Goal: Task Accomplishment & Management: Manage account settings

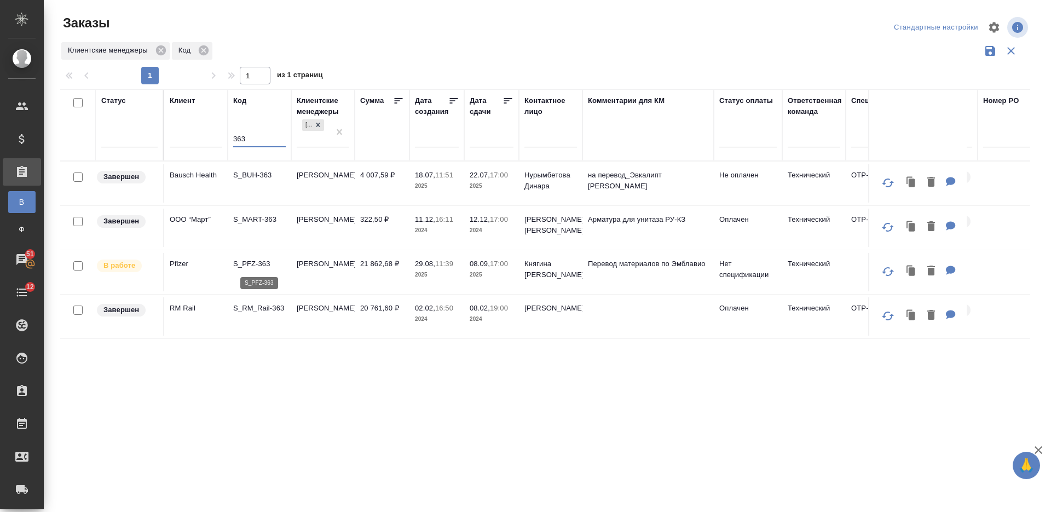
type input "363"
click at [268, 263] on p "S_PFZ-363" at bounding box center [259, 263] width 53 height 11
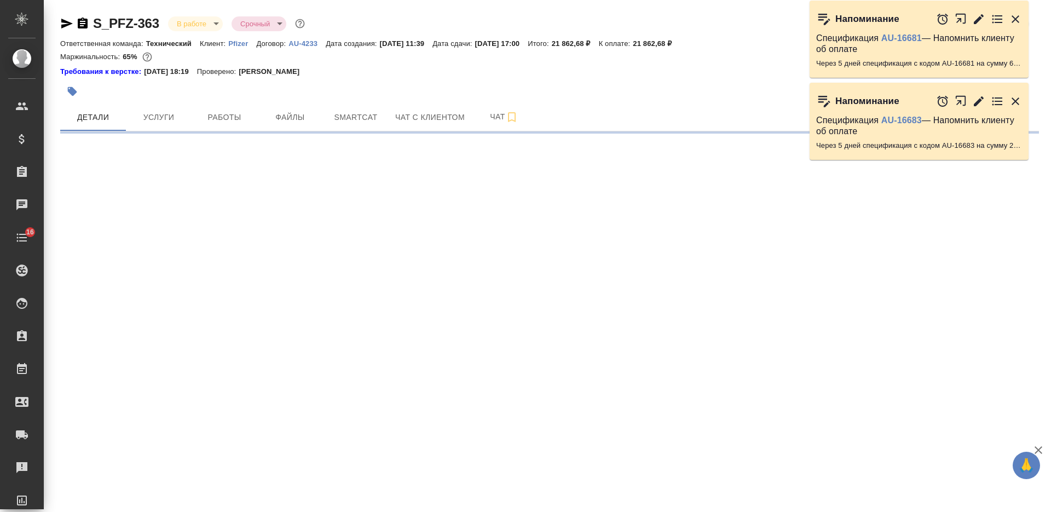
select select "RU"
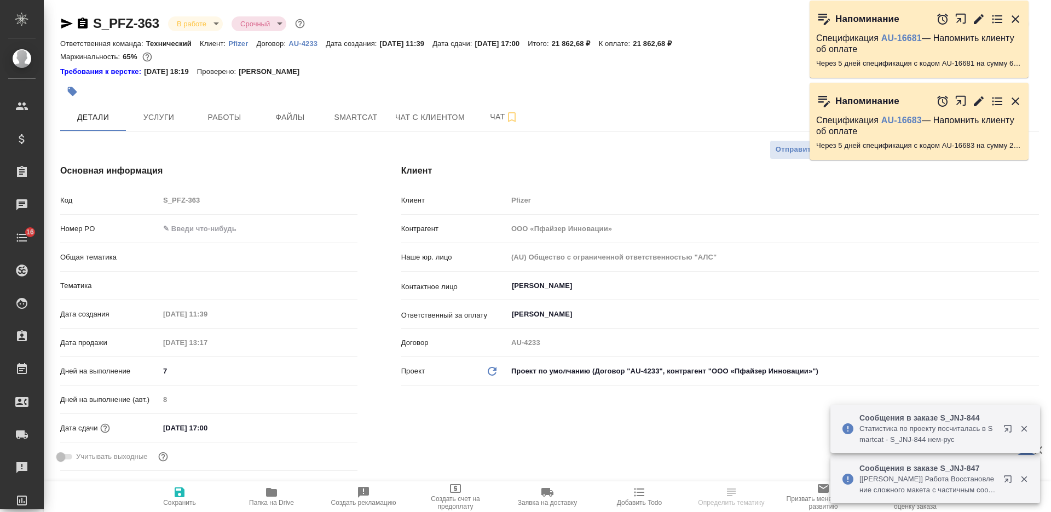
type textarea "x"
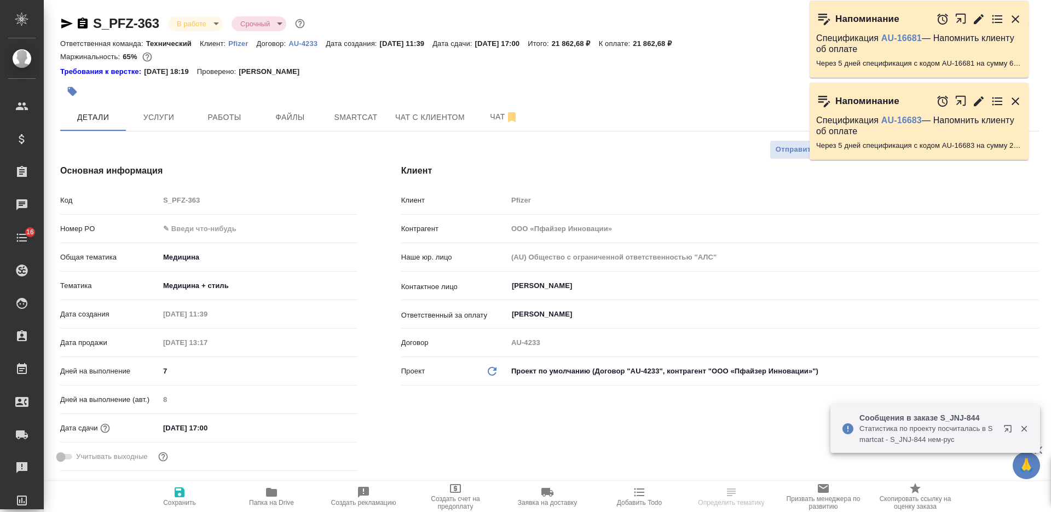
type textarea "x"
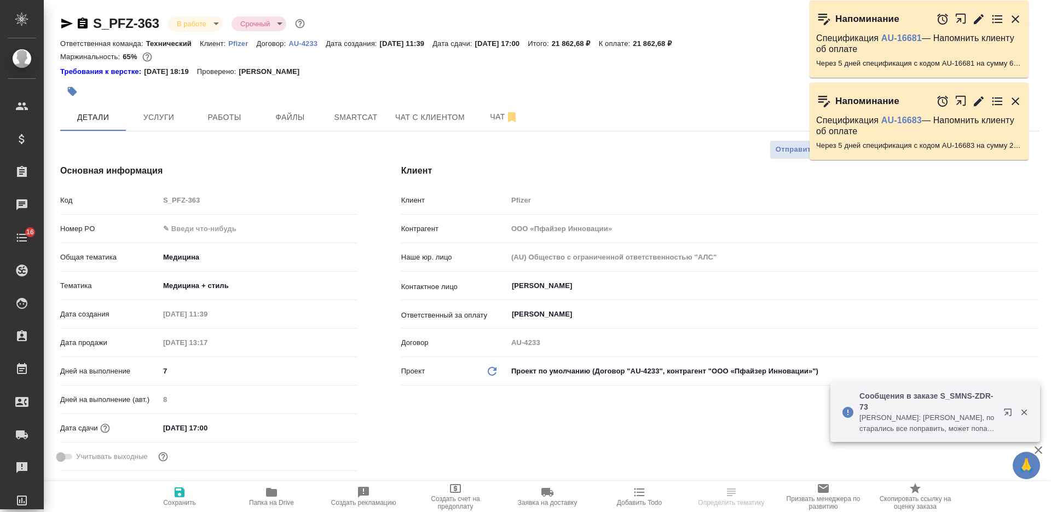
type textarea "x"
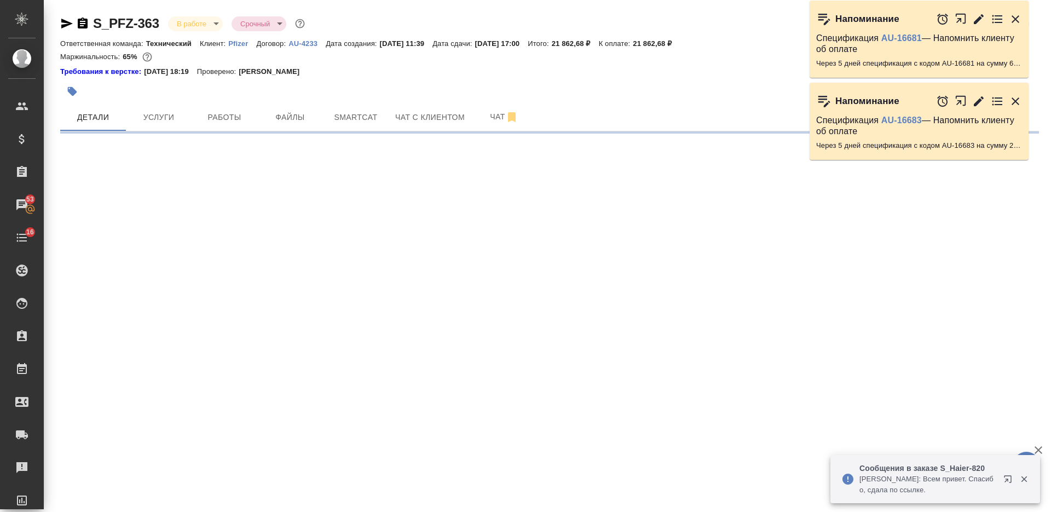
select select "RU"
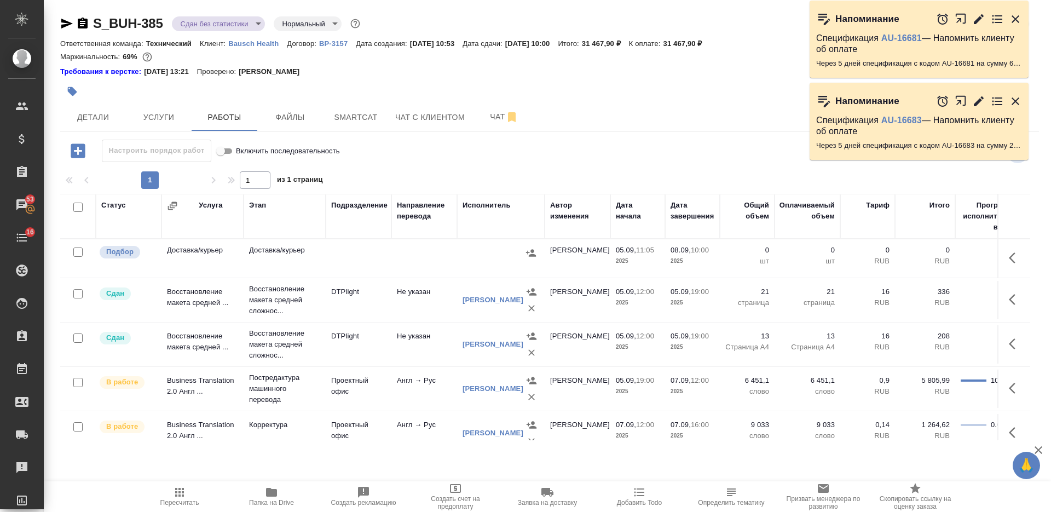
click at [88, 24] on icon "button" at bounding box center [83, 23] width 10 height 11
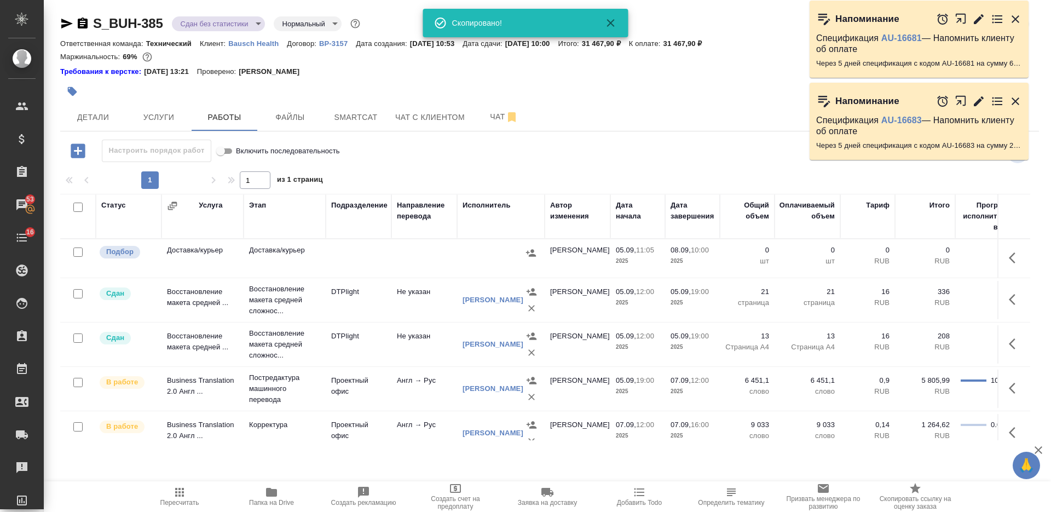
click at [75, 93] on icon "button" at bounding box center [72, 91] width 9 height 9
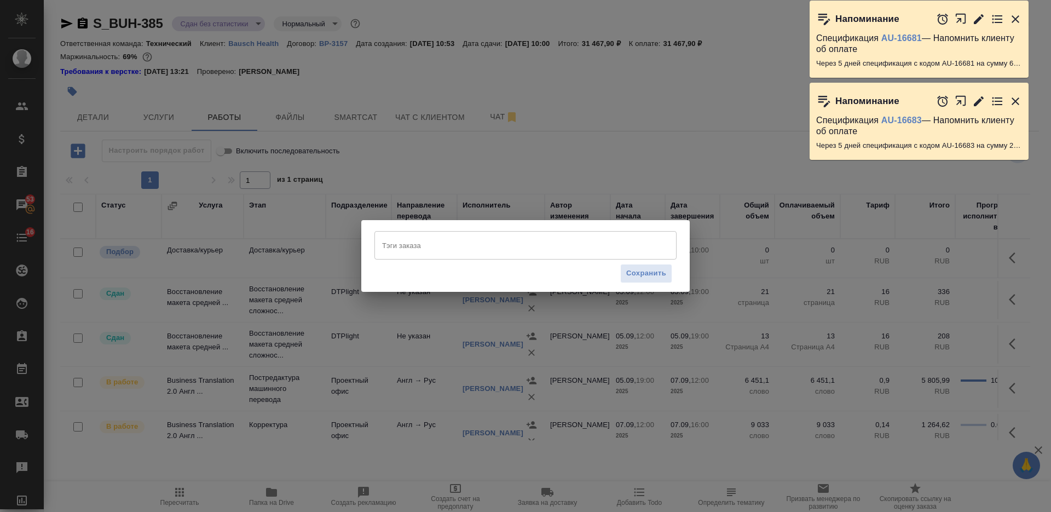
click at [459, 243] on input "Тэги заказа" at bounding box center [514, 245] width 271 height 19
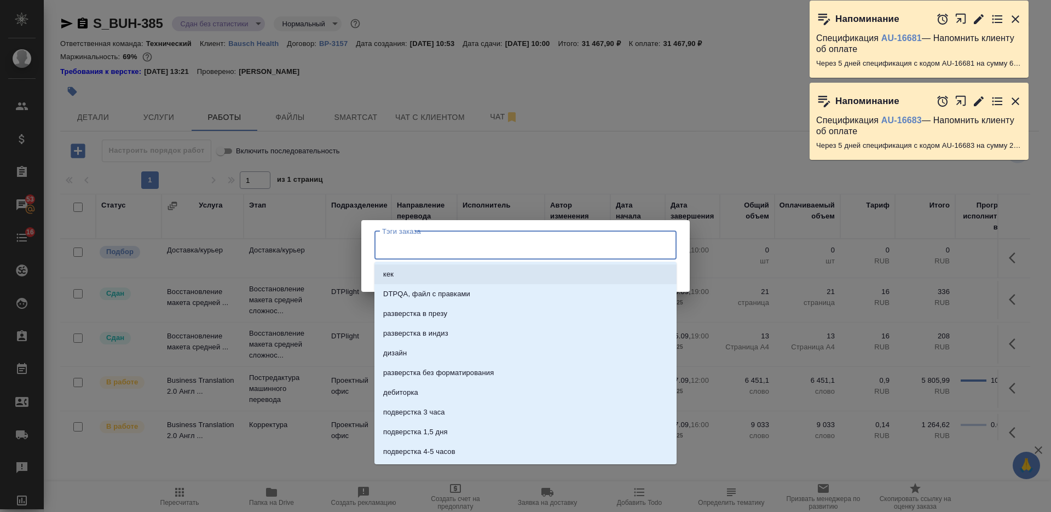
click at [695, 127] on div "Тэги заказа Тэги заказа Сохранить" at bounding box center [525, 256] width 1051 height 512
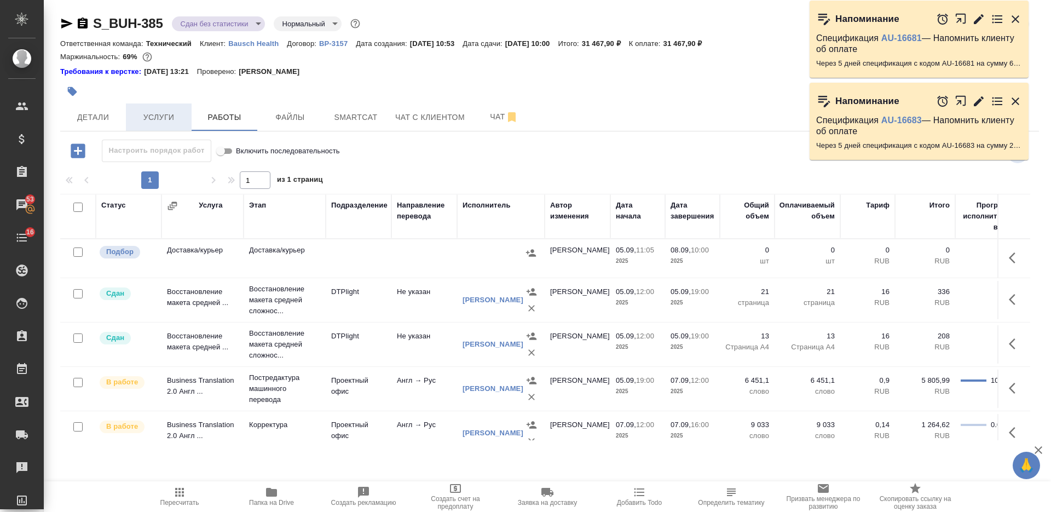
click at [170, 126] on button "Услуги" at bounding box center [159, 116] width 66 height 27
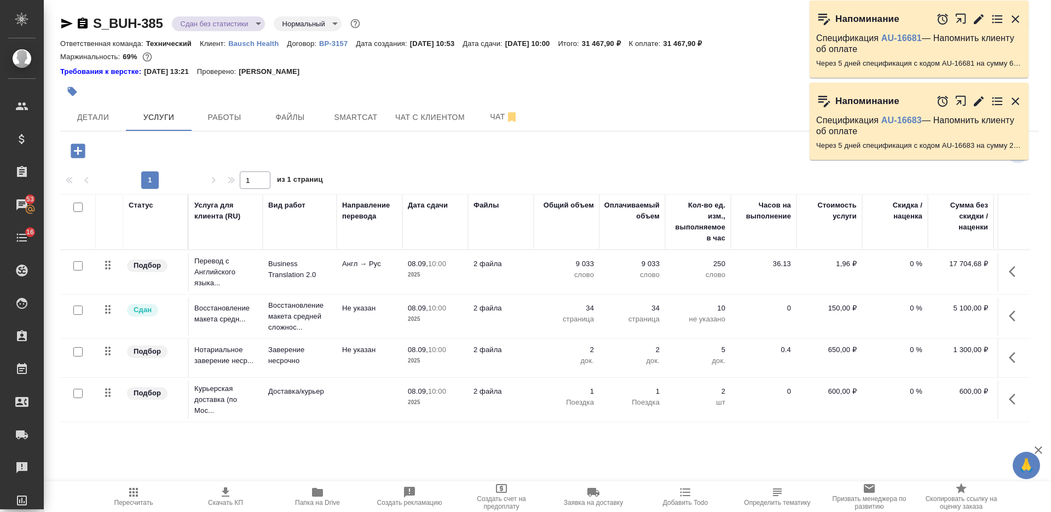
scroll to position [3, 0]
click at [71, 95] on icon "button" at bounding box center [72, 91] width 11 height 11
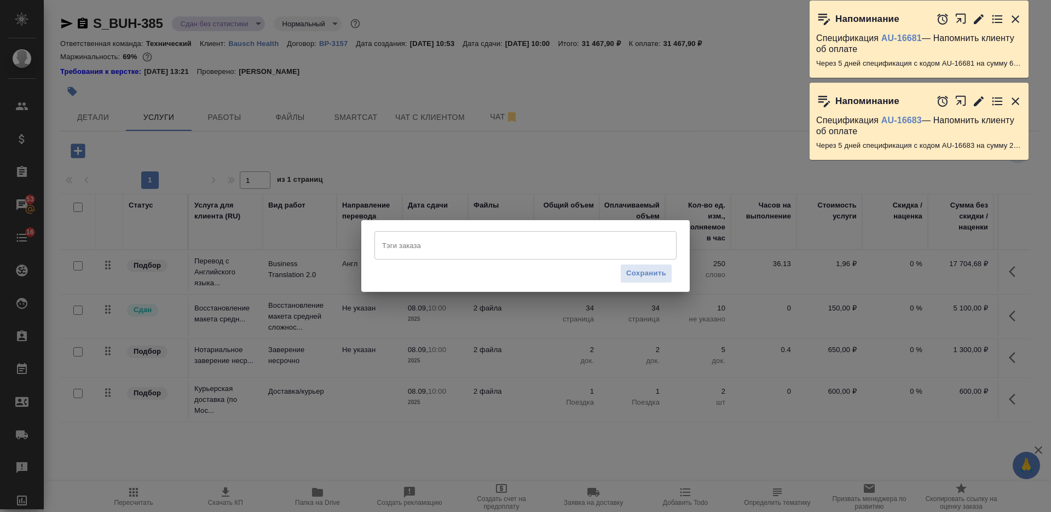
click at [477, 245] on input "Тэги заказа" at bounding box center [514, 245] width 271 height 19
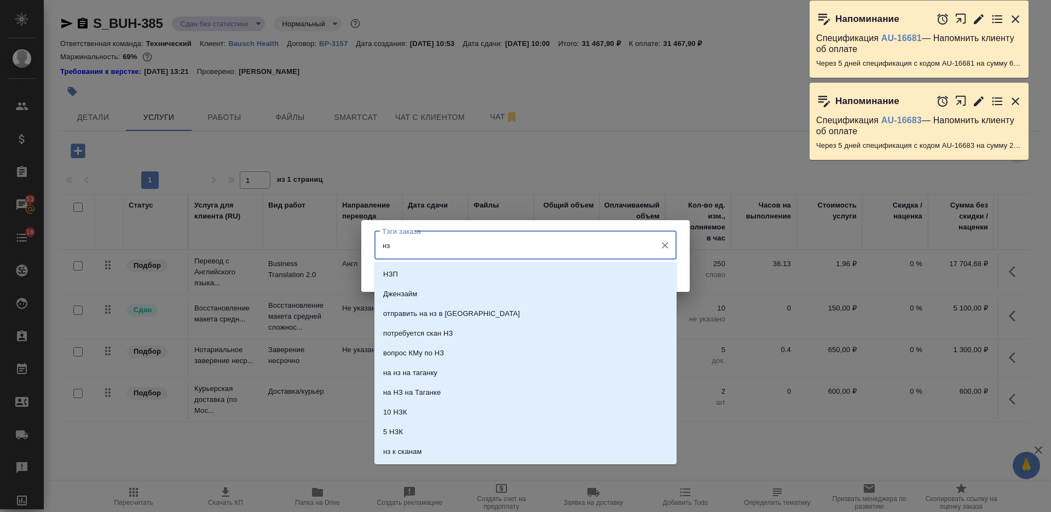
type input "нзп"
click at [484, 267] on li "НЗП" at bounding box center [525, 274] width 302 height 20
type input "на согл"
click at [478, 276] on li "На согласовании" at bounding box center [525, 275] width 302 height 20
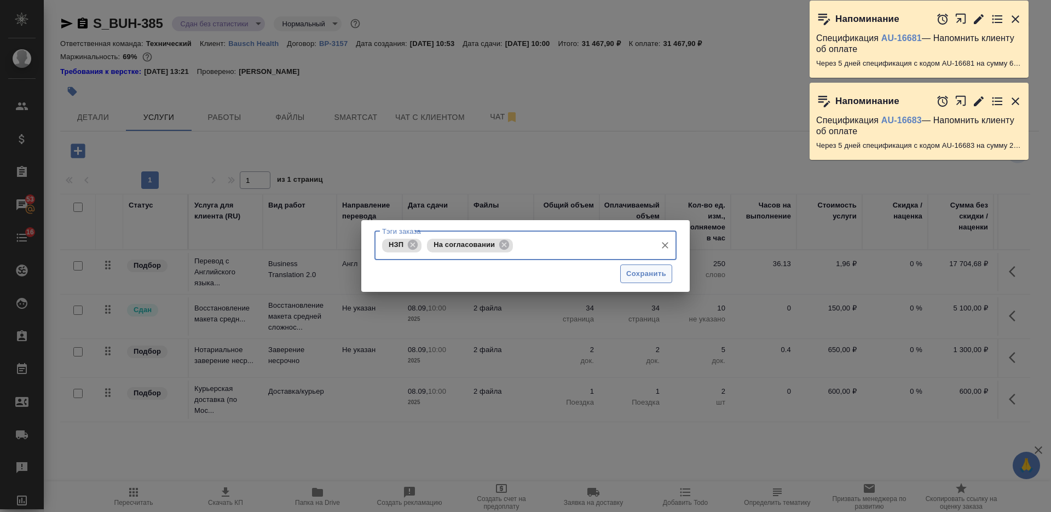
click at [634, 272] on span "Сохранить" at bounding box center [646, 274] width 40 height 13
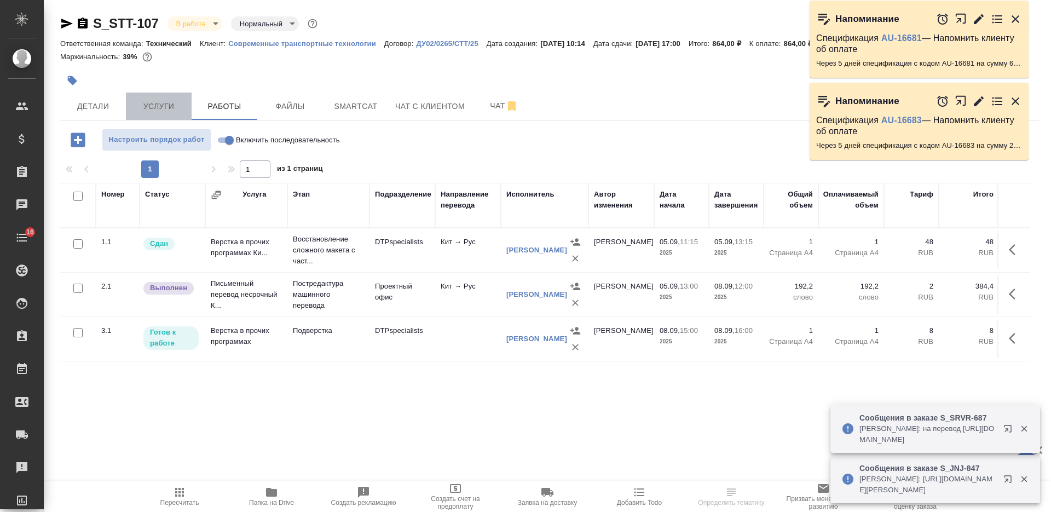
click at [151, 104] on span "Услуги" at bounding box center [158, 107] width 53 height 14
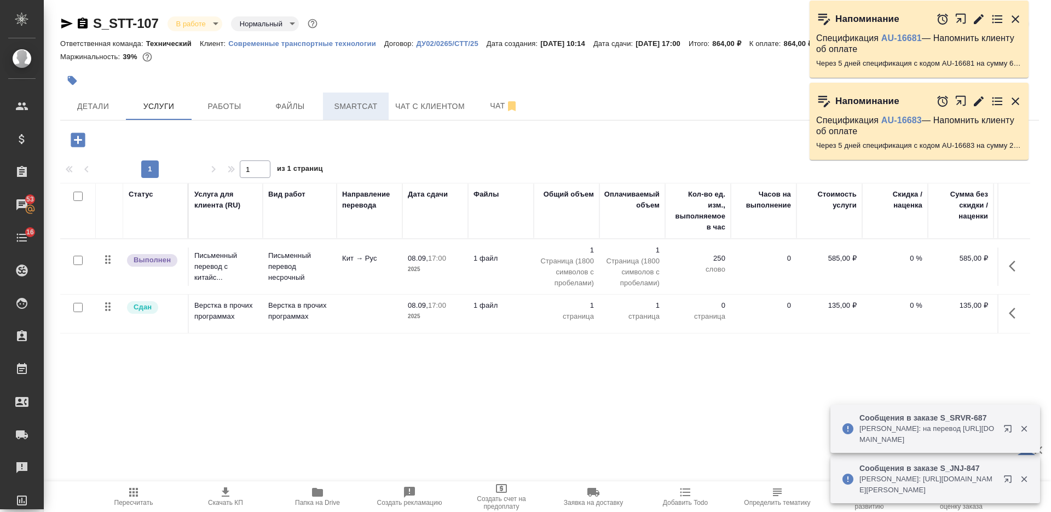
click at [348, 113] on button "Smartcat" at bounding box center [356, 106] width 66 height 27
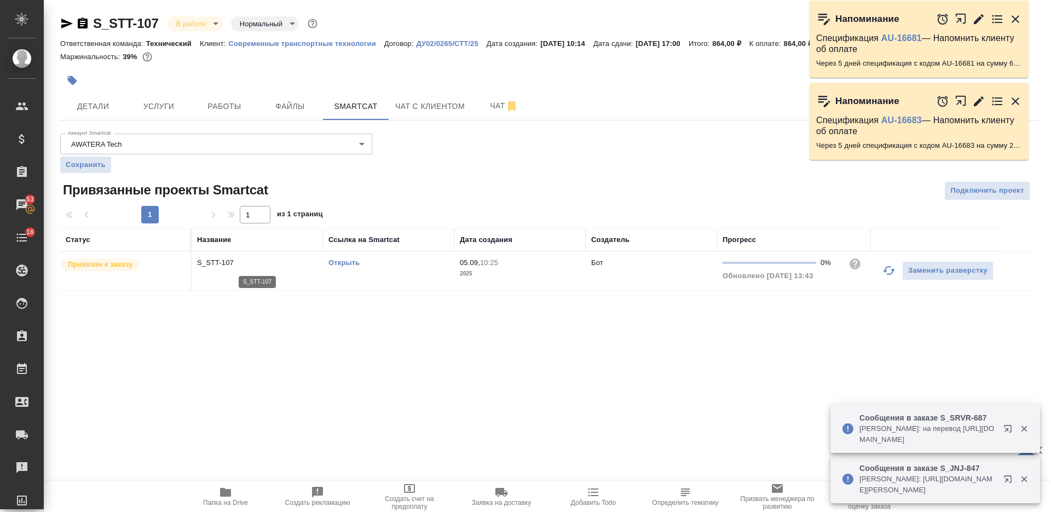
click at [278, 265] on p "S_STT-107" at bounding box center [257, 262] width 120 height 11
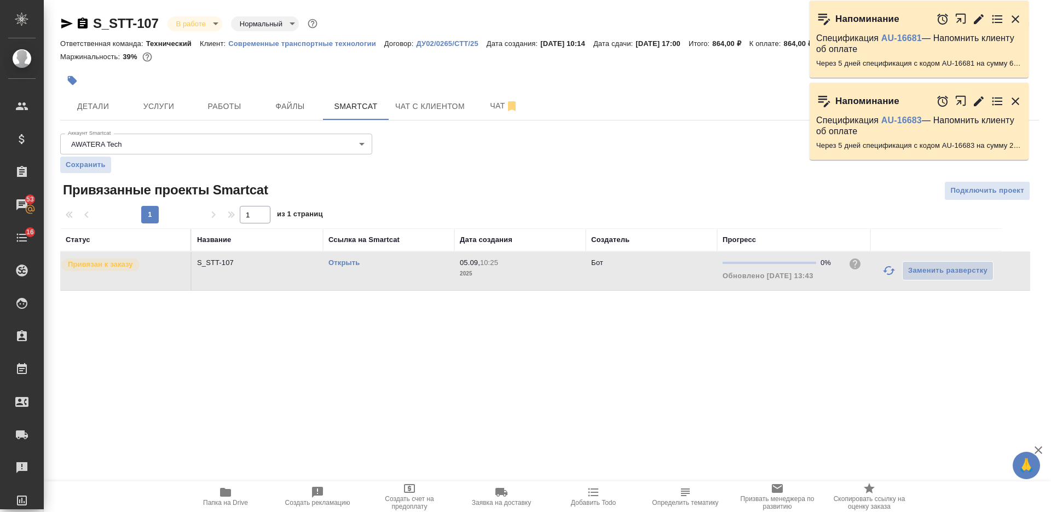
click at [279, 269] on td "S_STT-107" at bounding box center [257, 271] width 131 height 38
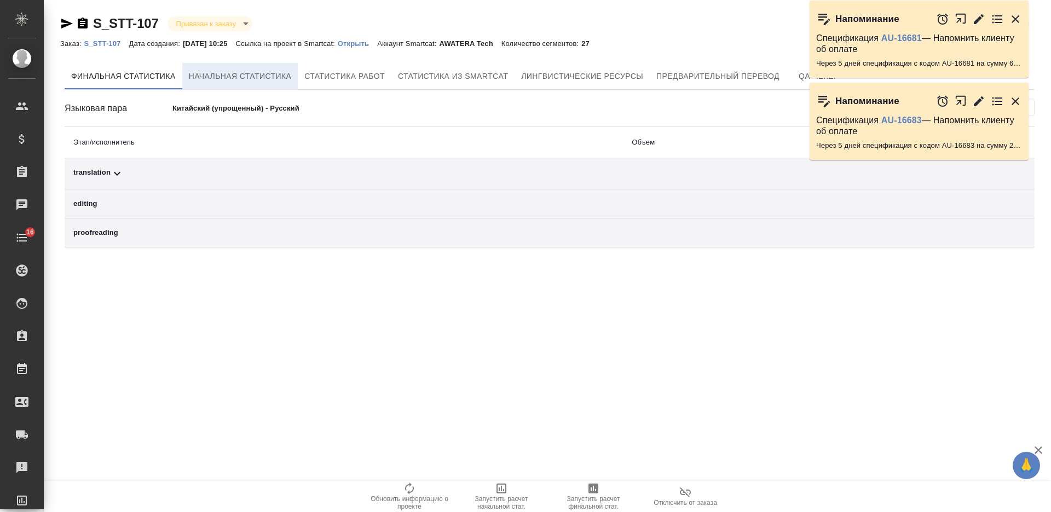
click at [274, 77] on span "Начальная статистика" at bounding box center [240, 77] width 103 height 14
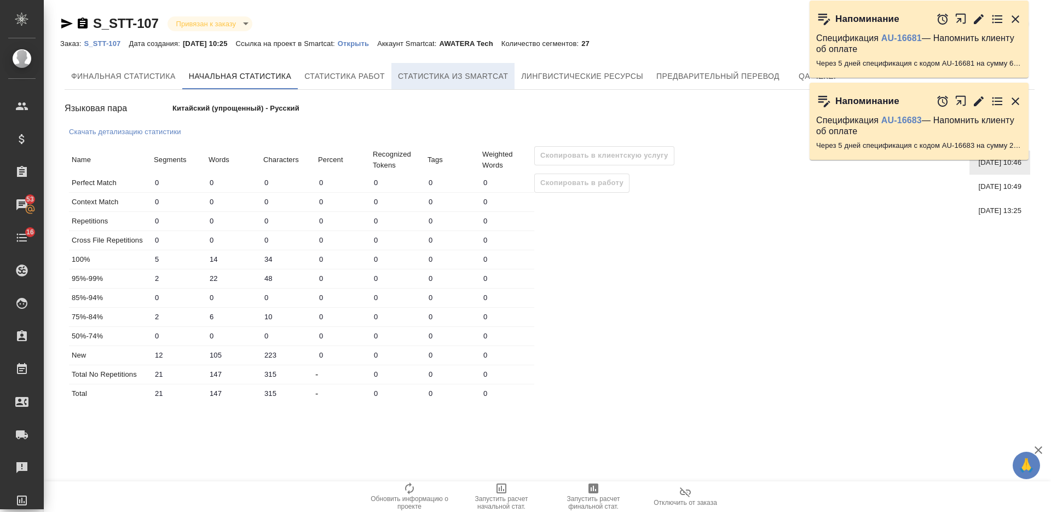
click at [434, 74] on span "Статистика из Smartcat" at bounding box center [453, 77] width 110 height 14
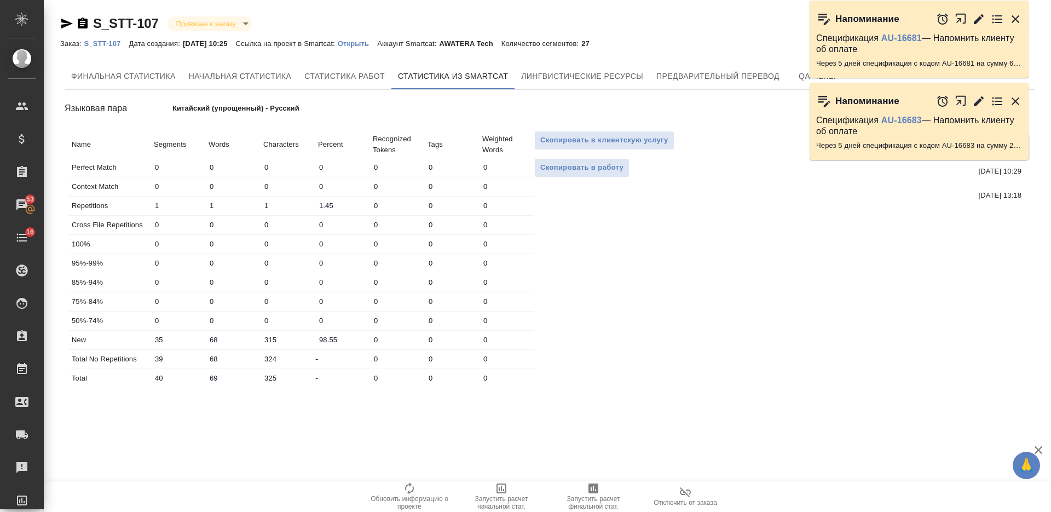
click at [1002, 195] on span "05.09.2025, 13:18" at bounding box center [999, 195] width 43 height 11
type input "2"
type input "20"
type input "6.83"
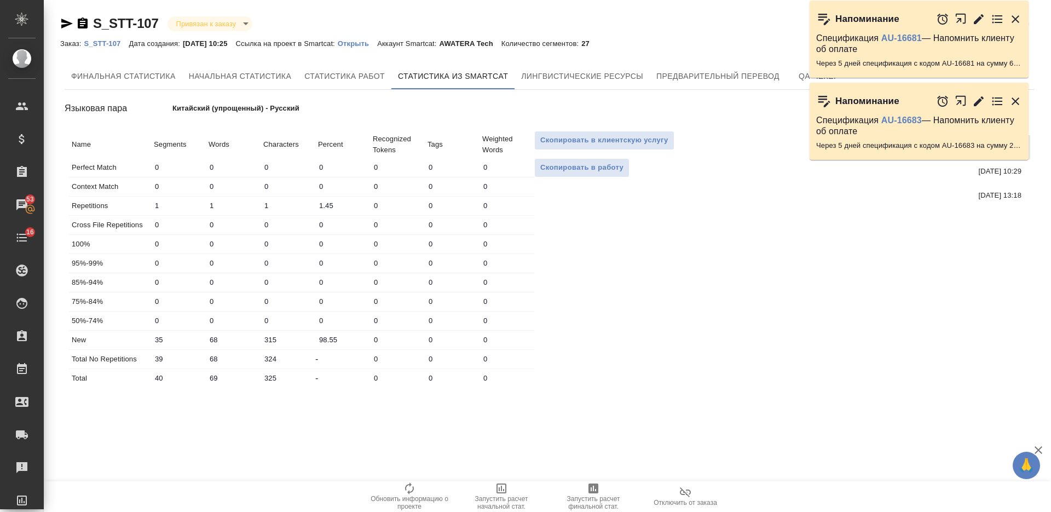
type input "0"
type input "10"
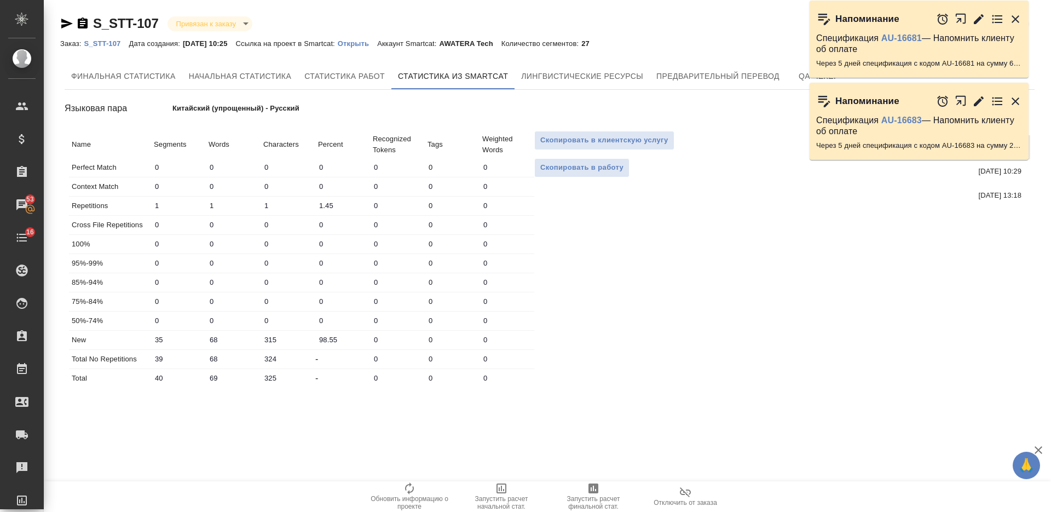
type input "42"
type input "47"
type input "14.33"
type input "3"
type input "45"
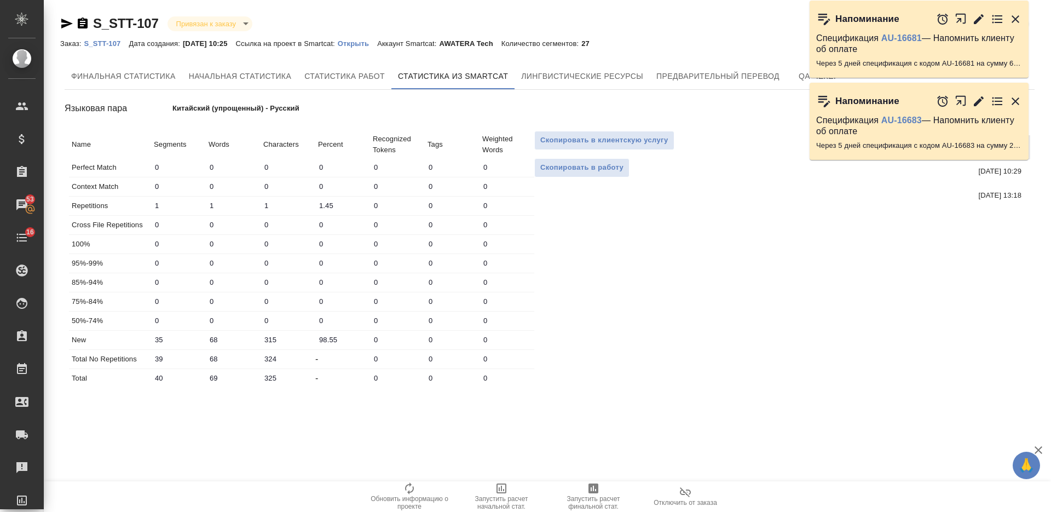
type input "95"
type input "15.36"
type input "2"
type input "30"
type input "33"
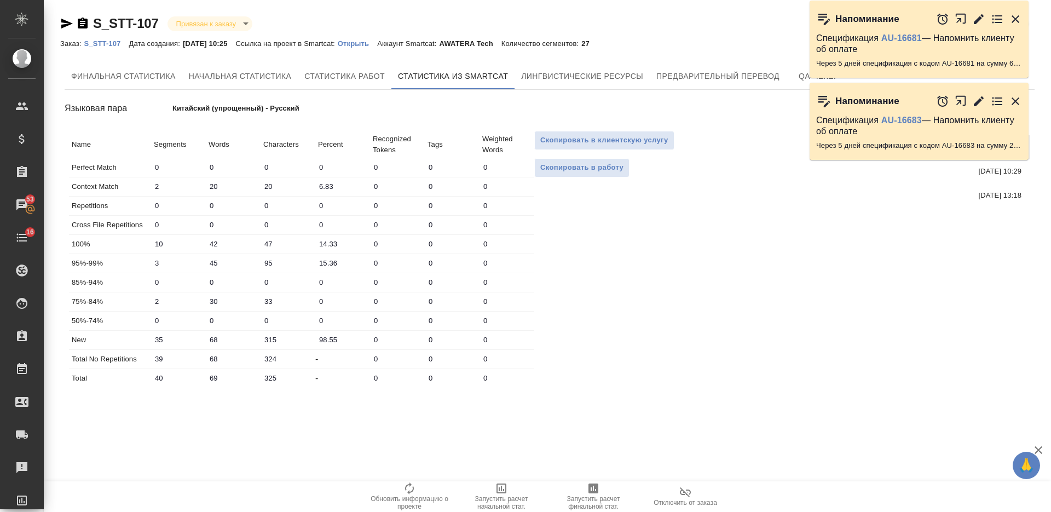
type input "10.24"
type input "10"
type input "156"
type input "222"
type input "53.24"
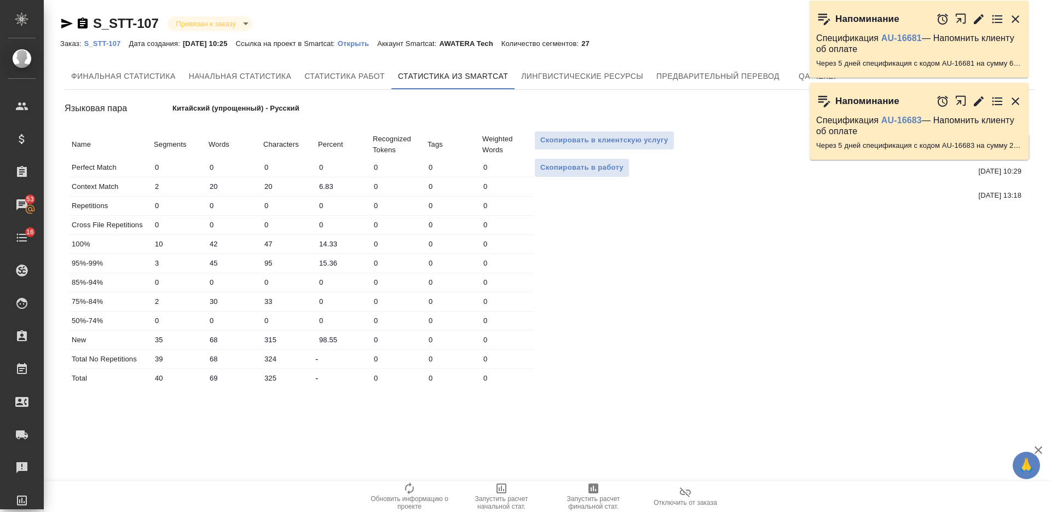
type input "27"
type input "293"
type input "417"
type input "27"
type input "293"
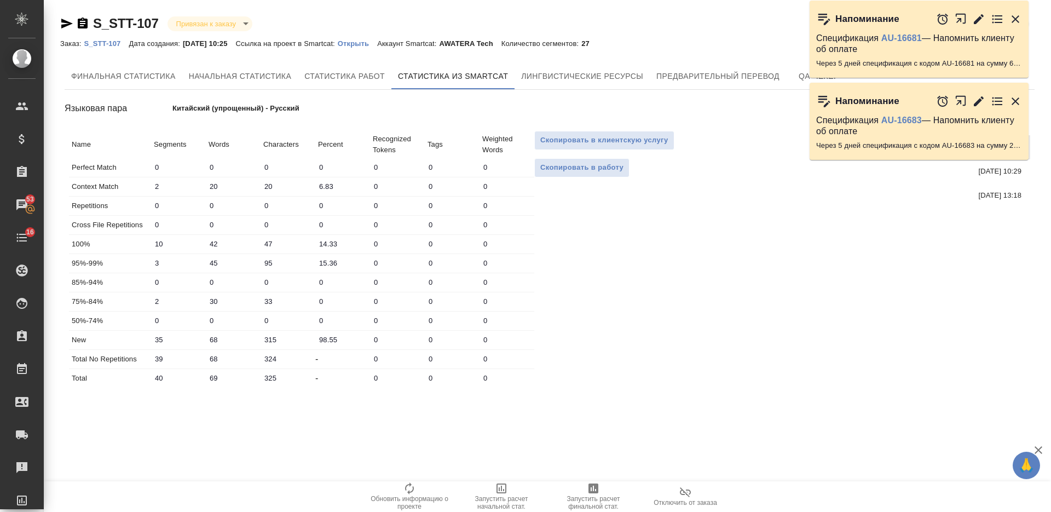
type input "417"
click at [1015, 19] on icon "button" at bounding box center [1015, 19] width 8 height 8
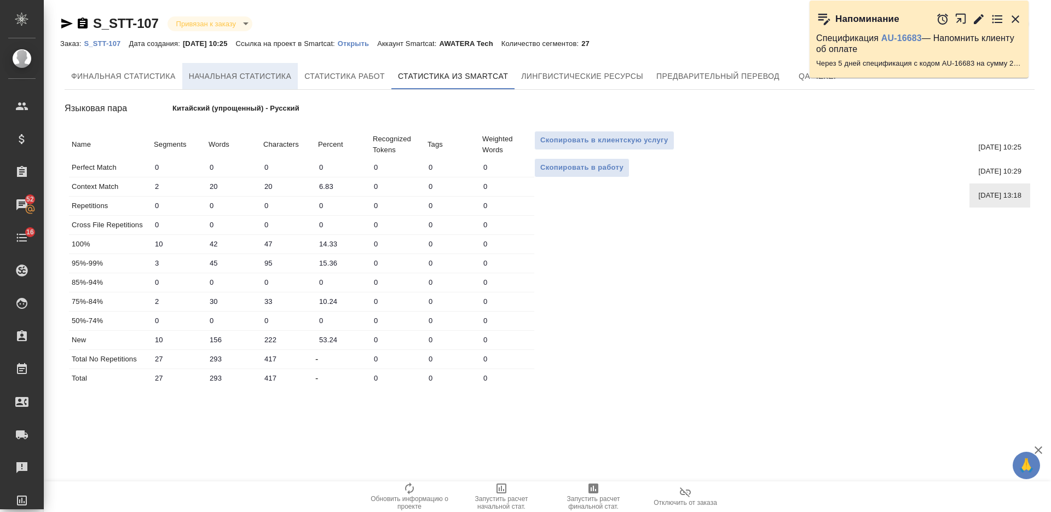
click at [249, 68] on button "Начальная статистика" at bounding box center [240, 76] width 116 height 26
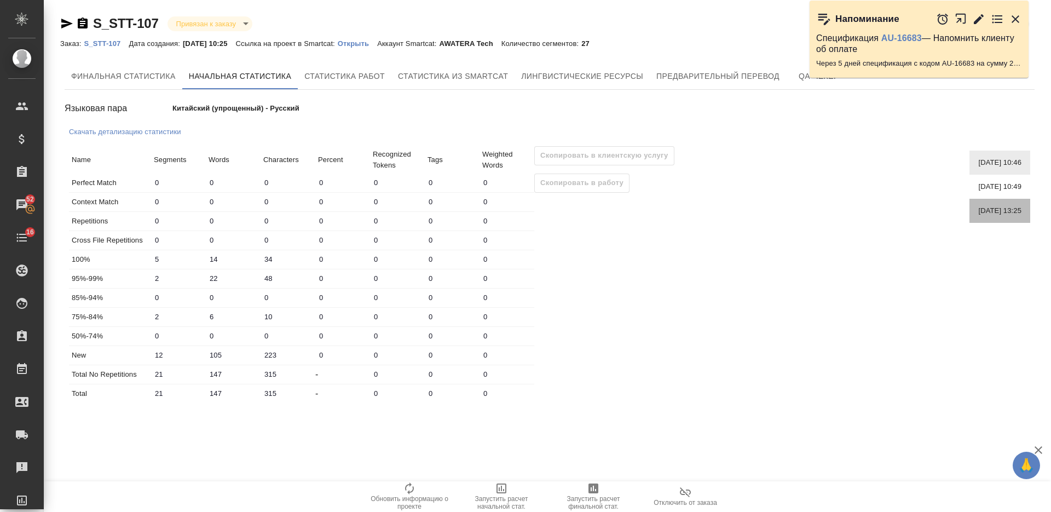
click at [978, 206] on span "05.09.2025, 13:25" at bounding box center [999, 210] width 43 height 11
type input "2"
type input "9"
type input "20"
type input "10"
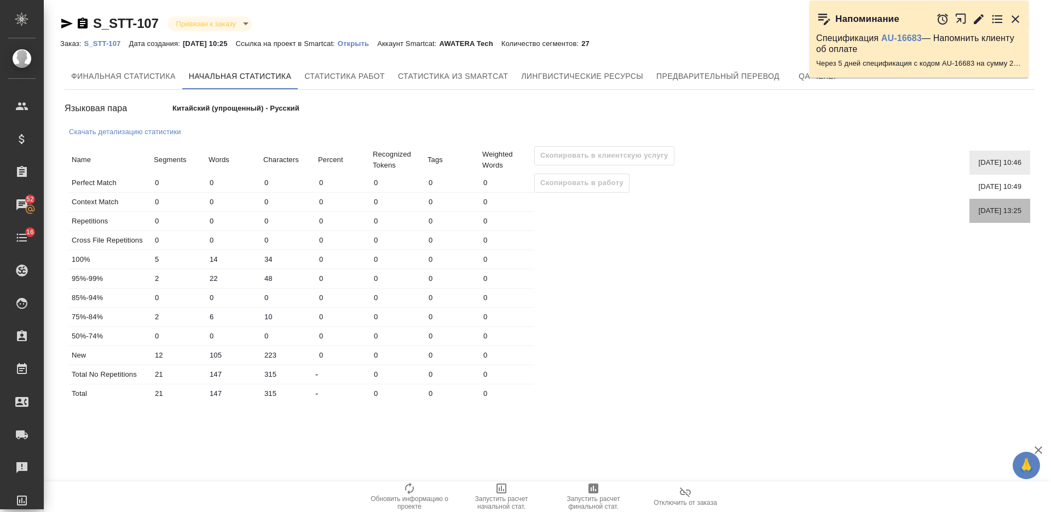
type input "22"
type input "47"
type input "3"
type input "31"
type input "95"
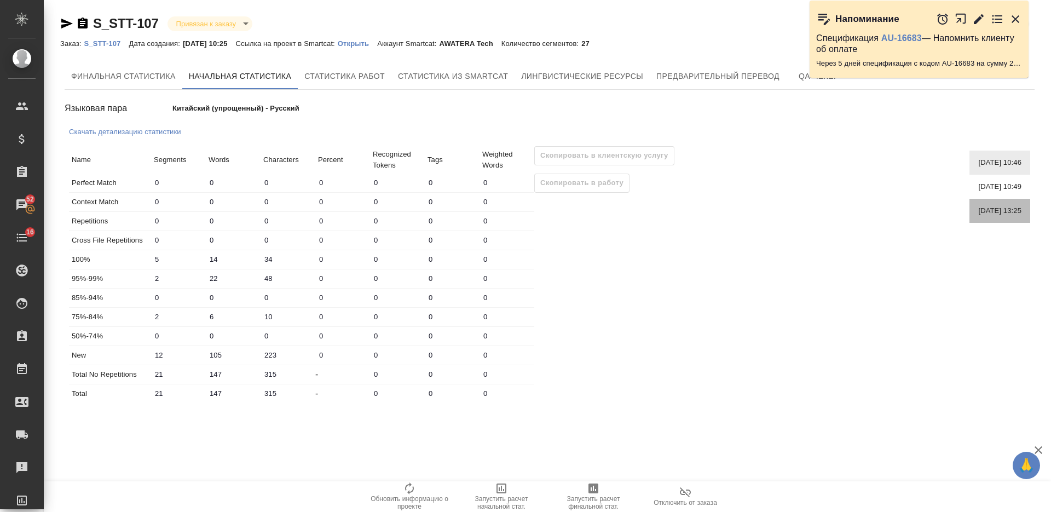
type input "16"
type input "33"
type input "10"
type input "103"
type input "222"
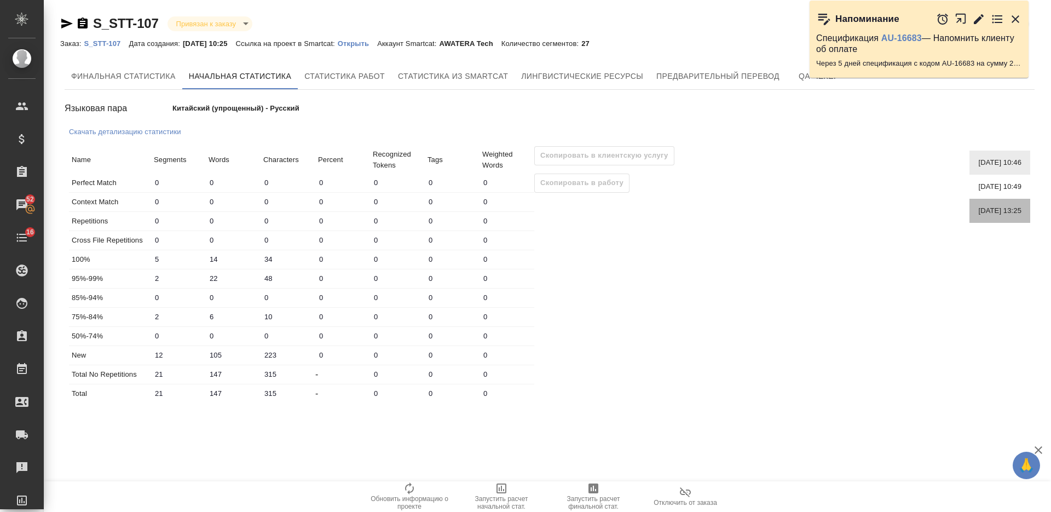
type input "27"
type input "181"
type input "417"
type input "27"
type input "181"
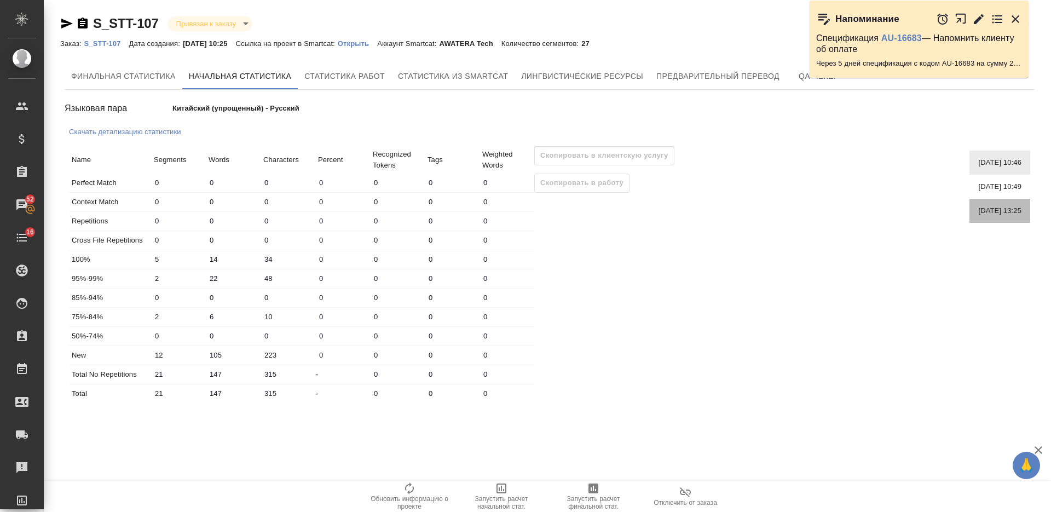
type input "417"
click at [978, 188] on span "05.09.2025, 10:49" at bounding box center [999, 186] width 43 height 11
type input "0"
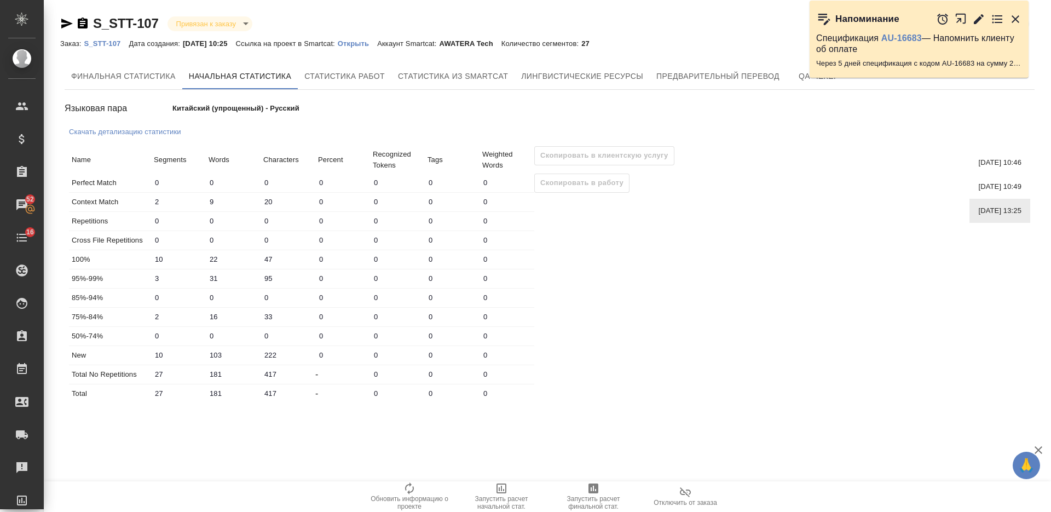
type input "5"
type input "14"
type input "34"
type input "2"
type input "22"
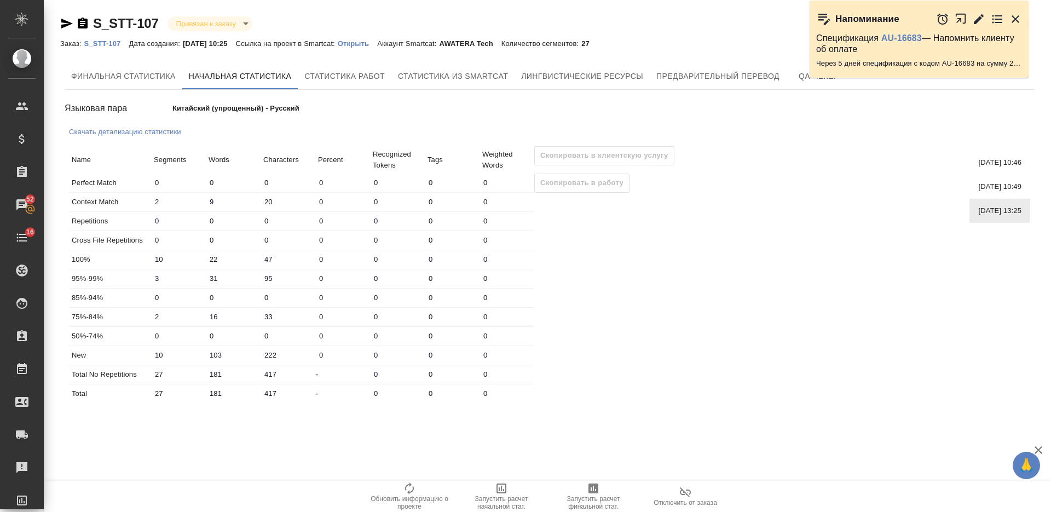
type input "48"
type input "6"
type input "10"
type input "12"
type input "105"
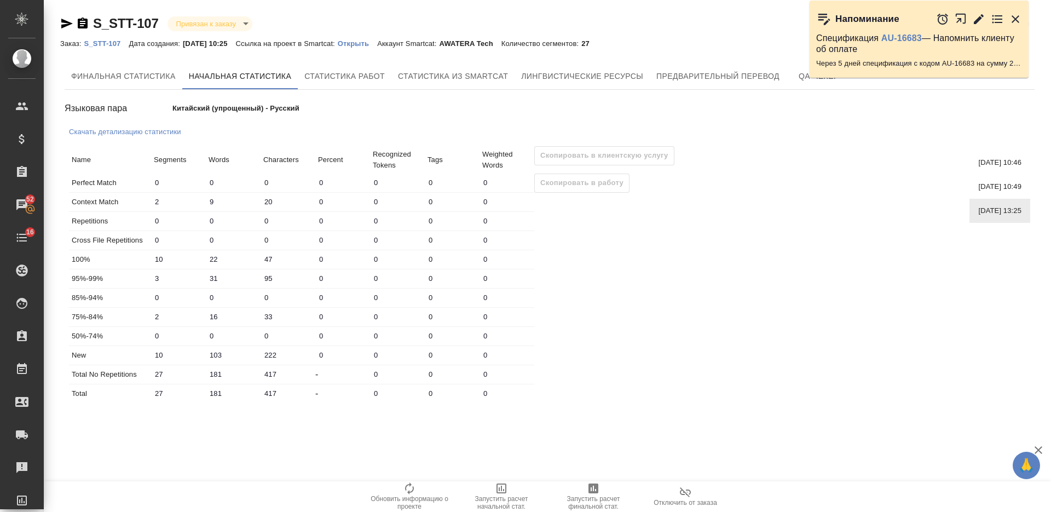
type input "223"
type input "21"
type input "147"
type input "315"
type input "21"
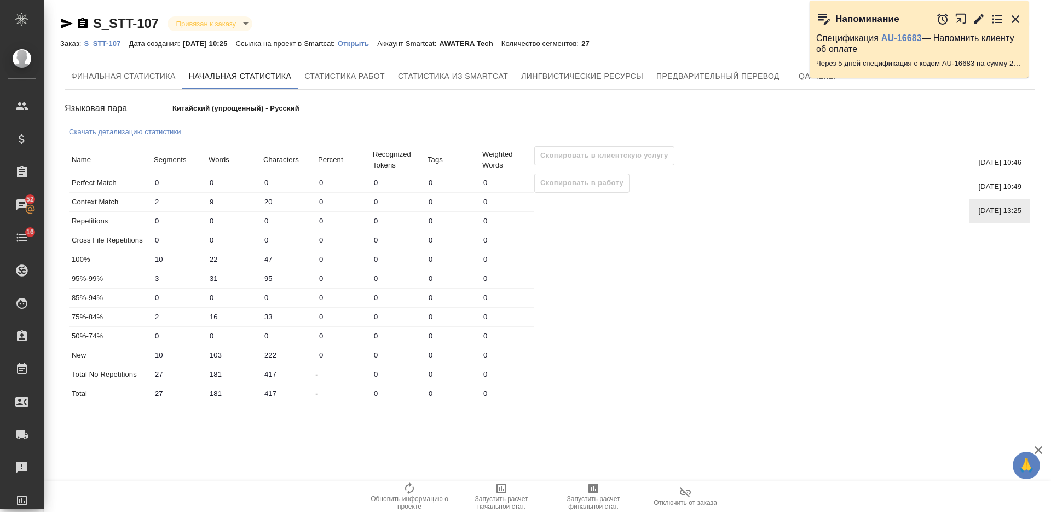
type input "147"
type input "315"
click at [978, 164] on span "05.09.2025, 10:46" at bounding box center [999, 162] width 43 height 11
click at [978, 206] on span "05.09.2025, 13:25" at bounding box center [999, 210] width 43 height 11
type input "2"
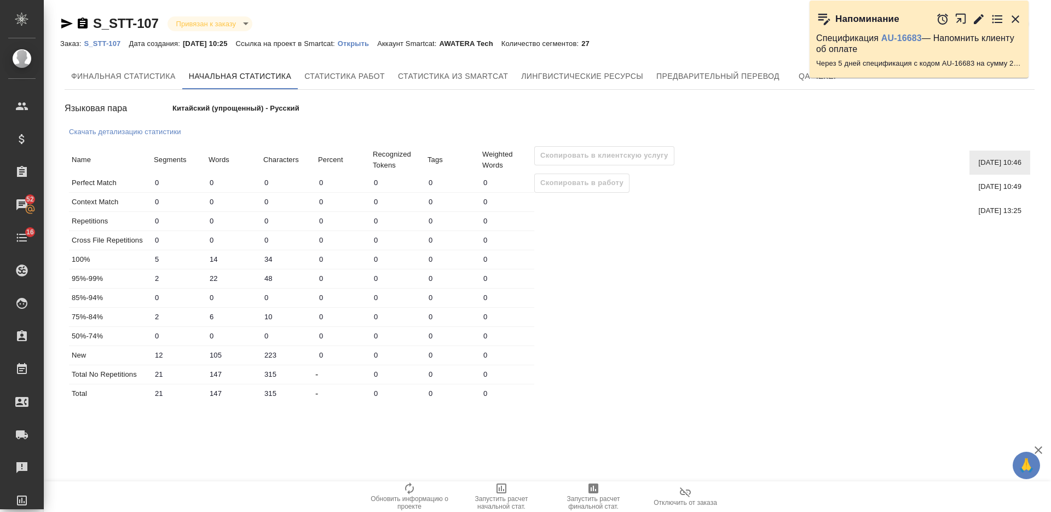
type input "9"
type input "20"
type input "10"
type input "22"
type input "47"
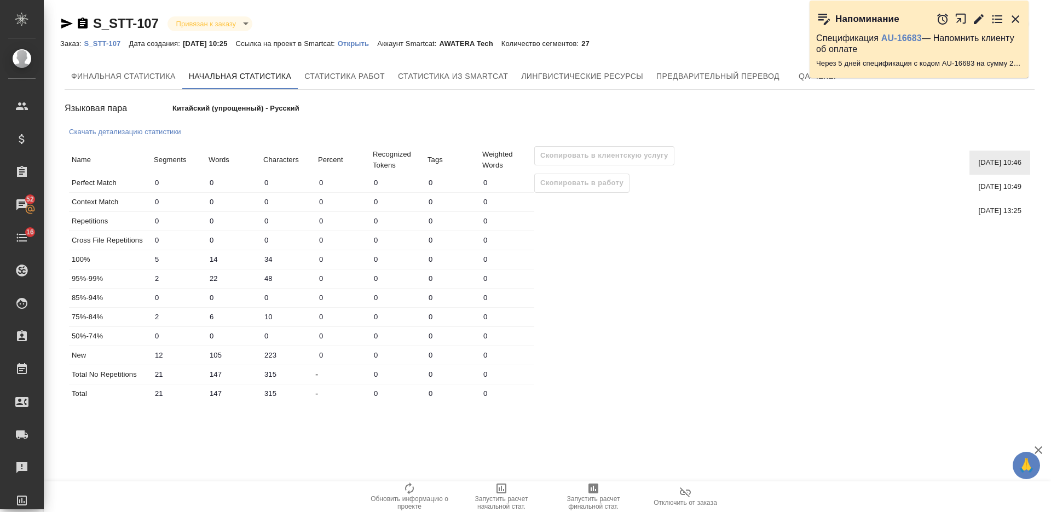
type input "3"
type input "31"
type input "95"
type input "16"
type input "33"
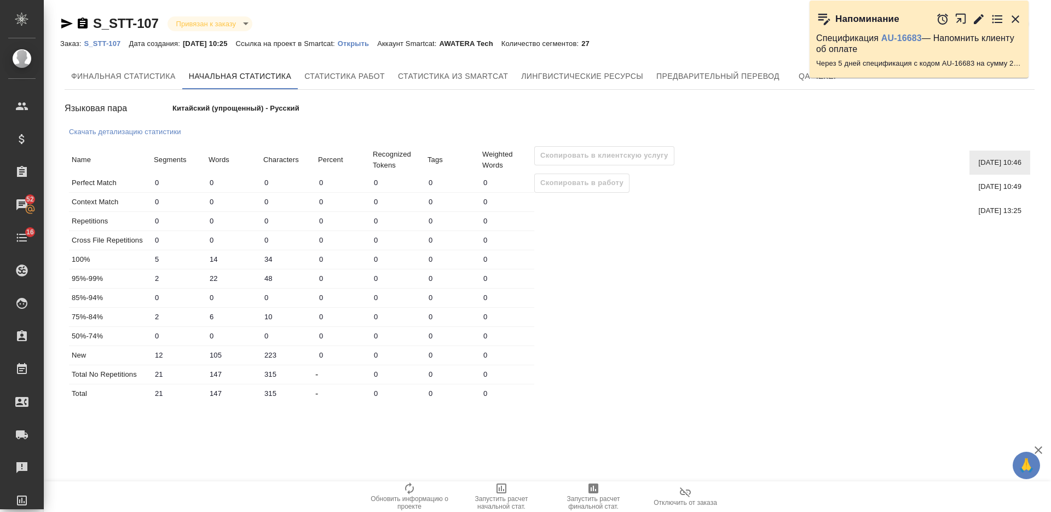
type input "10"
type input "103"
type input "222"
type input "27"
type input "181"
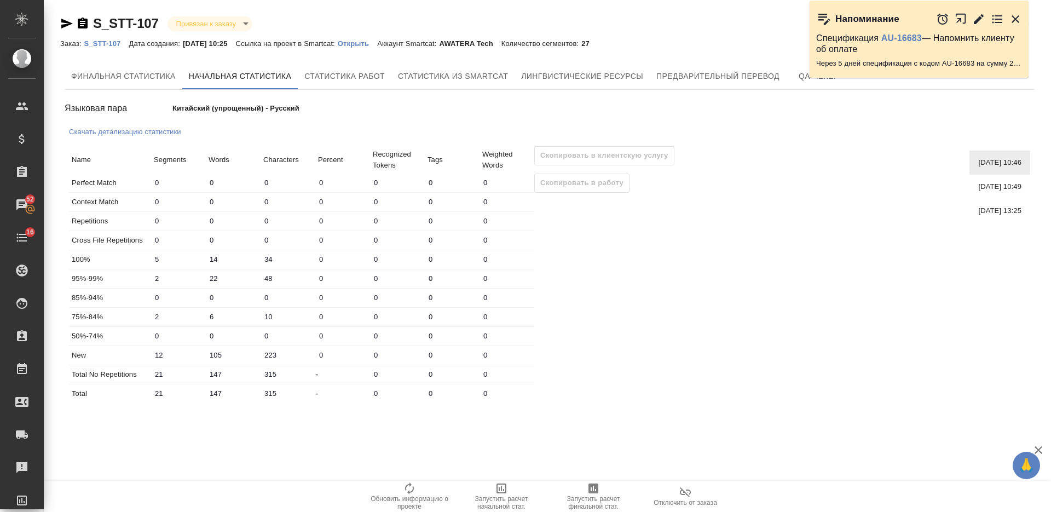
type input "417"
type input "27"
type input "181"
type input "417"
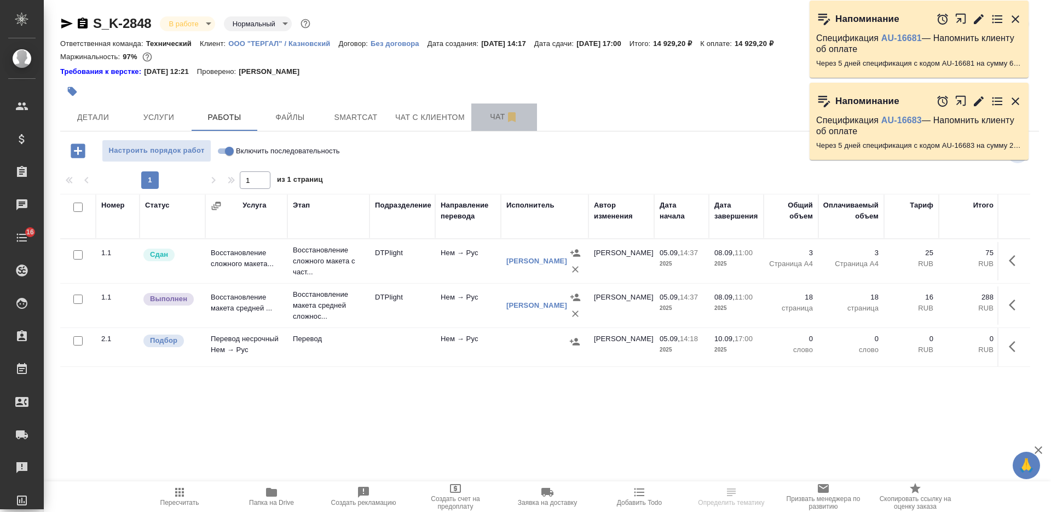
click at [488, 125] on button "Чат" at bounding box center [504, 116] width 66 height 27
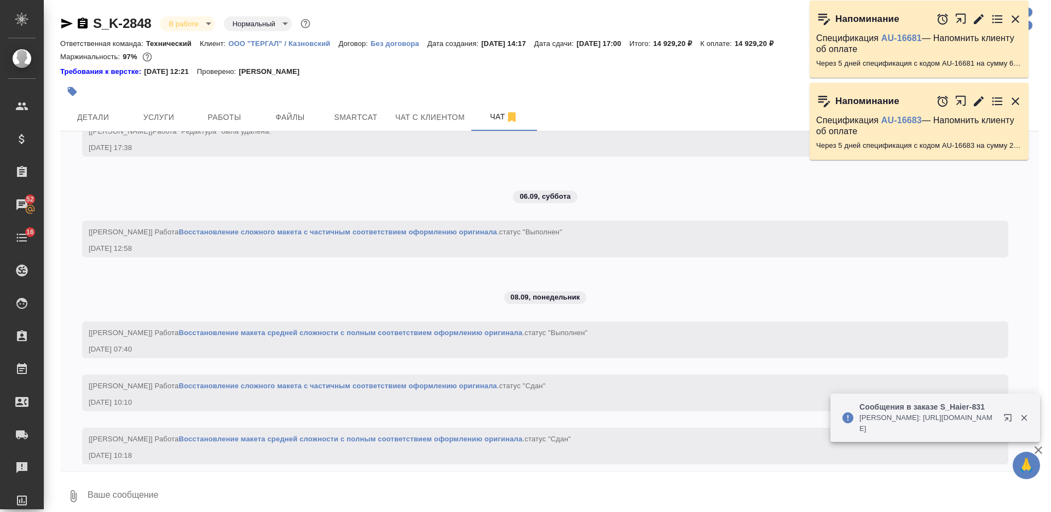
scroll to position [2821, 0]
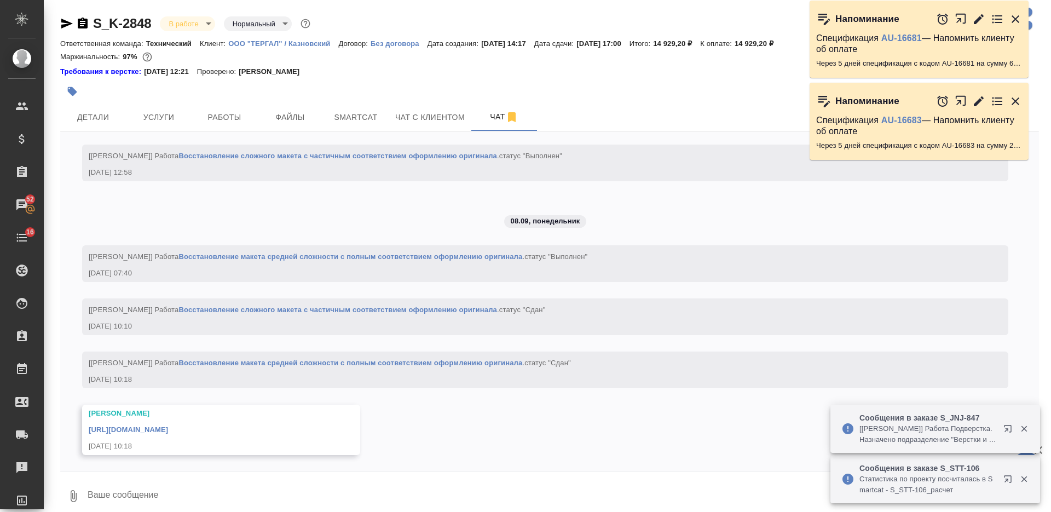
click at [634, 72] on div "Требования к верстке: [DATE] 12:21 Проверено: [PERSON_NAME]" at bounding box center [549, 71] width 979 height 11
click at [168, 425] on link "[URL][DOMAIN_NAME]" at bounding box center [128, 429] width 79 height 8
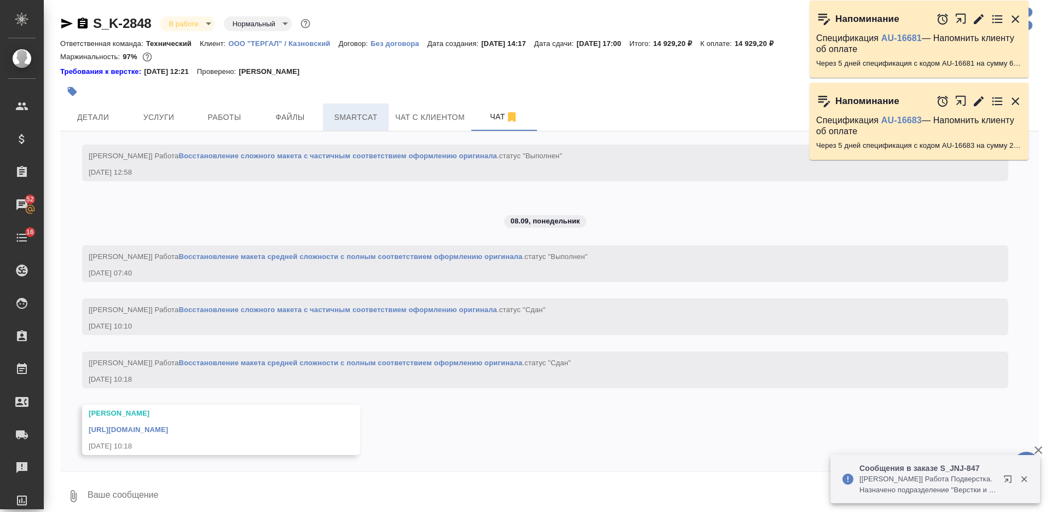
click at [339, 119] on span "Smartcat" at bounding box center [356, 118] width 53 height 14
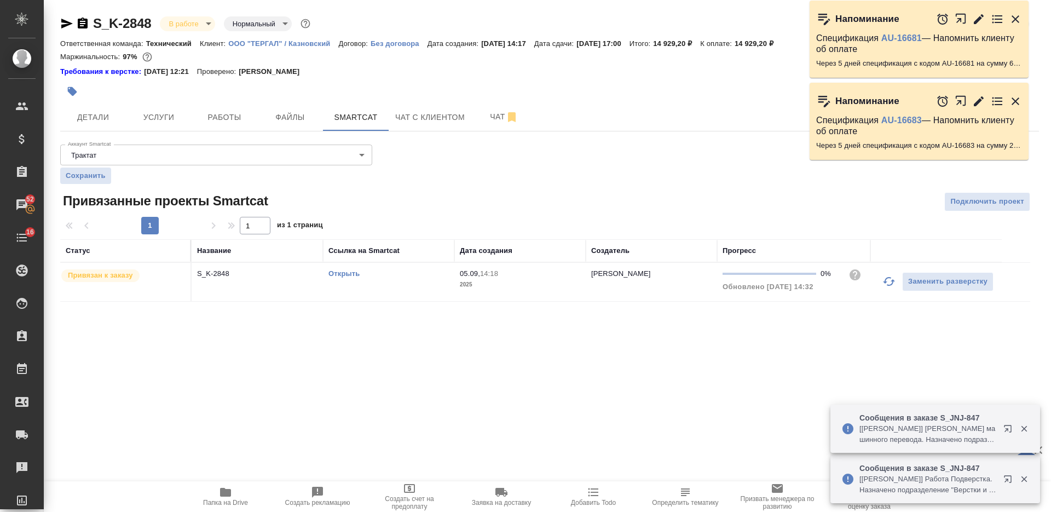
click at [344, 276] on link "Открыть" at bounding box center [343, 273] width 31 height 8
click at [211, 112] on span "Работы" at bounding box center [224, 118] width 53 height 14
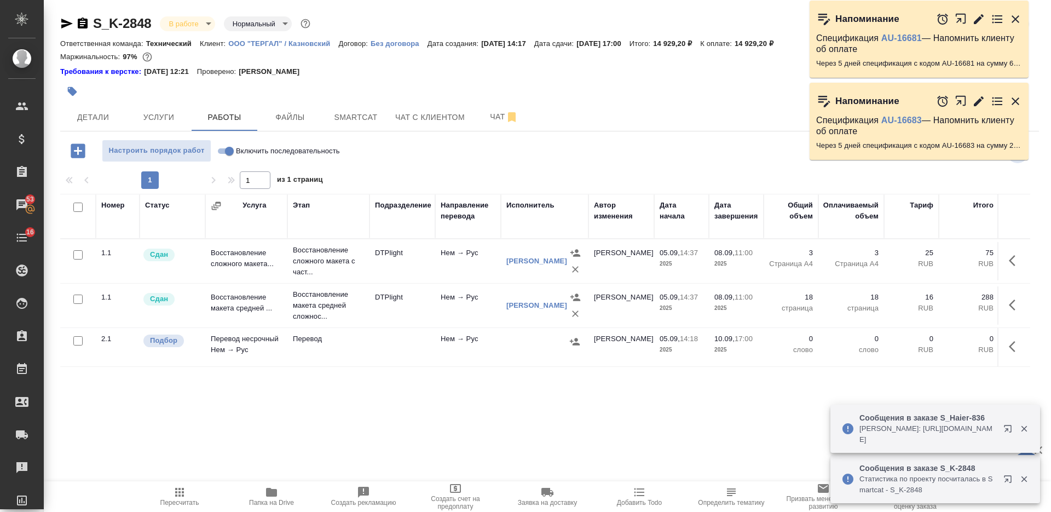
click at [1013, 342] on icon "button" at bounding box center [1015, 346] width 13 height 13
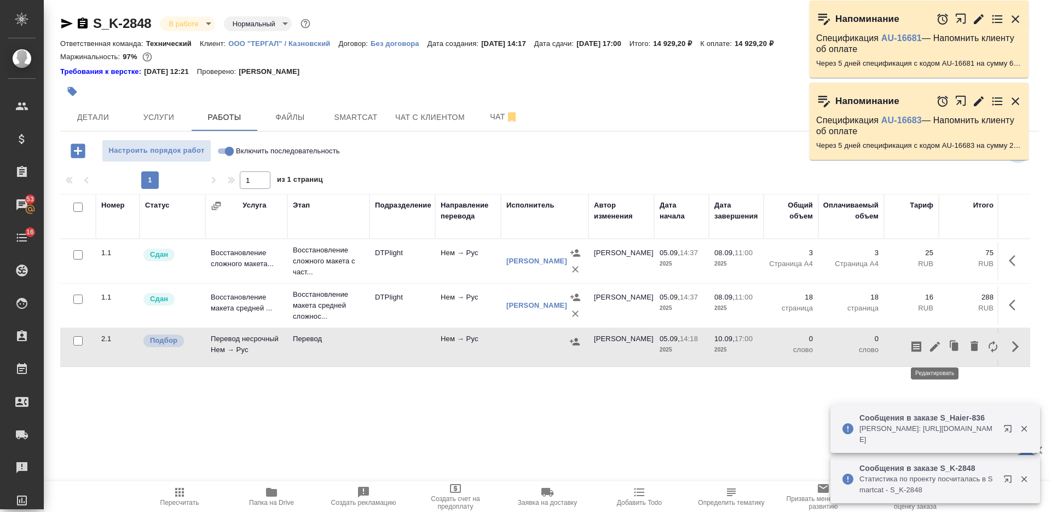
click at [934, 341] on icon "button" at bounding box center [934, 346] width 13 height 13
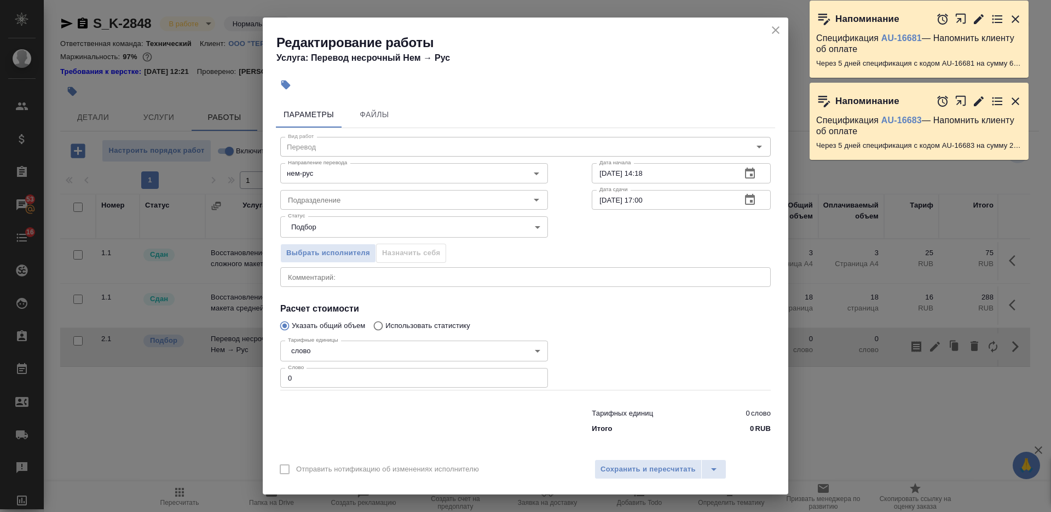
drag, startPoint x: 302, startPoint y: 381, endPoint x: 292, endPoint y: 383, distance: 10.0
click at [292, 383] on input "0" at bounding box center [414, 378] width 268 height 20
drag, startPoint x: 292, startPoint y: 380, endPoint x: 282, endPoint y: 379, distance: 9.9
click at [284, 380] on input "0" at bounding box center [414, 378] width 268 height 20
paste input "2141"
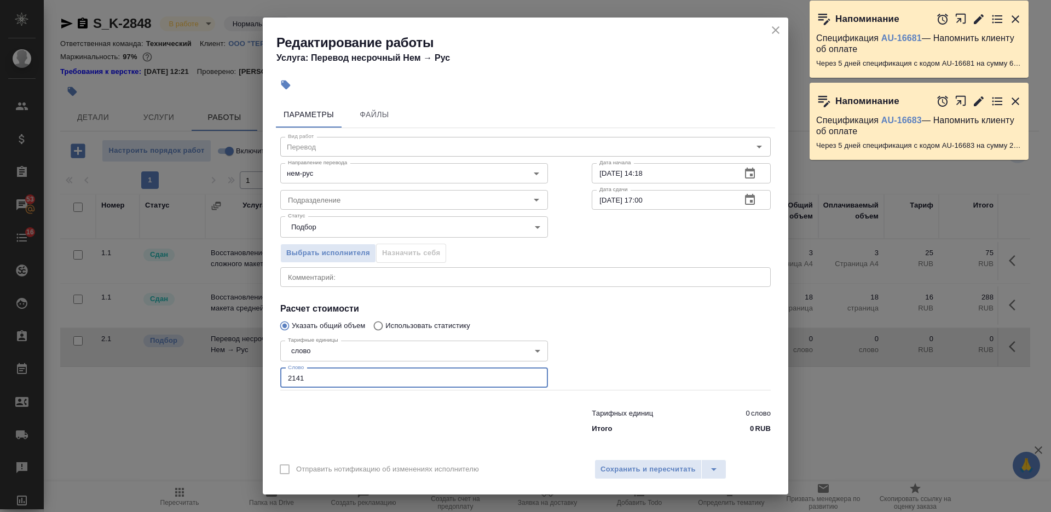
type input "2141"
click at [344, 283] on div "x Комментарий:" at bounding box center [525, 277] width 490 height 20
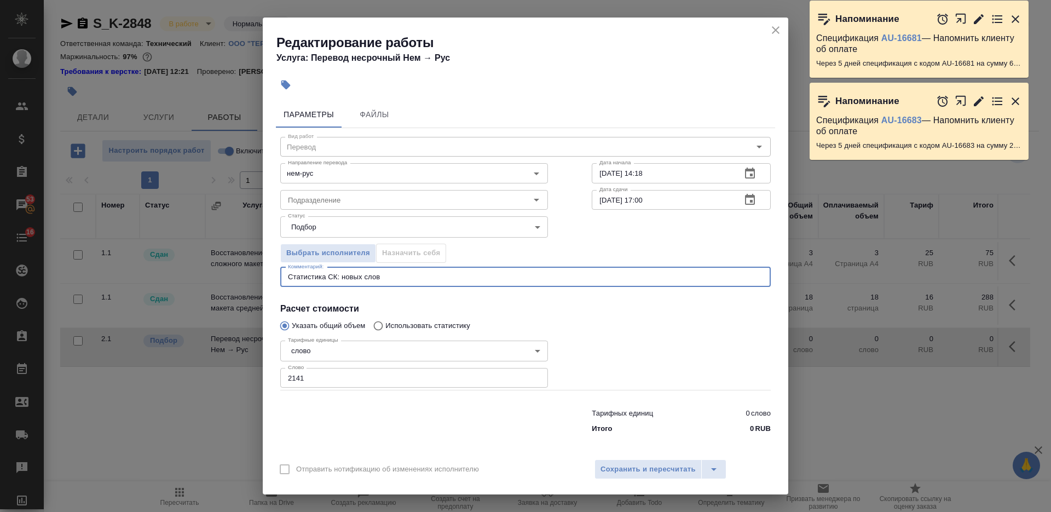
paste textarea "2141"
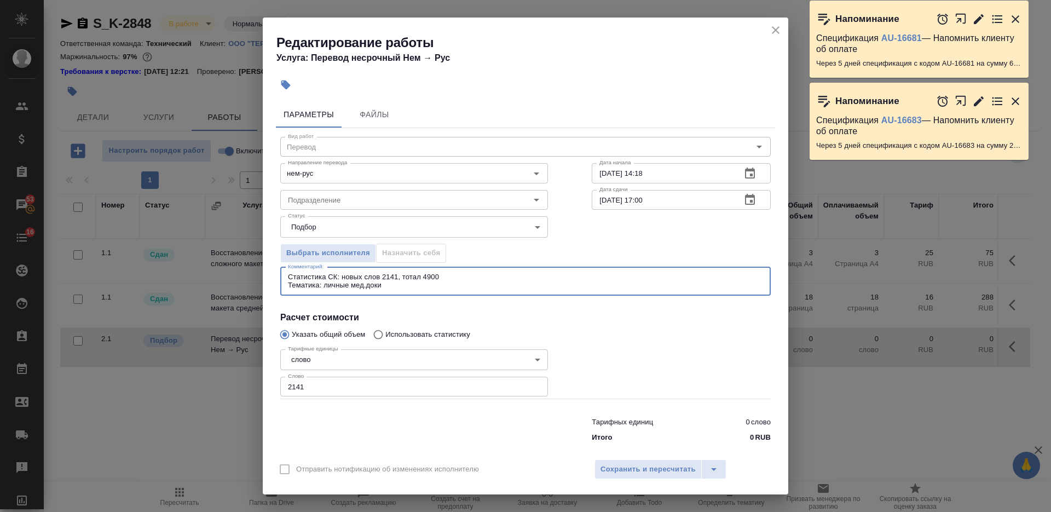
type textarea "Статистика СК: новых слов 2141, тотал 4900 Тематика: личные мед.доки"
click at [657, 174] on input "05.09.2025 14:18" at bounding box center [662, 173] width 141 height 20
click at [592, 171] on input "05.09.2025 14:18" at bounding box center [662, 173] width 141 height 20
type input "08.09.2025 11:00"
click at [602, 201] on input "10.09.2025 17:00" at bounding box center [662, 200] width 141 height 20
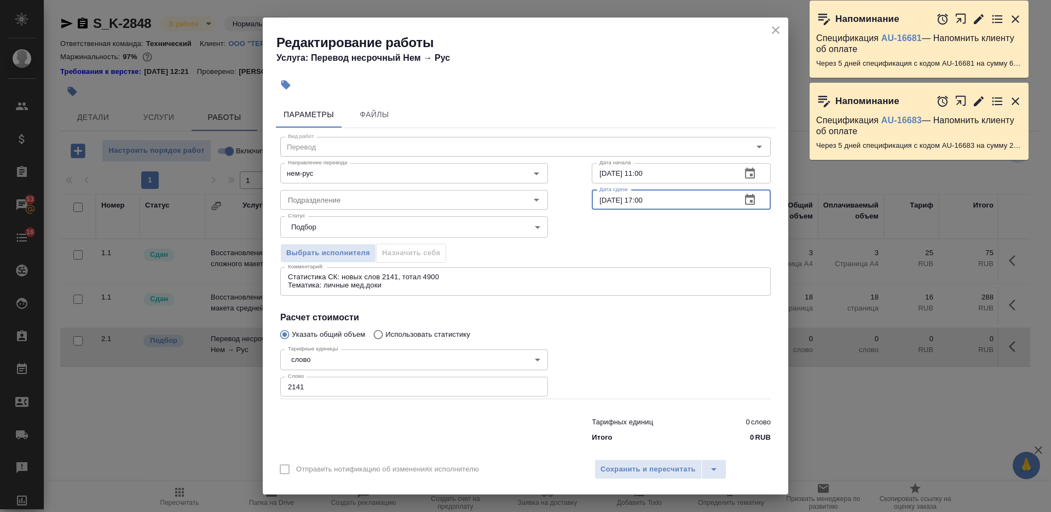
click at [594, 196] on input "10.09.2025 17:00" at bounding box center [662, 200] width 141 height 20
click at [639, 199] on input "09.09.2025 17:00" at bounding box center [662, 200] width 141 height 20
click at [637, 197] on input "09.09.2025 17:00" at bounding box center [662, 200] width 141 height 20
type input "09.09.2025 18:00"
click at [643, 475] on span "Сохранить и пересчитать" at bounding box center [647, 469] width 95 height 13
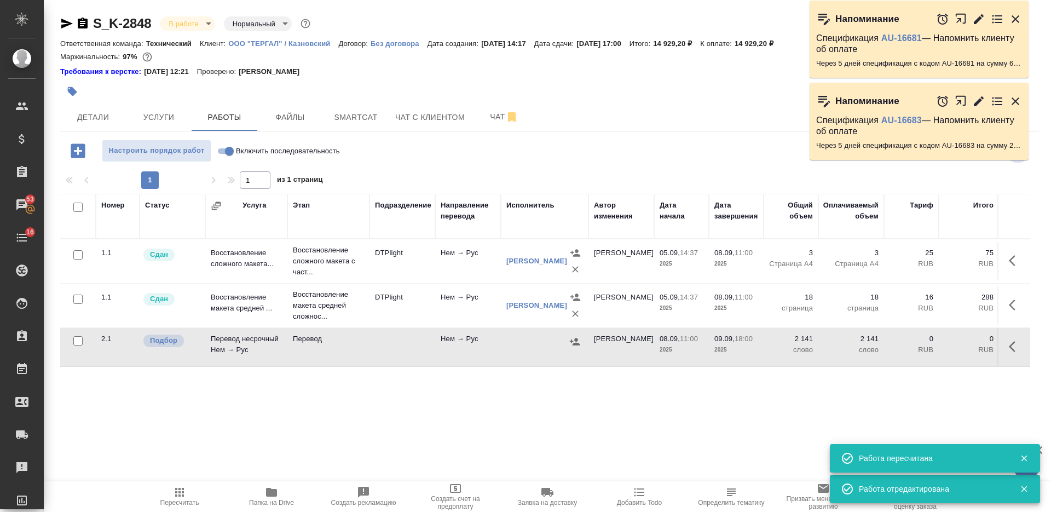
click at [568, 343] on button "button" at bounding box center [575, 341] width 16 height 16
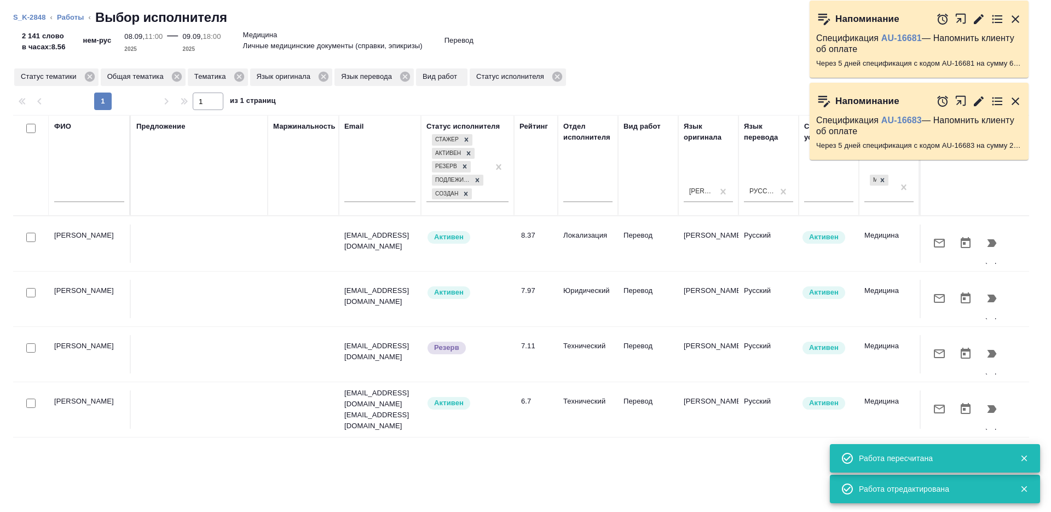
click at [940, 240] on icon "button" at bounding box center [939, 243] width 11 height 9
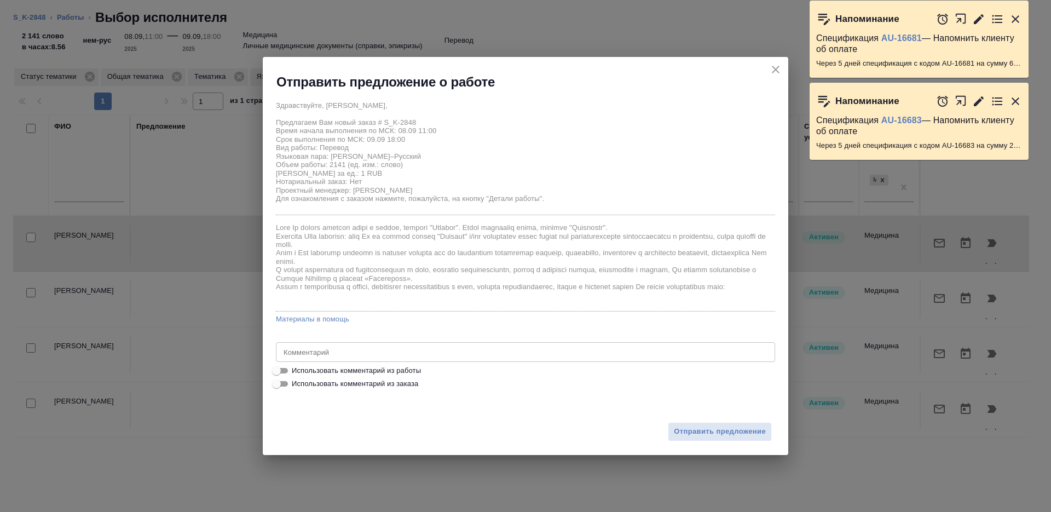
click at [306, 367] on span "Использовать комментарий из работы" at bounding box center [356, 370] width 129 height 11
click at [296, 367] on input "Использовать комментарий из работы" at bounding box center [276, 370] width 39 height 13
checkbox input "true"
type textarea "Статистика СК: новых слов 2141, тотал 4900 Тематика: личные мед.доки"
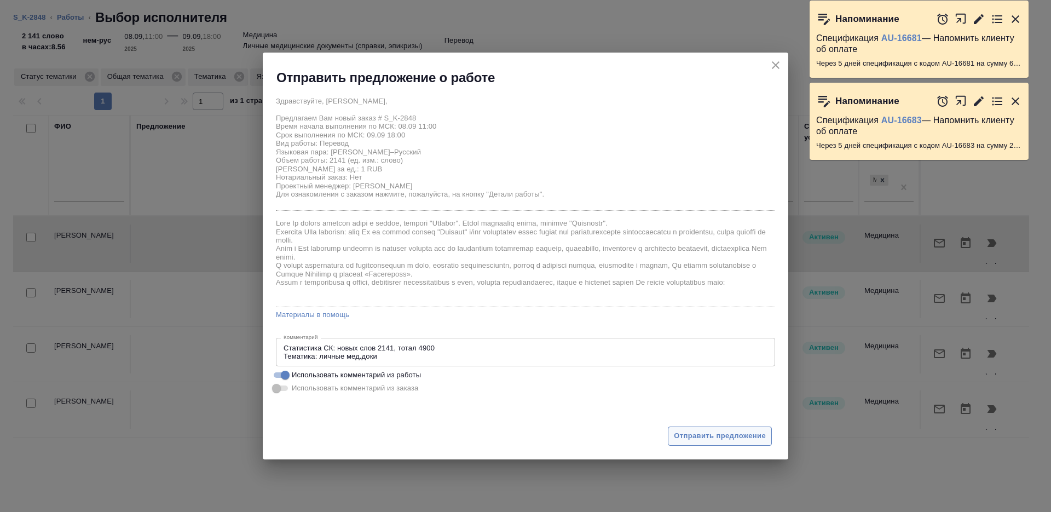
click at [716, 439] on span "Отправить предложение" at bounding box center [720, 436] width 92 height 13
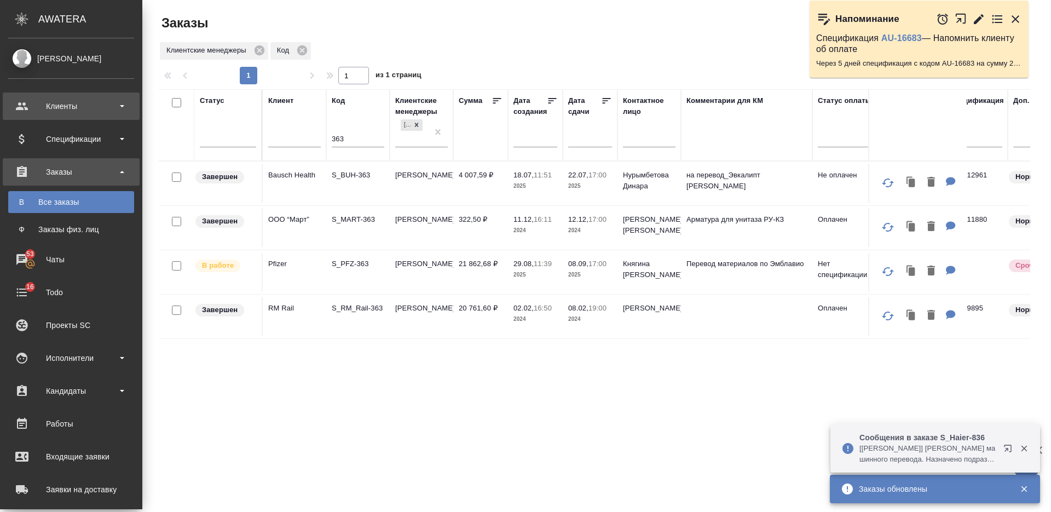
click at [68, 111] on div "Клиенты" at bounding box center [71, 106] width 126 height 16
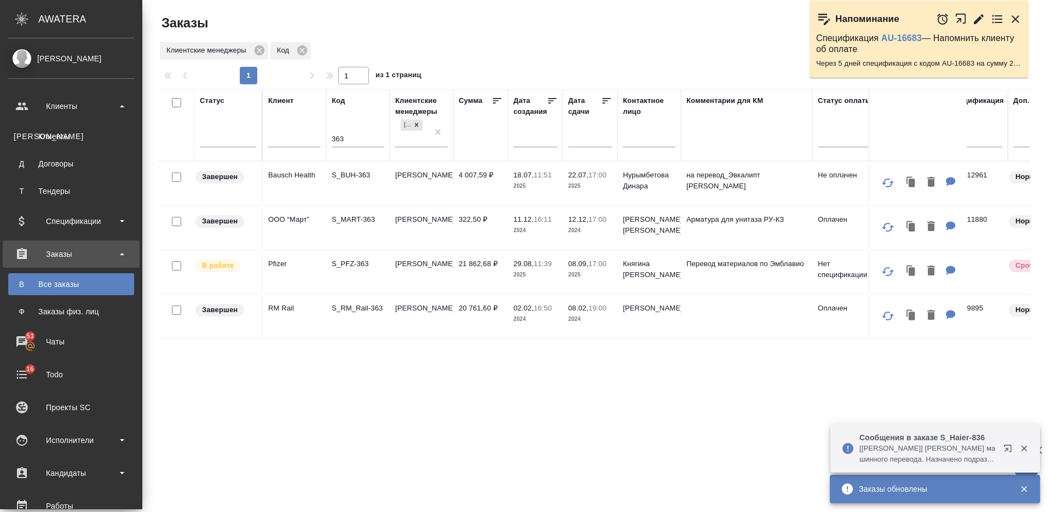
click at [69, 132] on div "Клиенты" at bounding box center [71, 136] width 115 height 11
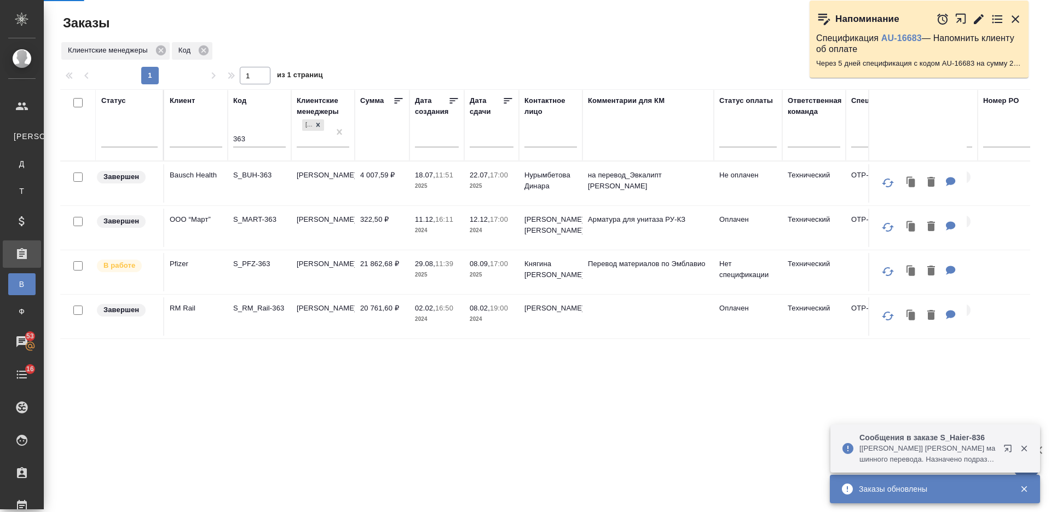
select select "RU"
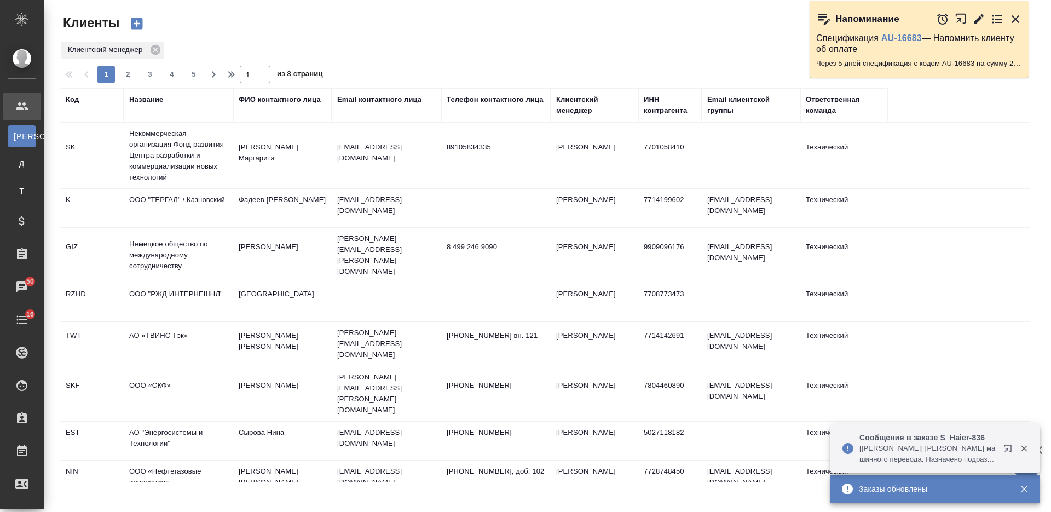
click at [159, 96] on div "Название" at bounding box center [146, 99] width 34 height 11
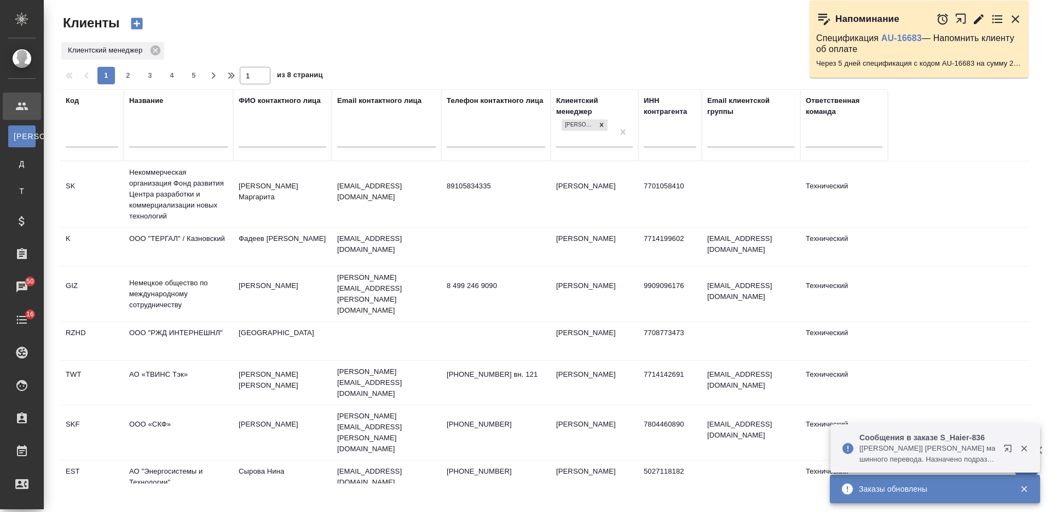
click at [163, 129] on div at bounding box center [178, 141] width 99 height 27
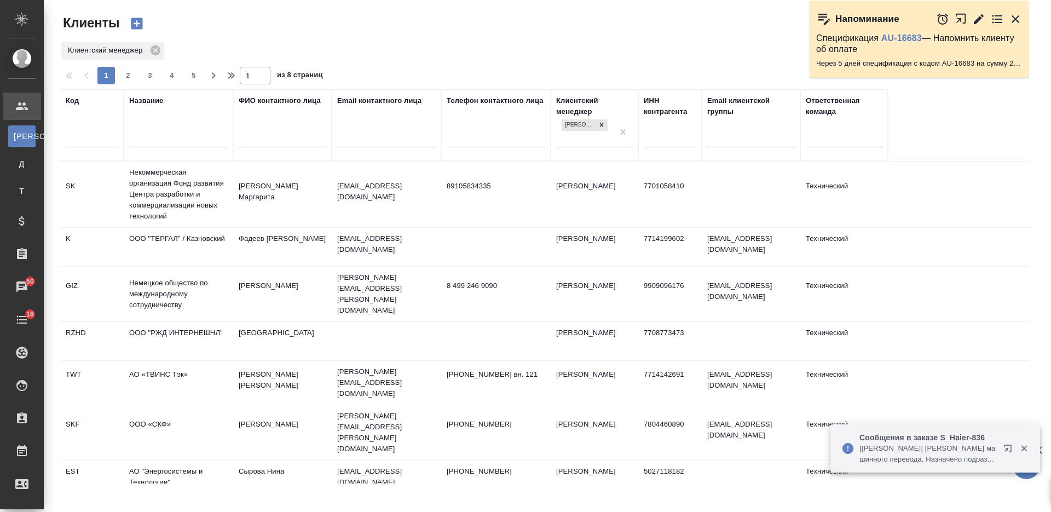
click at [164, 139] on input "text" at bounding box center [178, 140] width 99 height 14
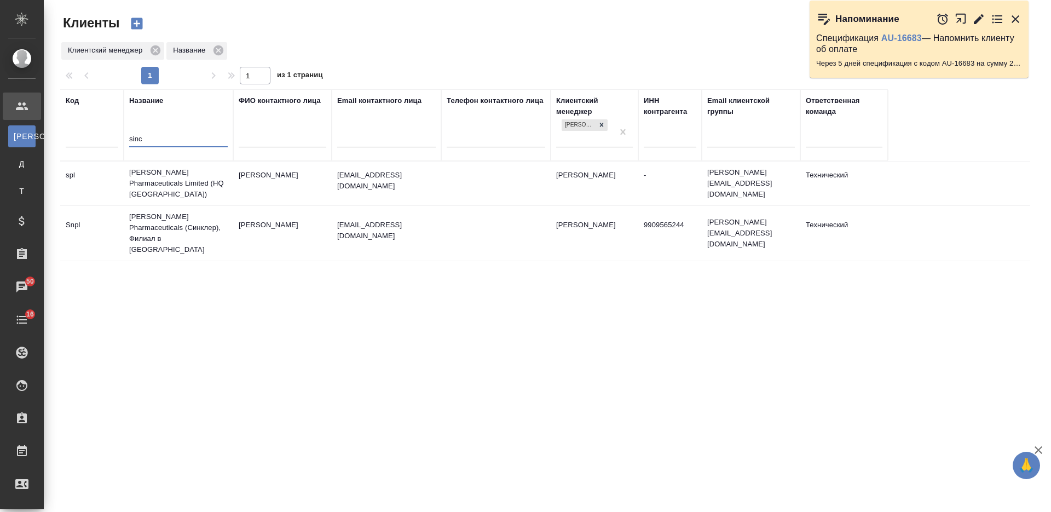
click at [191, 182] on td "Sinclair Pharmaceuticals Limited (HQ UK)" at bounding box center [178, 183] width 109 height 44
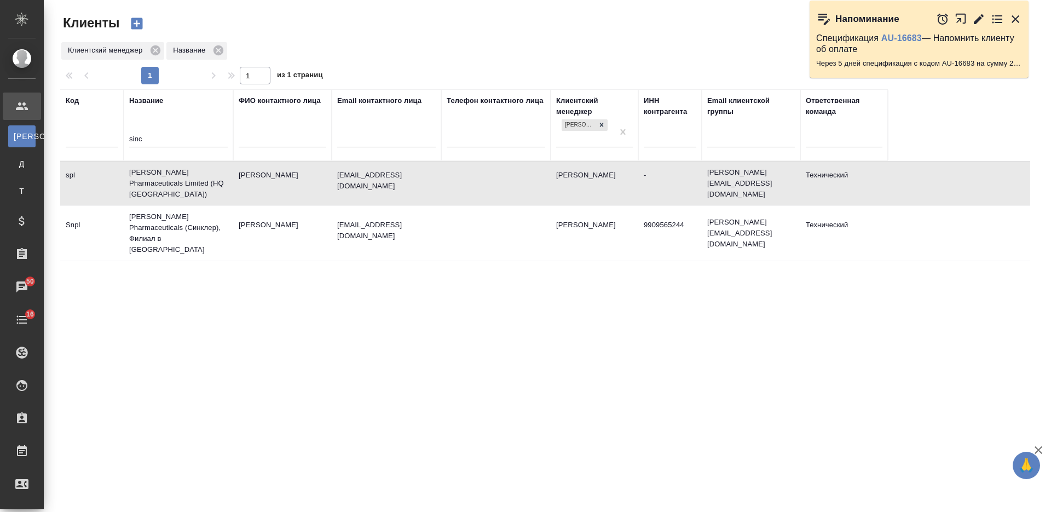
click at [191, 182] on td "[PERSON_NAME] Pharmaceuticals Limited (HQ [GEOGRAPHIC_DATA])" at bounding box center [178, 183] width 109 height 44
click at [138, 140] on input "sinc" at bounding box center [178, 140] width 99 height 14
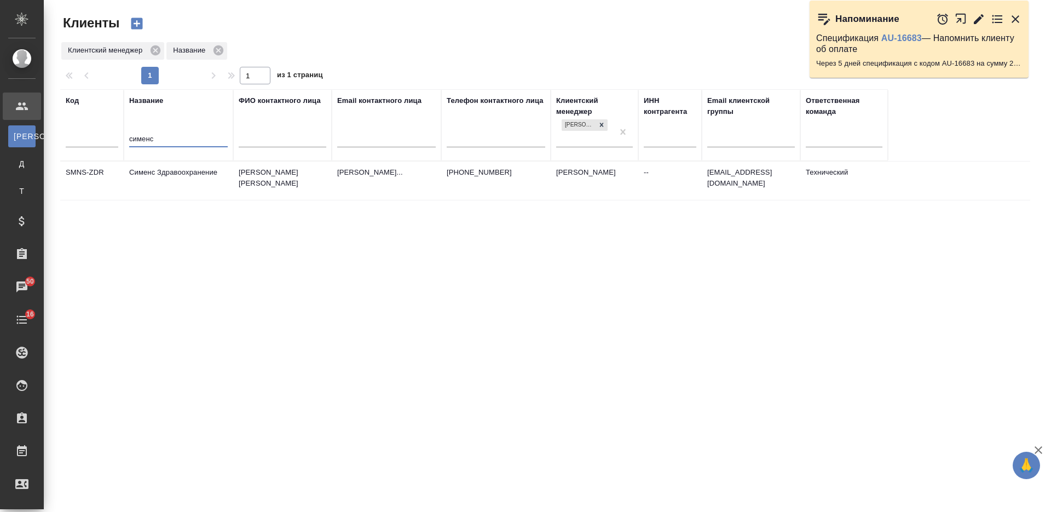
click at [189, 181] on td "Сименс Здравоохранение" at bounding box center [178, 180] width 109 height 38
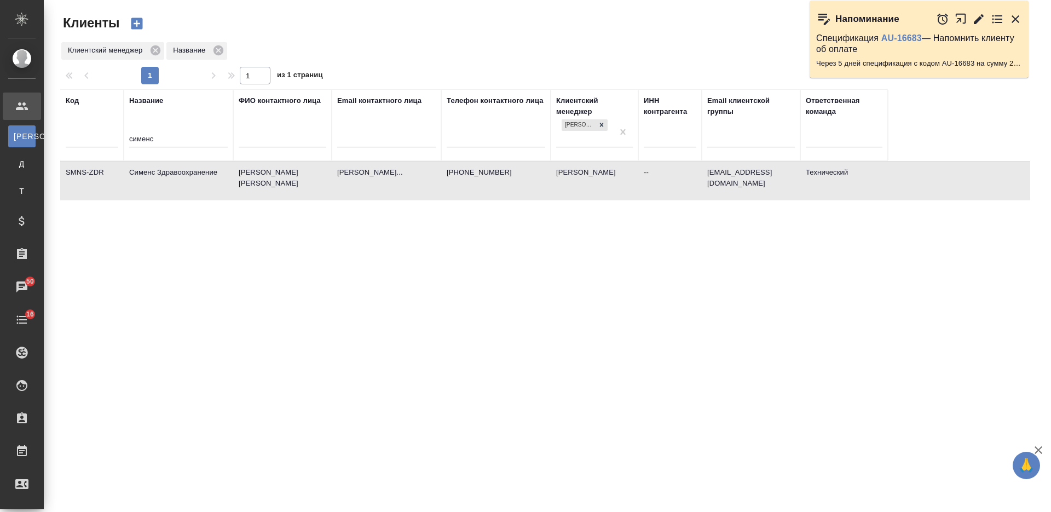
click at [189, 181] on td "Сименс Здравоохранение" at bounding box center [178, 180] width 109 height 38
click at [146, 137] on input "сименс" at bounding box center [178, 140] width 99 height 14
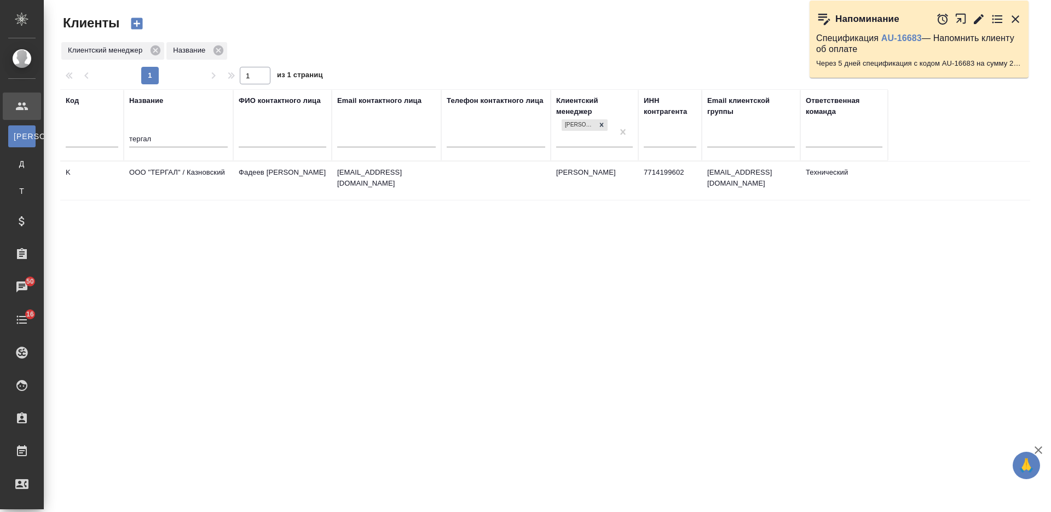
click at [171, 175] on td "ООО "ТЕРГАЛ" / Казновский" at bounding box center [178, 180] width 109 height 38
click at [171, 176] on td "ООО "ТЕРГАЛ" / Казновский" at bounding box center [178, 180] width 109 height 38
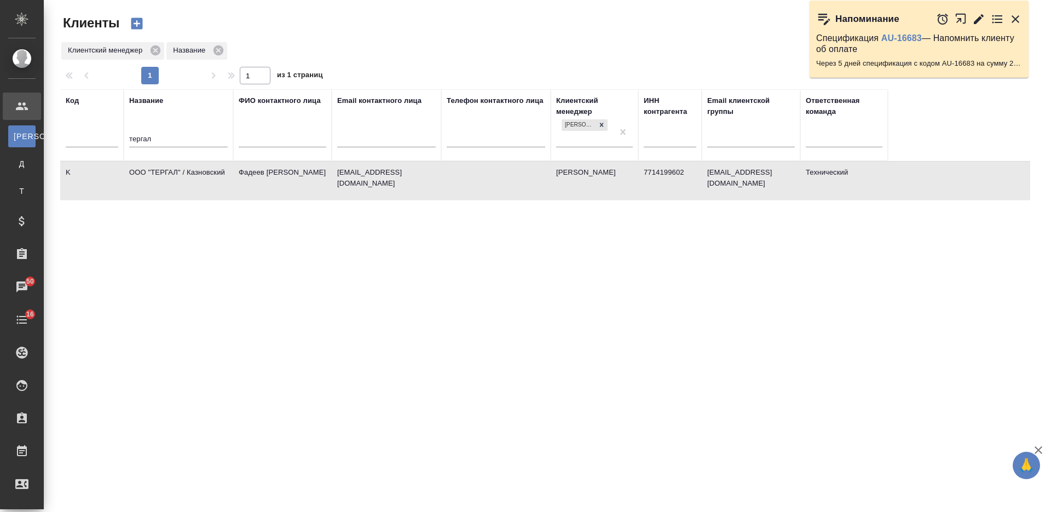
click at [146, 136] on input "тергал" at bounding box center [178, 140] width 99 height 14
click at [144, 136] on input "тергал" at bounding box center [178, 140] width 99 height 14
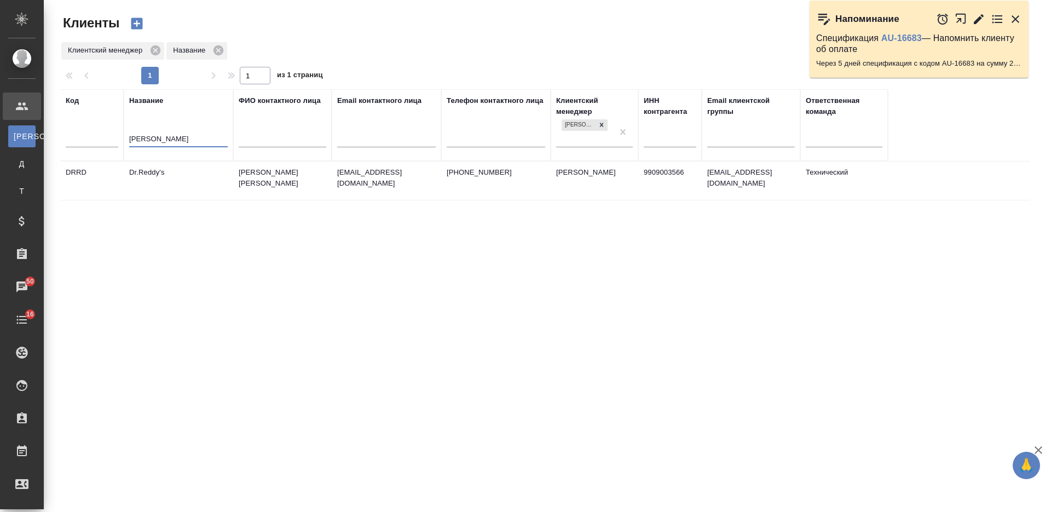
type input "redd"
click at [179, 189] on td "Dr.Reddy's" at bounding box center [178, 180] width 109 height 38
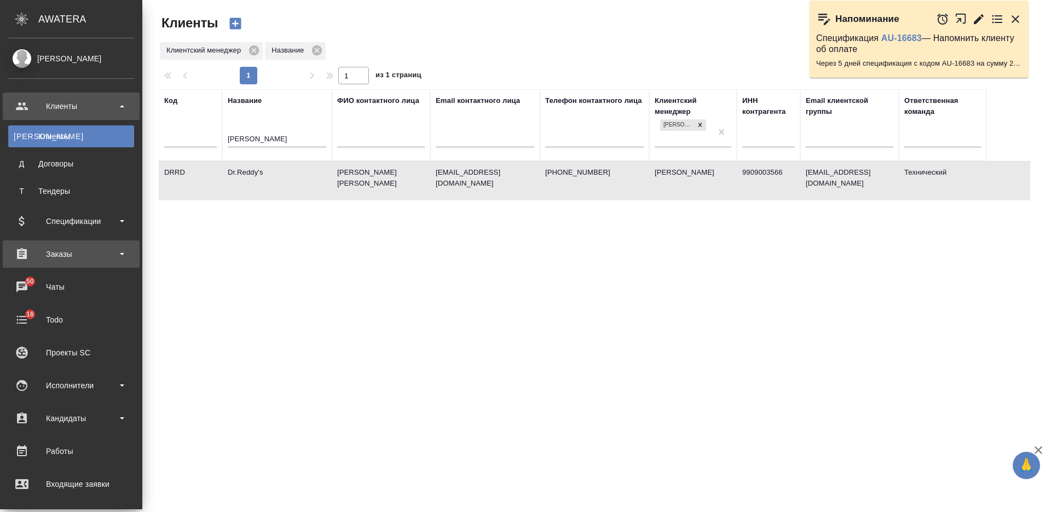
click at [71, 259] on div "Заказы" at bounding box center [71, 254] width 126 height 16
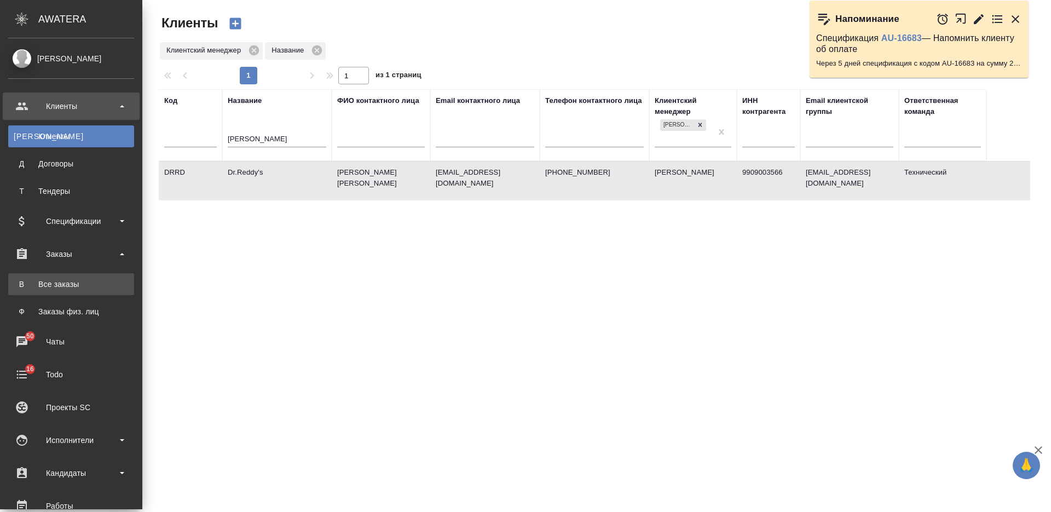
click at [71, 287] on div "Все заказы" at bounding box center [71, 284] width 115 height 11
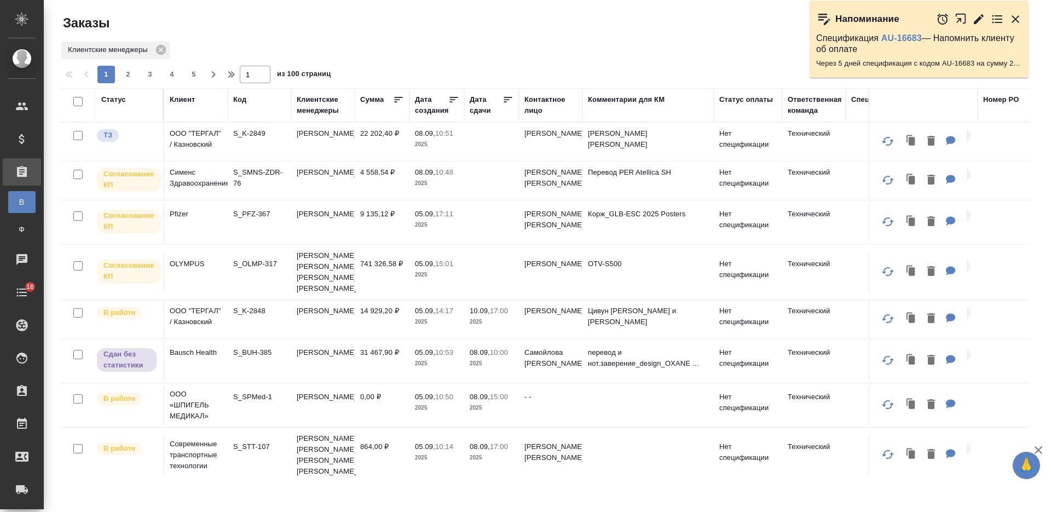
click at [323, 181] on td "[PERSON_NAME]" at bounding box center [322, 180] width 63 height 38
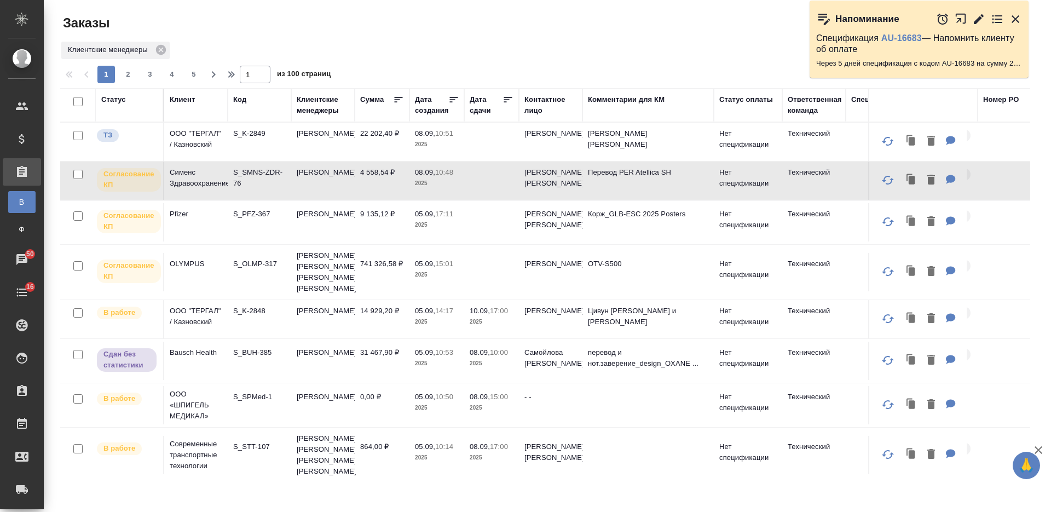
click at [181, 99] on div "Клиент" at bounding box center [182, 99] width 25 height 11
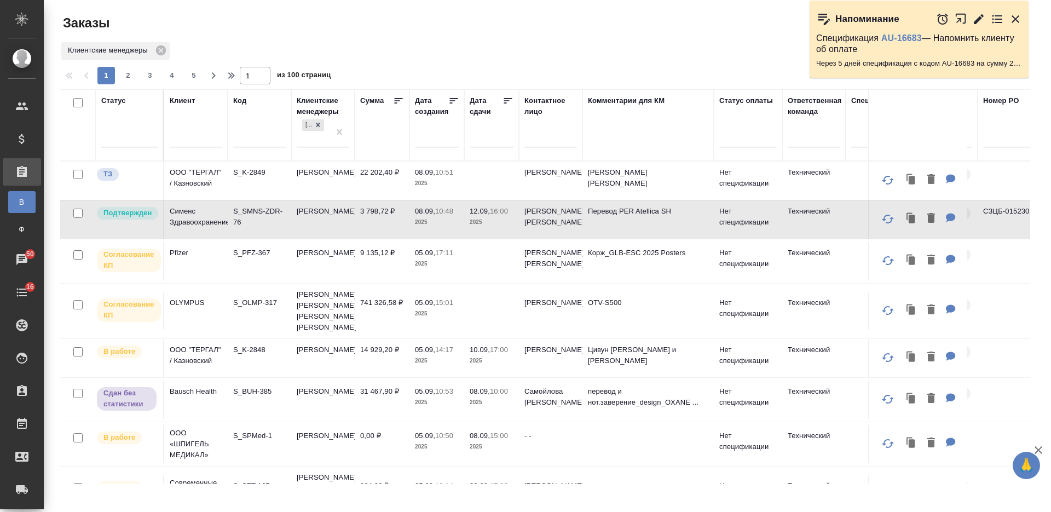
click at [198, 141] on input "text" at bounding box center [196, 140] width 53 height 14
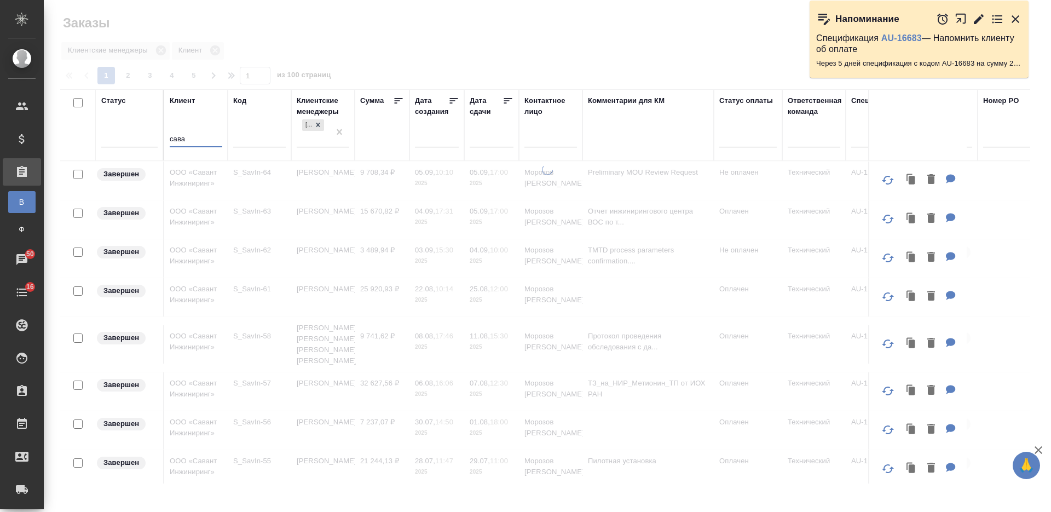
click at [180, 140] on input "сава" at bounding box center [196, 140] width 53 height 14
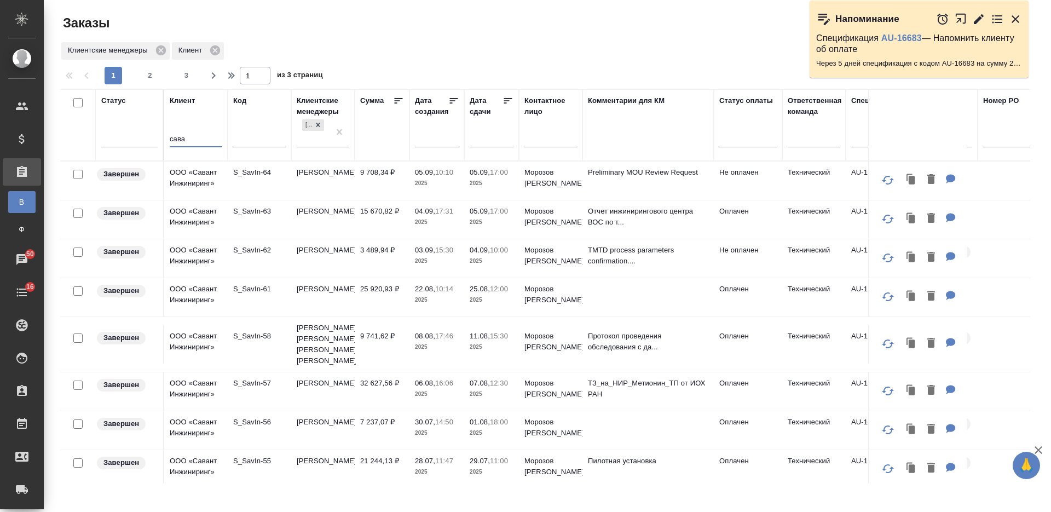
click at [176, 138] on input "сава" at bounding box center [196, 140] width 53 height 14
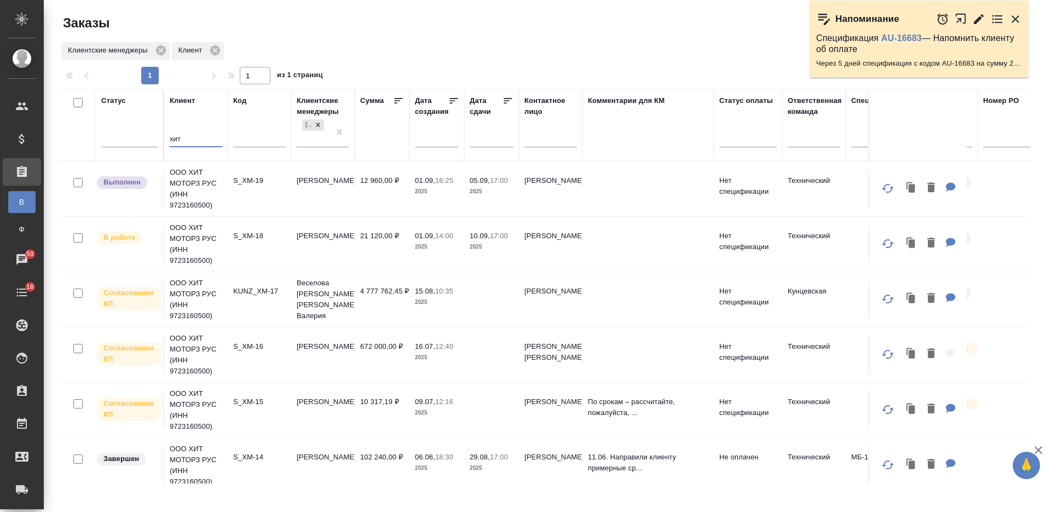
type input "хит"
click at [388, 296] on td "4 777 762,45 ₽" at bounding box center [382, 299] width 55 height 38
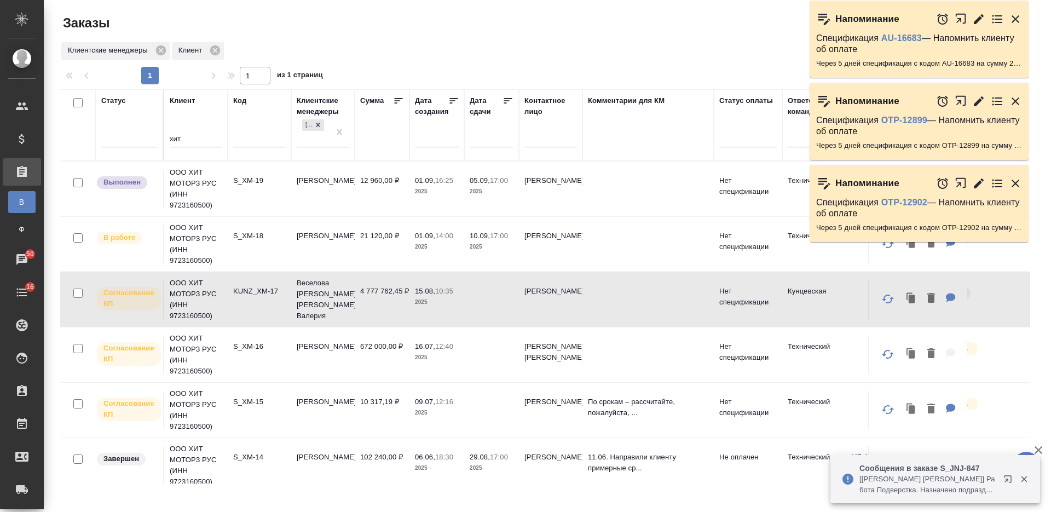
click at [176, 142] on input "хит" at bounding box center [196, 140] width 53 height 14
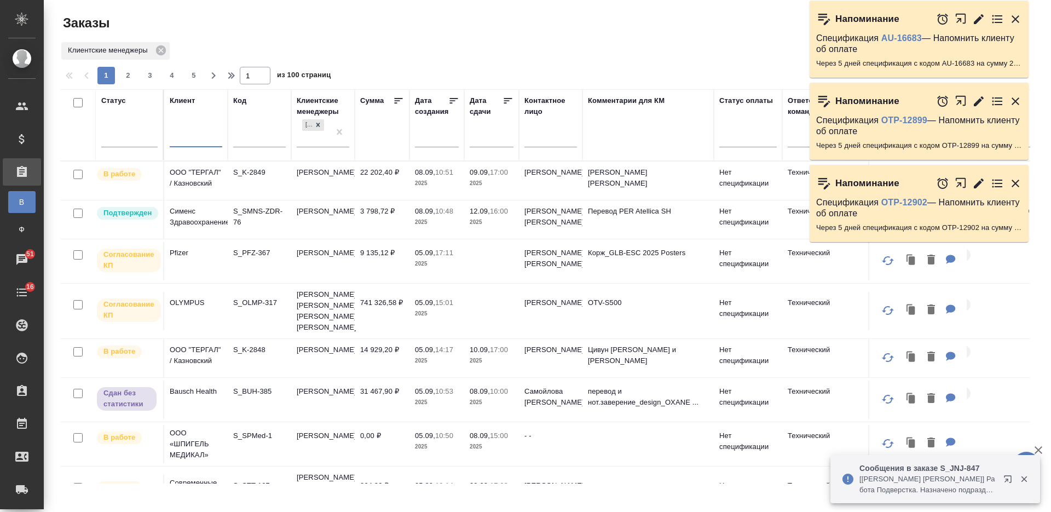
click at [204, 217] on p "Сименс Здравоохранение" at bounding box center [196, 217] width 53 height 22
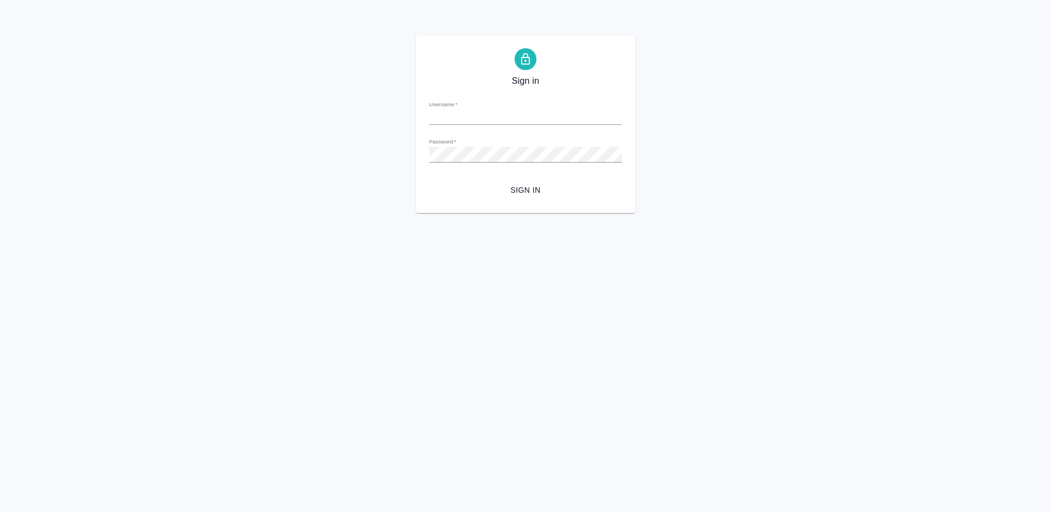
type input "[PERSON_NAME][EMAIL_ADDRESS][DOMAIN_NAME]"
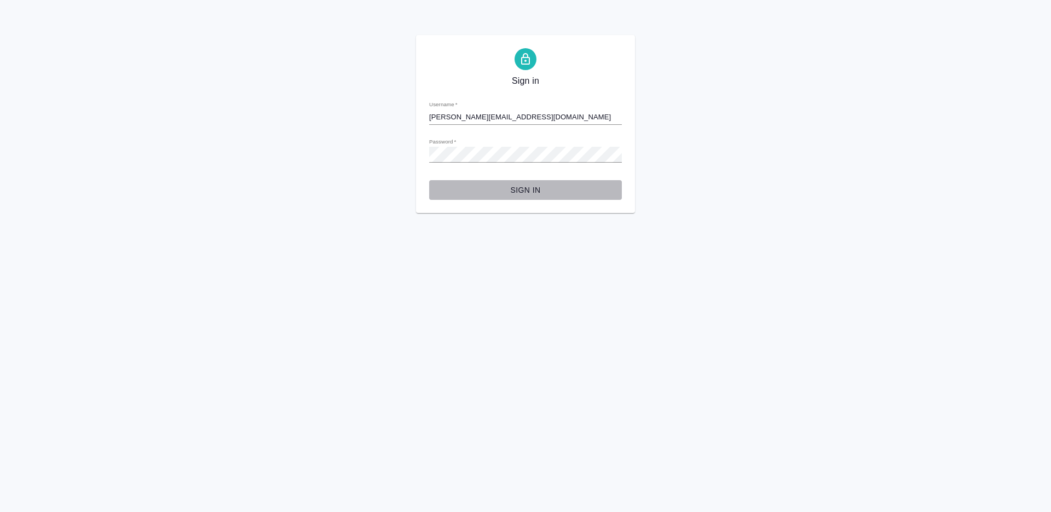
click at [517, 188] on span "Sign in" at bounding box center [525, 190] width 175 height 14
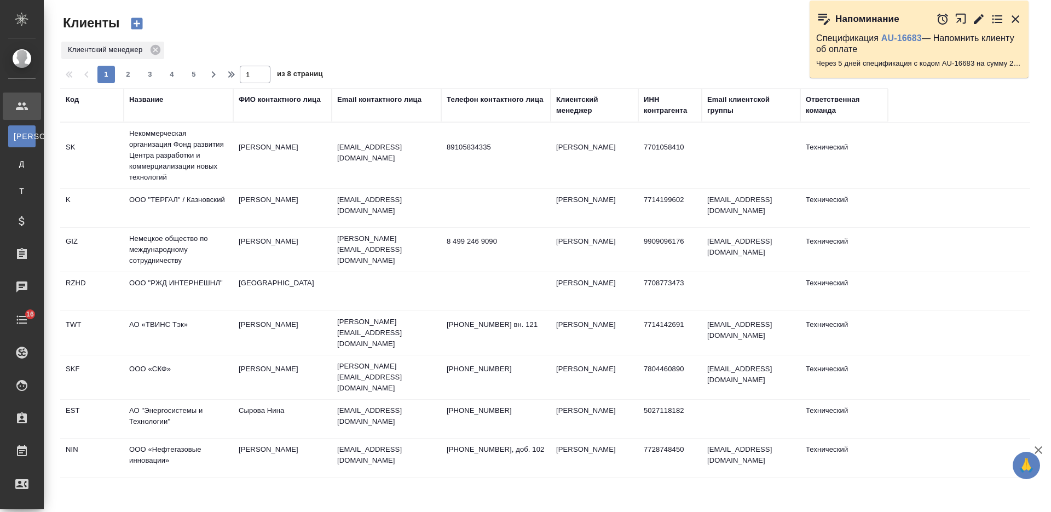
select select "RU"
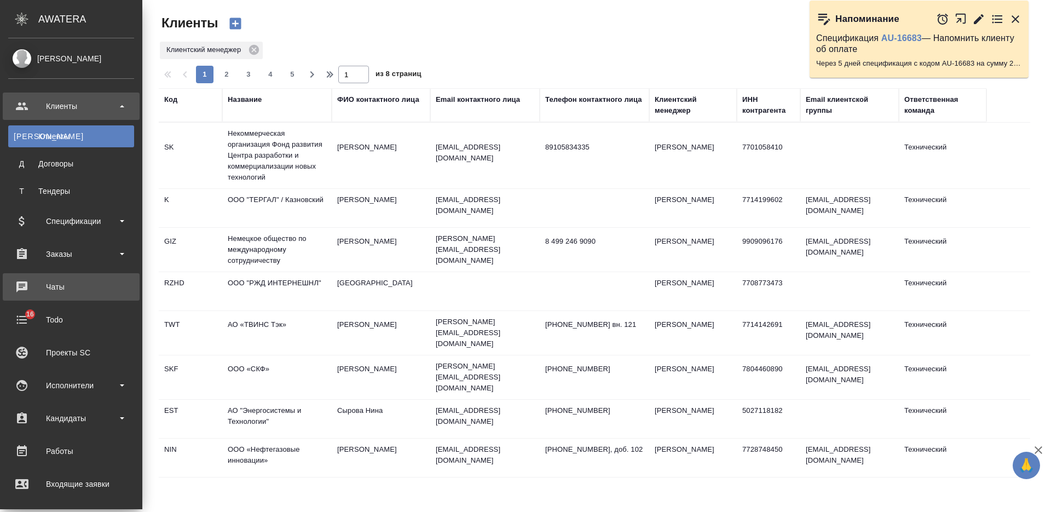
click at [70, 281] on div "Чаты" at bounding box center [71, 287] width 126 height 16
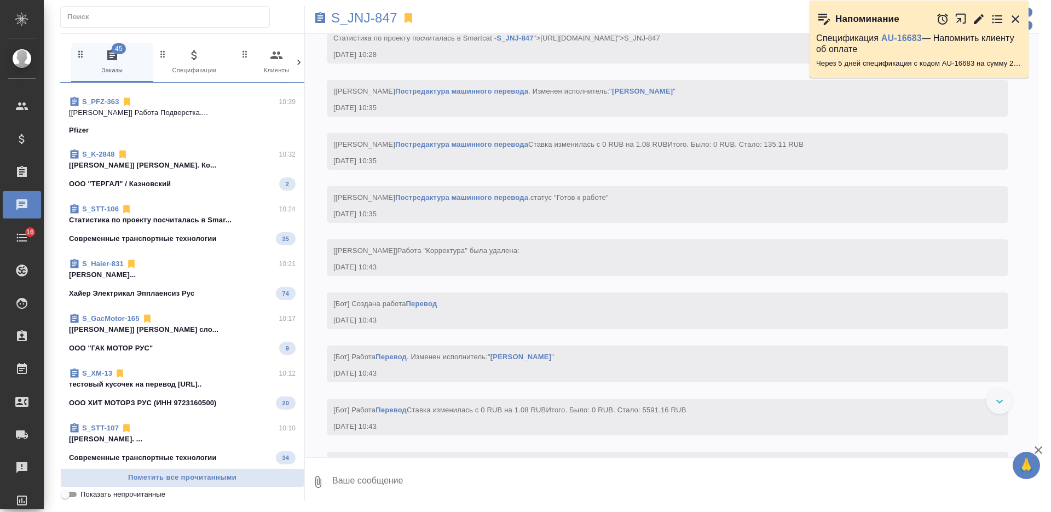
scroll to position [4255, 0]
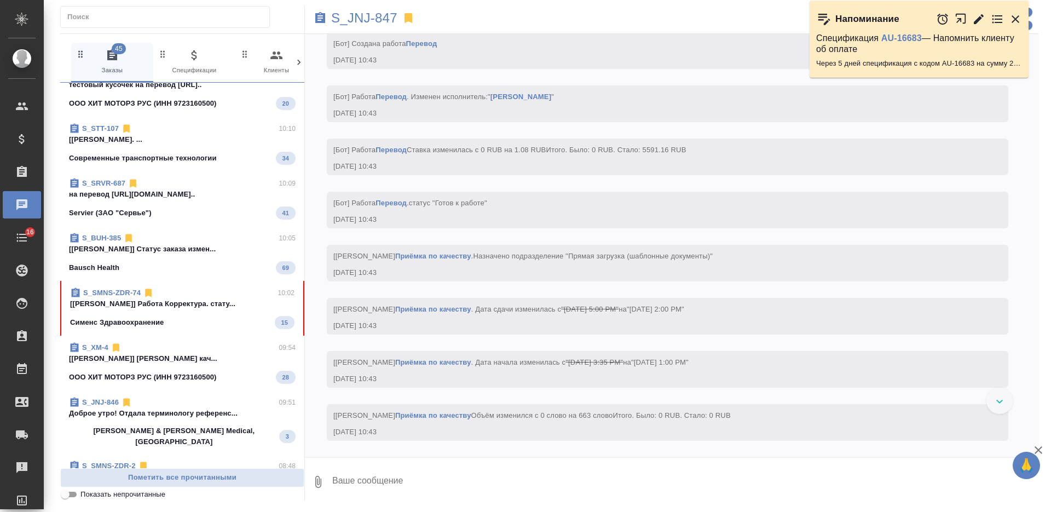
click at [186, 298] on p "[Валеев Динар] Работа Корректура. стату..." at bounding box center [182, 303] width 224 height 11
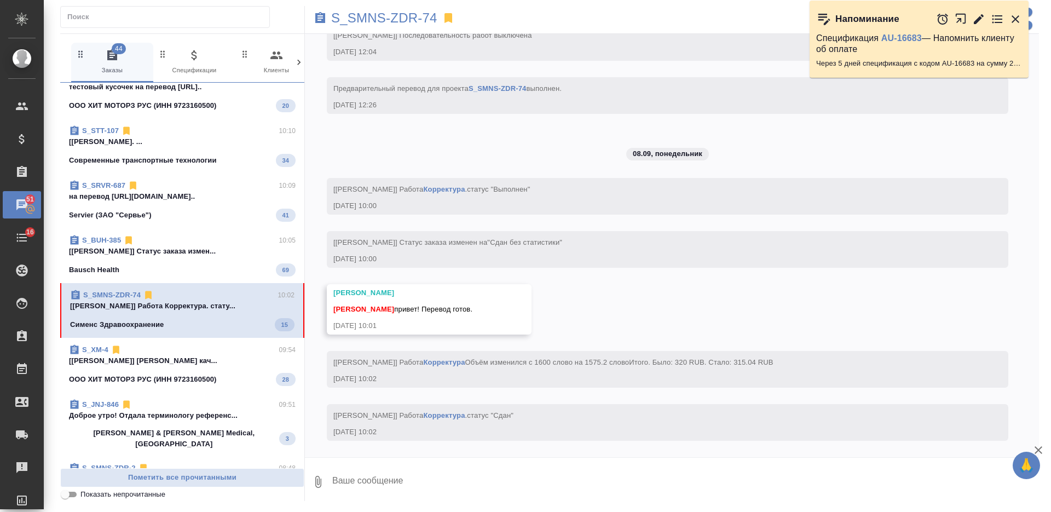
scroll to position [2469, 0]
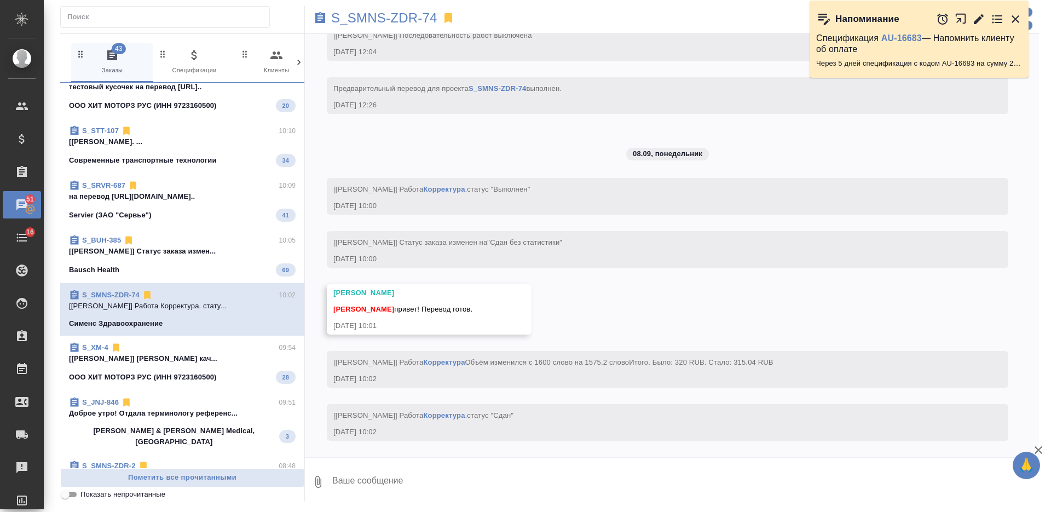
click at [126, 291] on link "S_SMNS-ZDR-74" at bounding box center [110, 295] width 57 height 8
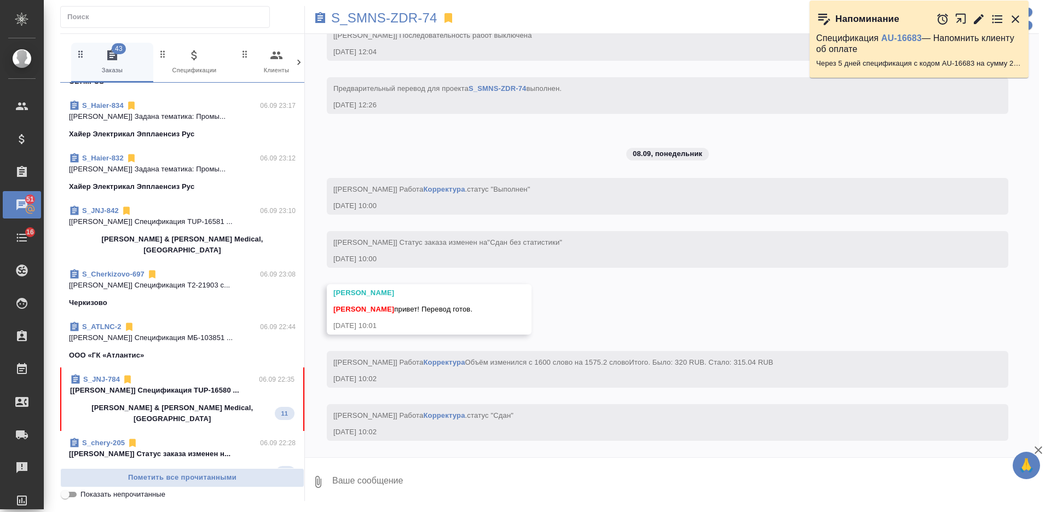
scroll to position [1229, 0]
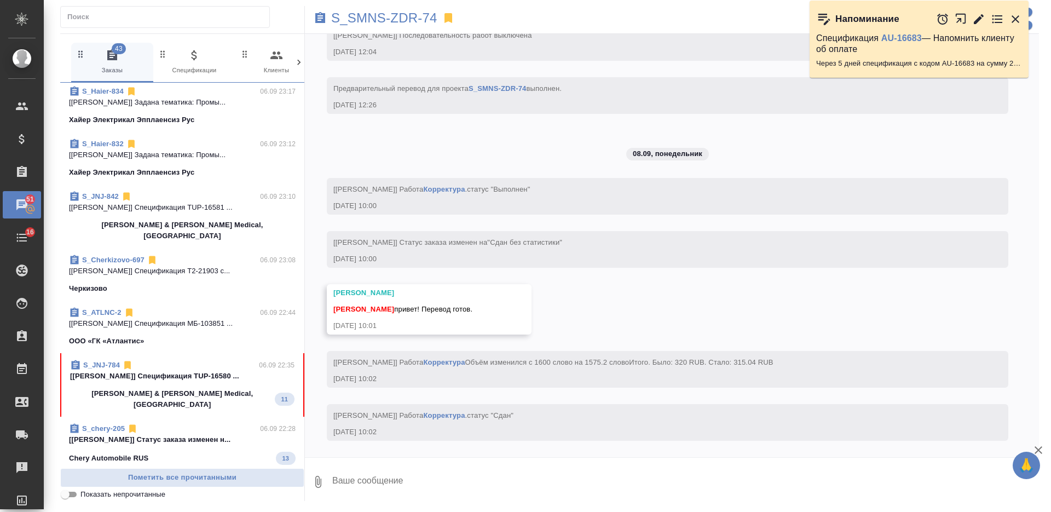
click at [170, 371] on p "[Усманова Ольга] Спецификация TUP-16580 ..." at bounding box center [182, 376] width 224 height 11
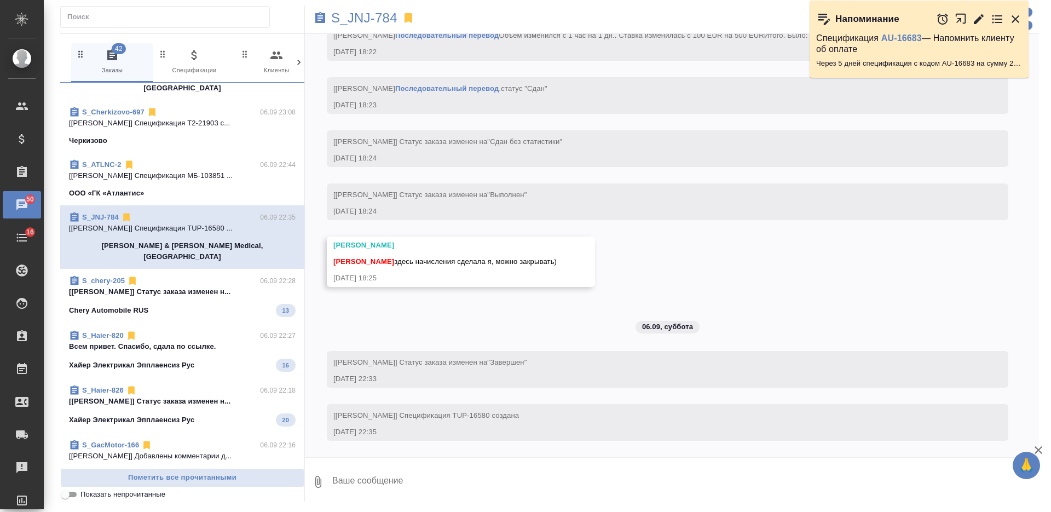
scroll to position [1503, 0]
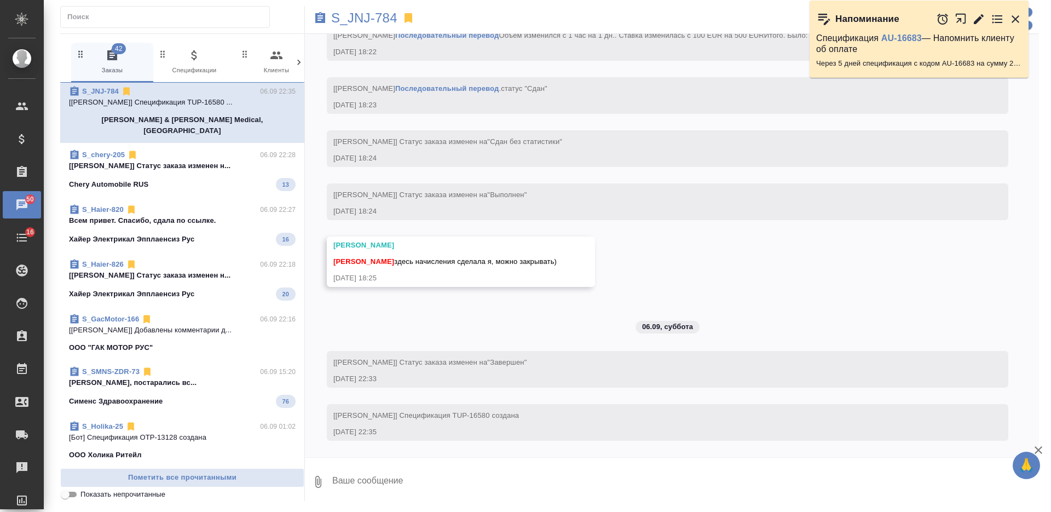
click at [564, 320] on div "27.05, вторник [Усманова Ольга] Клиент оставил комментарий: ">https://drive.awa…" at bounding box center [672, 245] width 734 height 423
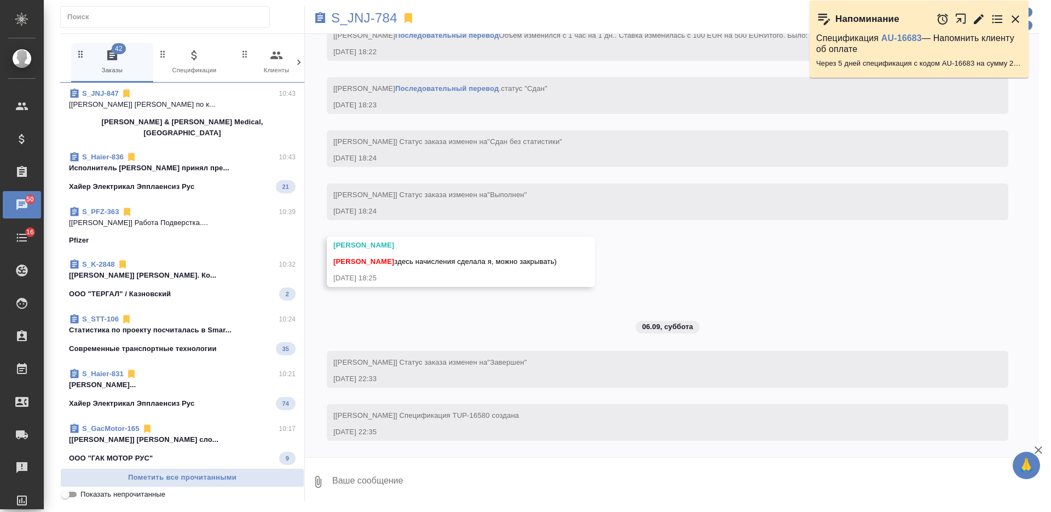
scroll to position [0, 0]
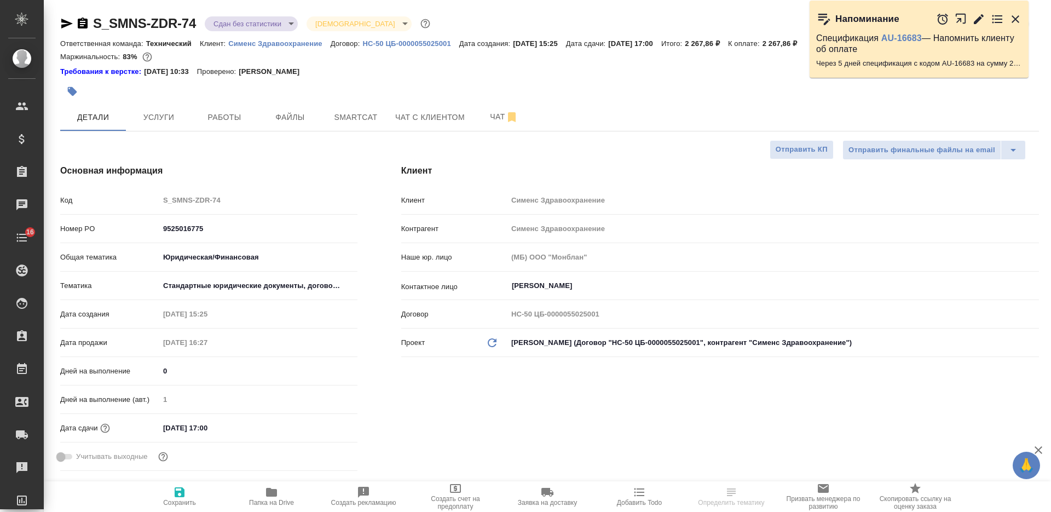
select select "RU"
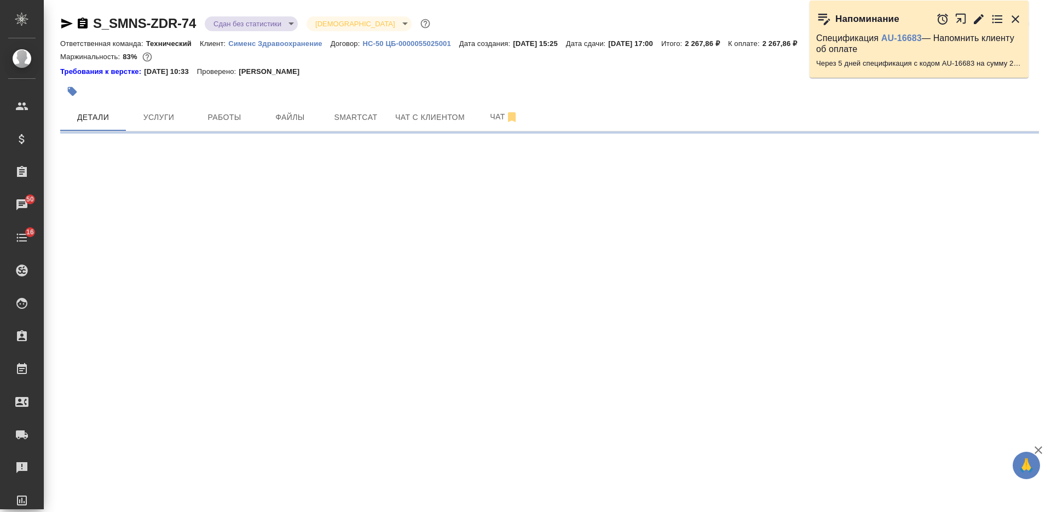
select select "RU"
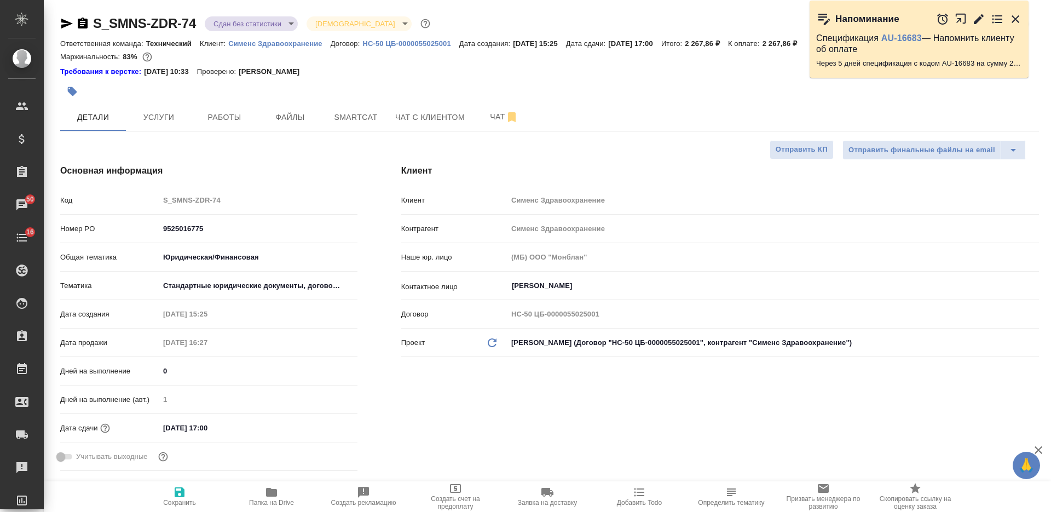
type textarea "x"
click at [267, 490] on icon "button" at bounding box center [271, 492] width 11 height 9
type textarea "x"
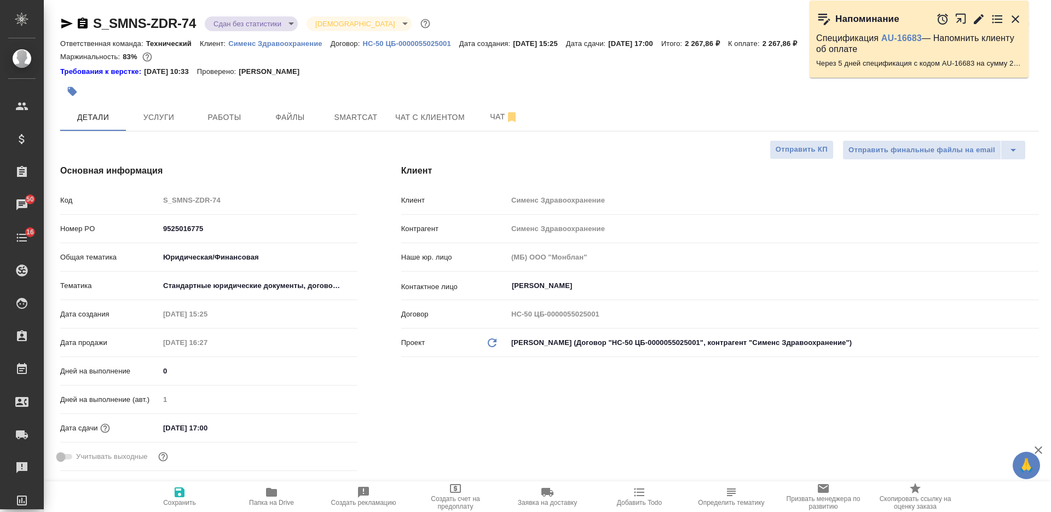
type textarea "x"
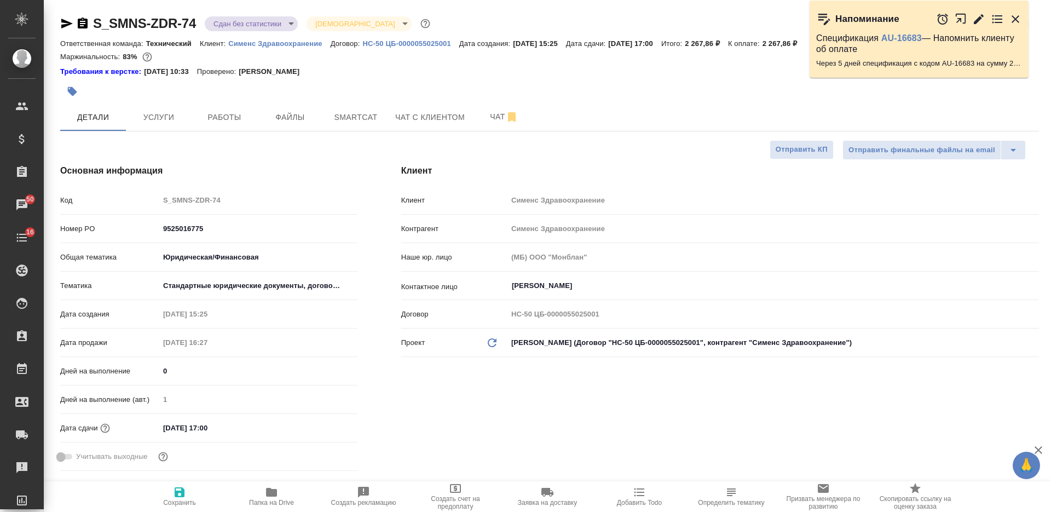
type textarea "x"
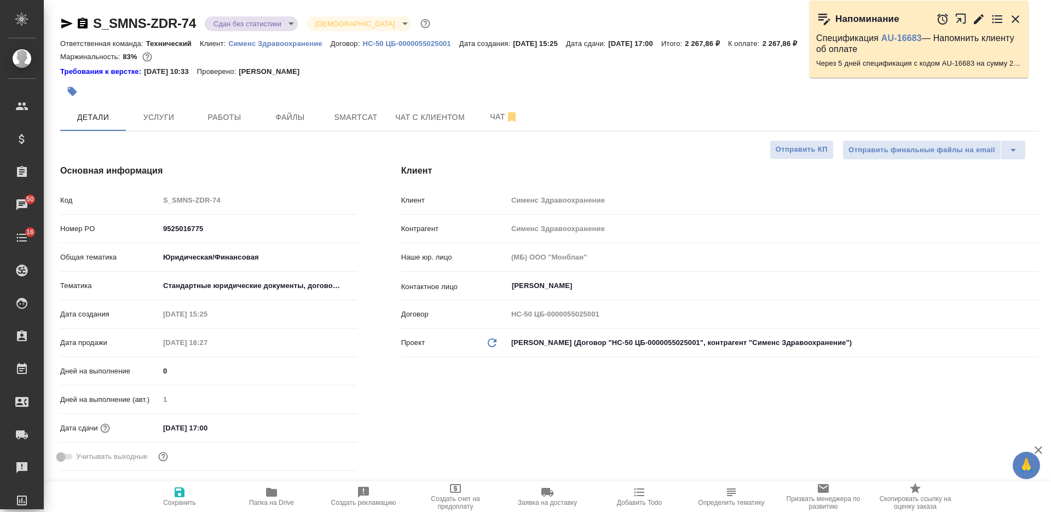
type textarea "x"
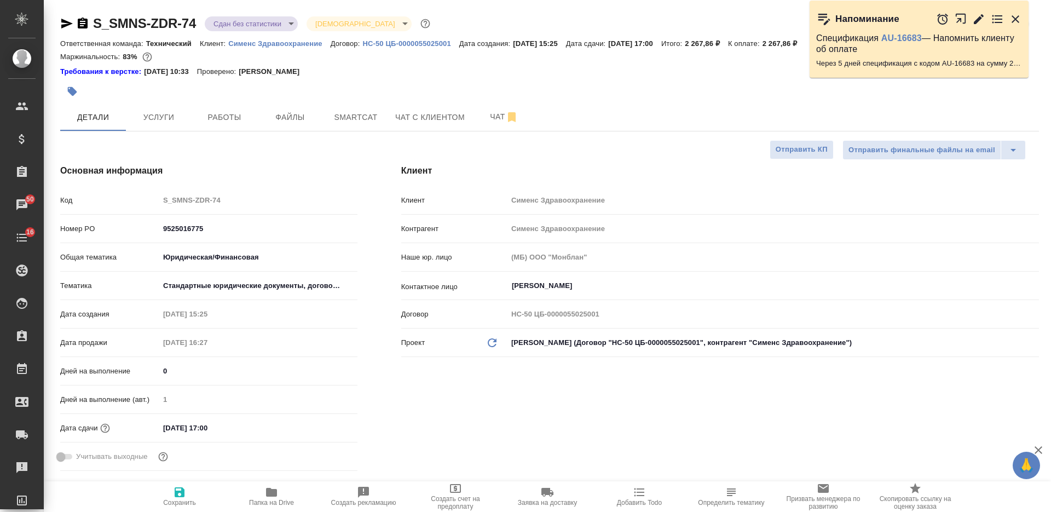
type textarea "x"
click at [83, 21] on icon "button" at bounding box center [82, 23] width 13 height 13
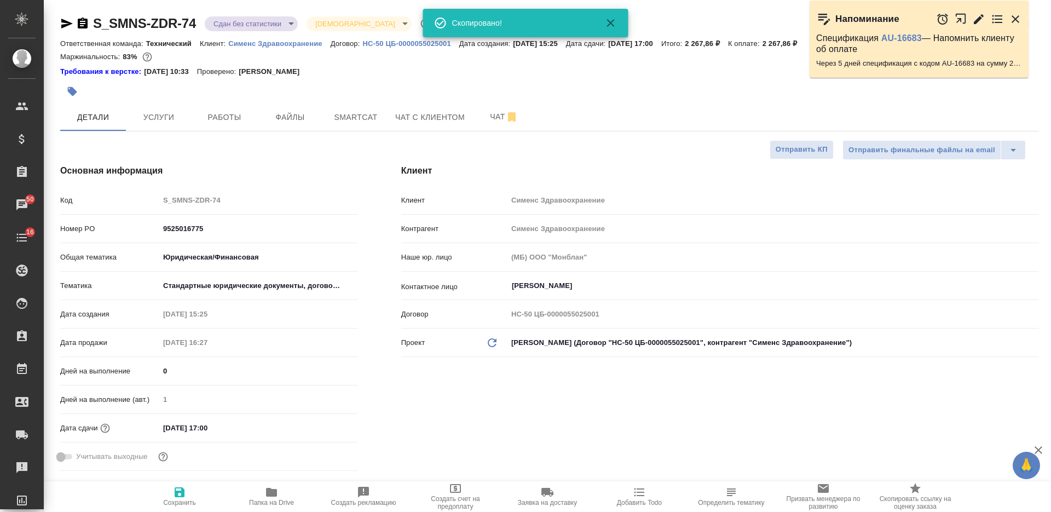
type textarea "x"
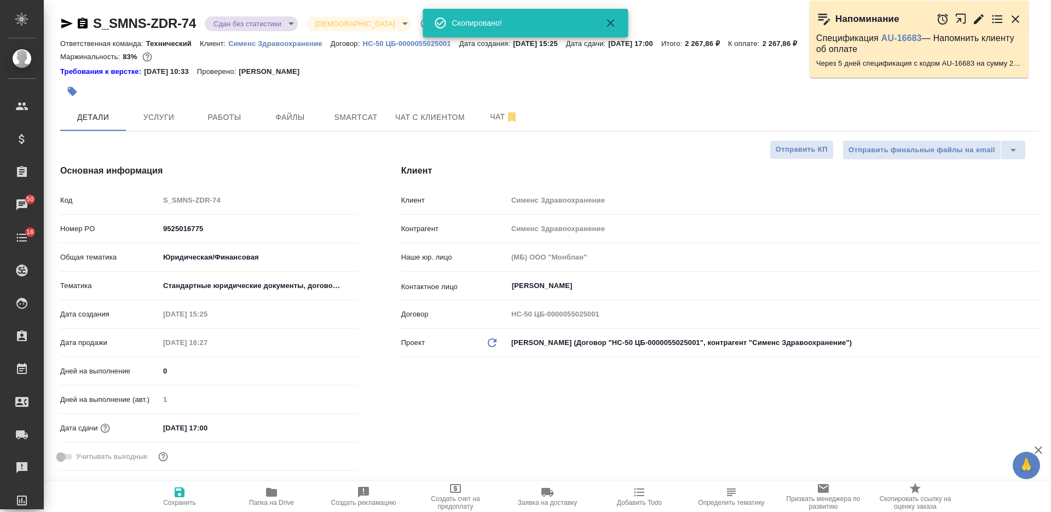
type textarea "x"
click at [80, 88] on button "button" at bounding box center [72, 91] width 24 height 24
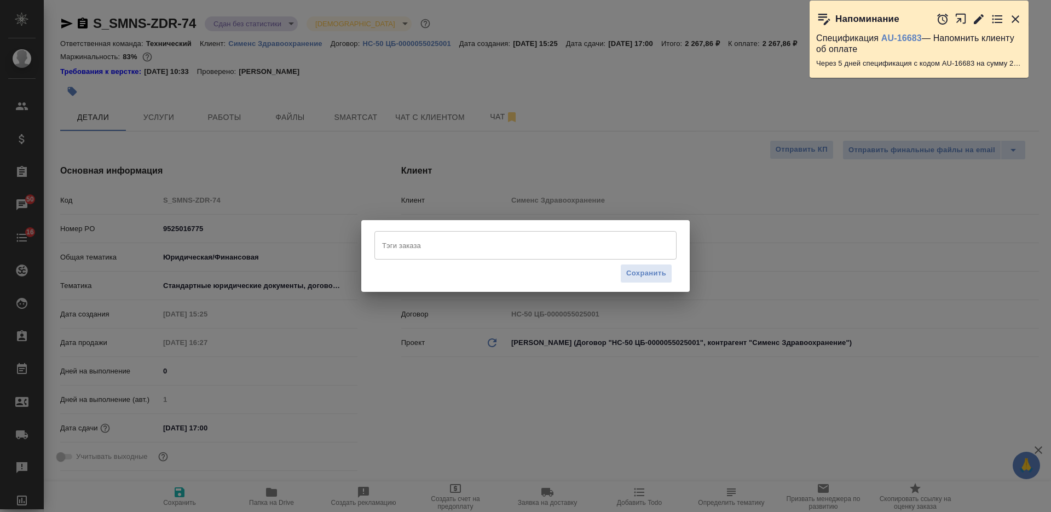
click at [459, 246] on input "Тэги заказа" at bounding box center [514, 245] width 271 height 19
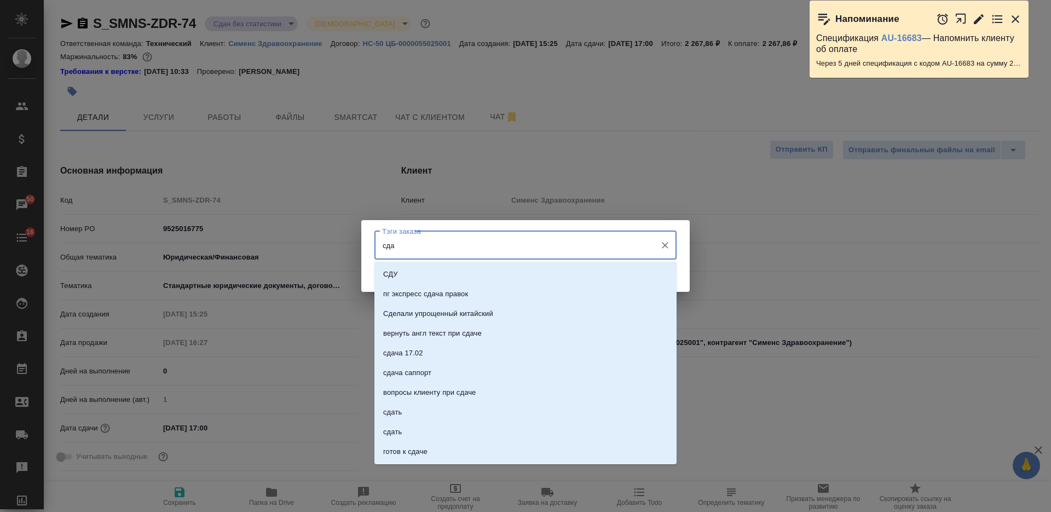
type input "сдан"
click at [491, 333] on li "сдан" at bounding box center [525, 333] width 302 height 20
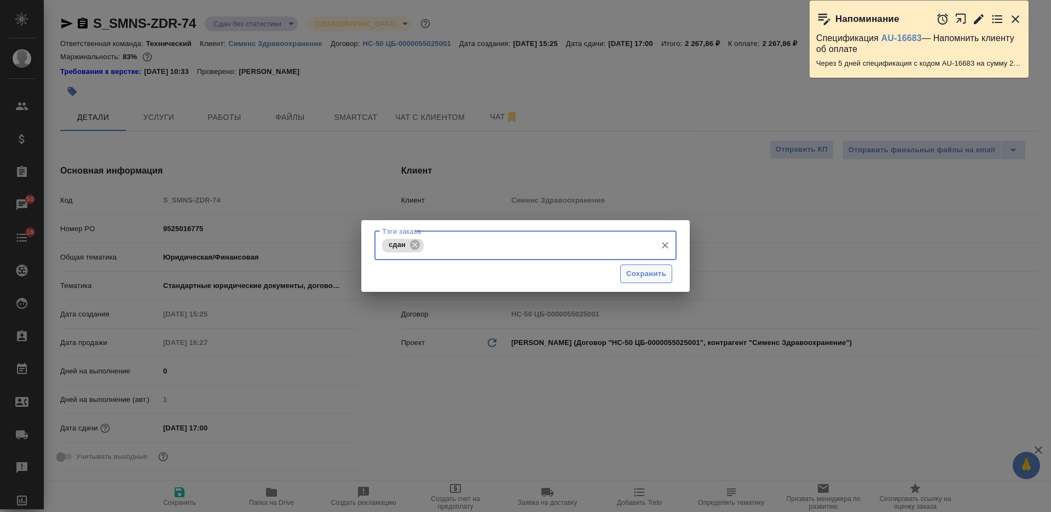
click at [645, 274] on span "Сохранить" at bounding box center [646, 274] width 40 height 13
click at [633, 276] on span "Сохранить" at bounding box center [646, 274] width 40 height 13
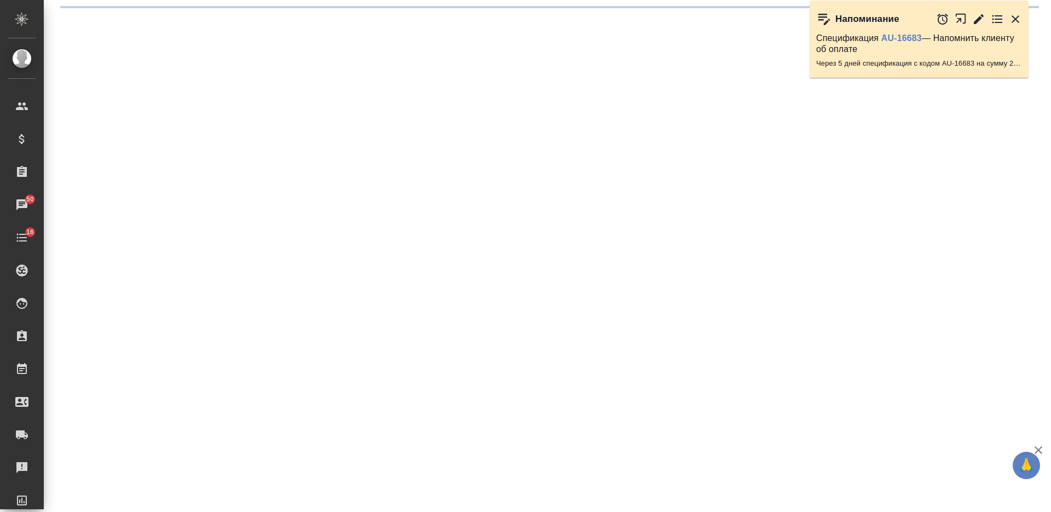
select select "RU"
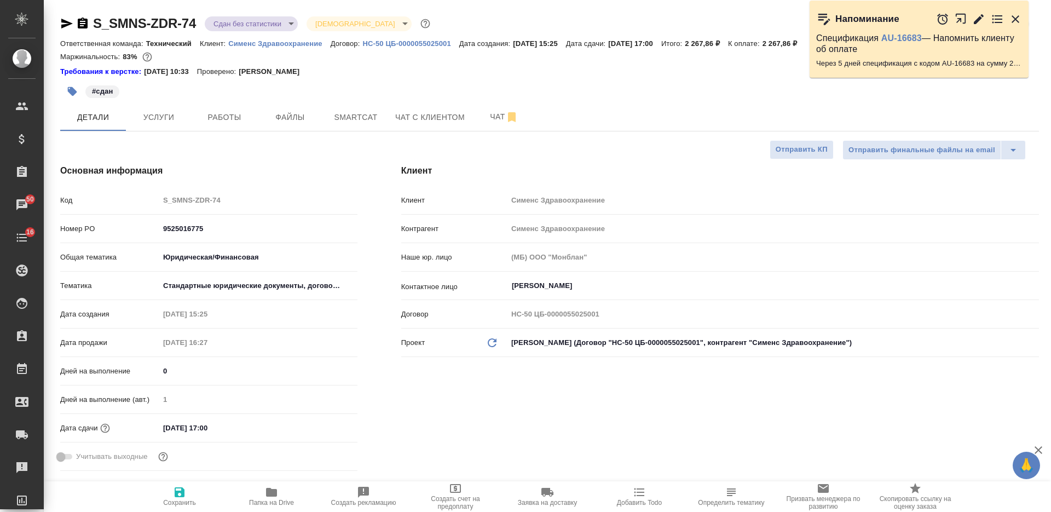
type textarea "x"
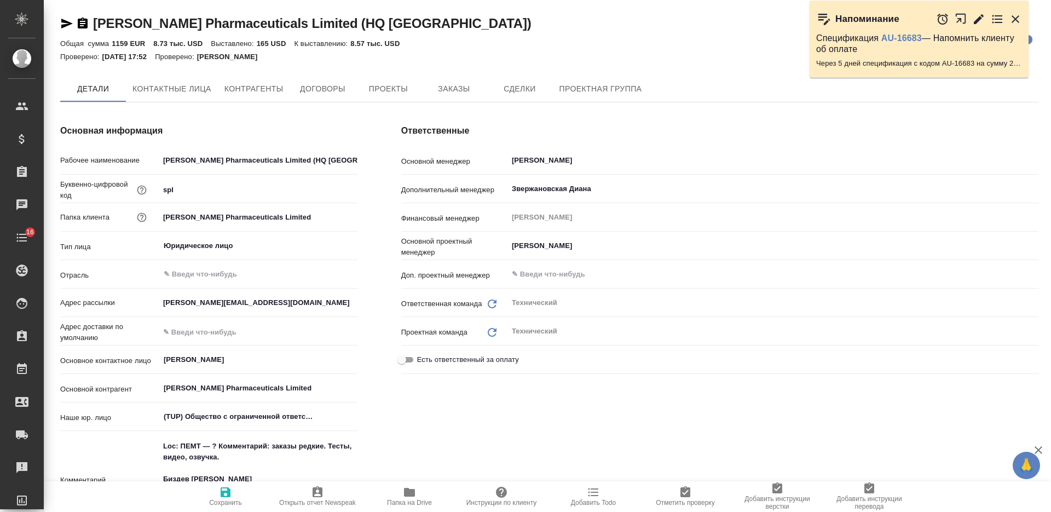
type textarea "x"
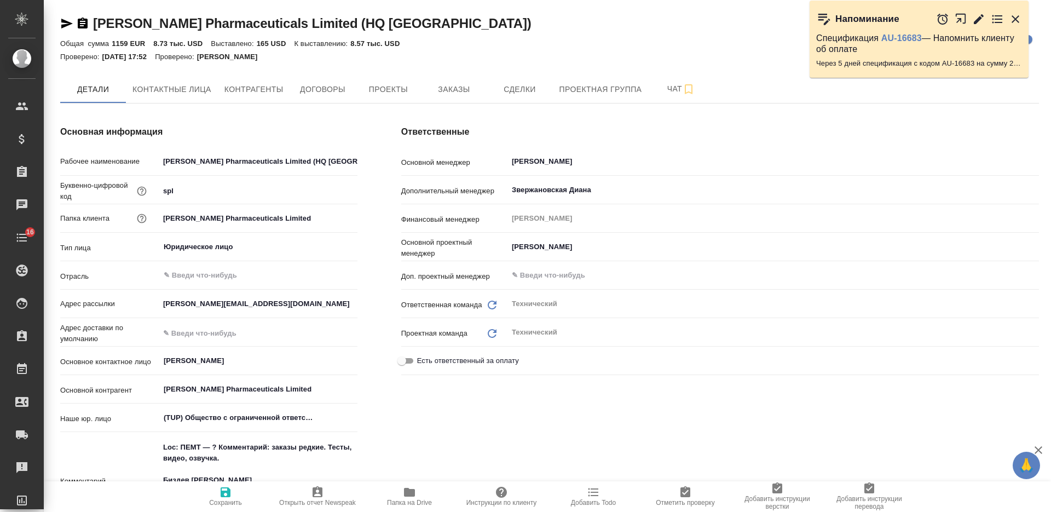
type textarea "x"
click at [451, 84] on span "Заказы" at bounding box center [453, 90] width 53 height 14
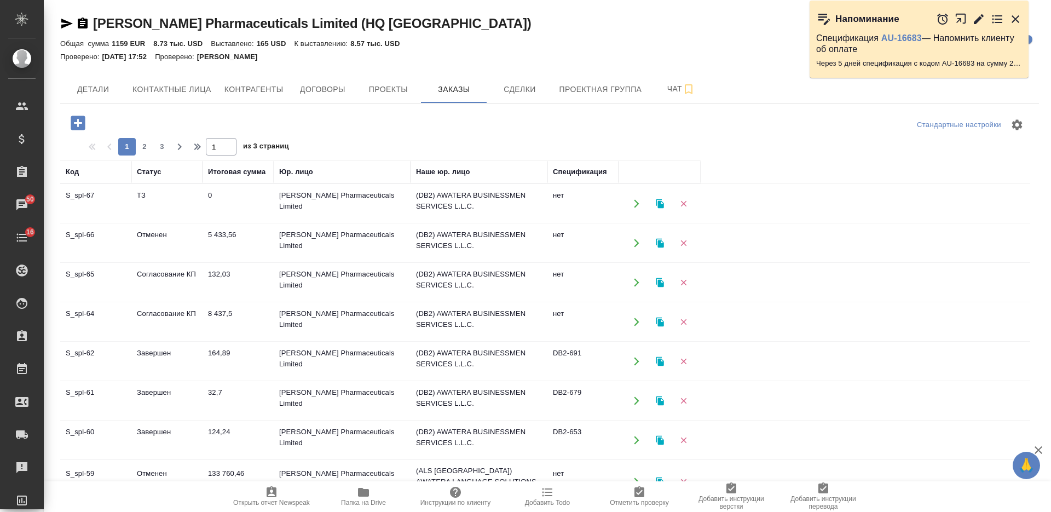
click at [230, 200] on td "0" at bounding box center [238, 203] width 71 height 38
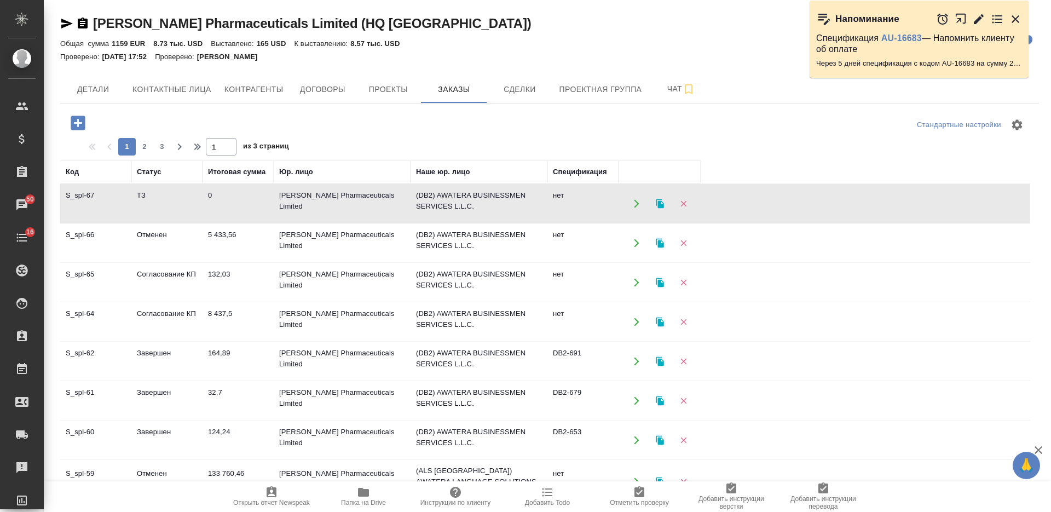
click at [230, 200] on td "0" at bounding box center [238, 203] width 71 height 38
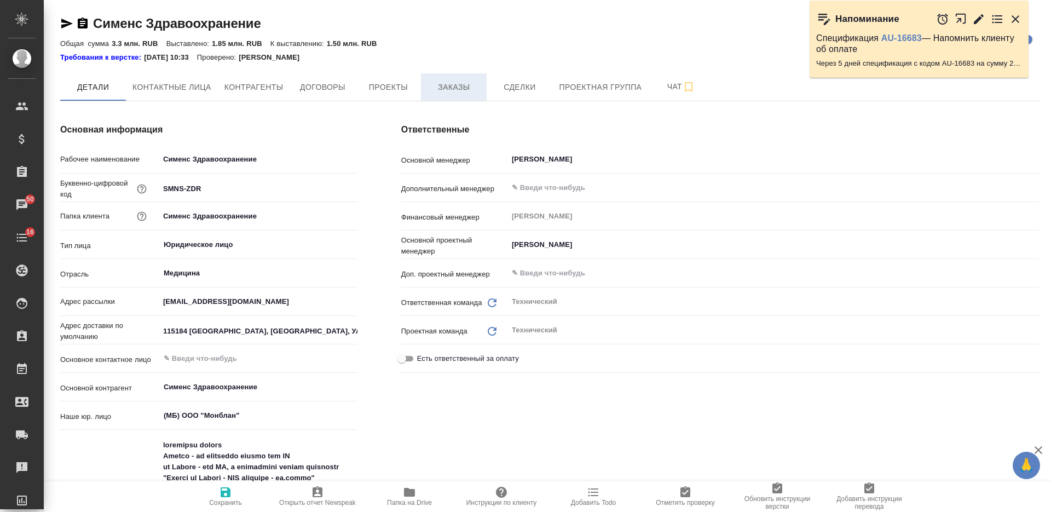
click at [470, 90] on span "Заказы" at bounding box center [453, 87] width 53 height 14
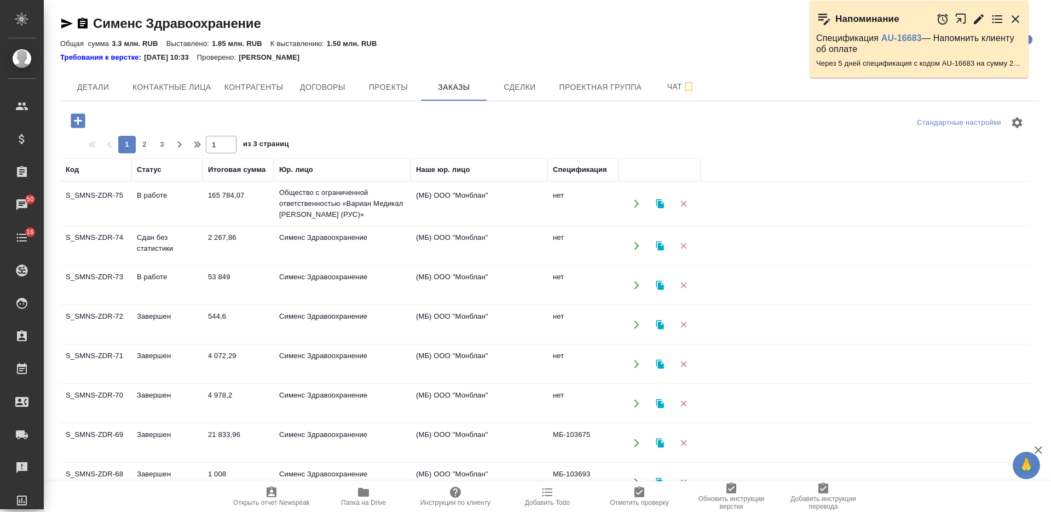
click at [84, 124] on icon "button" at bounding box center [78, 120] width 14 height 14
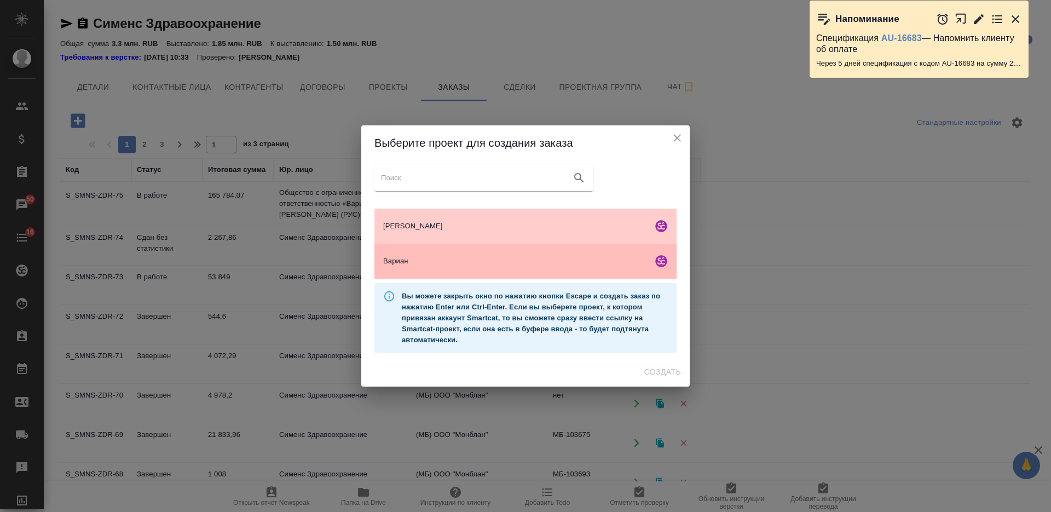
click at [571, 265] on span "Вариан" at bounding box center [515, 261] width 265 height 11
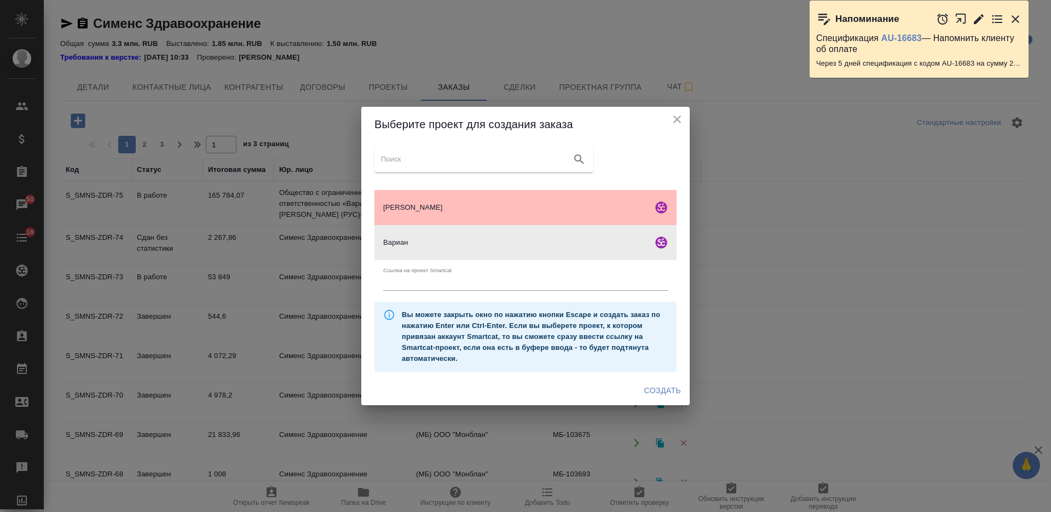
click at [560, 196] on div "[PERSON_NAME]" at bounding box center [525, 207] width 302 height 35
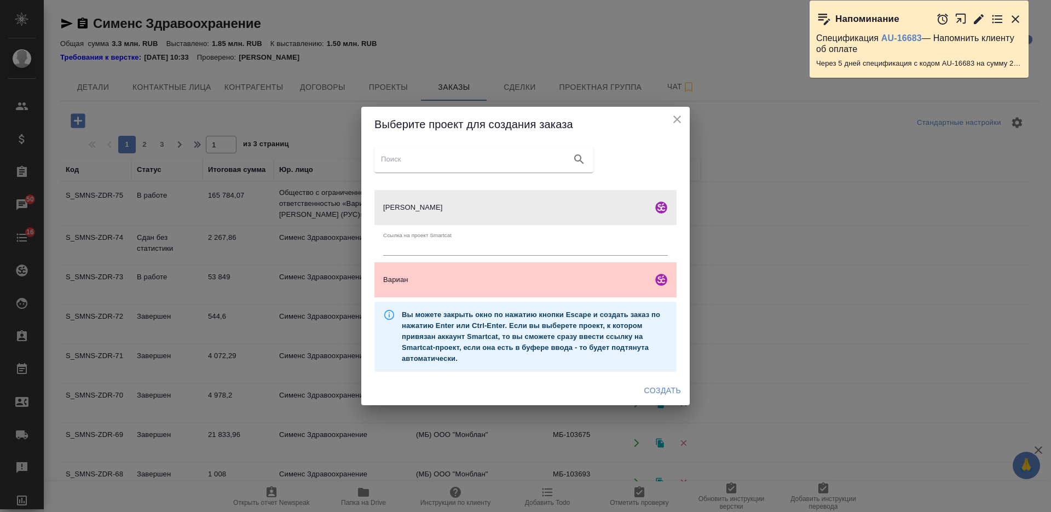
click at [661, 380] on button "Создать" at bounding box center [662, 390] width 45 height 20
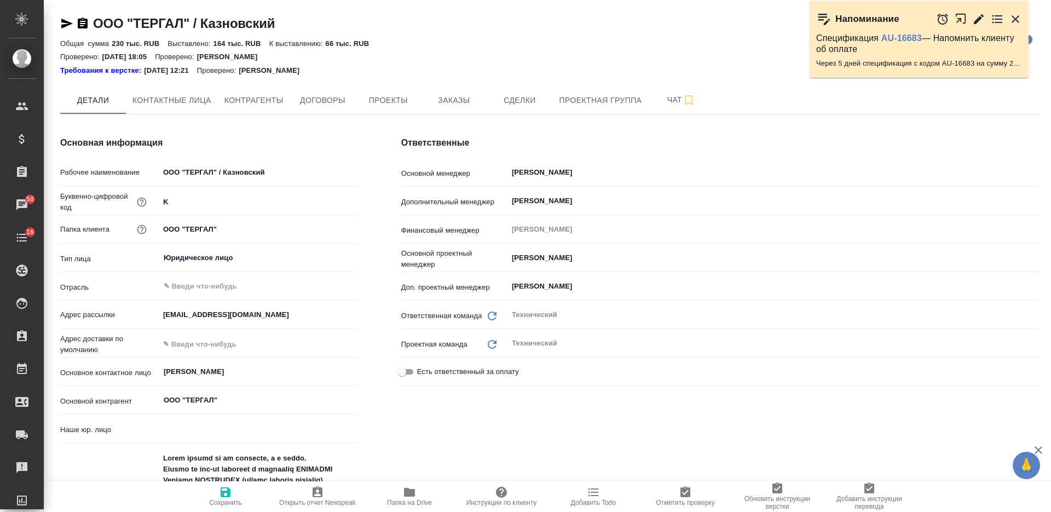
click at [466, 126] on div "Ответственные Основной менеджер Никифорова Валерия ​ Дополнительный менеджер Бр…" at bounding box center [719, 481] width 681 height 735
click at [464, 113] on button "Заказы" at bounding box center [454, 99] width 66 height 27
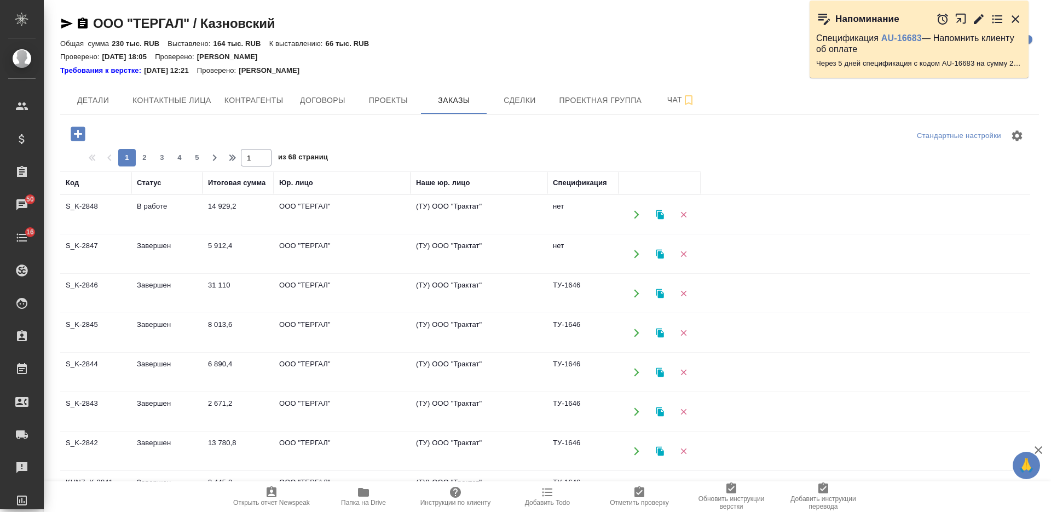
click at [79, 134] on icon "button" at bounding box center [77, 133] width 19 height 19
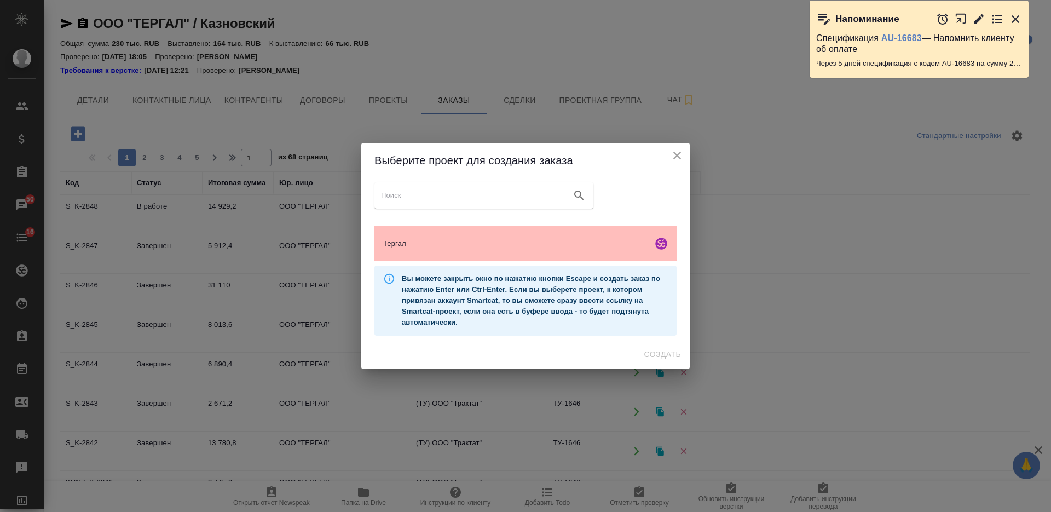
click at [553, 247] on span "Тергал" at bounding box center [515, 243] width 265 height 11
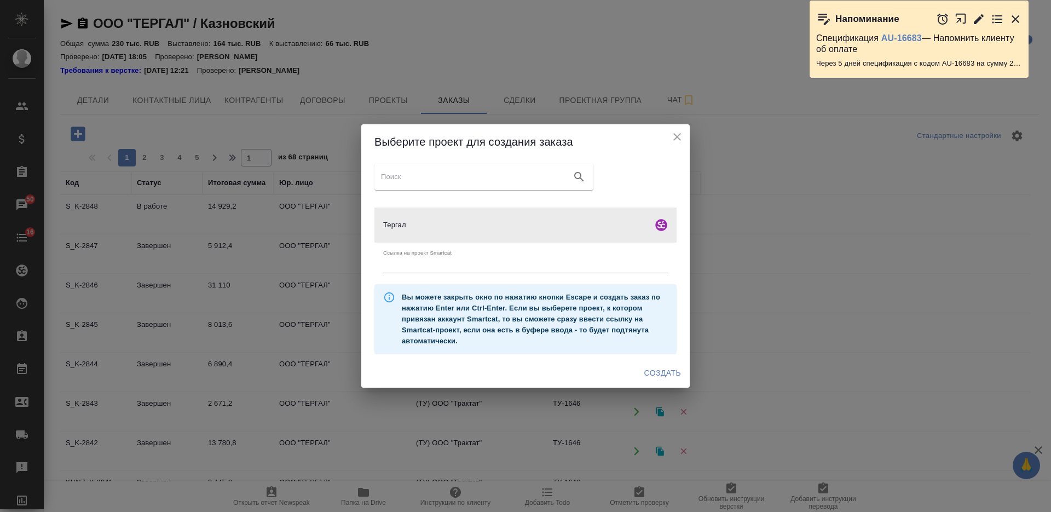
click at [661, 369] on span "Создать" at bounding box center [662, 373] width 37 height 14
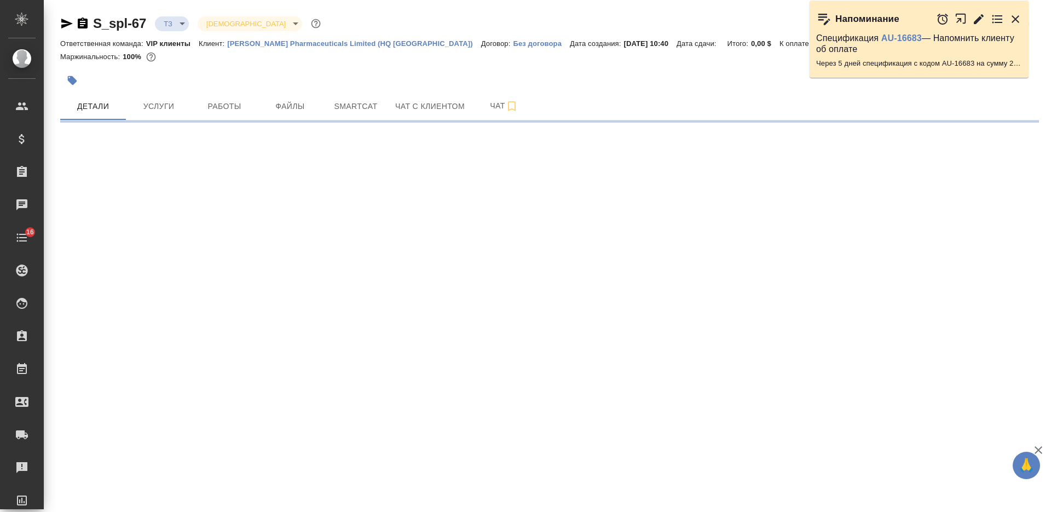
select select "RU"
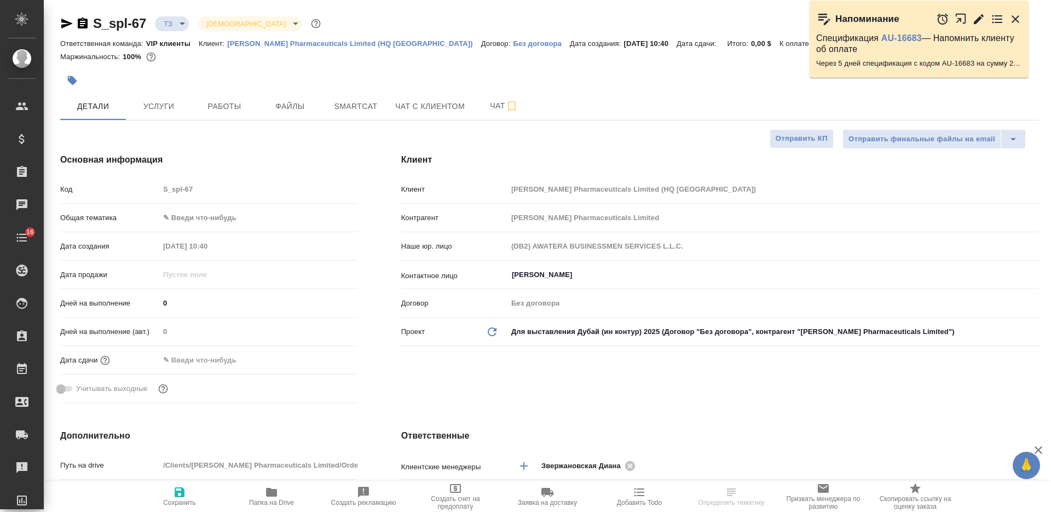
type textarea "x"
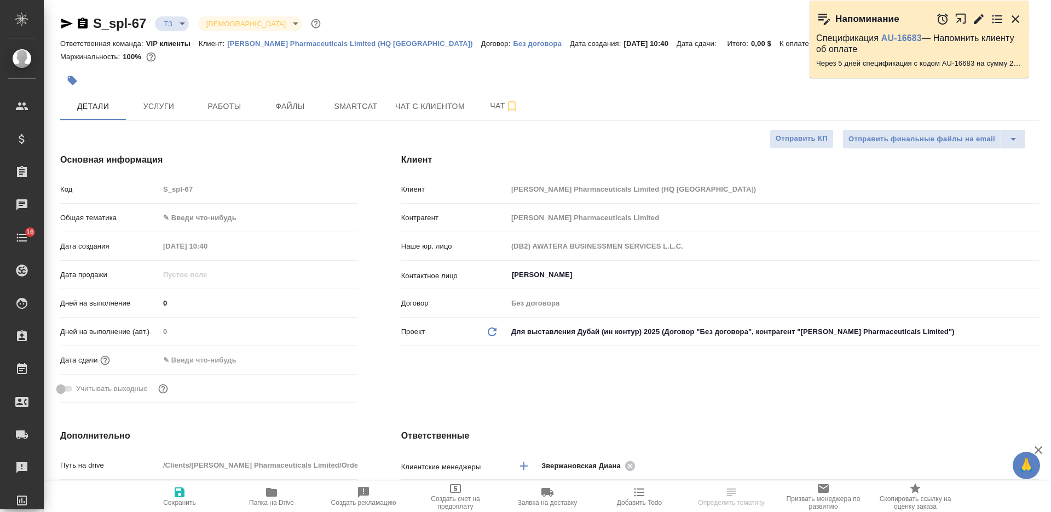
type textarea "x"
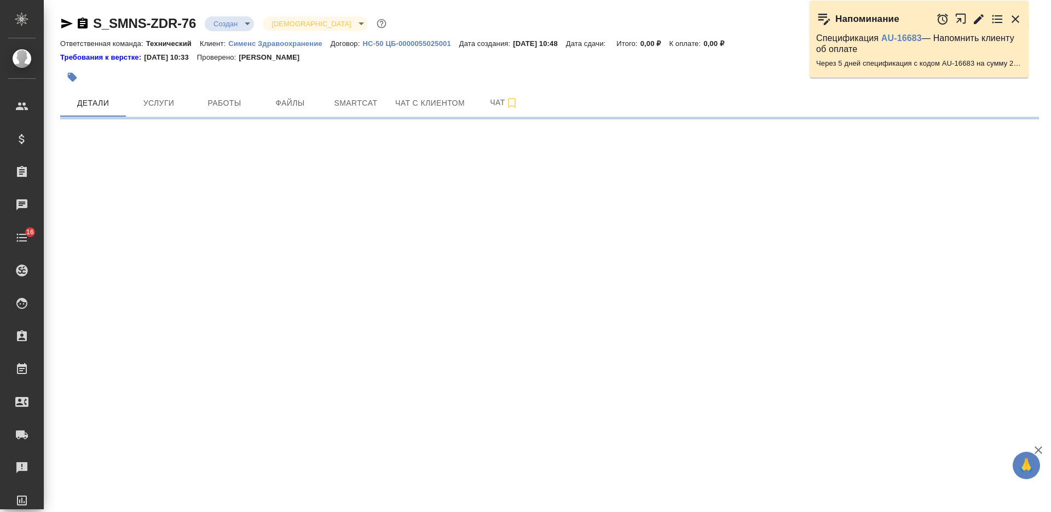
select select "RU"
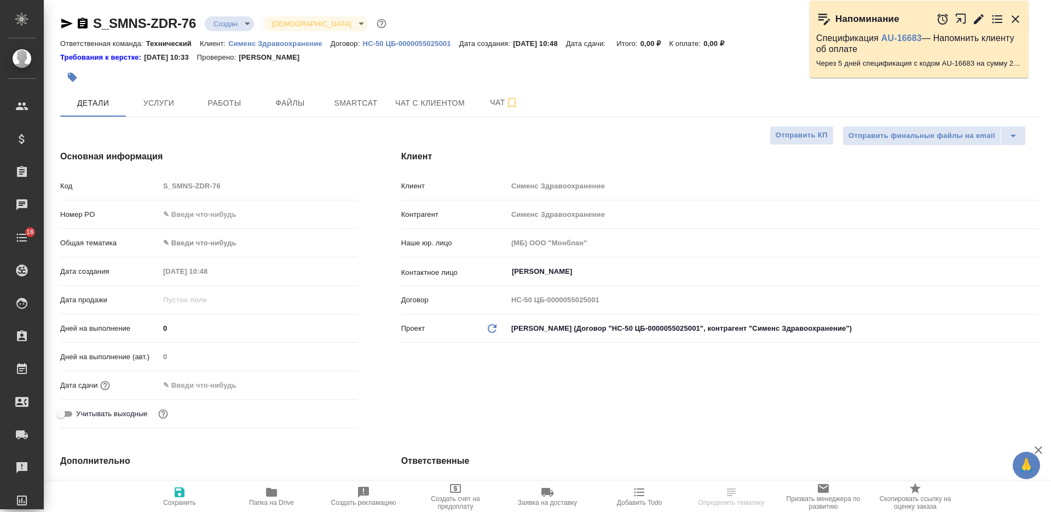
type textarea "x"
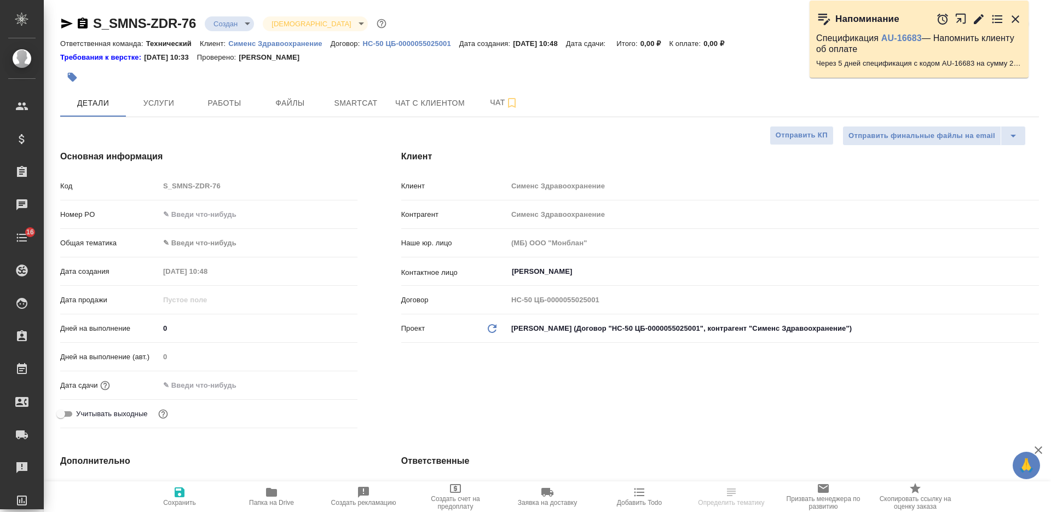
type textarea "x"
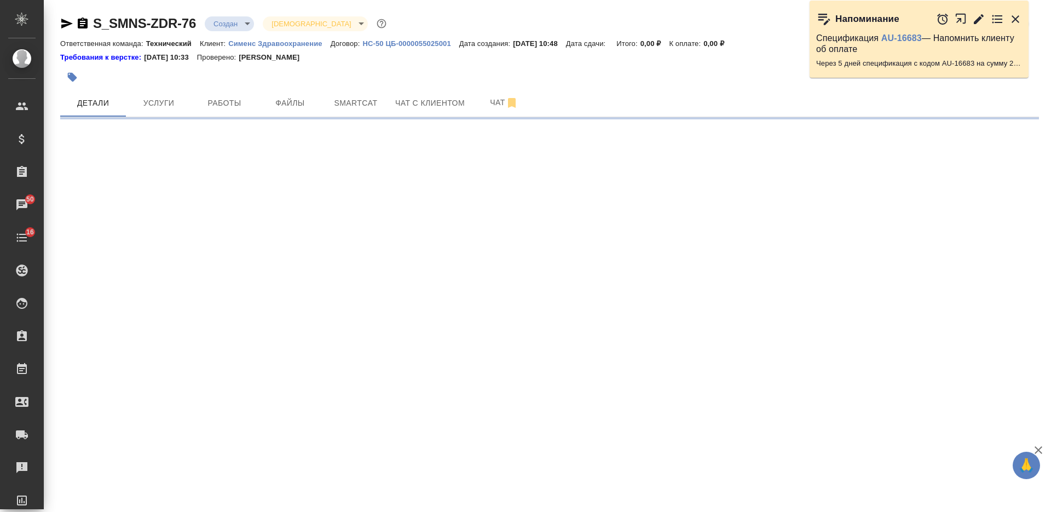
select select "RU"
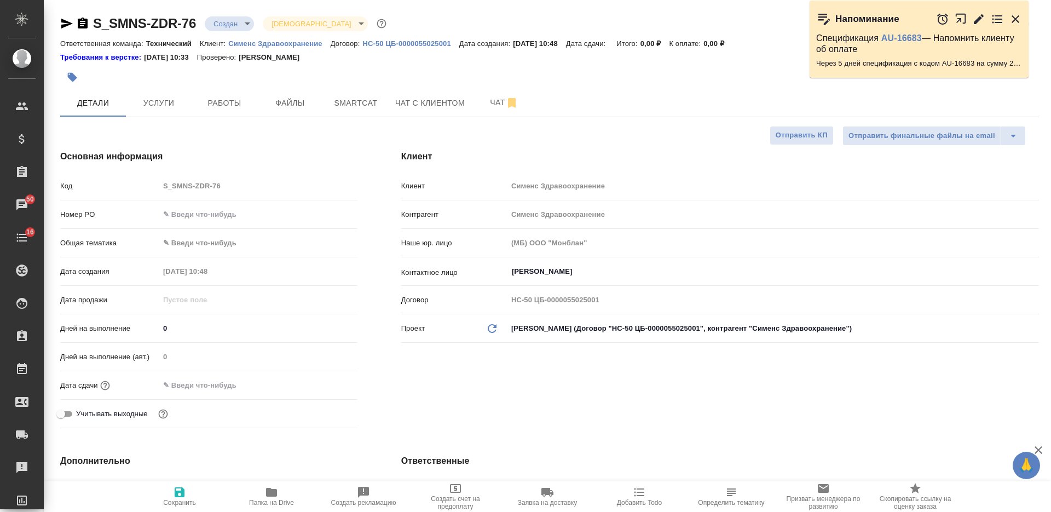
type textarea "x"
click at [562, 275] on input "Ковергина Юлия" at bounding box center [755, 271] width 488 height 13
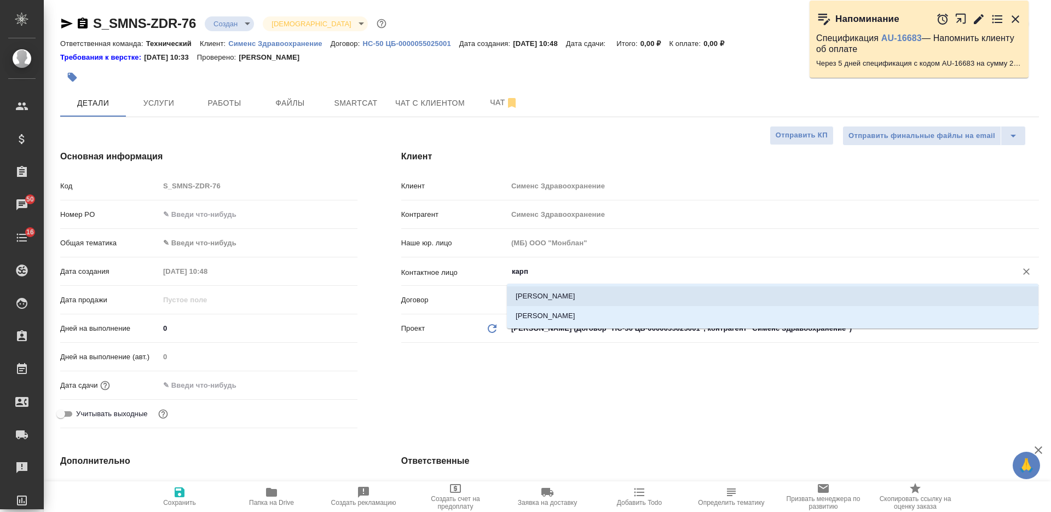
click at [575, 292] on li "Карпова Елена" at bounding box center [772, 296] width 531 height 20
type input "Карпова Елена"
type textarea "x"
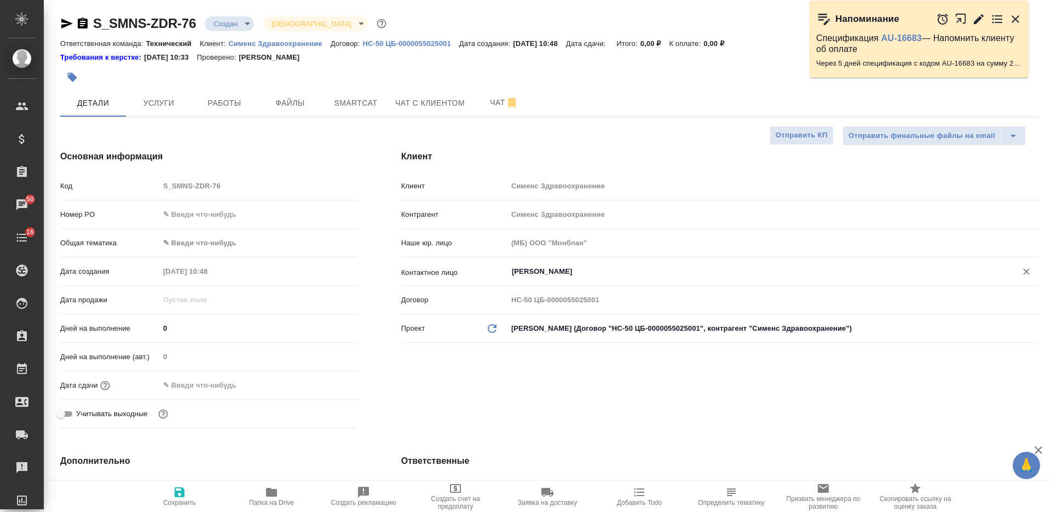
type input "[PERSON_NAME]"
click at [190, 505] on span "Сохранить" at bounding box center [179, 503] width 33 height 8
type textarea "x"
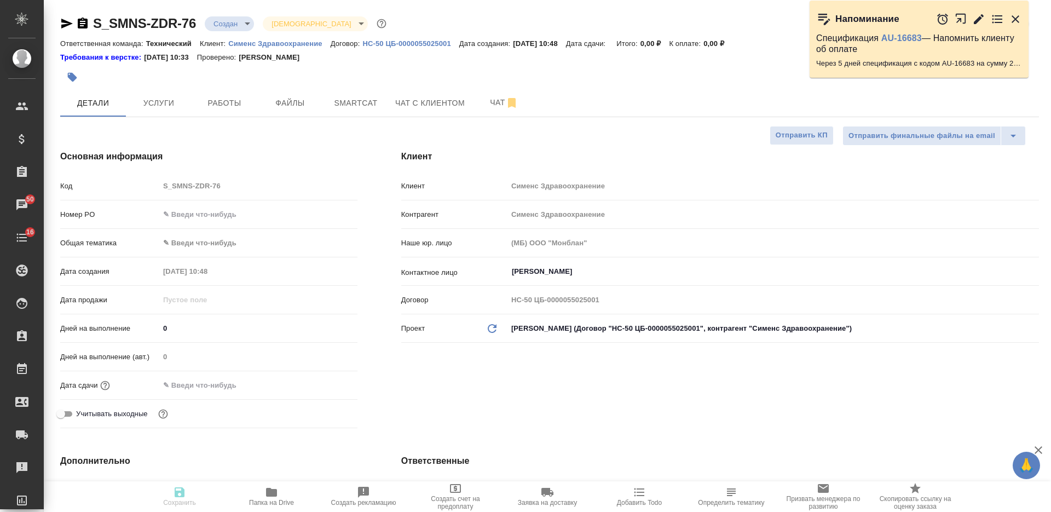
type textarea "x"
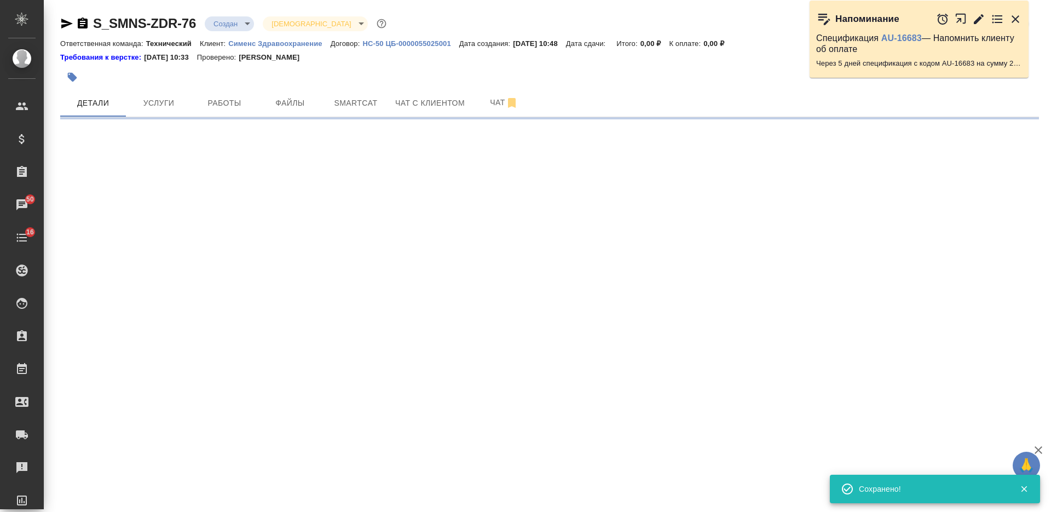
select select "RU"
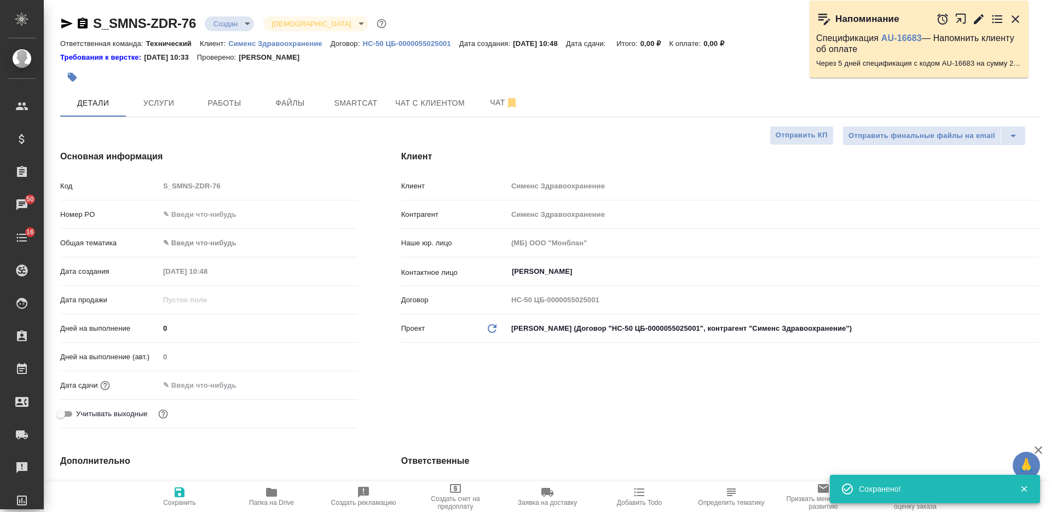
type textarea "x"
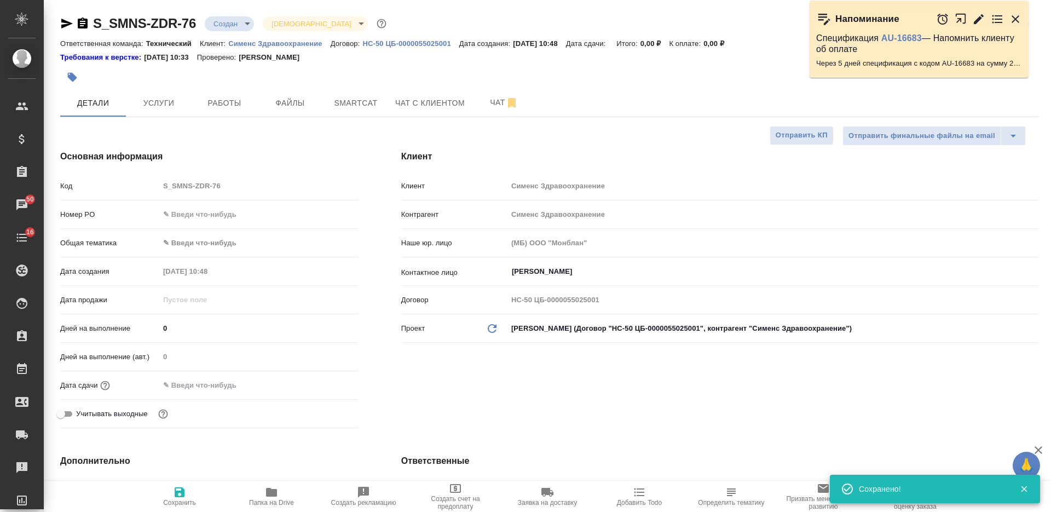
type textarea "x"
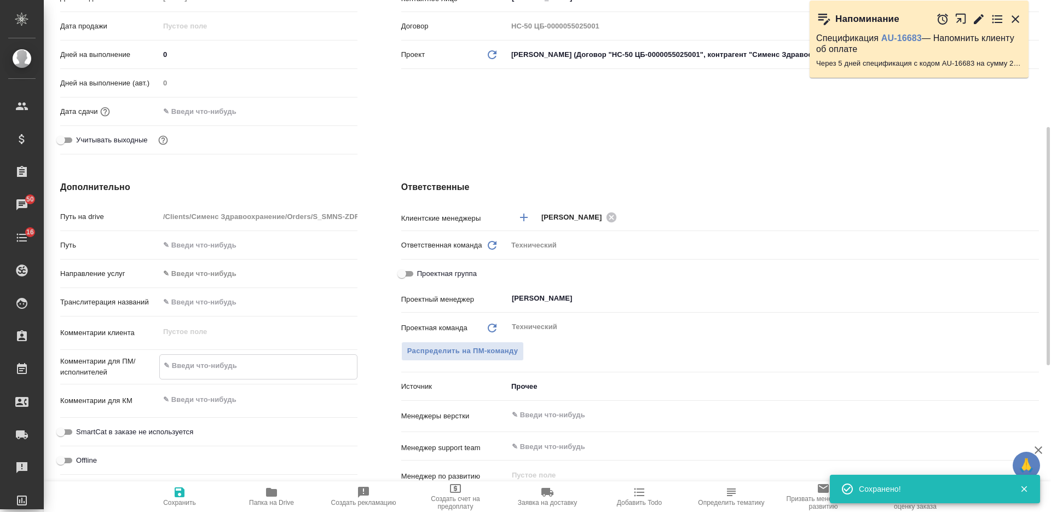
type textarea "x"
click at [200, 362] on textarea at bounding box center [258, 365] width 197 height 19
type textarea "а"
type textarea "x"
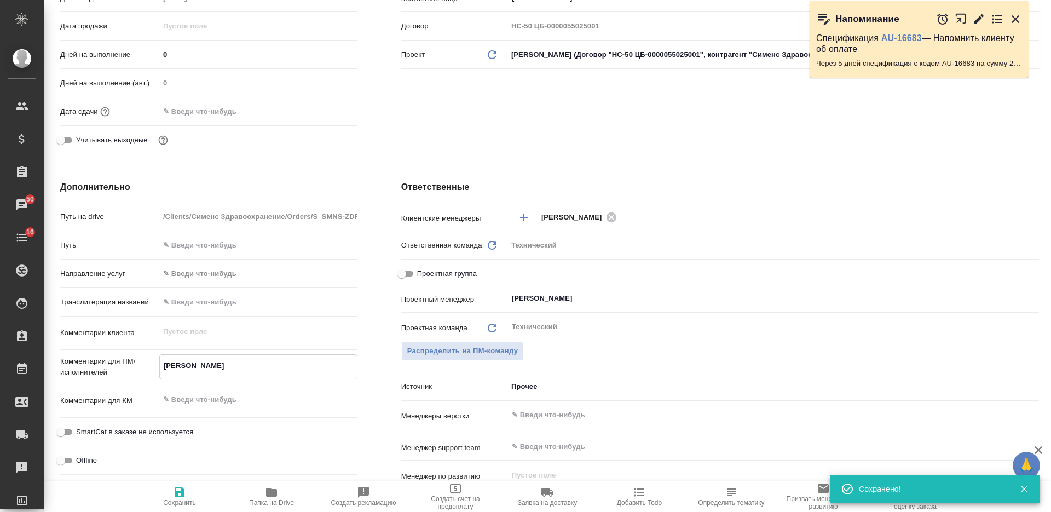
type textarea "x"
type textarea "ан"
type textarea "x"
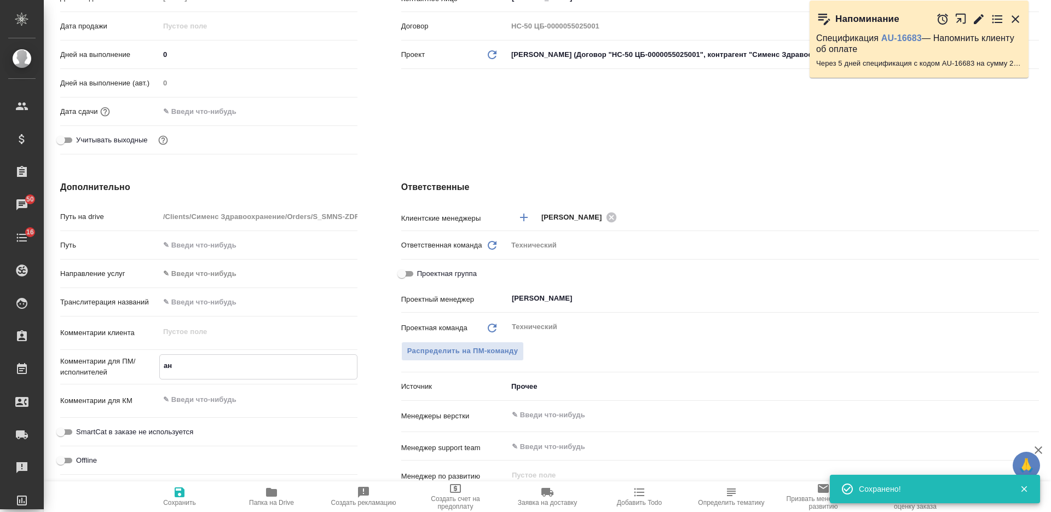
type textarea "анг"
type textarea "x"
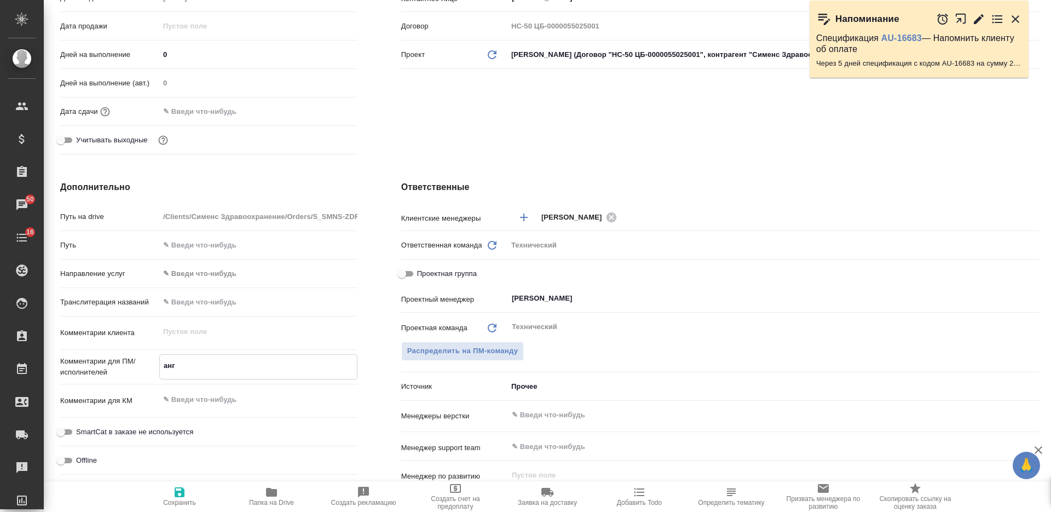
type textarea "x"
type textarea "англ"
type textarea "x"
type textarea "англ-"
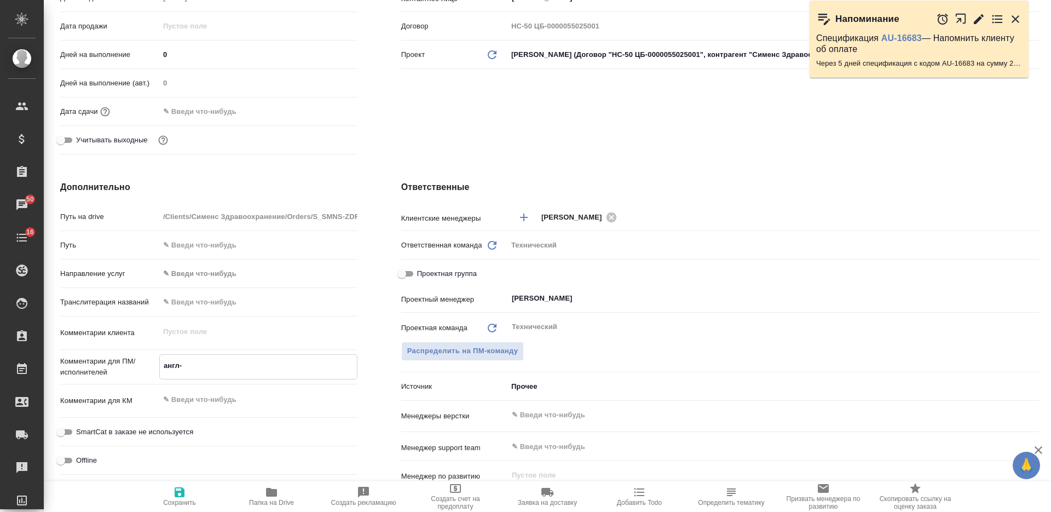
type textarea "x"
type textarea "англ-р"
type textarea "x"
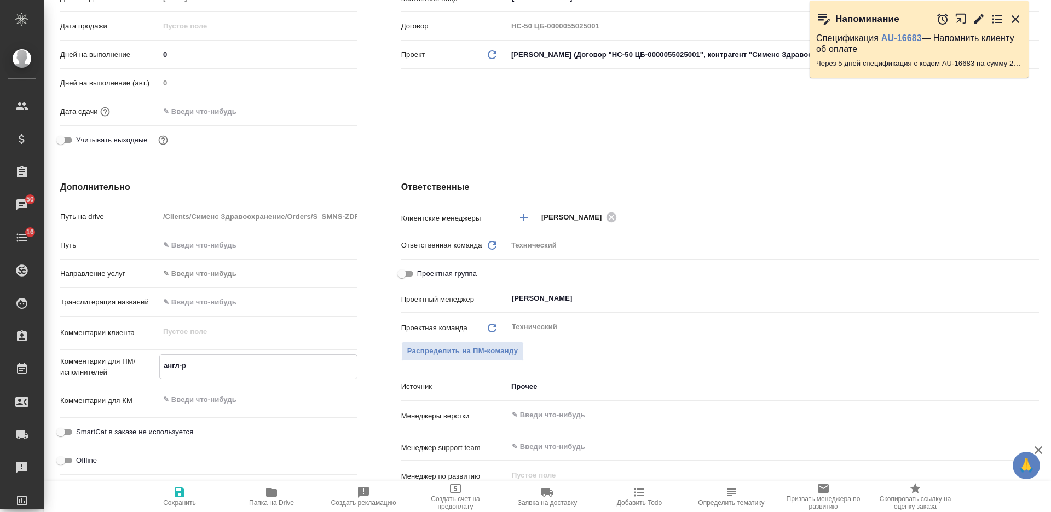
type textarea "x"
type textarea "англ-ру"
type textarea "x"
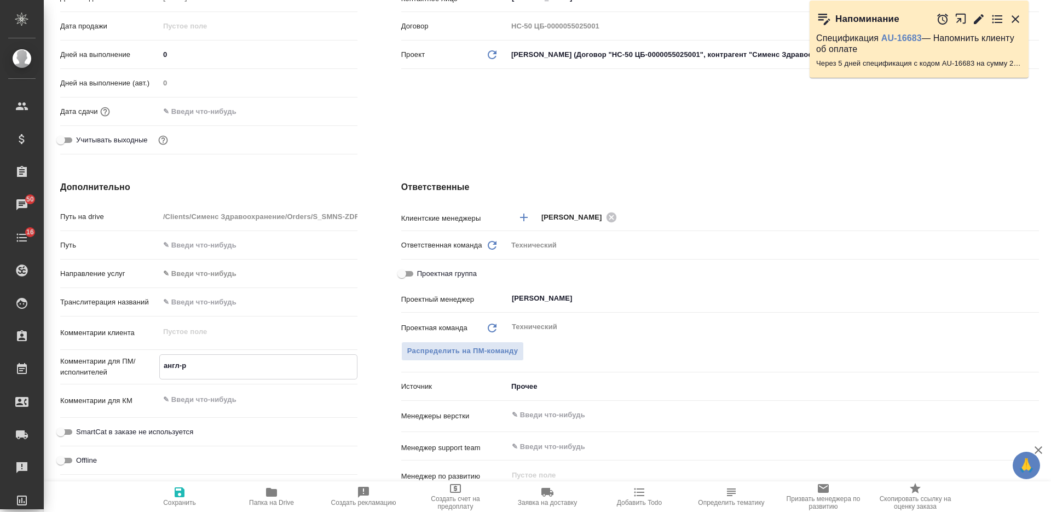
type textarea "x"
type textarea "англ-рус"
type textarea "x"
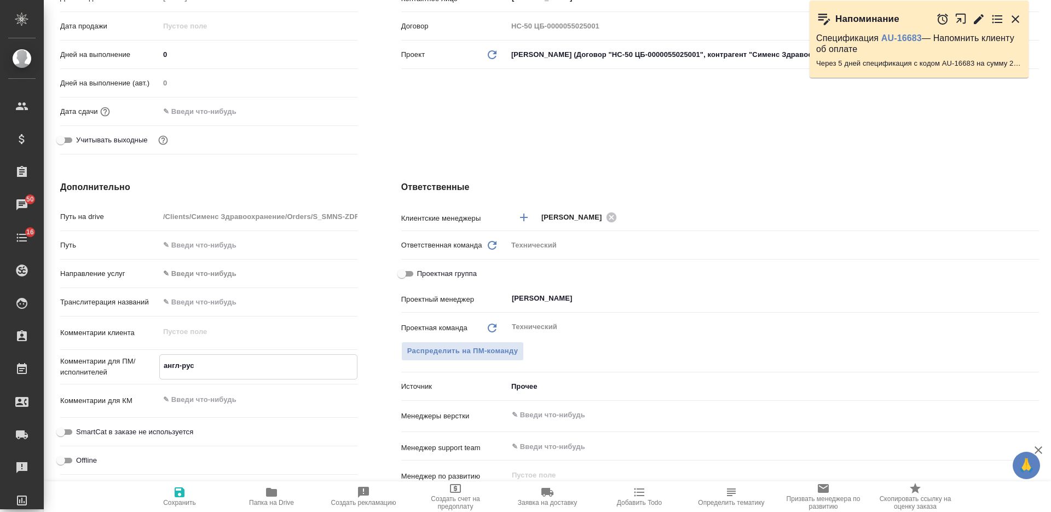
type textarea "англ-рус"
type textarea "x"
click at [252, 402] on textarea at bounding box center [258, 399] width 197 height 19
paste textarea "Перевод PER Atellica SH"
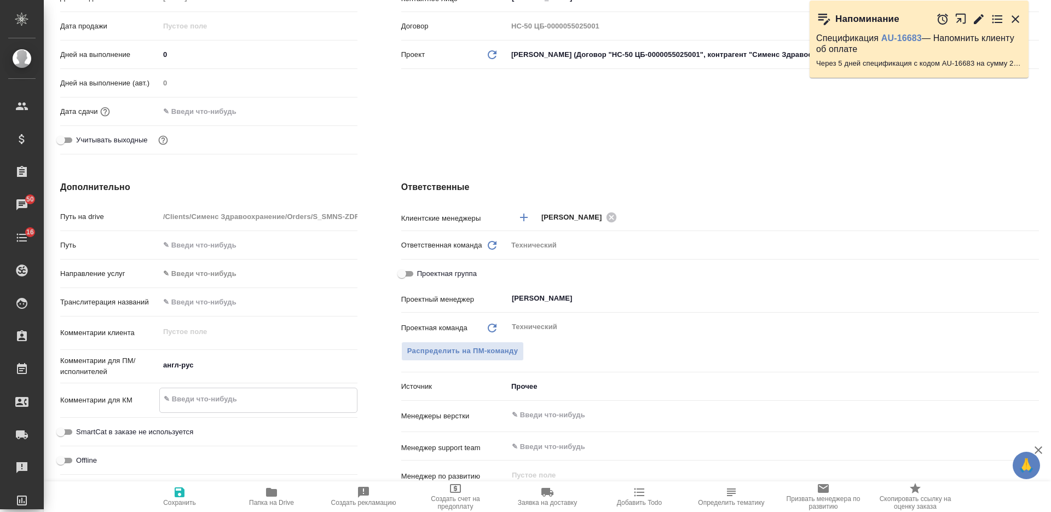
type textarea "Перевод PER Atellica SH"
type textarea "x"
type textarea "Перевод PER Atellica SH"
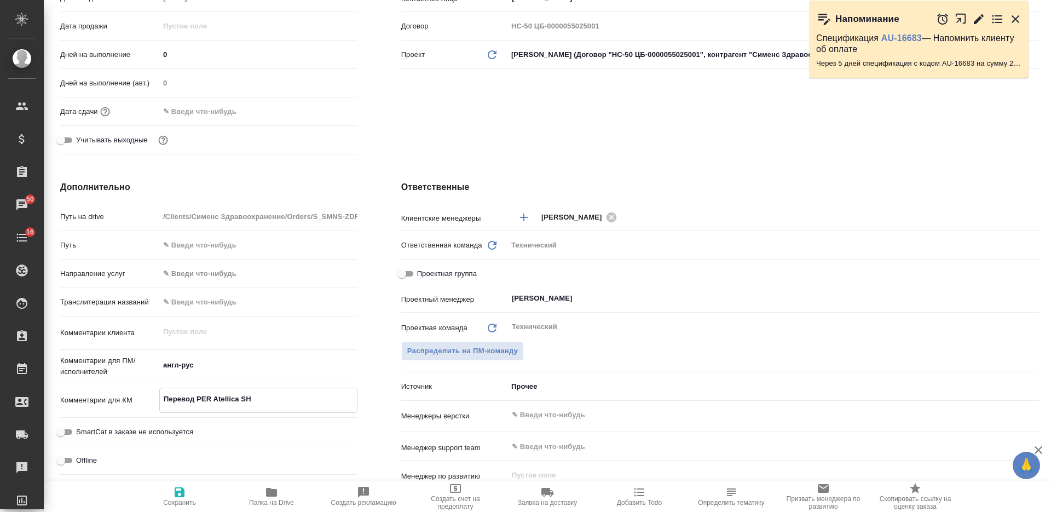
click at [548, 418] on input "text" at bounding box center [755, 414] width 488 height 13
type textarea "x"
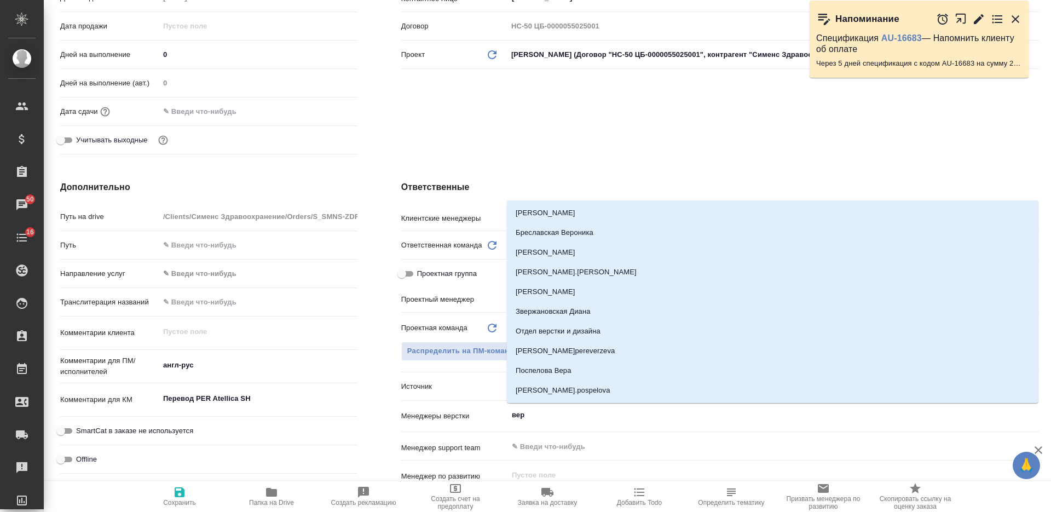
type input "верс"
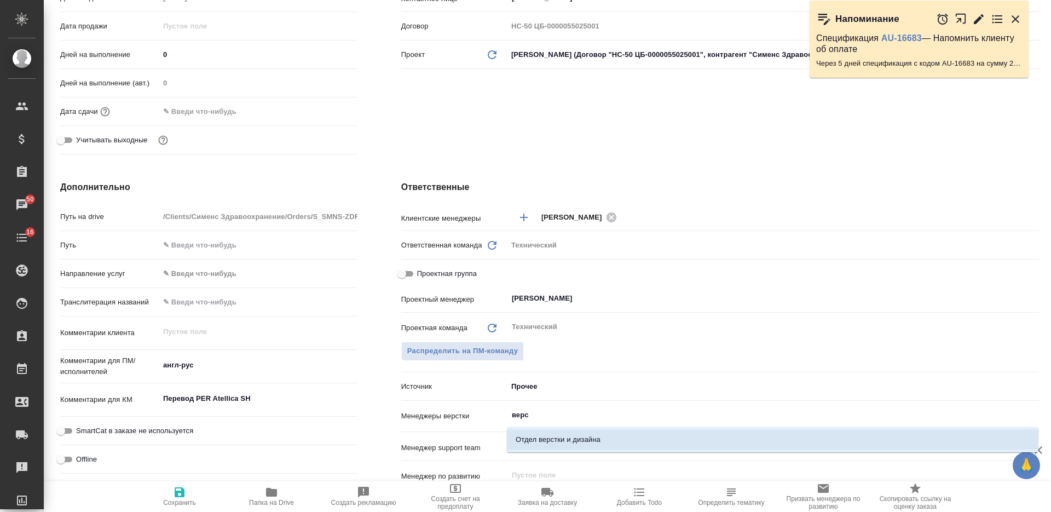
click at [558, 433] on li "Отдел верстки и дизайна" at bounding box center [772, 440] width 531 height 20
type textarea "x"
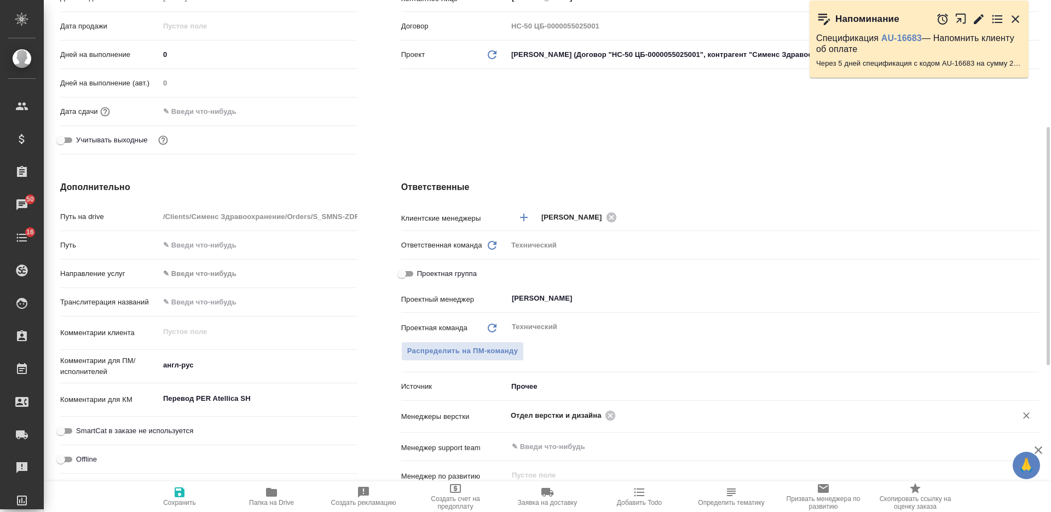
click at [171, 496] on span "Сохранить" at bounding box center [179, 495] width 79 height 21
type textarea "x"
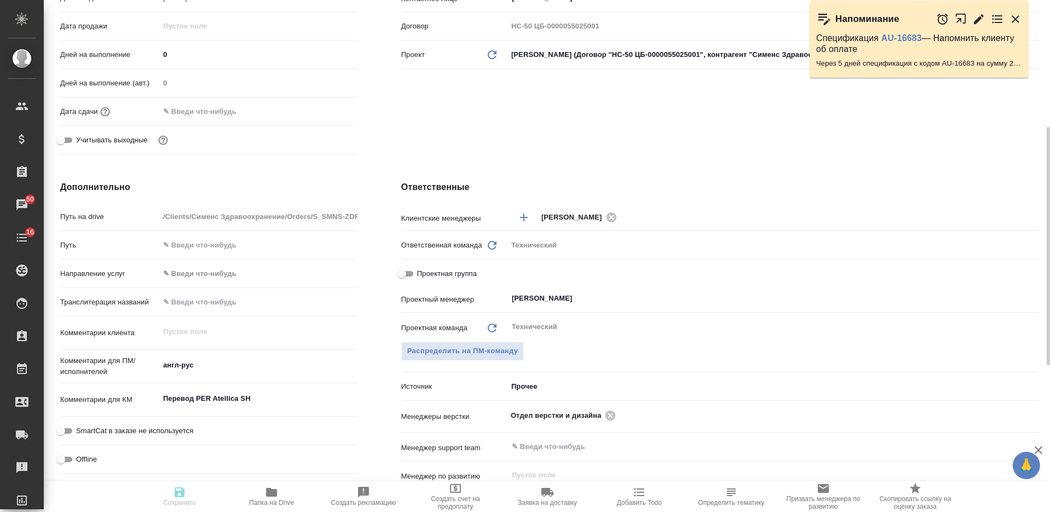
type textarea "x"
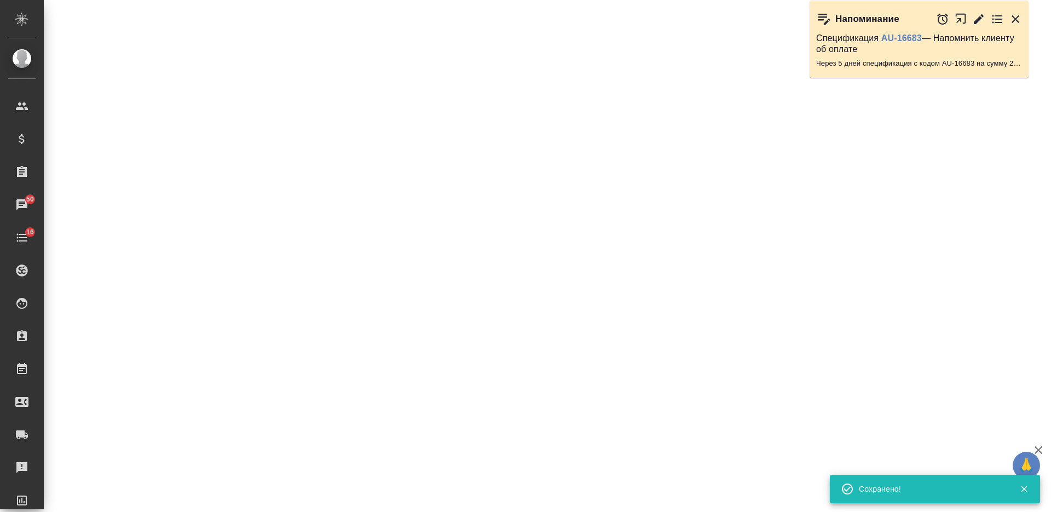
select select "RU"
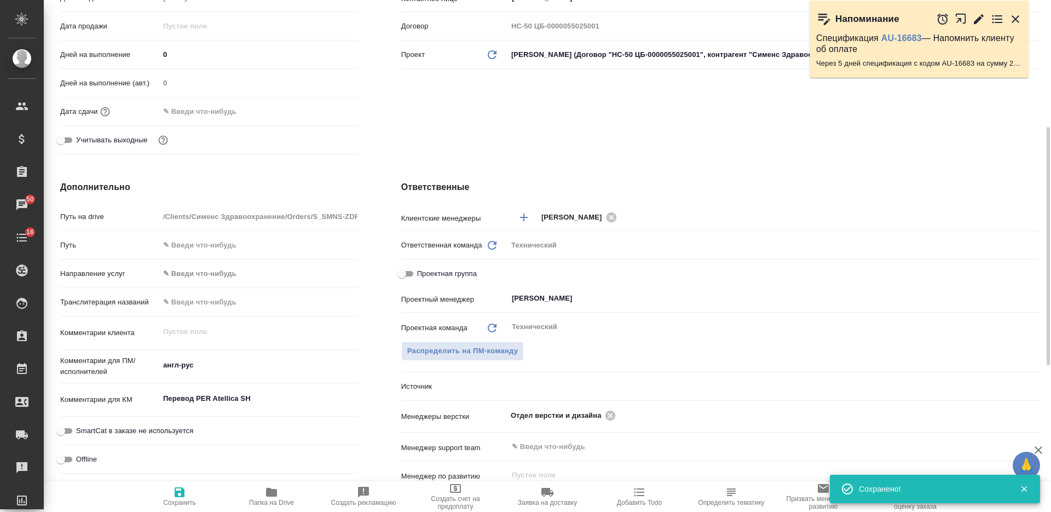
type textarea "x"
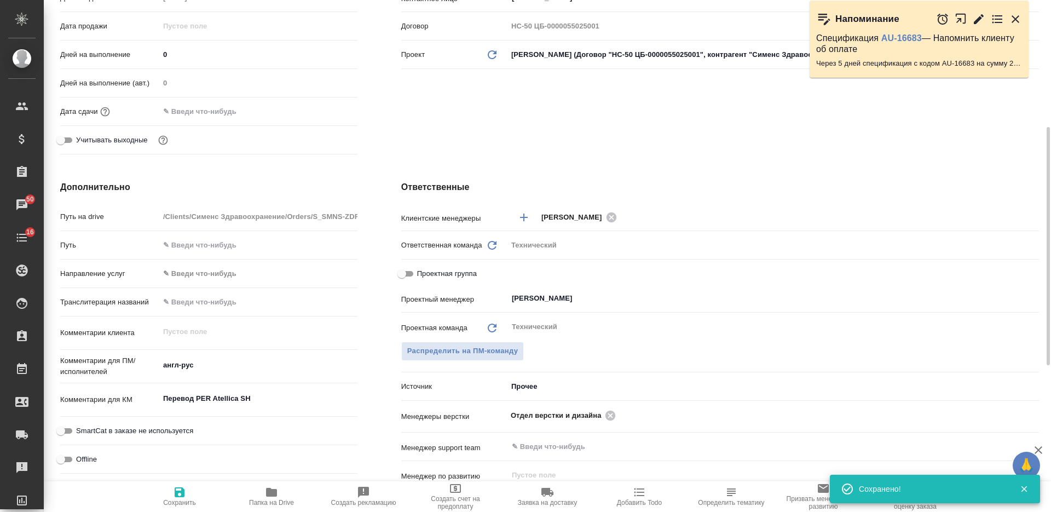
type textarea "x"
click at [204, 366] on textarea "англ-рус" at bounding box center [258, 365] width 198 height 19
type textarea "англ-рус"
type textarea "x"
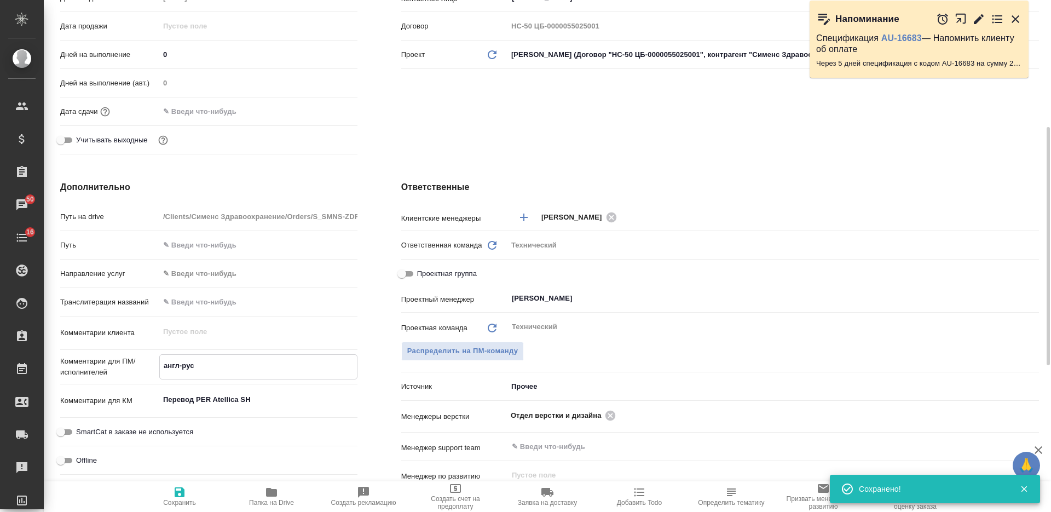
type textarea "x"
type textarea "англ-рус"
type textarea "x"
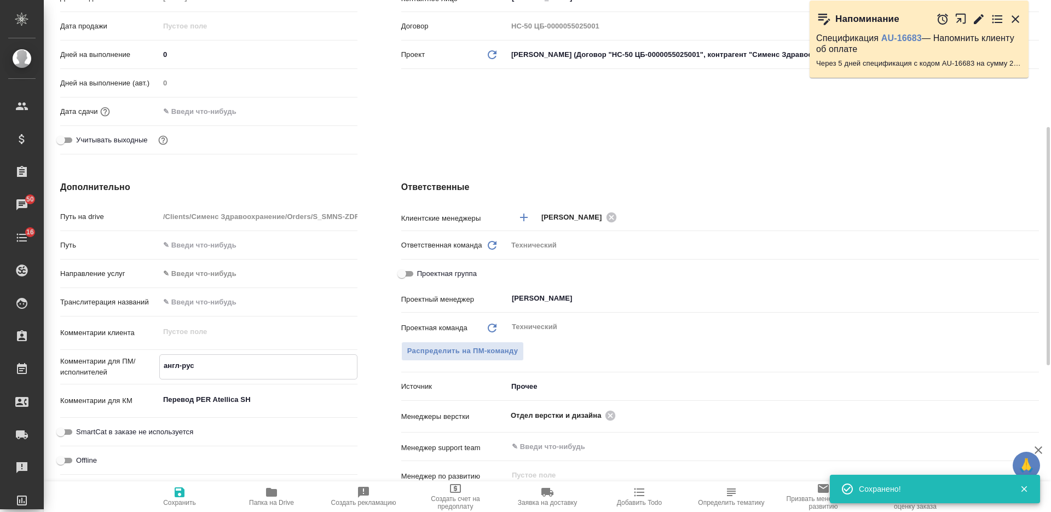
type textarea "x"
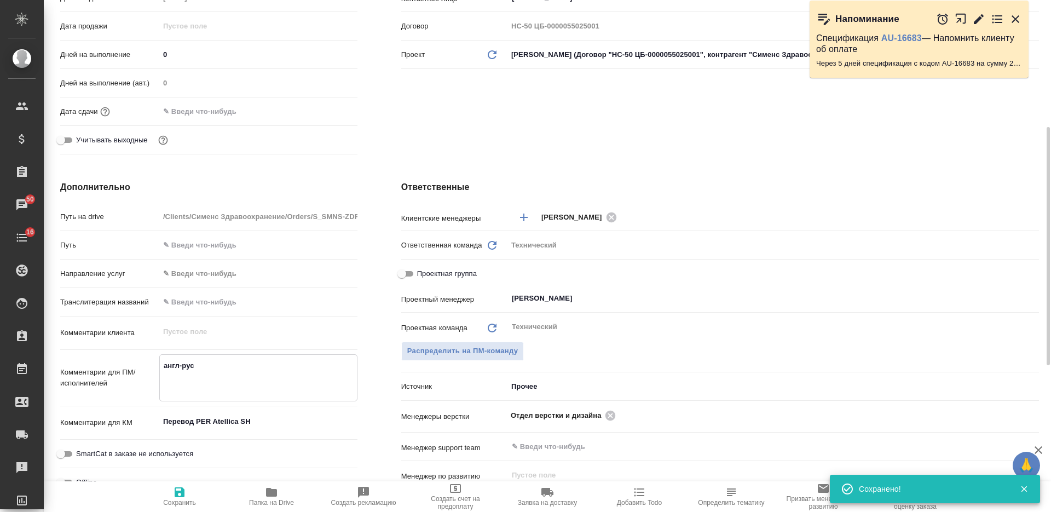
paste textarea "Комментарий для переводчика: просьба наименования переводить следующим образом:…"
type textarea "англ-рус Комментарий для переводчика: просьба наименования переводить следующим…"
type textarea "x"
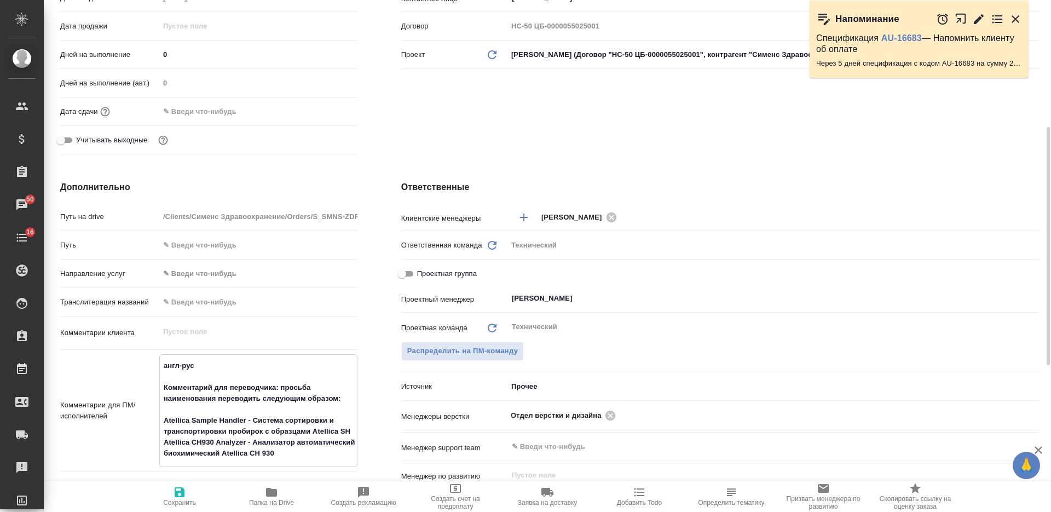
drag, startPoint x: 164, startPoint y: 418, endPoint x: 176, endPoint y: 418, distance: 11.5
click at [165, 418] on textarea "англ-рус Комментарий для переводчика: просьба наименования переводить следующим…" at bounding box center [258, 409] width 197 height 106
type textarea "англ-рус Комментарий для переводчика: просьба наименования переводить следующим…"
type textarea "x"
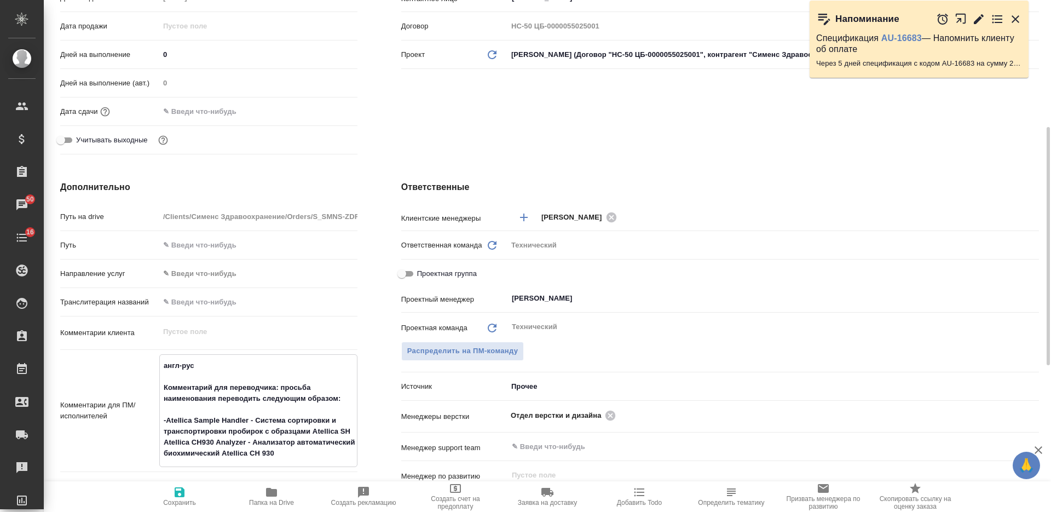
type textarea "x"
click at [160, 442] on textarea "англ-рус Комментарий для переводчика: просьба наименования переводить следующим…" at bounding box center [258, 409] width 197 height 106
type textarea "англ-рус Комментарий для переводчика: просьба наименования переводить следующим…"
type textarea "x"
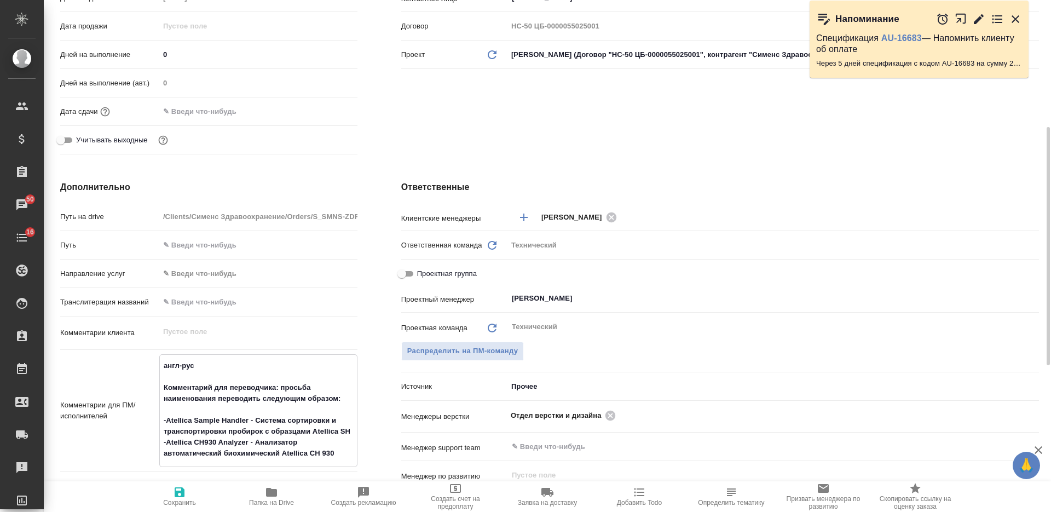
type textarea "x"
click at [167, 419] on textarea "англ-рус Комментарий для переводчика: просьба наименования переводить следующим…" at bounding box center [258, 409] width 197 height 106
type textarea "англ-рус Комментарий для переводчика: просьба наименования переводить следующим…"
type textarea "x"
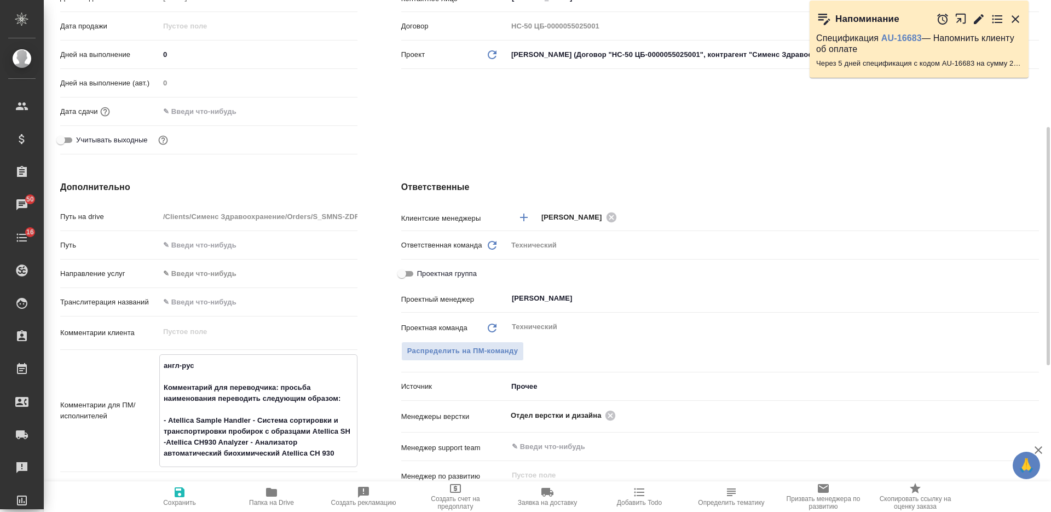
type textarea "x"
click at [169, 438] on textarea "англ-рус Комментарий для переводчика: просьба наименования переводить следующим…" at bounding box center [258, 409] width 197 height 106
type textarea "x"
type textarea "англ-рус Комментарий для переводчика: просьба наименования переводить следующим…"
type textarea "x"
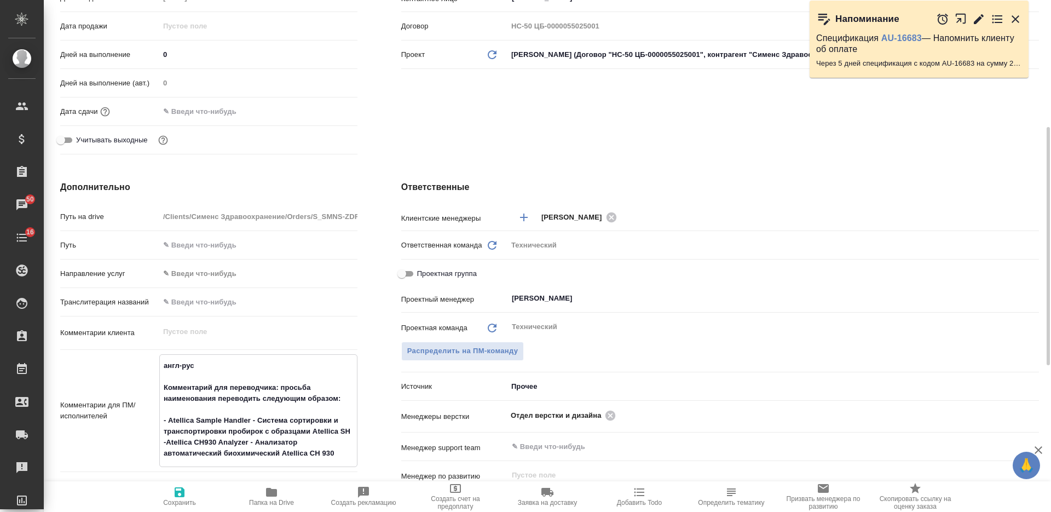
type textarea "x"
type textarea "англ-рус Комментарий для переводчика: просьба наименования переводить следующим…"
type textarea "x"
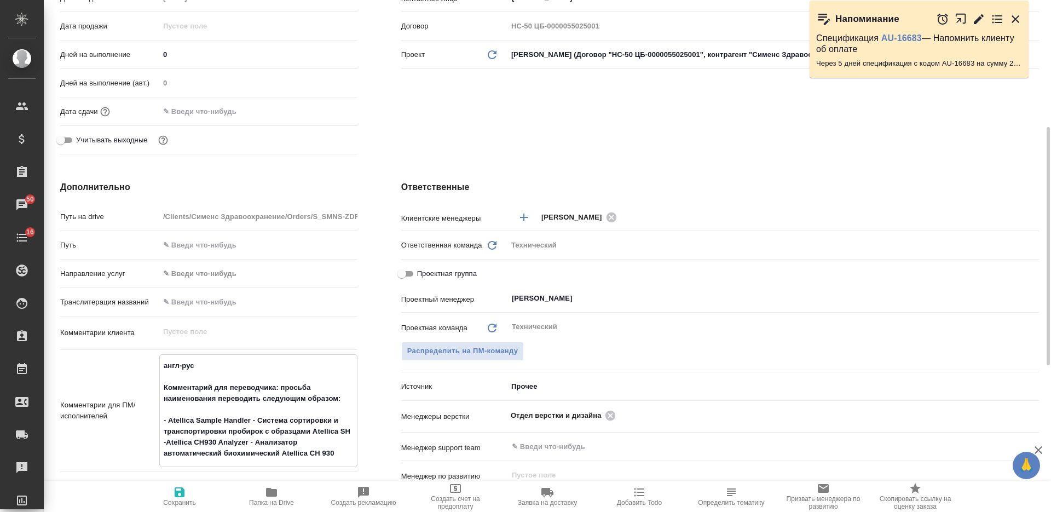
click at [166, 443] on textarea "англ-рус Комментарий для переводчика: просьба наименования переводить следующим…" at bounding box center [258, 409] width 197 height 106
type textarea "англ-рус Комментарий для переводчика: просьба наименования переводить следующим…"
type textarea "x"
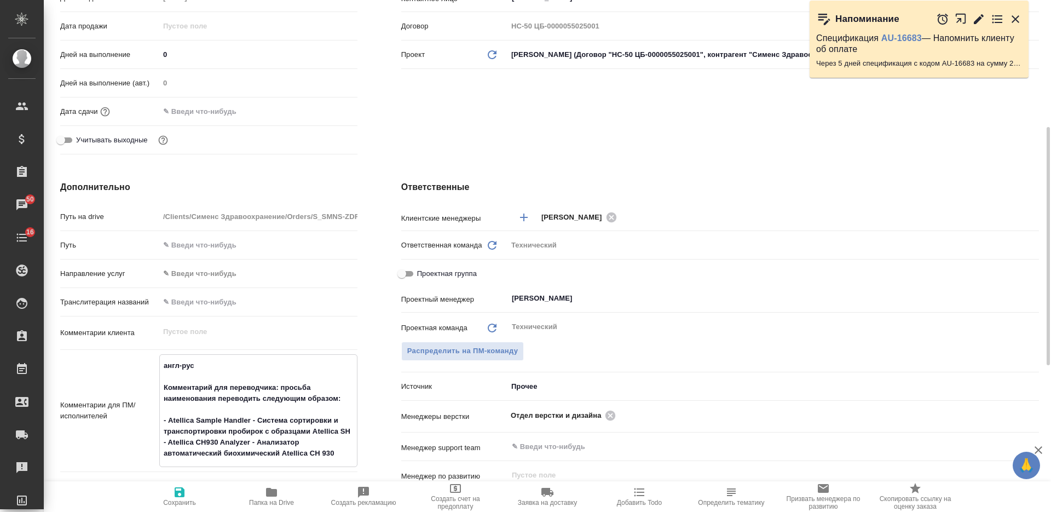
click at [181, 410] on textarea "англ-рус Комментарий для переводчика: просьба наименования переводить следующим…" at bounding box center [258, 409] width 197 height 106
type textarea "англ-рус Комментарий для переводчика: просьба наименования переводить следующим…"
type textarea "x"
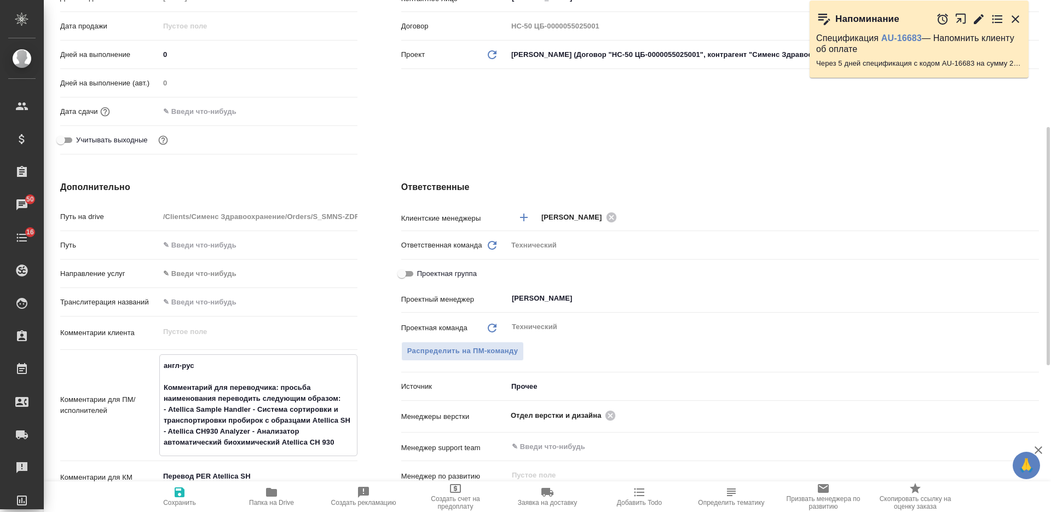
type textarea "англ-рус Комментарий для переводчика: просьба наименования переводить следующим…"
type textarea "x"
click at [177, 488] on icon "button" at bounding box center [180, 492] width 10 height 10
type textarea "x"
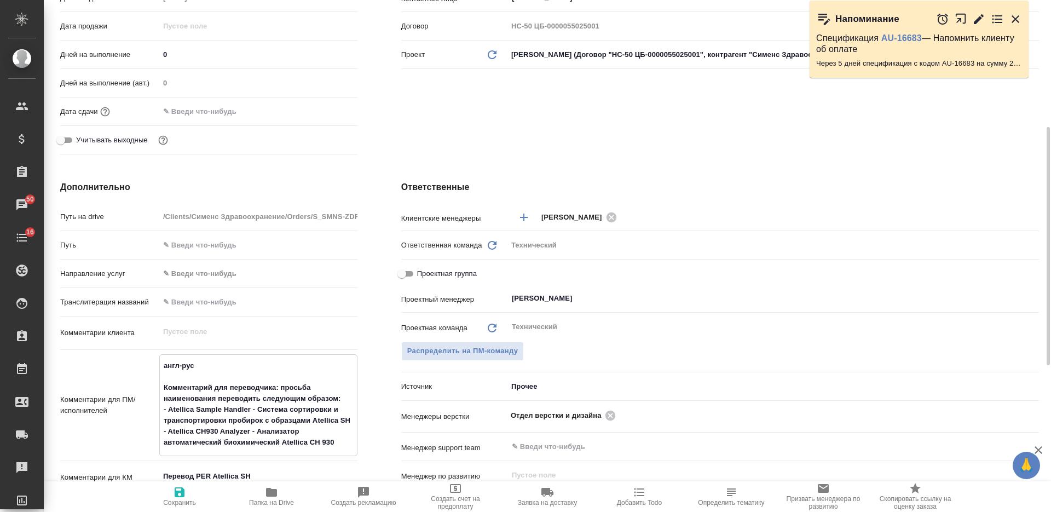
type textarea "x"
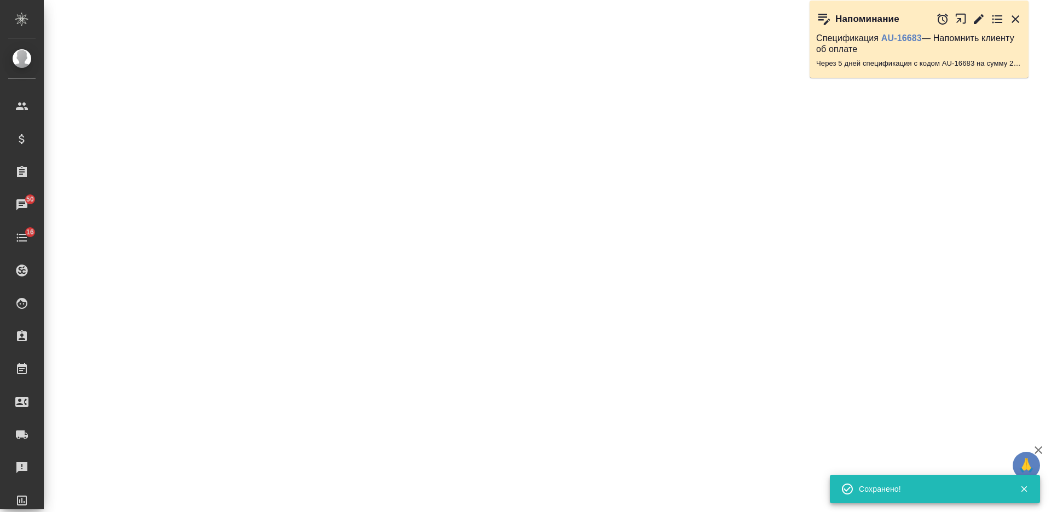
select select "RU"
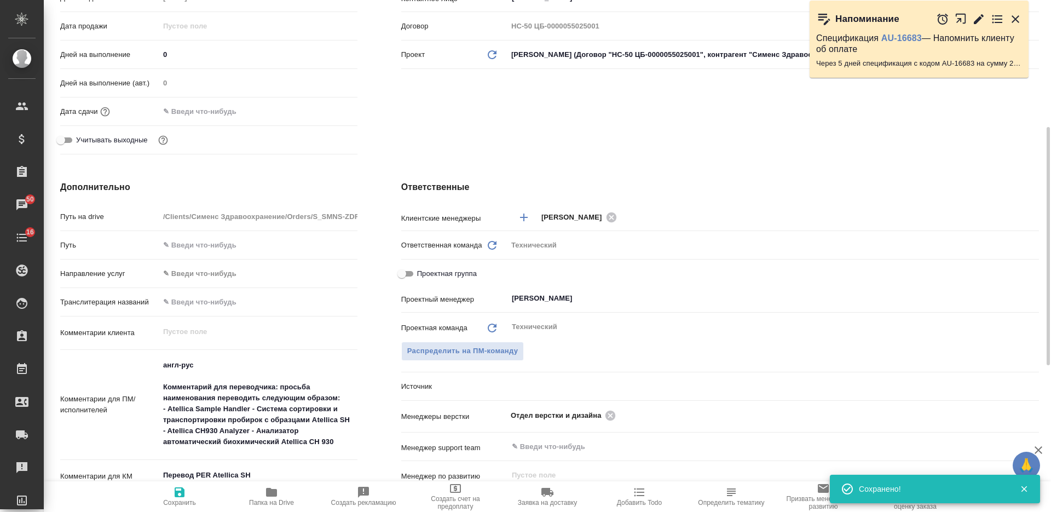
type textarea "x"
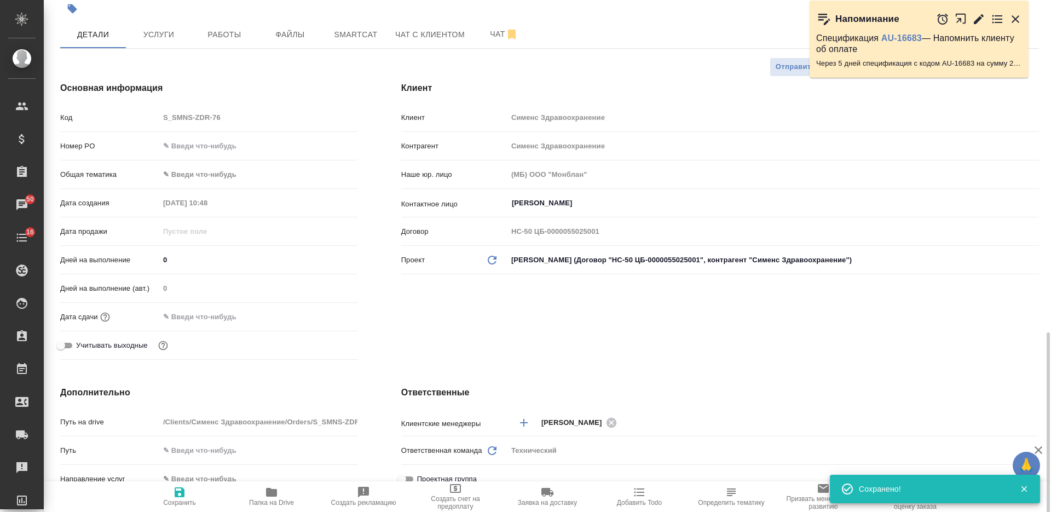
scroll to position [0, 0]
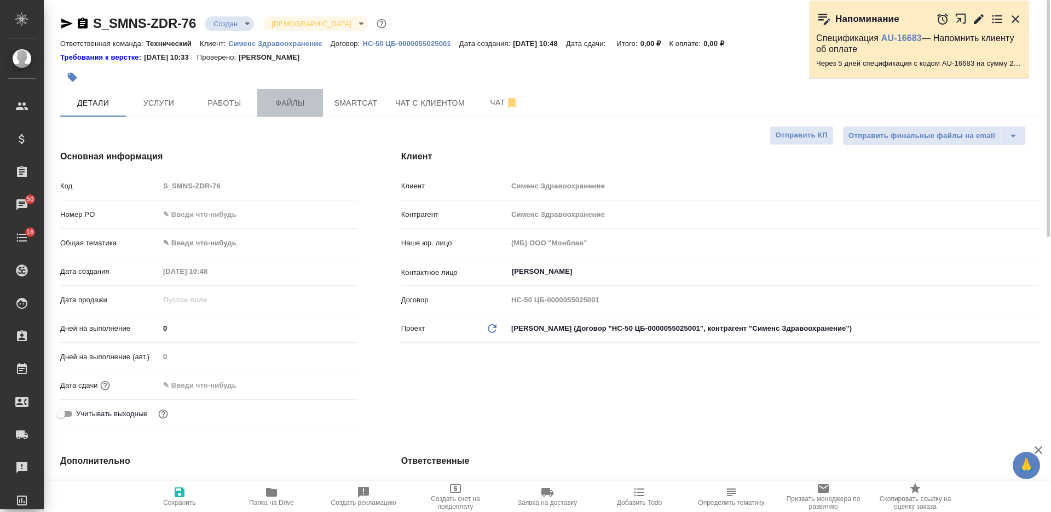
click at [310, 105] on span "Файлы" at bounding box center [290, 103] width 53 height 14
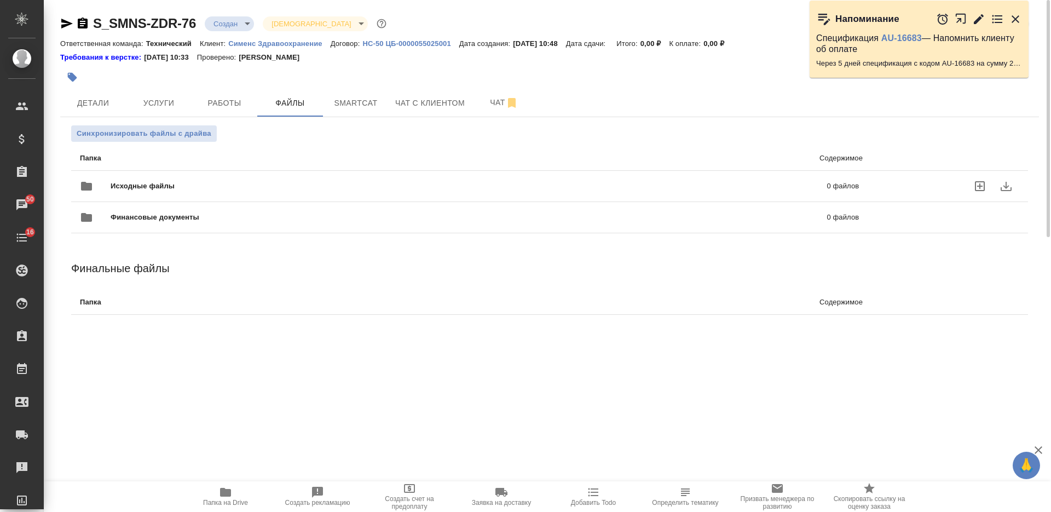
click at [317, 176] on div "Исходные файлы 0 файлов" at bounding box center [469, 186] width 779 height 26
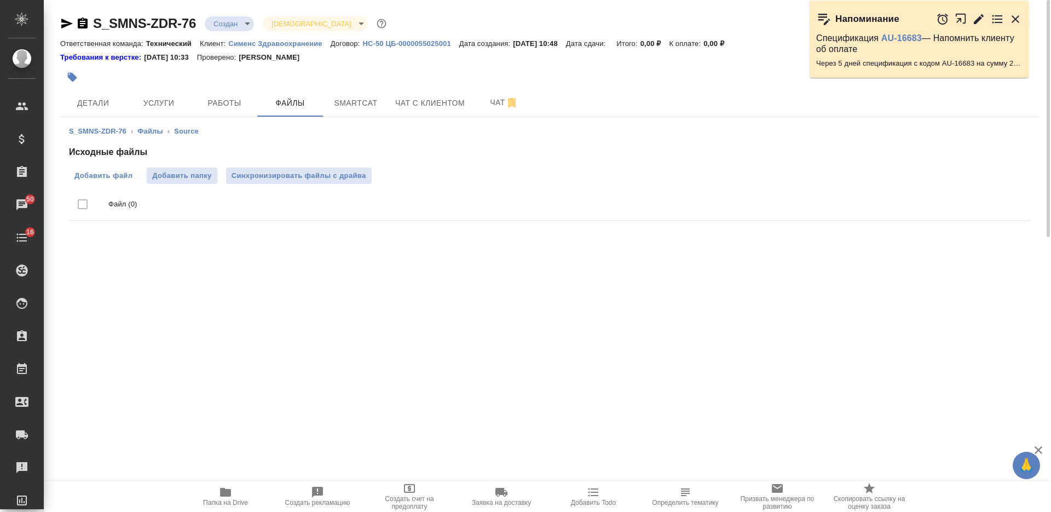
click at [100, 176] on span "Добавить файл" at bounding box center [103, 175] width 58 height 11
click at [0, 0] on input "Добавить файл" at bounding box center [0, 0] width 0 height 0
click at [236, 24] on body "🙏 .cls-1 fill:#fff; AWATERA Nikiforova Valeria Клиенты Спецификации Заказы 50 Ч…" at bounding box center [525, 256] width 1051 height 512
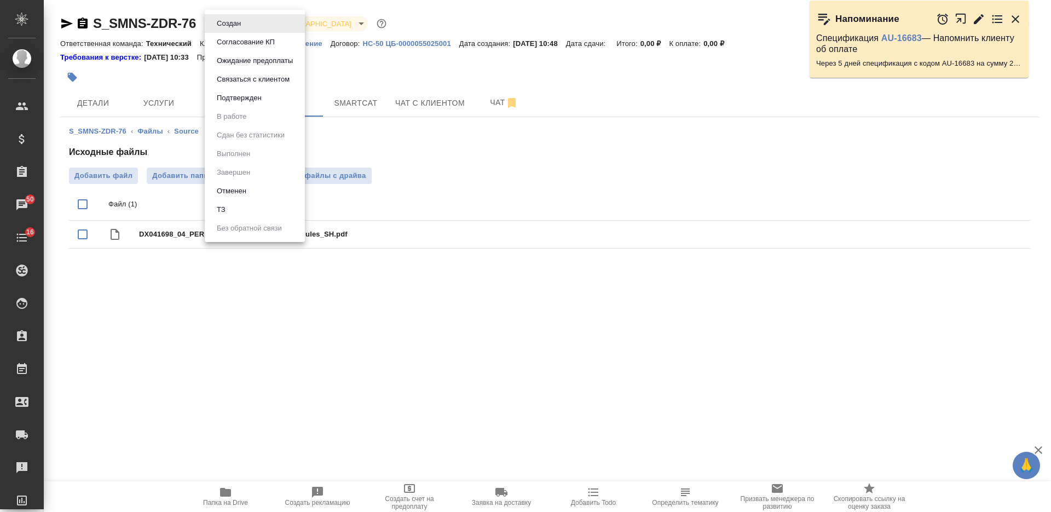
click at [244, 207] on li "ТЗ" at bounding box center [255, 209] width 100 height 19
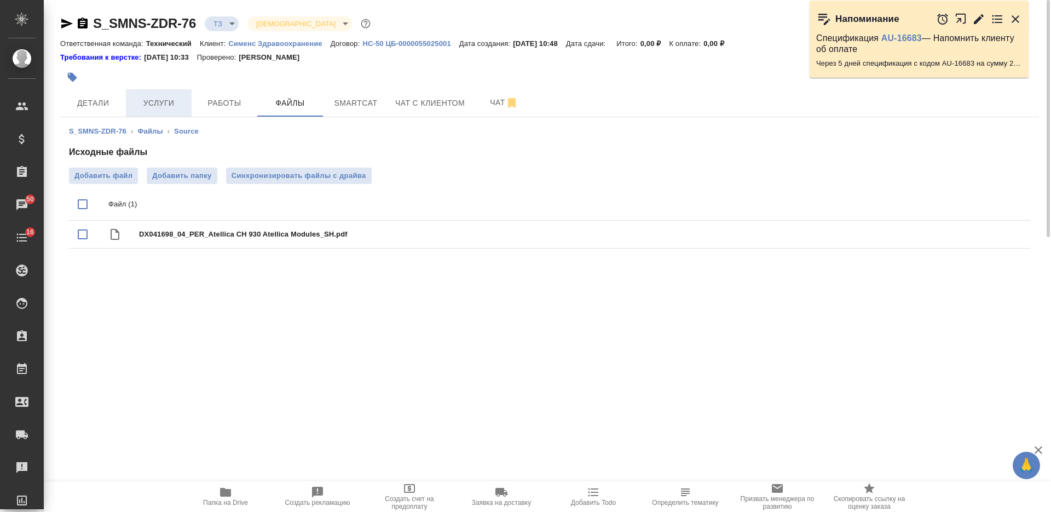
click at [161, 104] on span "Услуги" at bounding box center [158, 103] width 53 height 14
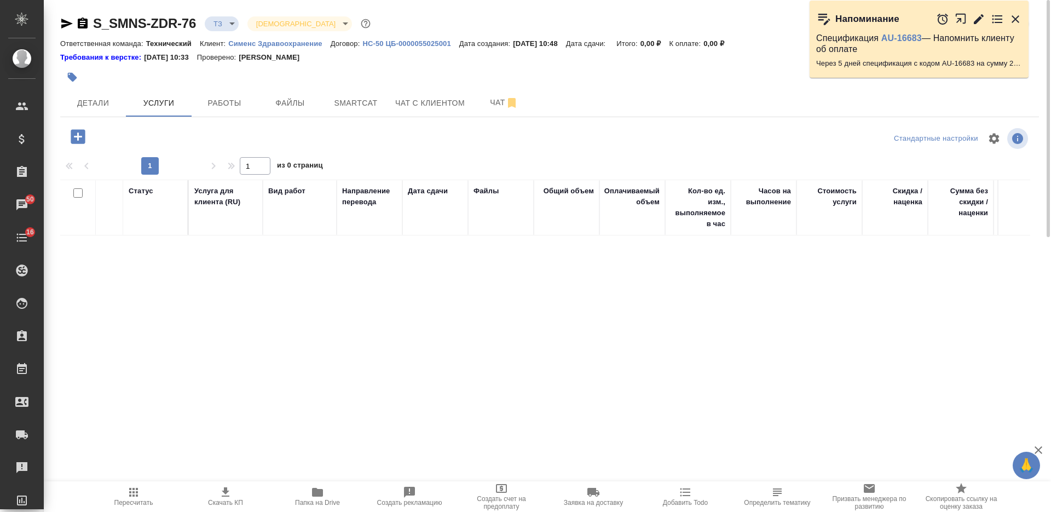
click at [77, 140] on icon "button" at bounding box center [78, 136] width 14 height 14
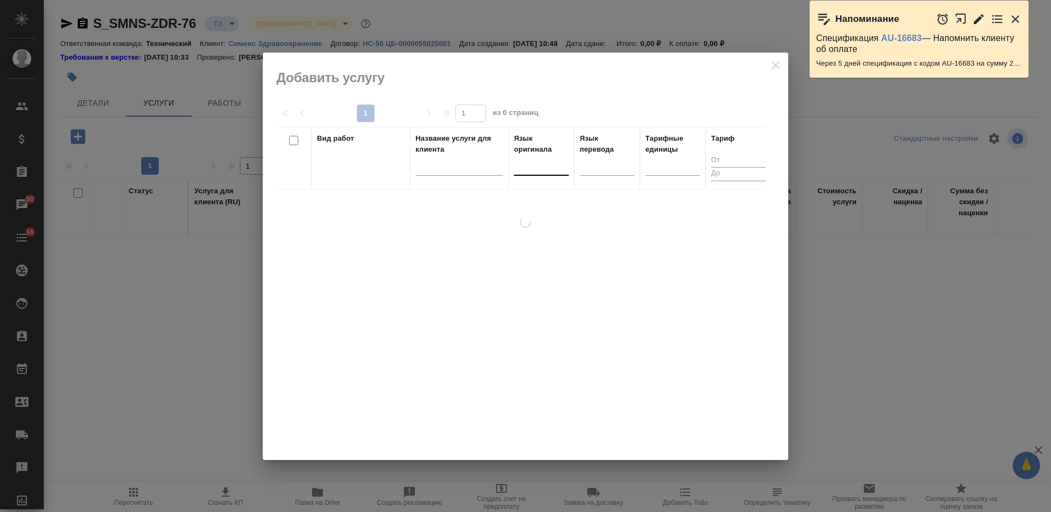
click at [536, 173] on div at bounding box center [541, 165] width 55 height 21
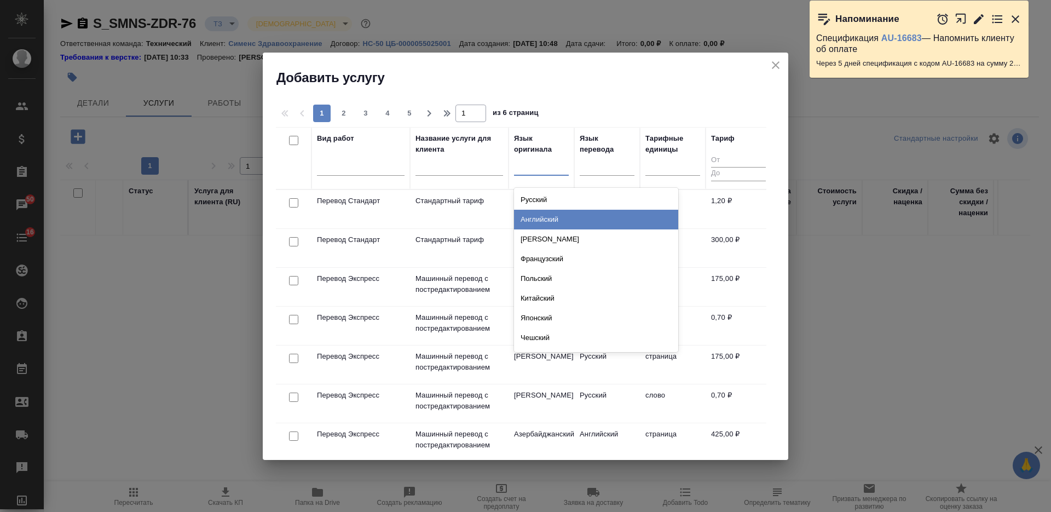
click at [537, 221] on div "Английский" at bounding box center [596, 220] width 164 height 20
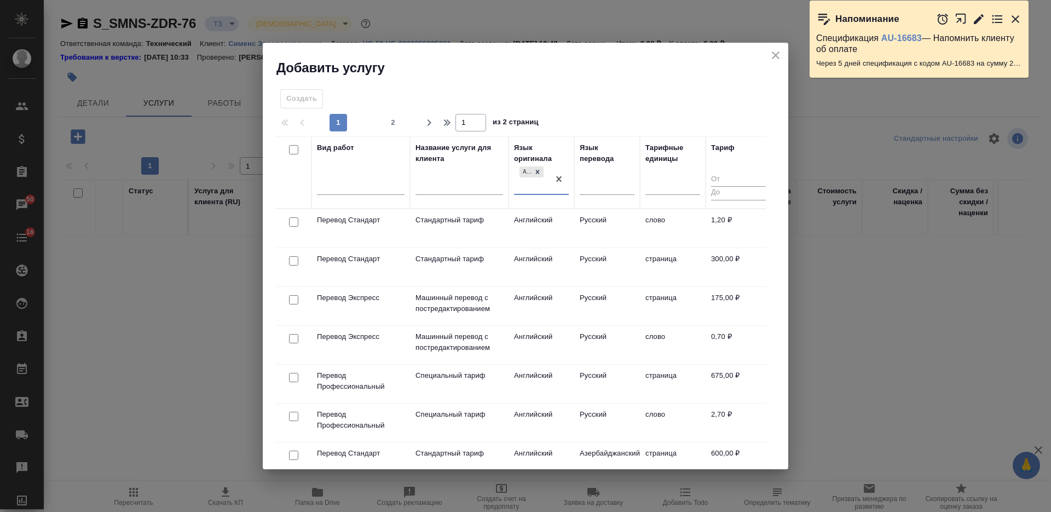
click at [291, 221] on input "checkbox" at bounding box center [293, 221] width 9 height 9
checkbox input "true"
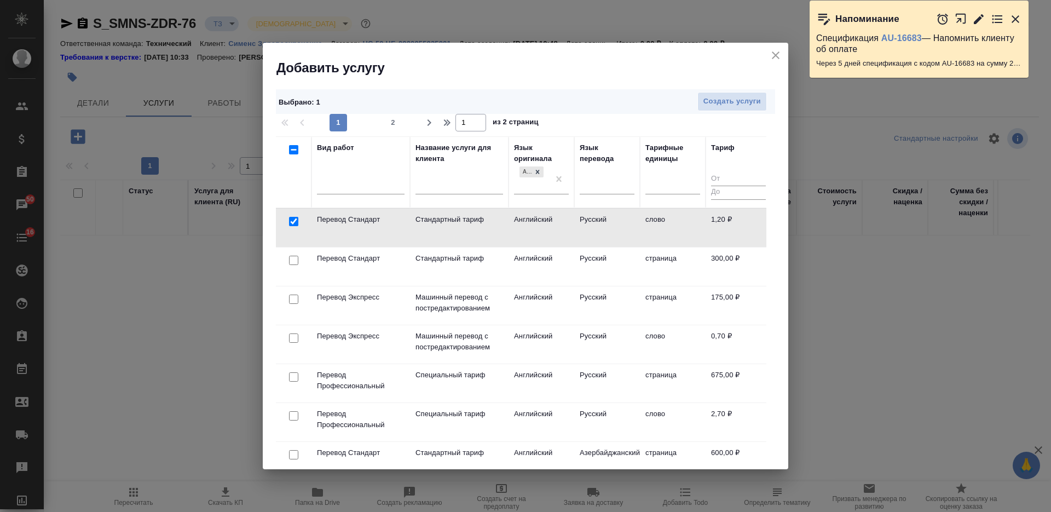
click at [291, 262] on input "checkbox" at bounding box center [293, 260] width 9 height 9
checkbox input "true"
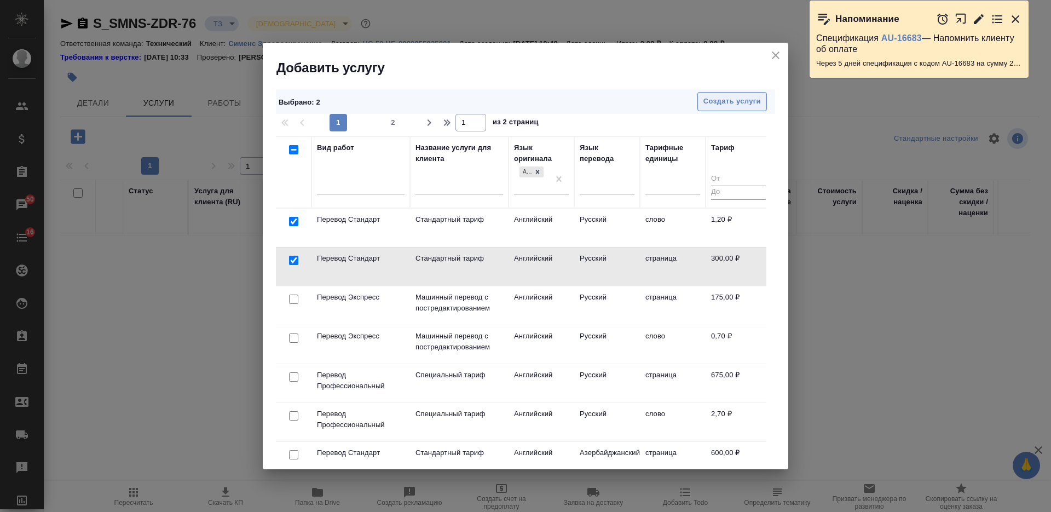
click at [702, 101] on button "Создать услуги" at bounding box center [732, 101] width 70 height 19
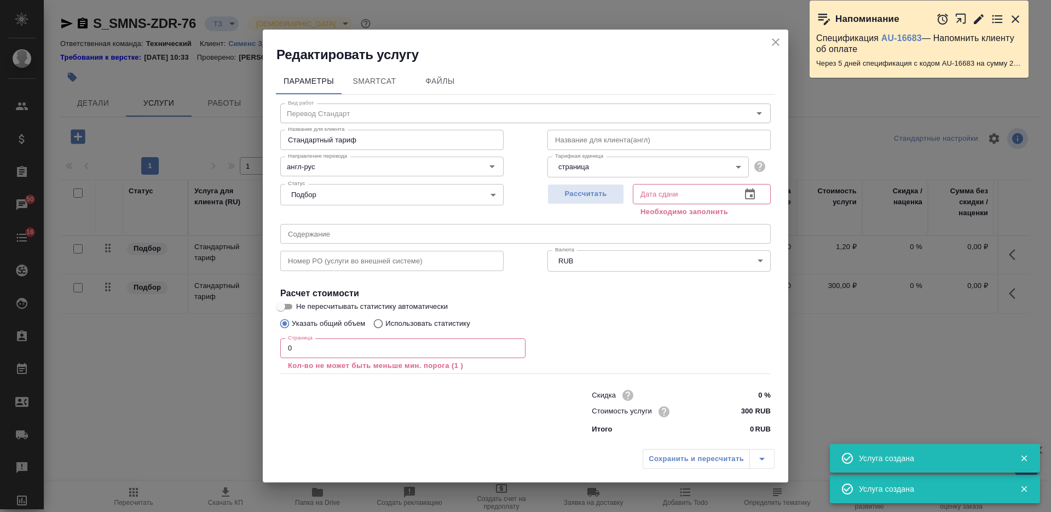
click at [634, 314] on div "Указать общий объем Использовать статистику" at bounding box center [525, 323] width 490 height 21
click at [592, 190] on span "Рассчитать" at bounding box center [585, 194] width 65 height 13
type input "08.09.2025 10:49"
drag, startPoint x: 279, startPoint y: 344, endPoint x: 239, endPoint y: 344, distance: 40.5
click at [239, 344] on div "Редактировать услугу Параметры SmartCat Файлы Вид работ Перевод Стандарт Вид ра…" at bounding box center [525, 256] width 1051 height 512
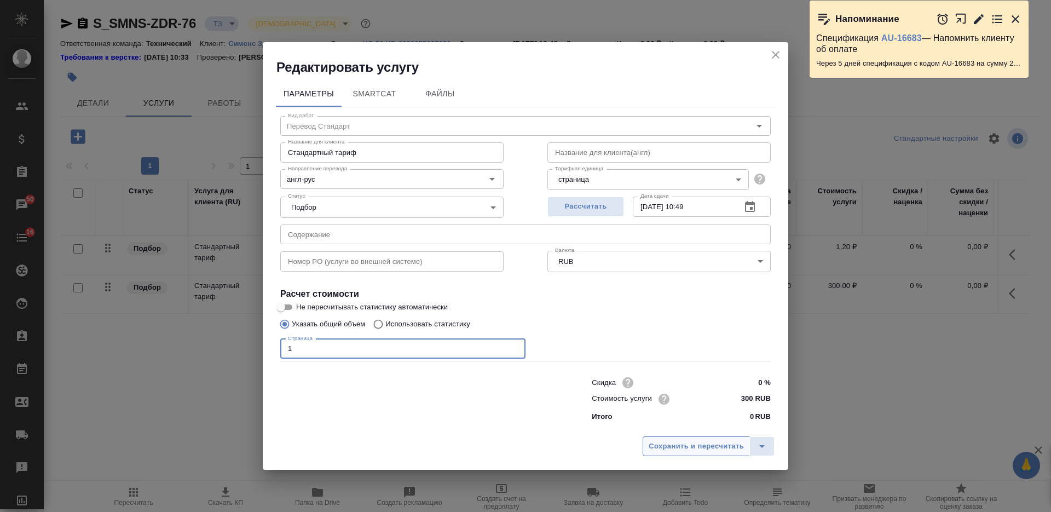
type input "1"
click at [650, 452] on span "Сохранить и пересчитать" at bounding box center [696, 446] width 95 height 13
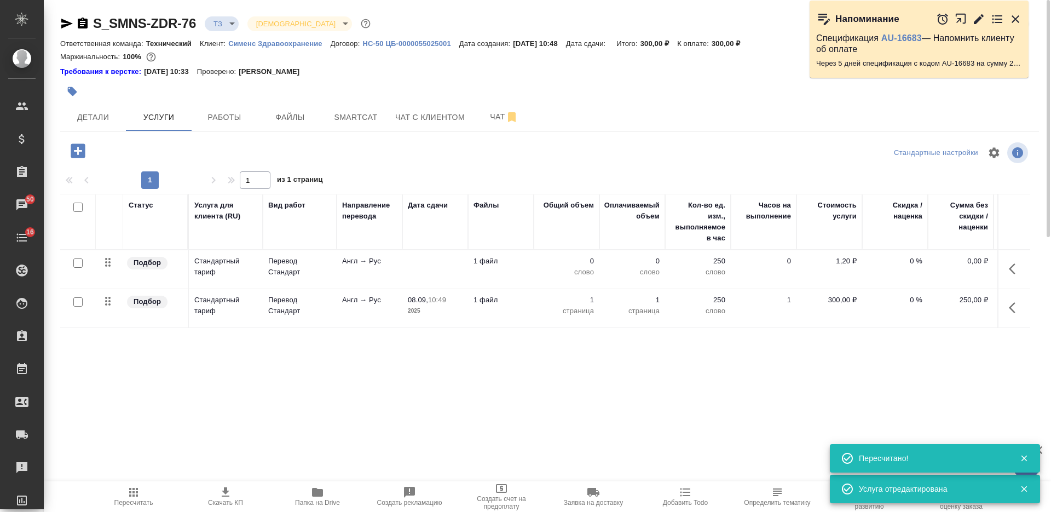
click at [77, 262] on input "checkbox" at bounding box center [77, 262] width 9 height 9
checkbox input "true"
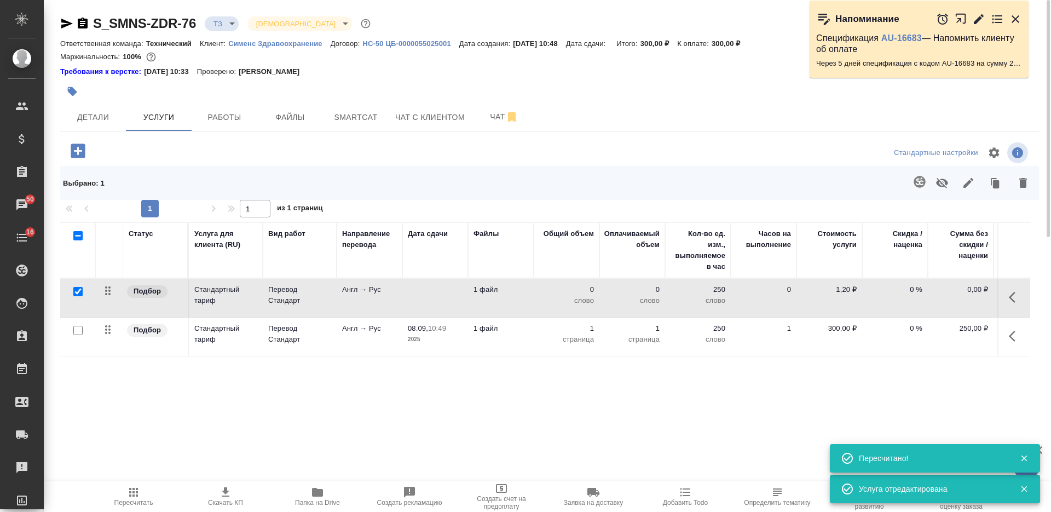
click at [918, 186] on icon "button" at bounding box center [919, 181] width 11 height 11
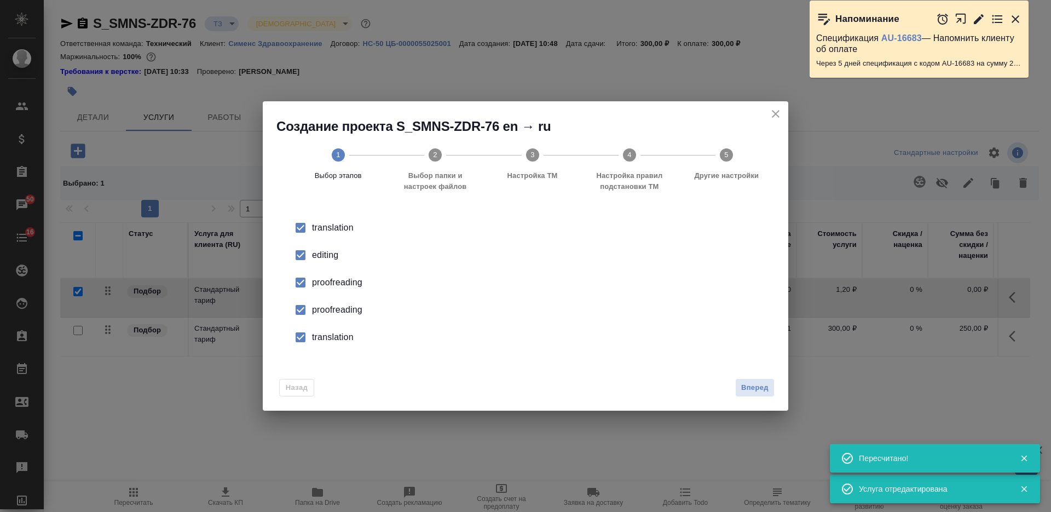
click at [754, 377] on div "Назад Вперед" at bounding box center [525, 385] width 525 height 51
click at [761, 386] on span "Вперед" at bounding box center [754, 387] width 27 height 13
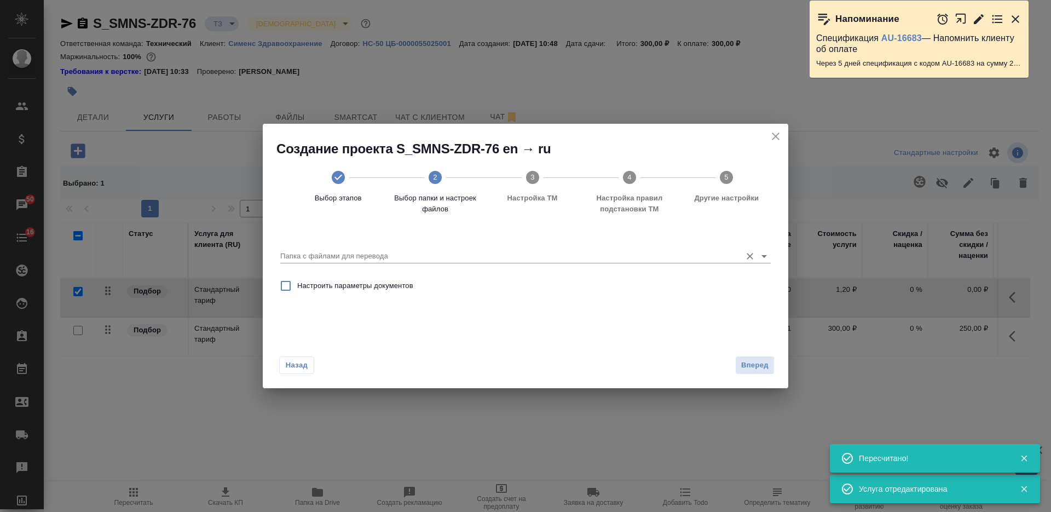
click at [632, 260] on input "Папка с файлами для перевода" at bounding box center [507, 256] width 455 height 13
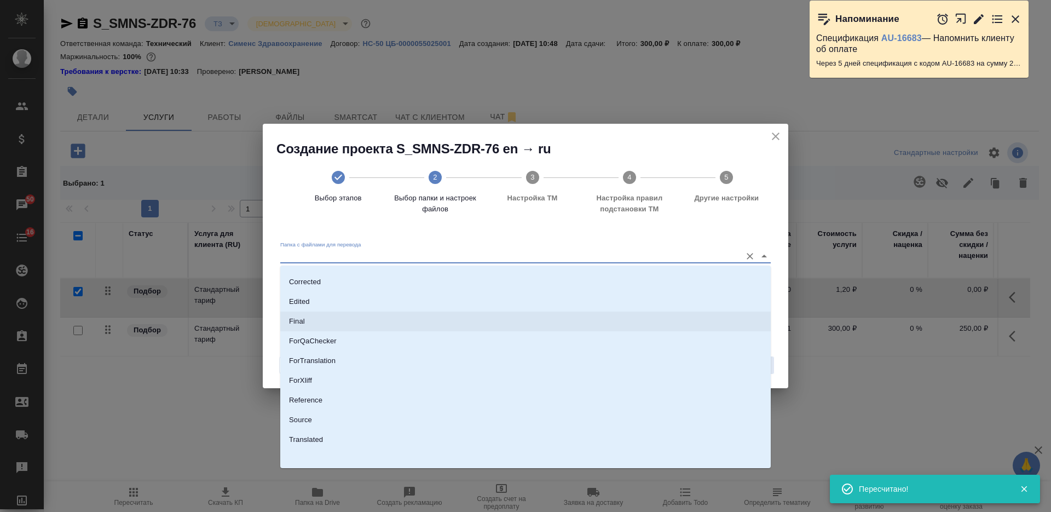
scroll to position [57, 0]
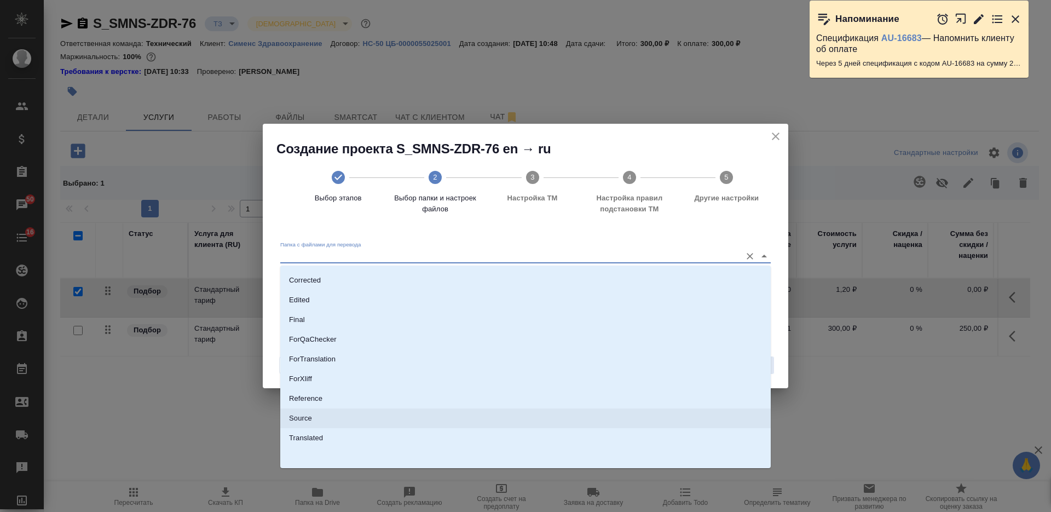
click at [533, 419] on li "Source" at bounding box center [525, 418] width 490 height 20
type input "Source"
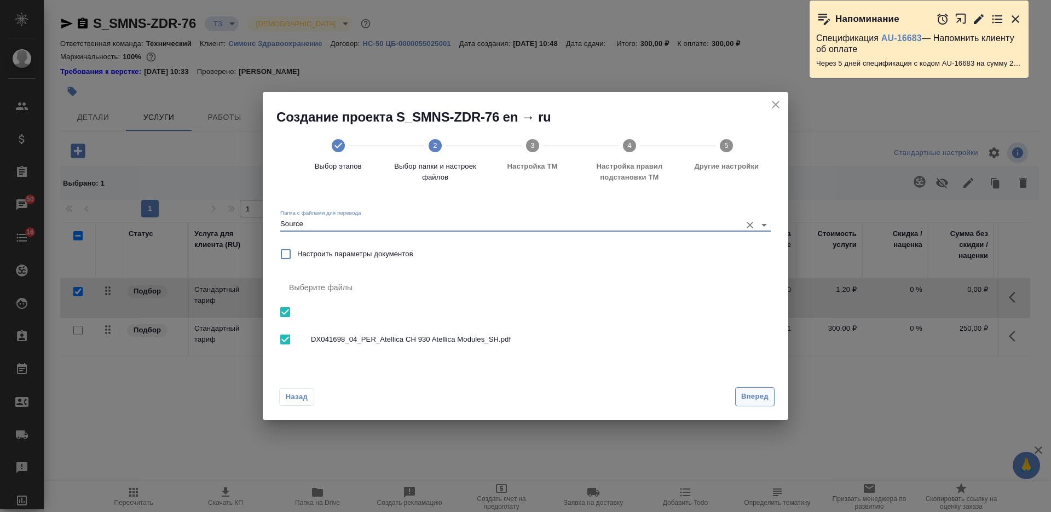
click at [746, 389] on button "Вперед" at bounding box center [754, 396] width 39 height 19
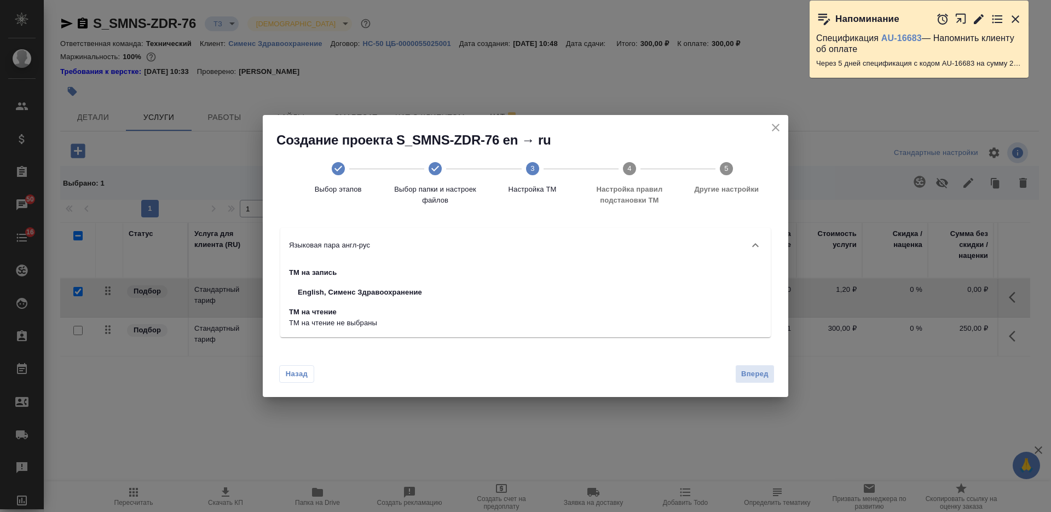
click at [776, 372] on div "Назад Вперед" at bounding box center [525, 371] width 525 height 51
click at [765, 373] on span "Вперед" at bounding box center [754, 374] width 27 height 13
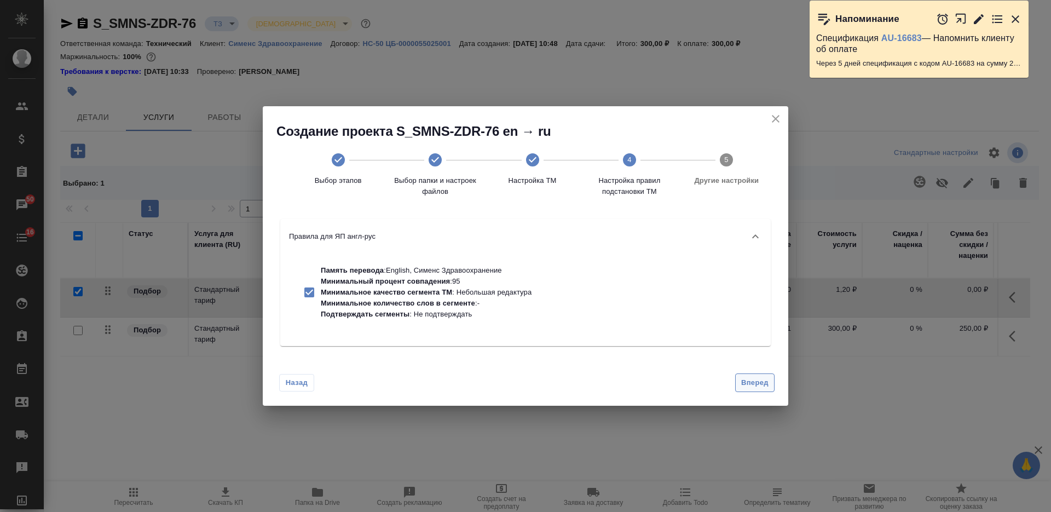
click at [757, 383] on span "Вперед" at bounding box center [754, 383] width 27 height 13
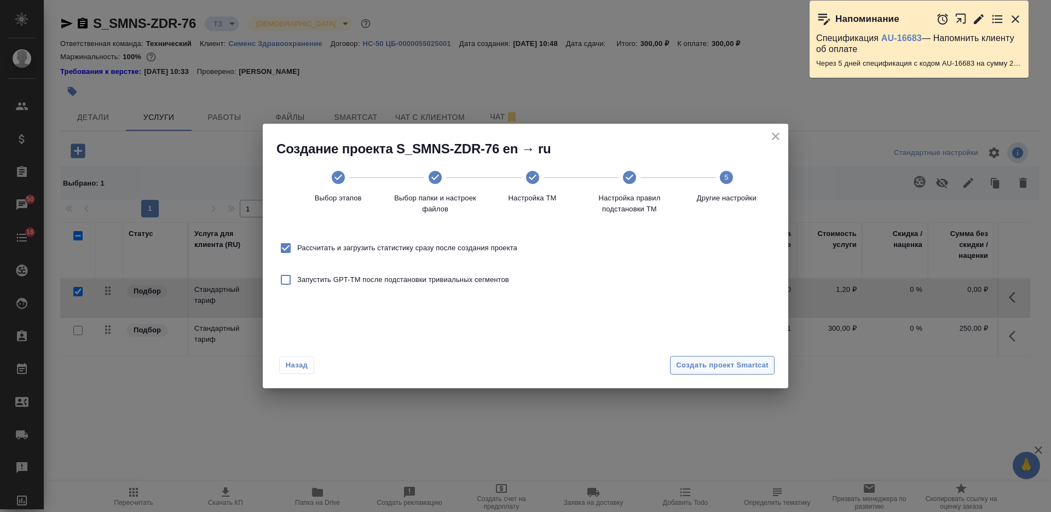
click at [747, 367] on span "Создать проект Smartcat" at bounding box center [722, 365] width 93 height 13
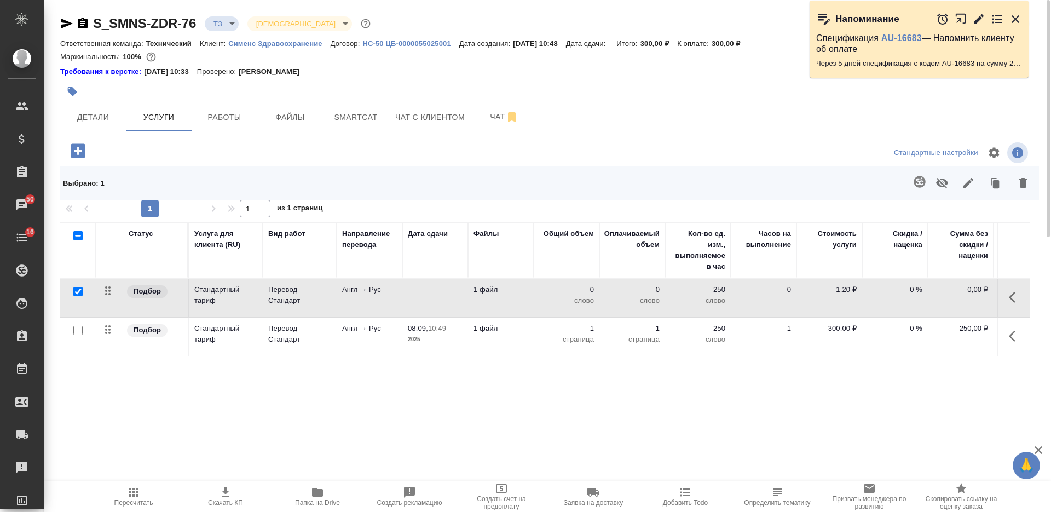
click at [547, 292] on p "0" at bounding box center [566, 289] width 55 height 11
click at [549, 293] on div "0" at bounding box center [566, 292] width 55 height 16
click at [514, 294] on p "1 файл" at bounding box center [500, 289] width 55 height 11
click at [528, 313] on td "1 файл" at bounding box center [501, 298] width 66 height 38
click at [516, 302] on td "1 файл" at bounding box center [501, 298] width 66 height 38
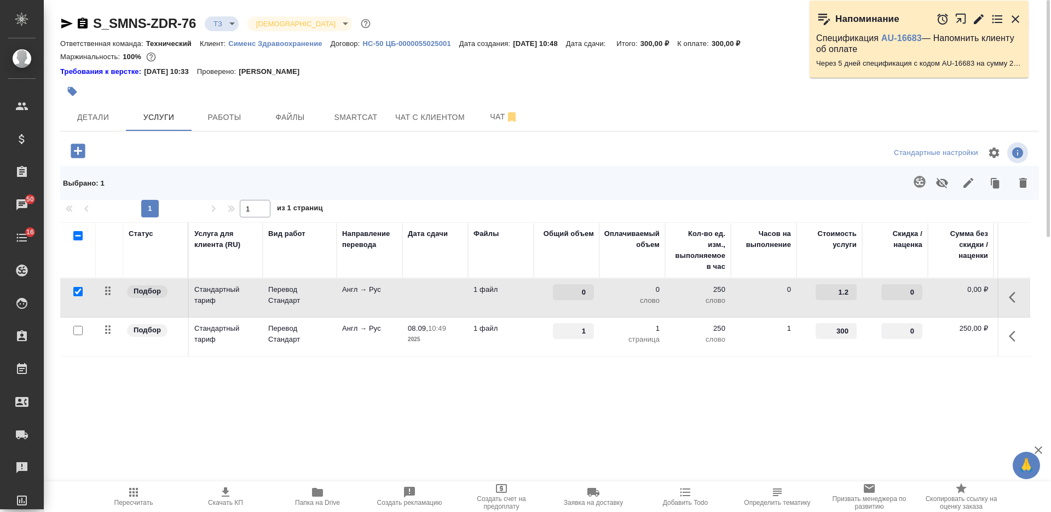
click at [516, 302] on td "1 файл" at bounding box center [501, 298] width 66 height 38
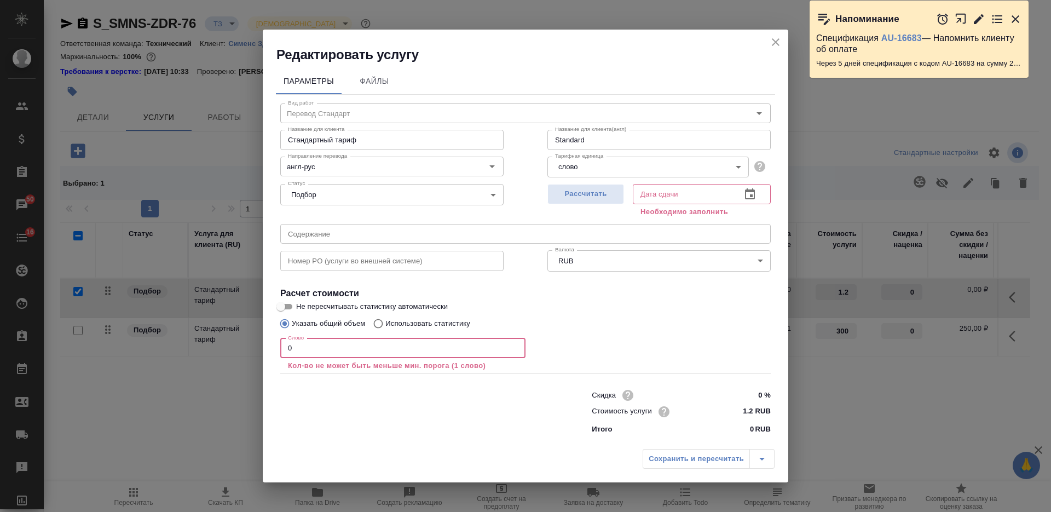
drag, startPoint x: 272, startPoint y: 349, endPoint x: 262, endPoint y: 349, distance: 10.4
click at [262, 349] on div "Редактировать услугу Параметры Файлы Вид работ Перевод Стандарт Вид работ Назва…" at bounding box center [525, 256] width 1051 height 512
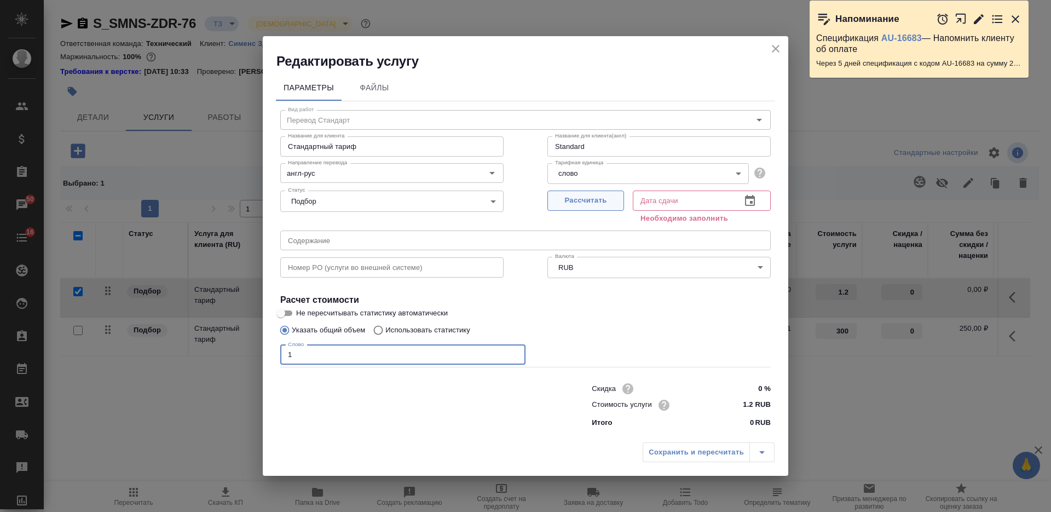
type input "1"
click at [564, 205] on span "Рассчитать" at bounding box center [585, 200] width 65 height 13
type input "08.09.2025 10:50"
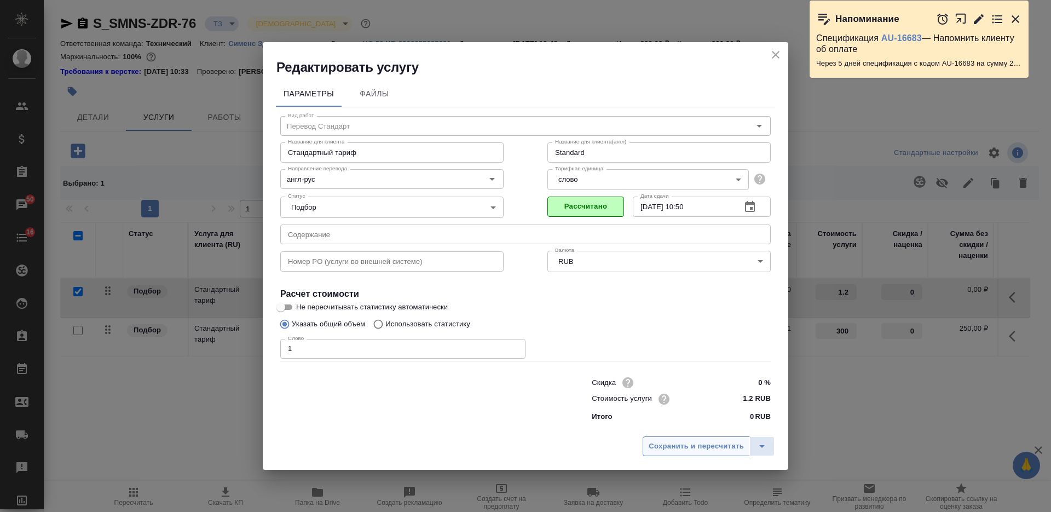
click at [679, 440] on span "Сохранить и пересчитать" at bounding box center [696, 446] width 95 height 13
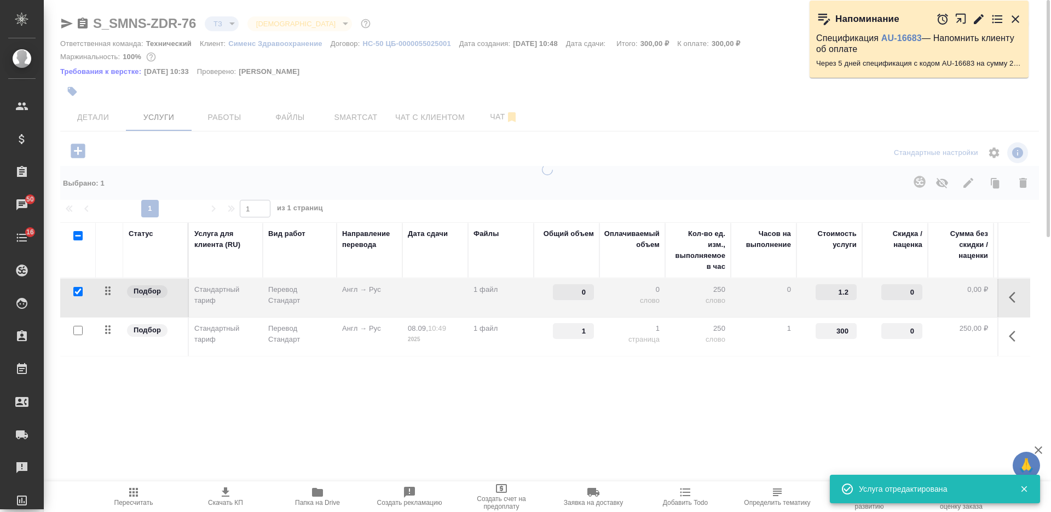
type input "1"
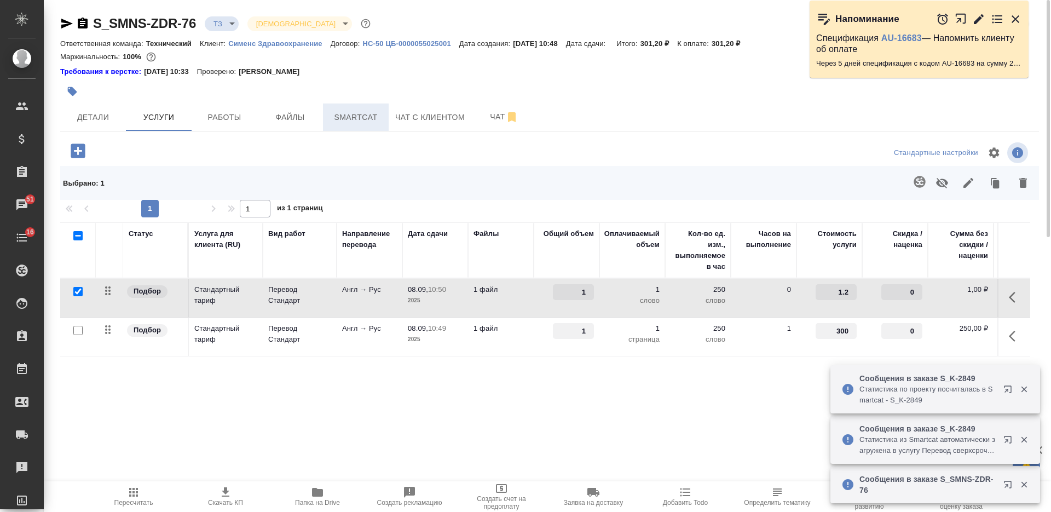
click at [345, 124] on span "Smartcat" at bounding box center [356, 118] width 53 height 14
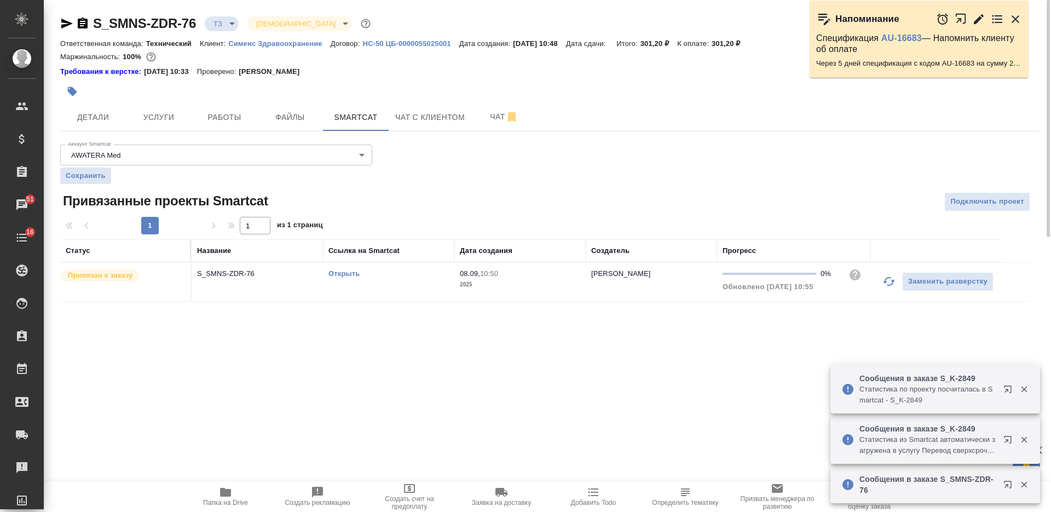
click at [348, 275] on link "Открыть" at bounding box center [343, 273] width 31 height 8
click at [486, 118] on span "Чат" at bounding box center [504, 117] width 53 height 14
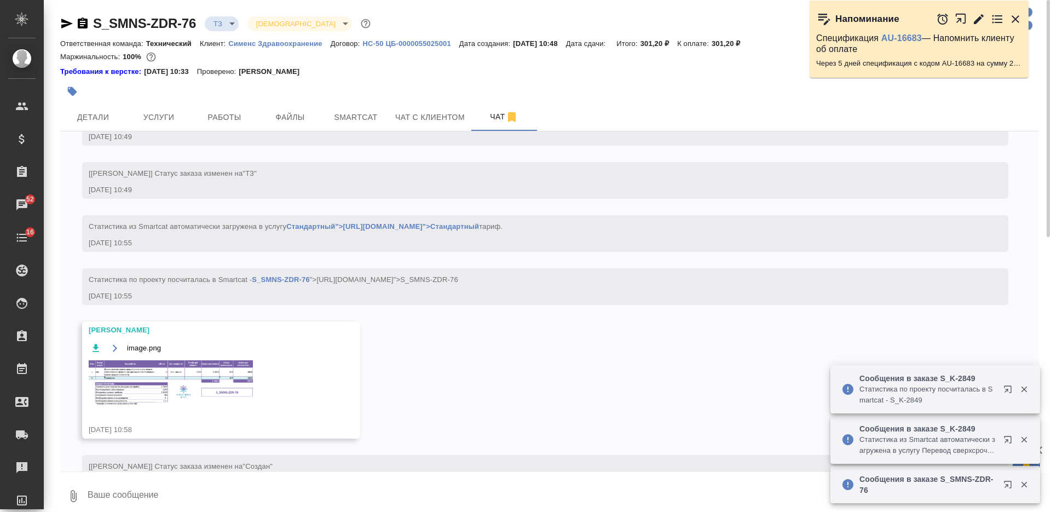
scroll to position [517, 0]
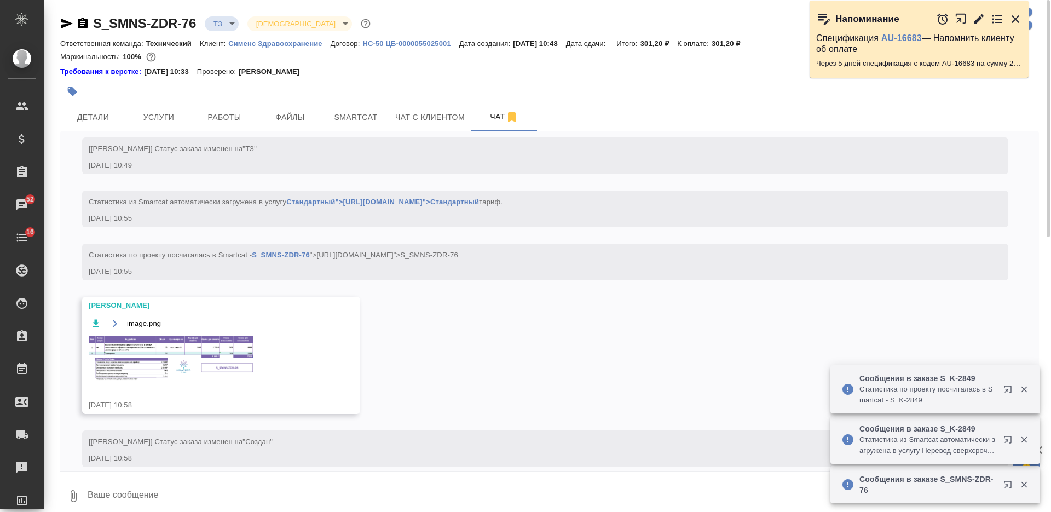
click at [223, 380] on img at bounding box center [171, 358] width 164 height 45
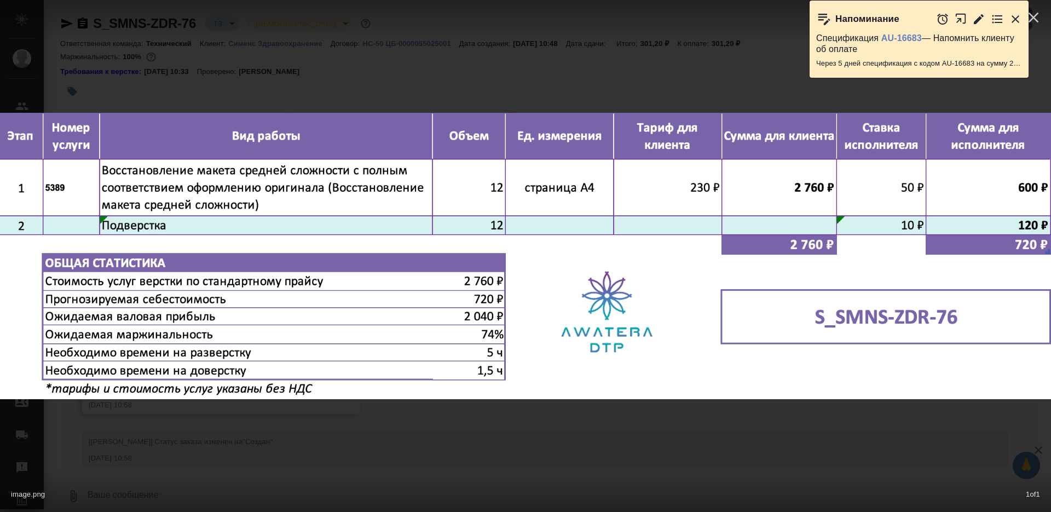
click at [427, 453] on div "image.png 1 of 1" at bounding box center [525, 256] width 1051 height 512
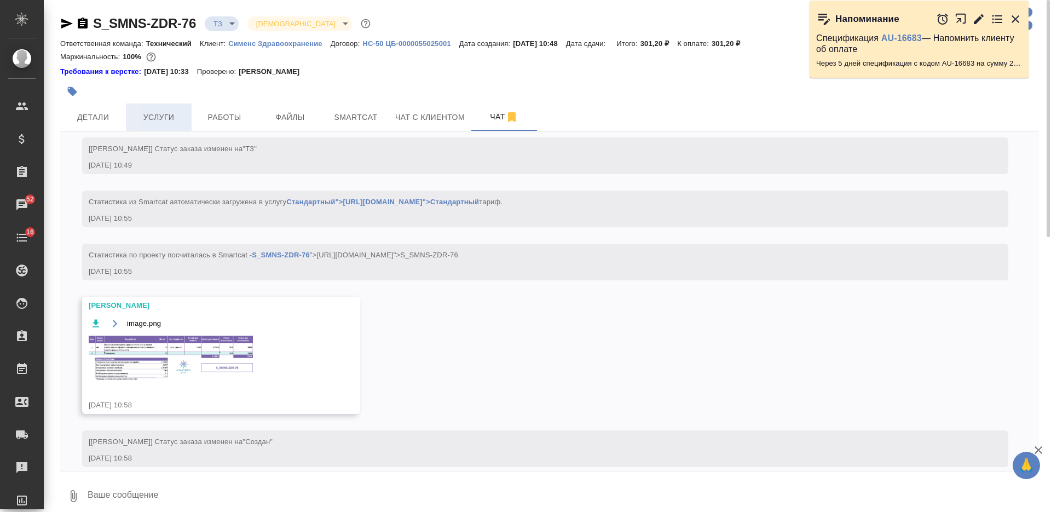
click at [178, 129] on button "Услуги" at bounding box center [159, 116] width 66 height 27
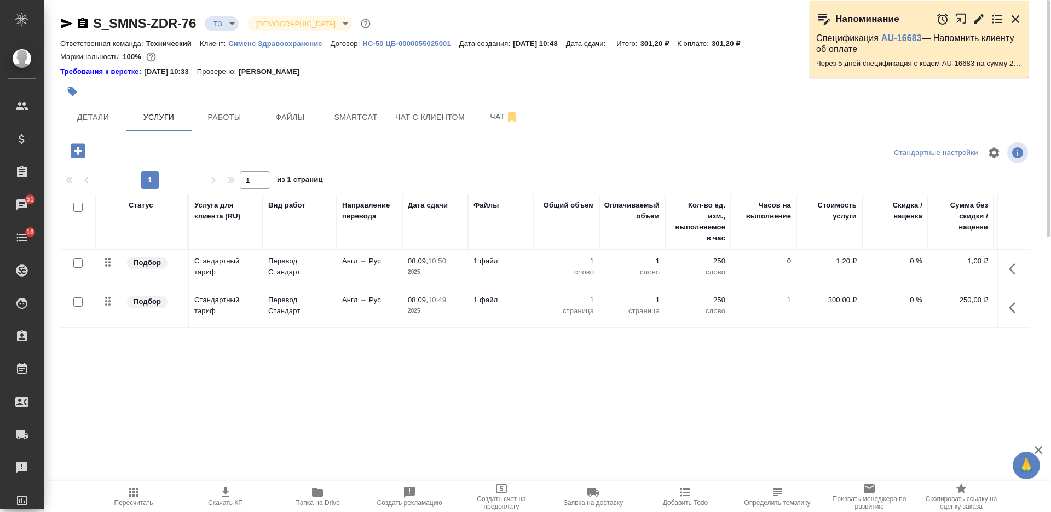
click at [66, 144] on button "button" at bounding box center [78, 151] width 30 height 22
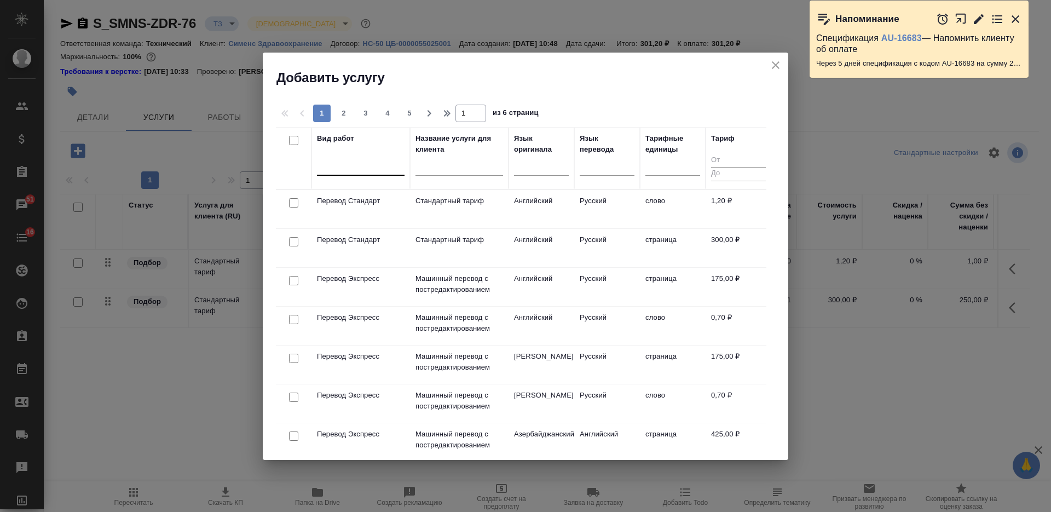
click at [334, 168] on div at bounding box center [361, 165] width 88 height 16
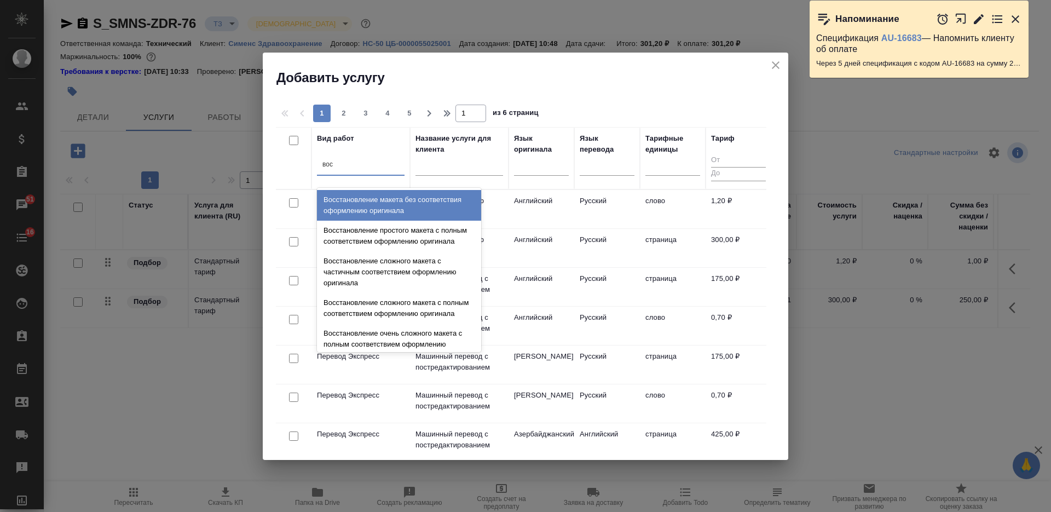
type input "восс"
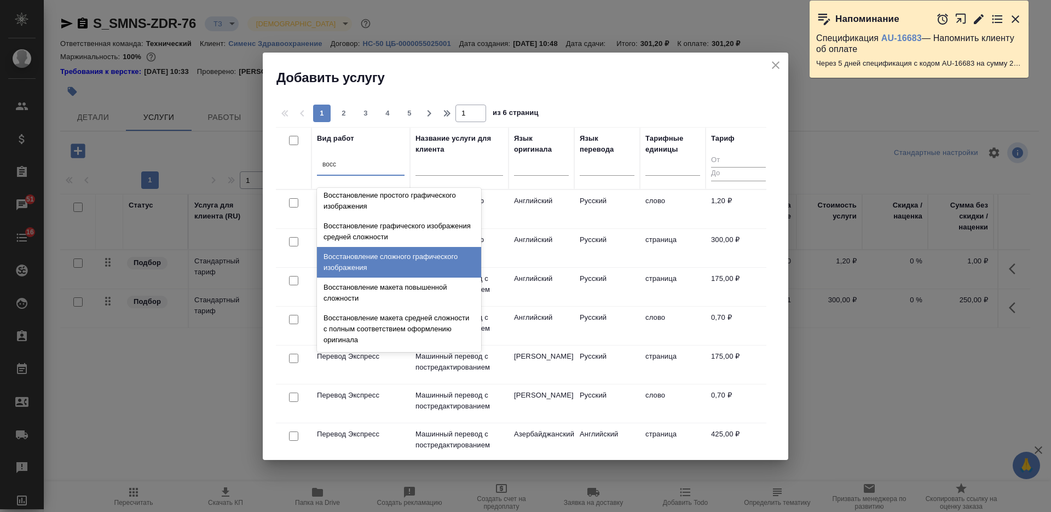
scroll to position [201, 0]
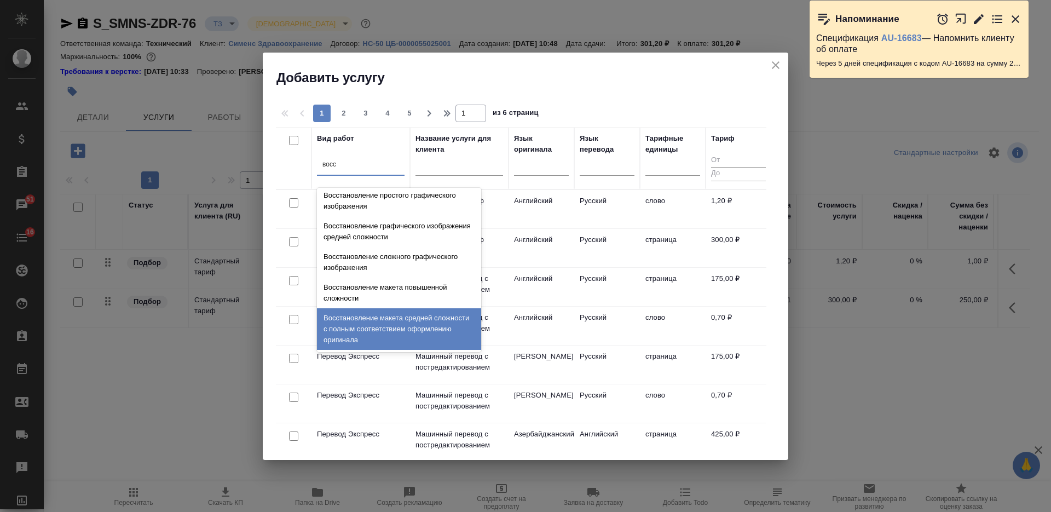
click at [437, 334] on div "Восстановление макета средней сложности с полным соответствием оформлению ориги…" at bounding box center [399, 329] width 164 height 42
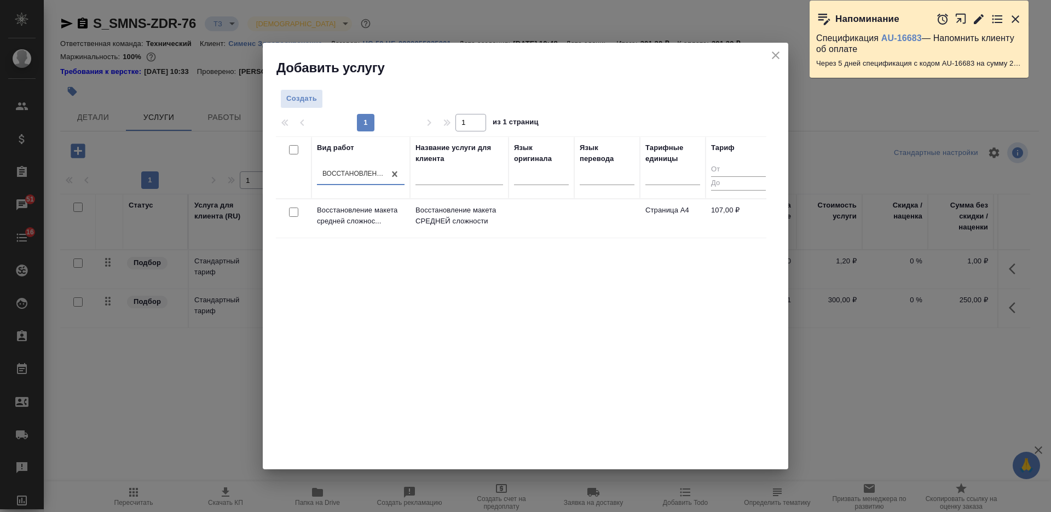
click at [292, 216] on input "checkbox" at bounding box center [293, 211] width 9 height 9
checkbox input "true"
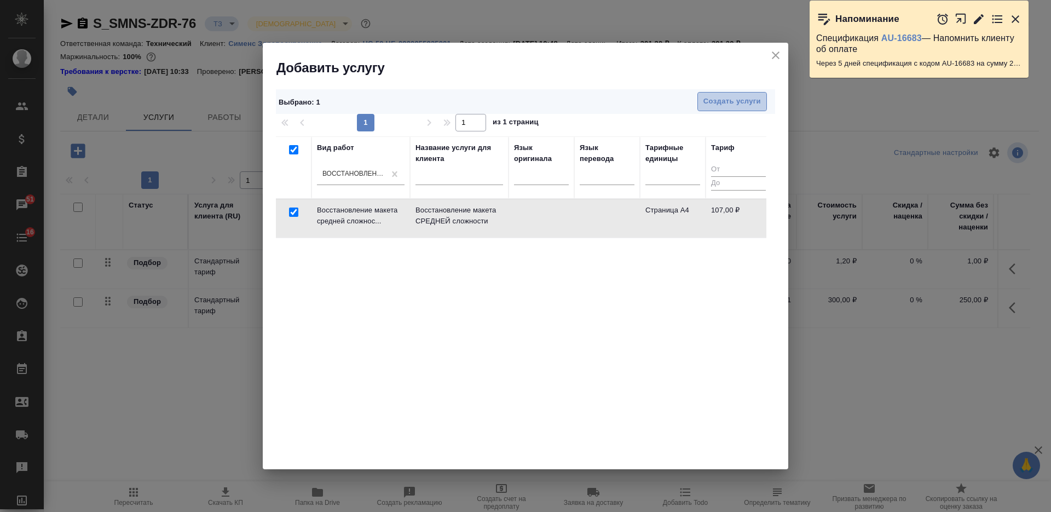
click at [712, 99] on span "Создать услуги" at bounding box center [731, 101] width 57 height 13
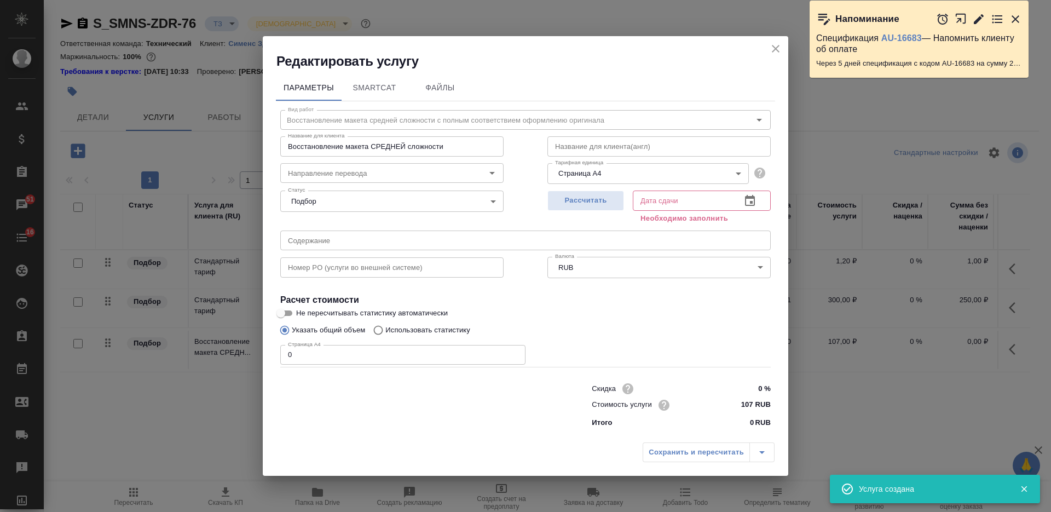
click at [268, 357] on div "Параметры SmartCat Файлы Вид работ Восстановление макета средней сложности с по…" at bounding box center [525, 253] width 525 height 367
type input "12"
click at [596, 196] on span "Рассчитать" at bounding box center [585, 200] width 65 height 13
type input "08.09.2025 12:17"
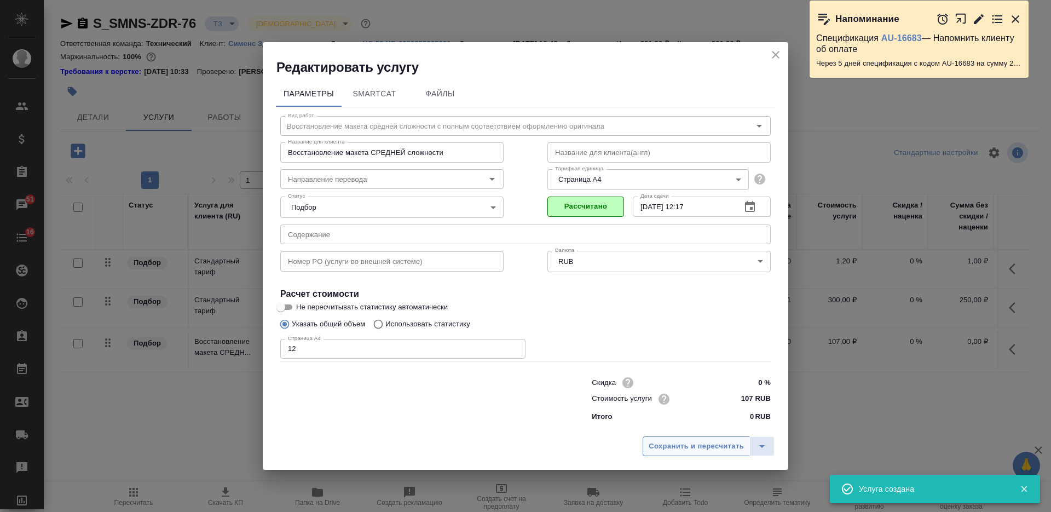
click at [684, 452] on span "Сохранить и пересчитать" at bounding box center [696, 446] width 95 height 13
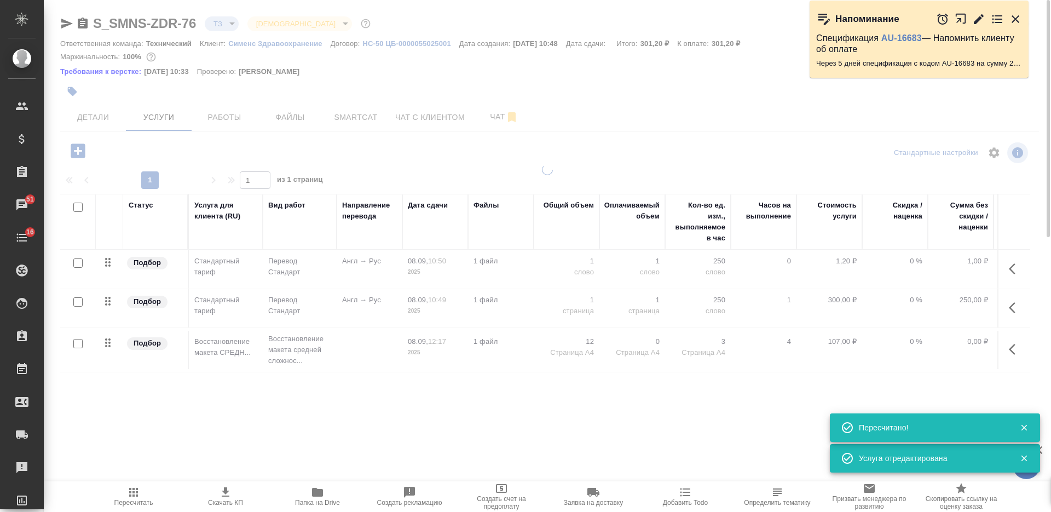
type input "new"
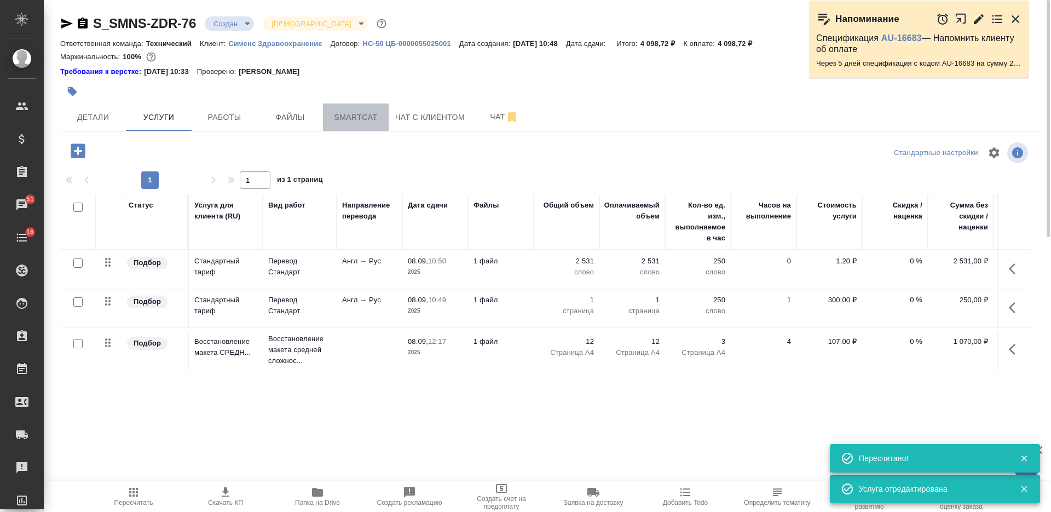
click at [336, 120] on span "Smartcat" at bounding box center [356, 118] width 53 height 14
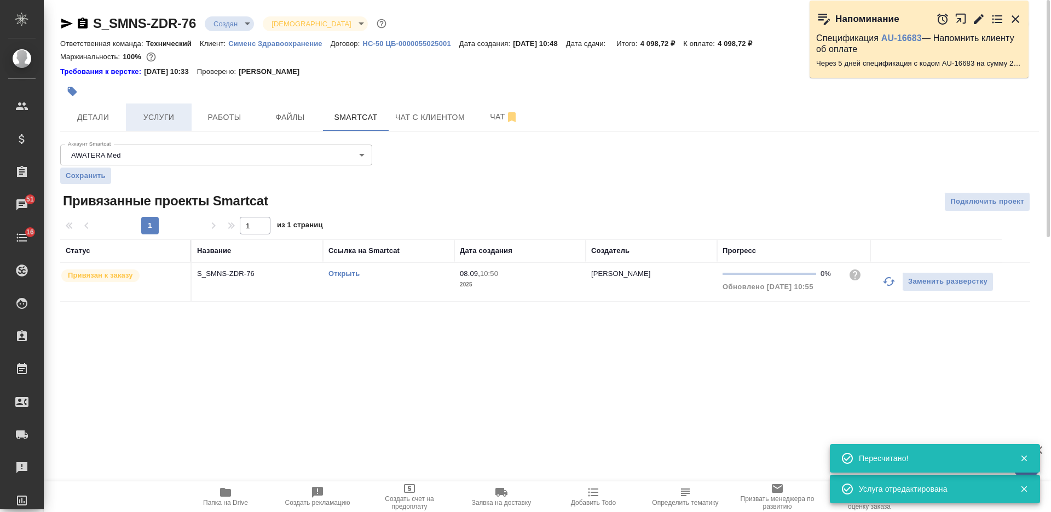
click at [163, 112] on span "Услуги" at bounding box center [158, 118] width 53 height 14
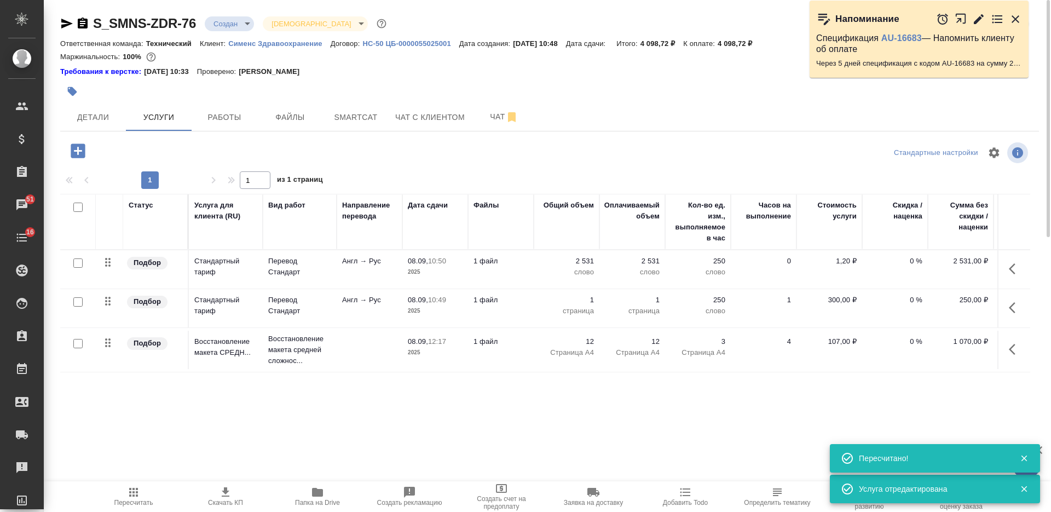
click at [1014, 265] on icon "button" at bounding box center [1015, 268] width 13 height 13
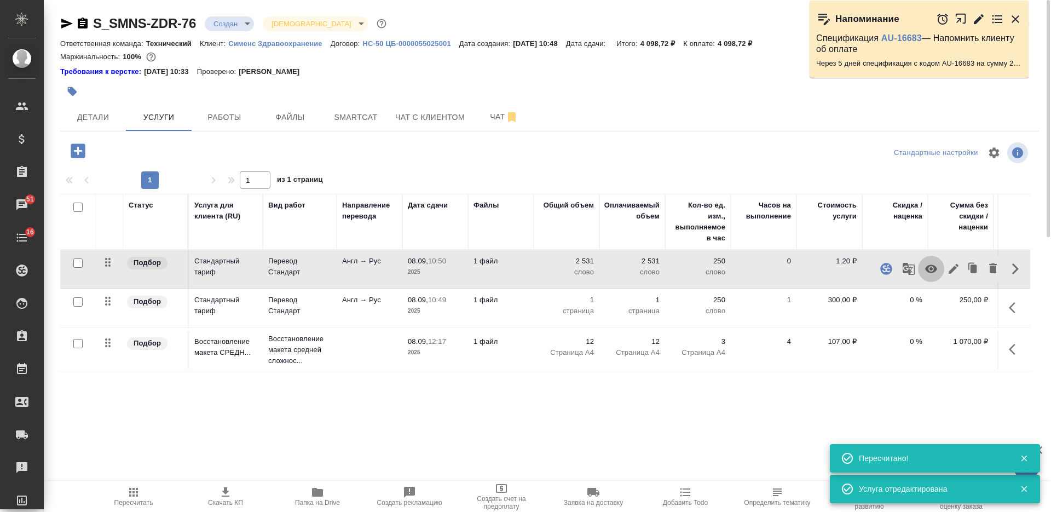
click at [932, 267] on icon "button" at bounding box center [930, 268] width 13 height 13
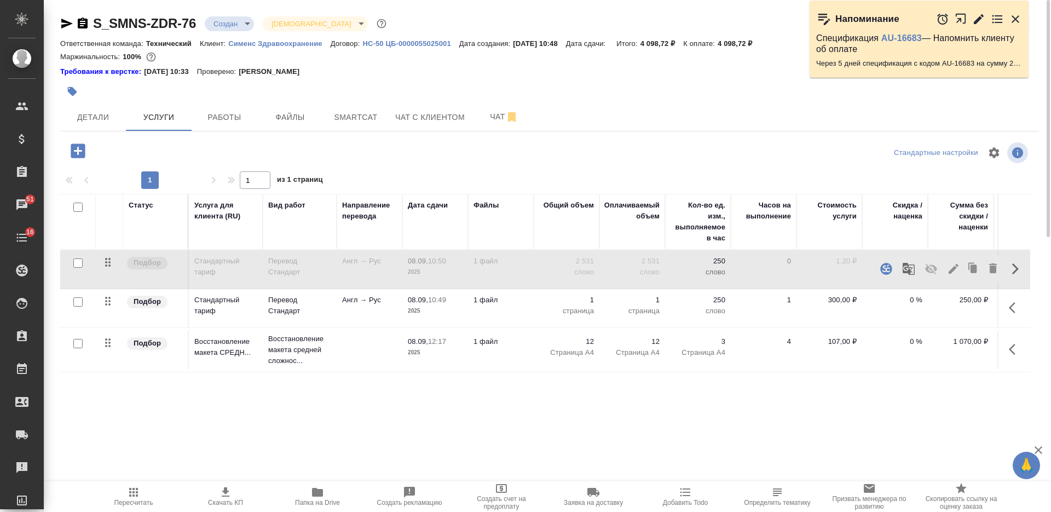
click at [601, 411] on div "Статус Услуга для клиента (RU) Вид работ Направление перевода Дата сдачи Файлы …" at bounding box center [545, 311] width 970 height 235
click at [515, 306] on td "1 файл" at bounding box center [501, 308] width 66 height 38
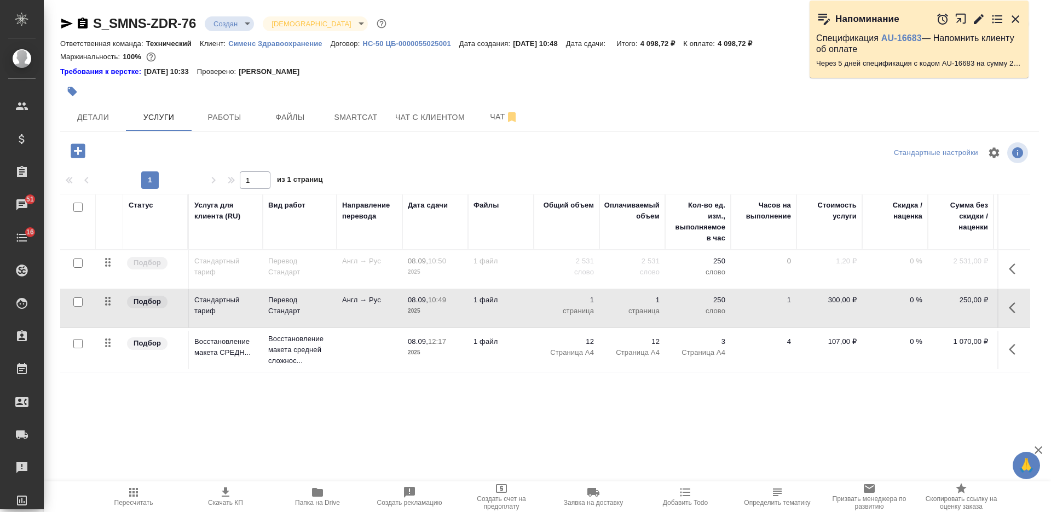
click at [515, 306] on td "1 файл" at bounding box center [501, 308] width 66 height 38
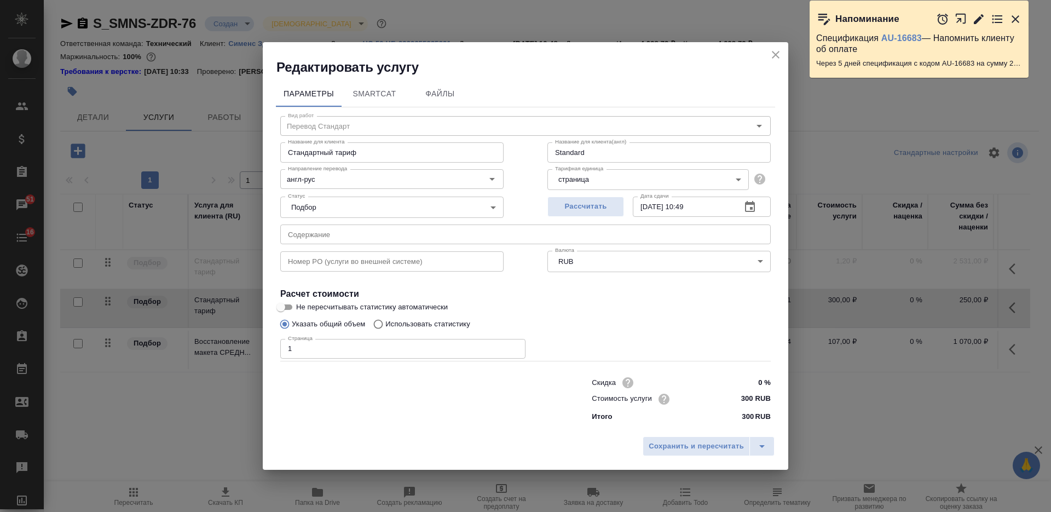
click at [367, 359] on div "Скидка 0 % Стоимость услуги 300 RUB Итого 300 RUB" at bounding box center [525, 397] width 534 height 91
click at [366, 353] on input "1" at bounding box center [402, 349] width 245 height 20
type input "10"
click at [701, 451] on span "Сохранить и пересчитать" at bounding box center [696, 446] width 95 height 13
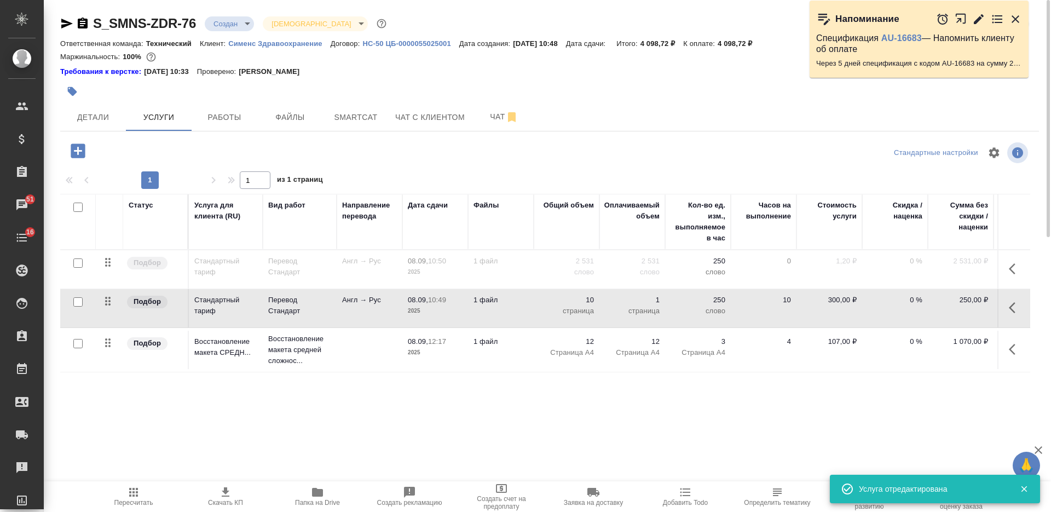
click at [125, 505] on span "Пересчитать" at bounding box center [133, 503] width 39 height 8
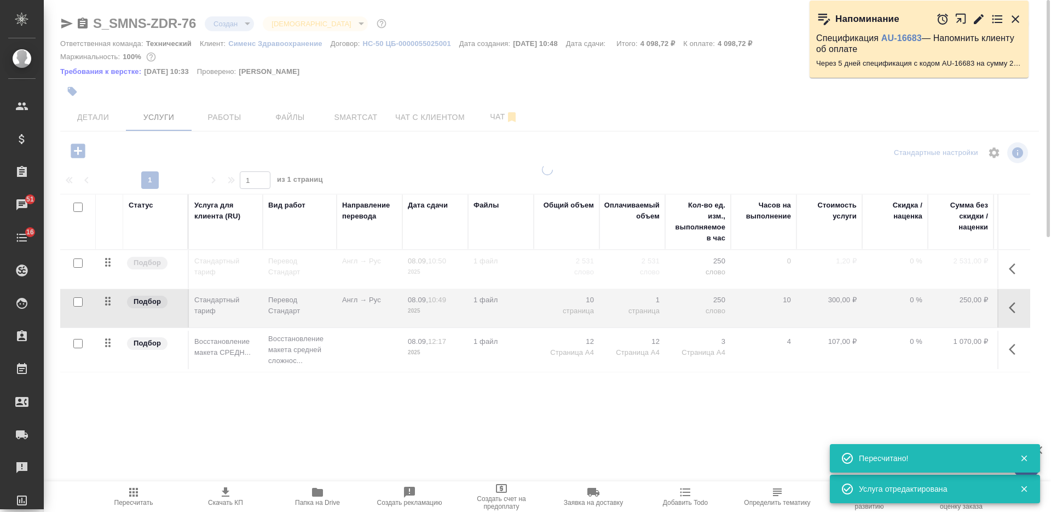
type input "normal"
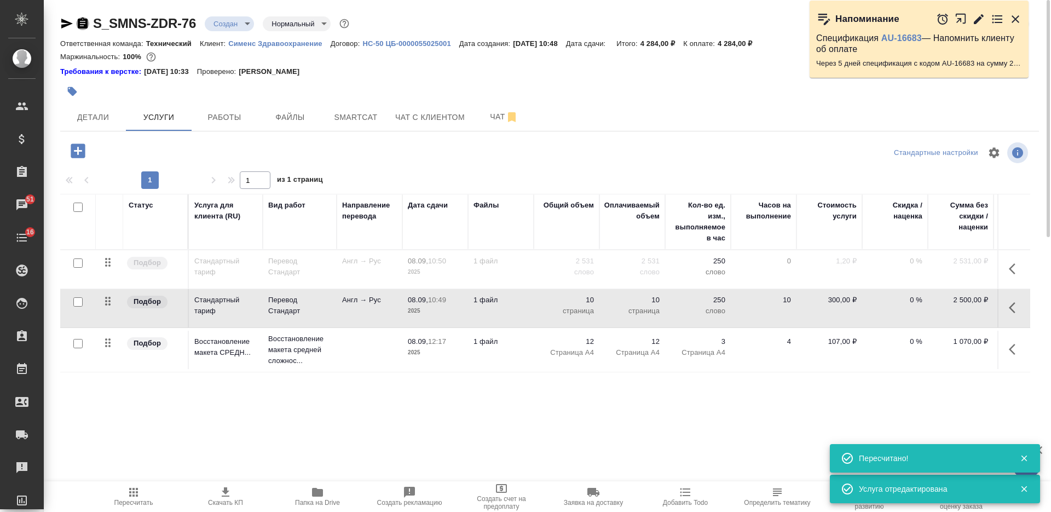
click at [83, 27] on icon "button" at bounding box center [83, 23] width 10 height 11
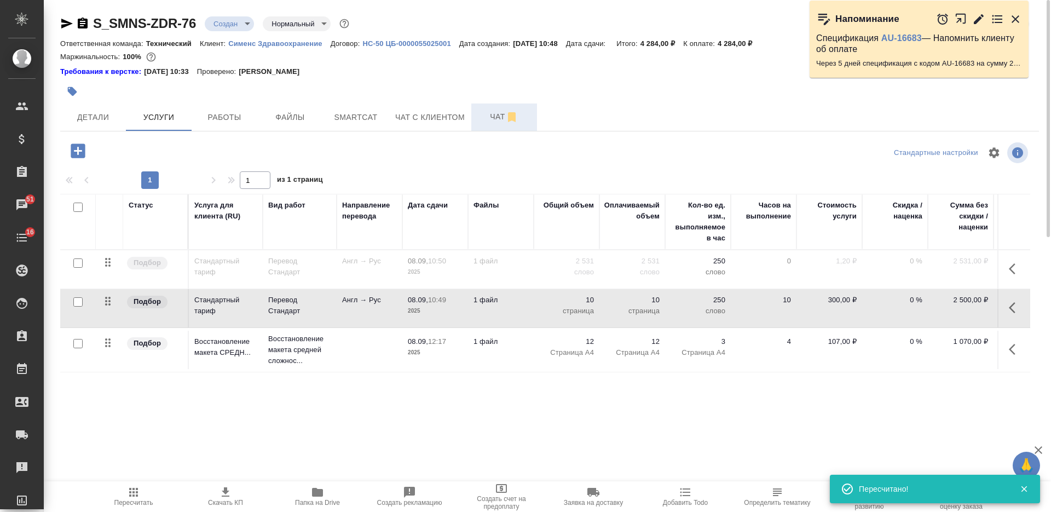
click at [495, 111] on span "Чат" at bounding box center [504, 117] width 53 height 14
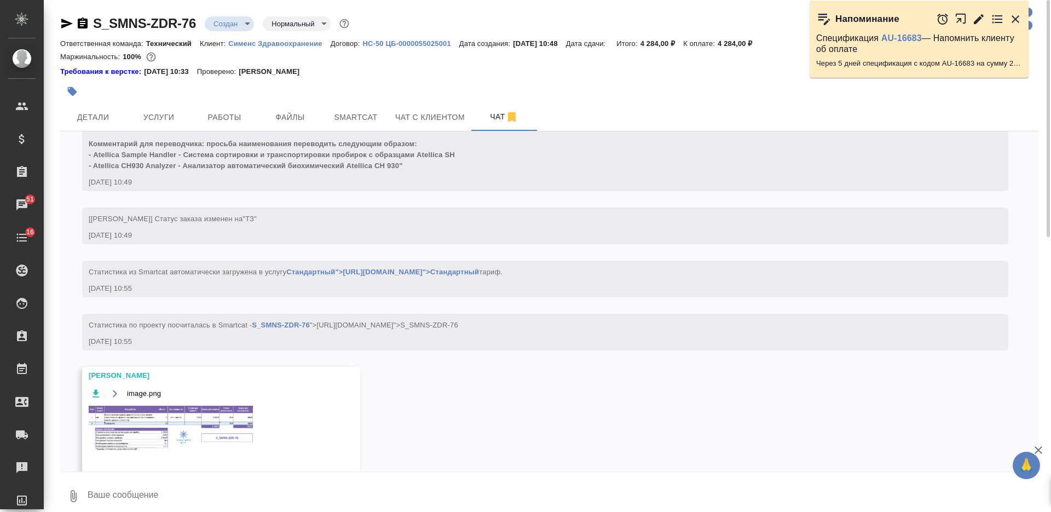
scroll to position [562, 0]
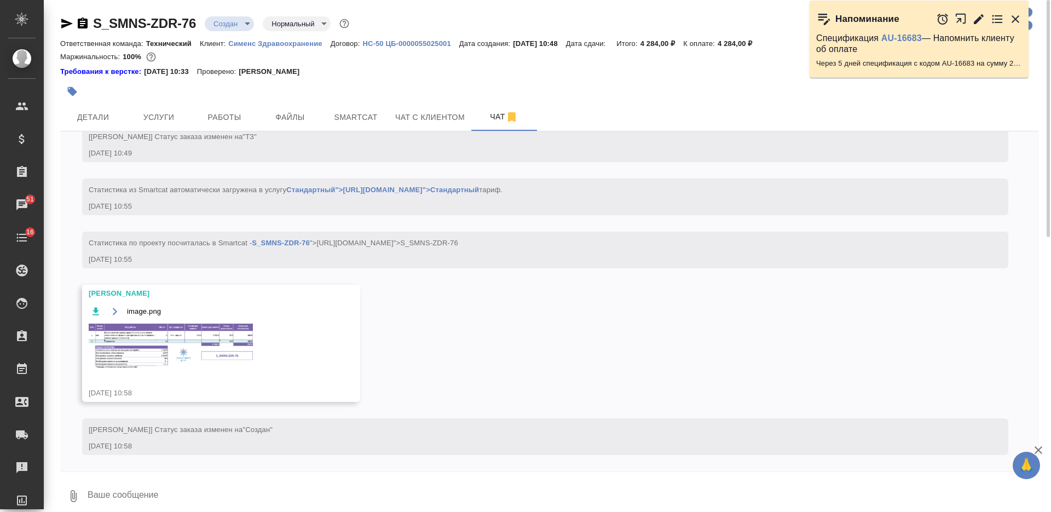
click at [228, 347] on img at bounding box center [171, 345] width 164 height 45
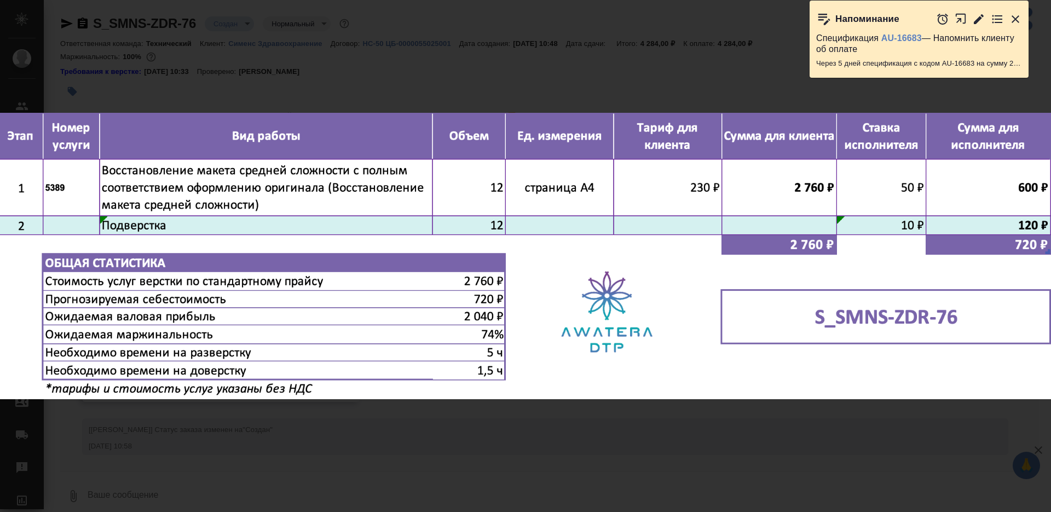
click at [497, 442] on div "image.png 1 of 1" at bounding box center [525, 256] width 1051 height 512
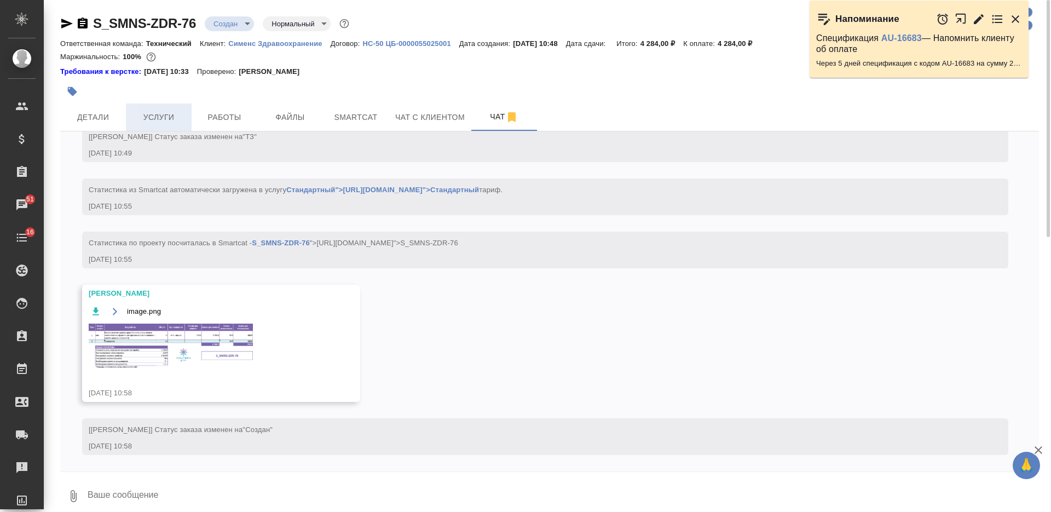
click at [155, 121] on span "Услуги" at bounding box center [158, 118] width 53 height 14
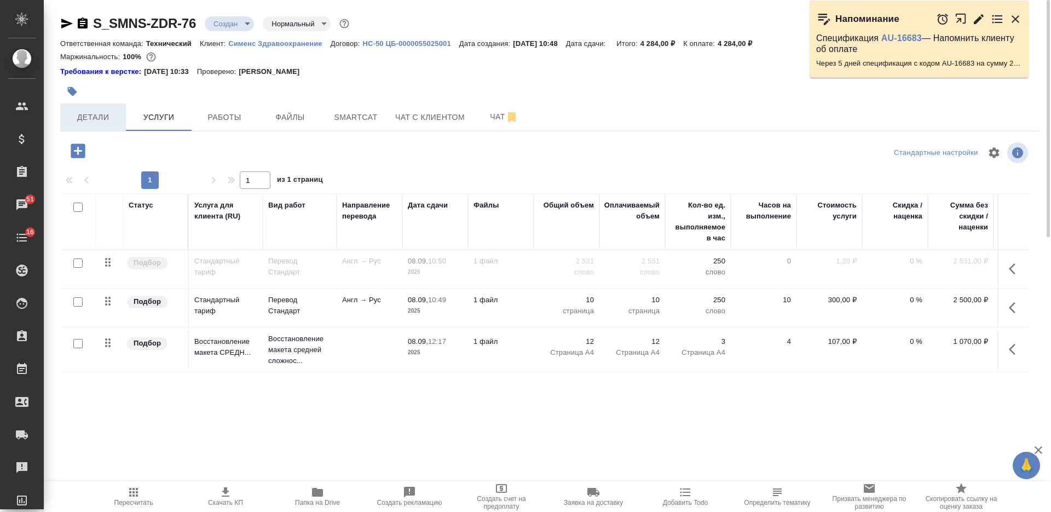
click at [101, 113] on span "Детали" at bounding box center [93, 118] width 53 height 14
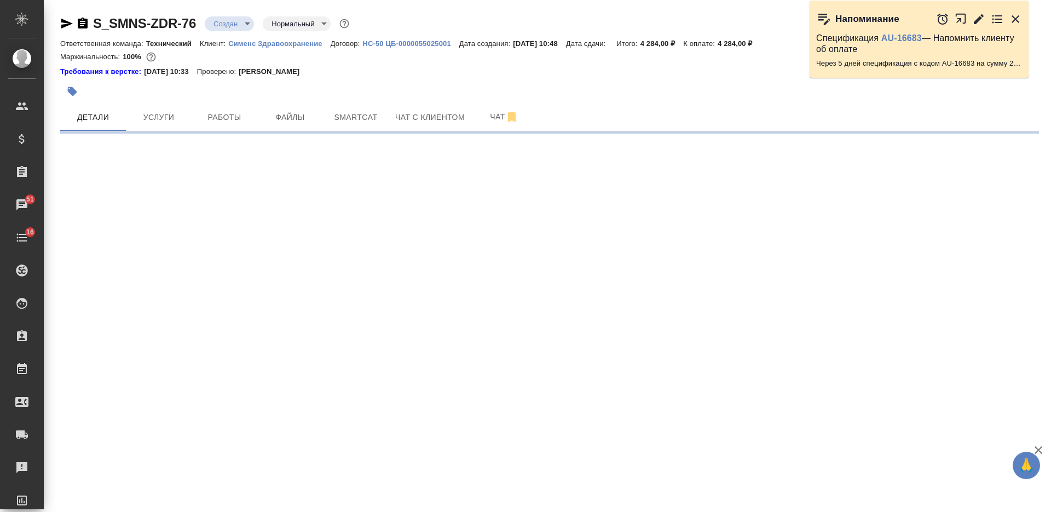
select select "RU"
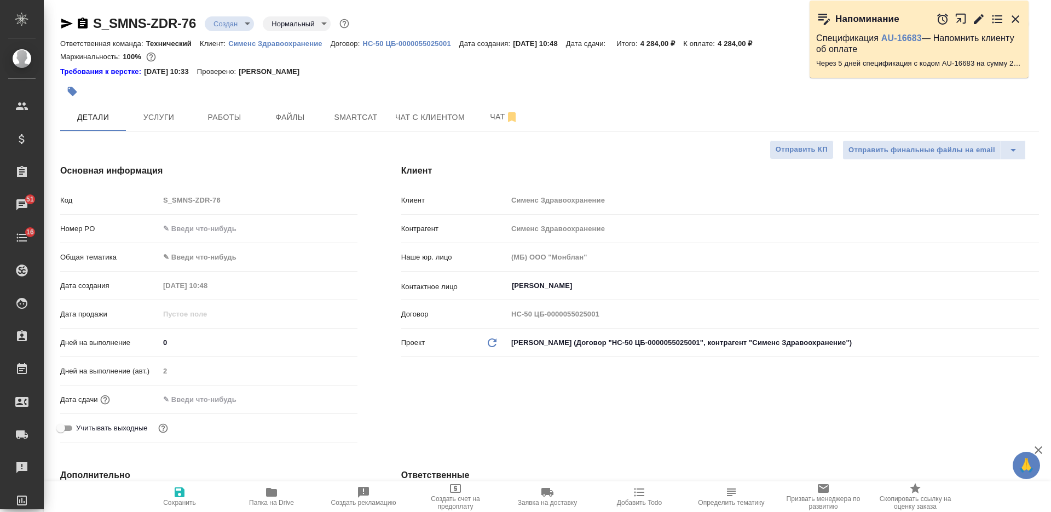
type textarea "x"
type input "Сергеева Анастасия"
type input "Павлова Антонина a.pavlova"
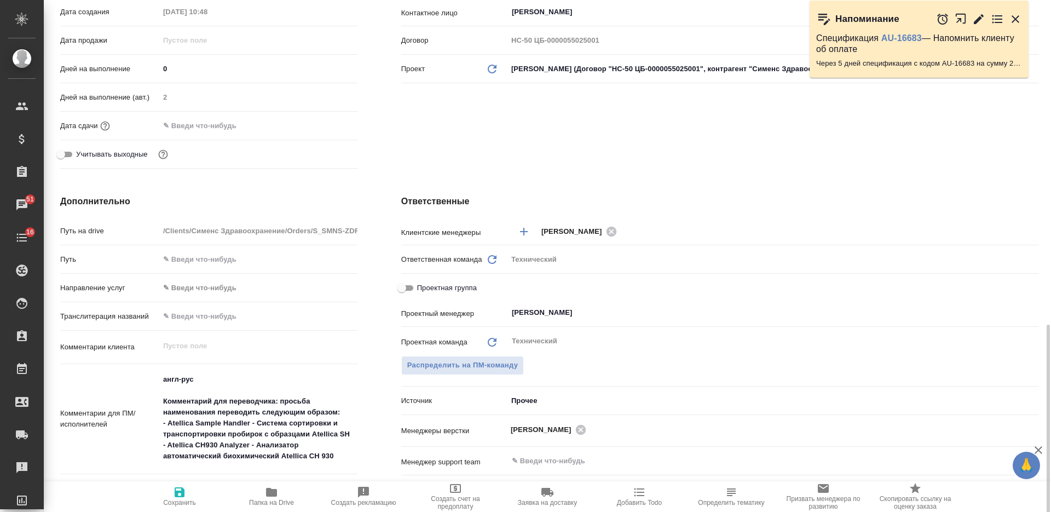
scroll to position [411, 0]
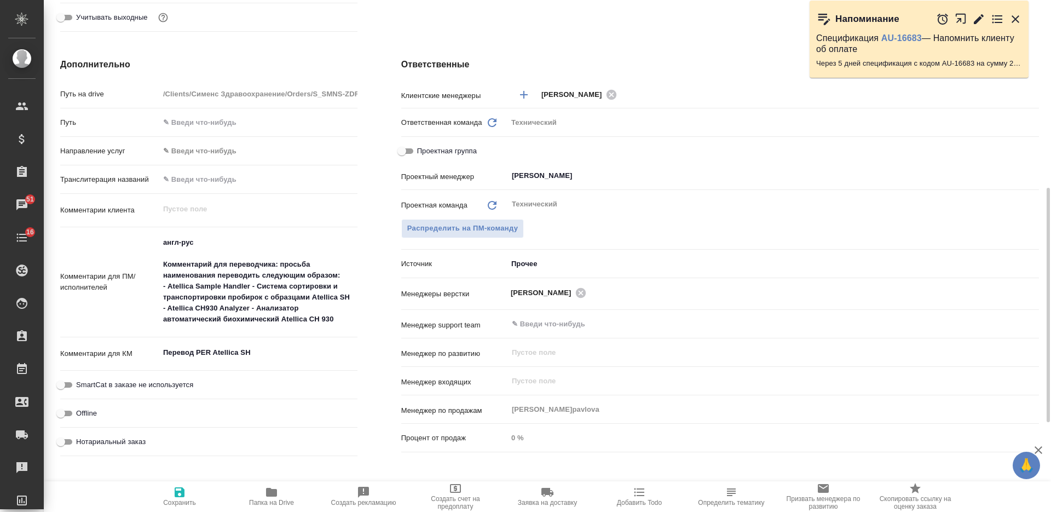
click at [215, 353] on textarea "Перевод PER Atellica SH" at bounding box center [258, 352] width 198 height 19
type textarea "x"
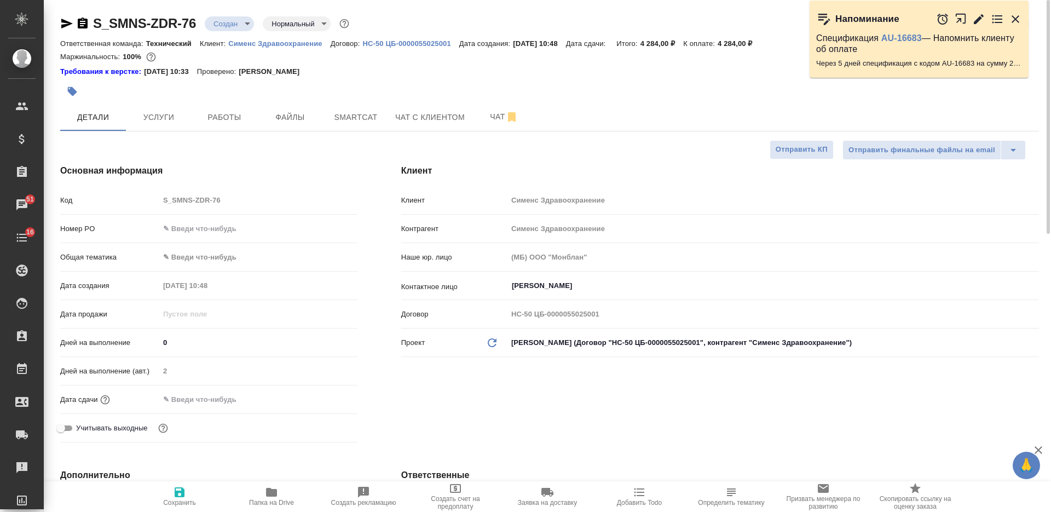
click at [174, 502] on span "Сохранить" at bounding box center [179, 503] width 33 height 8
type textarea "x"
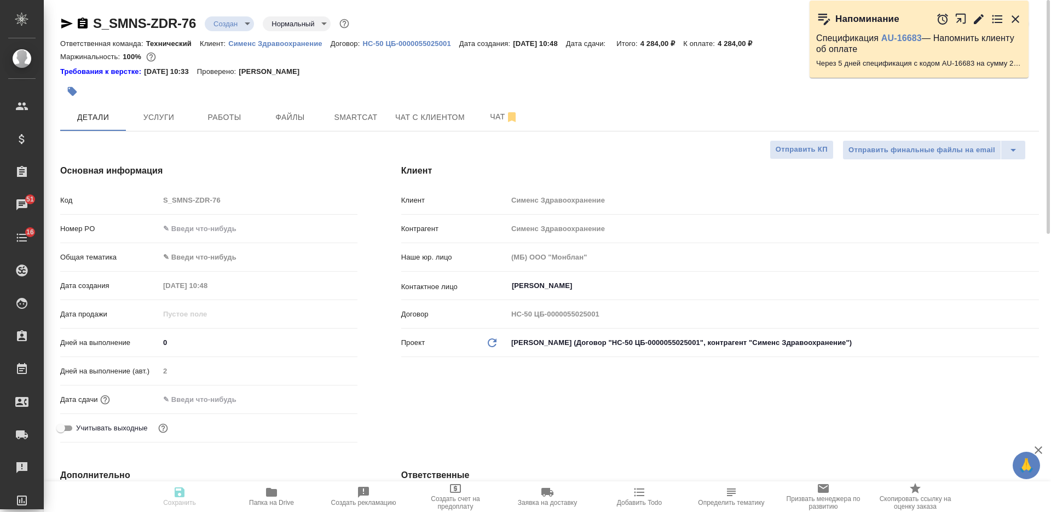
type textarea "x"
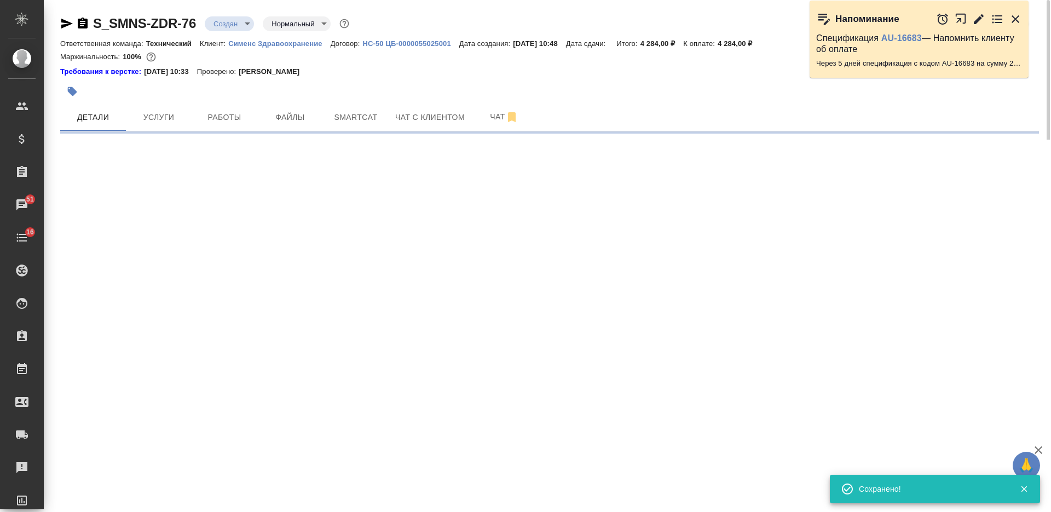
select select "RU"
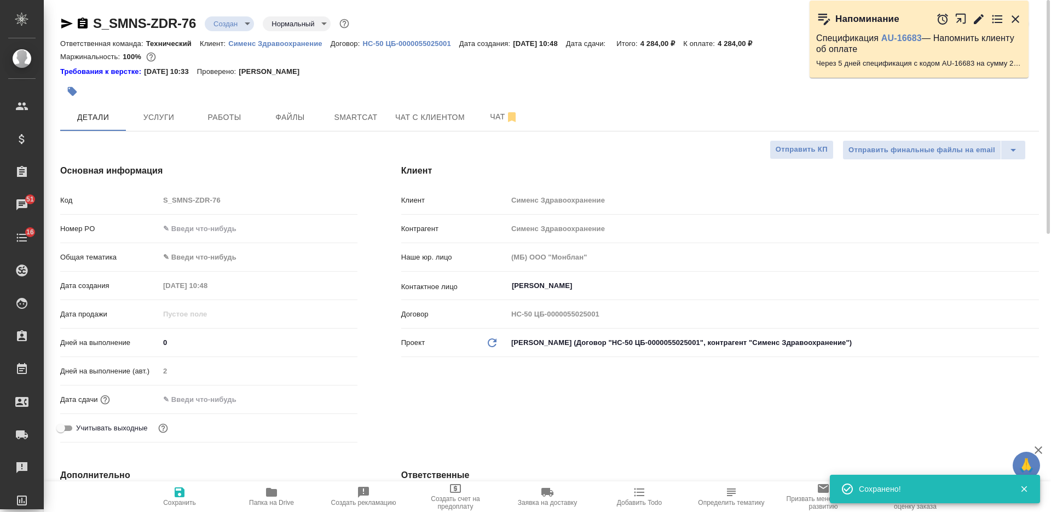
type textarea "x"
click at [170, 120] on span "Услуги" at bounding box center [158, 118] width 53 height 14
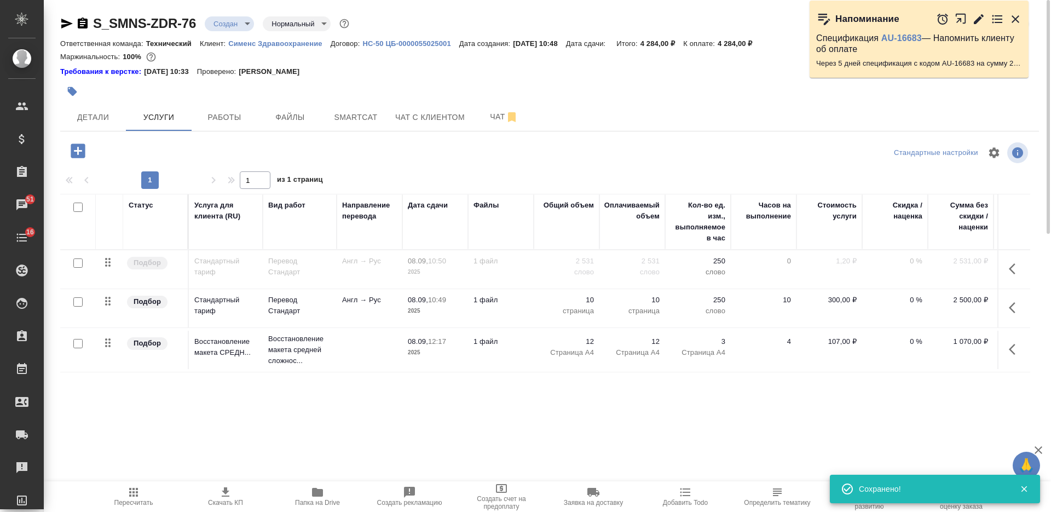
click at [75, 204] on input "checkbox" at bounding box center [77, 207] width 9 height 9
checkbox input "true"
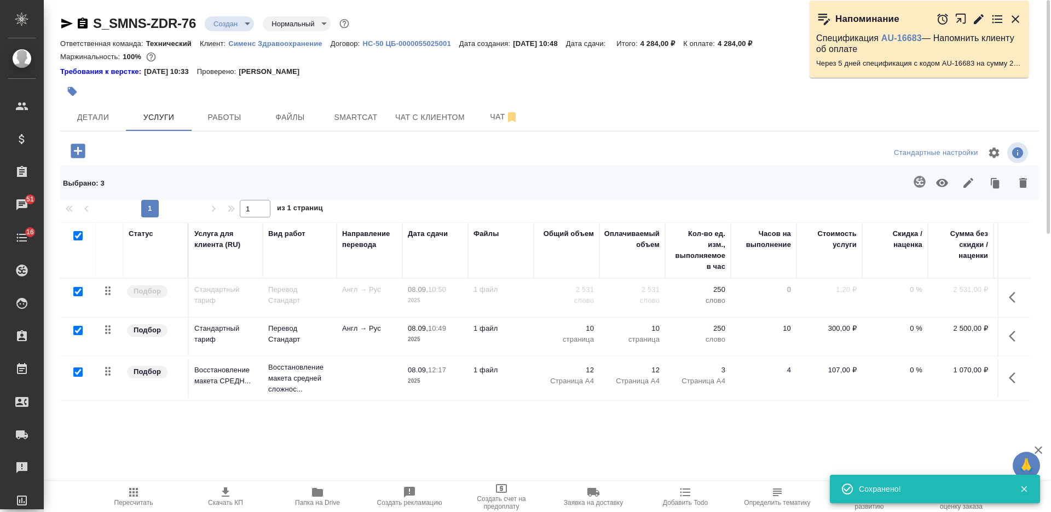
click at [971, 181] on icon "button" at bounding box center [968, 182] width 13 height 13
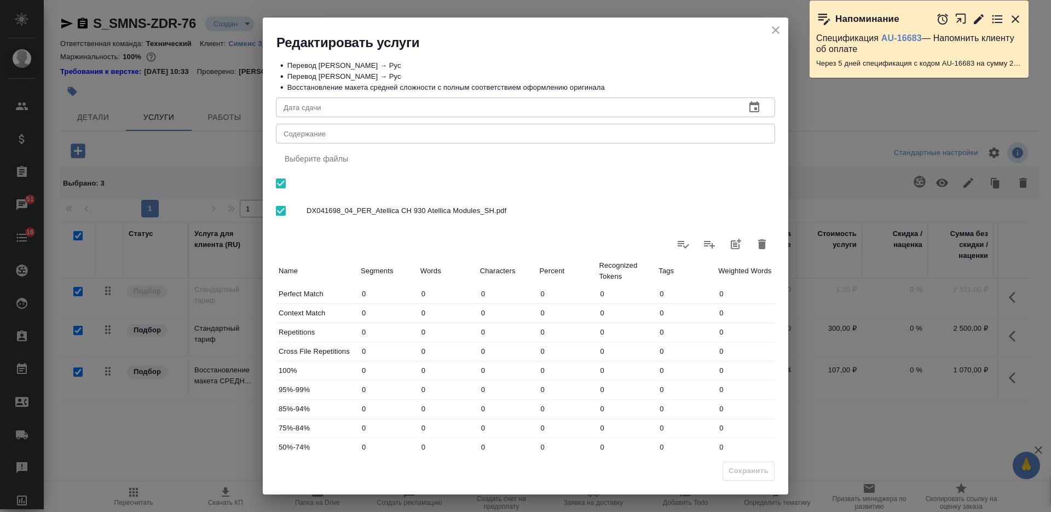
click at [463, 137] on textarea "Содержание" at bounding box center [526, 134] width 484 height 8
paste textarea "Перевод PER Atellica SH"
type textarea "Перевод PER Atellica SH"
click at [741, 471] on span "Сохранить" at bounding box center [749, 471] width 40 height 13
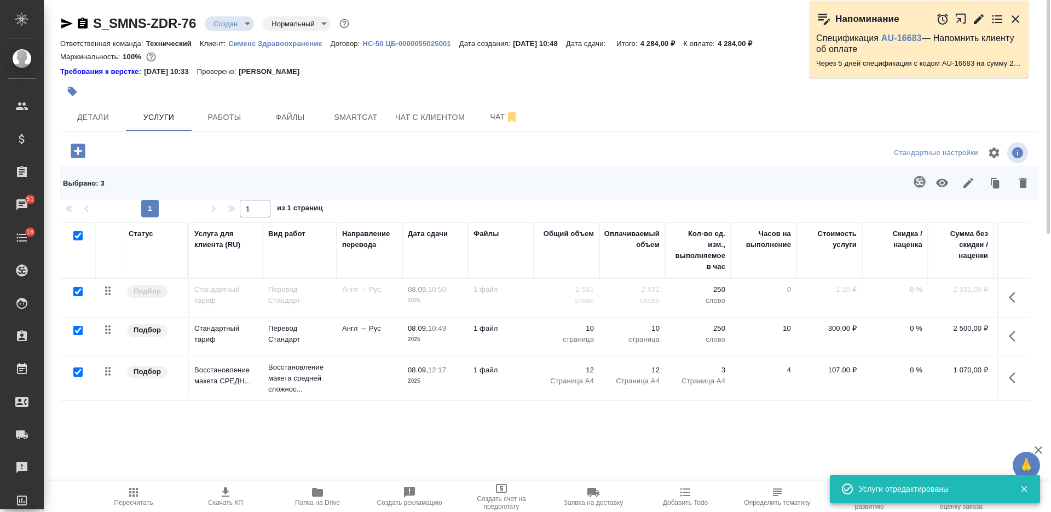
click at [228, 494] on icon "button" at bounding box center [225, 491] width 13 height 13
drag, startPoint x: 779, startPoint y: 42, endPoint x: 733, endPoint y: 49, distance: 46.6
click at [732, 48] on div "Ответственная команда: Технический Клиент: Сименс Здравоохранение Договор: HC-5…" at bounding box center [549, 43] width 979 height 13
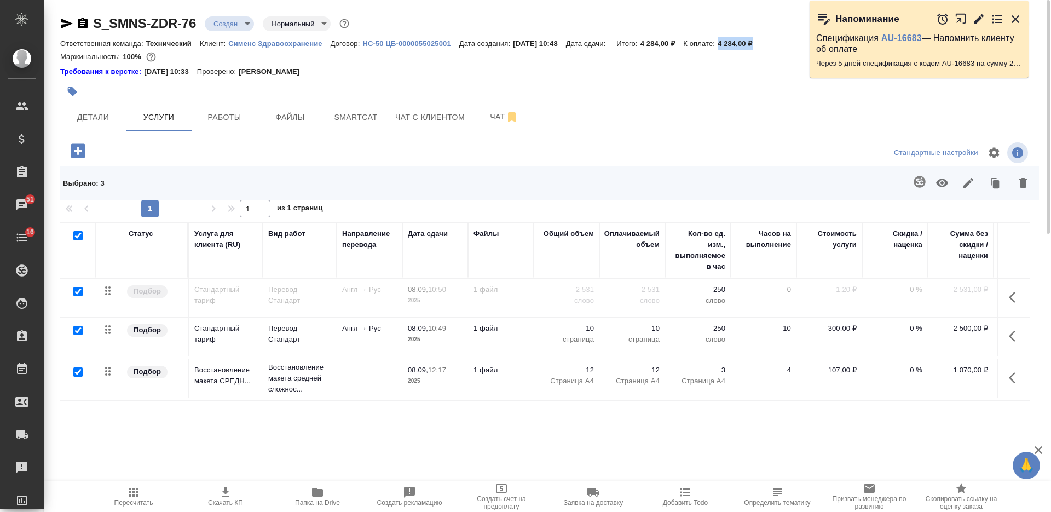
copy p "4 284,00 ₽"
click at [107, 116] on span "Детали" at bounding box center [93, 118] width 53 height 14
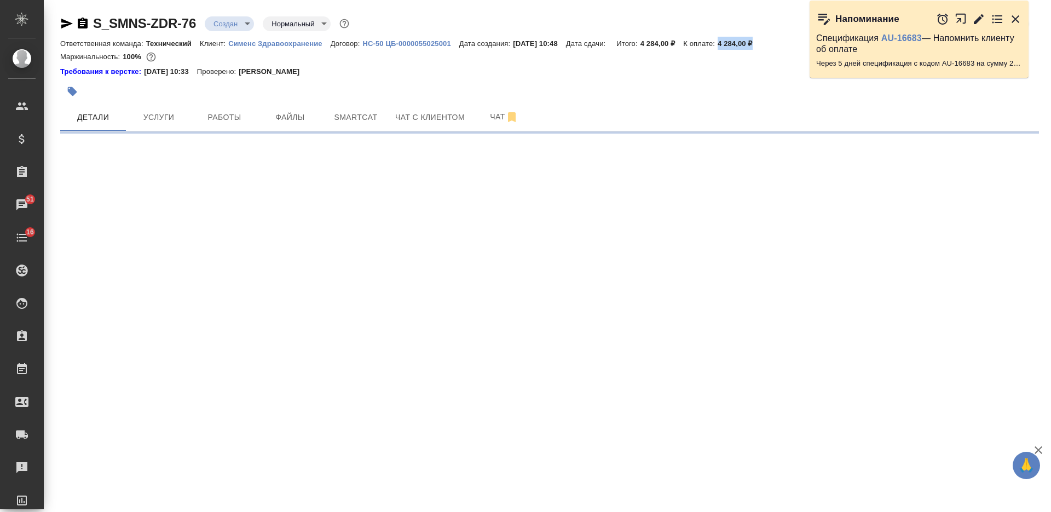
select select "RU"
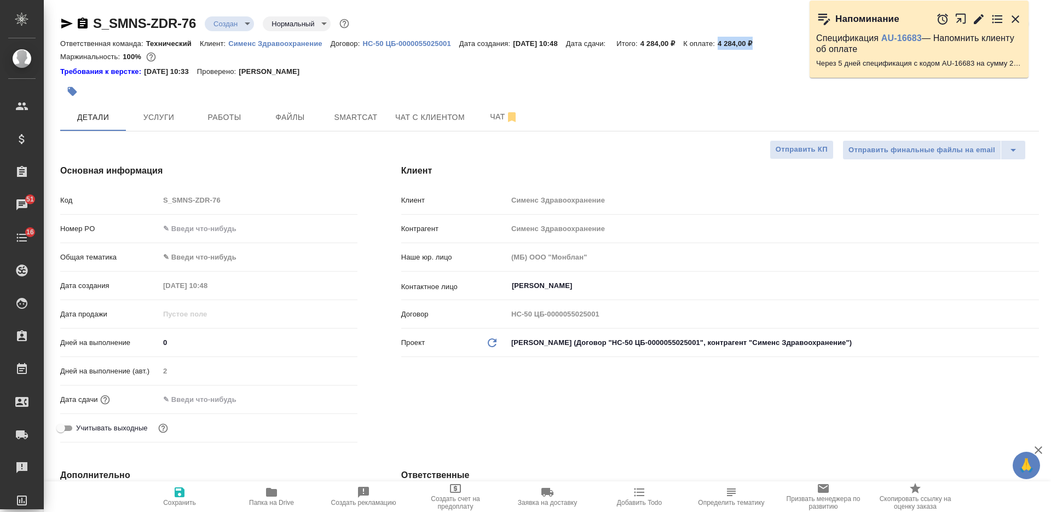
type textarea "x"
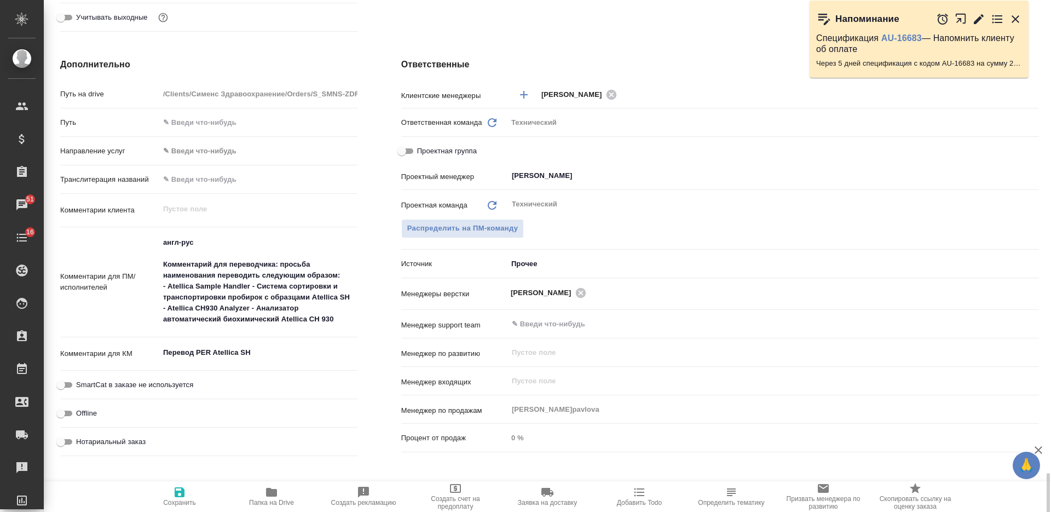
scroll to position [606, 0]
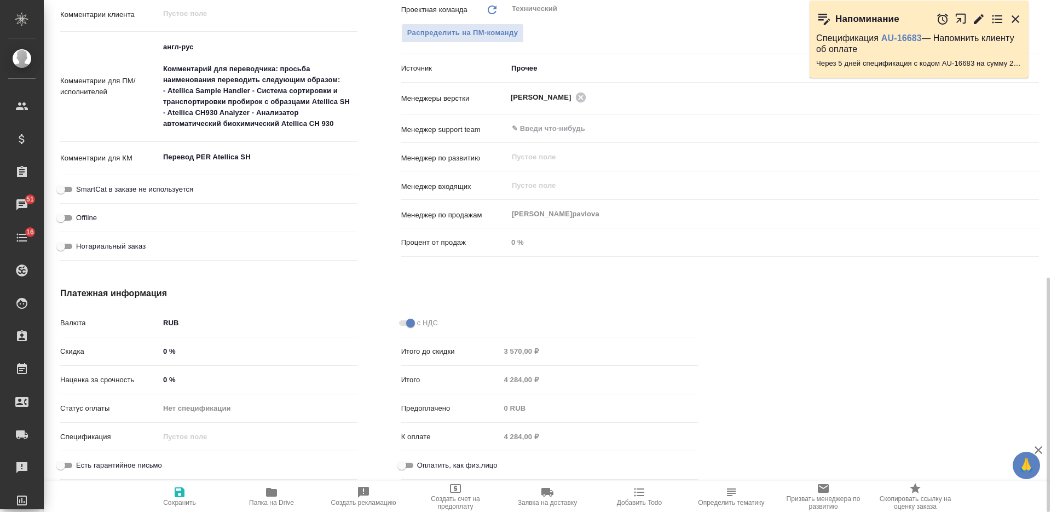
click at [160, 378] on input "0 %" at bounding box center [258, 380] width 198 height 16
type input "20 %"
type textarea "x"
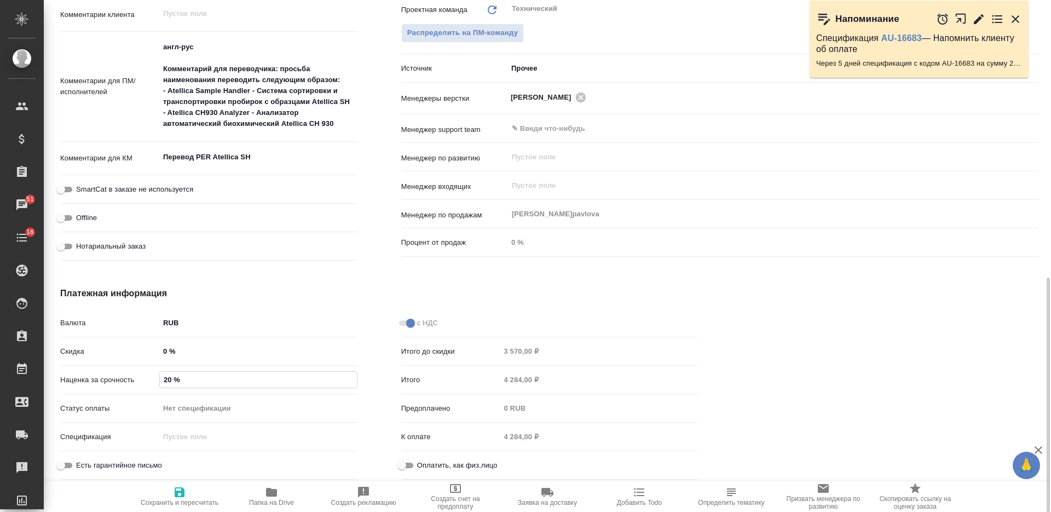
type input "20 %"
click at [175, 500] on span "Сохранить и пересчитать" at bounding box center [180, 503] width 78 height 8
type textarea "x"
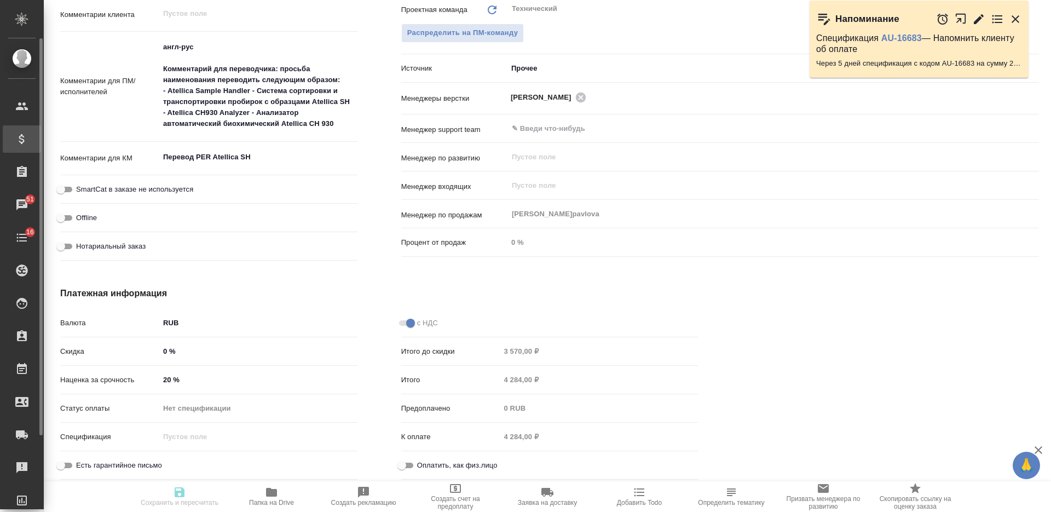
type textarea "x"
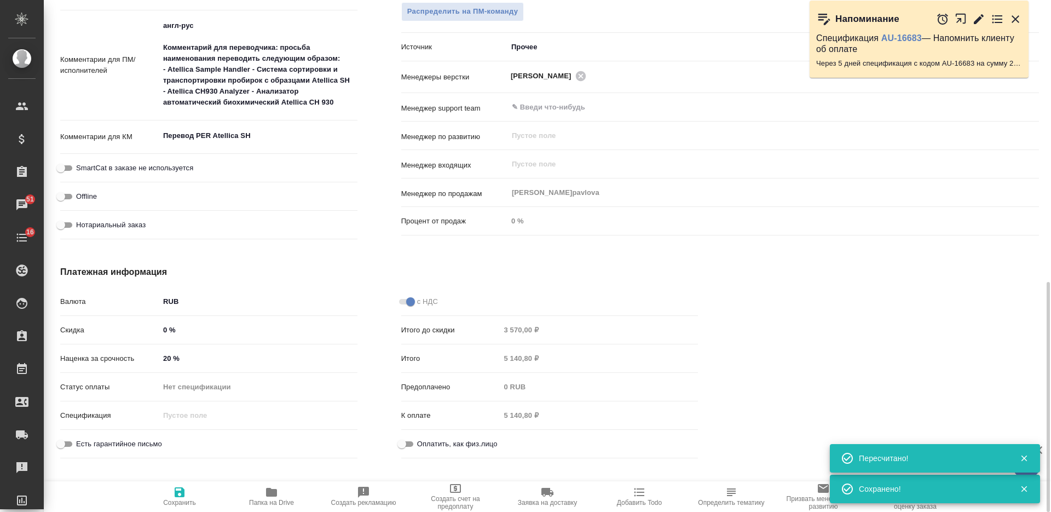
scroll to position [627, 0]
click at [477, 363] on div "Итого 5 140,80 ₽" at bounding box center [549, 358] width 297 height 19
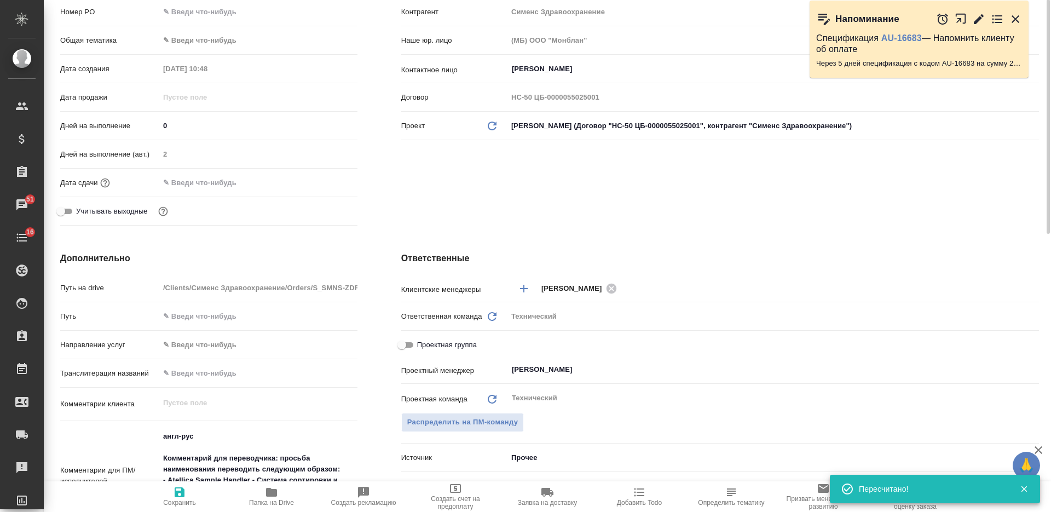
scroll to position [0, 0]
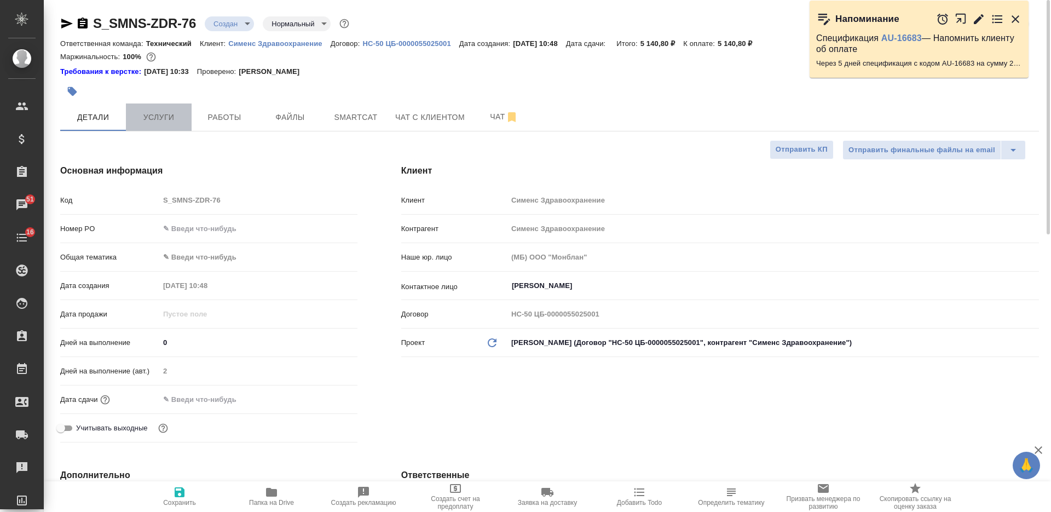
click at [180, 117] on span "Услуги" at bounding box center [158, 118] width 53 height 14
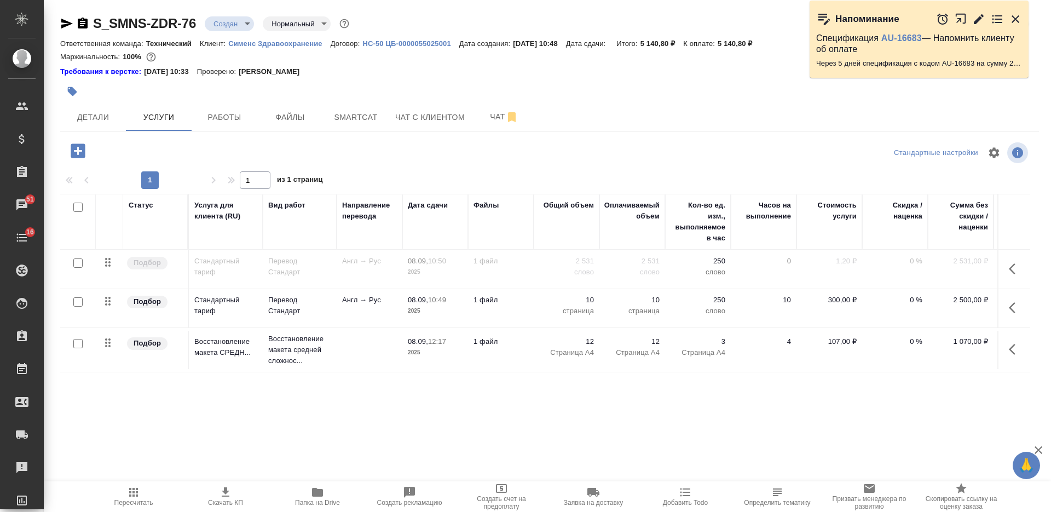
click at [221, 493] on icon "button" at bounding box center [225, 491] width 13 height 13
click at [110, 118] on span "Детали" at bounding box center [93, 118] width 53 height 14
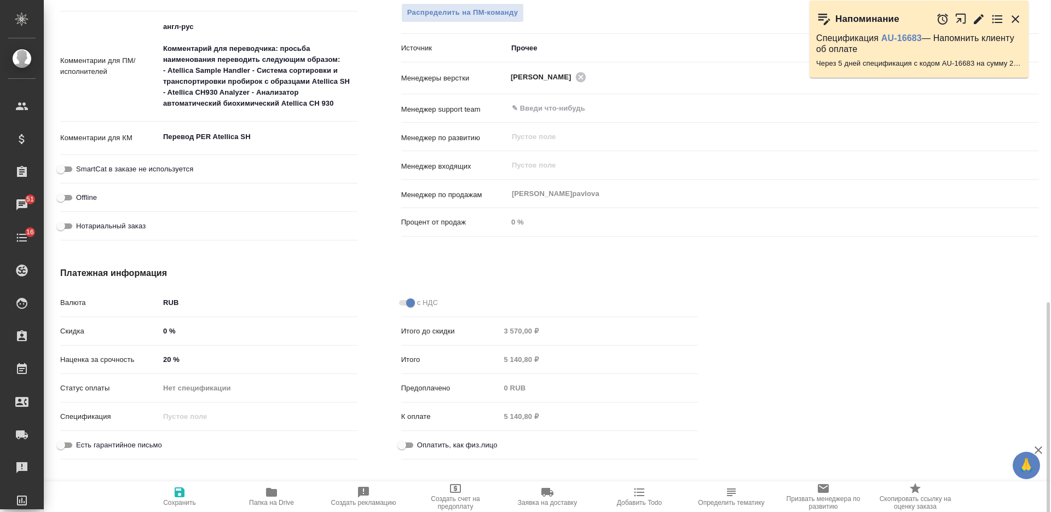
scroll to position [646, 0]
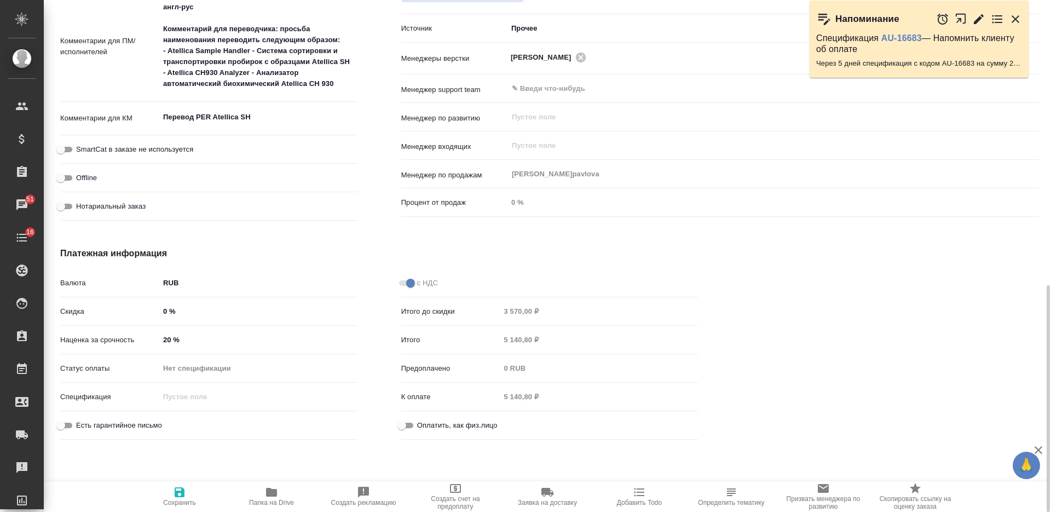
click at [166, 336] on input "20 %" at bounding box center [258, 340] width 198 height 16
click at [177, 488] on icon "button" at bounding box center [180, 492] width 10 height 10
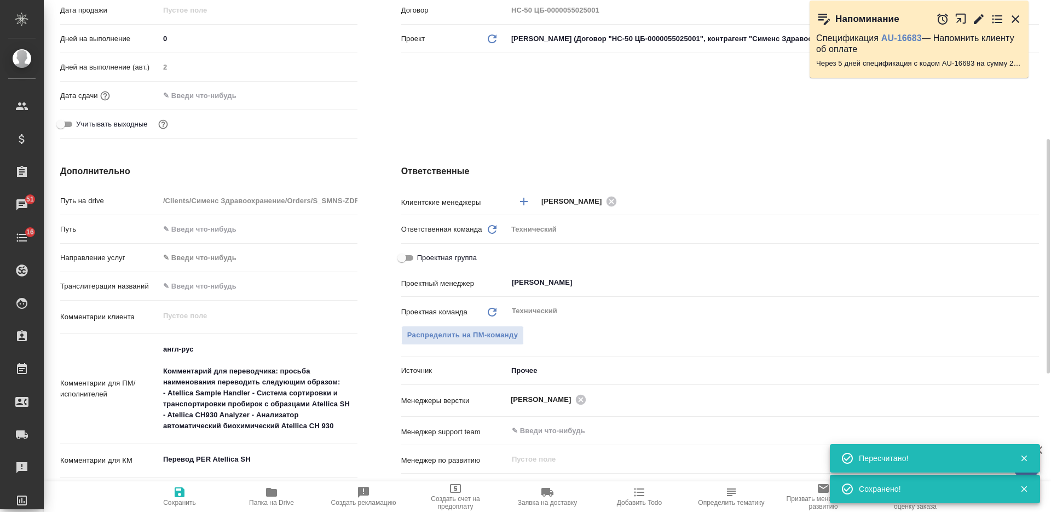
scroll to position [0, 0]
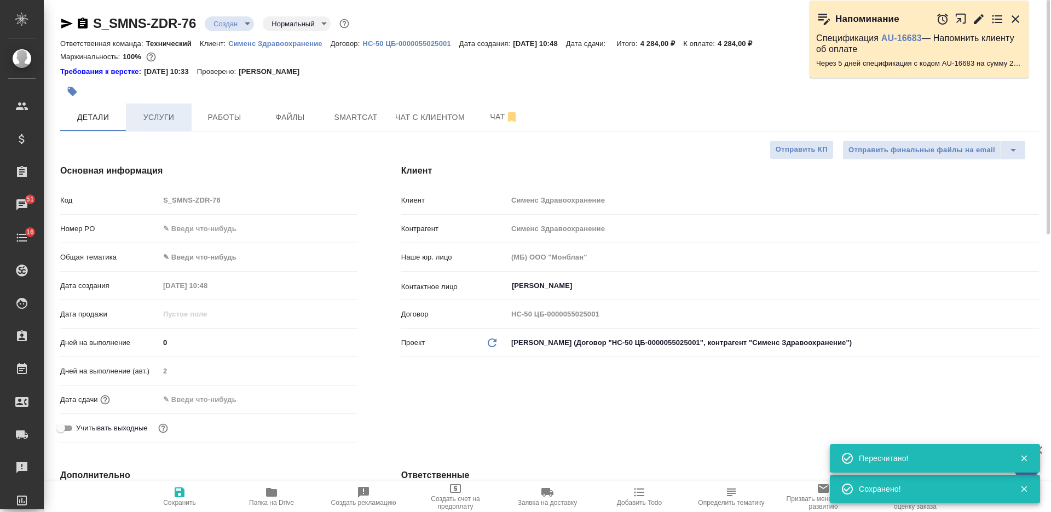
click at [167, 114] on span "Услуги" at bounding box center [158, 118] width 53 height 14
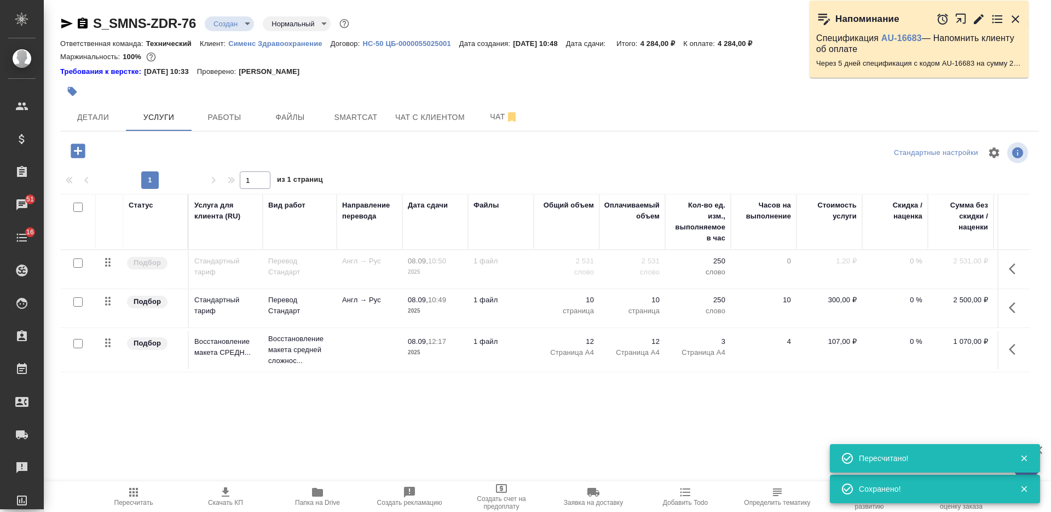
click at [1009, 311] on icon "button" at bounding box center [1015, 307] width 13 height 13
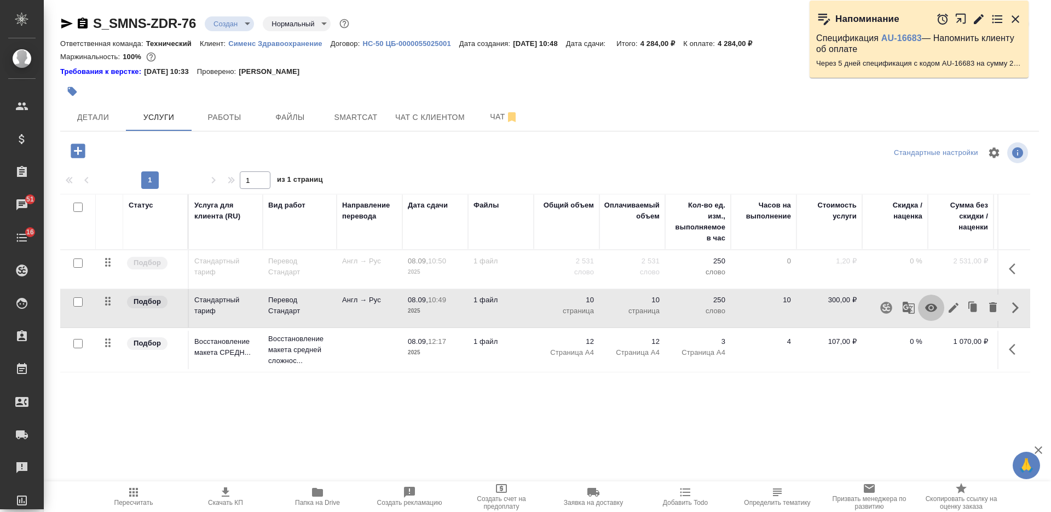
click at [924, 313] on icon "button" at bounding box center [930, 307] width 13 height 13
click at [1009, 267] on icon "button" at bounding box center [1015, 268] width 13 height 13
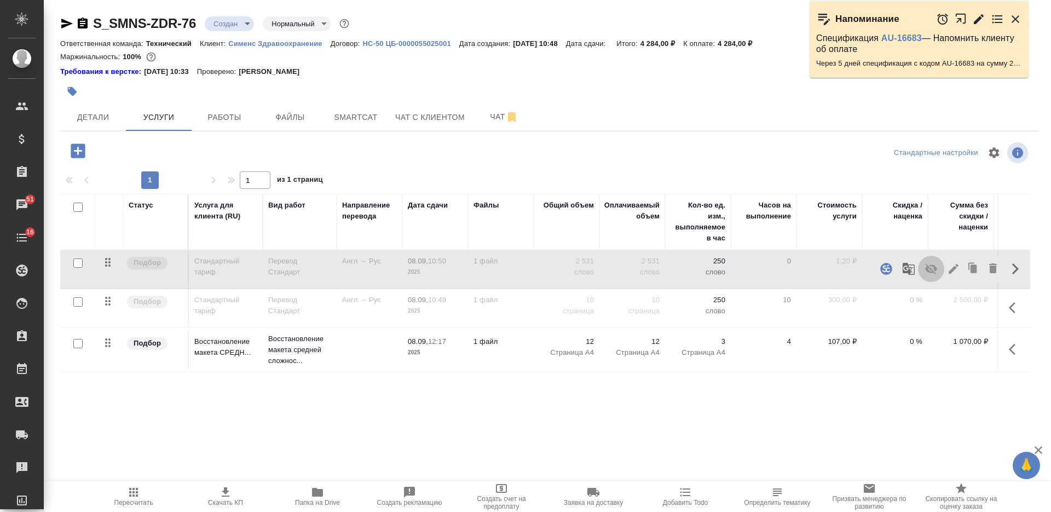
click at [924, 270] on icon "button" at bounding box center [930, 268] width 13 height 13
click at [138, 498] on icon "button" at bounding box center [133, 491] width 13 height 13
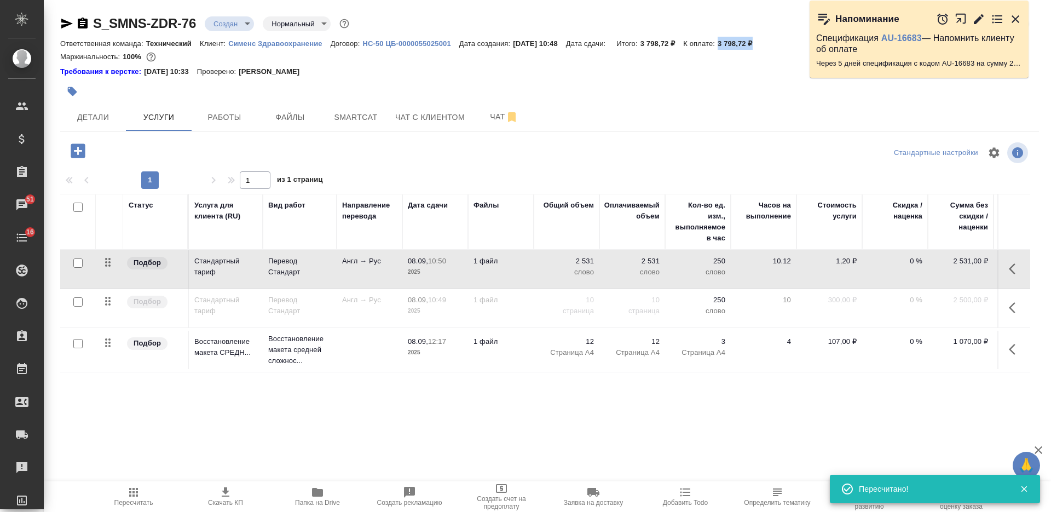
drag, startPoint x: 771, startPoint y: 45, endPoint x: 731, endPoint y: 43, distance: 39.5
click at [731, 43] on div "Ответственная команда: Технический Клиент: Сименс Здравоохранение Договор: HC-5…" at bounding box center [549, 43] width 979 height 13
copy p "3 798,72 ₽"
click at [222, 490] on icon "button" at bounding box center [225, 491] width 13 height 13
click at [101, 113] on span "Детали" at bounding box center [93, 118] width 53 height 14
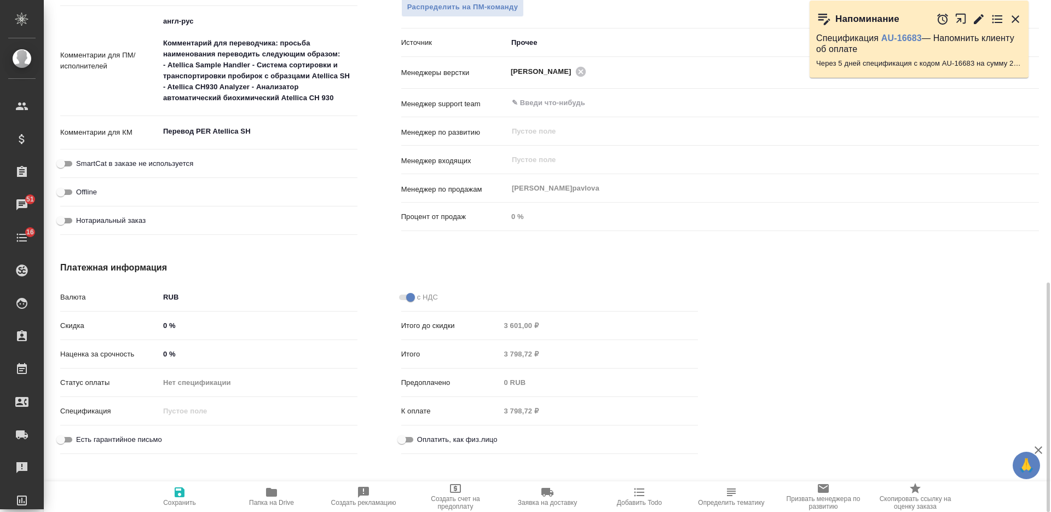
scroll to position [637, 0]
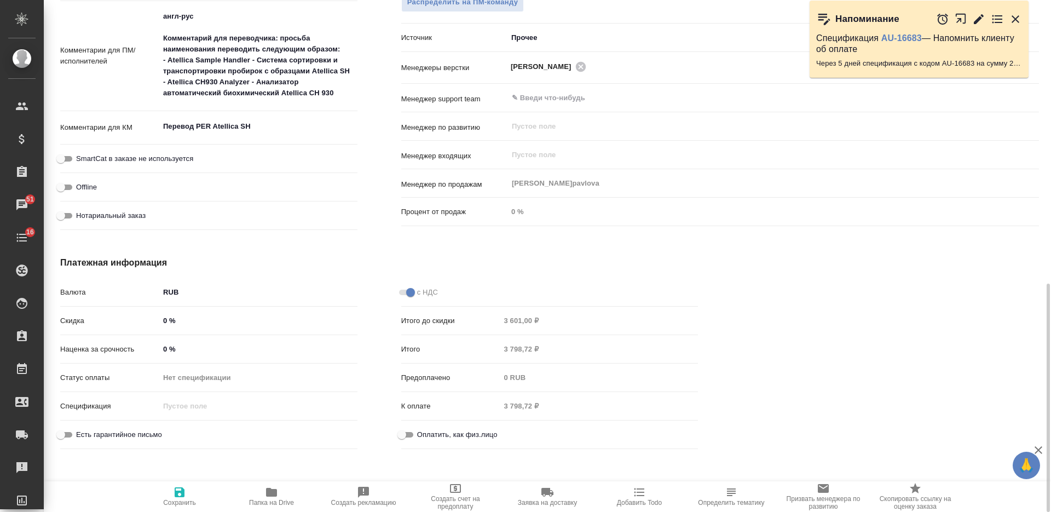
click at [159, 352] on input "0 %" at bounding box center [258, 349] width 198 height 16
click at [184, 500] on span "Сохранить и пересчитать" at bounding box center [180, 503] width 78 height 8
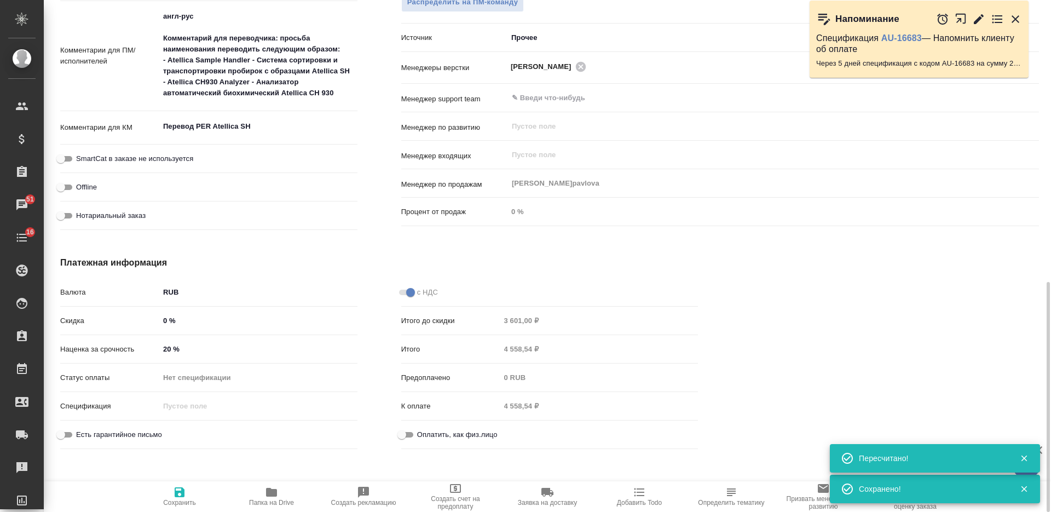
click at [484, 349] on div "Итого 4 558,54 ₽" at bounding box center [549, 348] width 297 height 19
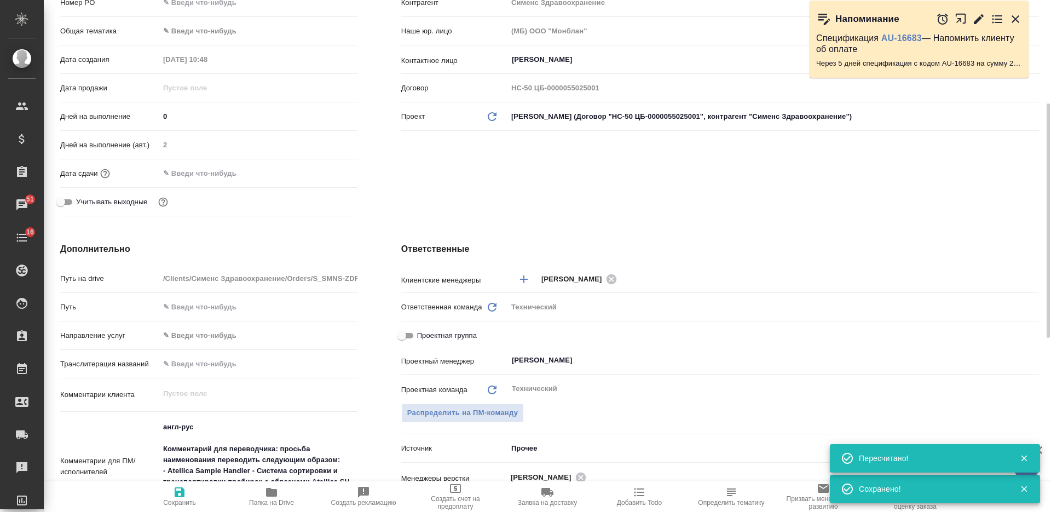
scroll to position [0, 0]
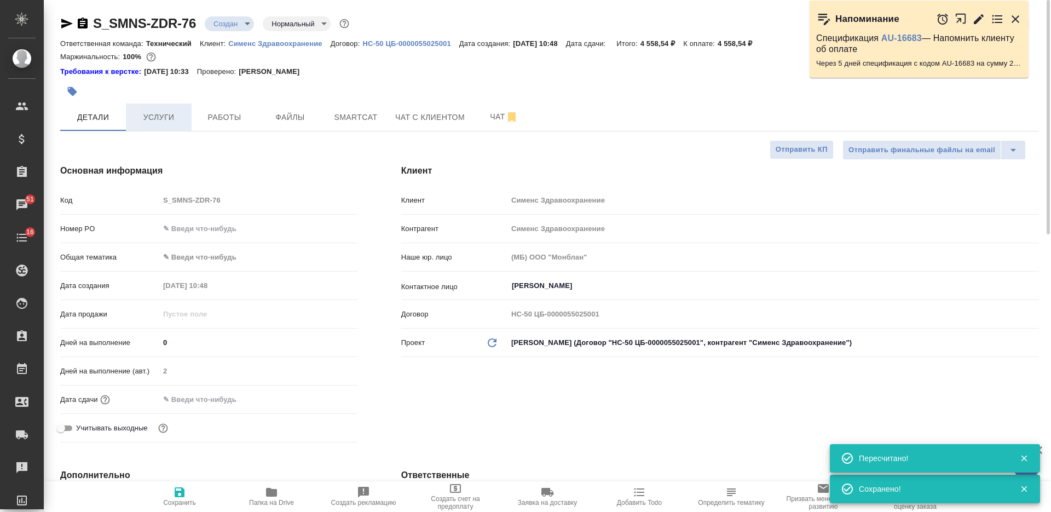
click at [174, 120] on span "Услуги" at bounding box center [158, 118] width 53 height 14
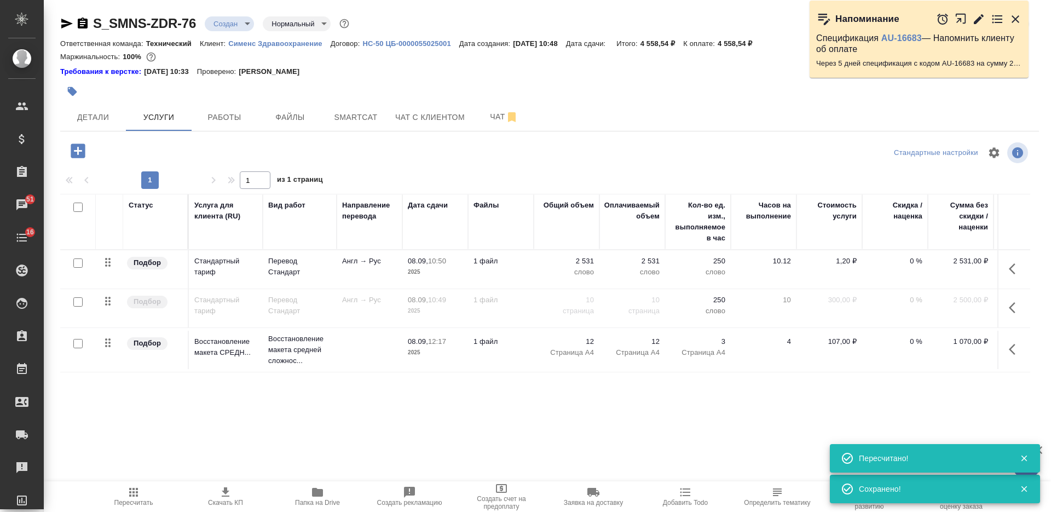
click at [231, 495] on icon "button" at bounding box center [225, 491] width 13 height 13
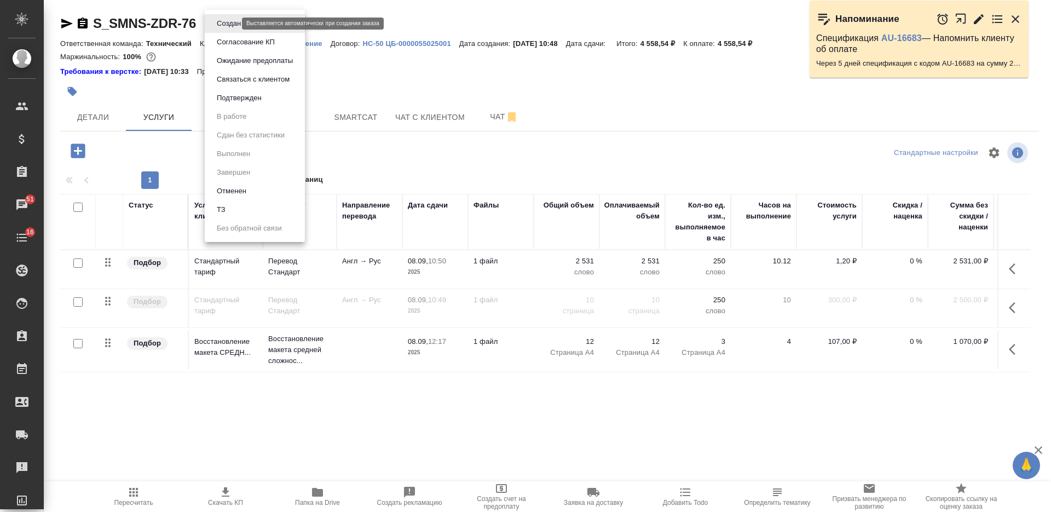
click at [215, 24] on body "🙏 .cls-1 fill:#fff; AWATERA Nikiforova Valeria Клиенты Спецификации Заказы 51 Ч…" at bounding box center [525, 256] width 1051 height 512
click at [227, 47] on button "Согласование КП" at bounding box center [245, 42] width 65 height 12
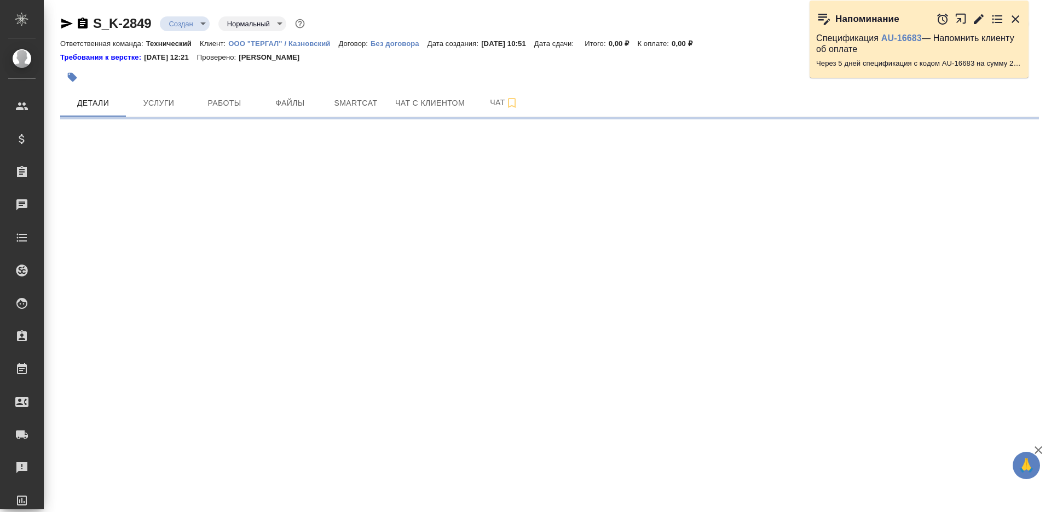
select select "RU"
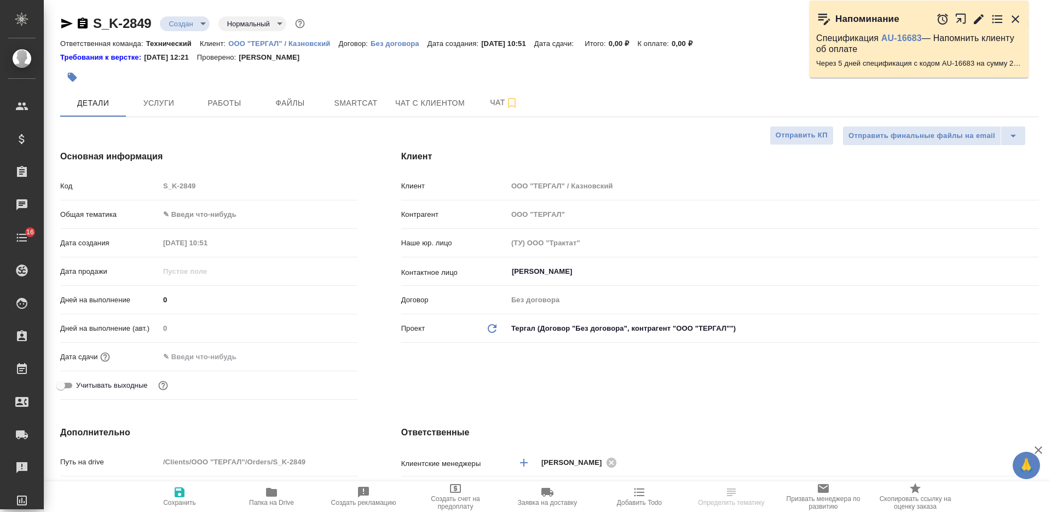
type textarea "x"
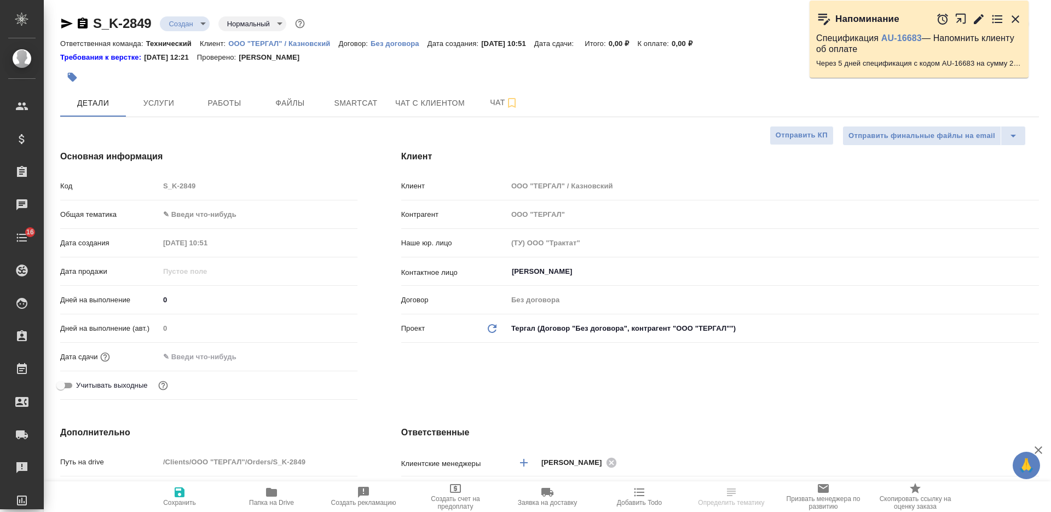
type textarea "x"
select select "RU"
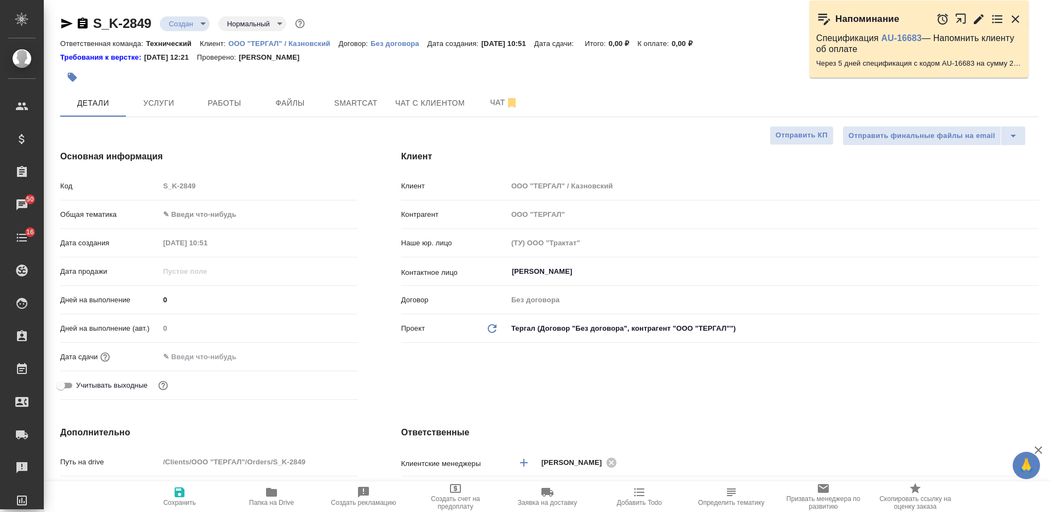
type textarea "x"
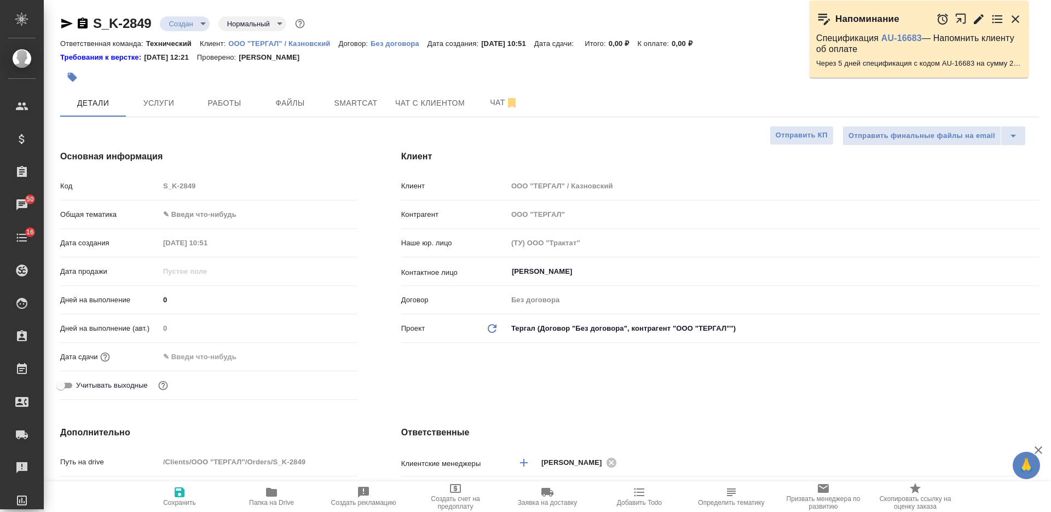
type textarea "x"
click at [634, 88] on div at bounding box center [386, 77] width 652 height 24
click at [296, 100] on span "Файлы" at bounding box center [290, 103] width 53 height 14
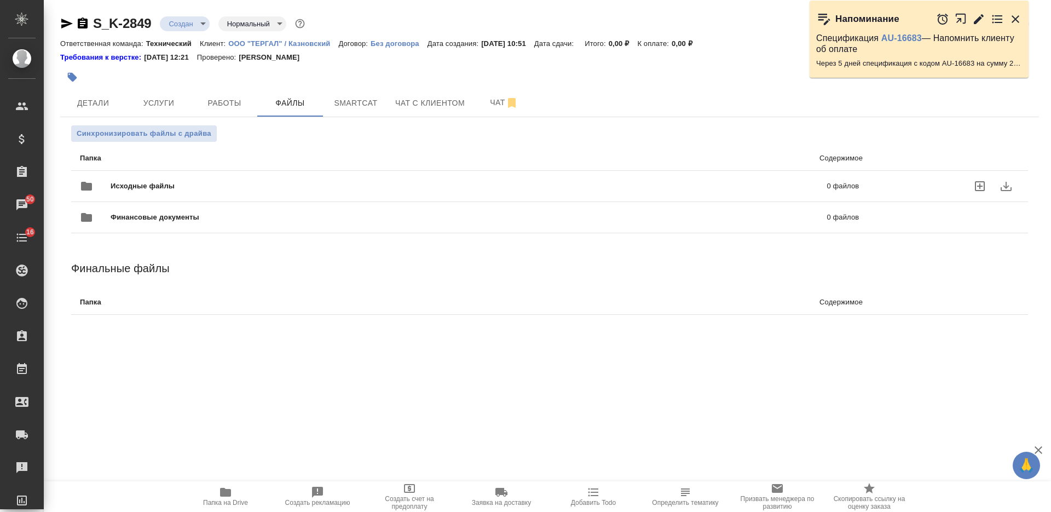
click at [186, 182] on span "Исходные файлы" at bounding box center [306, 186] width 390 height 11
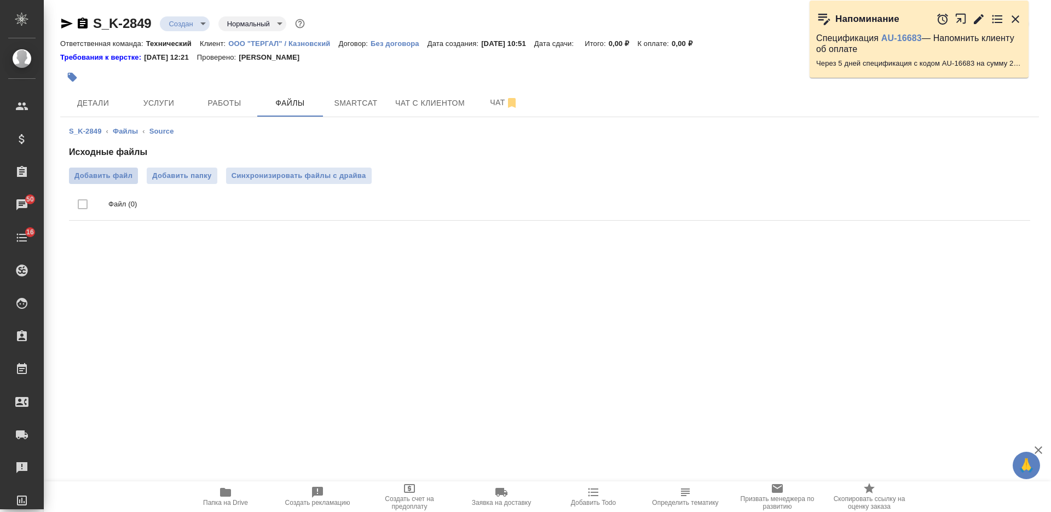
click at [128, 176] on span "Добавить файл" at bounding box center [103, 175] width 58 height 11
click at [0, 0] on input "Добавить файл" at bounding box center [0, 0] width 0 height 0
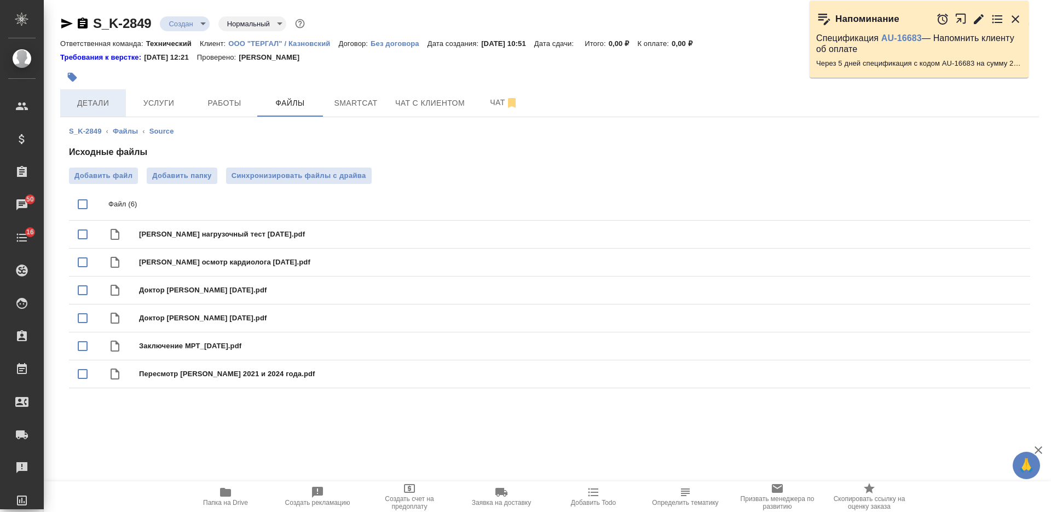
click at [115, 104] on span "Детали" at bounding box center [93, 103] width 53 height 14
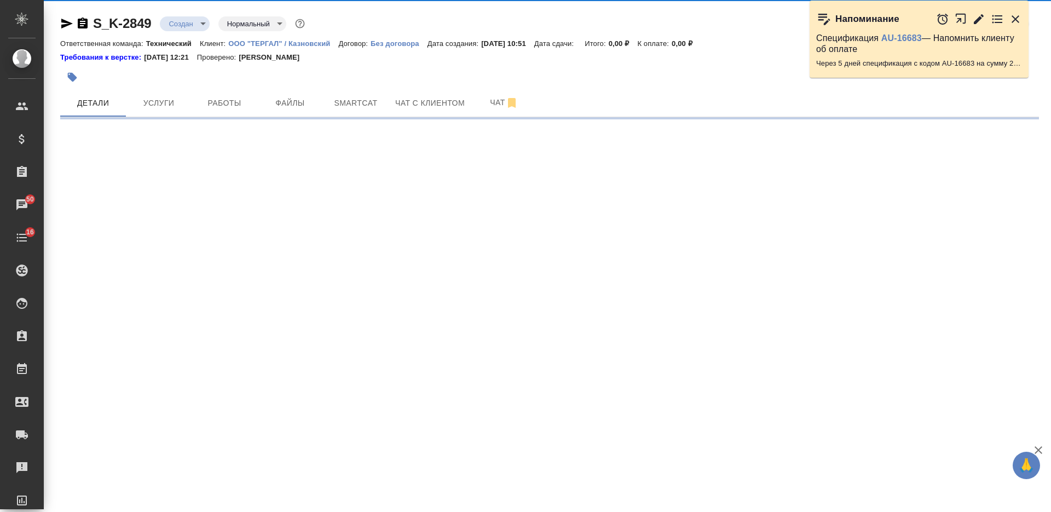
select select "RU"
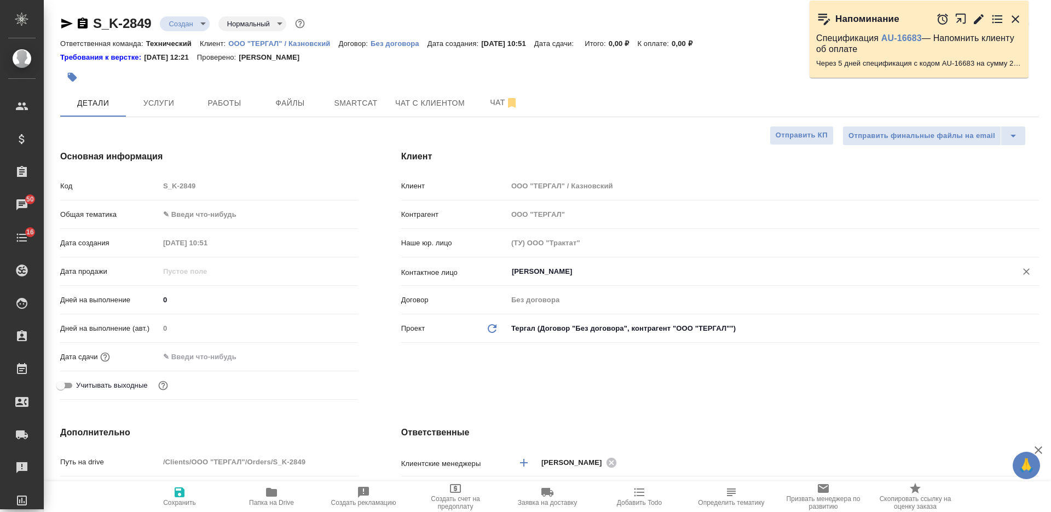
type textarea "x"
click at [541, 275] on input "Казновский Анатолий" at bounding box center [755, 271] width 488 height 13
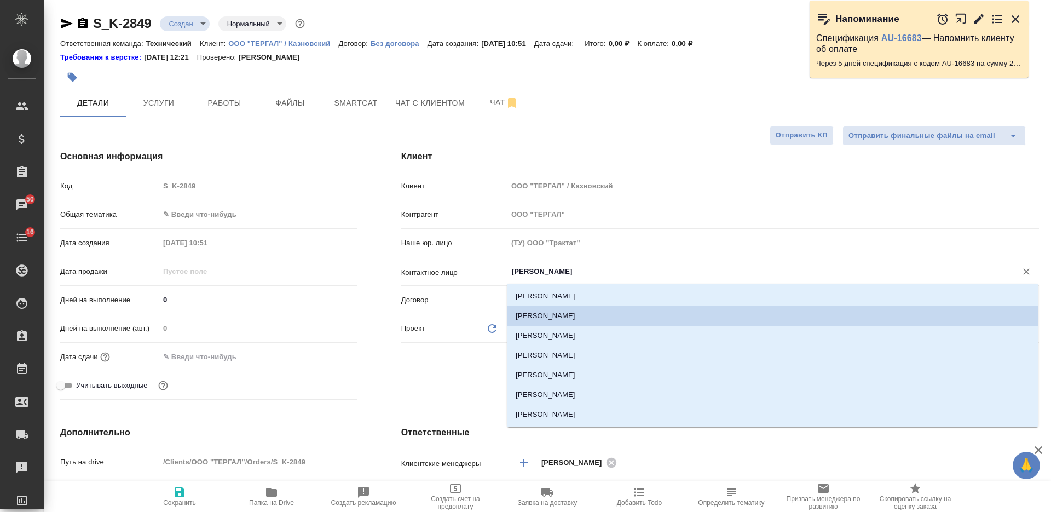
click at [541, 332] on li "Куревина Екатерина" at bounding box center [772, 336] width 531 height 20
type input "Куревина Екатерина"
type textarea "x"
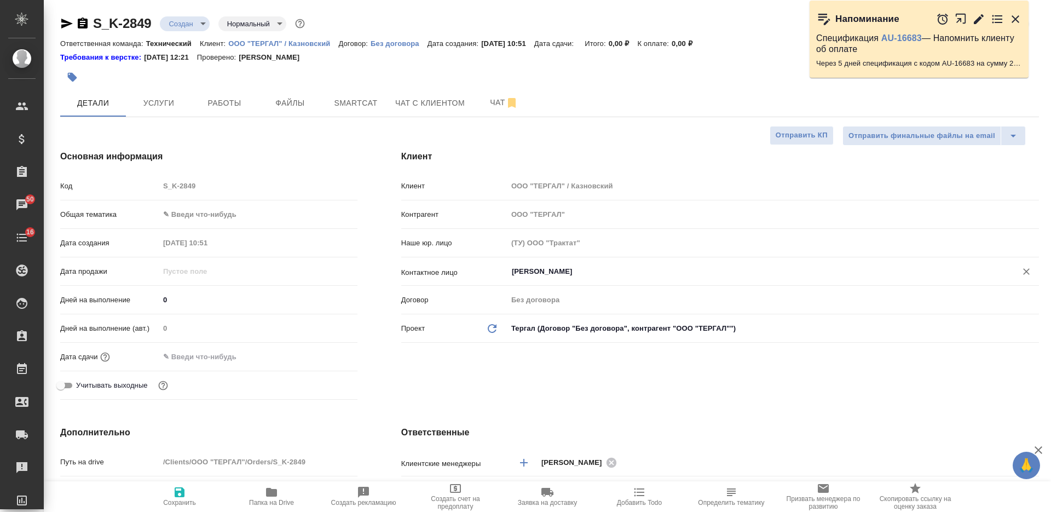
click at [232, 209] on body "🙏 .cls-1 fill:#fff; AWATERA Nikiforova Valeria Клиенты Спецификации Заказы 50 Ч…" at bounding box center [525, 256] width 1051 height 512
click at [229, 264] on li "Медицина" at bounding box center [258, 267] width 198 height 18
type input "med"
type textarea "x"
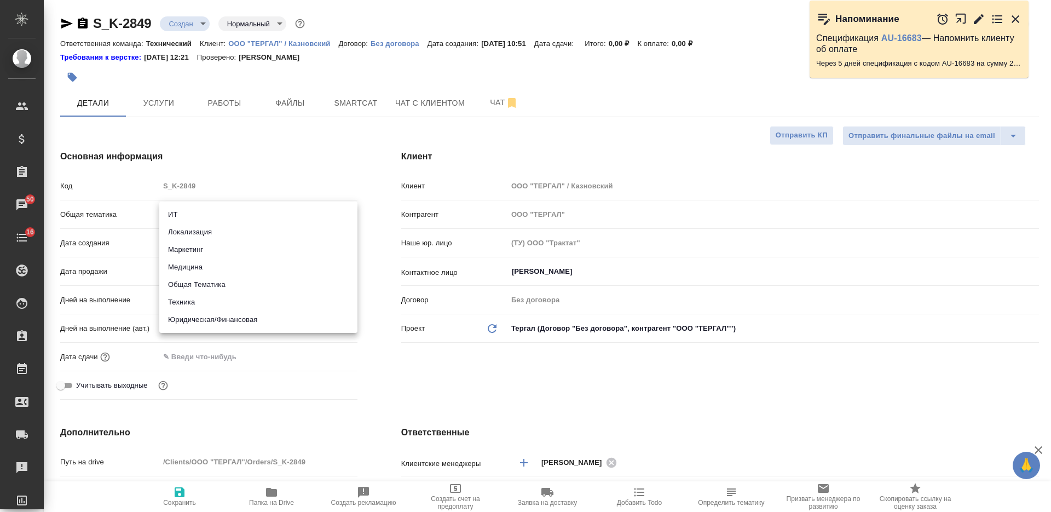
type textarea "x"
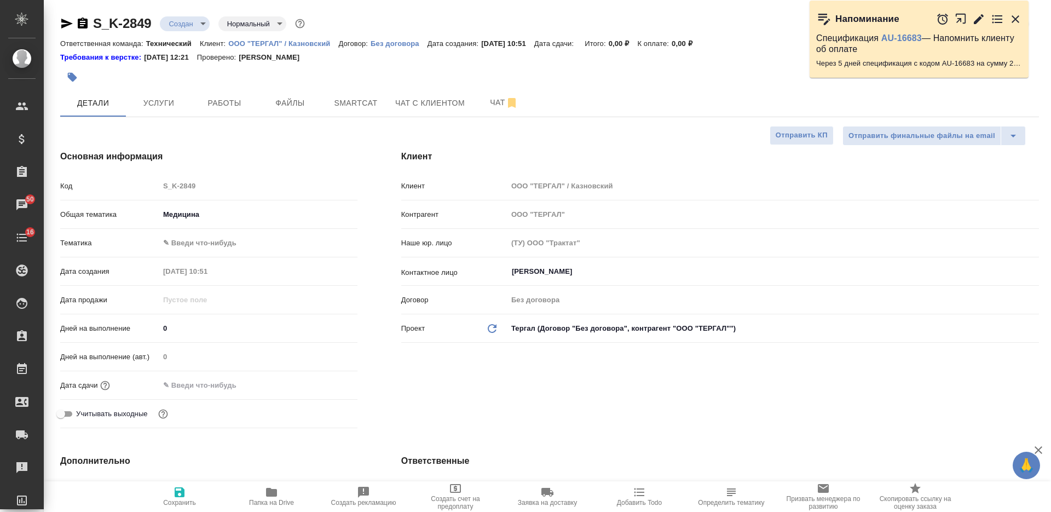
click at [216, 244] on body "🙏 .cls-1 fill:#fff; AWATERA Nikiforova Valeria Клиенты Спецификации Заказы 50 Ч…" at bounding box center [525, 256] width 1051 height 512
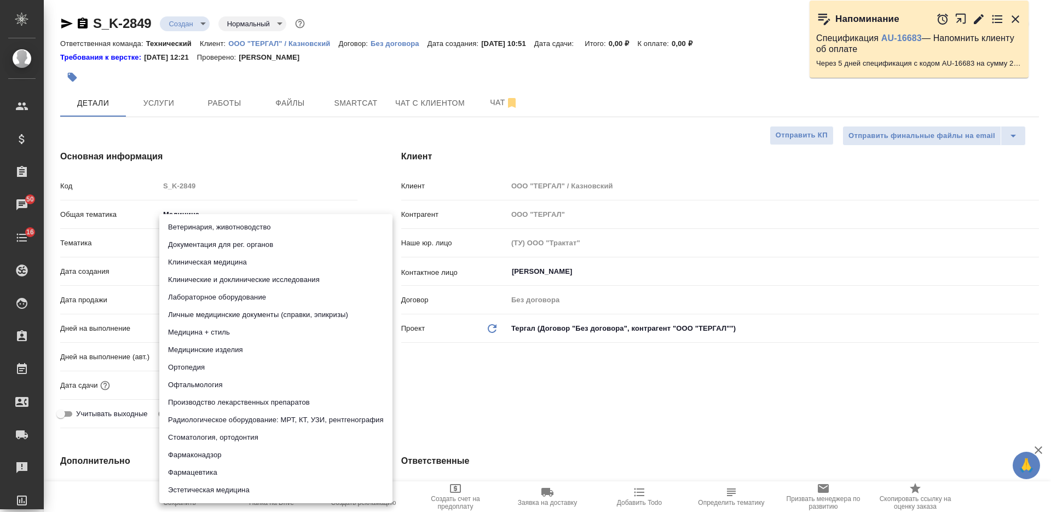
drag, startPoint x: 229, startPoint y: 314, endPoint x: 229, endPoint y: 331, distance: 16.4
click at [229, 315] on li "Личные медицинские документы (справки, эпикризы)" at bounding box center [275, 315] width 233 height 18
type textarea "x"
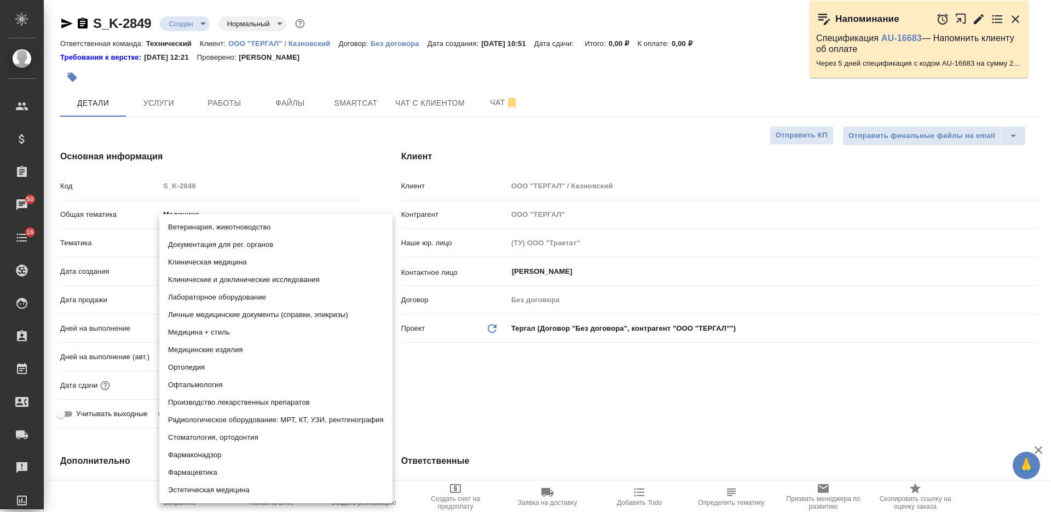
type input "5a8b8b956a9677013d343e74"
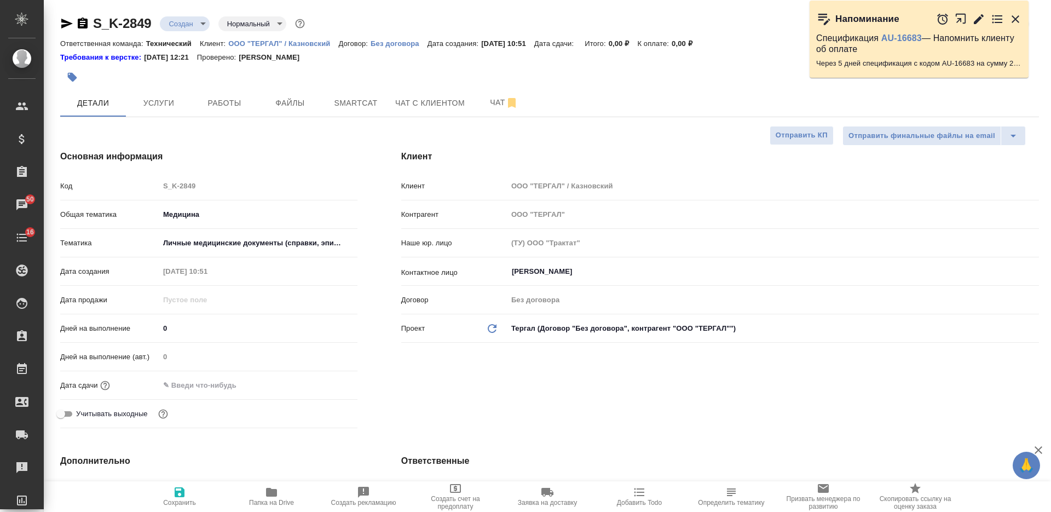
click at [178, 489] on icon "button" at bounding box center [179, 491] width 13 height 13
type textarea "x"
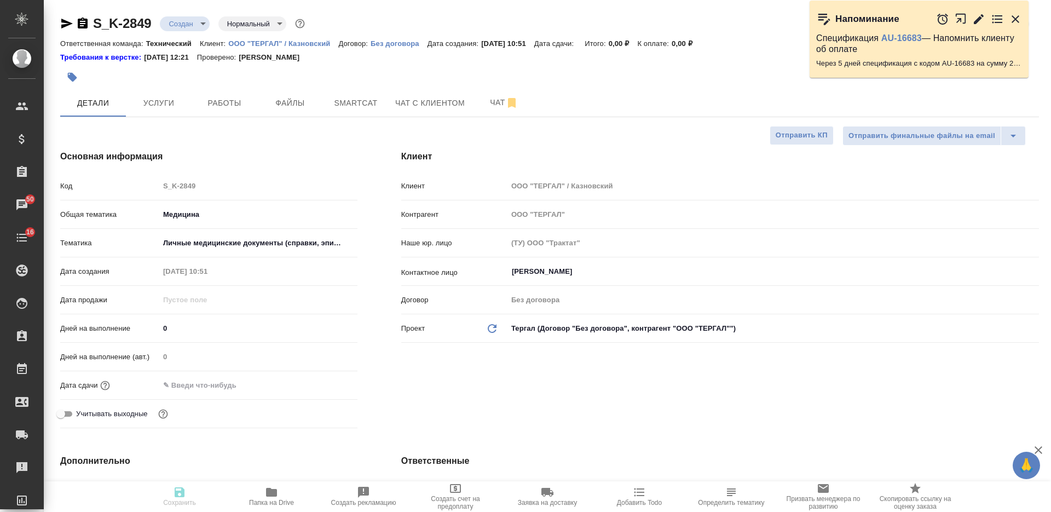
type textarea "x"
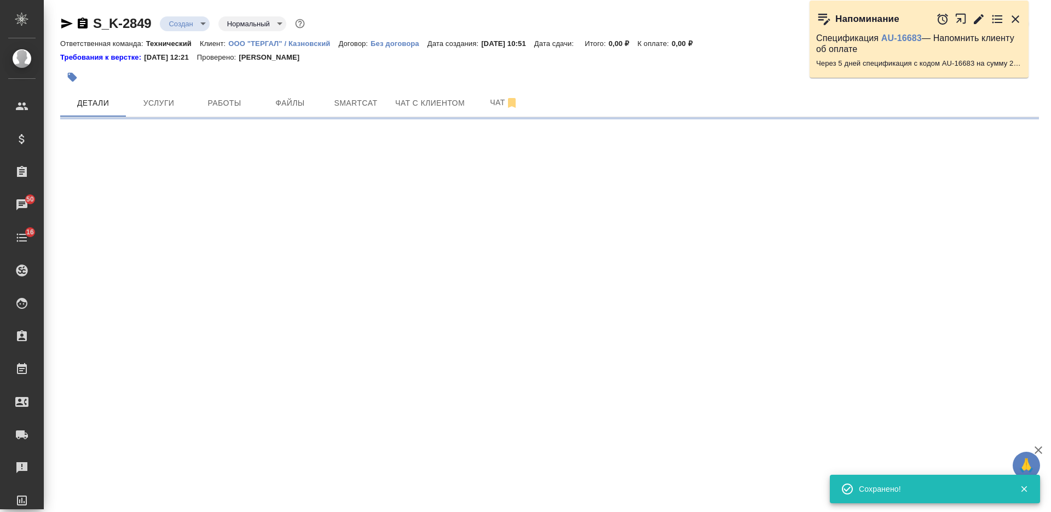
select select "RU"
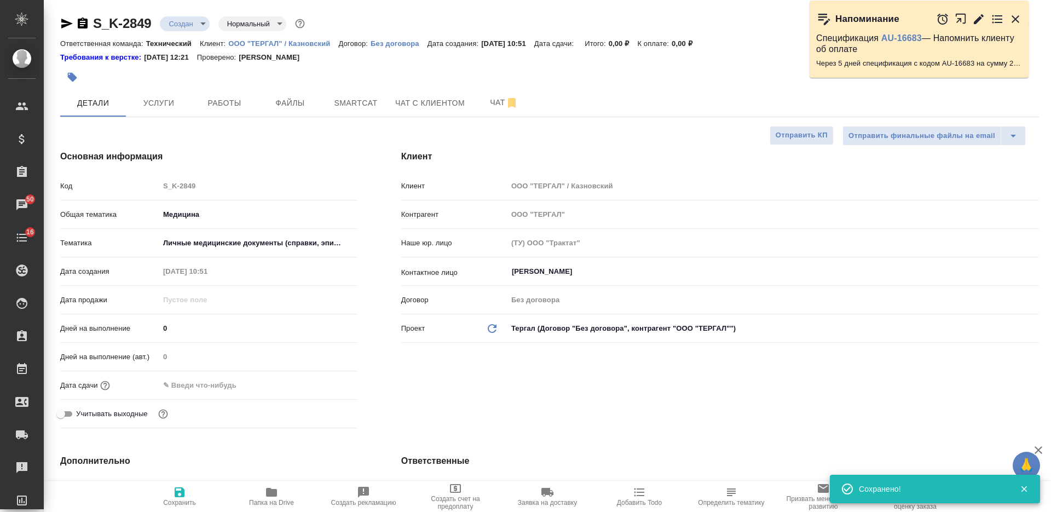
type textarea "x"
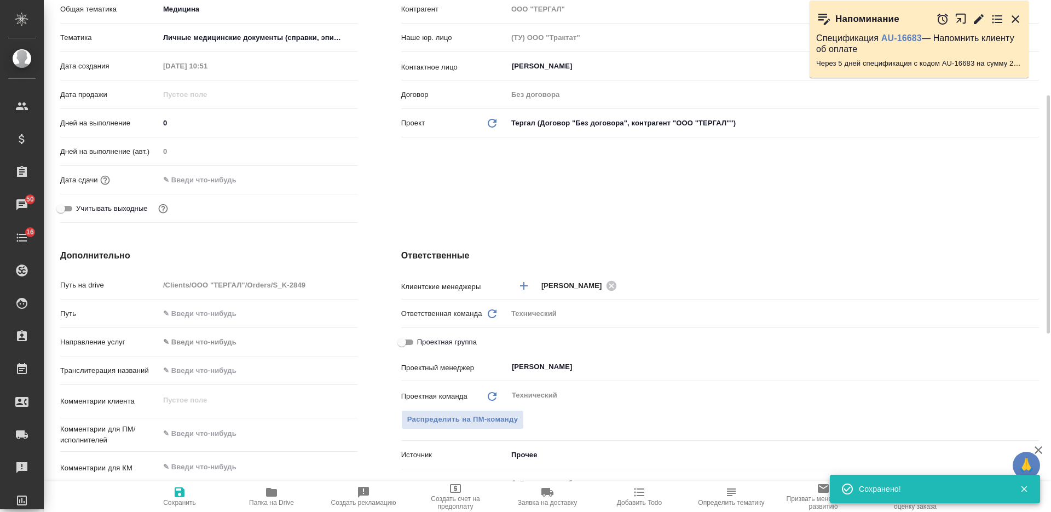
type textarea "x"
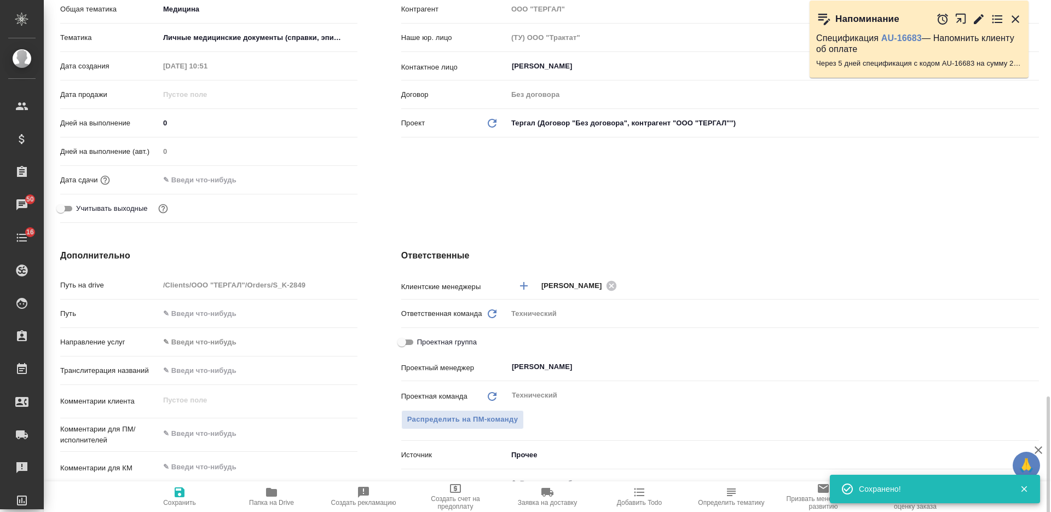
scroll to position [411, 0]
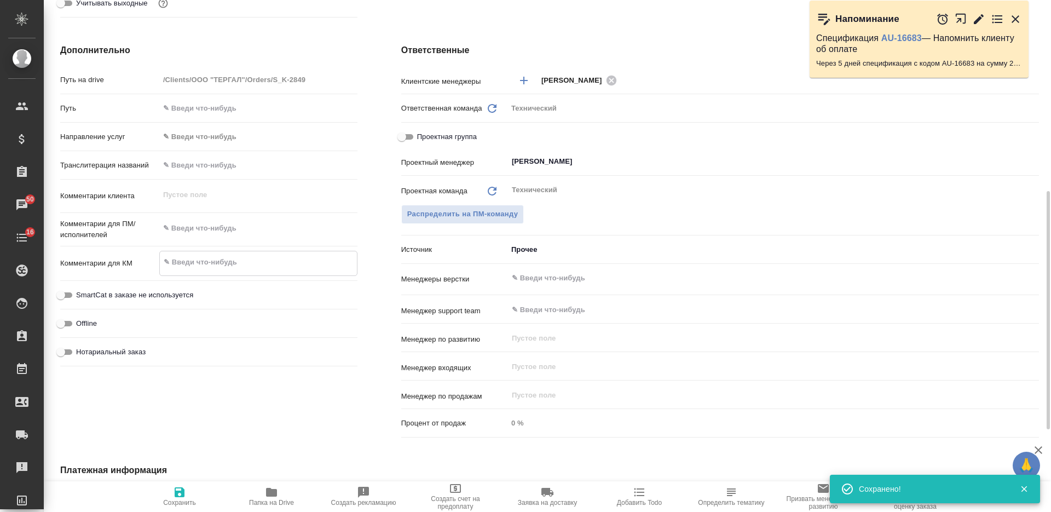
click at [228, 266] on textarea at bounding box center [258, 262] width 197 height 19
type textarea "x"
paste textarea "Березкина Елена Вадимовна"
type textarea "Березкина Елена Вадимовна"
type textarea "x"
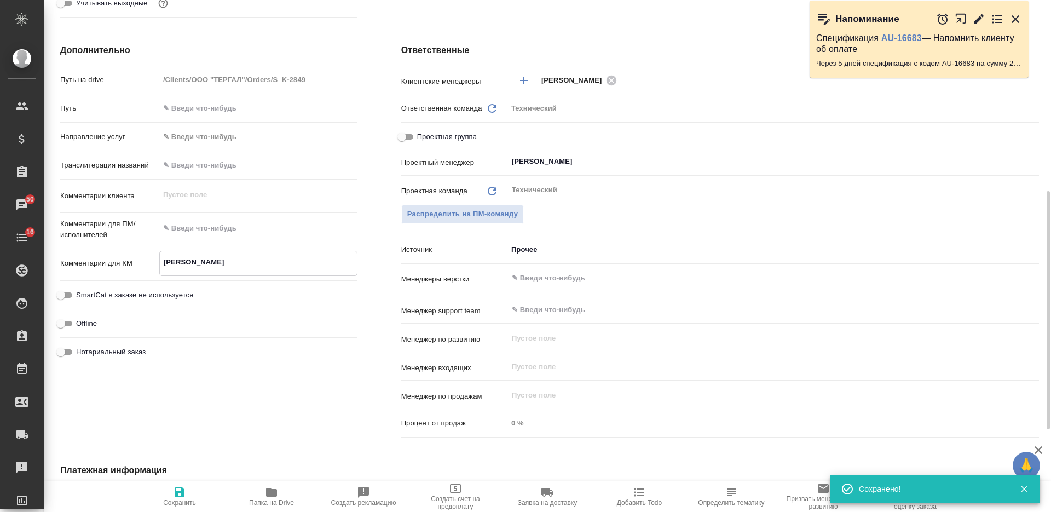
type textarea "x"
type textarea "Березкина Елена Вадимовна"
type textarea "x"
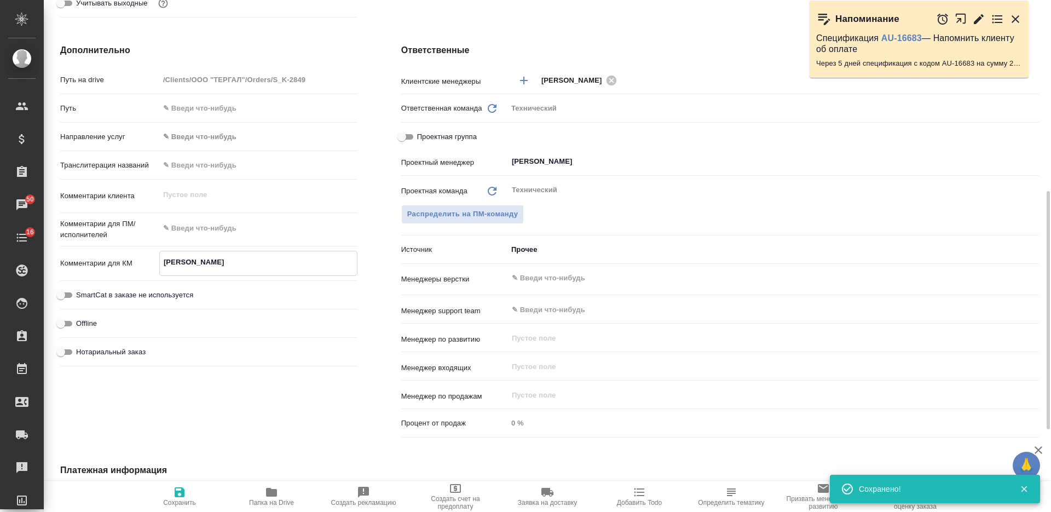
click at [220, 224] on textarea at bounding box center [258, 228] width 198 height 19
type textarea "р"
type textarea "x"
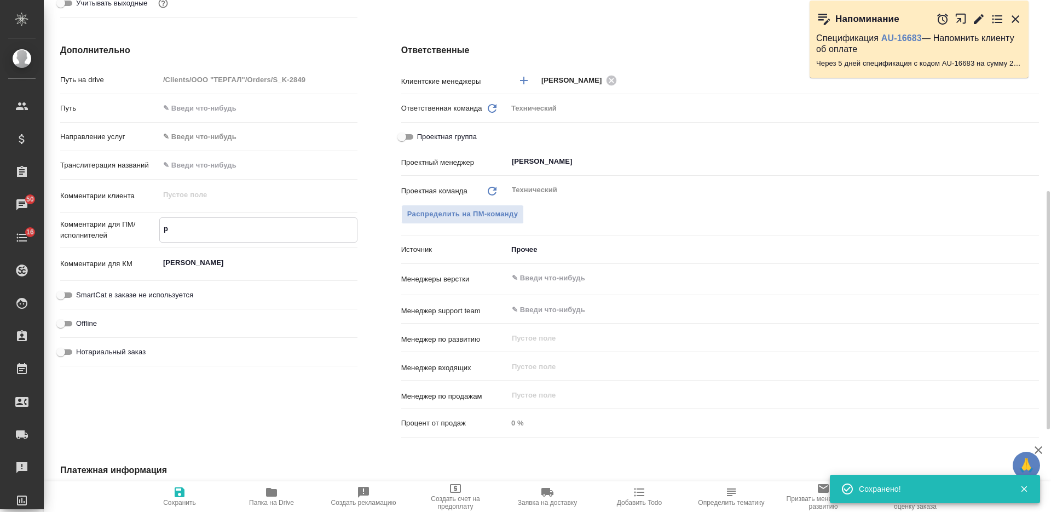
type textarea "ру"
type textarea "x"
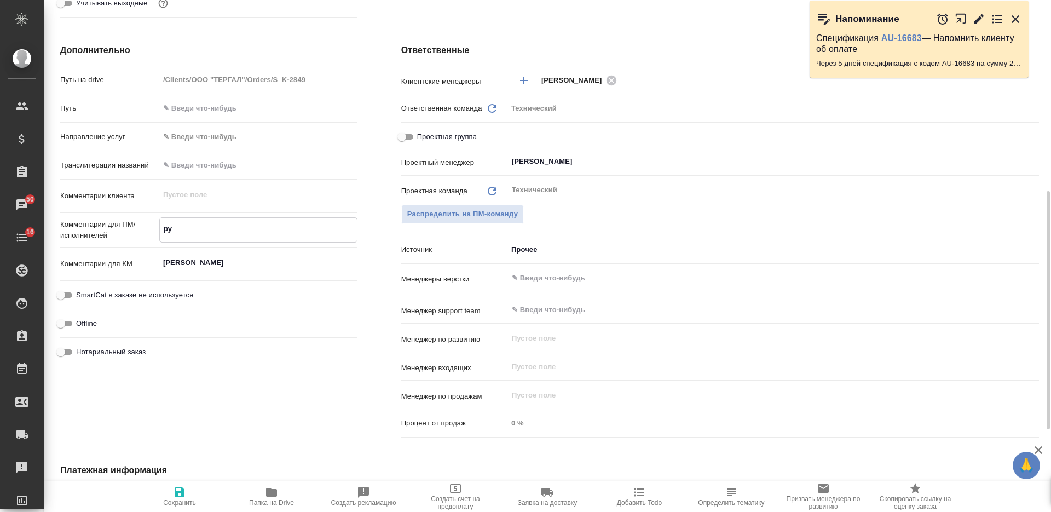
type textarea "x"
type textarea "рус"
type textarea "x"
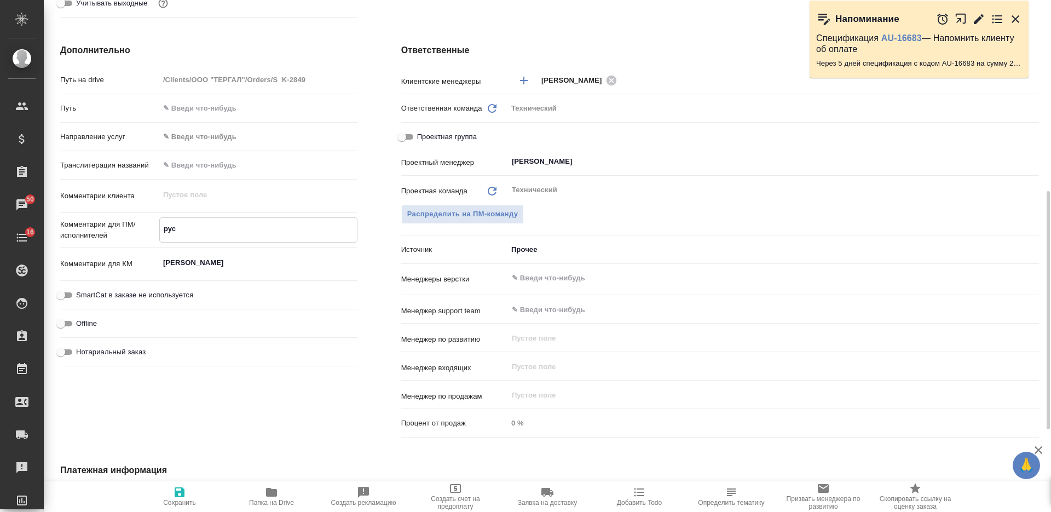
type textarea "рус-"
type textarea "x"
type textarea "рус-н"
type textarea "x"
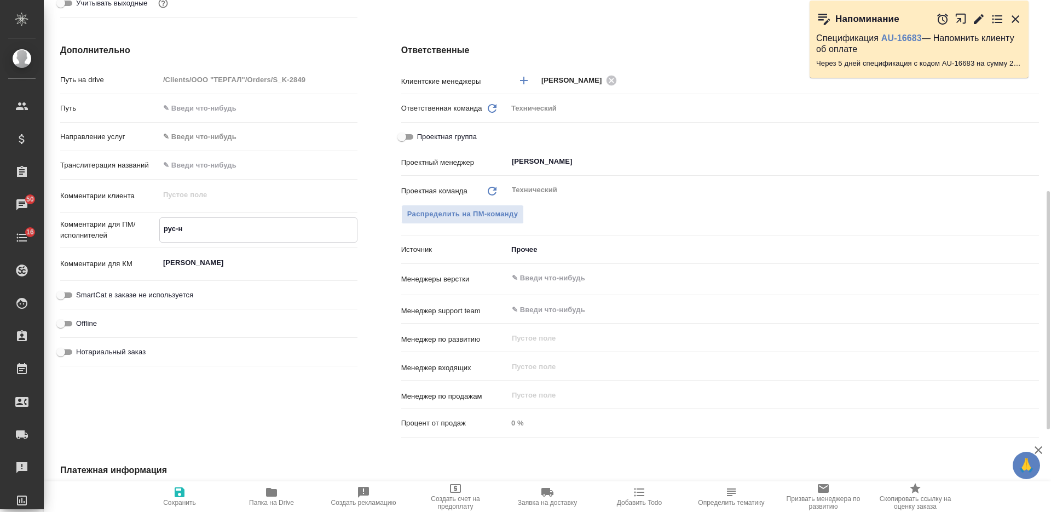
type textarea "x"
type textarea "рус-не"
type textarea "x"
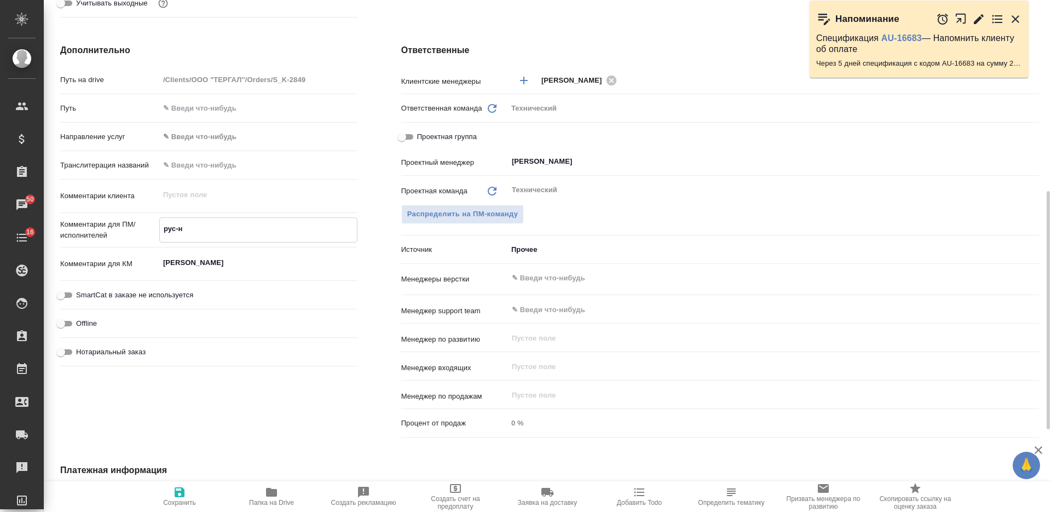
type textarea "x"
type textarea "рус-нем"
type textarea "x"
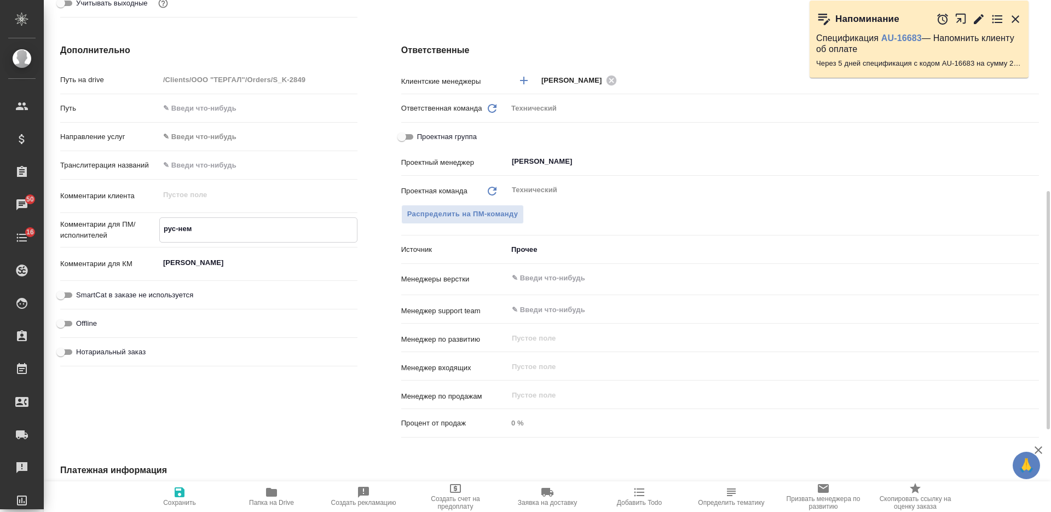
type textarea "рус-нем"
type textarea "x"
click at [542, 276] on input "text" at bounding box center [755, 277] width 488 height 13
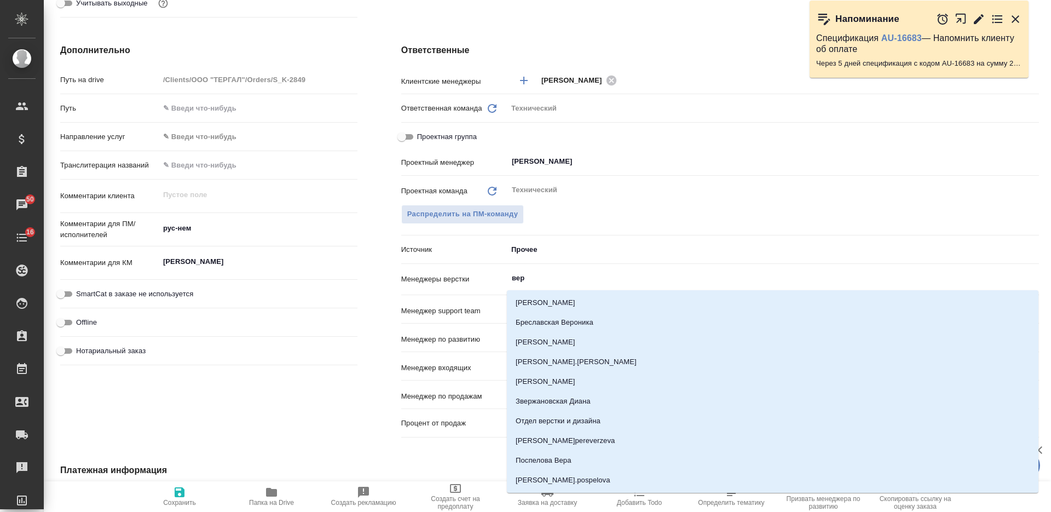
type input "верс"
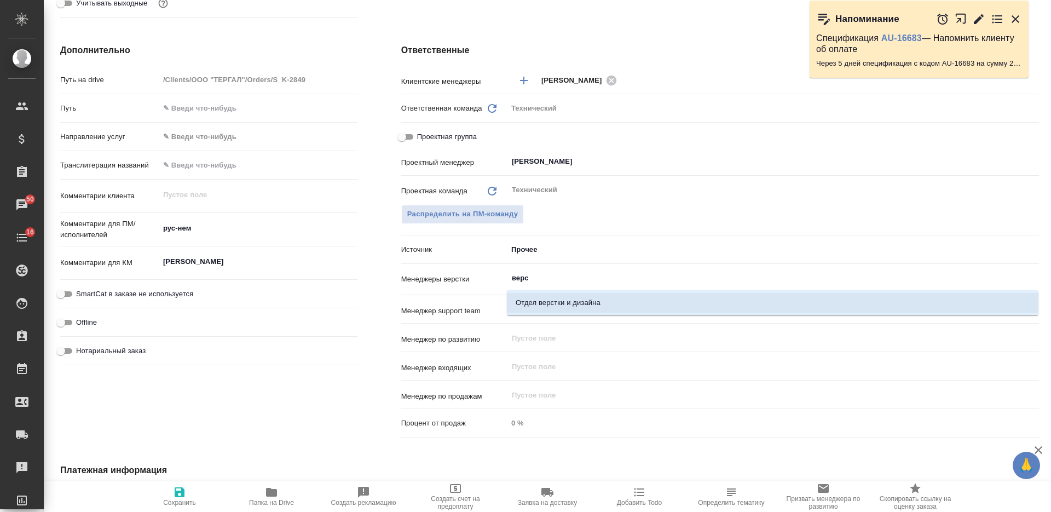
click at [538, 313] on ul "Отдел верстки и дизайна" at bounding box center [772, 312] width 531 height 20
click at [528, 313] on ul "Отдел верстки и дизайна" at bounding box center [772, 312] width 531 height 20
click at [527, 304] on li "Отдел верстки и дизайна" at bounding box center [772, 303] width 531 height 20
type textarea "x"
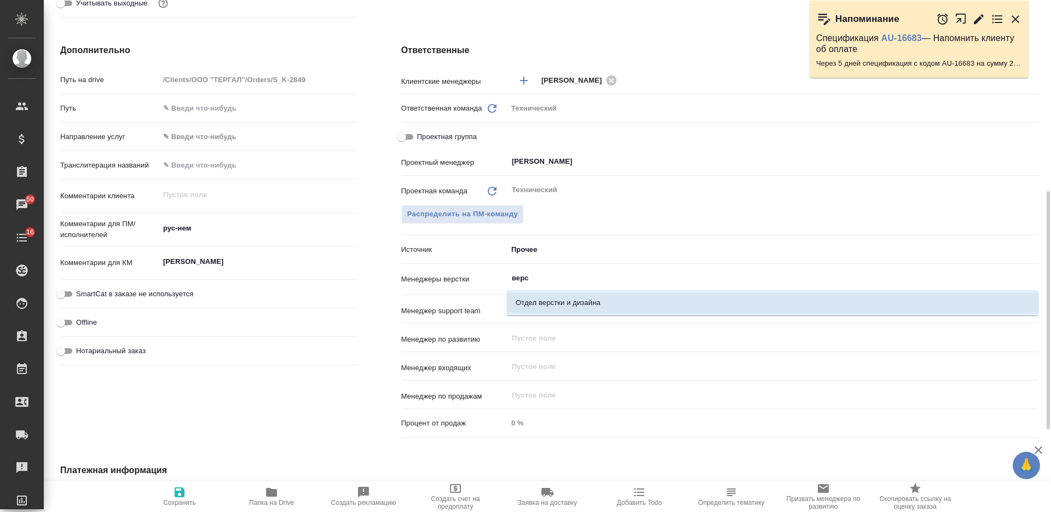
type textarea "x"
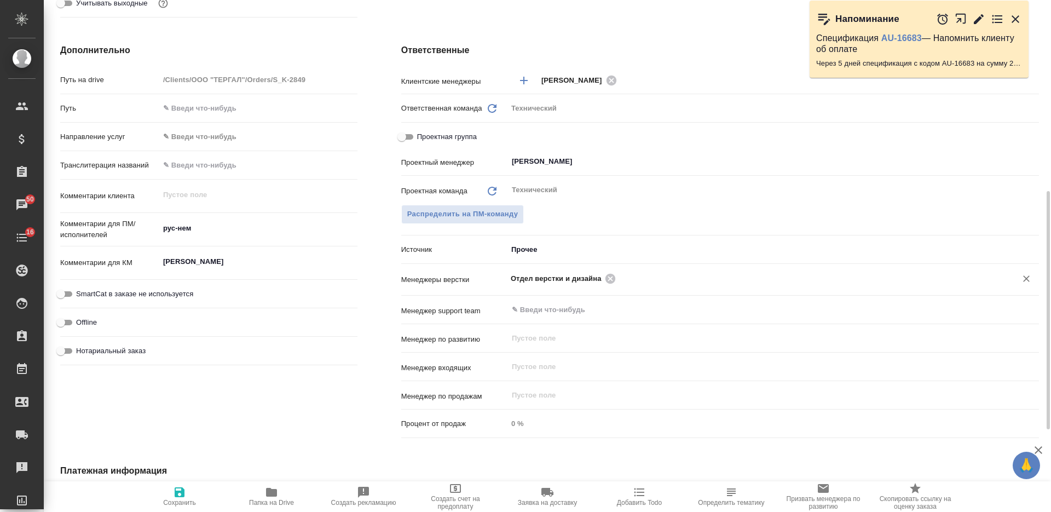
click at [178, 498] on icon "button" at bounding box center [179, 491] width 13 height 13
type textarea "x"
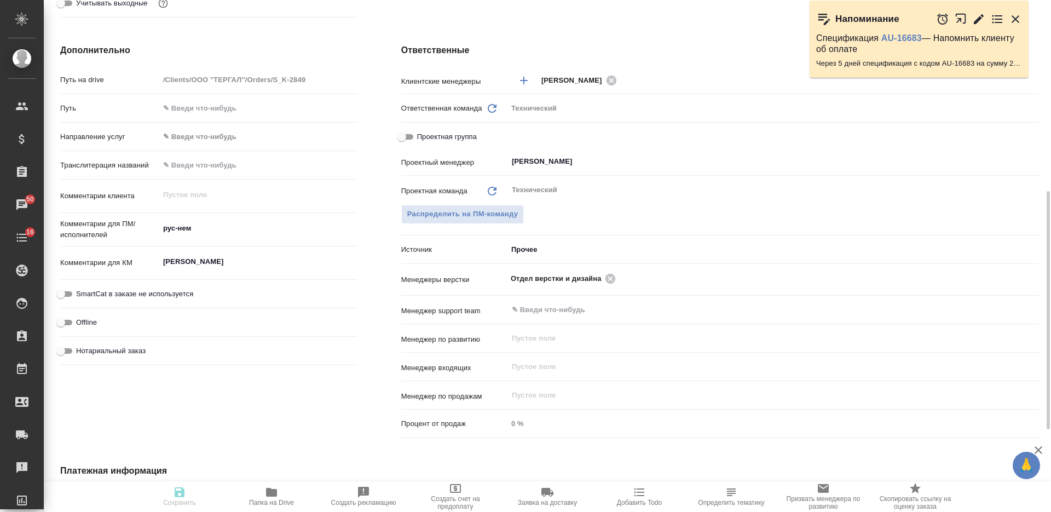
type textarea "x"
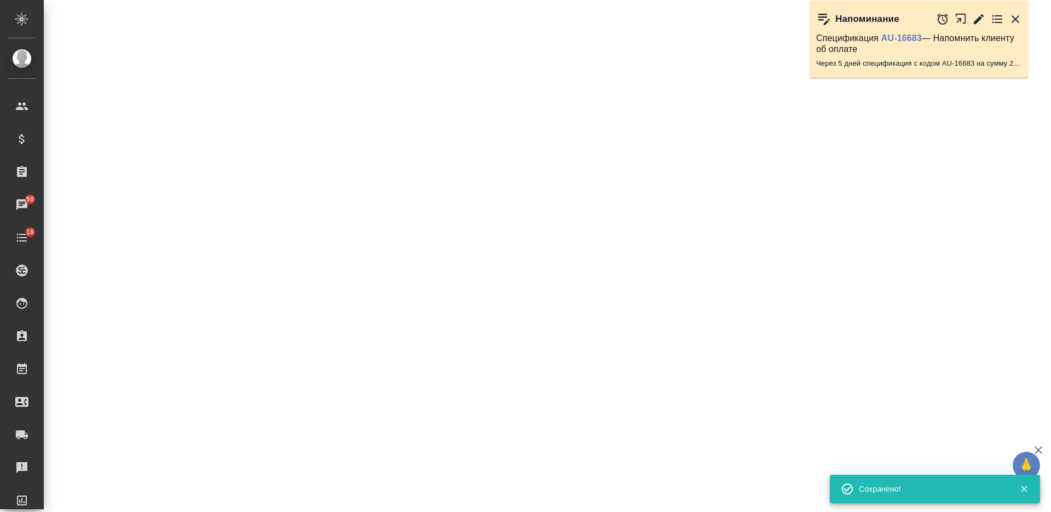
select select "RU"
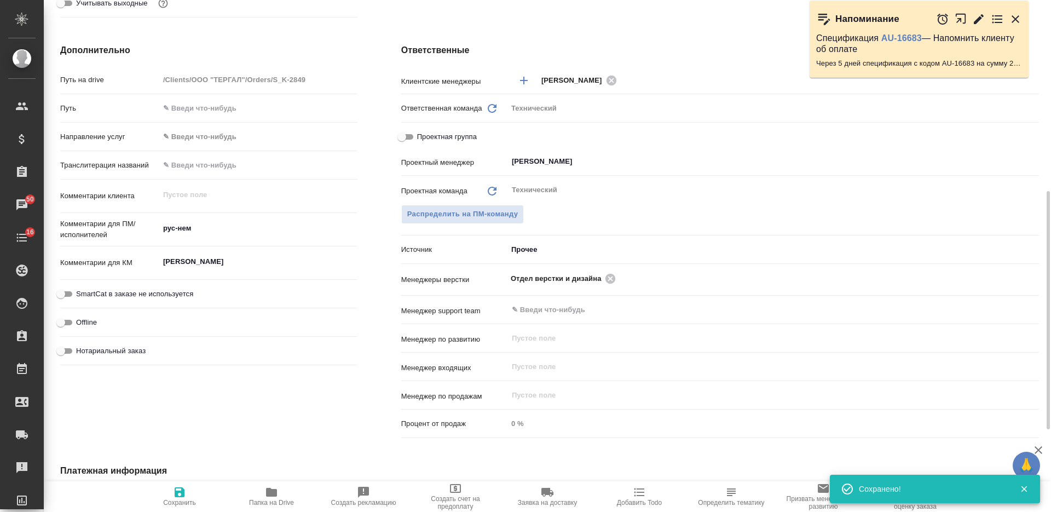
type textarea "x"
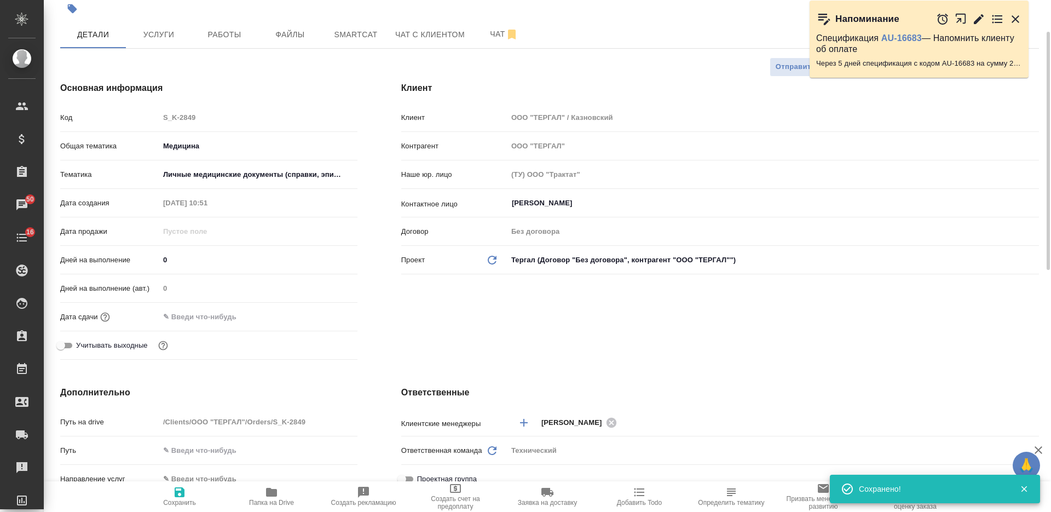
scroll to position [0, 0]
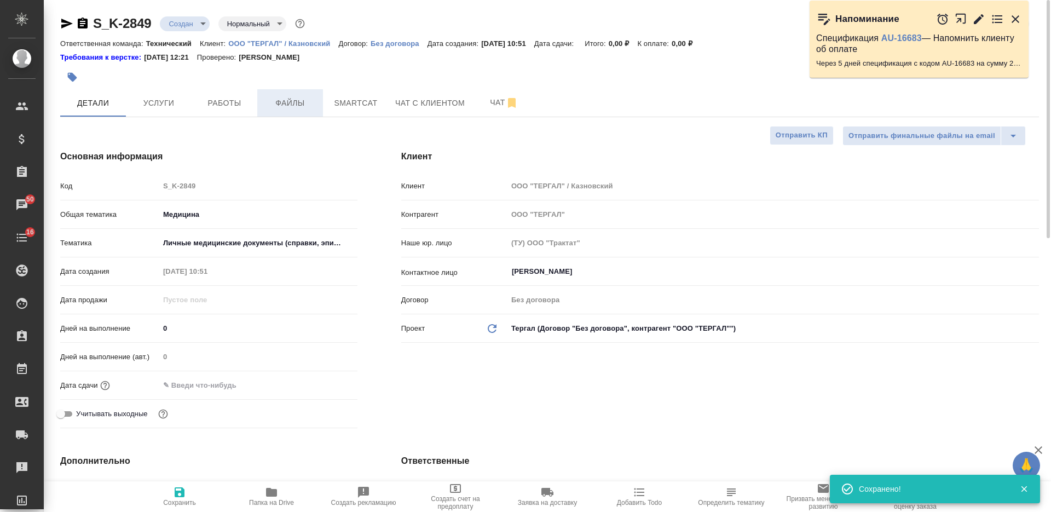
click at [296, 102] on span "Файлы" at bounding box center [290, 103] width 53 height 14
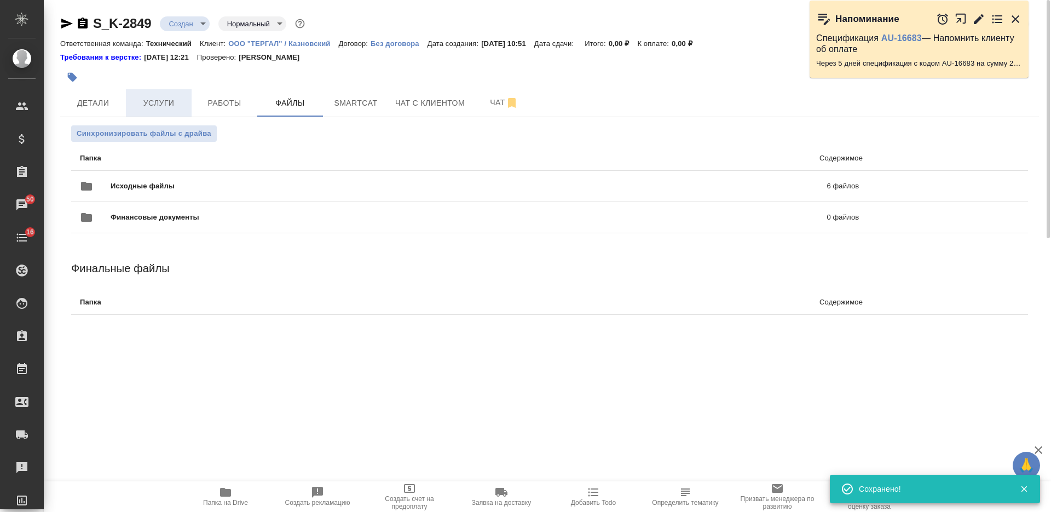
click at [171, 109] on span "Услуги" at bounding box center [158, 103] width 53 height 14
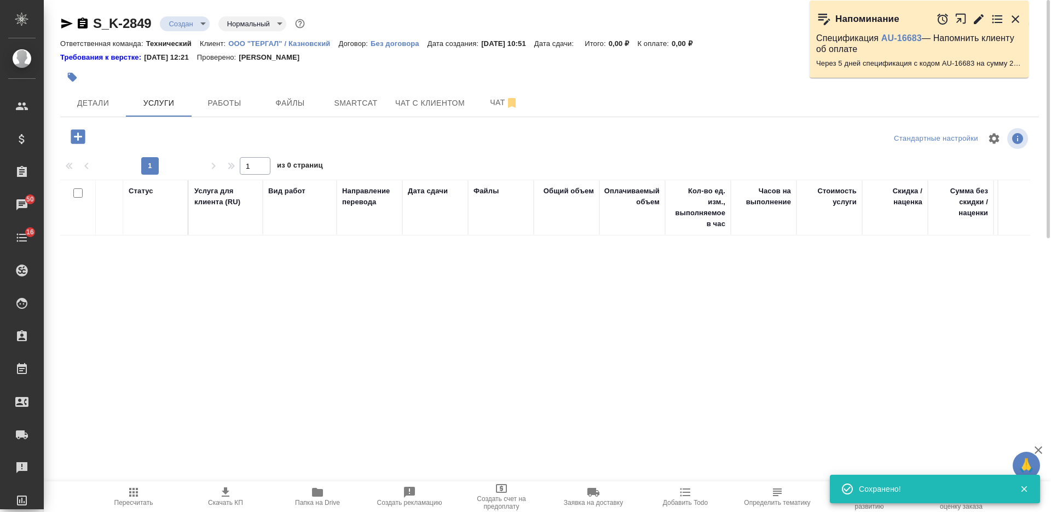
click at [80, 141] on icon "button" at bounding box center [78, 136] width 14 height 14
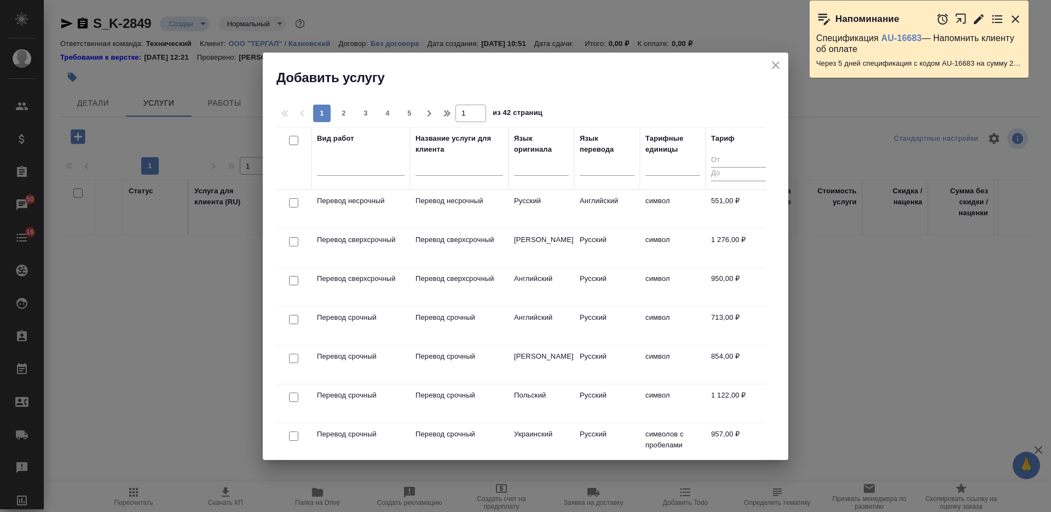
click at [634, 78] on h2 "Добавить услугу" at bounding box center [532, 78] width 512 height 18
click at [555, 164] on div at bounding box center [541, 165] width 55 height 16
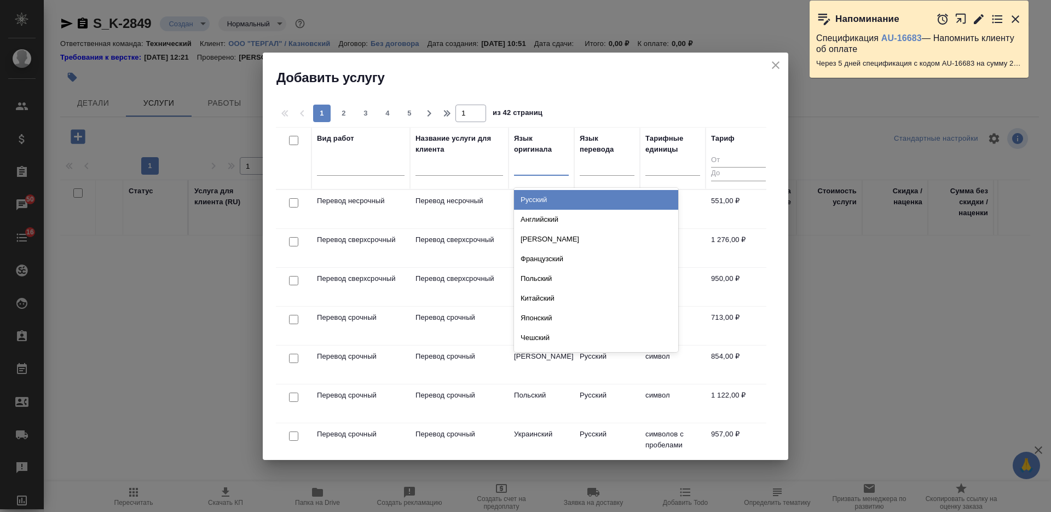
click at [552, 190] on div "Русский" at bounding box center [596, 200] width 164 height 20
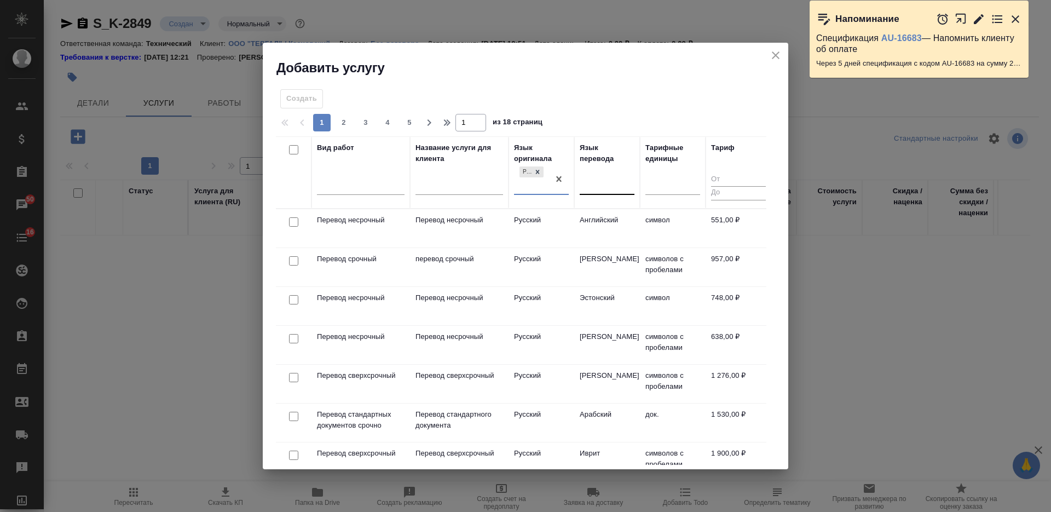
click at [605, 182] on div at bounding box center [607, 184] width 55 height 16
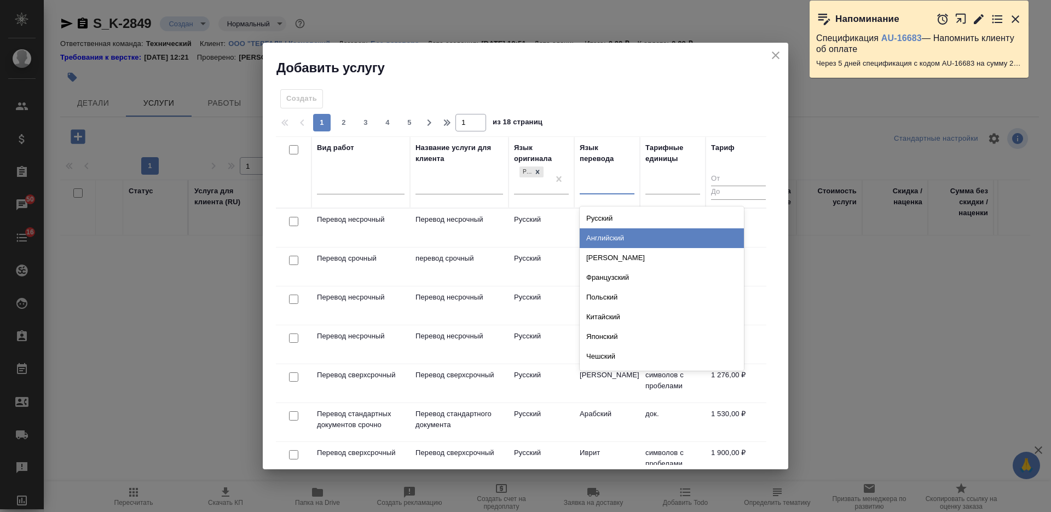
click at [602, 255] on div "Немецкий" at bounding box center [662, 258] width 164 height 20
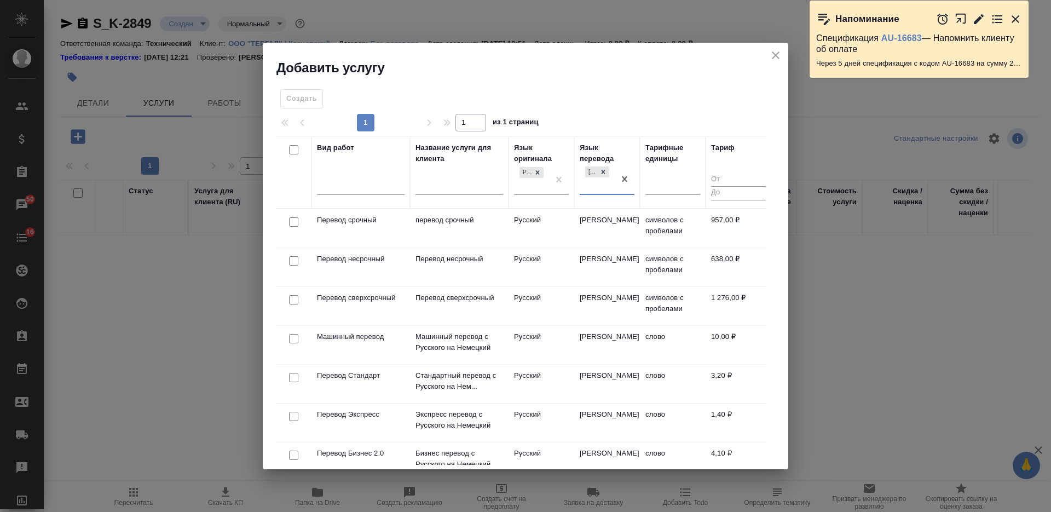
click at [296, 299] on input "checkbox" at bounding box center [293, 299] width 9 height 9
checkbox input "true"
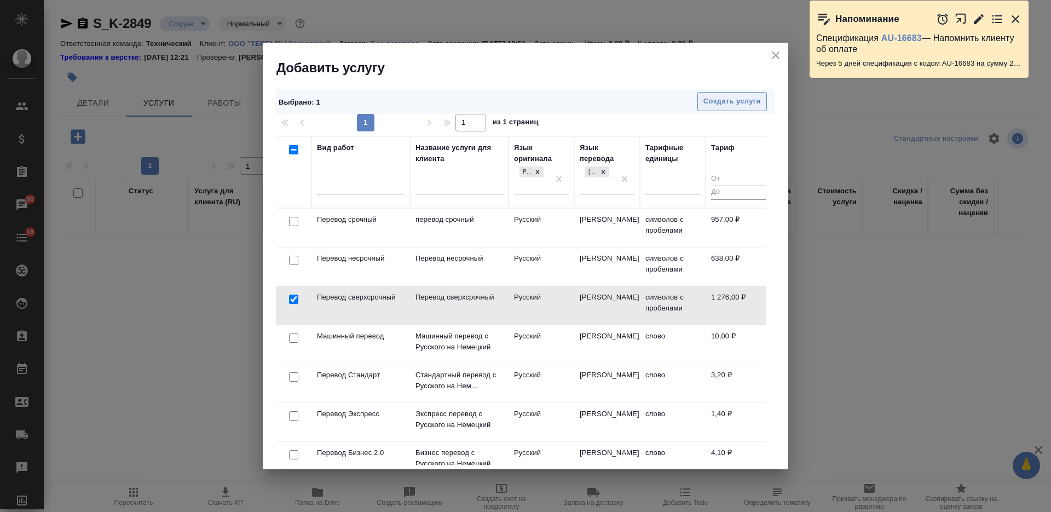
click at [727, 103] on span "Создать услуги" at bounding box center [731, 101] width 57 height 13
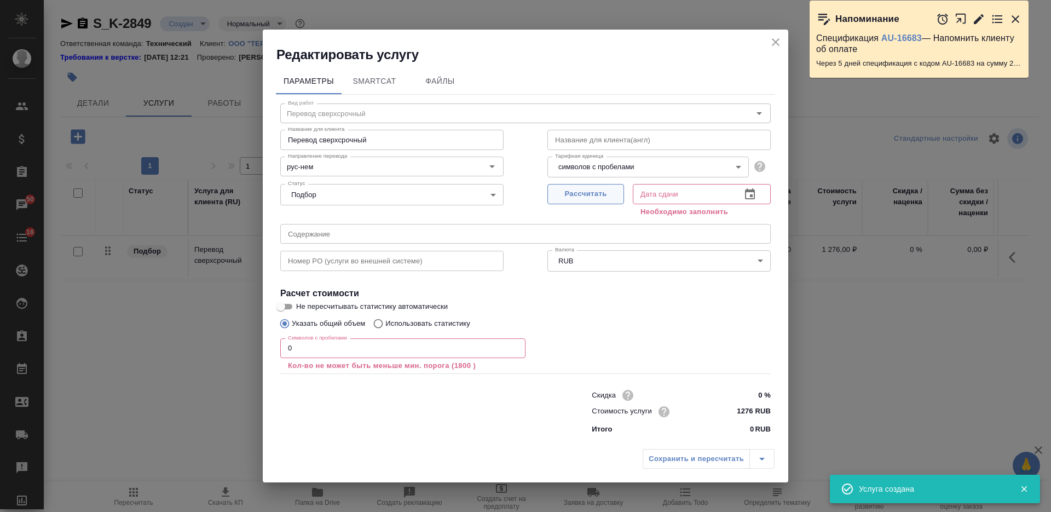
click at [609, 187] on button "Рассчитать" at bounding box center [585, 194] width 77 height 20
type input "08.09.2025 10:55"
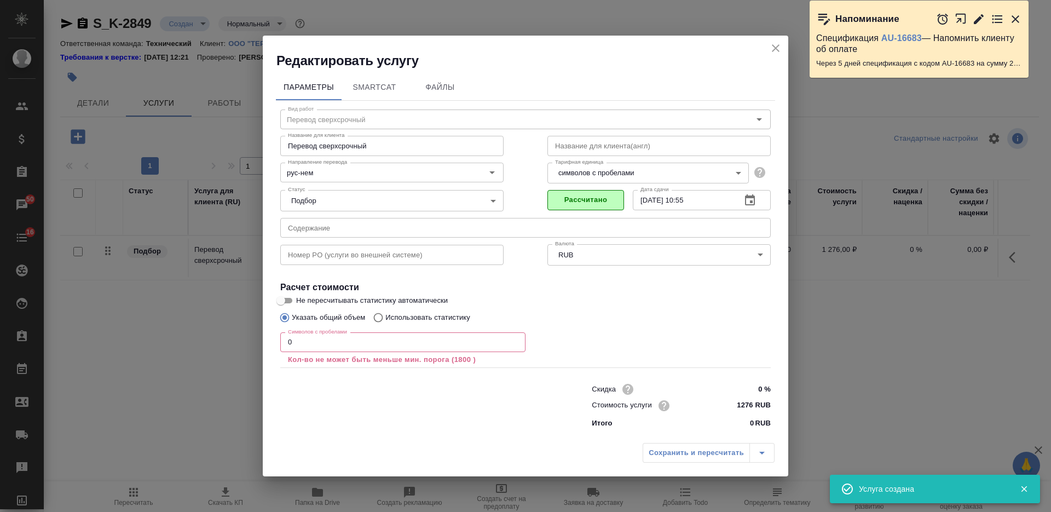
drag, startPoint x: 314, startPoint y: 343, endPoint x: 231, endPoint y: 343, distance: 82.6
click at [242, 345] on div "Редактировать услугу Параметры SmartCat Файлы Вид работ Перевод сверхсрочный Ви…" at bounding box center [525, 256] width 1051 height 512
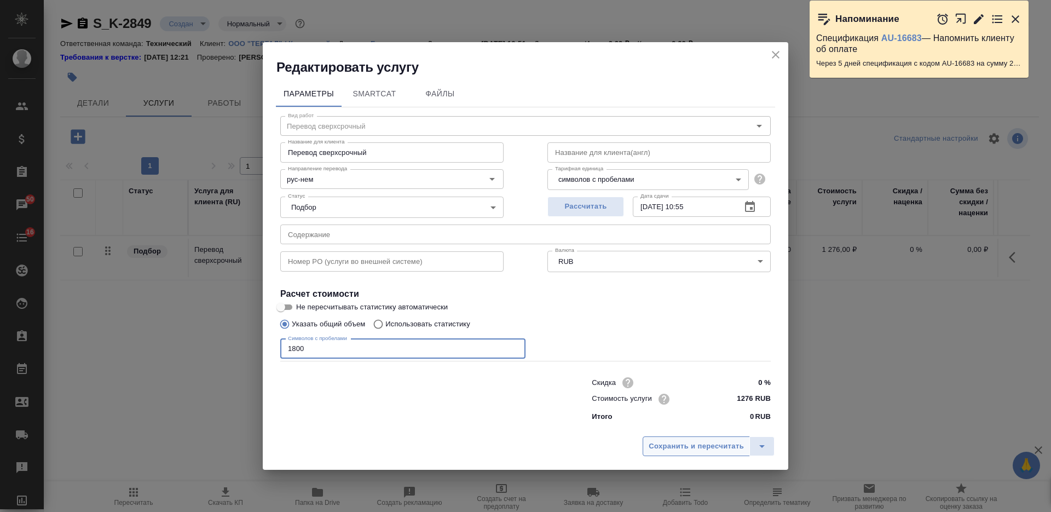
type input "1800"
click at [672, 455] on button "Сохранить и пересчитать" at bounding box center [696, 446] width 107 height 20
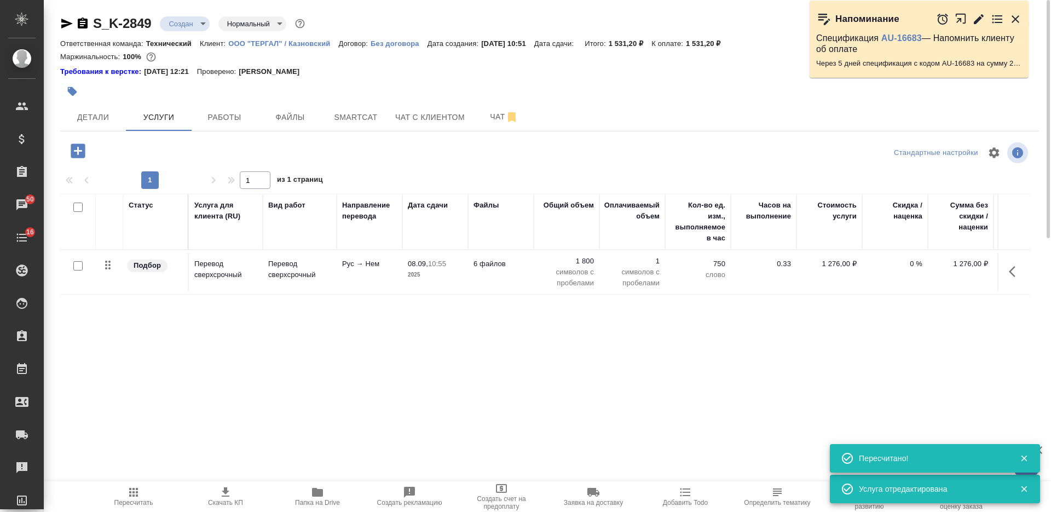
click at [79, 264] on input "checkbox" at bounding box center [77, 265] width 9 height 9
checkbox input "true"
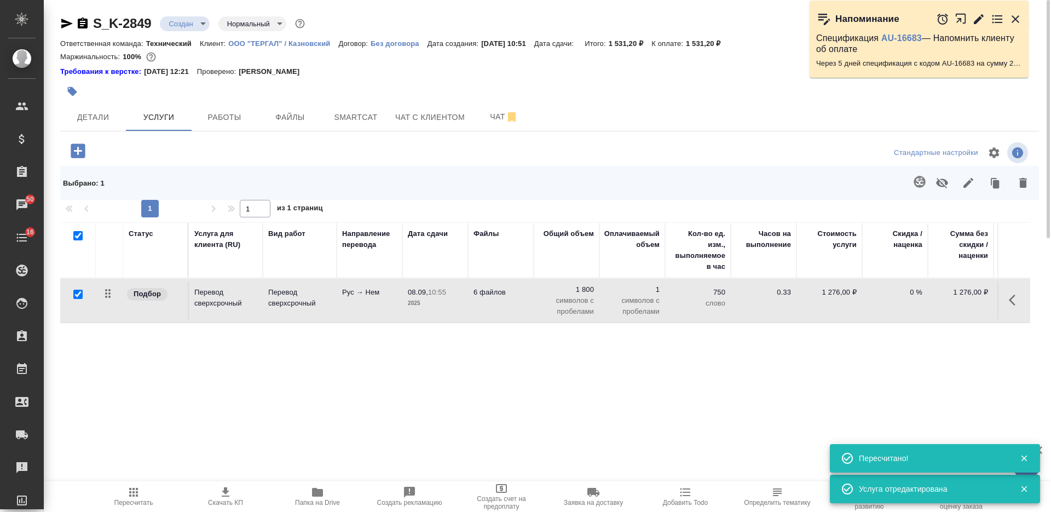
click at [919, 180] on icon "button" at bounding box center [919, 181] width 11 height 11
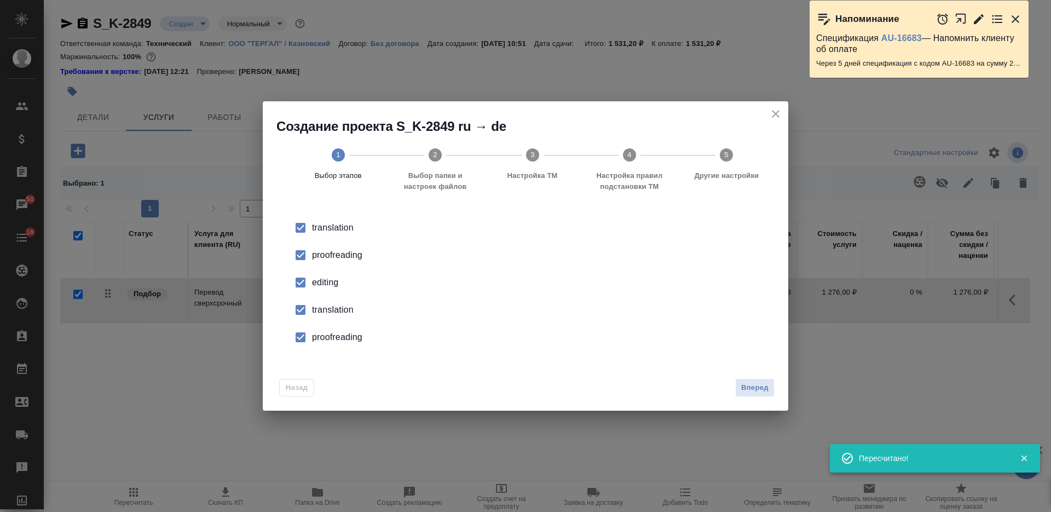
click at [301, 254] on input "checkbox" at bounding box center [300, 255] width 23 height 23
click at [302, 284] on input "checkbox" at bounding box center [300, 282] width 23 height 23
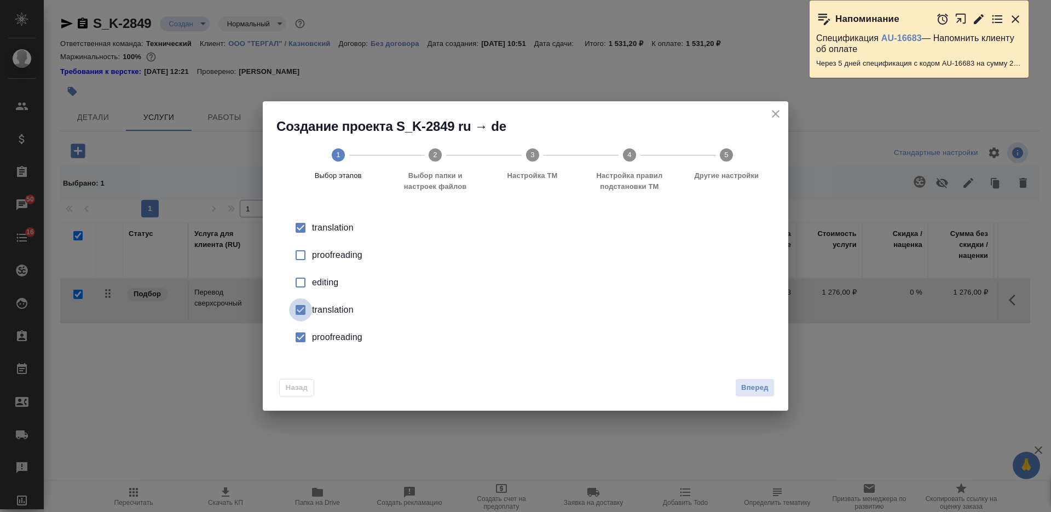
click at [306, 305] on input "checkbox" at bounding box center [300, 309] width 23 height 23
click at [307, 336] on input "checkbox" at bounding box center [300, 337] width 23 height 23
click at [749, 386] on span "Вперед" at bounding box center [754, 387] width 27 height 13
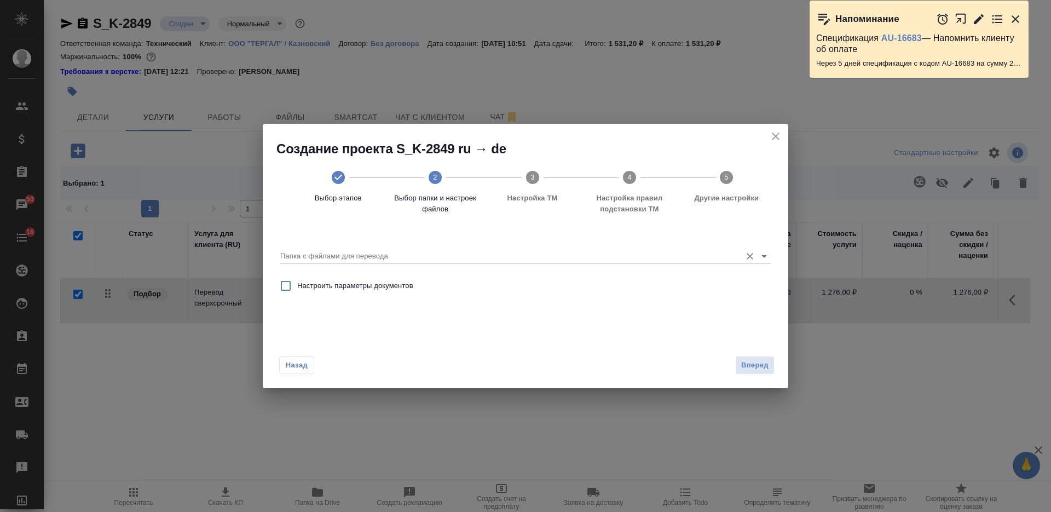
click at [517, 255] on input "Папка с файлами для перевода" at bounding box center [507, 256] width 455 height 13
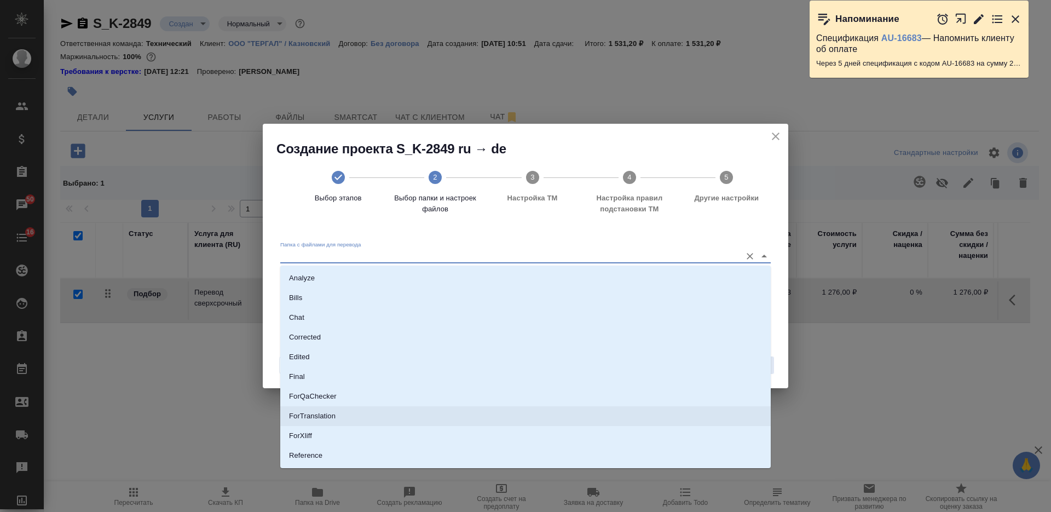
scroll to position [57, 0]
click at [423, 412] on li "Source" at bounding box center [525, 418] width 490 height 20
type input "Source"
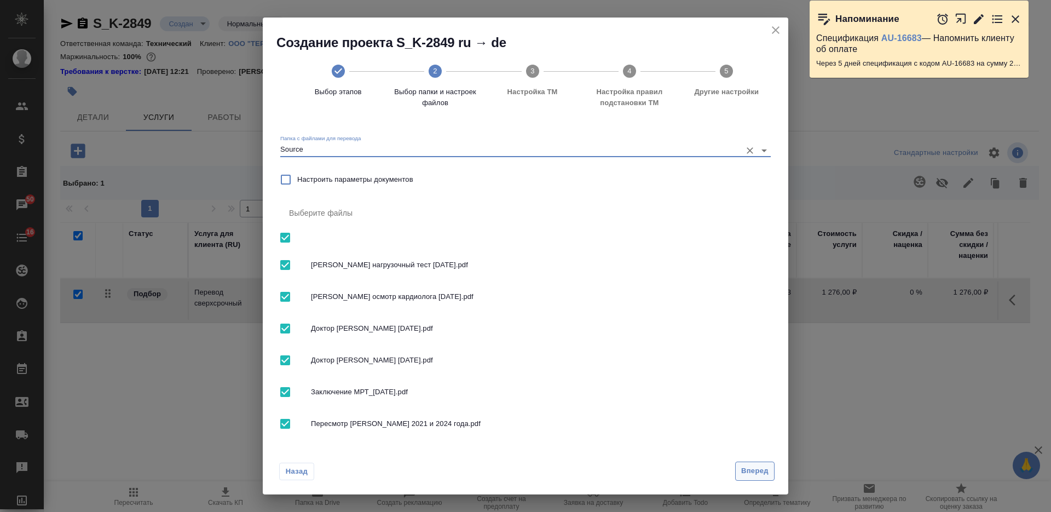
click at [745, 466] on span "Вперед" at bounding box center [754, 471] width 27 height 13
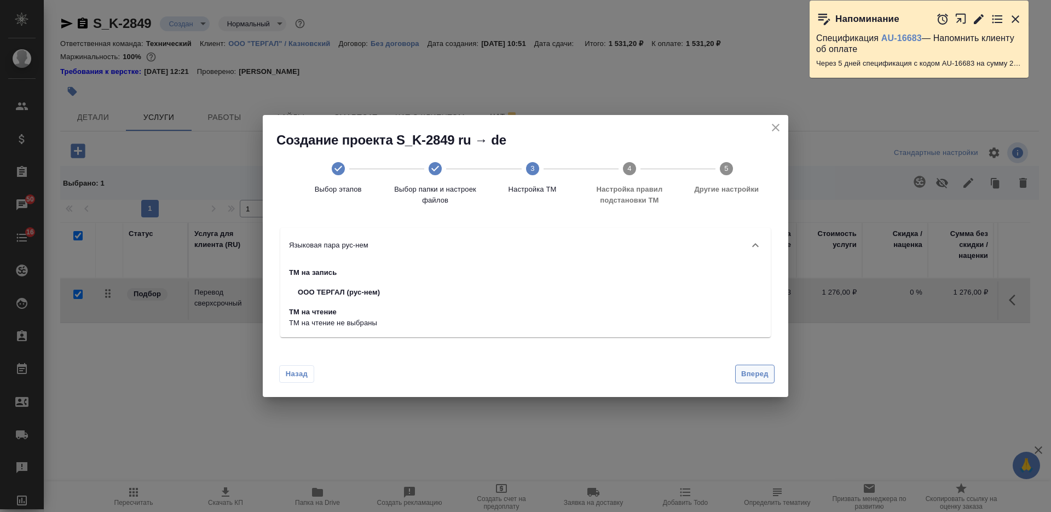
click at [753, 375] on span "Вперед" at bounding box center [754, 374] width 27 height 13
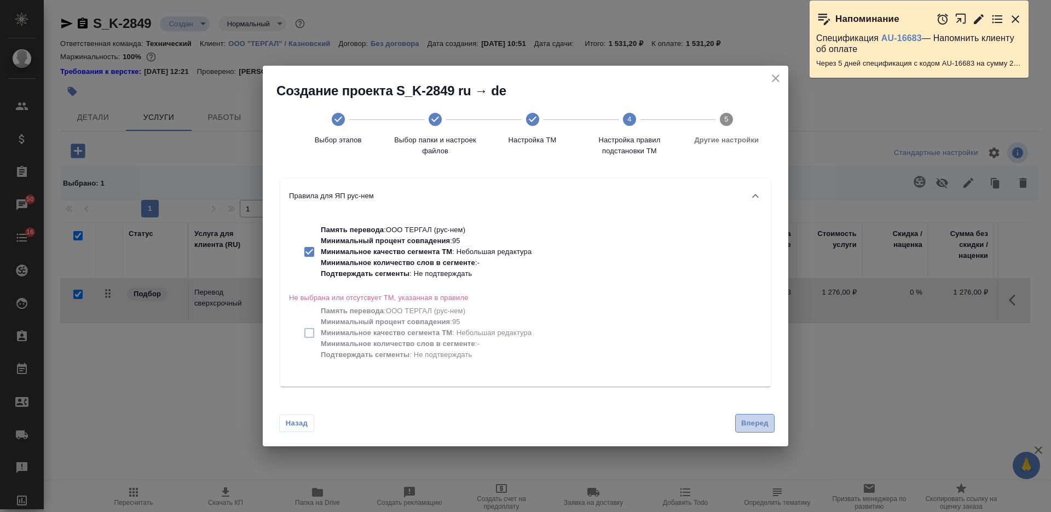
click at [744, 425] on span "Вперед" at bounding box center [754, 423] width 27 height 13
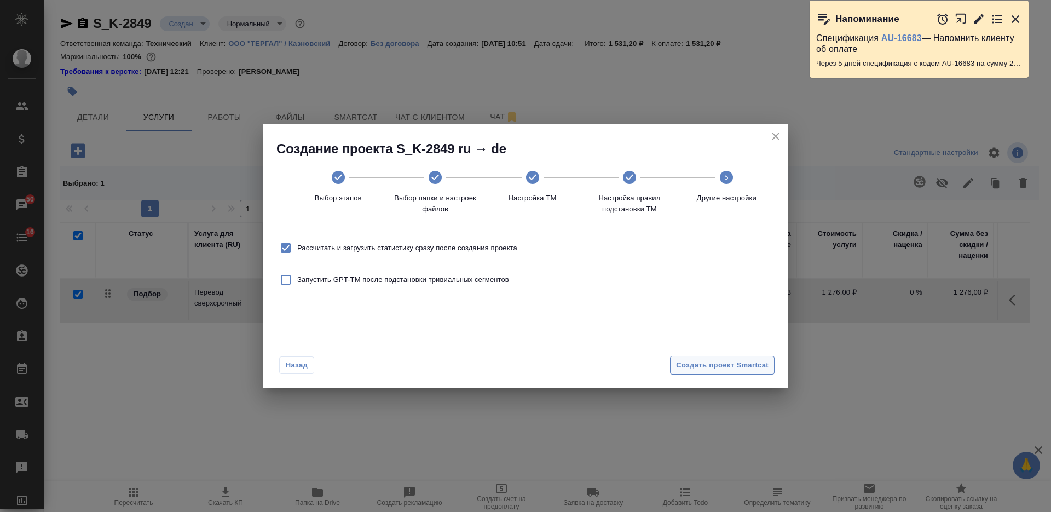
click at [722, 372] on button "Создать проект Smartcat" at bounding box center [722, 365] width 105 height 19
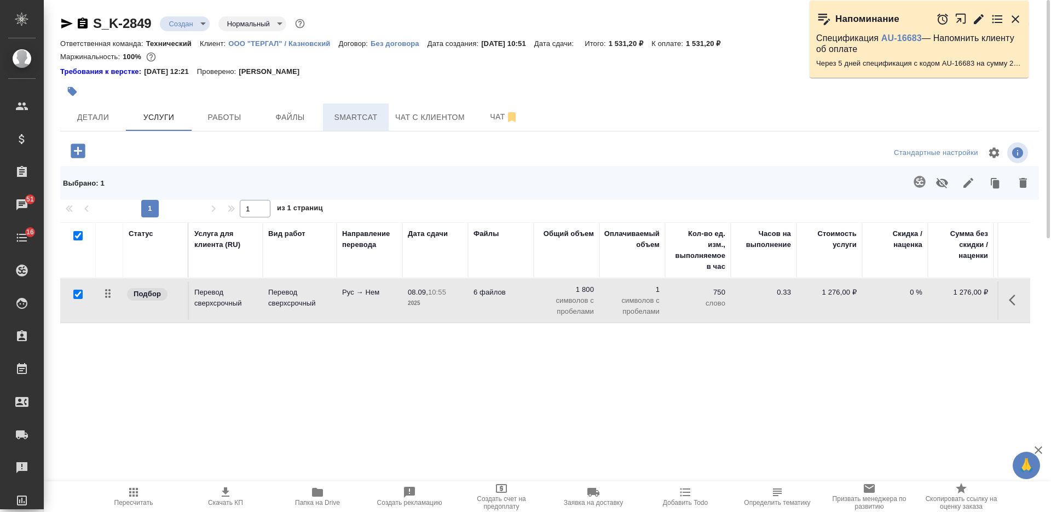
click at [344, 114] on span "Smartcat" at bounding box center [356, 118] width 53 height 14
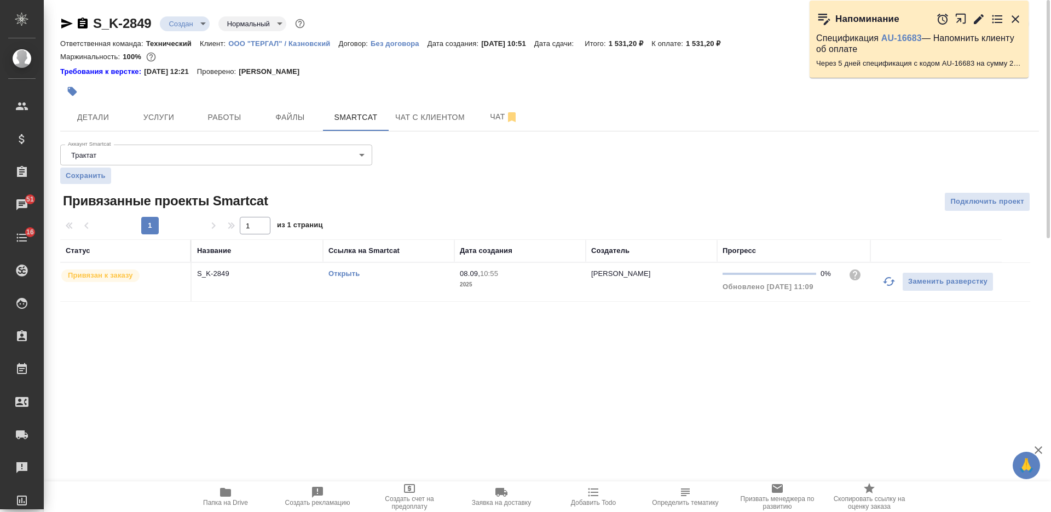
click at [330, 274] on link "Открыть" at bounding box center [343, 273] width 31 height 8
click at [178, 122] on span "Услуги" at bounding box center [158, 118] width 53 height 14
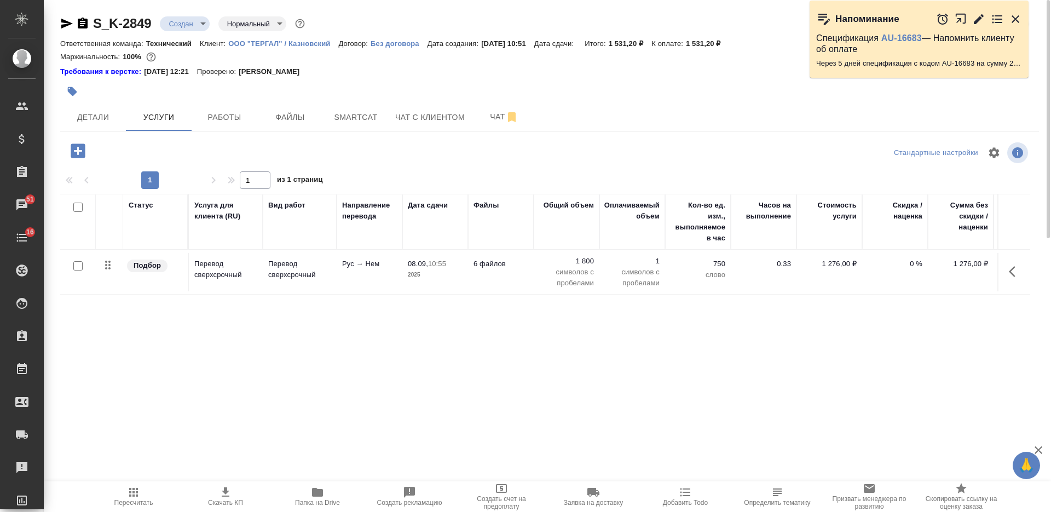
click at [488, 281] on td "6 файлов" at bounding box center [501, 272] width 66 height 38
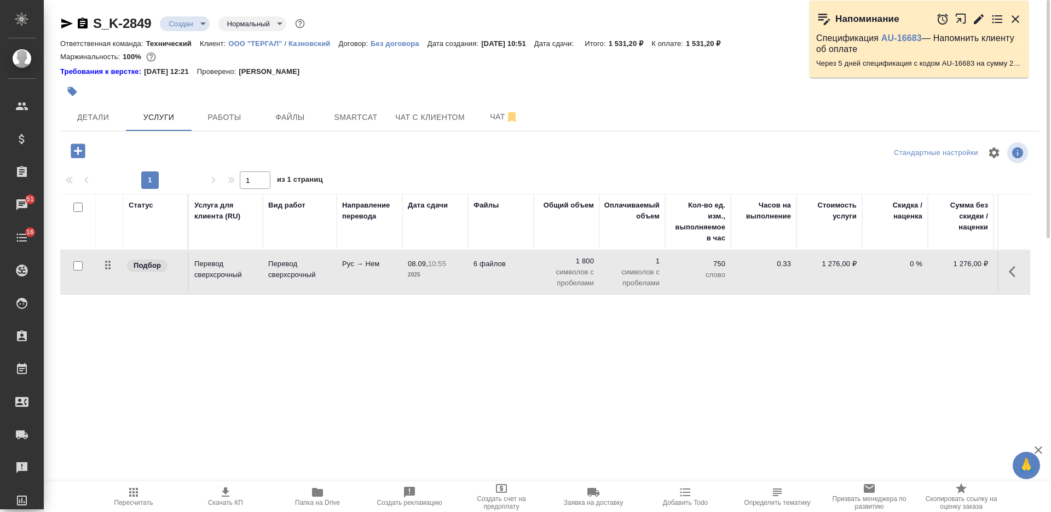
click at [488, 281] on td "6 файлов" at bounding box center [501, 272] width 66 height 38
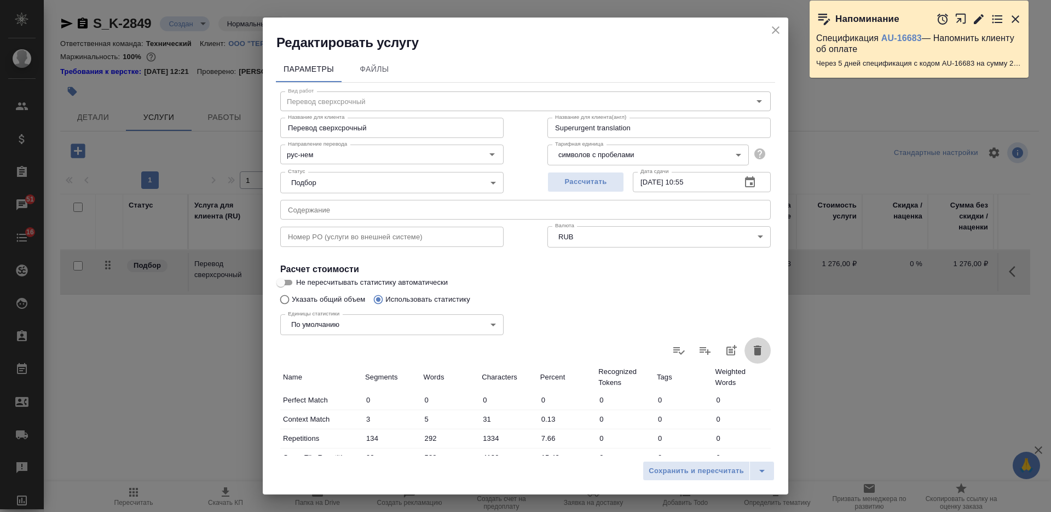
click at [754, 351] on icon "button" at bounding box center [758, 350] width 8 height 10
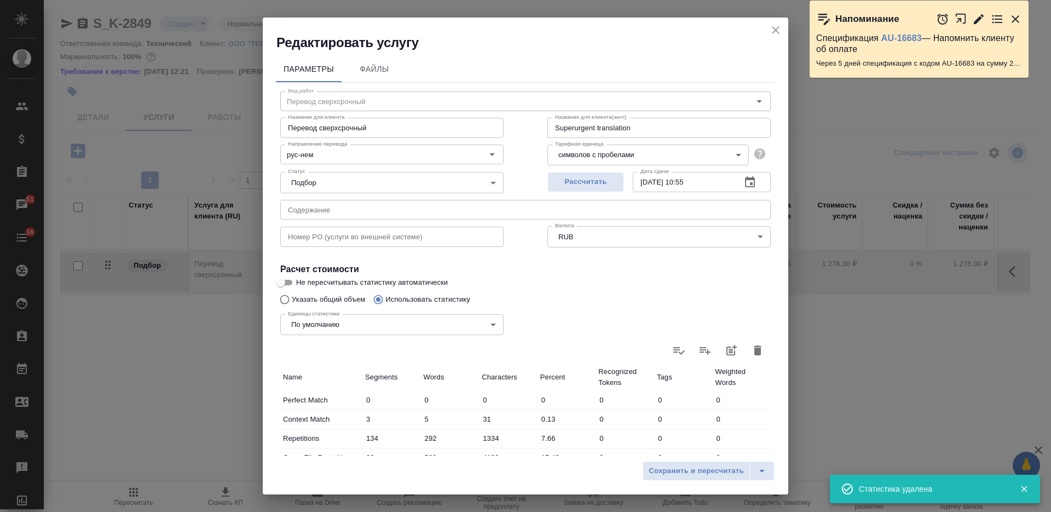
type input "0"
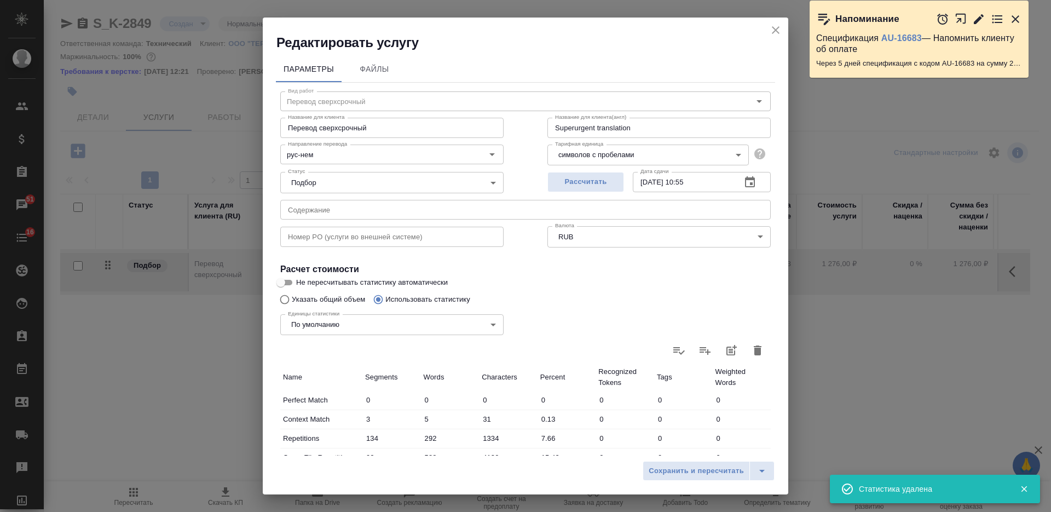
type input "0"
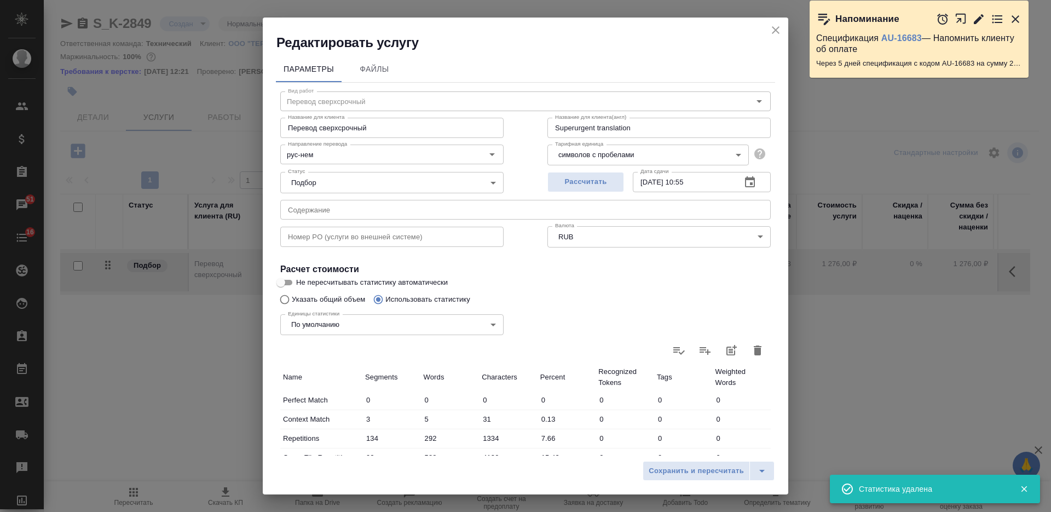
type input "0"
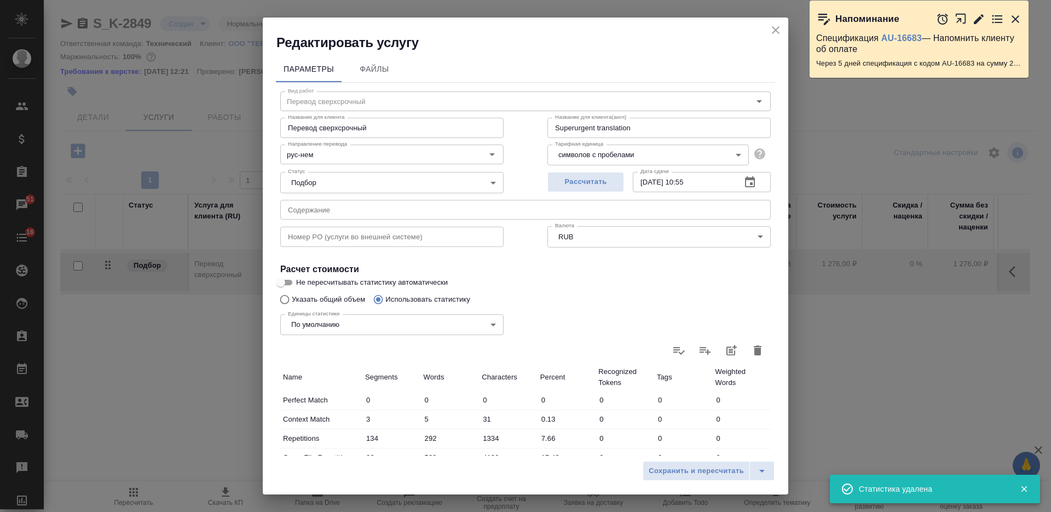
type input "0"
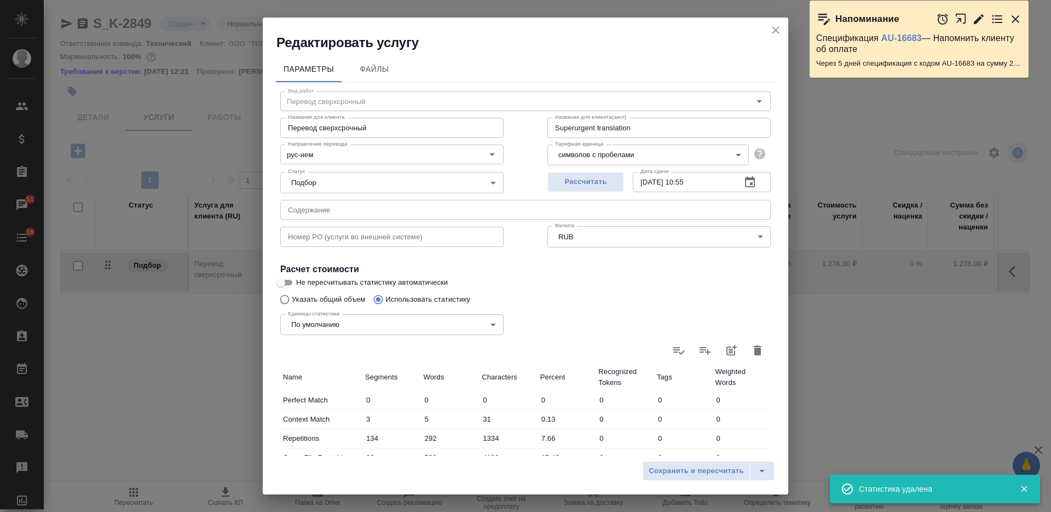
type input "0"
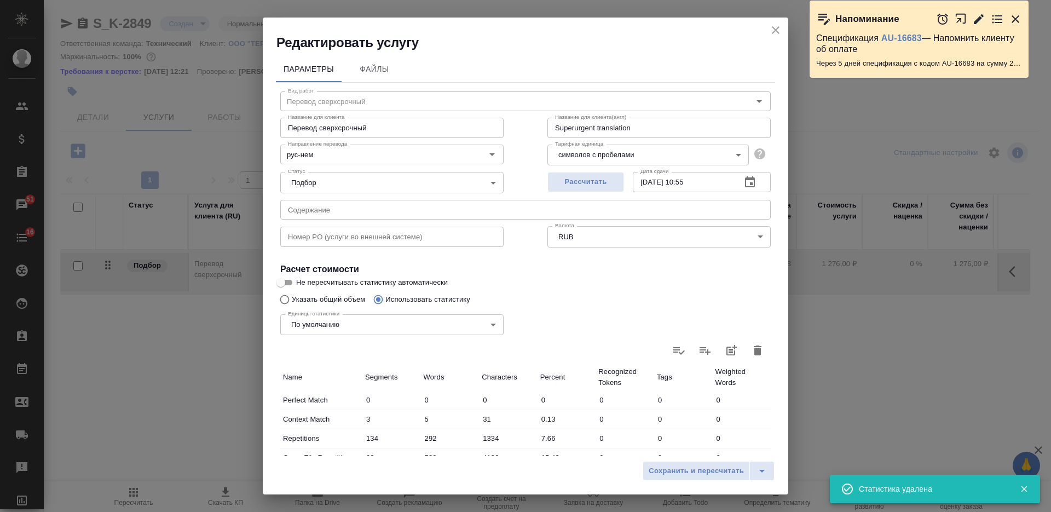
type input "0"
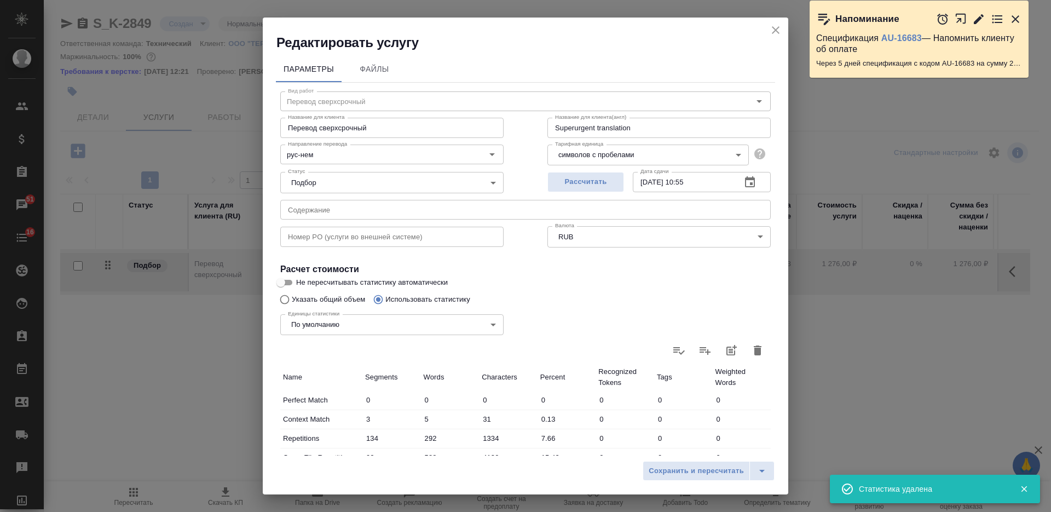
type input "0"
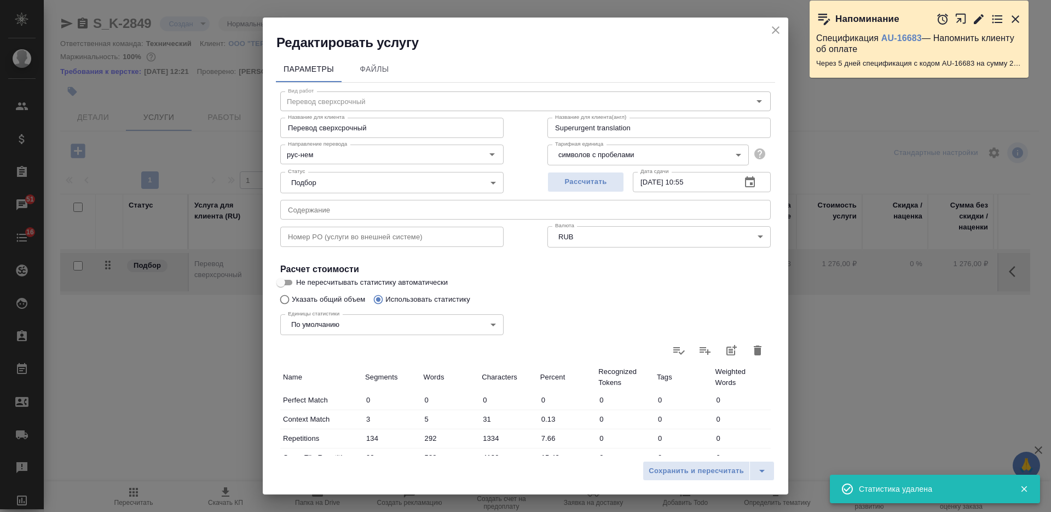
type input "0"
click at [314, 299] on div "Единицы статистики По умолчанию default Единицы статистики" at bounding box center [391, 323] width 267 height 71
click at [291, 300] on input "Указать общий объем" at bounding box center [283, 299] width 18 height 21
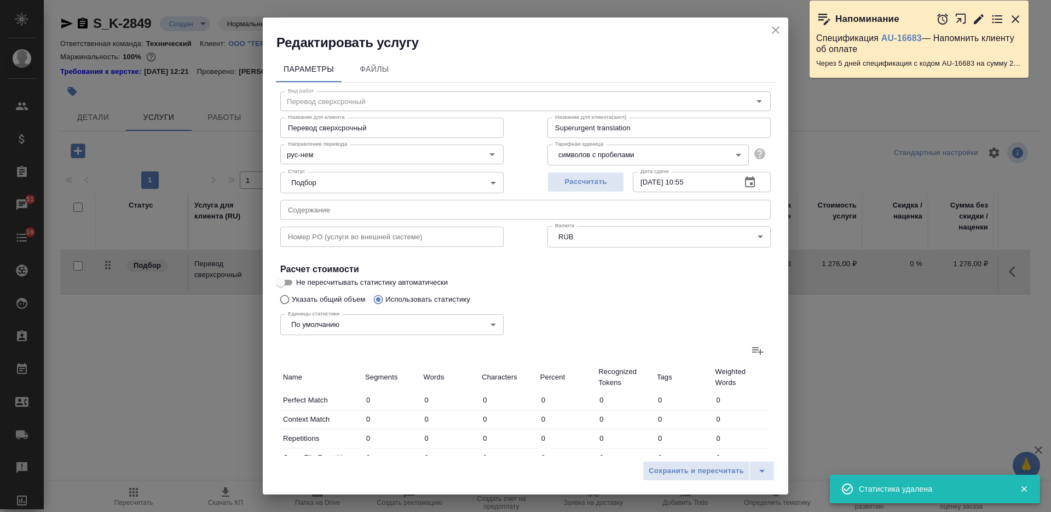
radio input "true"
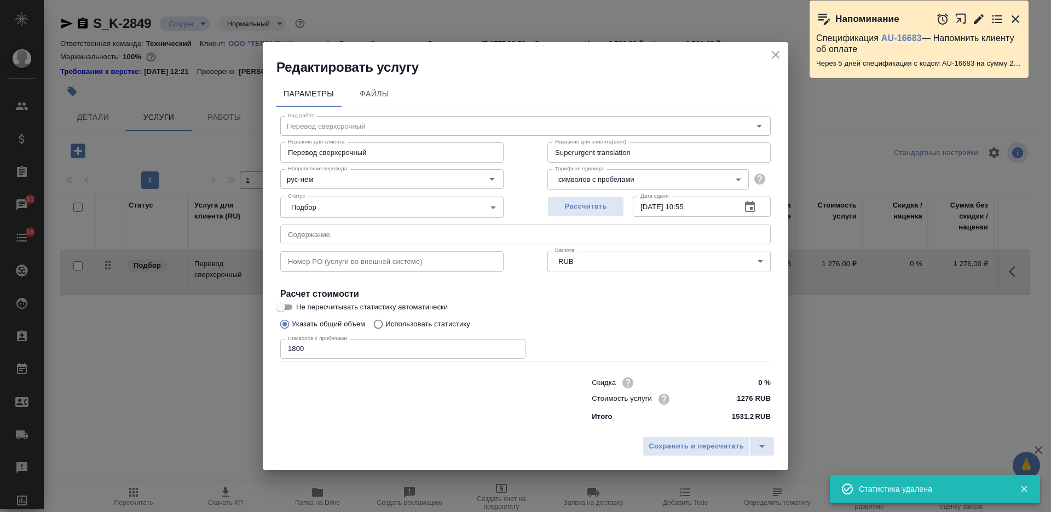
radio input "false"
click at [315, 351] on input "1800" at bounding box center [402, 349] width 245 height 20
paste input "26612"
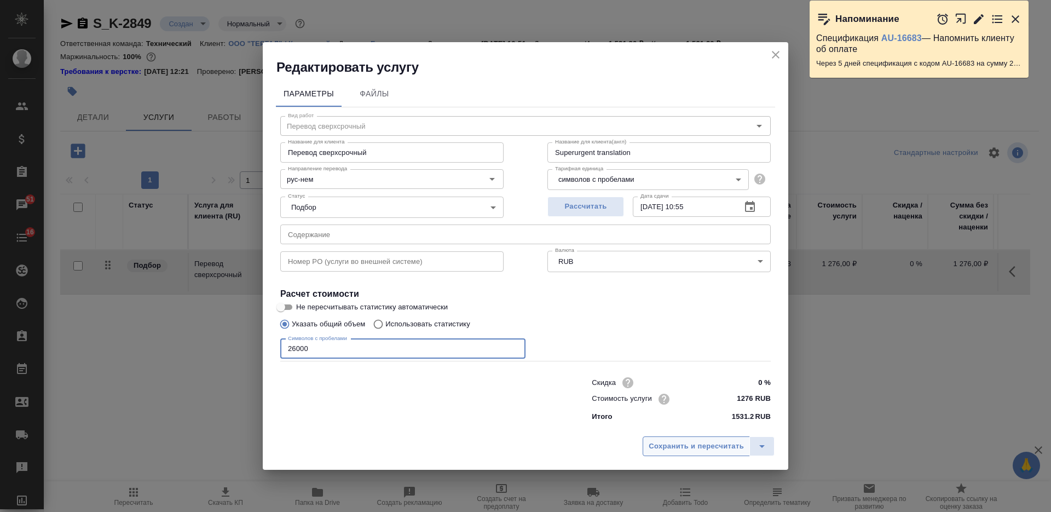
type input "26000"
click at [682, 440] on span "Сохранить и пересчитать" at bounding box center [696, 446] width 95 height 13
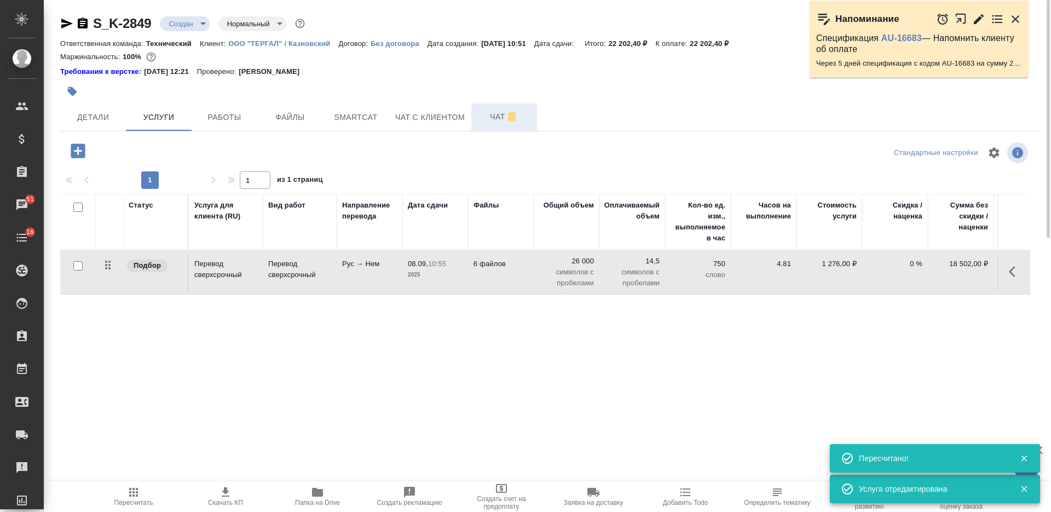
click at [489, 111] on span "Чат" at bounding box center [504, 117] width 53 height 14
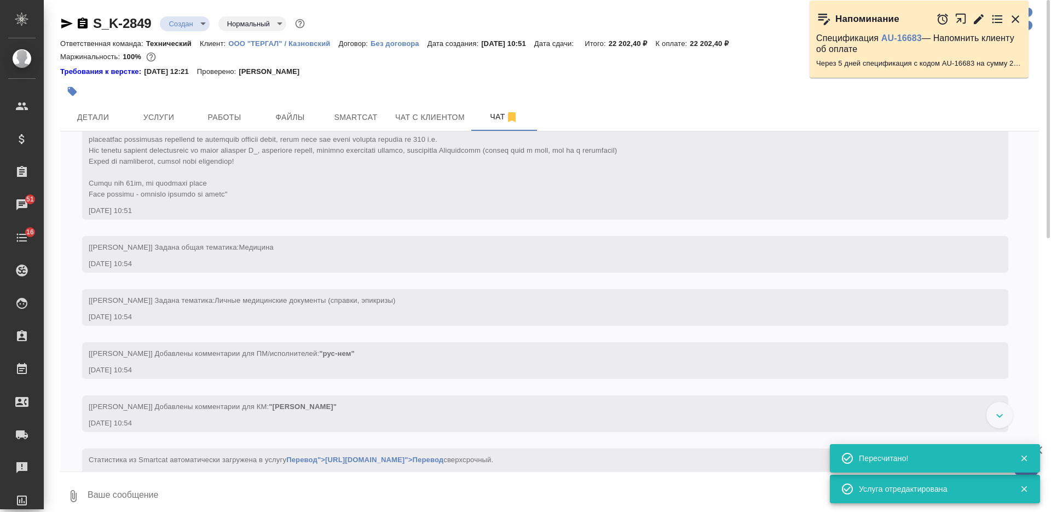
scroll to position [233, 0]
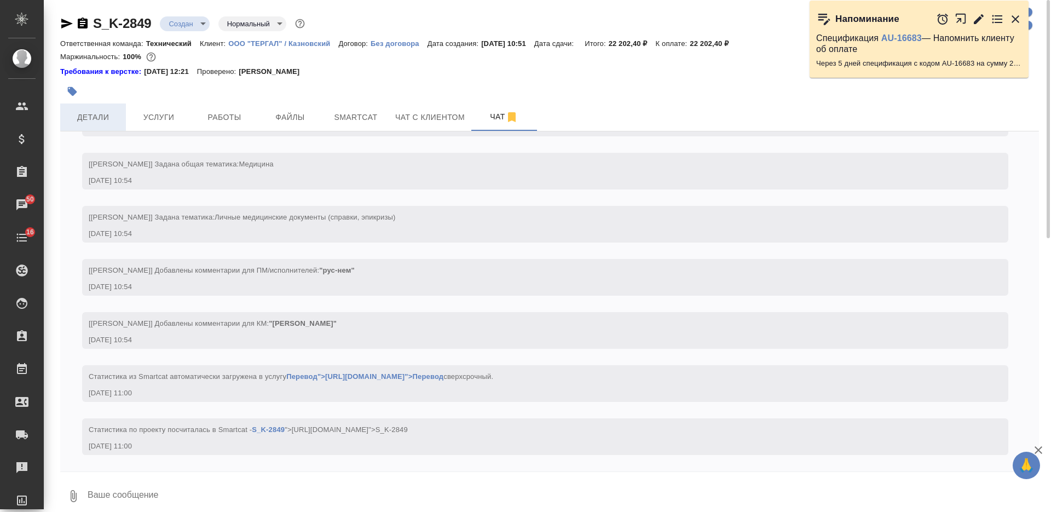
click at [101, 111] on span "Детали" at bounding box center [93, 118] width 53 height 14
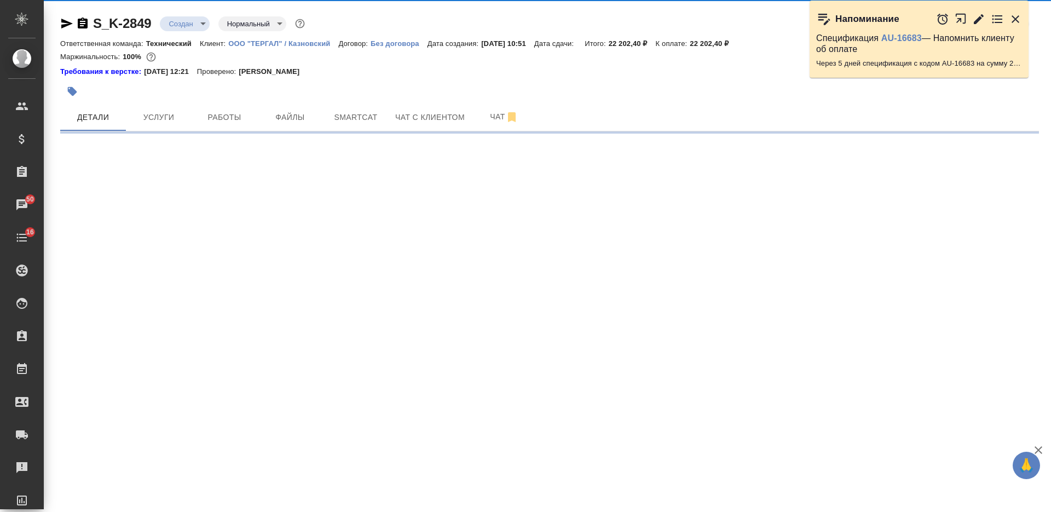
select select "RU"
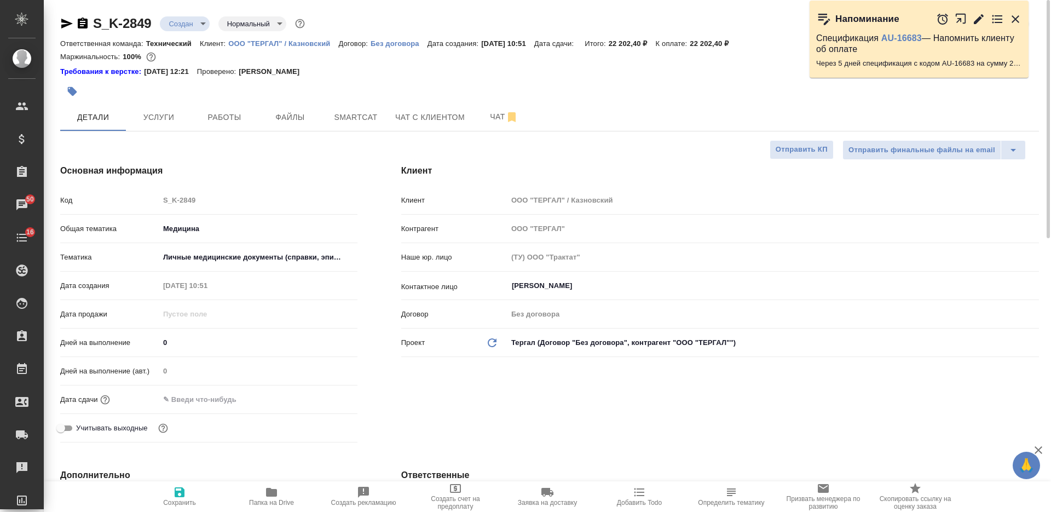
type textarea "x"
click at [192, 24] on body "🙏 .cls-1 fill:#fff; AWATERA Nikiforova Valeria Клиенты Спецификации Заказы 50 Ч…" at bounding box center [525, 256] width 1051 height 512
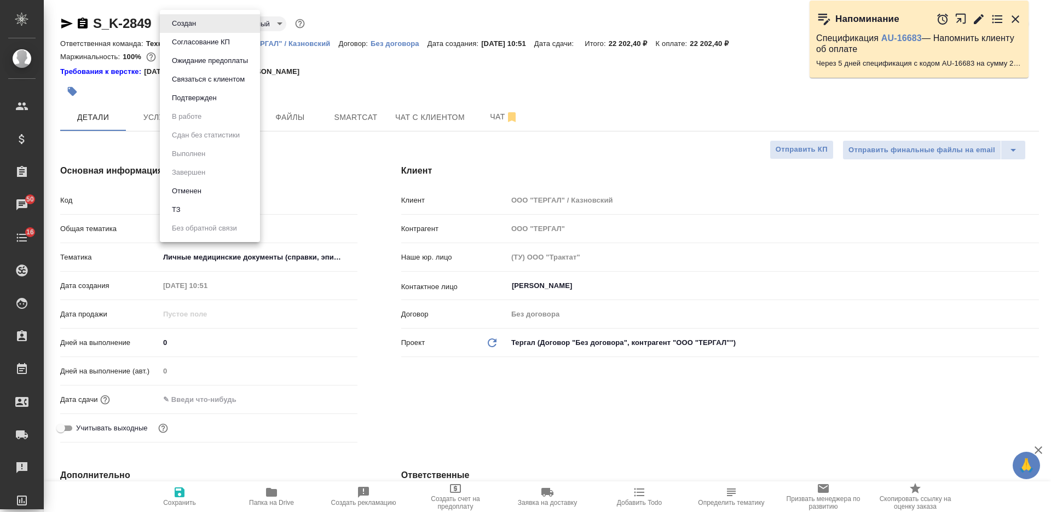
click at [191, 212] on li "ТЗ" at bounding box center [210, 209] width 100 height 19
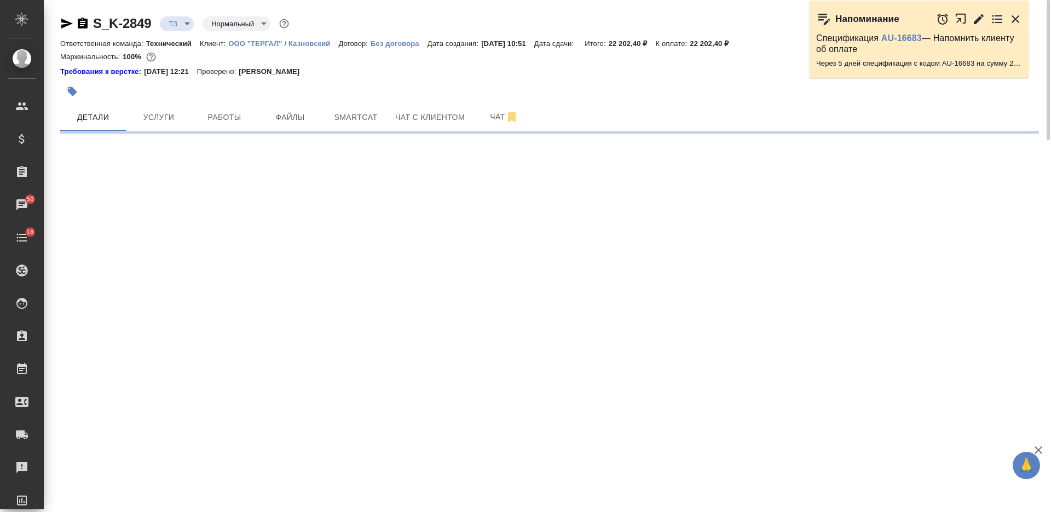
select select "RU"
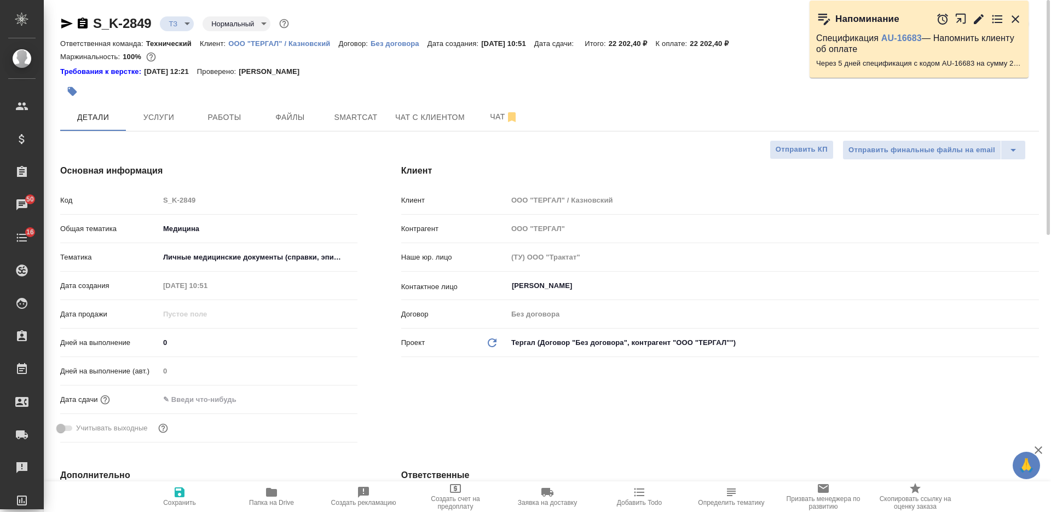
type textarea "x"
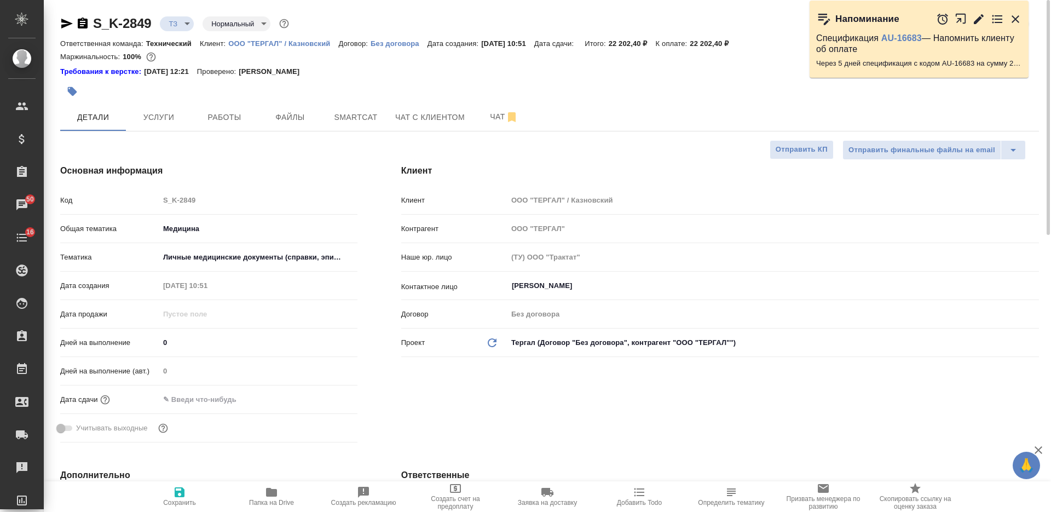
type textarea "x"
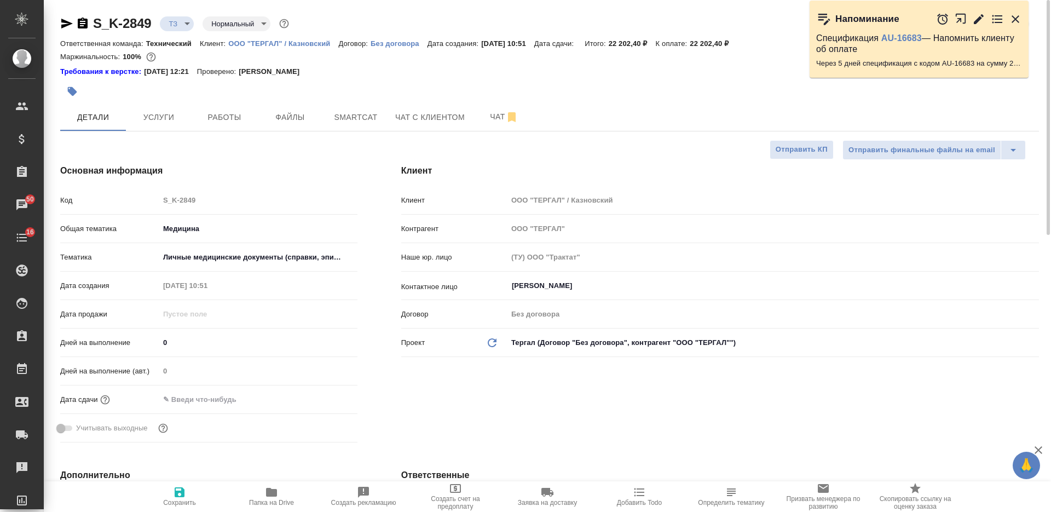
type textarea "x"
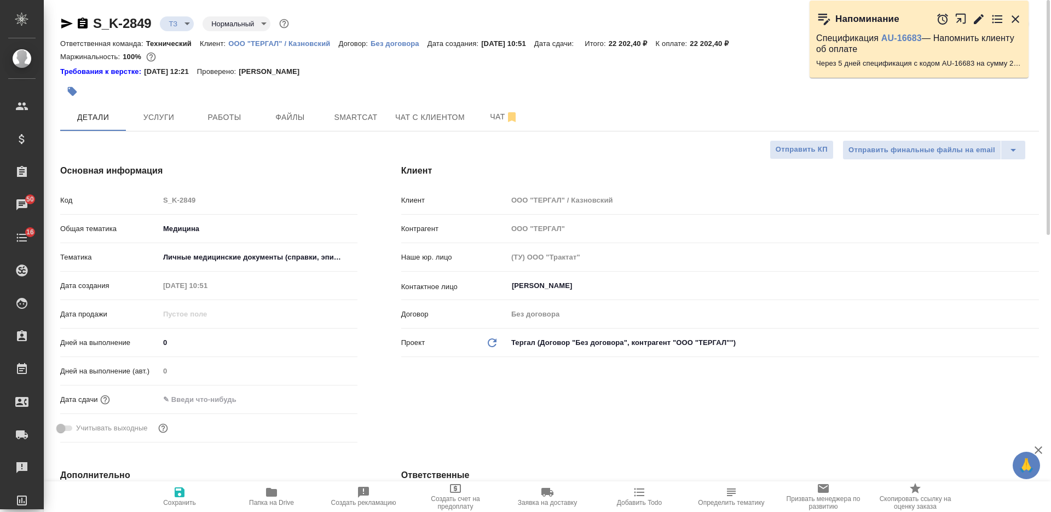
type textarea "x"
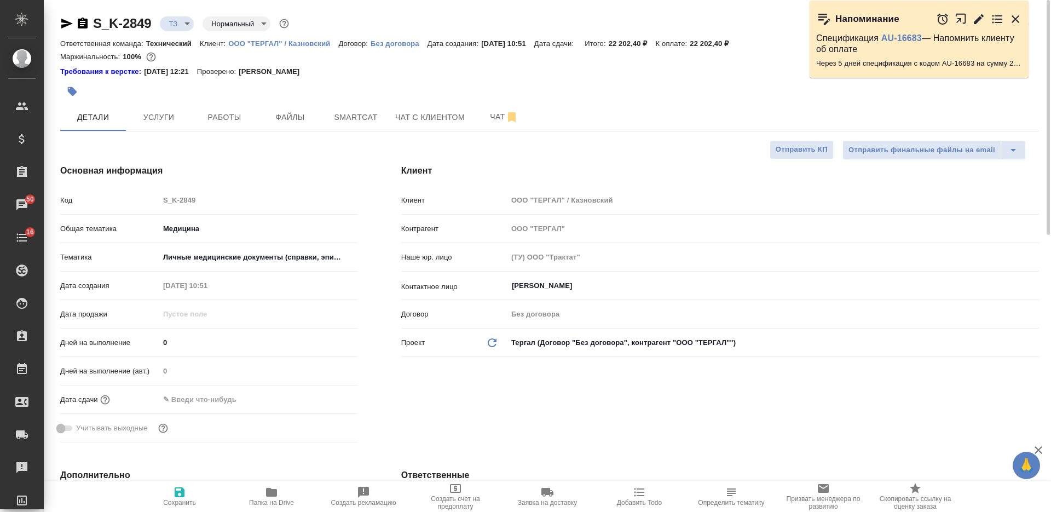
type textarea "x"
click at [487, 109] on button "Чат" at bounding box center [504, 116] width 66 height 27
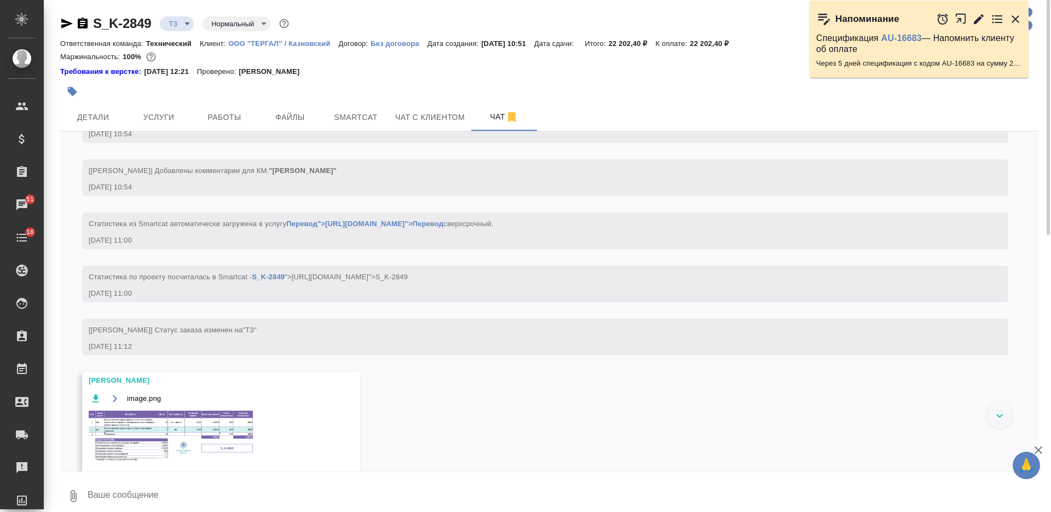
scroll to position [427, 0]
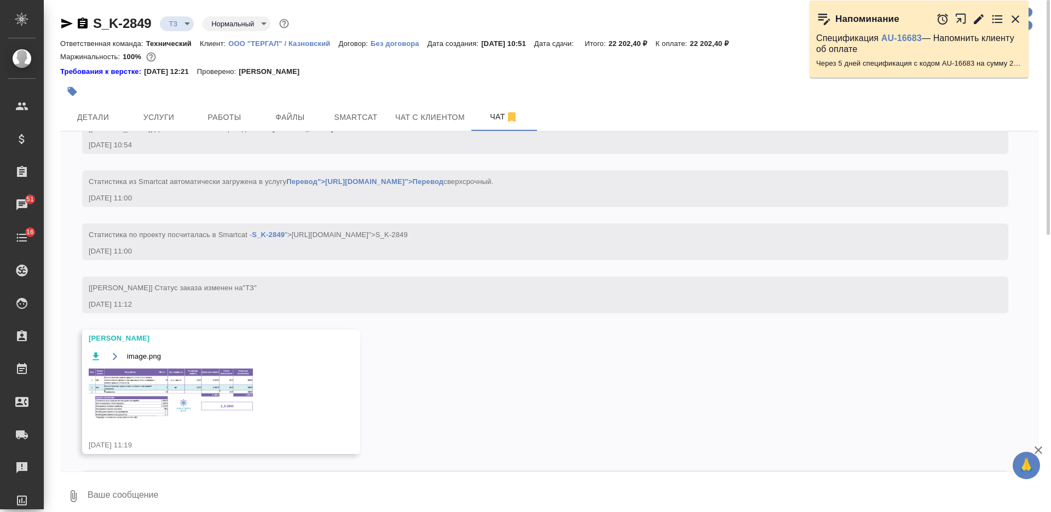
click at [182, 385] on img at bounding box center [171, 394] width 164 height 52
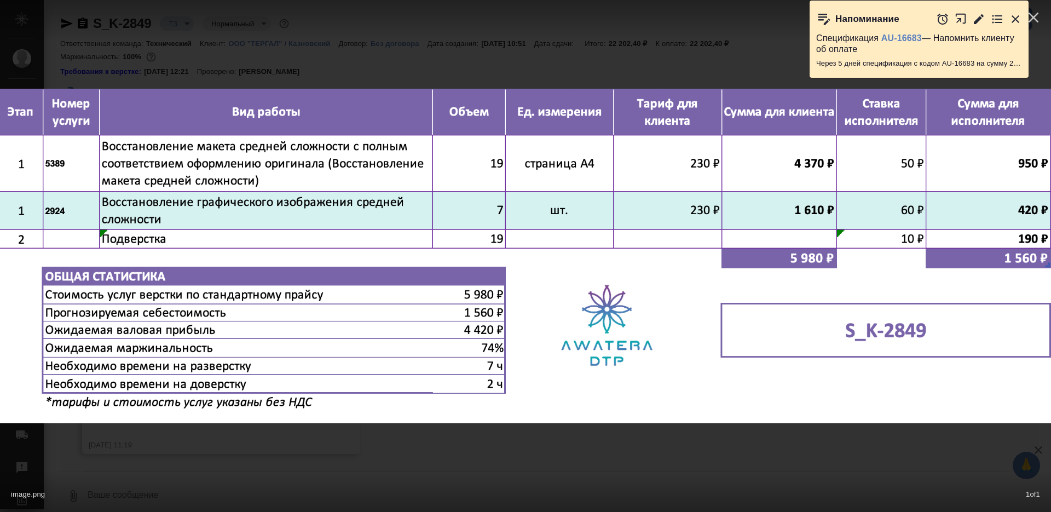
click at [479, 450] on div "image.png 1 of 1" at bounding box center [525, 256] width 1051 height 512
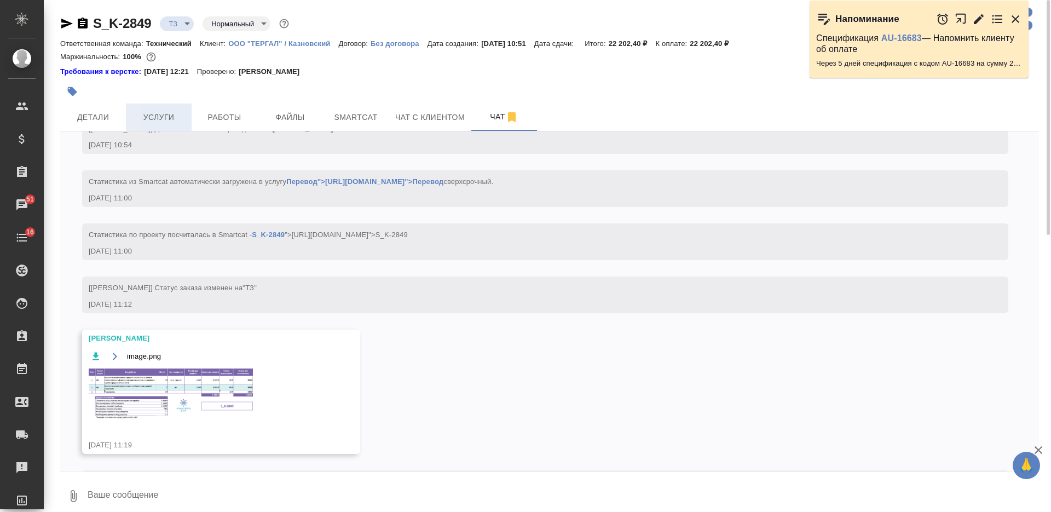
click at [165, 111] on span "Услуги" at bounding box center [158, 118] width 53 height 14
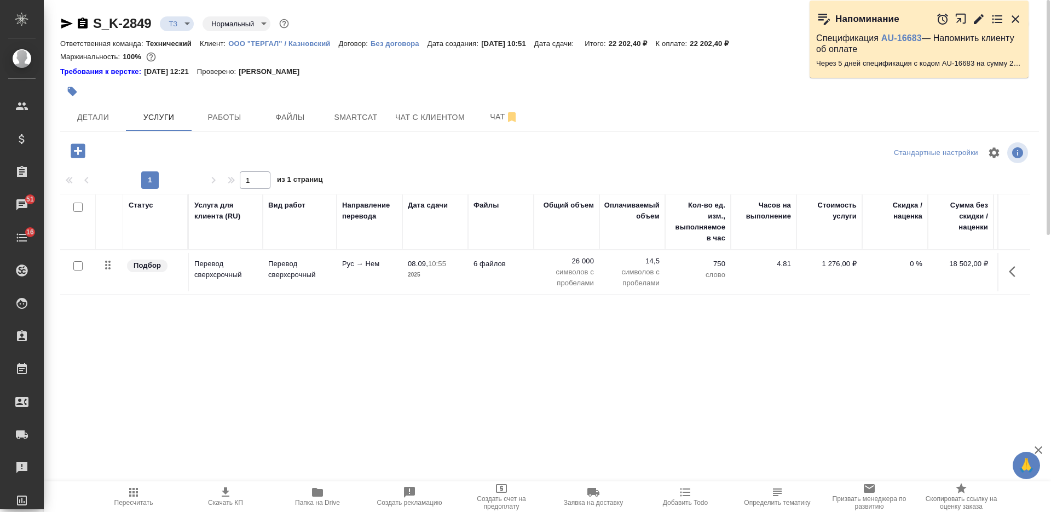
click at [80, 149] on icon "button" at bounding box center [78, 150] width 14 height 14
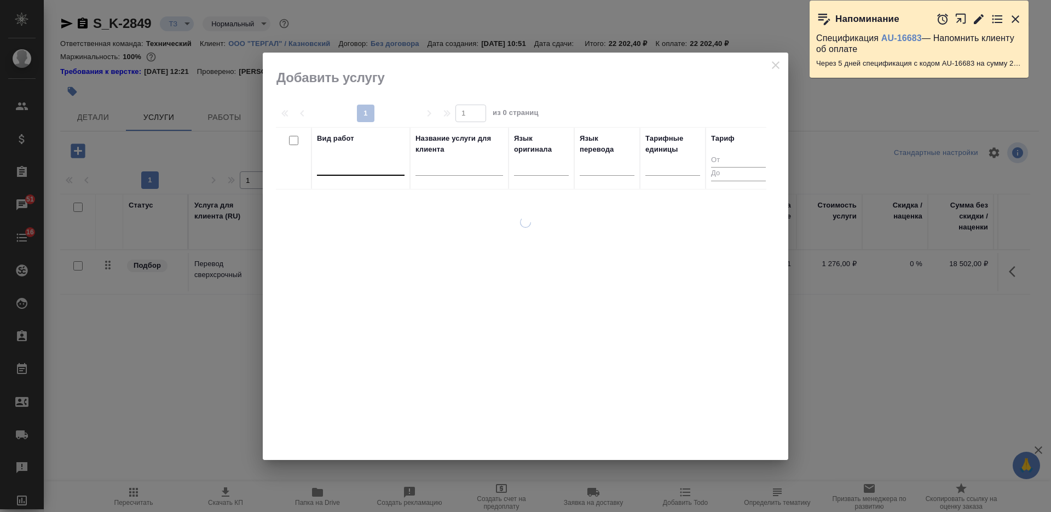
click at [360, 166] on div at bounding box center [361, 165] width 88 height 16
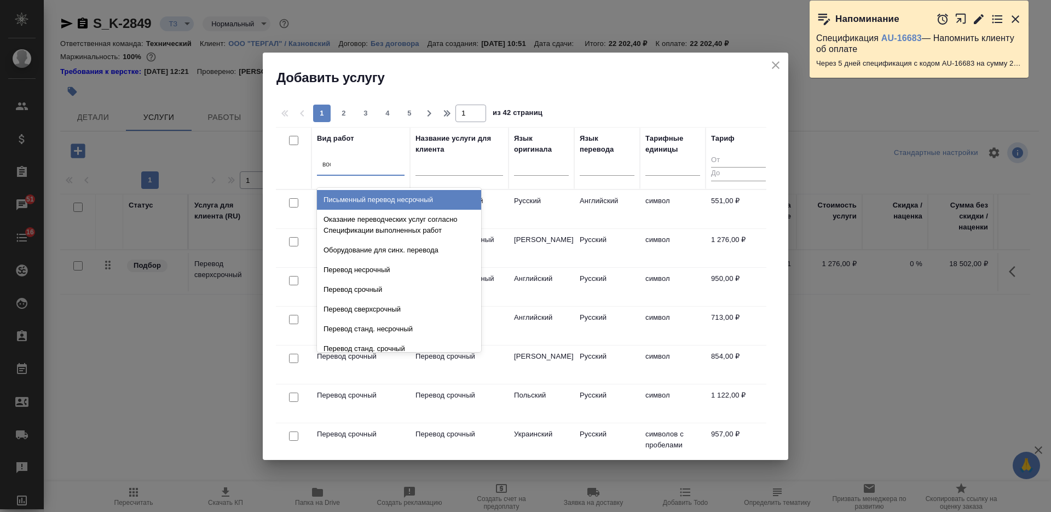
type input "восс"
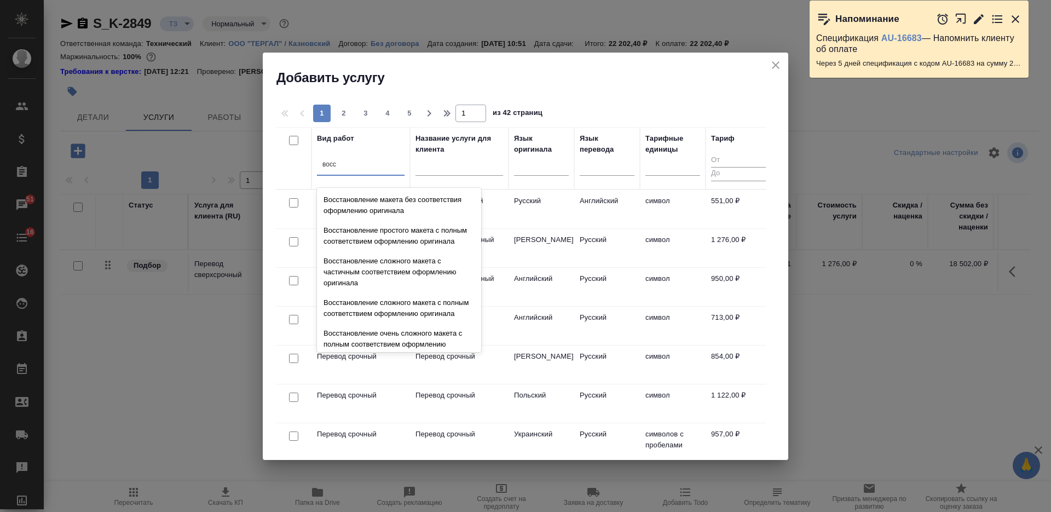
scroll to position [201, 0]
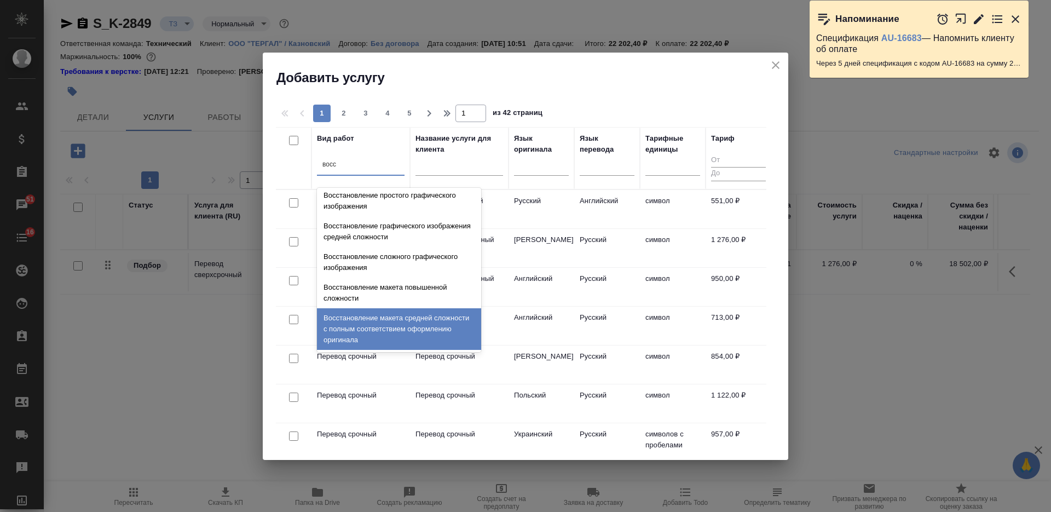
click at [426, 326] on div "Восстановление макета средней сложности с полным соответствием оформлению ориги…" at bounding box center [399, 329] width 164 height 42
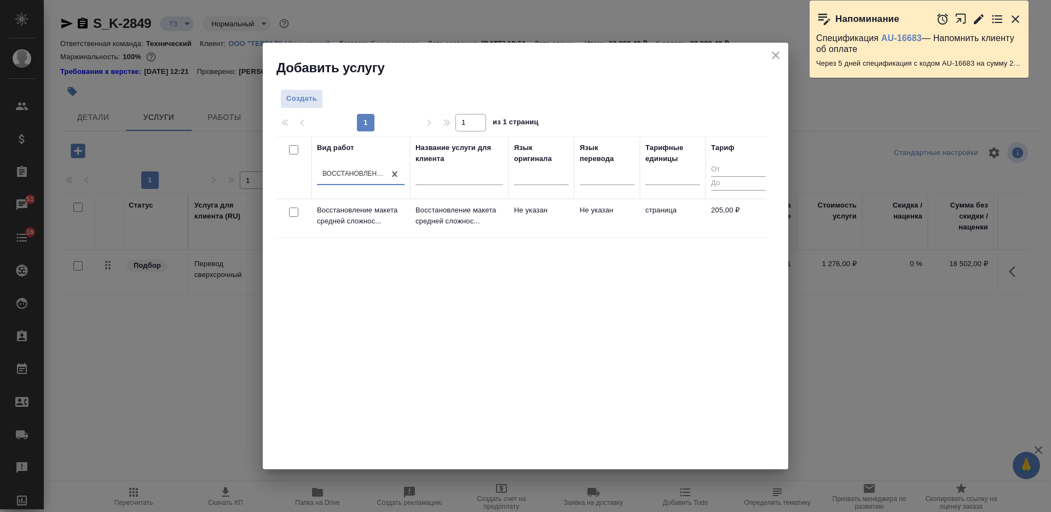
click at [294, 209] on input "checkbox" at bounding box center [293, 211] width 9 height 9
checkbox input "true"
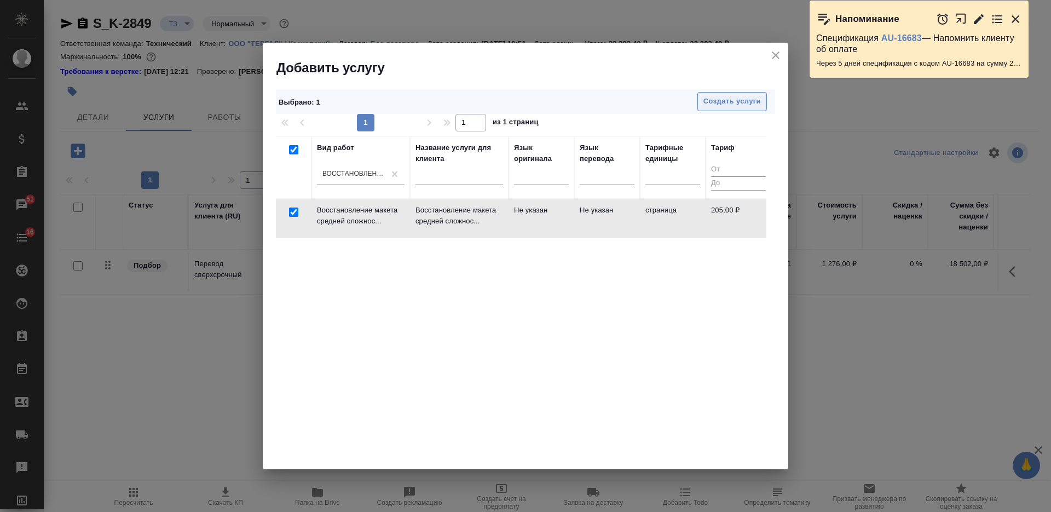
click at [720, 106] on span "Создать услуги" at bounding box center [731, 101] width 57 height 13
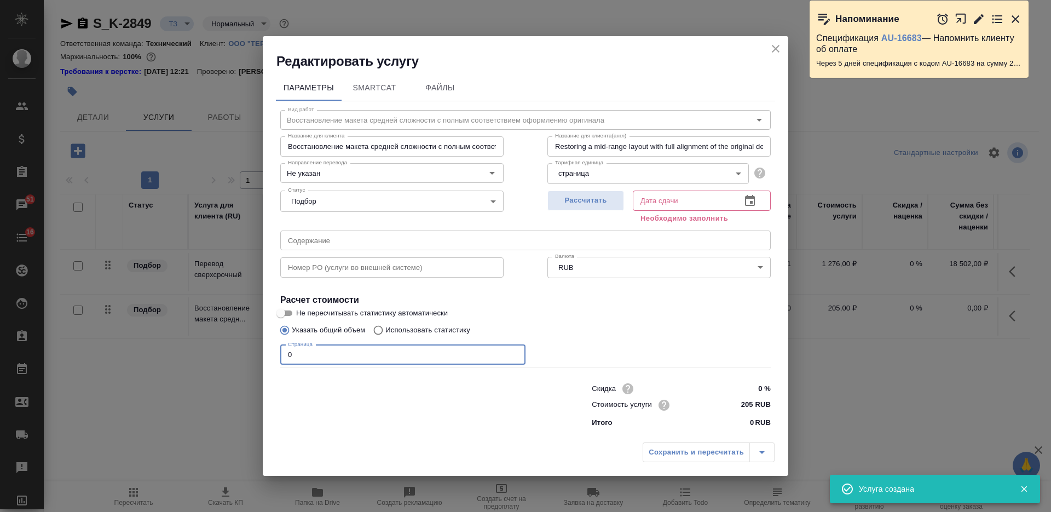
drag, startPoint x: 247, startPoint y: 358, endPoint x: 228, endPoint y: 357, distance: 19.2
click at [228, 357] on div "Редактировать услугу Параметры SmartCat Файлы Вид работ Восстановление макета с…" at bounding box center [525, 256] width 1051 height 512
type input "19"
click at [564, 205] on span "Рассчитать" at bounding box center [585, 200] width 65 height 13
type input "08.09.2025 13:21"
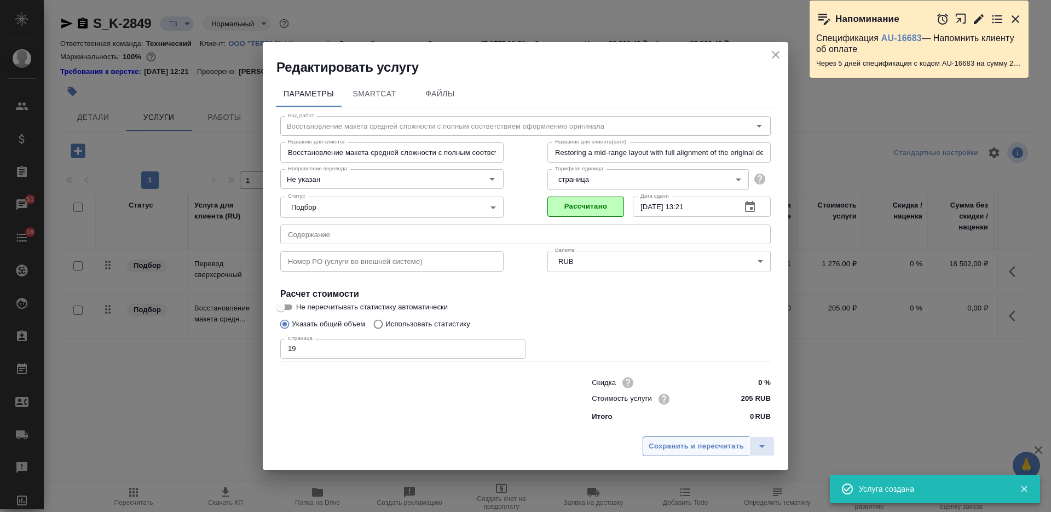
click at [666, 448] on span "Сохранить и пересчитать" at bounding box center [696, 446] width 95 height 13
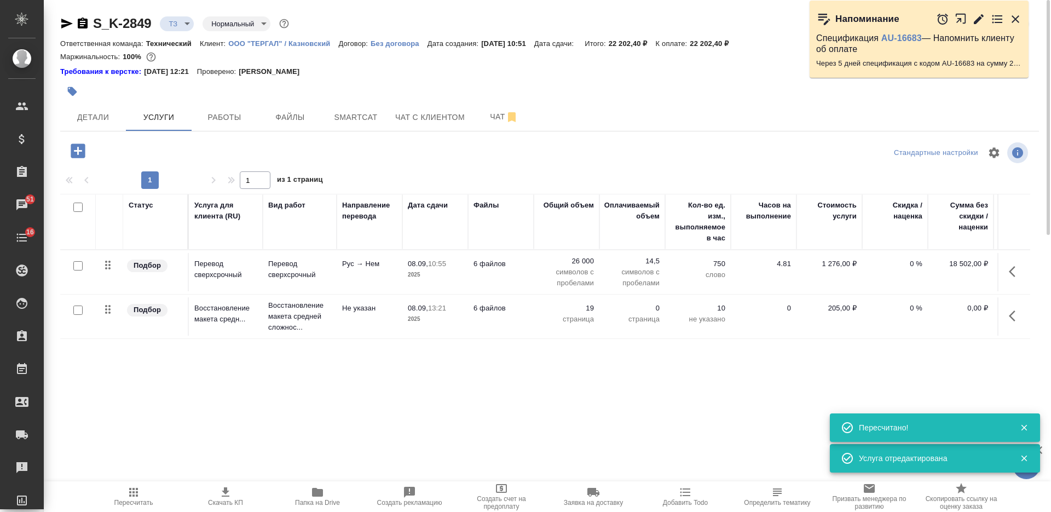
type input "new"
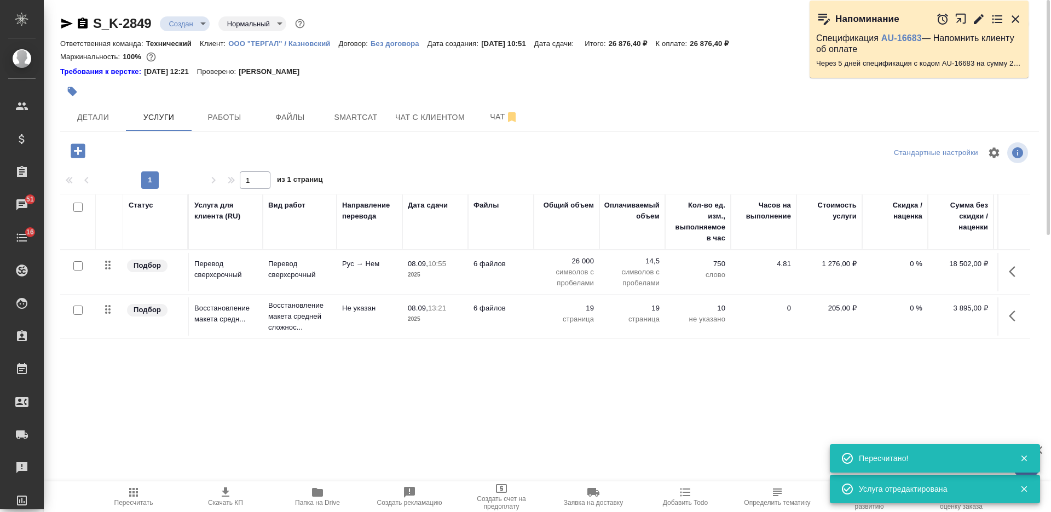
click at [1011, 316] on icon "button" at bounding box center [1015, 315] width 13 height 13
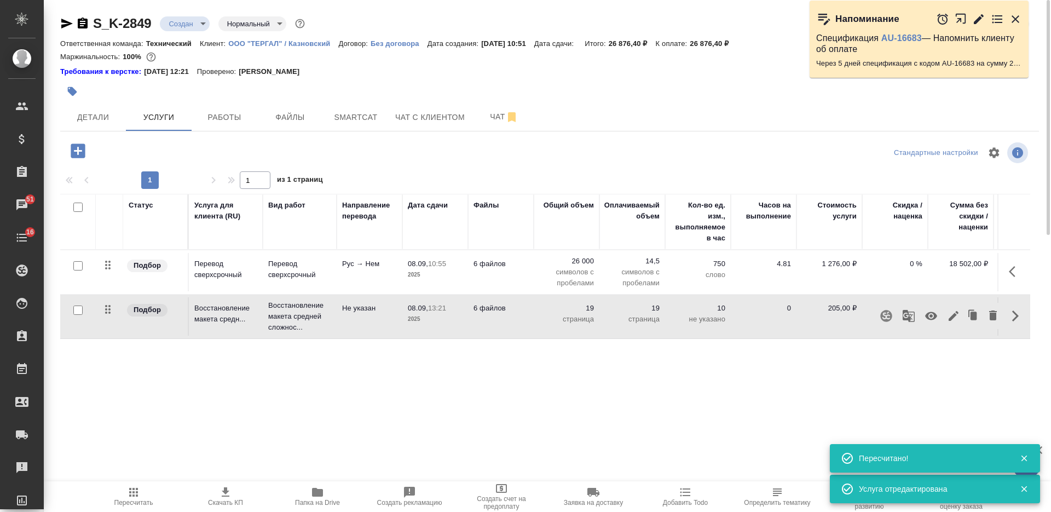
click at [933, 314] on icon "button" at bounding box center [930, 315] width 13 height 13
click at [484, 111] on span "Чат" at bounding box center [504, 117] width 53 height 14
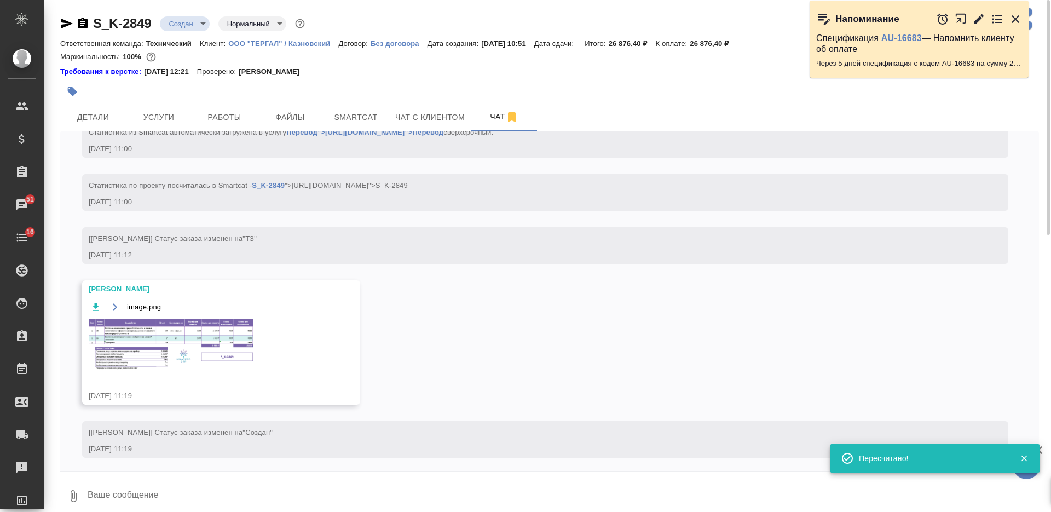
scroll to position [479, 0]
click at [218, 344] on img at bounding box center [171, 342] width 164 height 52
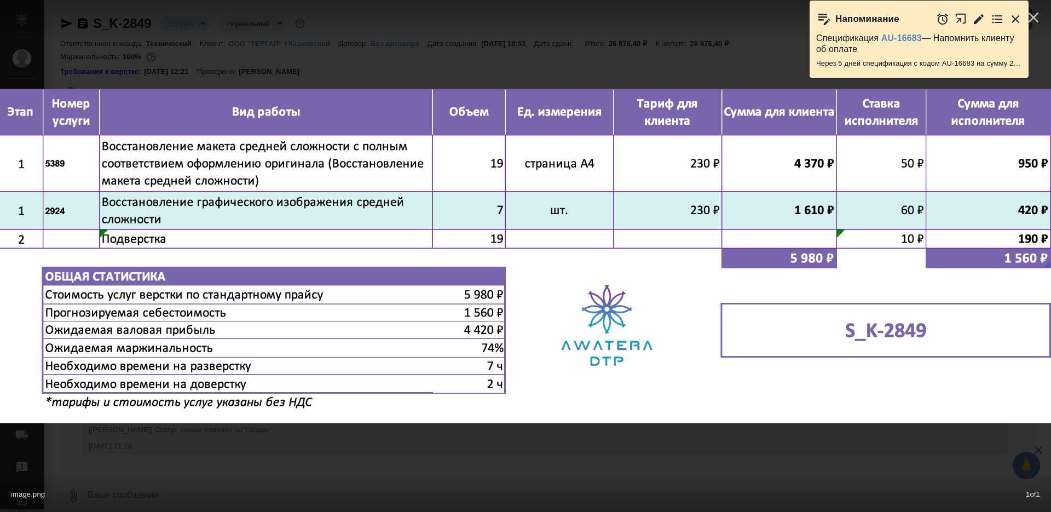
click at [485, 450] on div "image.png 1 of 1" at bounding box center [525, 256] width 1051 height 512
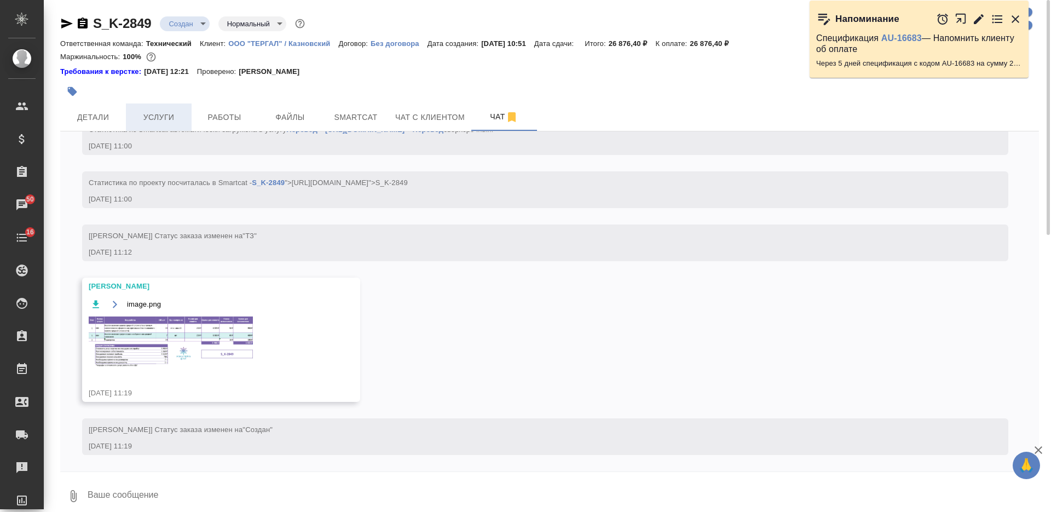
click at [153, 109] on button "Услуги" at bounding box center [159, 116] width 66 height 27
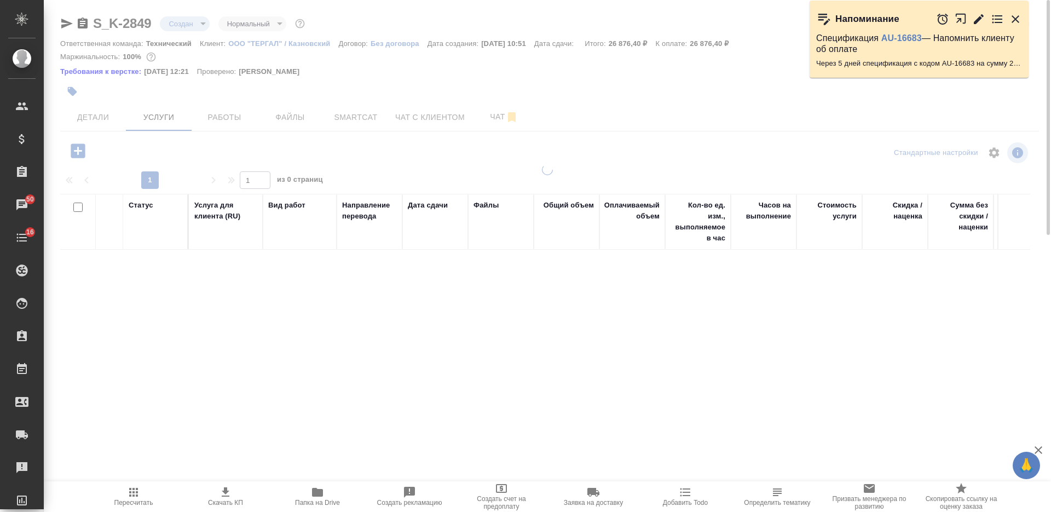
click at [82, 148] on div at bounding box center [547, 228] width 1007 height 457
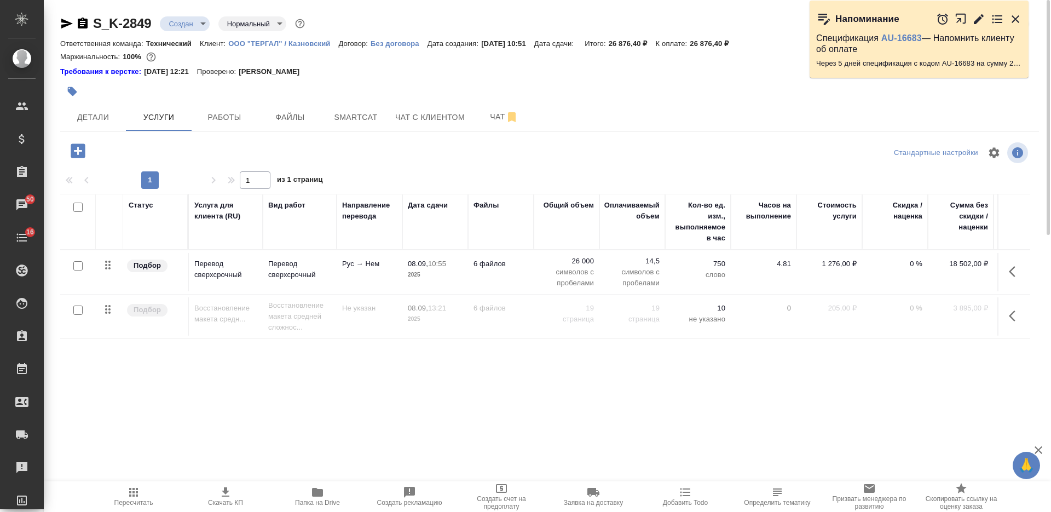
click at [82, 148] on icon "button" at bounding box center [78, 150] width 14 height 14
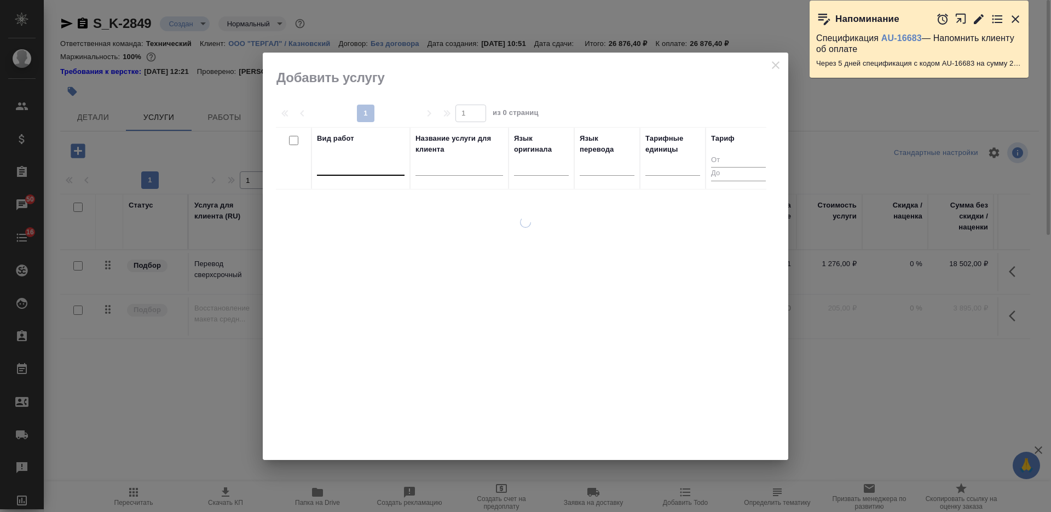
click at [359, 166] on div at bounding box center [361, 165] width 88 height 16
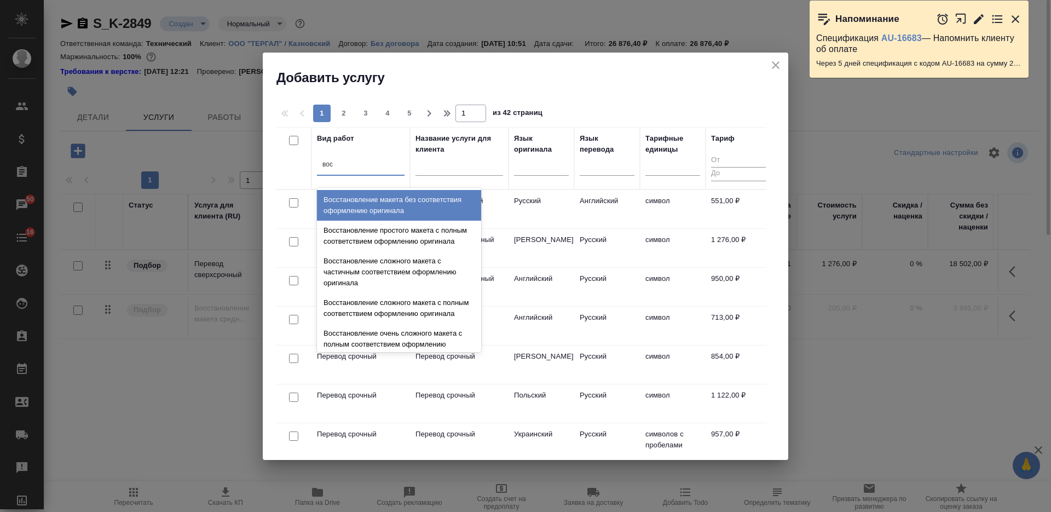
type input "восс"
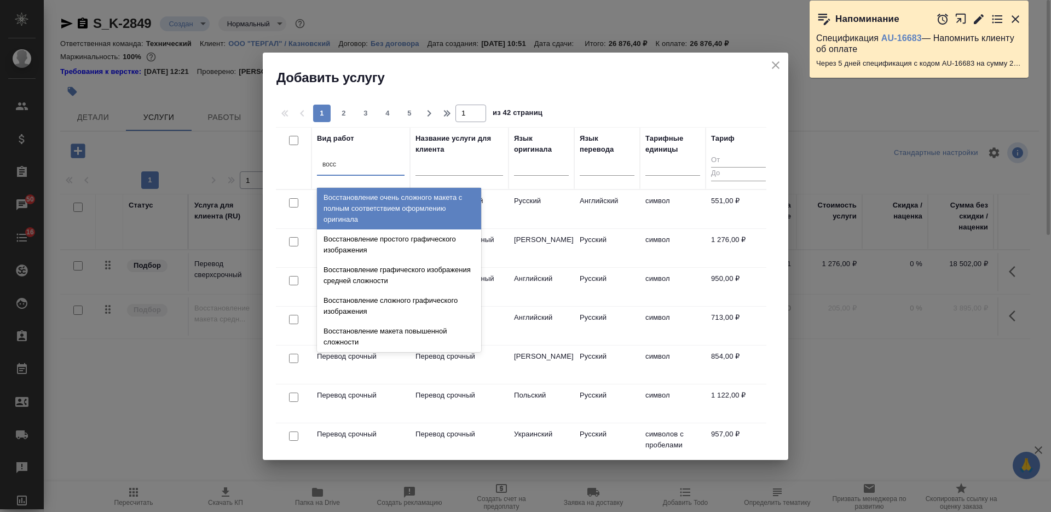
scroll to position [137, 0]
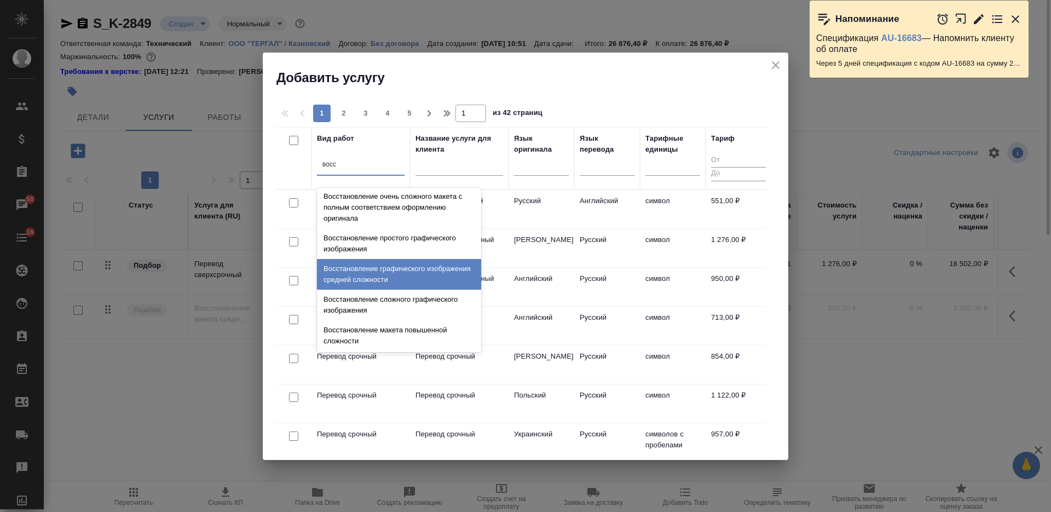
click at [418, 290] on div "Восстановление графического изображения средней сложности" at bounding box center [399, 274] width 164 height 31
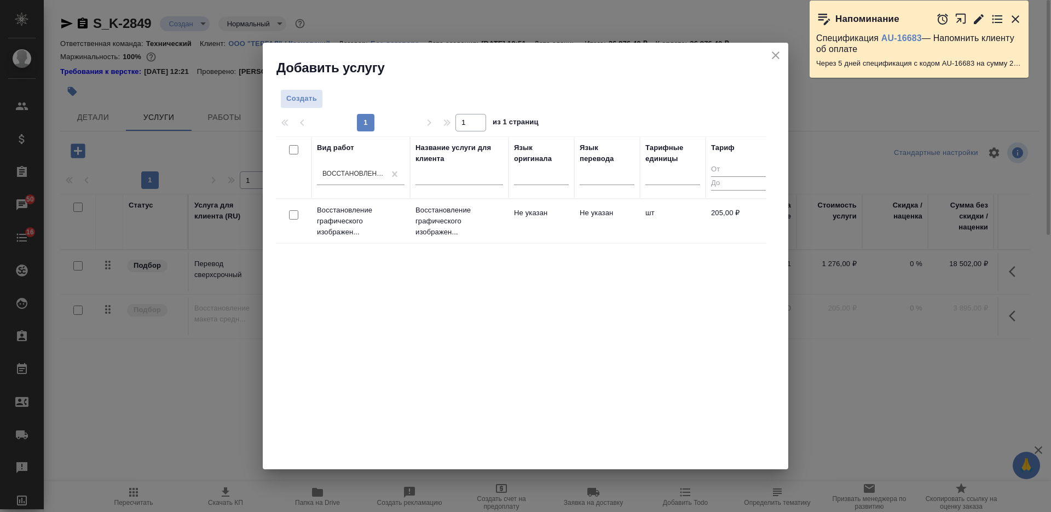
click at [294, 213] on input "checkbox" at bounding box center [293, 214] width 9 height 9
checkbox input "true"
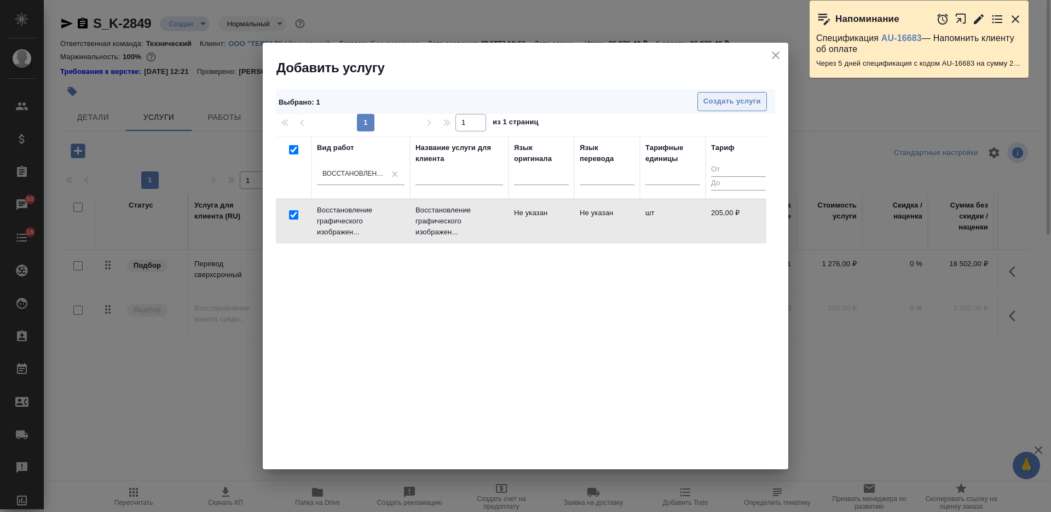
click at [721, 103] on span "Создать услуги" at bounding box center [731, 101] width 57 height 13
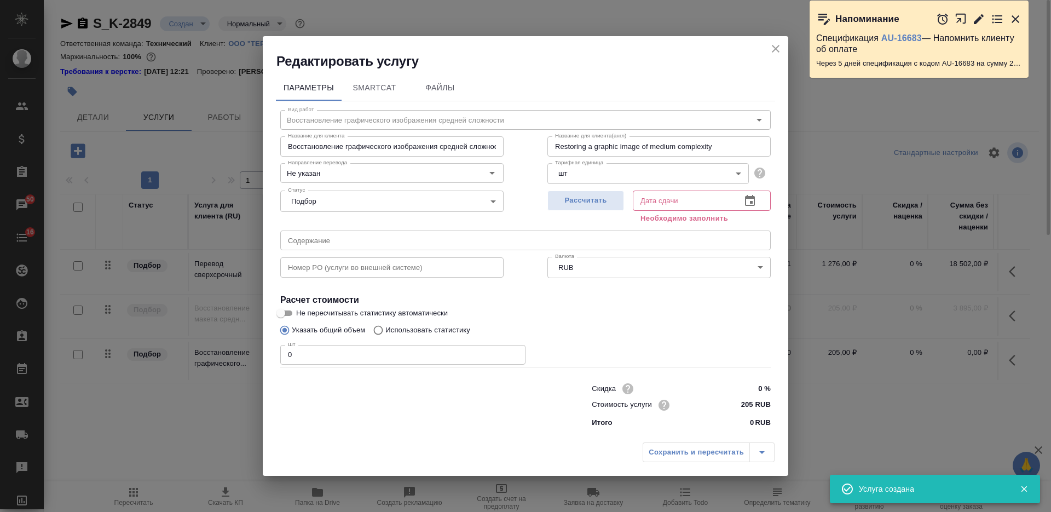
click at [772, 44] on icon "close" at bounding box center [775, 48] width 13 height 13
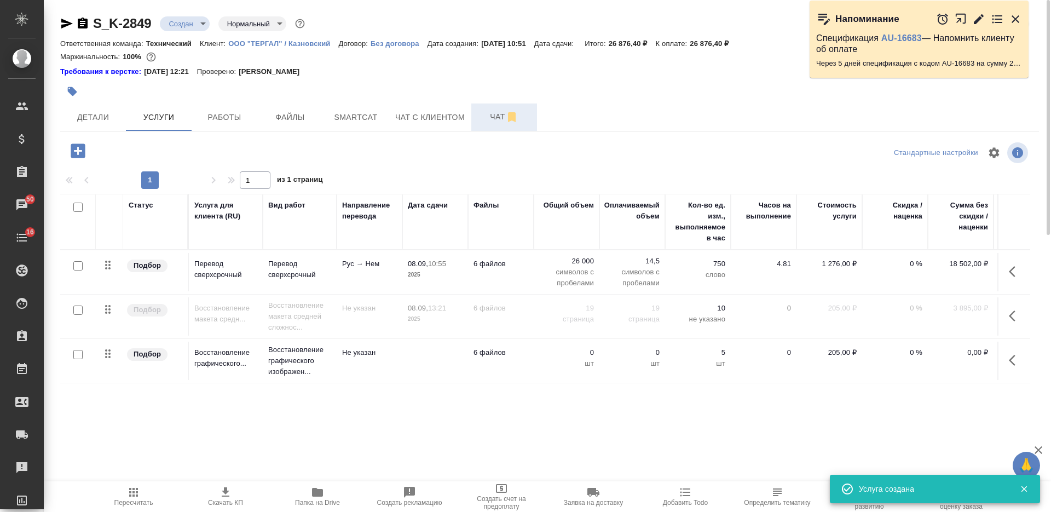
click at [492, 121] on span "Чат" at bounding box center [504, 117] width 53 height 14
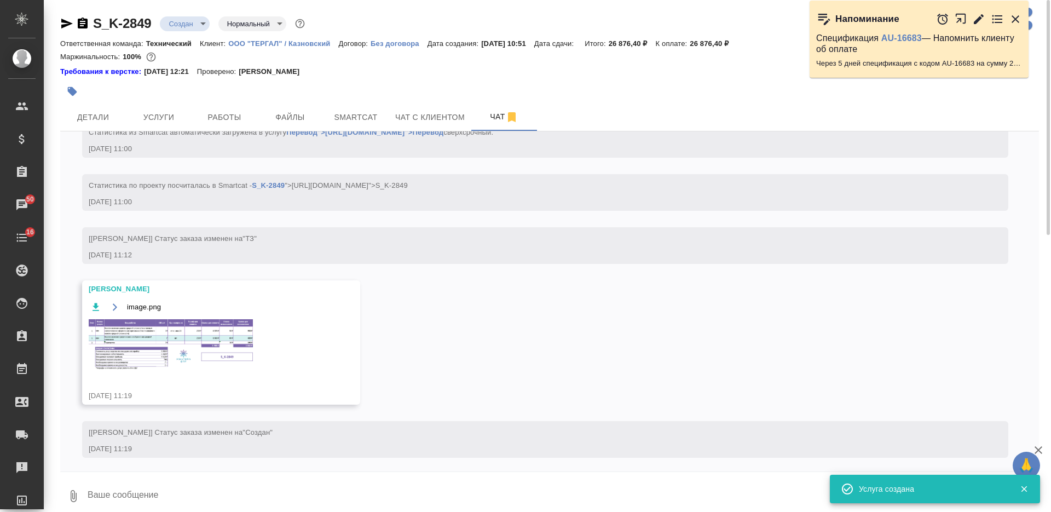
scroll to position [479, 0]
click at [222, 341] on img at bounding box center [171, 342] width 164 height 52
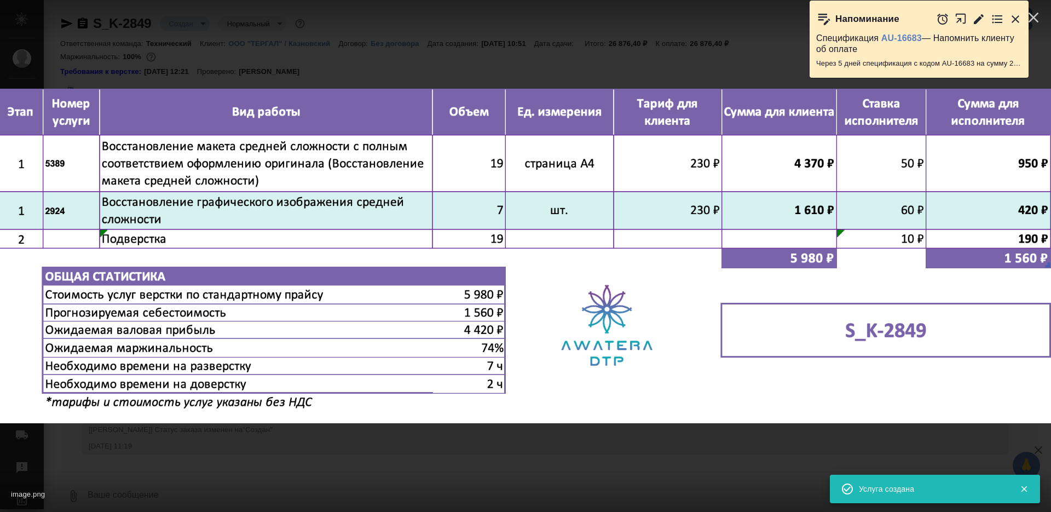
click at [490, 458] on div "image.png 1 of 1" at bounding box center [525, 256] width 1051 height 512
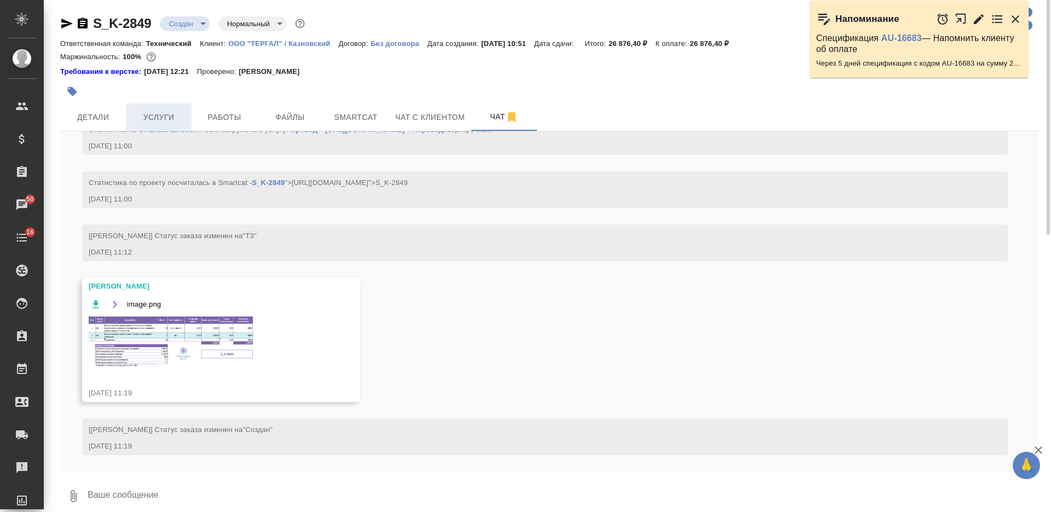
click at [175, 120] on span "Услуги" at bounding box center [158, 118] width 53 height 14
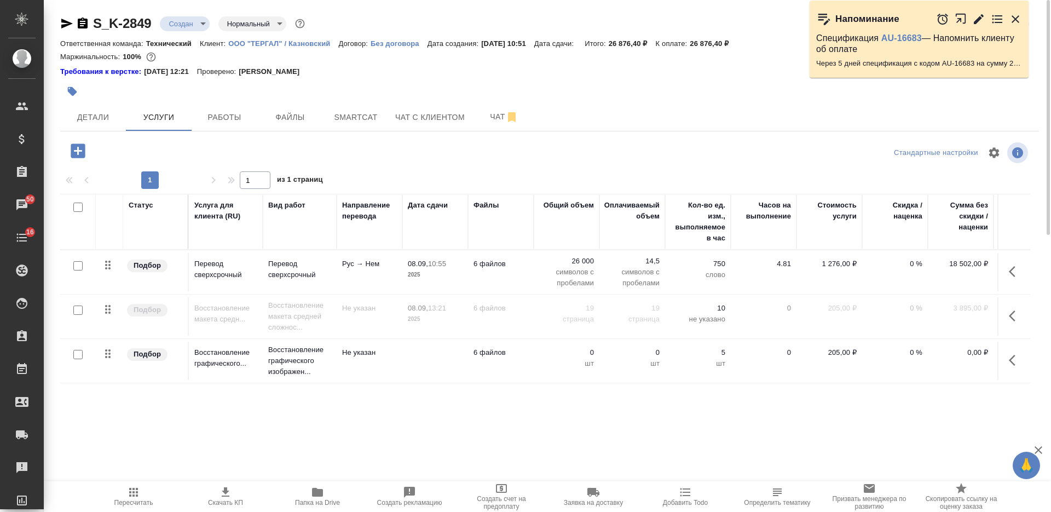
click at [430, 354] on td at bounding box center [435, 361] width 66 height 38
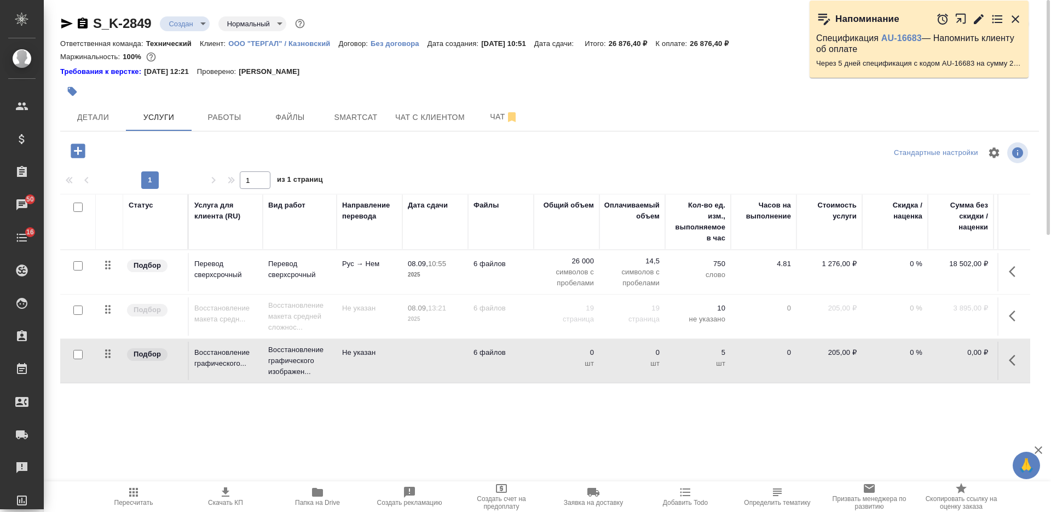
click at [430, 354] on td at bounding box center [435, 361] width 66 height 38
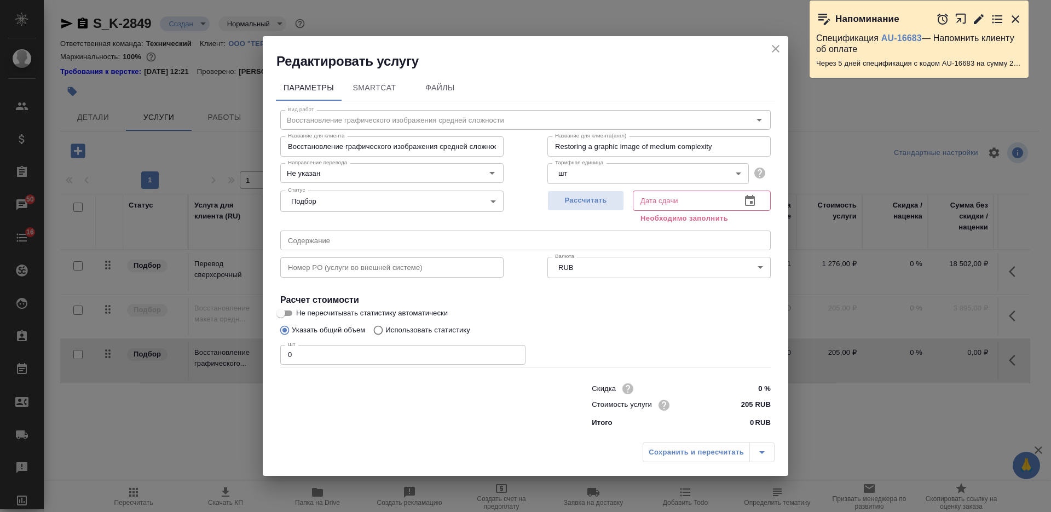
click at [250, 346] on div "Редактировать услугу Параметры SmartCat Файлы Вид работ Восстановление графичес…" at bounding box center [525, 256] width 1051 height 512
type input "7"
click at [563, 205] on span "Рассчитать" at bounding box center [585, 200] width 65 height 13
type input "08.09.2025 12:51"
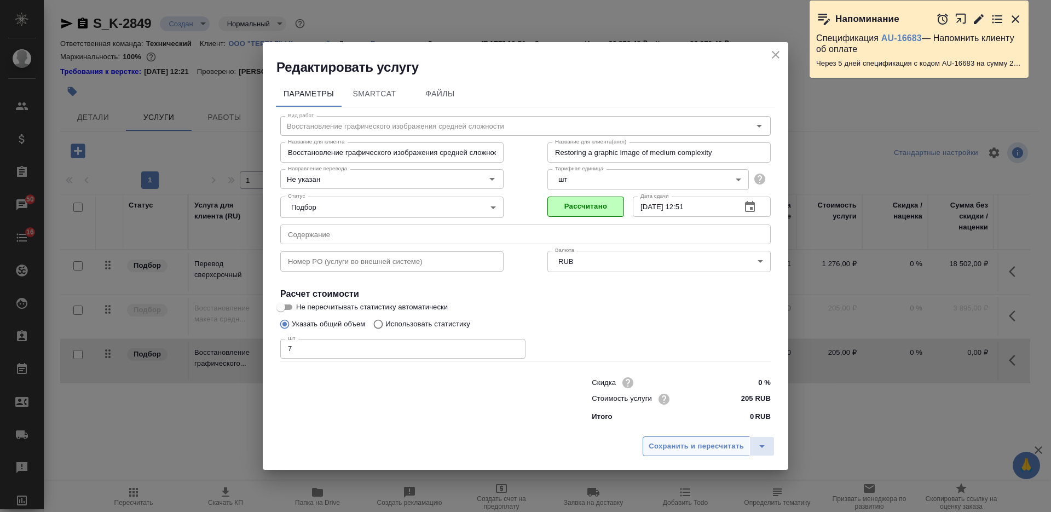
click at [656, 447] on span "Сохранить и пересчитать" at bounding box center [696, 446] width 95 height 13
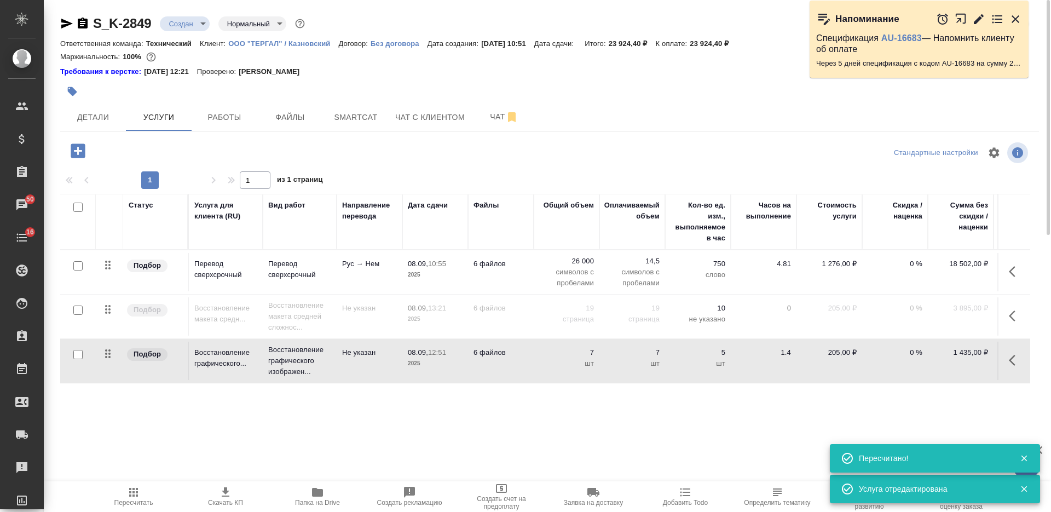
click at [1010, 361] on icon "button" at bounding box center [1012, 360] width 7 height 11
click at [934, 360] on icon "button" at bounding box center [931, 360] width 12 height 8
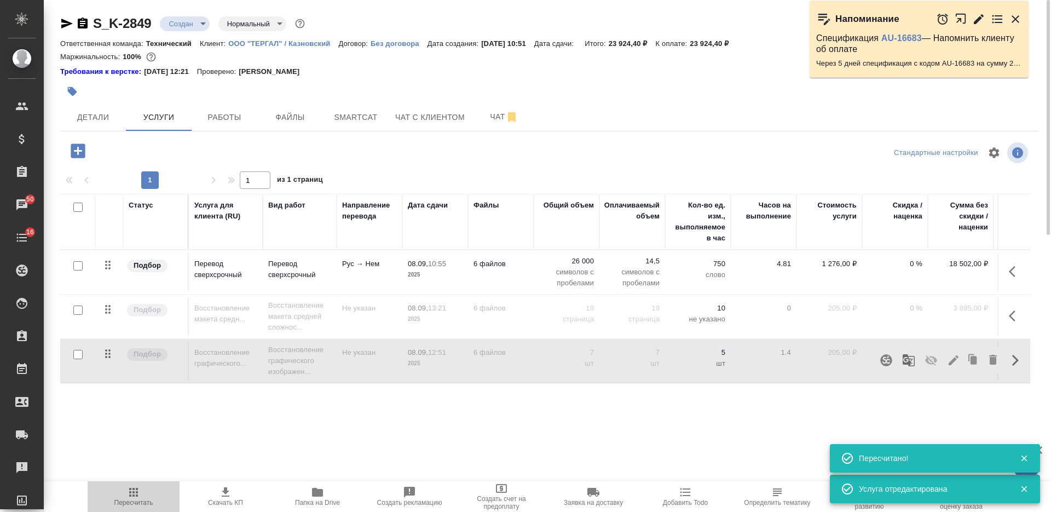
click at [138, 493] on icon "button" at bounding box center [133, 491] width 13 height 13
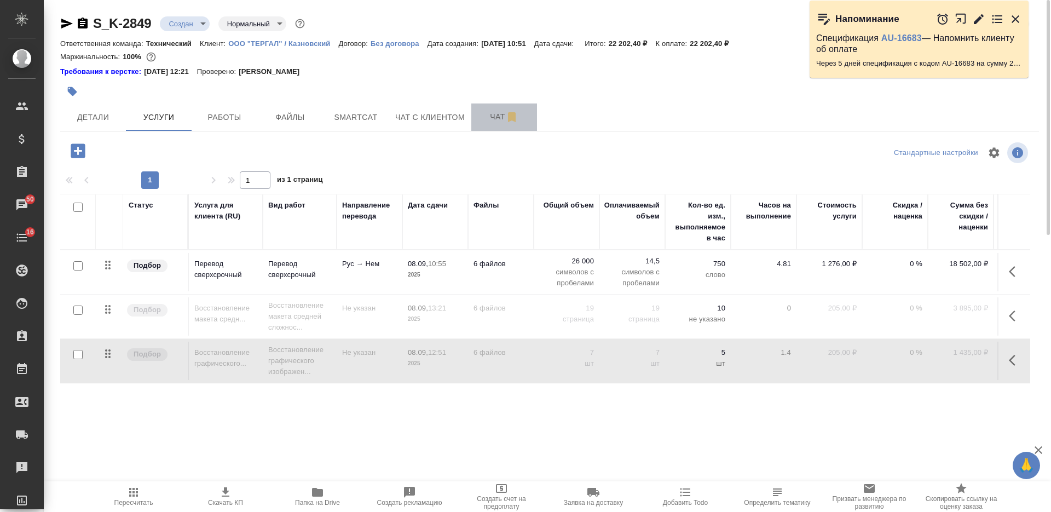
click at [480, 112] on span "Чат" at bounding box center [504, 117] width 53 height 14
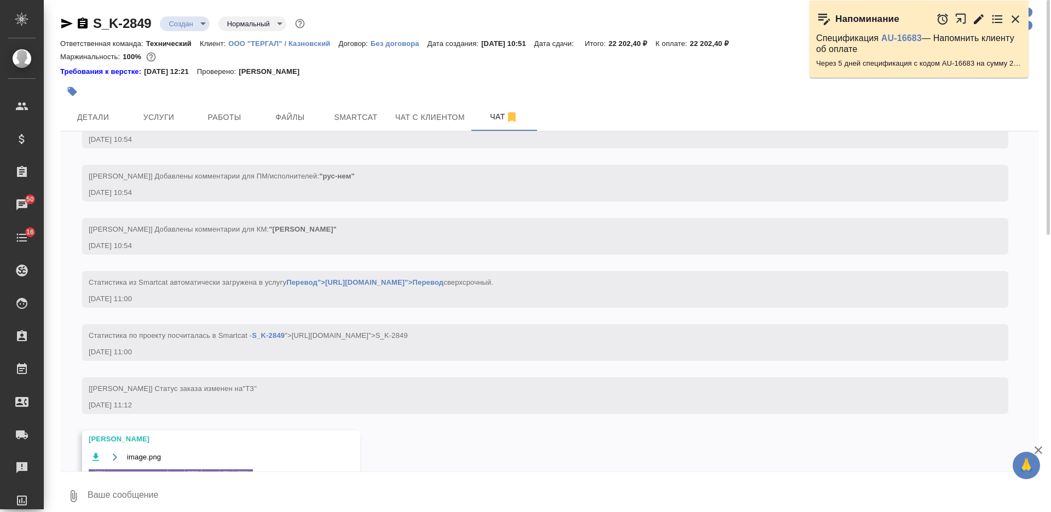
scroll to position [479, 0]
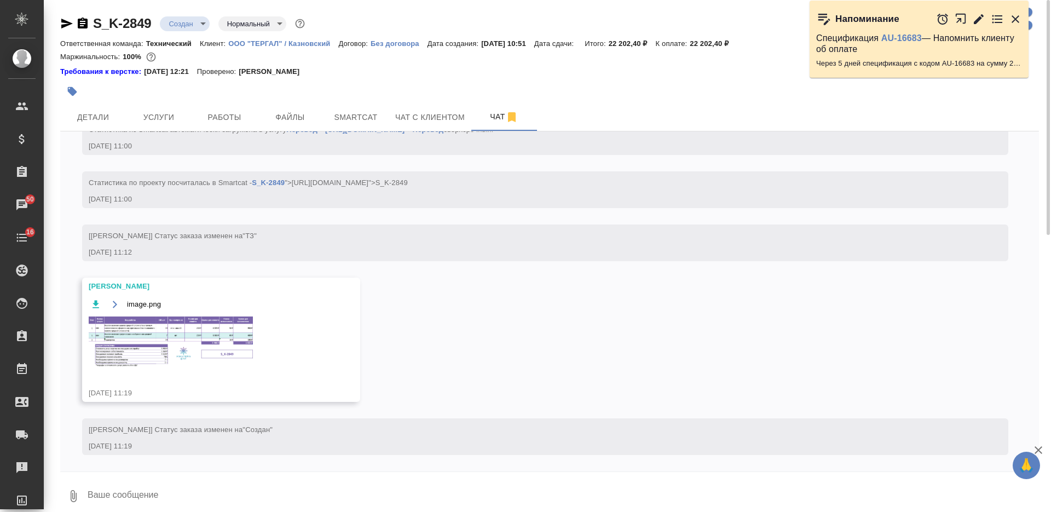
click at [219, 330] on img at bounding box center [171, 342] width 164 height 52
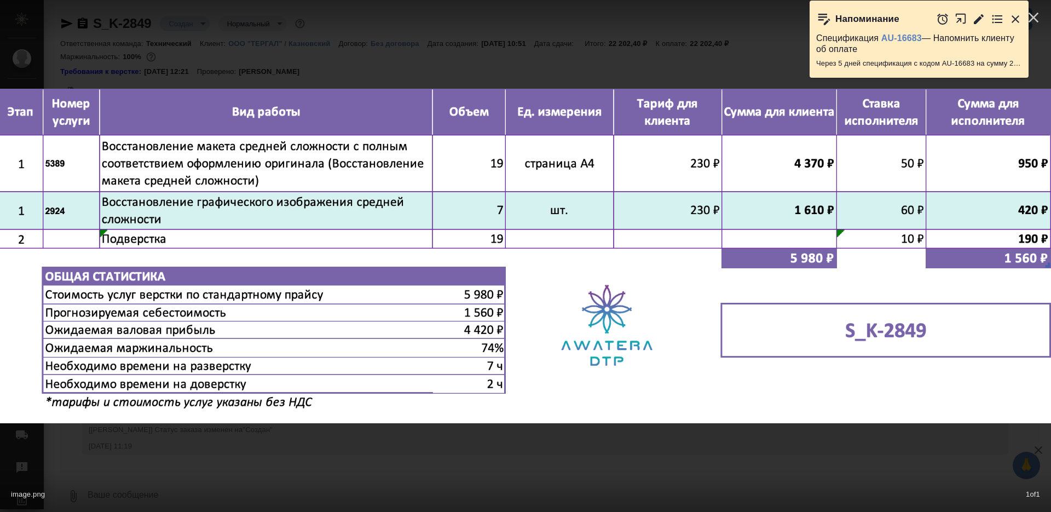
click at [501, 450] on div "image.png 1 of 1" at bounding box center [525, 256] width 1051 height 512
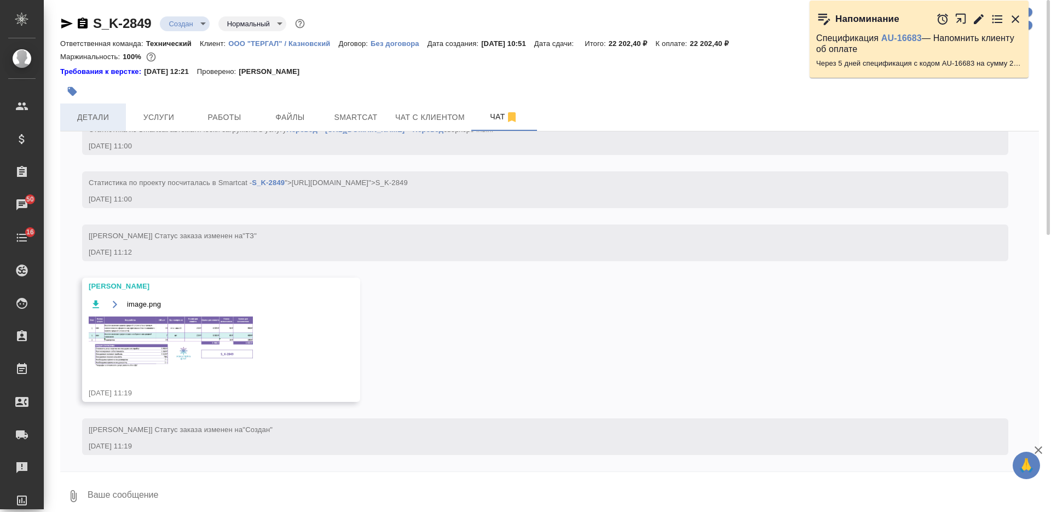
click at [116, 121] on span "Детали" at bounding box center [93, 118] width 53 height 14
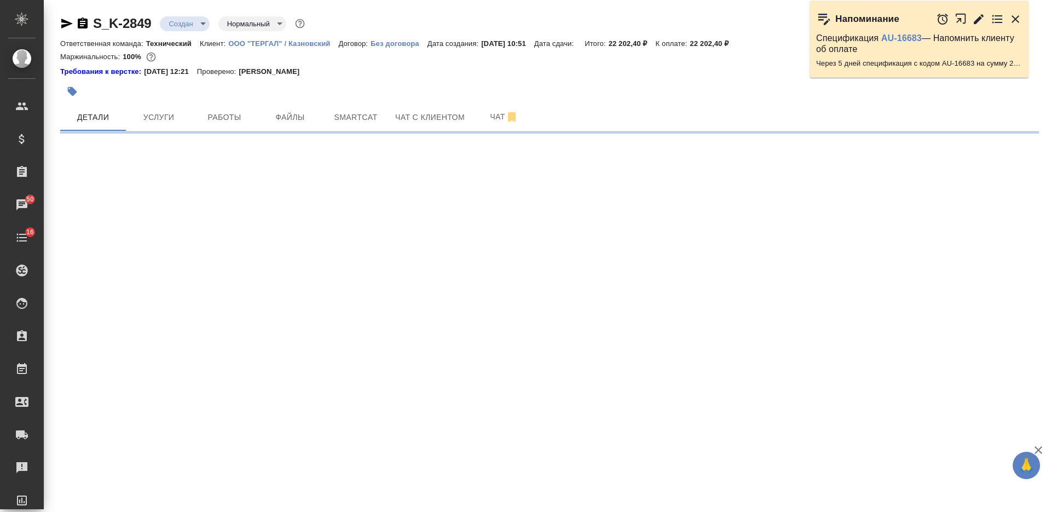
select select "RU"
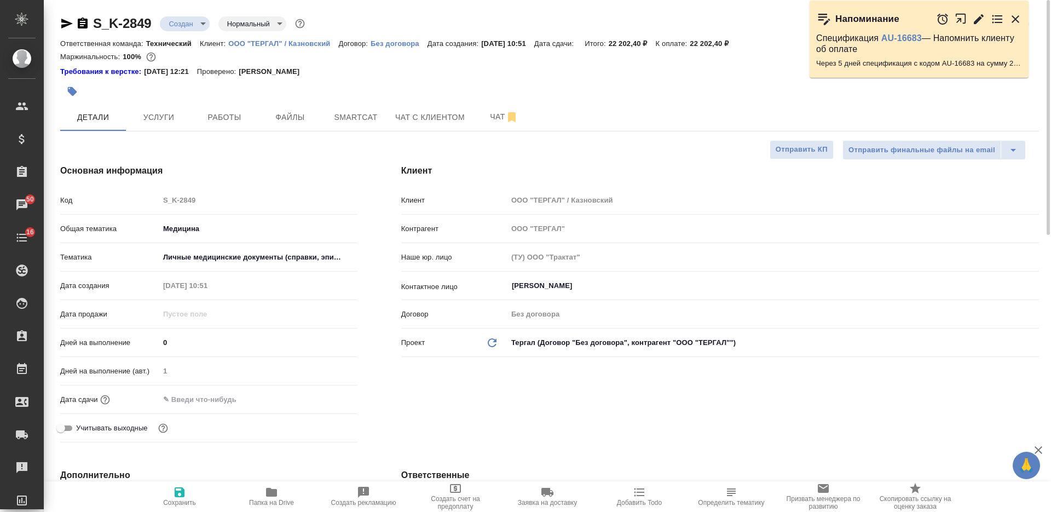
type textarea "x"
click at [205, 402] on input "text" at bounding box center [207, 399] width 96 height 16
type input "0_.__.____ __:__"
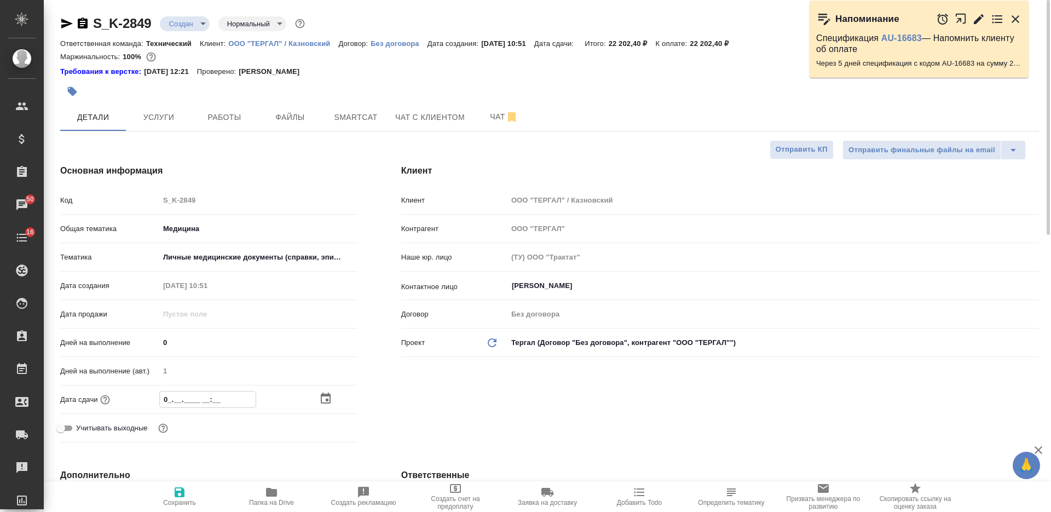
type textarea "x"
type input "09.__.____ __:__"
type textarea "x"
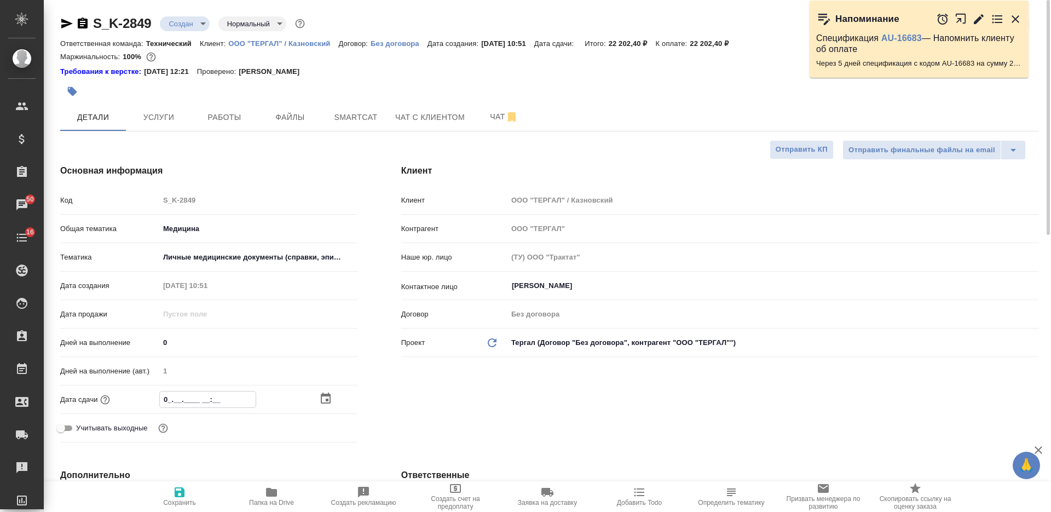
type textarea "x"
type input "09.0_.____ __:__"
click at [186, 492] on icon "button" at bounding box center [179, 491] width 13 height 13
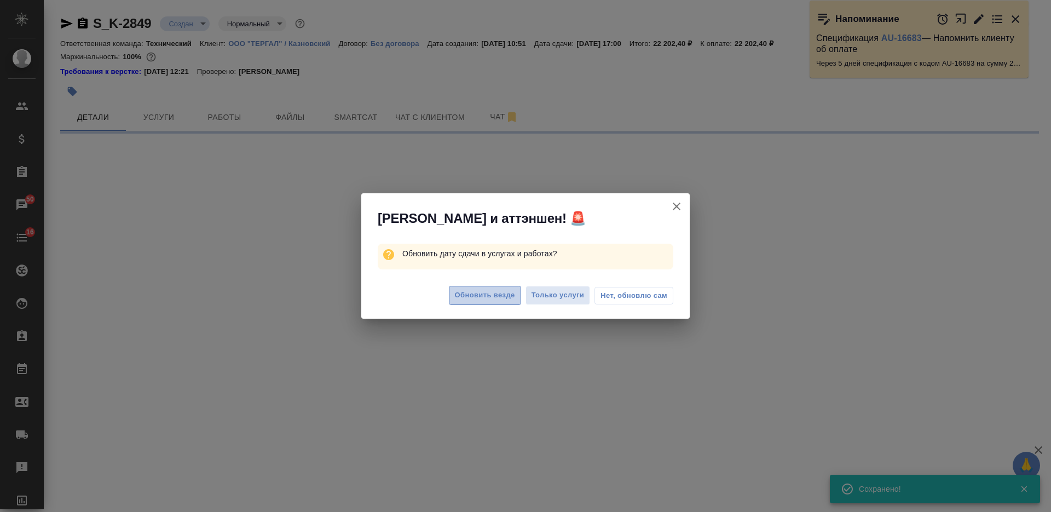
click at [469, 297] on span "Обновить везде" at bounding box center [485, 295] width 60 height 13
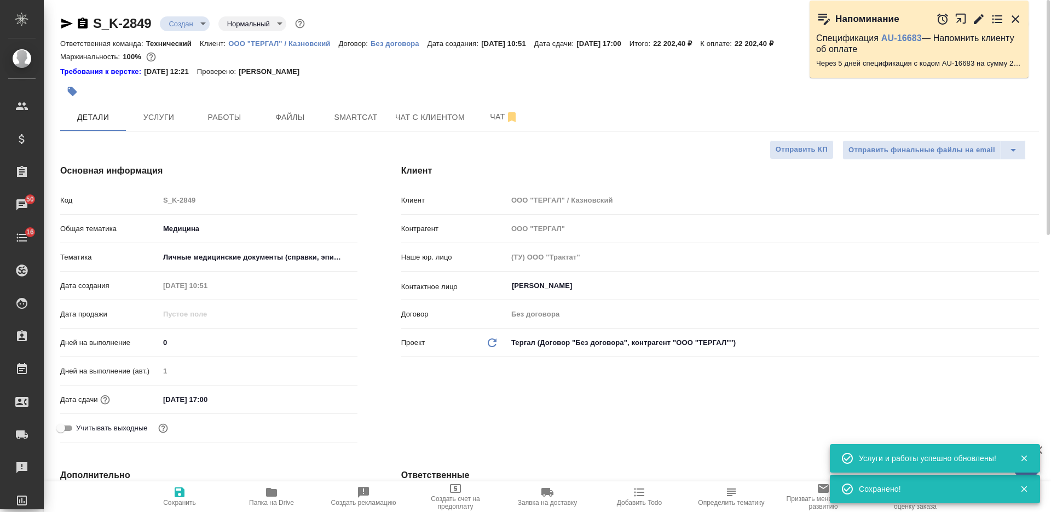
click at [191, 18] on body "🙏 .cls-1 fill:#fff; AWATERA Nikiforova Valeria Клиенты Спецификации Заказы 50 Ч…" at bounding box center [525, 256] width 1051 height 512
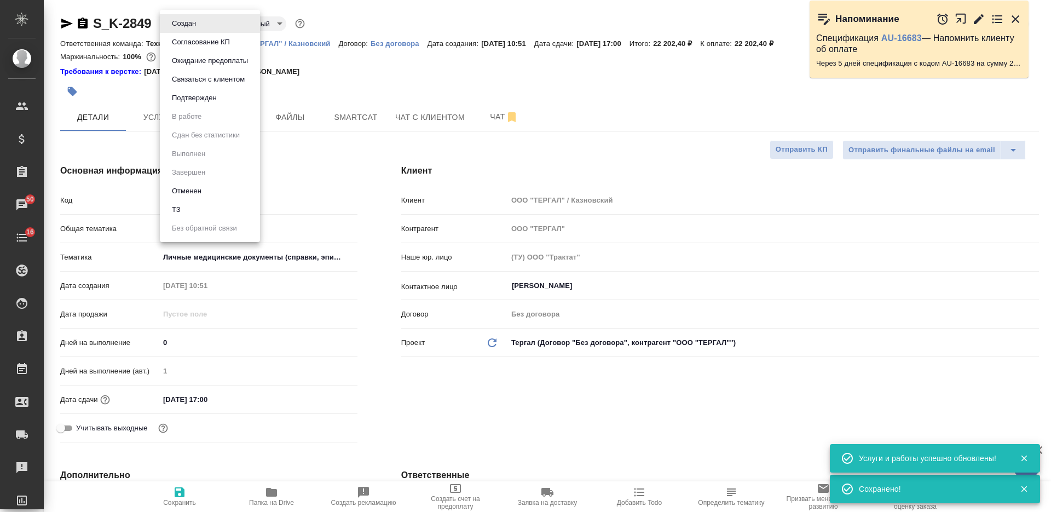
click at [180, 100] on button "Подтвержден" at bounding box center [194, 98] width 51 height 12
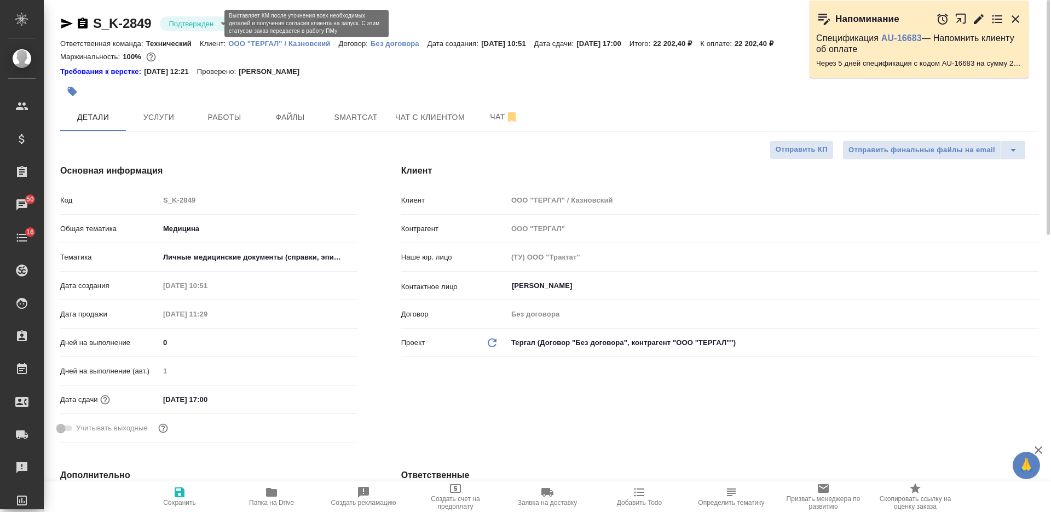
click at [187, 25] on body "🙏 .cls-1 fill:#fff; AWATERA Nikiforova Valeria Клиенты Спецификации Заказы 50 Ч…" at bounding box center [525, 256] width 1051 height 512
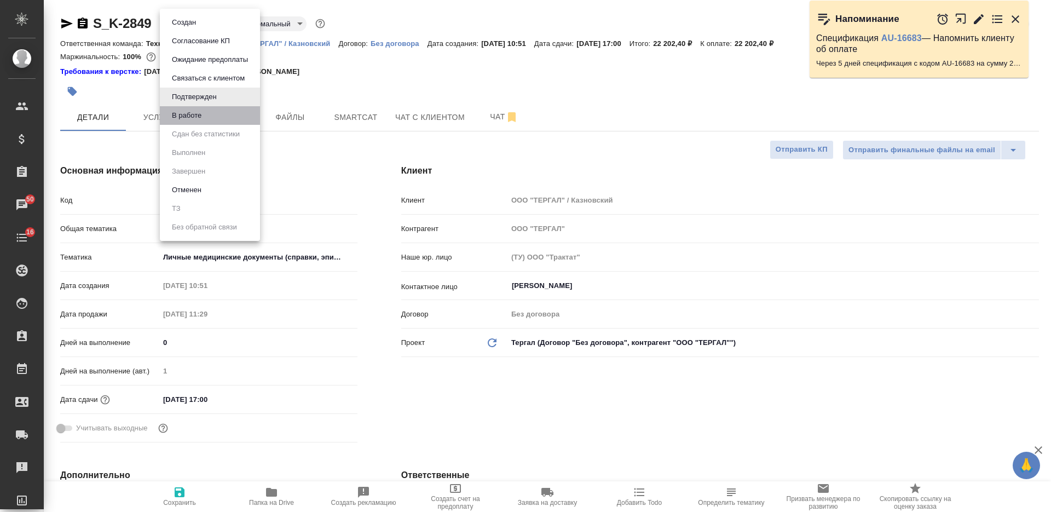
click at [208, 110] on li "В работе" at bounding box center [210, 115] width 100 height 19
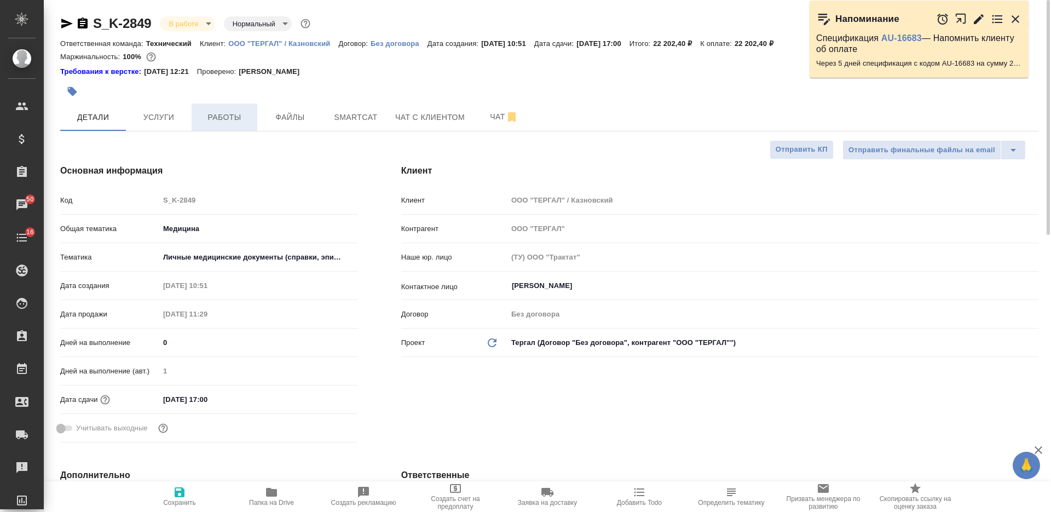
click at [240, 119] on span "Работы" at bounding box center [224, 118] width 53 height 14
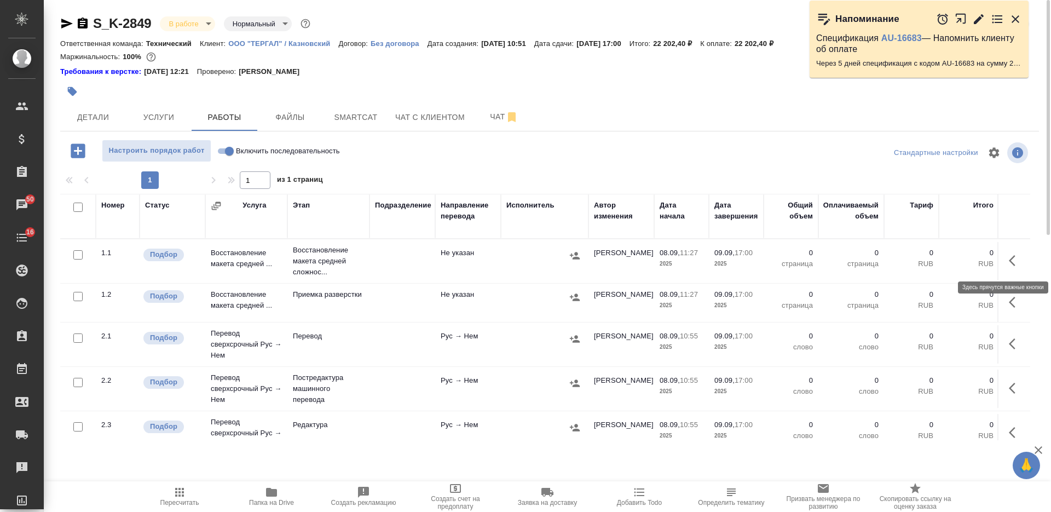
click at [1009, 260] on icon "button" at bounding box center [1015, 260] width 13 height 13
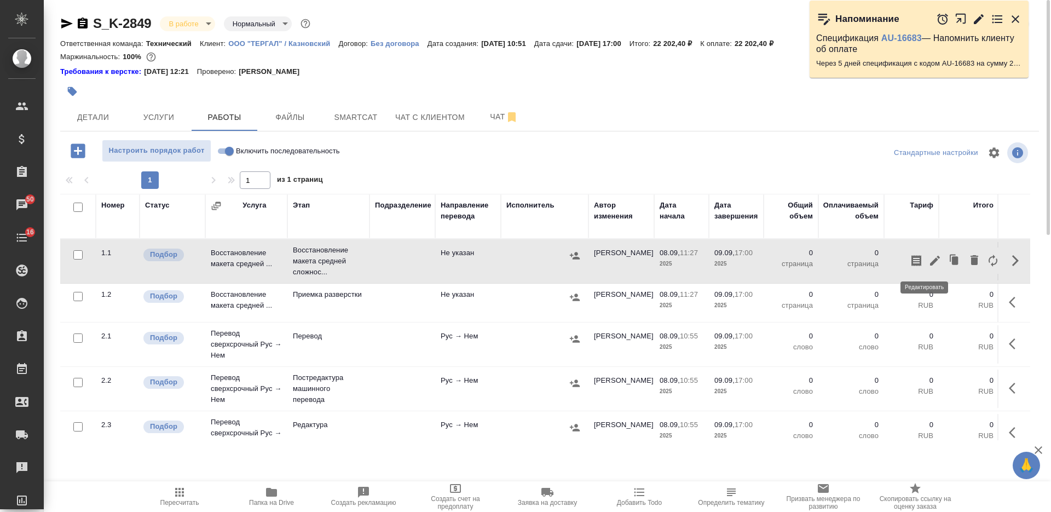
click at [928, 263] on icon "button" at bounding box center [934, 260] width 13 height 13
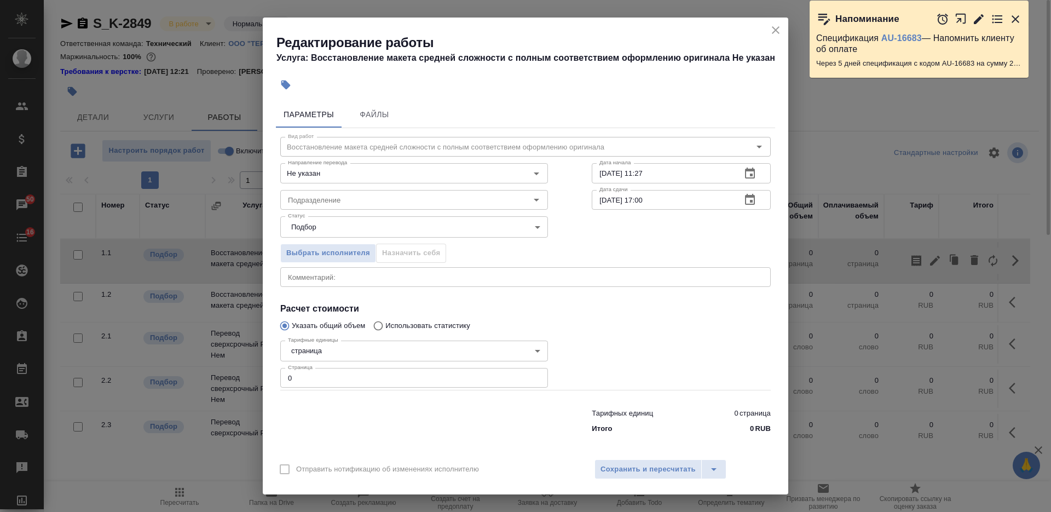
drag, startPoint x: 312, startPoint y: 376, endPoint x: 244, endPoint y: 376, distance: 67.9
click at [260, 379] on div "Редактирование работы Услуга: Восстановление макета средней сложности с полным …" at bounding box center [525, 256] width 1051 height 512
click at [598, 203] on input "09.09.2025 17:00" at bounding box center [662, 200] width 141 height 20
click at [599, 203] on input "09.09.2025 17:00" at bounding box center [662, 200] width 141 height 20
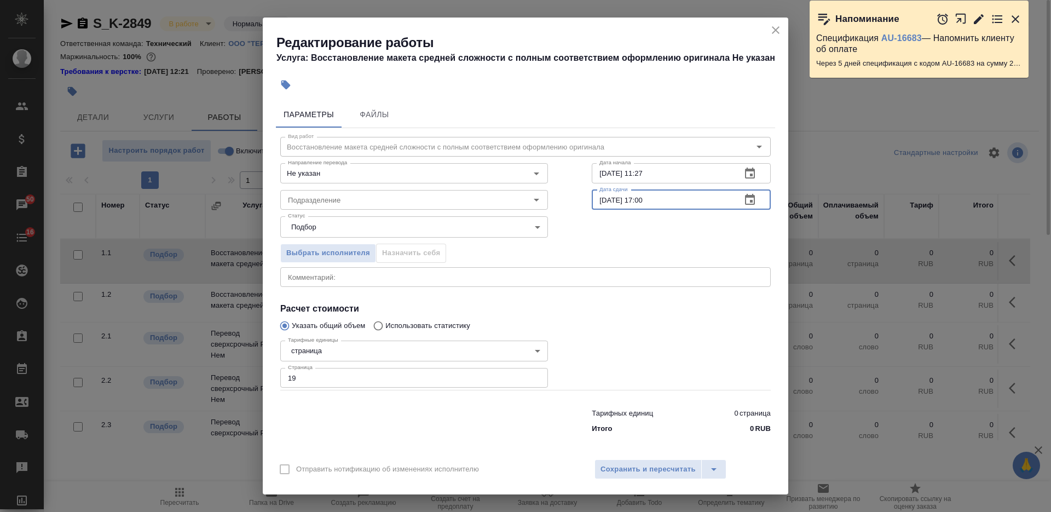
click at [599, 203] on input "09.09.2025 17:00" at bounding box center [662, 200] width 141 height 20
click at [639, 203] on input "08.09.2025 17:00" at bounding box center [662, 200] width 141 height 20
click at [637, 201] on input "08.09.2025 17:00" at bounding box center [662, 200] width 141 height 20
click at [418, 203] on input "Подразделение" at bounding box center [396, 199] width 224 height 13
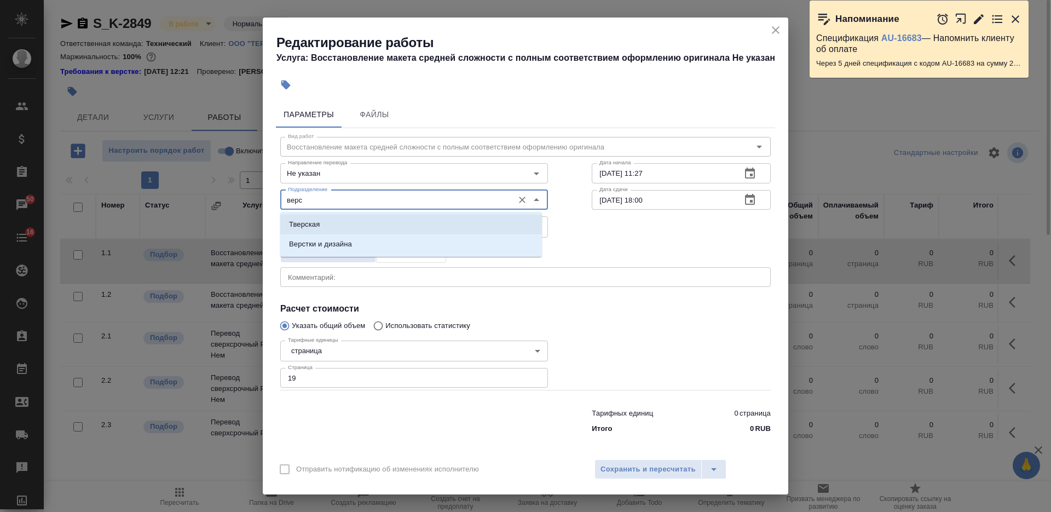
click at [457, 235] on li "Верстки и дизайна" at bounding box center [411, 244] width 262 height 20
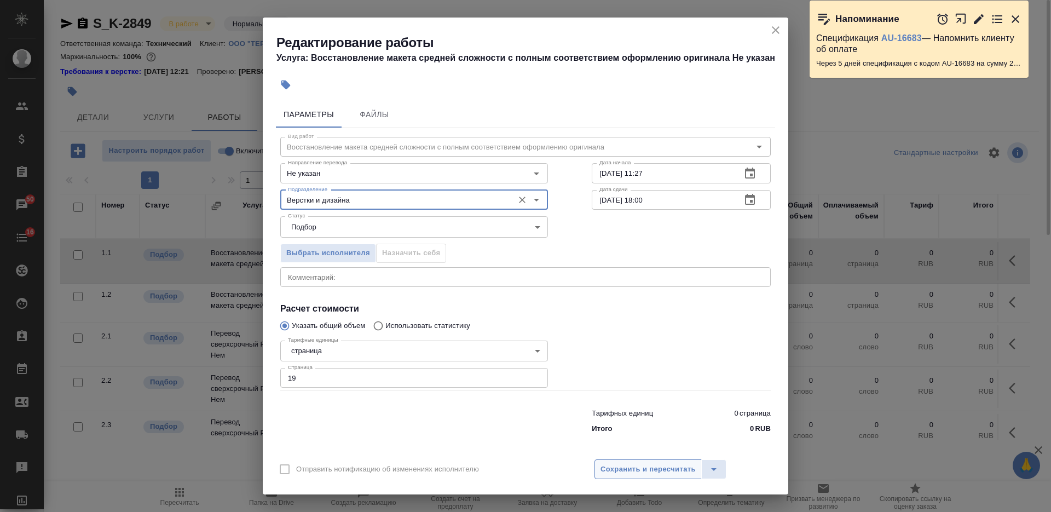
click at [621, 465] on span "Сохранить и пересчитать" at bounding box center [647, 469] width 95 height 13
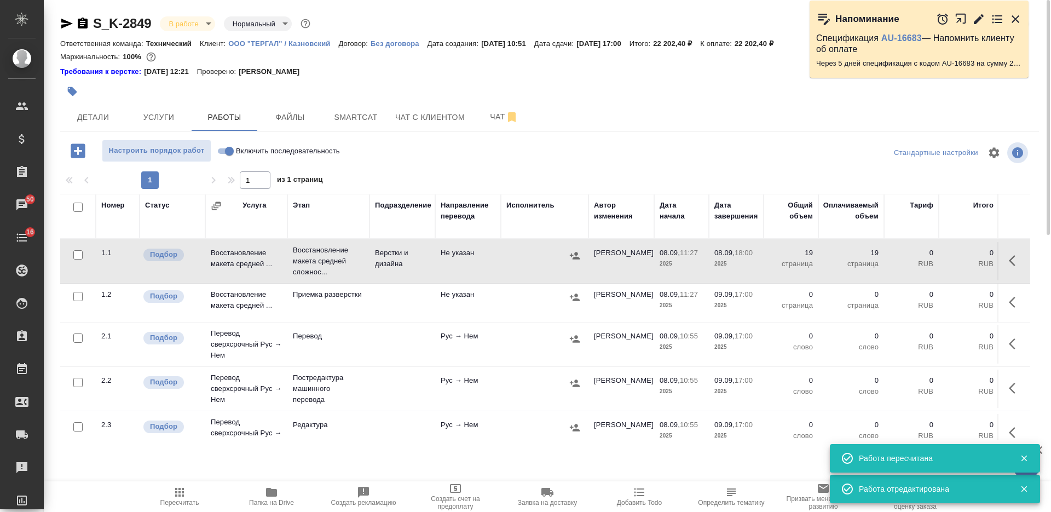
click at [1009, 303] on icon "button" at bounding box center [1012, 302] width 7 height 11
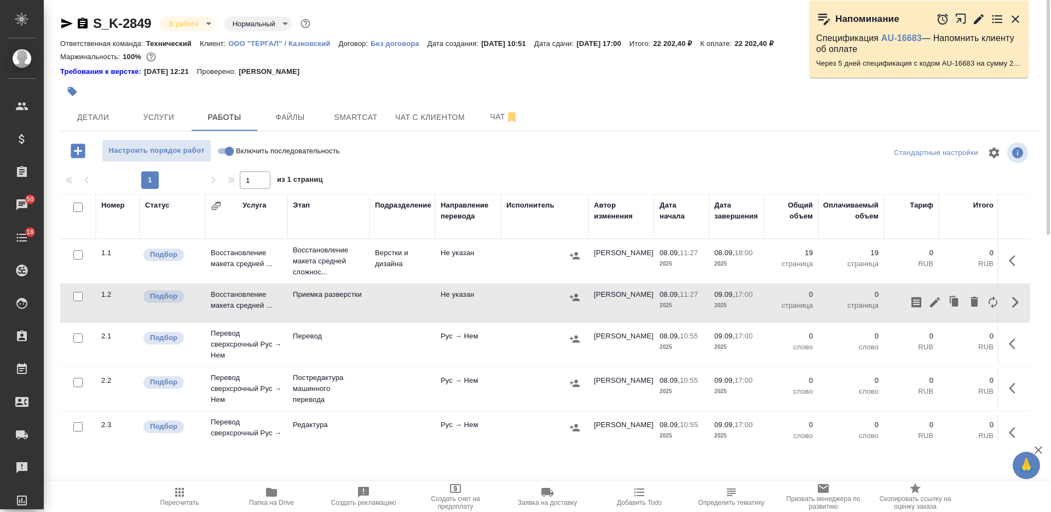
click at [78, 298] on input "checkbox" at bounding box center [77, 296] width 9 height 9
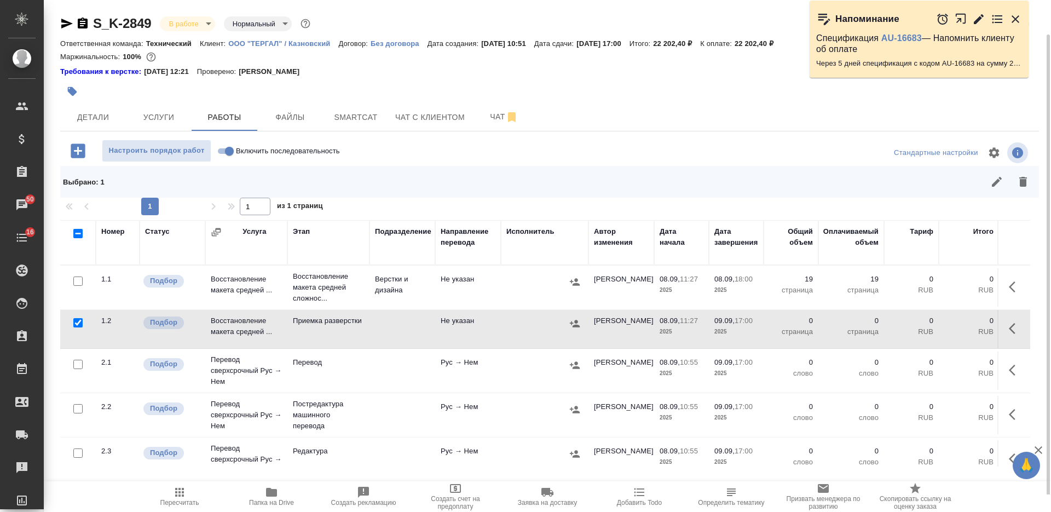
scroll to position [68, 0]
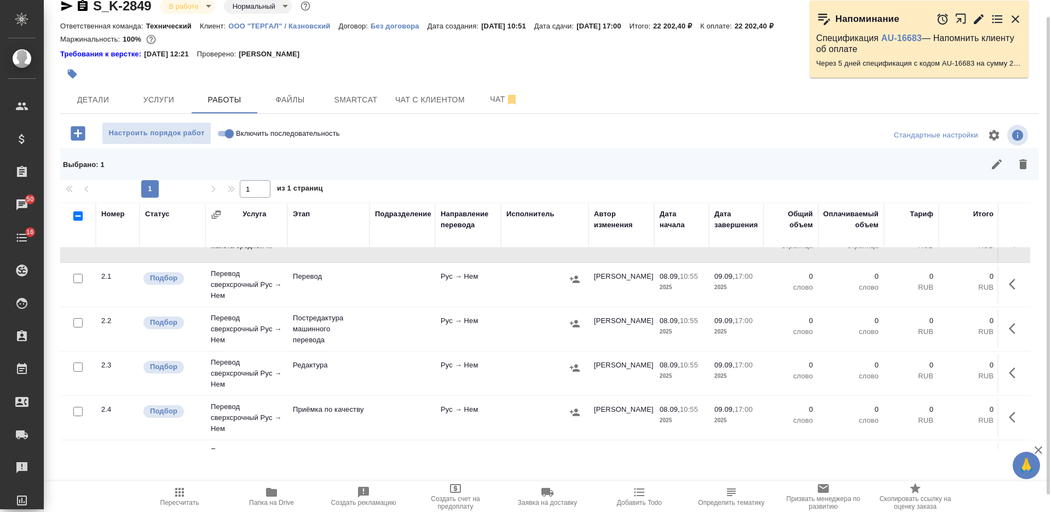
click at [78, 324] on input "checkbox" at bounding box center [77, 322] width 9 height 9
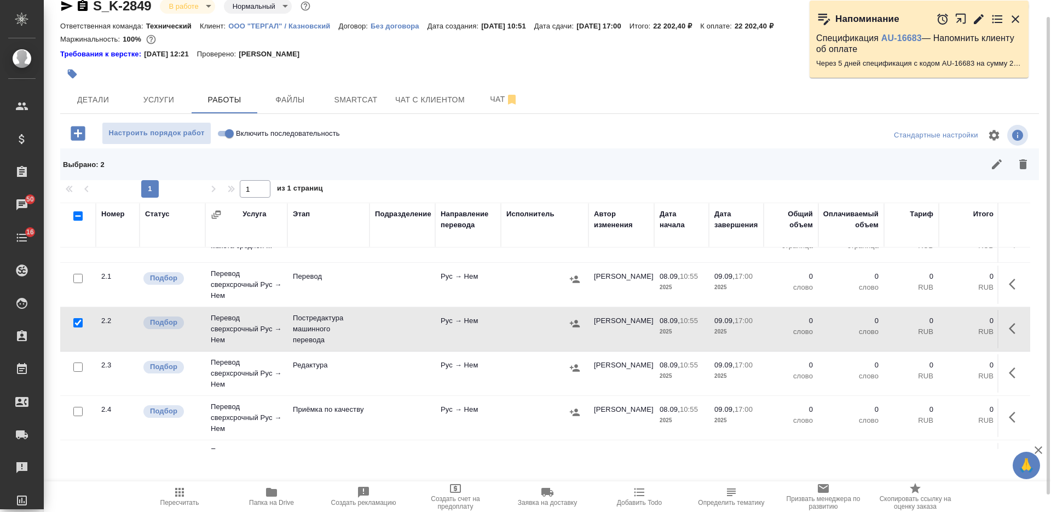
click at [79, 364] on input "checkbox" at bounding box center [77, 366] width 9 height 9
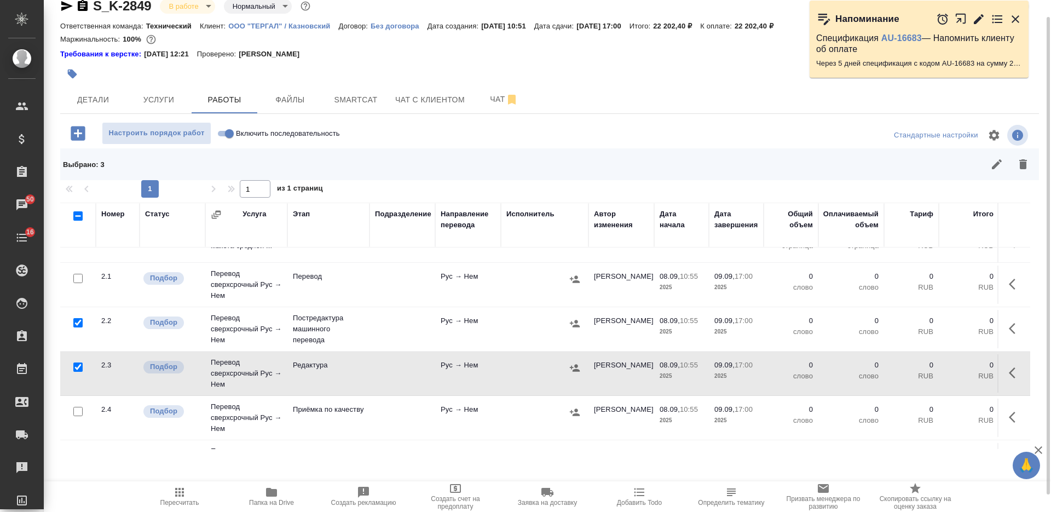
click at [76, 409] on input "checkbox" at bounding box center [77, 411] width 9 height 9
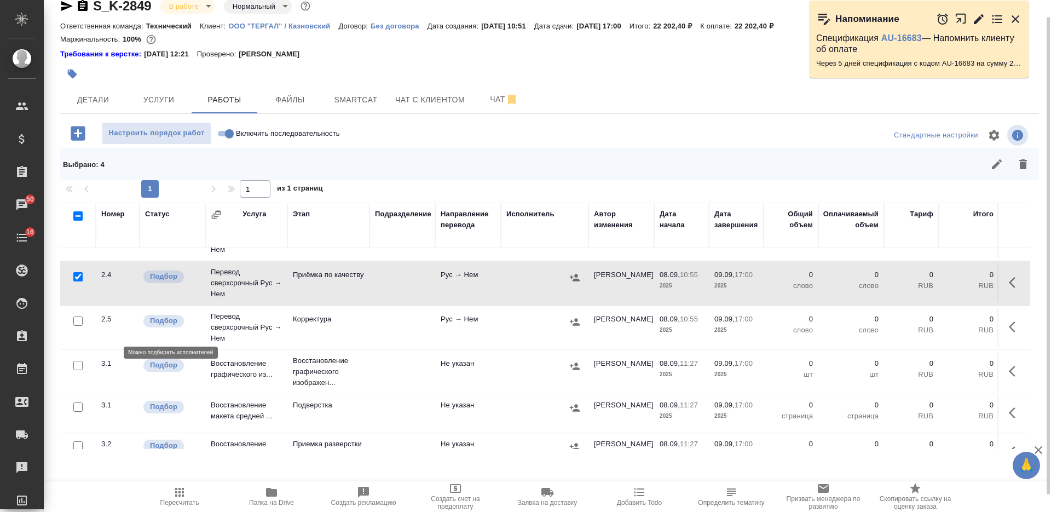
scroll to position [205, 0]
click at [79, 317] on input "checkbox" at bounding box center [77, 318] width 9 height 9
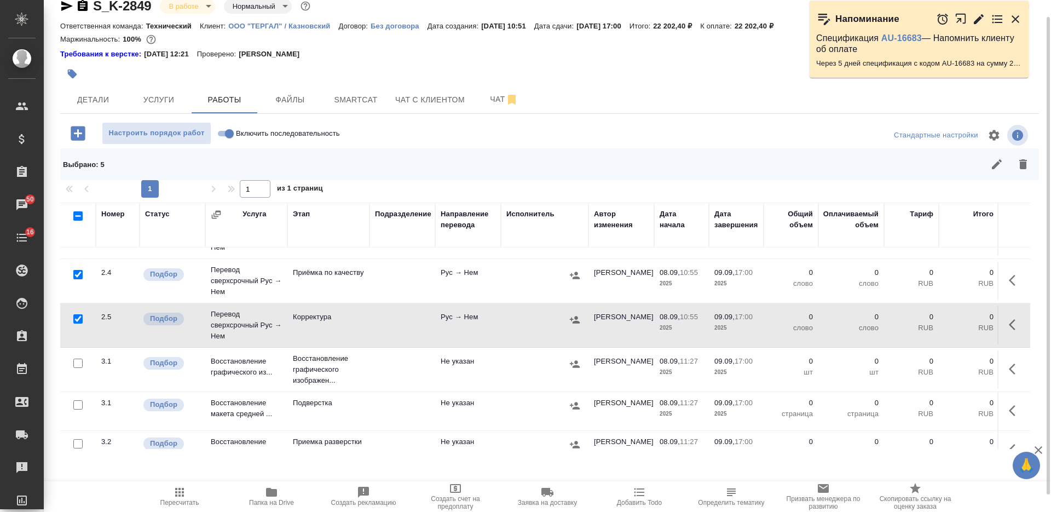
click at [79, 403] on input "checkbox" at bounding box center [77, 404] width 9 height 9
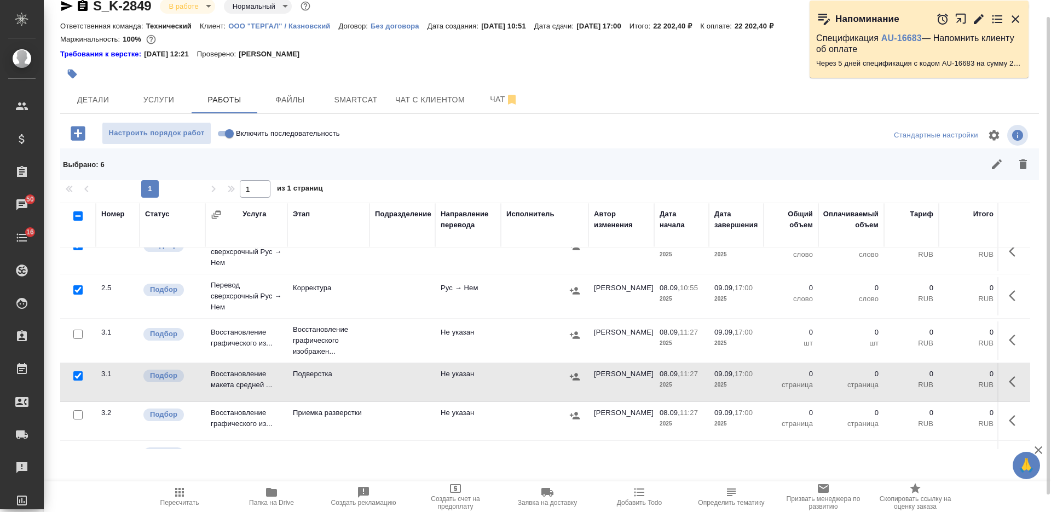
scroll to position [275, 0]
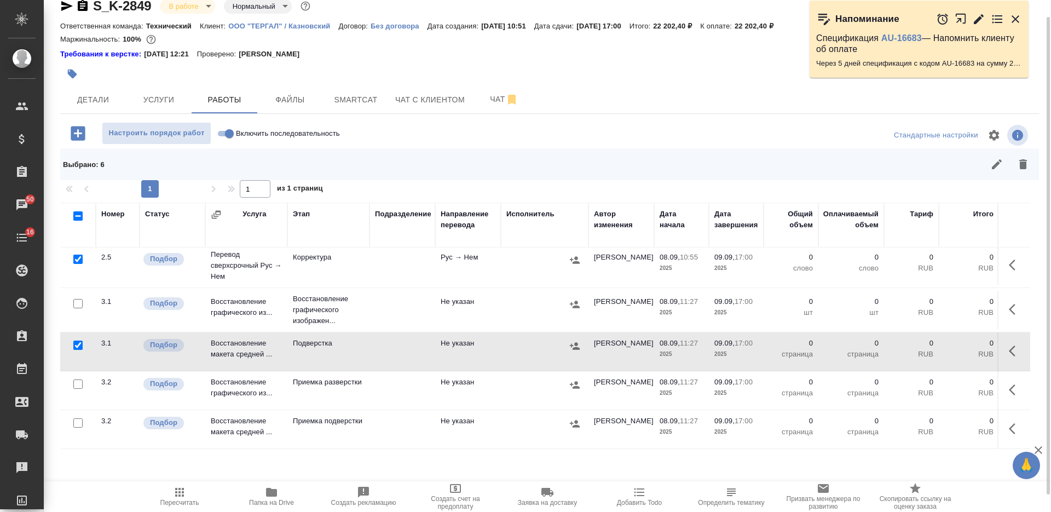
click at [79, 379] on input "checkbox" at bounding box center [77, 383] width 9 height 9
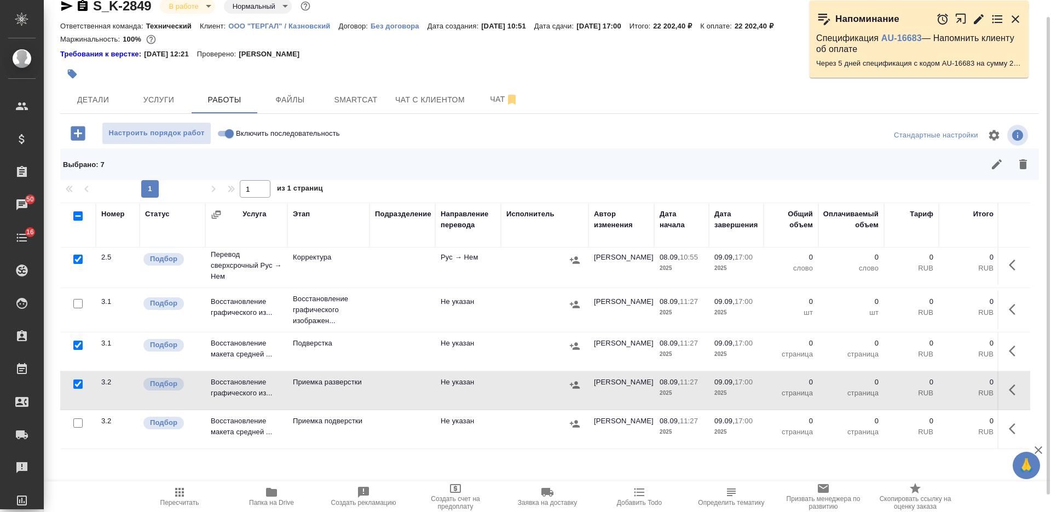
click at [82, 418] on input "checkbox" at bounding box center [77, 422] width 9 height 9
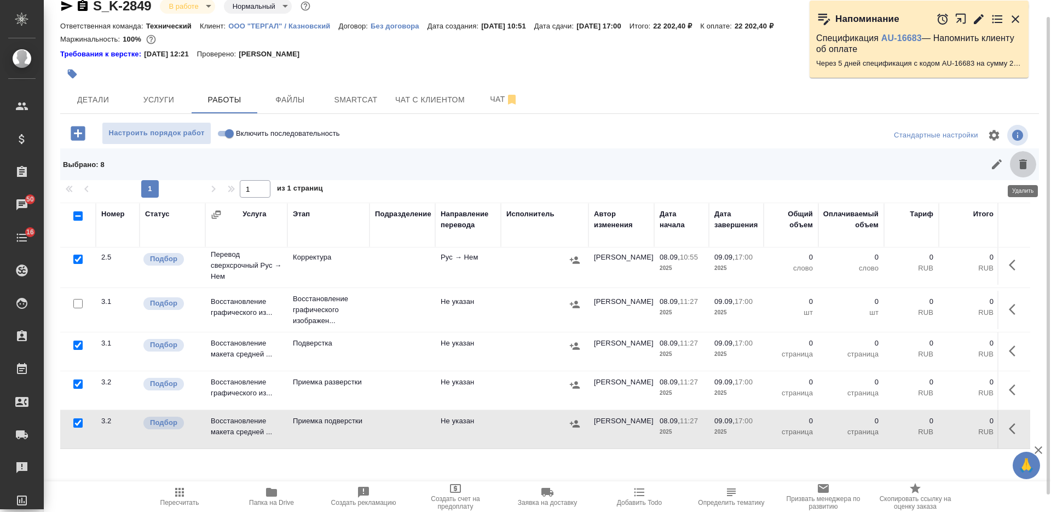
click at [1018, 168] on icon "button" at bounding box center [1022, 164] width 13 height 13
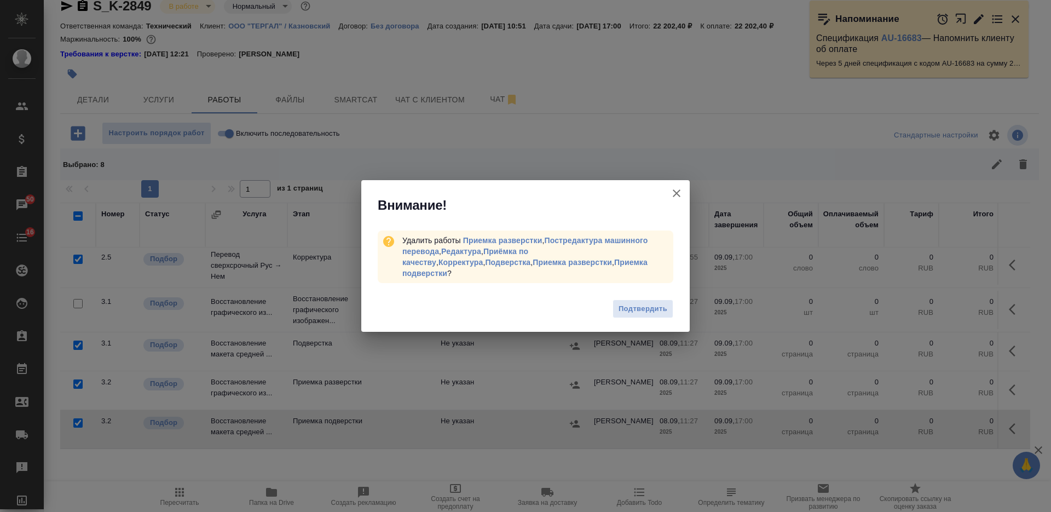
click at [628, 303] on span "Подтвердить" at bounding box center [642, 309] width 49 height 13
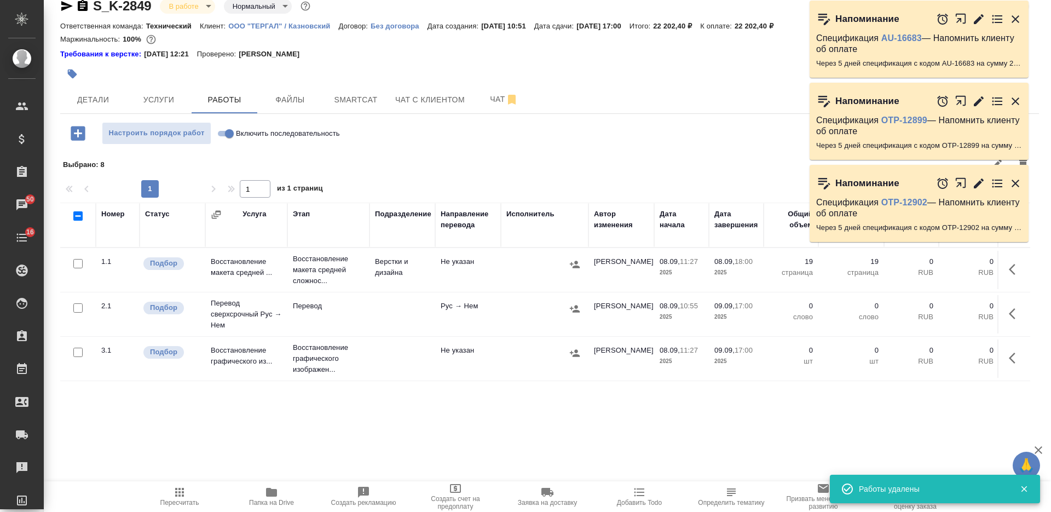
scroll to position [0, 0]
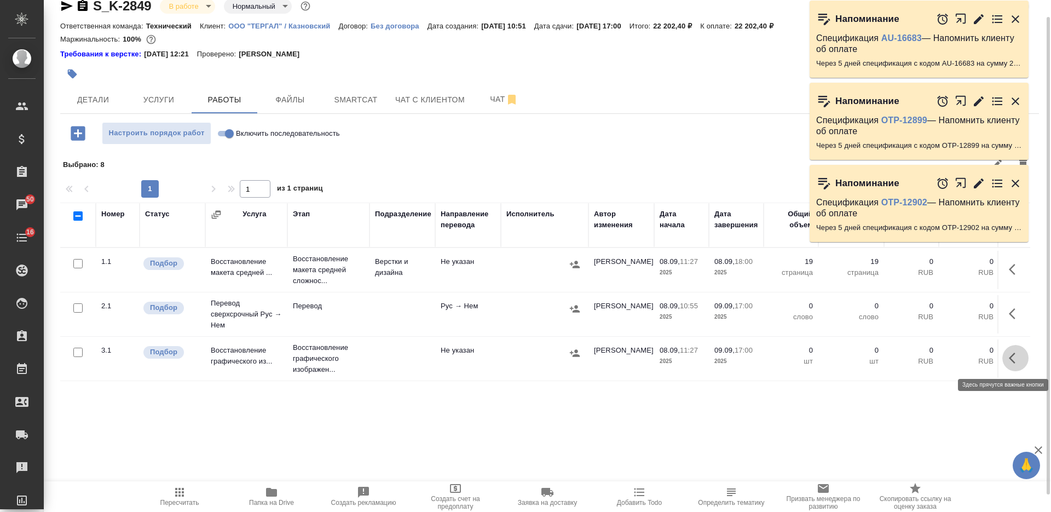
click at [1020, 355] on icon "button" at bounding box center [1015, 357] width 13 height 13
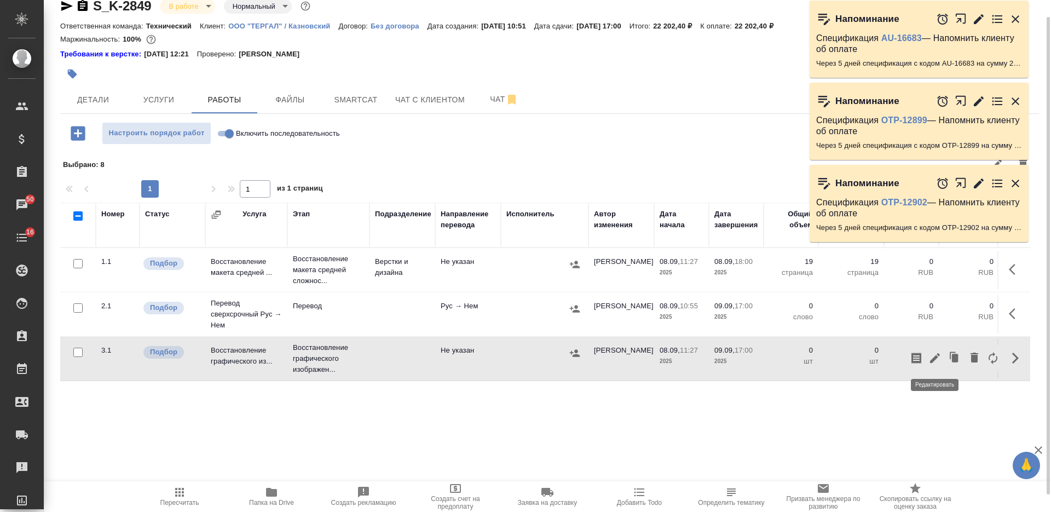
click at [937, 355] on icon "button" at bounding box center [934, 357] width 13 height 13
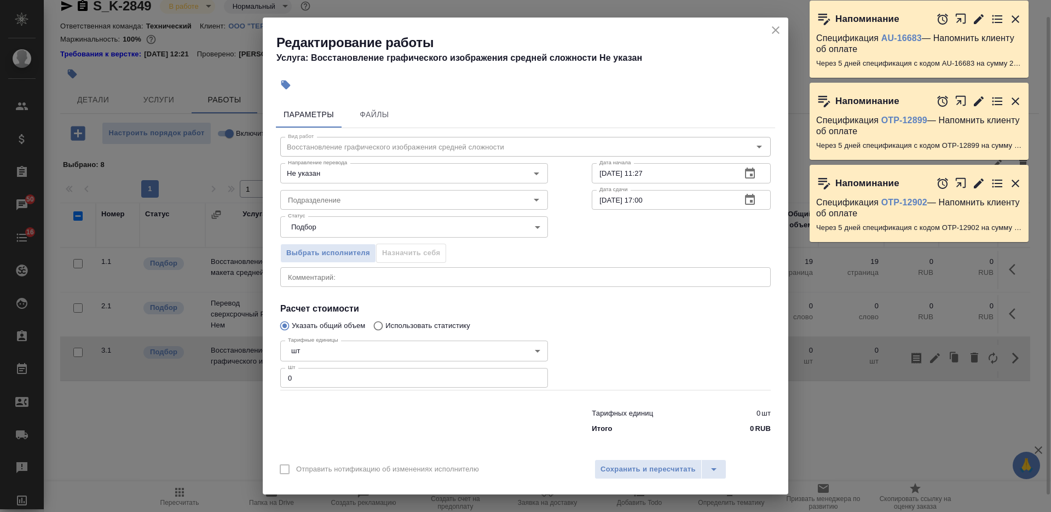
drag, startPoint x: 293, startPoint y: 379, endPoint x: 262, endPoint y: 380, distance: 31.2
click at [264, 380] on div "Параметры Файлы Вид работ Восстановление графического изображения средней сложн…" at bounding box center [525, 274] width 525 height 355
click at [599, 202] on input "09.09.2025 17:00" at bounding box center [662, 200] width 141 height 20
click at [602, 204] on input "09.09.2025 17:00" at bounding box center [662, 200] width 141 height 20
click at [639, 204] on input "08.09.2025 17:00" at bounding box center [662, 200] width 141 height 20
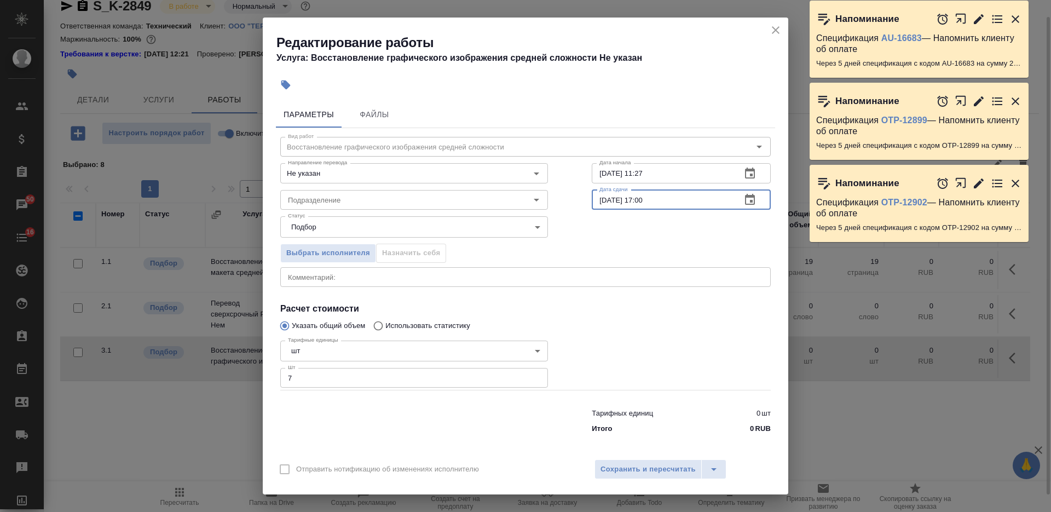
click at [635, 204] on input "08.09.2025 17:00" at bounding box center [662, 200] width 141 height 20
click at [323, 201] on input "Подразделение" at bounding box center [396, 199] width 224 height 13
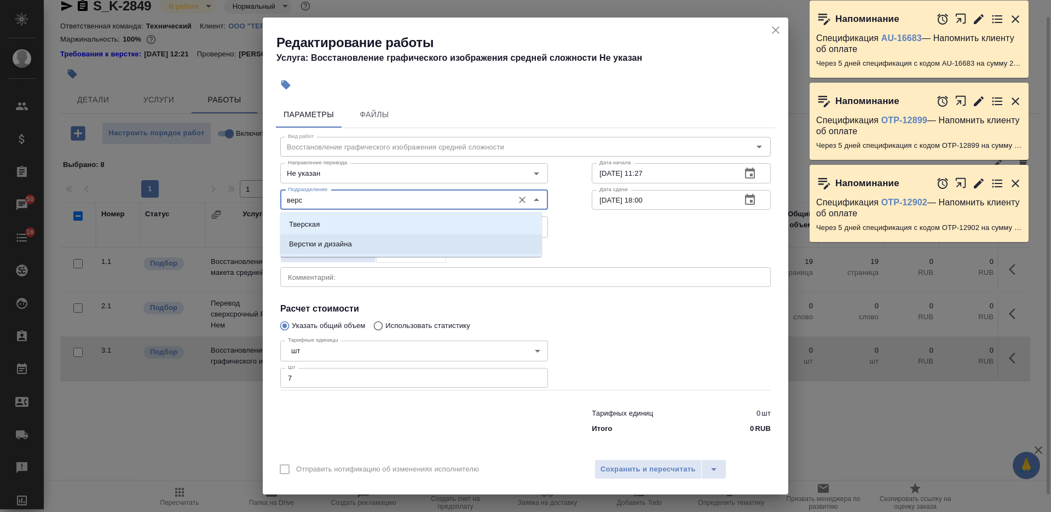
click at [352, 242] on li "Верстки и дизайна" at bounding box center [411, 244] width 262 height 20
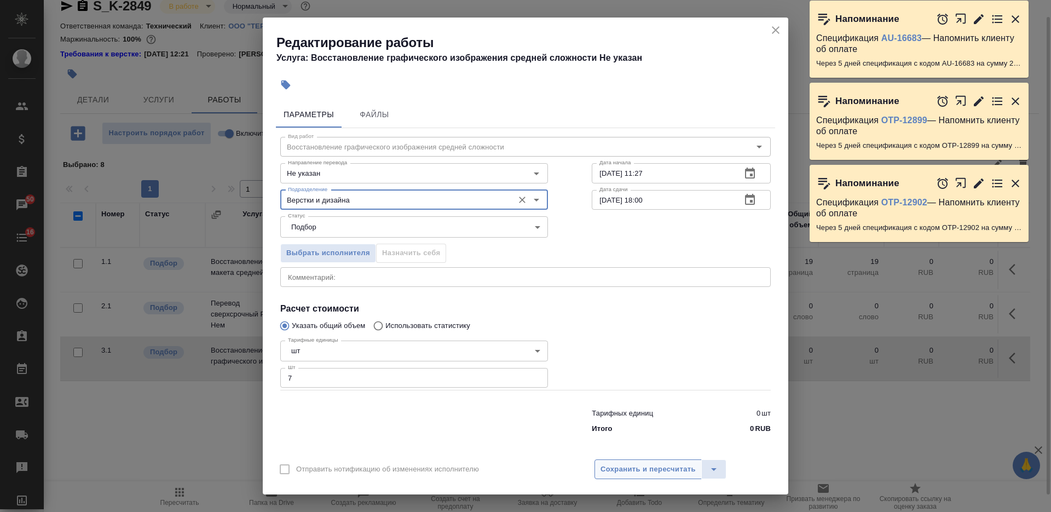
click at [623, 467] on span "Сохранить и пересчитать" at bounding box center [647, 469] width 95 height 13
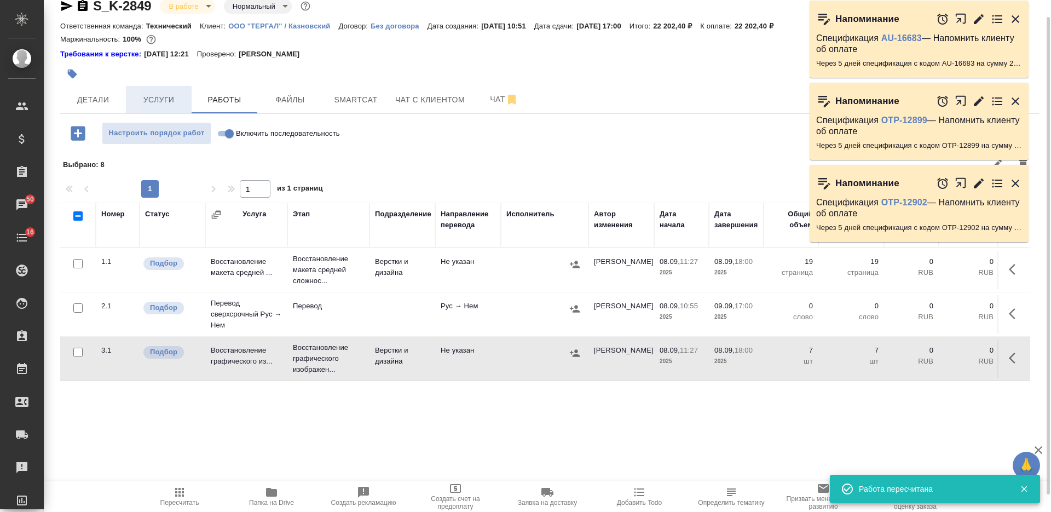
click at [176, 106] on span "Услуги" at bounding box center [158, 100] width 53 height 14
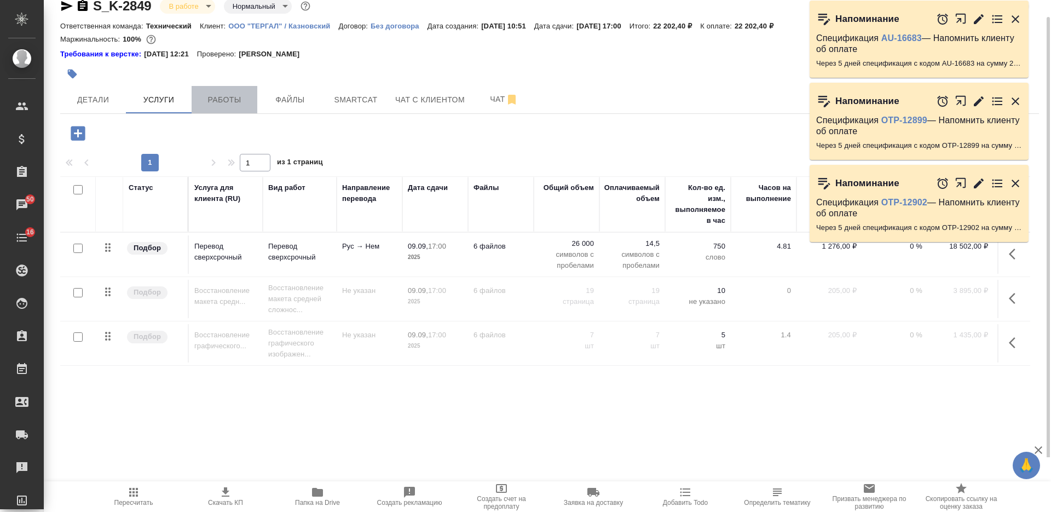
click at [249, 100] on span "Работы" at bounding box center [224, 100] width 53 height 14
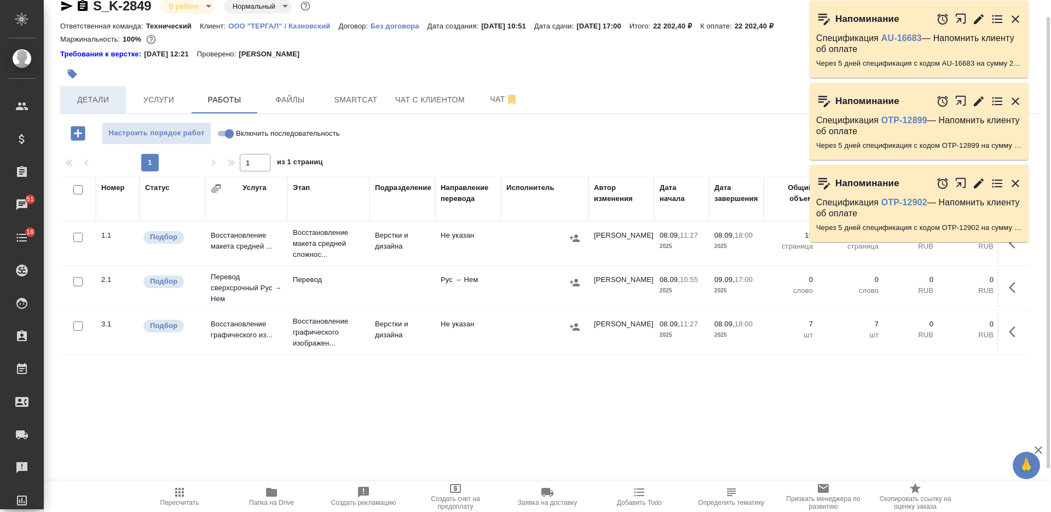
click at [92, 96] on span "Детали" at bounding box center [93, 100] width 53 height 14
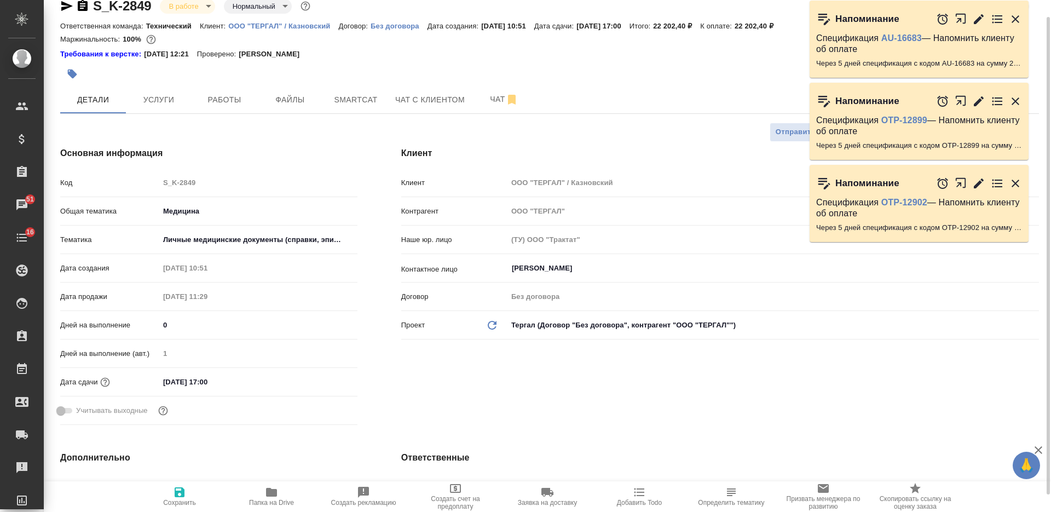
click at [210, 381] on input "09.09.2025 17:00" at bounding box center [207, 382] width 96 height 16
click at [206, 379] on input "09.09.2025 17:00" at bounding box center [208, 382] width 96 height 16
click at [180, 493] on icon "button" at bounding box center [179, 491] width 13 height 13
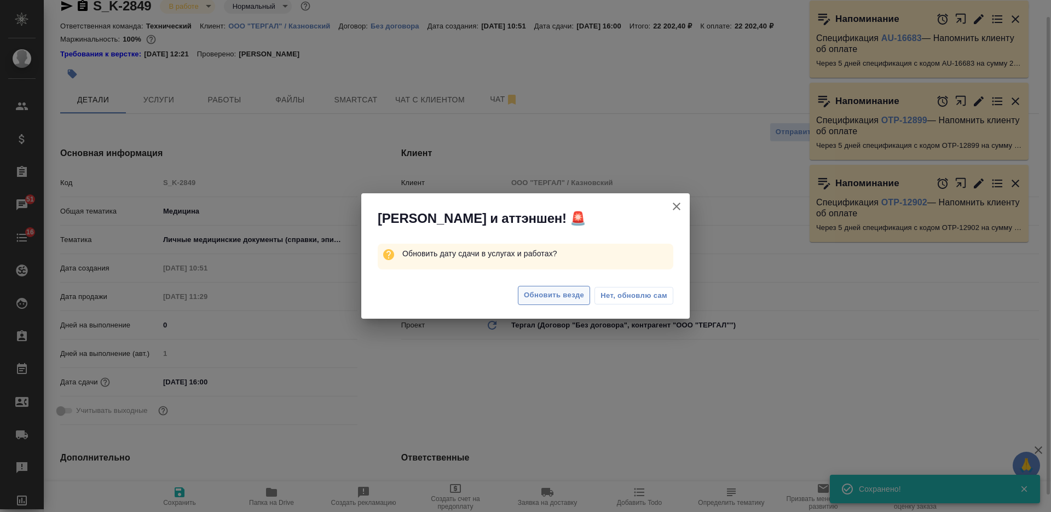
click at [540, 297] on span "Обновить везде" at bounding box center [554, 295] width 60 height 13
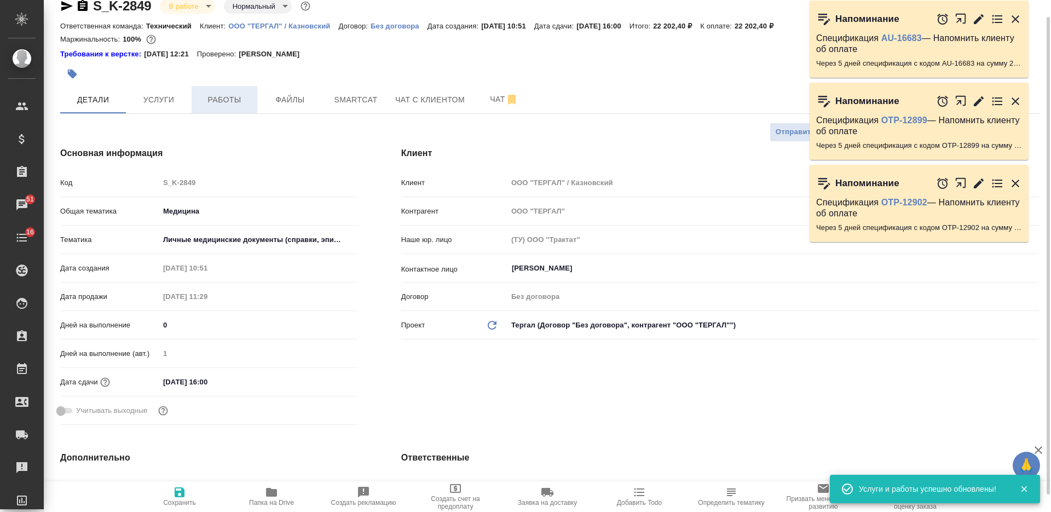
click at [232, 93] on span "Работы" at bounding box center [224, 100] width 53 height 14
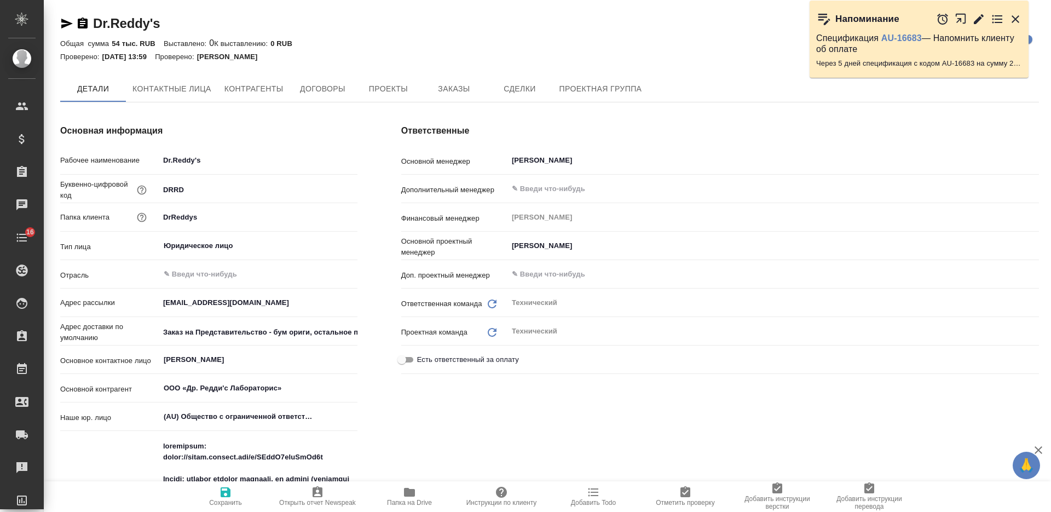
type textarea "x"
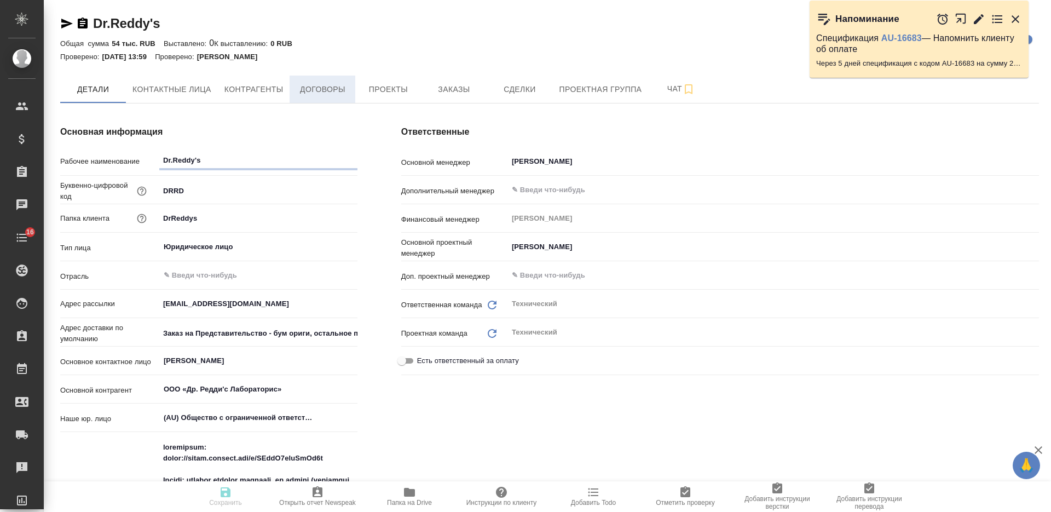
type textarea "x"
click at [327, 88] on span "Договоры" at bounding box center [322, 90] width 53 height 14
type textarea "x"
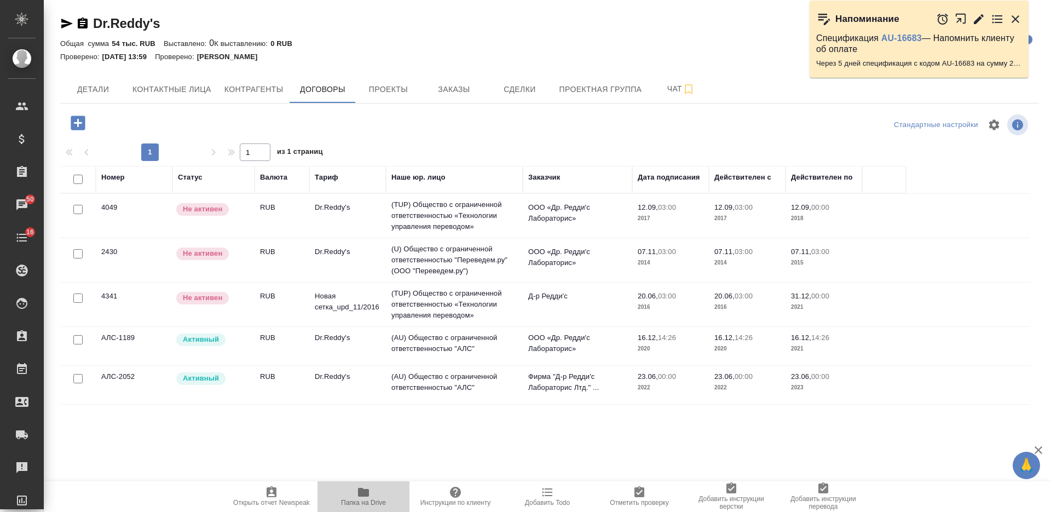
click at [368, 494] on icon "button" at bounding box center [363, 492] width 11 height 9
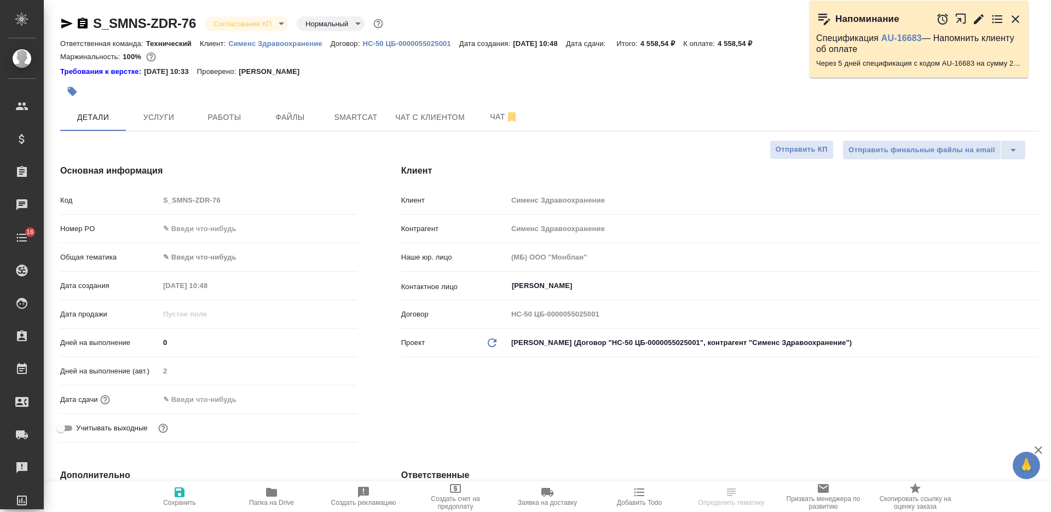
select select "RU"
click at [187, 231] on input "text" at bounding box center [258, 229] width 197 height 16
paste input "СЗЦБ-015230"
type input "СЗЦБ-015230"
click at [185, 499] on span "Сохранить" at bounding box center [179, 503] width 33 height 8
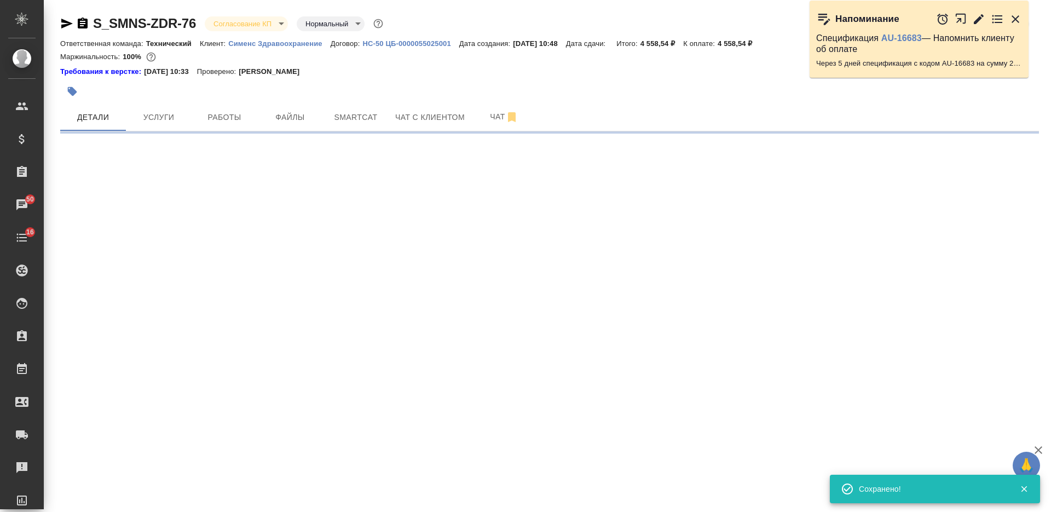
select select "RU"
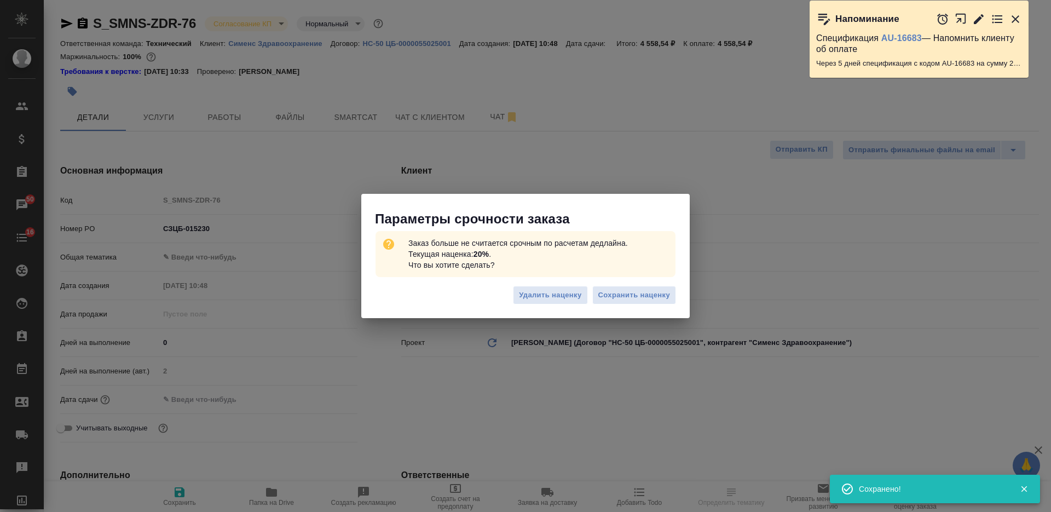
type textarea "x"
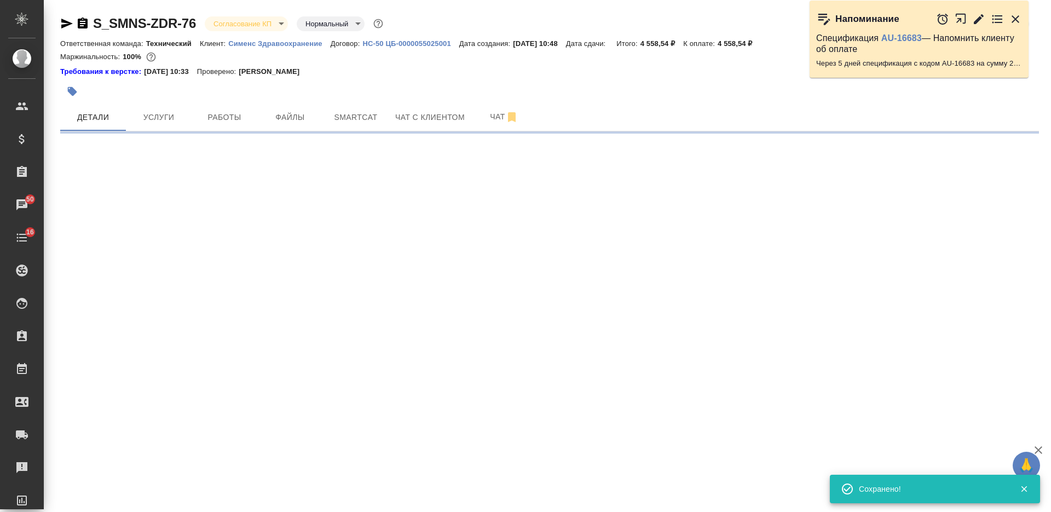
select select "RU"
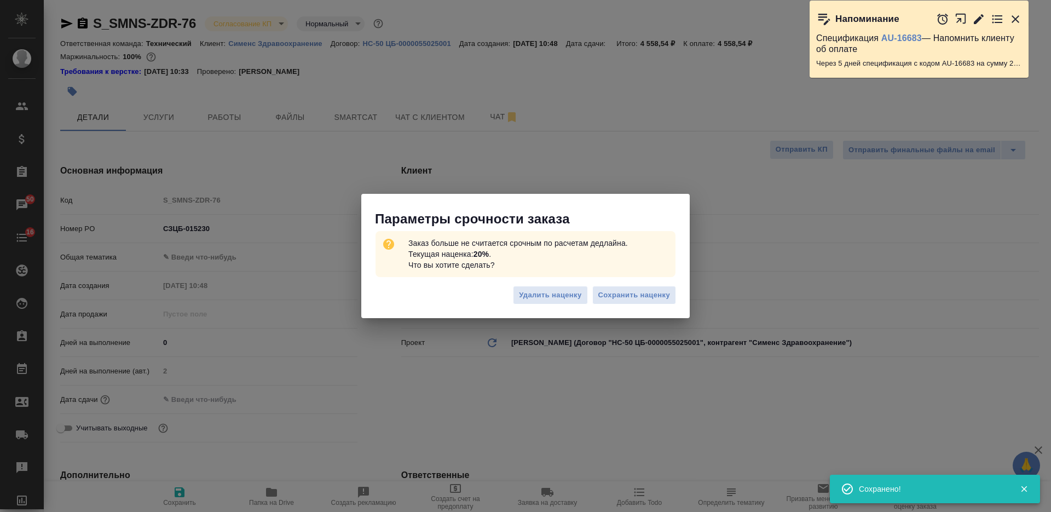
type textarea "x"
click at [527, 296] on span "Удалить наценку" at bounding box center [550, 295] width 62 height 13
type textarea "x"
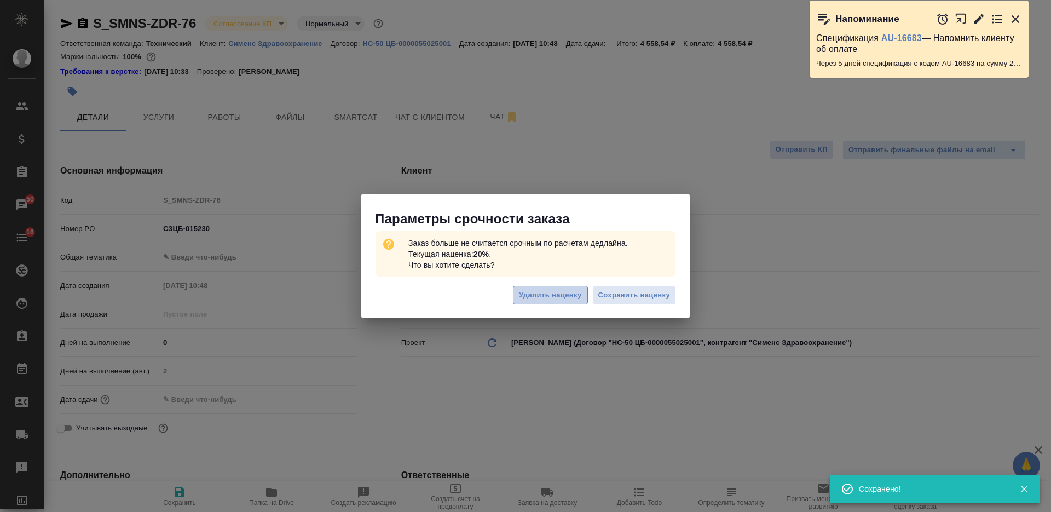
type textarea "x"
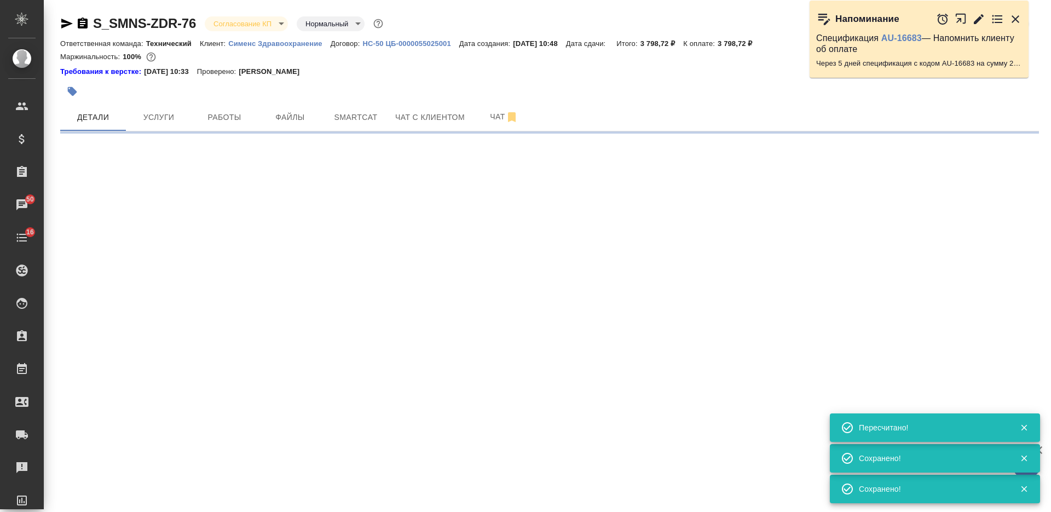
select select "RU"
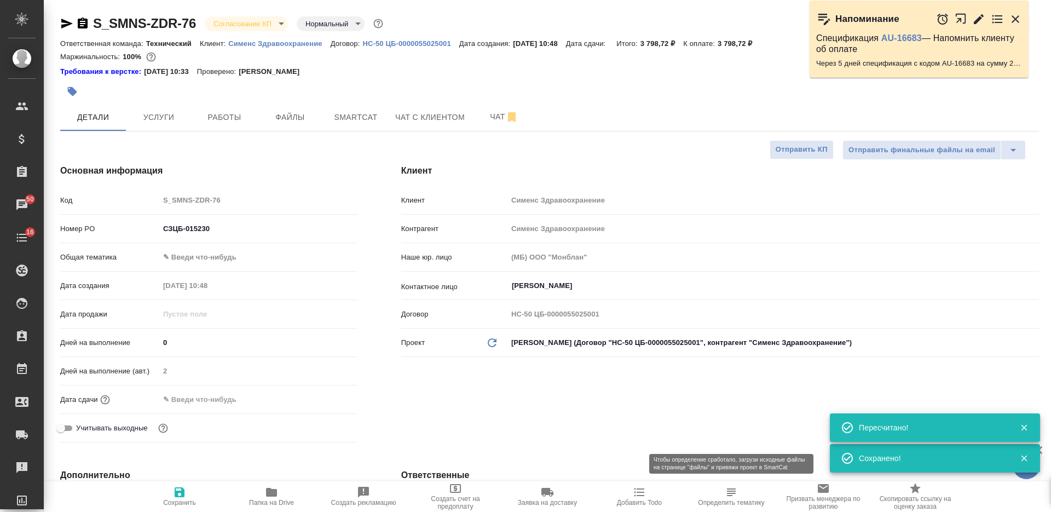
type textarea "x"
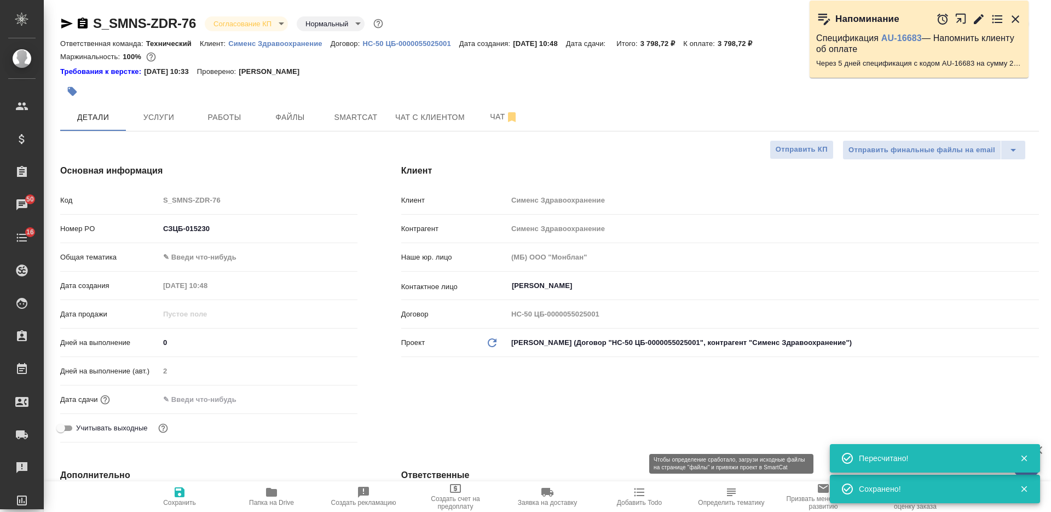
click at [719, 492] on span "Определить тематику" at bounding box center [731, 495] width 79 height 21
type textarea "x"
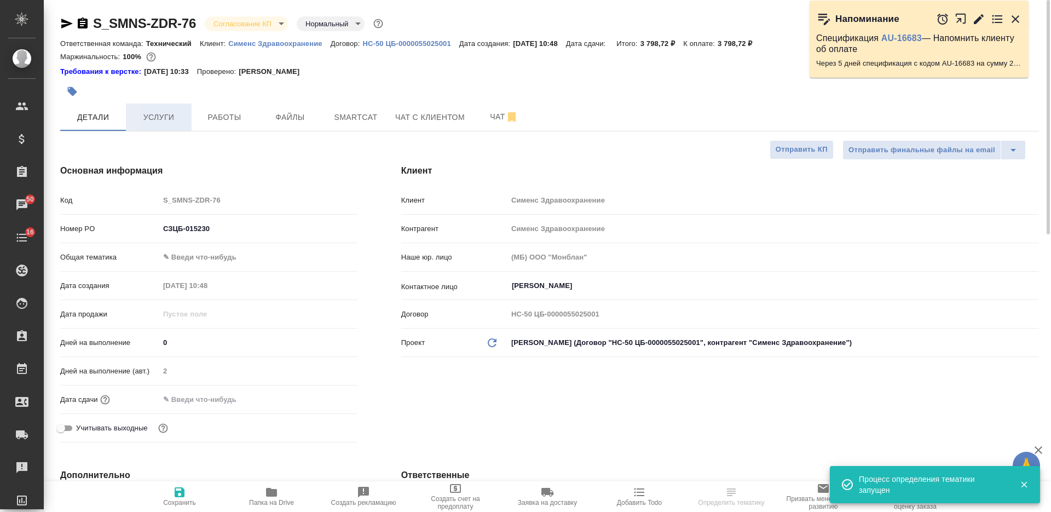
click at [172, 117] on span "Услуги" at bounding box center [158, 118] width 53 height 14
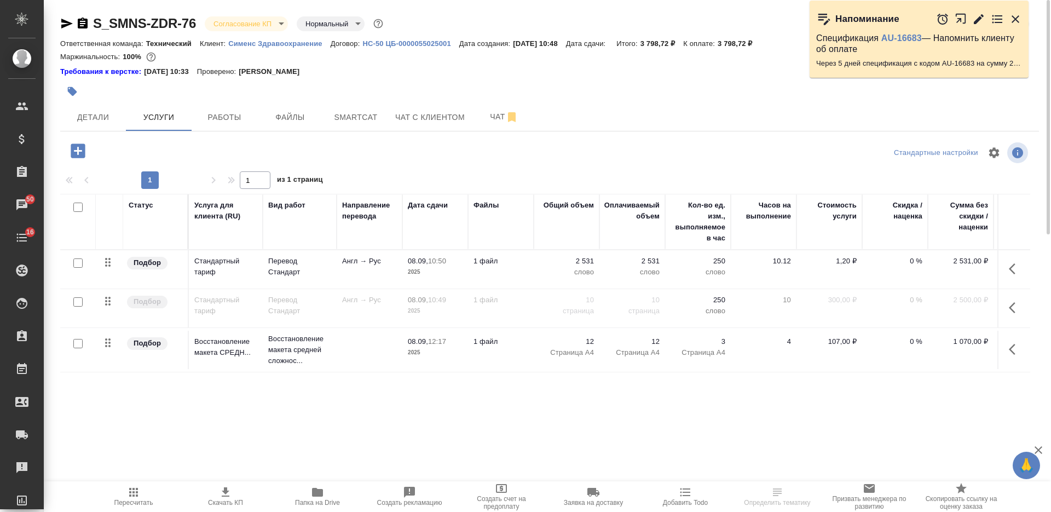
click at [1016, 302] on icon "button" at bounding box center [1015, 307] width 13 height 13
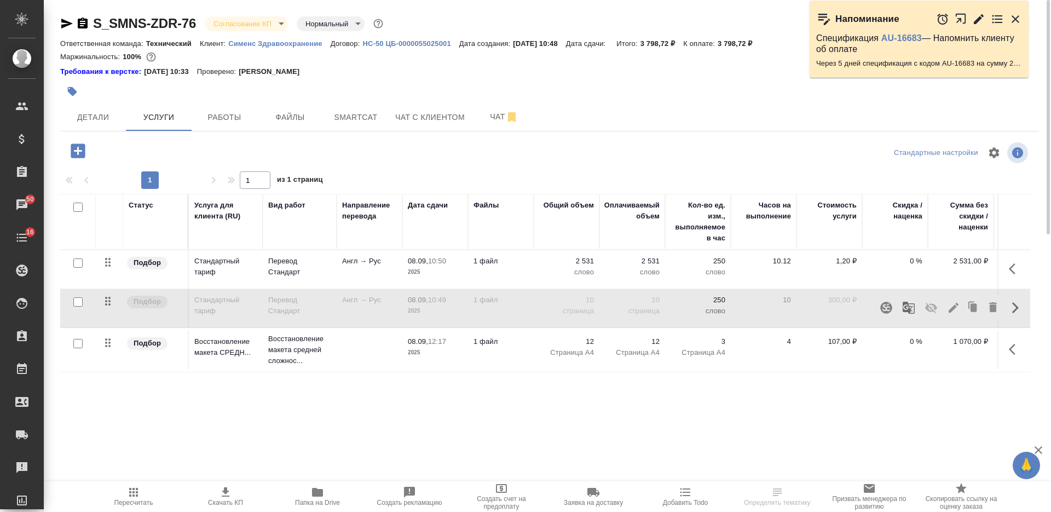
click at [995, 304] on icon "button" at bounding box center [992, 306] width 13 height 13
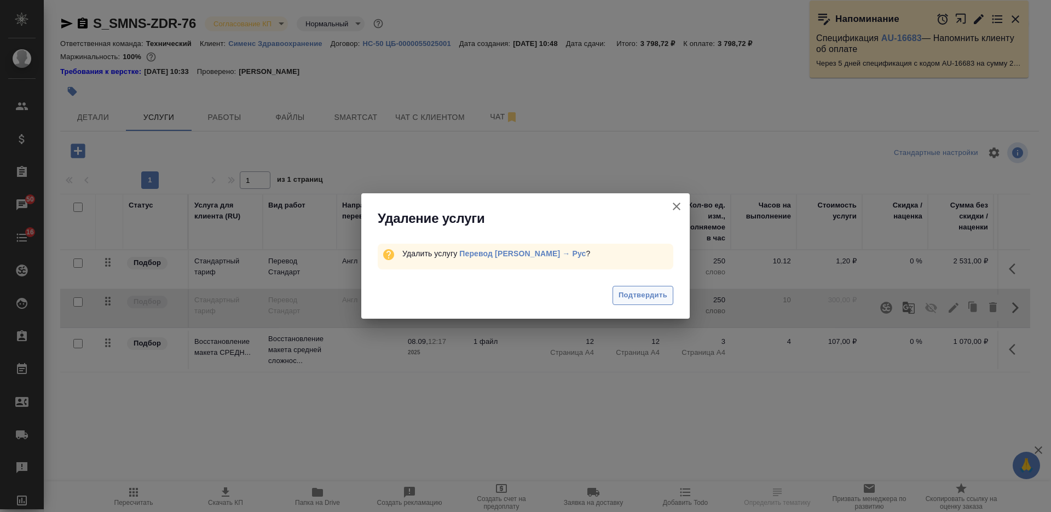
click at [641, 291] on span "Подтвердить" at bounding box center [642, 295] width 49 height 13
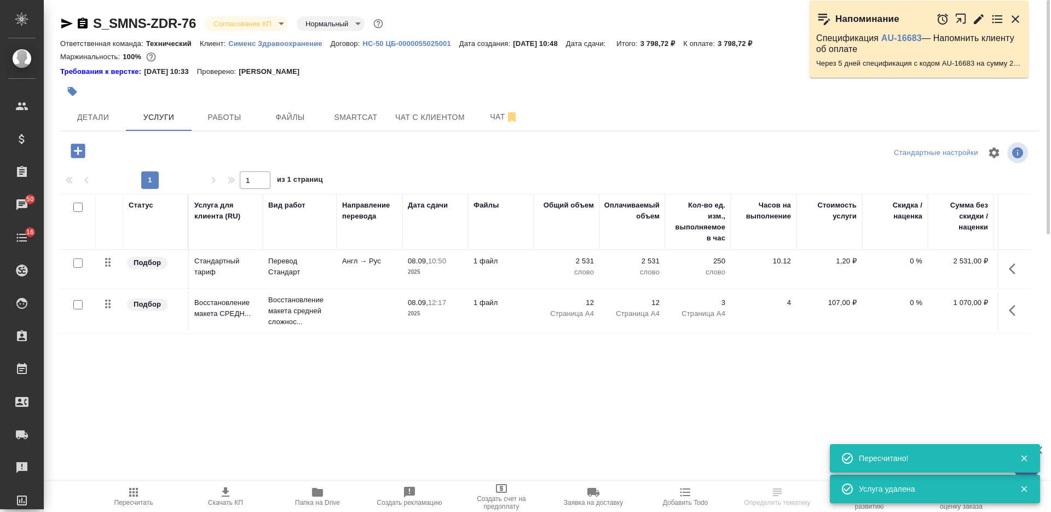
click at [138, 498] on icon "button" at bounding box center [133, 491] width 13 height 13
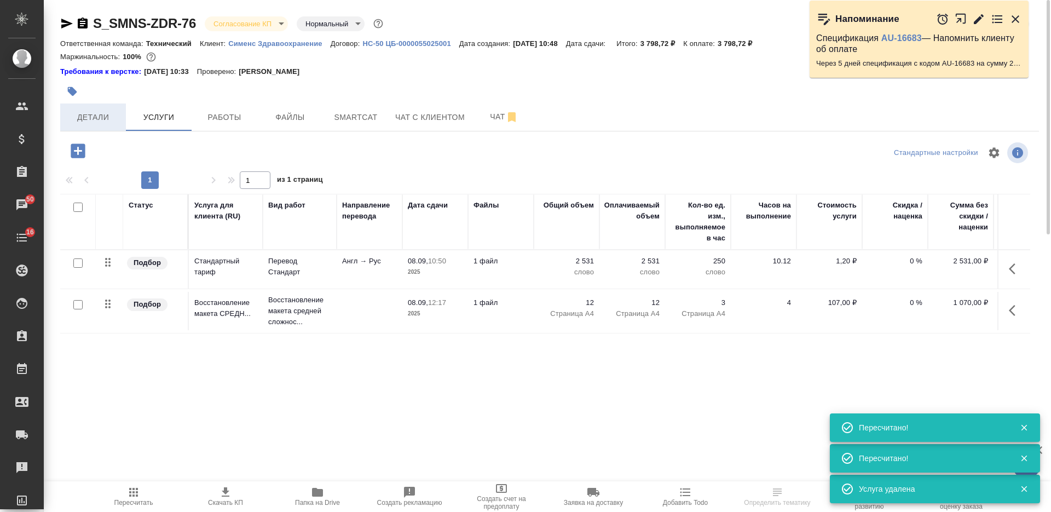
click at [112, 117] on span "Детали" at bounding box center [93, 118] width 53 height 14
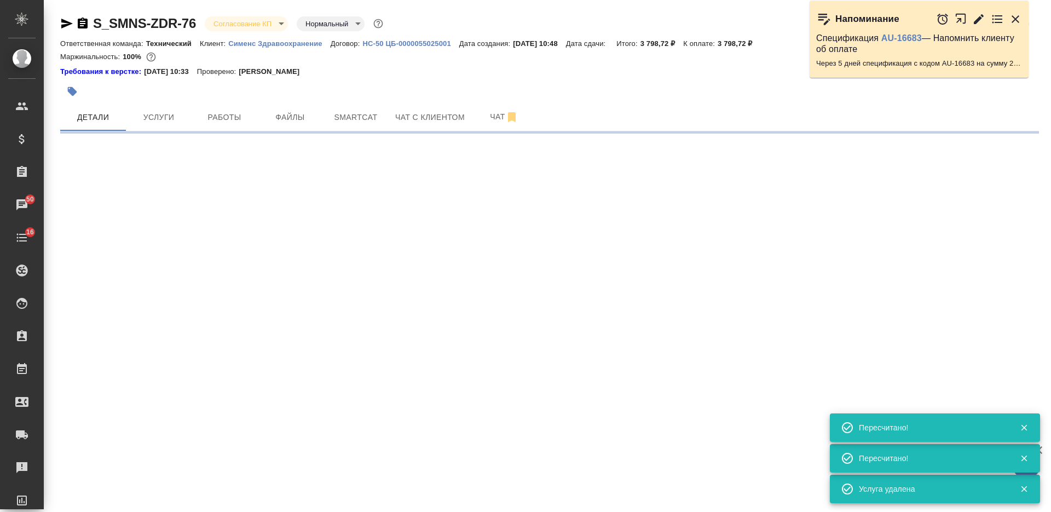
select select "RU"
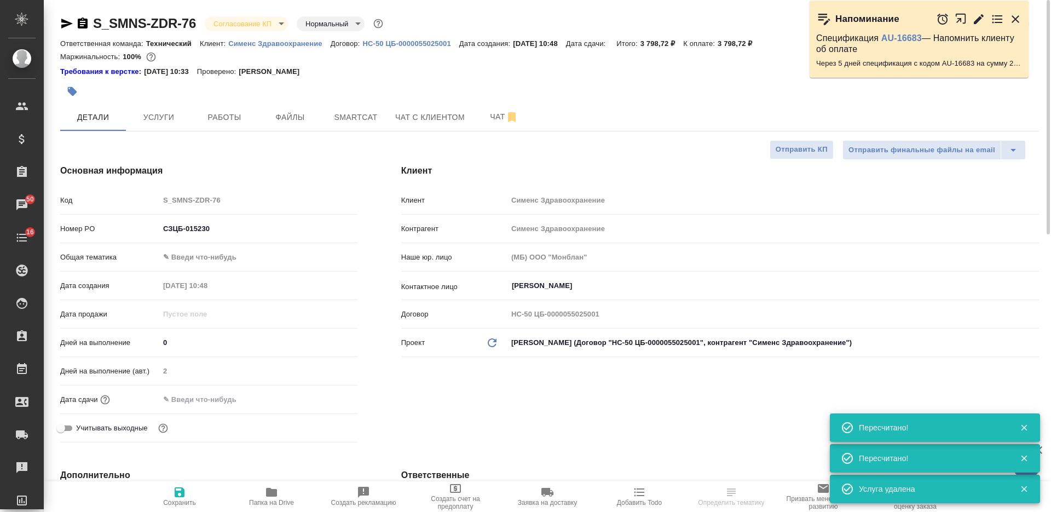
type textarea "x"
click at [188, 396] on input "text" at bounding box center [207, 399] width 96 height 16
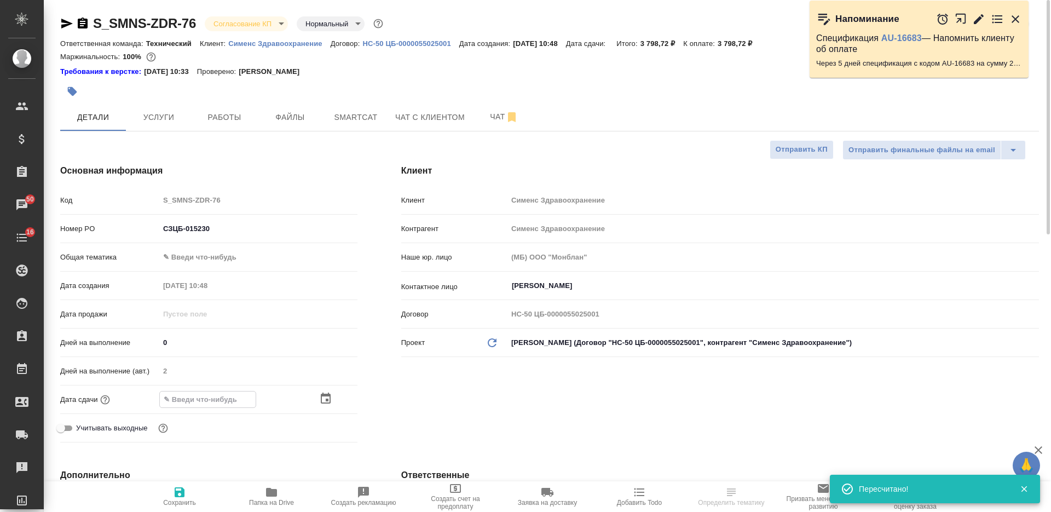
type input "1_.__.____ __:__"
type textarea "x"
type input "12.__.____ __:__"
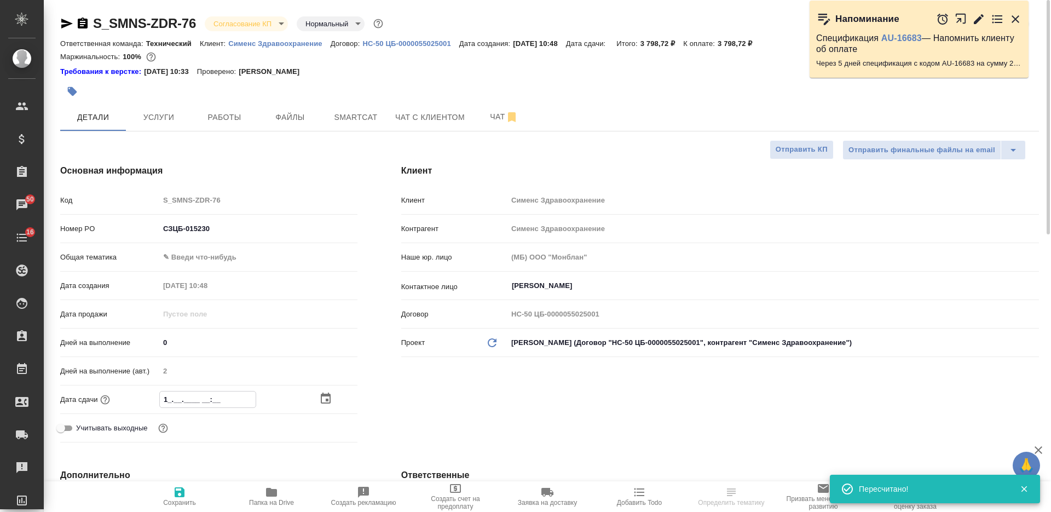
type textarea "x"
type input "12.0_.____ __:__"
type textarea "x"
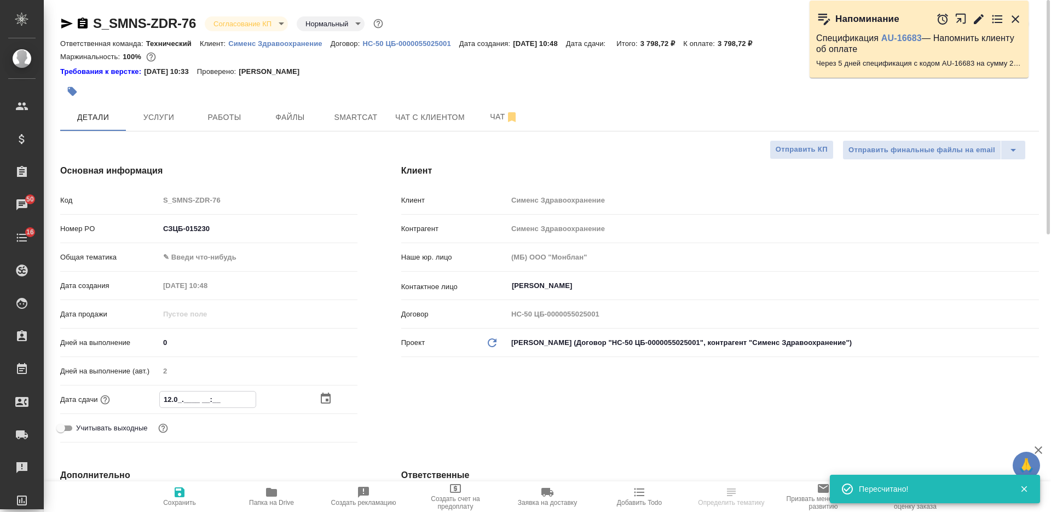
type textarea "x"
type input "12.09.____ __:__"
type textarea "x"
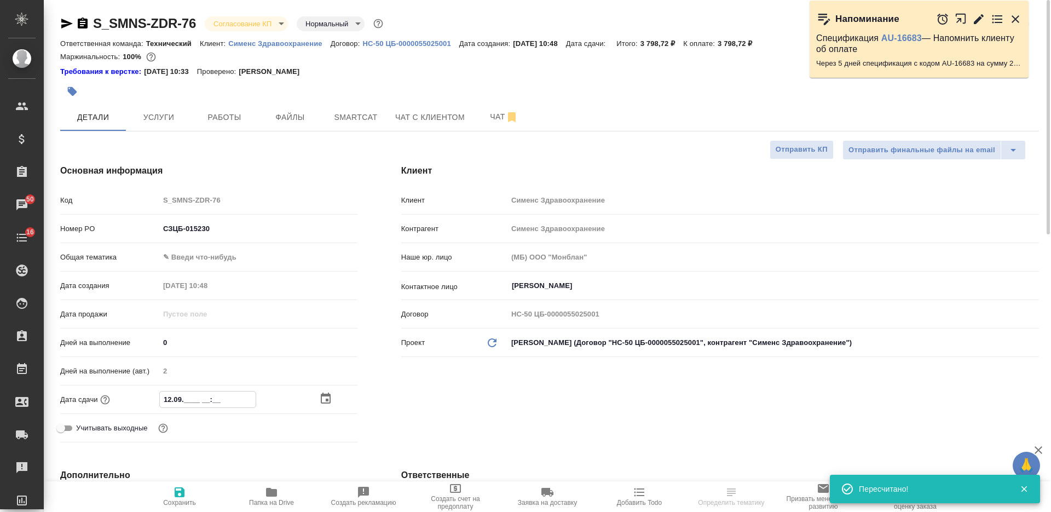
type textarea "x"
type input "12.09.2___ __:__"
type textarea "x"
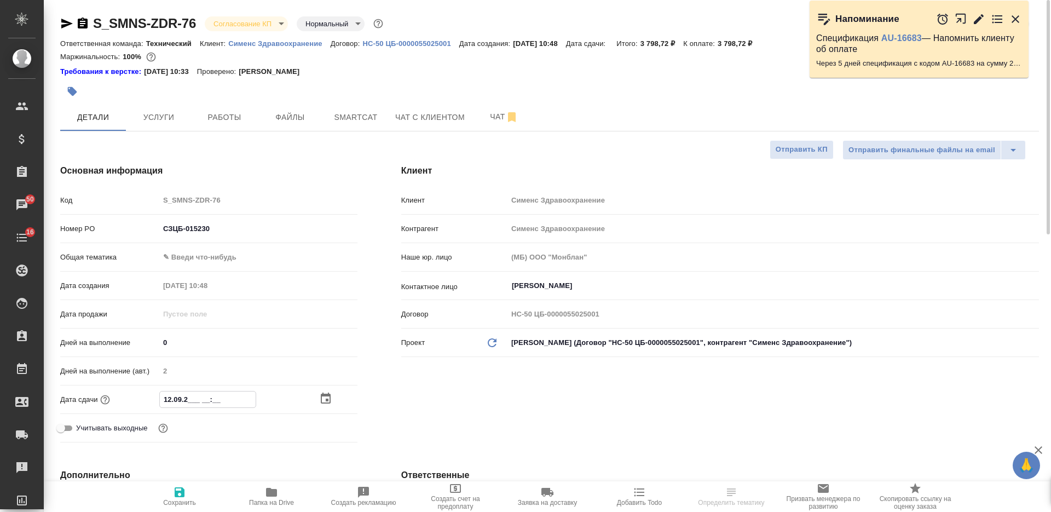
type input "[DATE]__ __:__"
type textarea "x"
type input "[DATE]_ __:__"
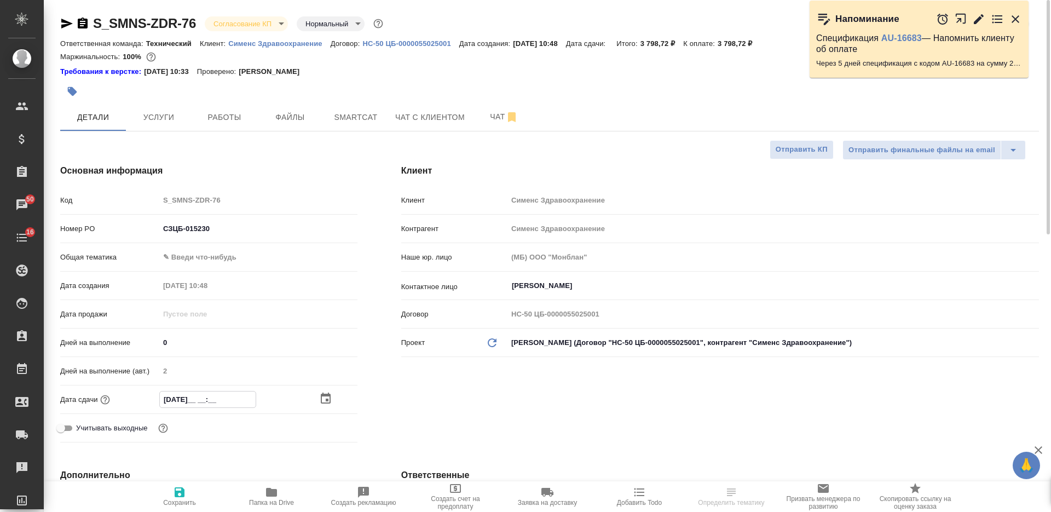
type textarea "x"
type input "[DATE] __:__"
type textarea "x"
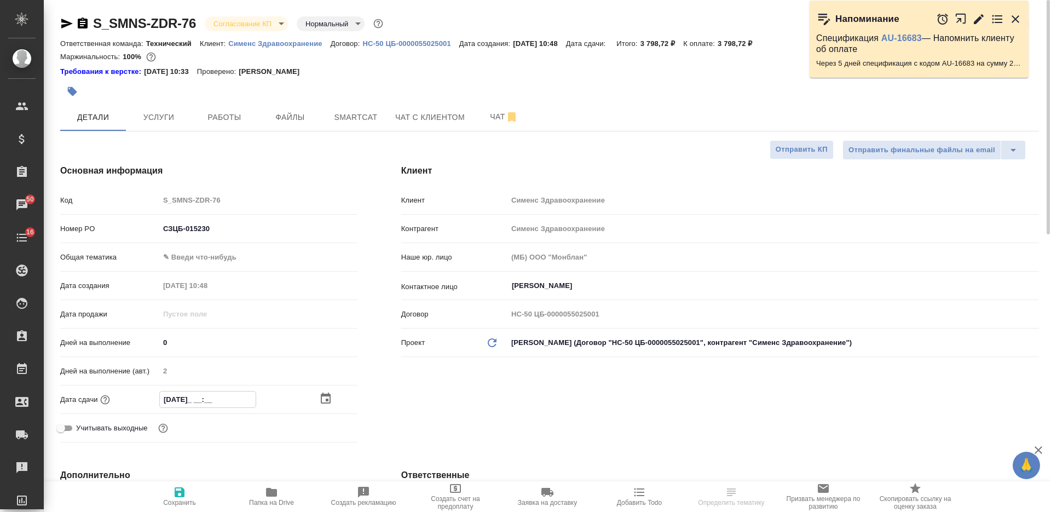
type textarea "x"
type input "[DATE] 1_:__"
type textarea "x"
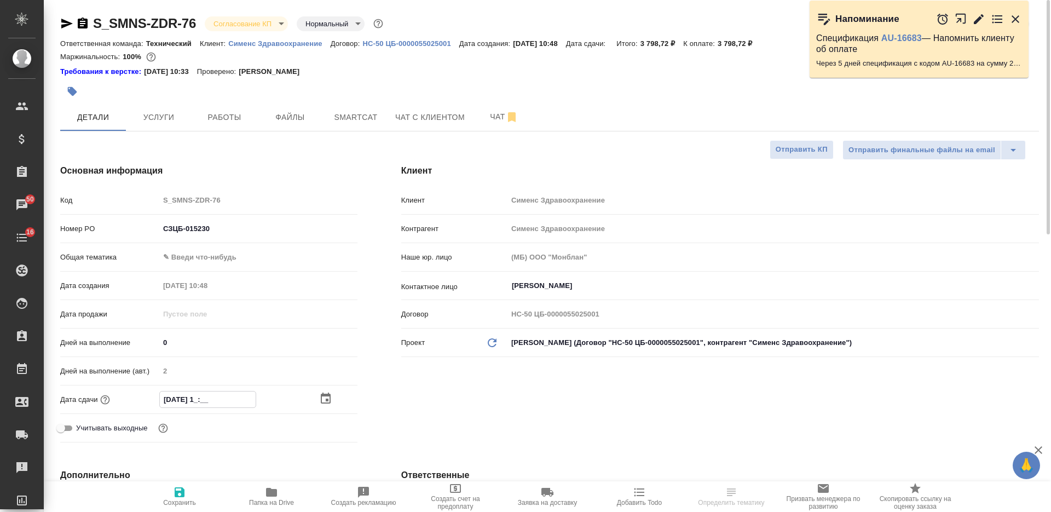
type textarea "x"
type input "[DATE] 16:__"
type textarea "x"
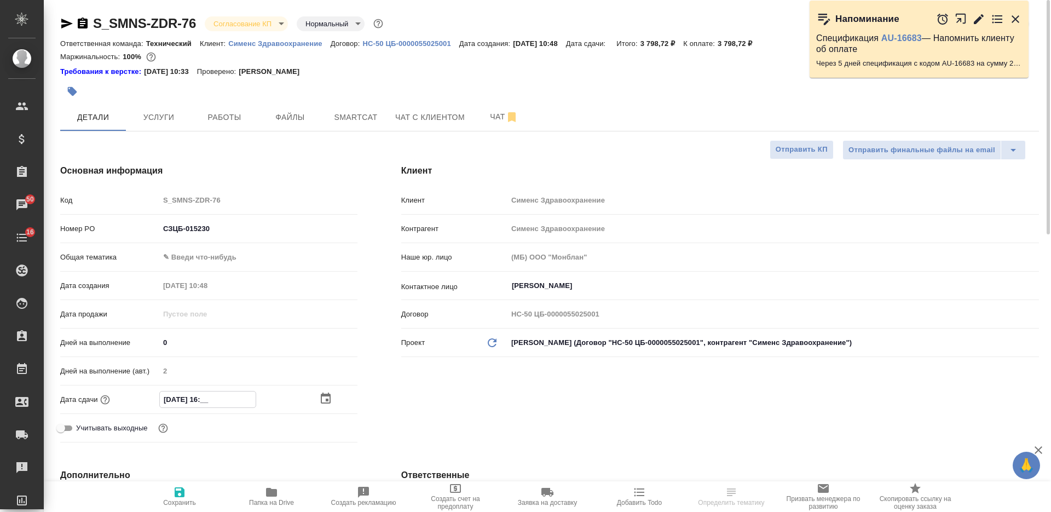
type input "[DATE] 16:0_"
type textarea "x"
type input "[DATE] 16:00"
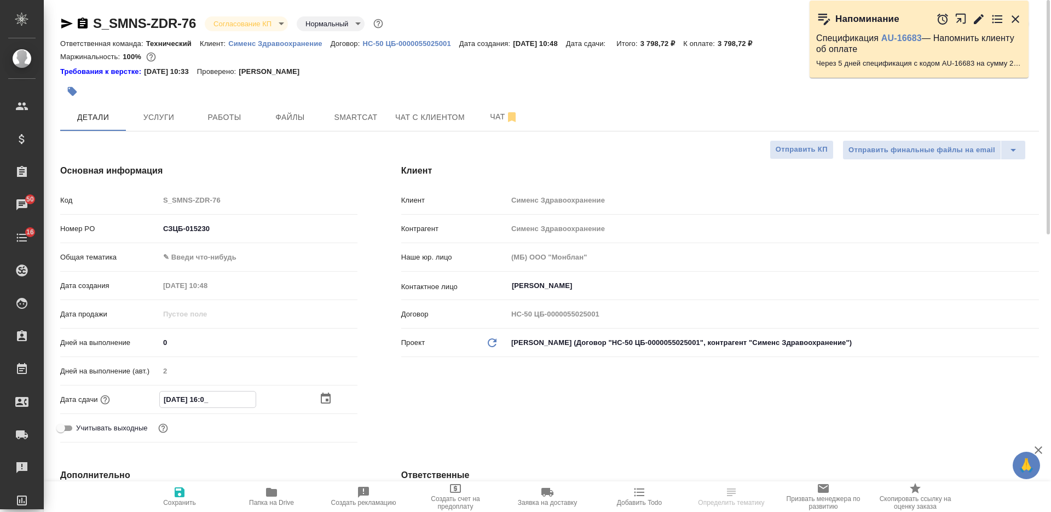
type textarea "x"
type input "[DATE] 16:00"
click at [188, 496] on span "Сохранить" at bounding box center [179, 495] width 79 height 21
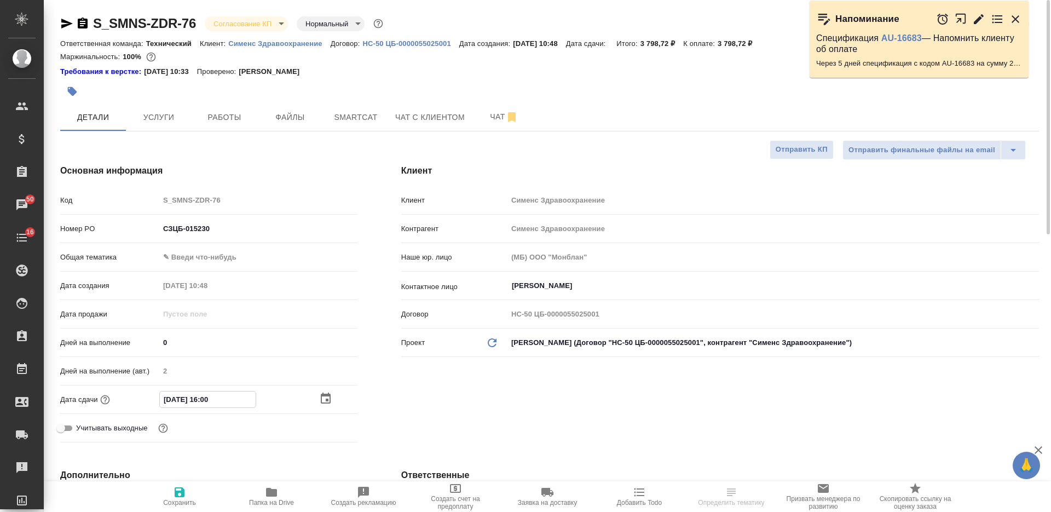
type textarea "x"
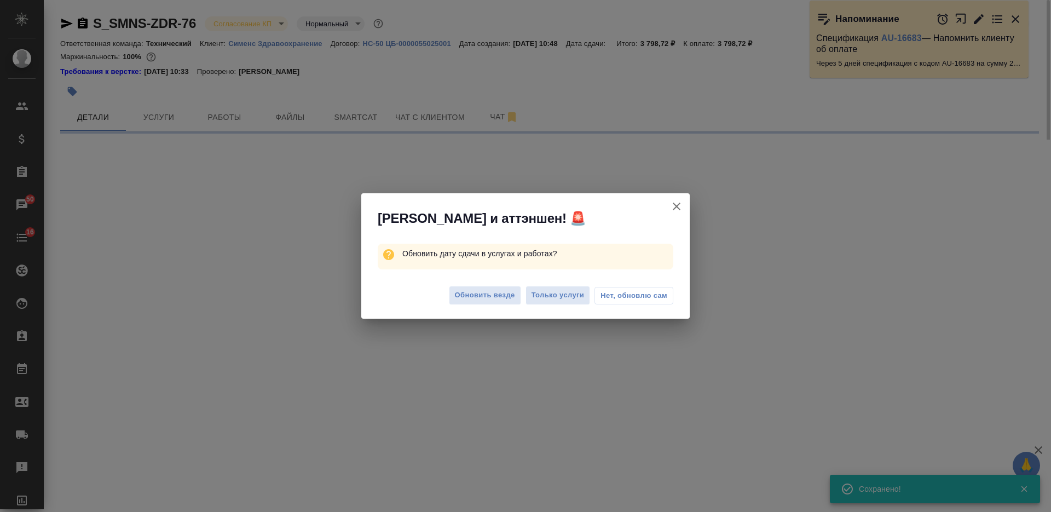
select select "RU"
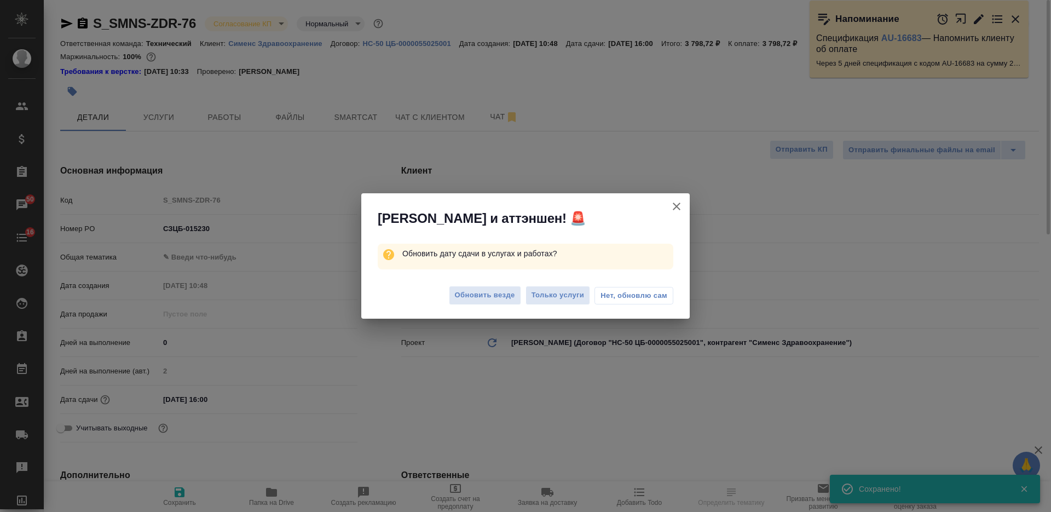
type textarea "x"
click at [460, 297] on span "Обновить везде" at bounding box center [485, 295] width 60 height 13
type textarea "x"
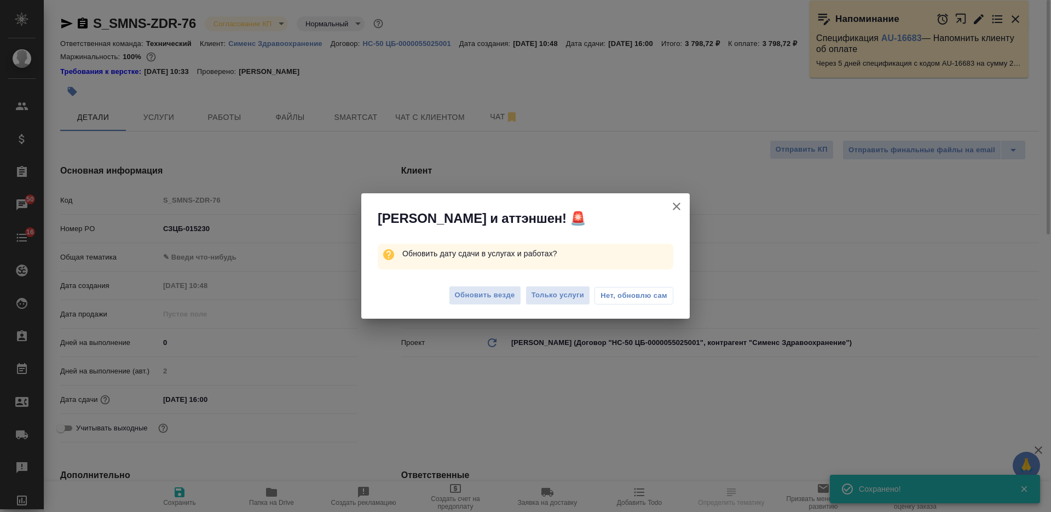
type textarea "x"
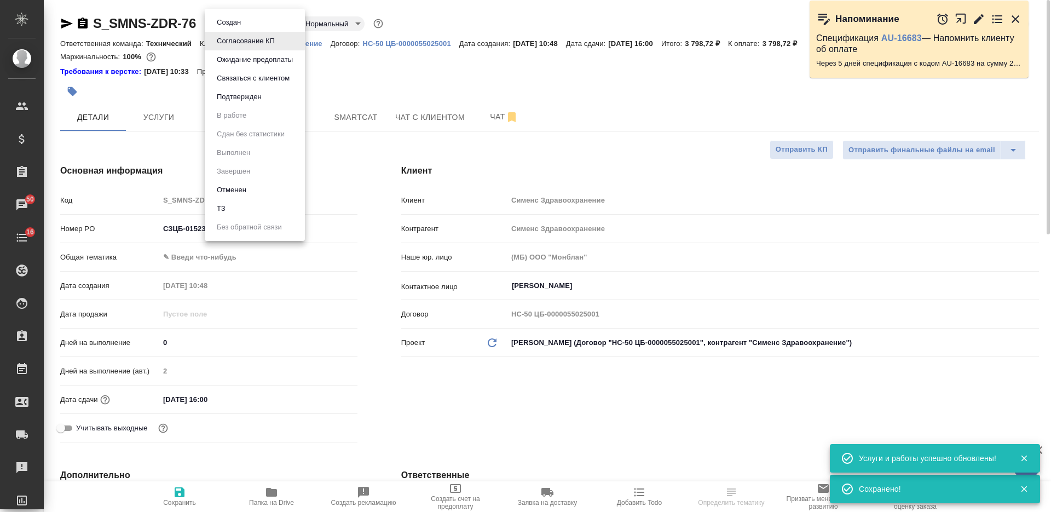
click at [240, 25] on body "🙏 .cls-1 fill:#fff; AWATERA [PERSON_NAME] Спецификации Заказы 50 Чаты 16 Todo П…" at bounding box center [525, 256] width 1051 height 512
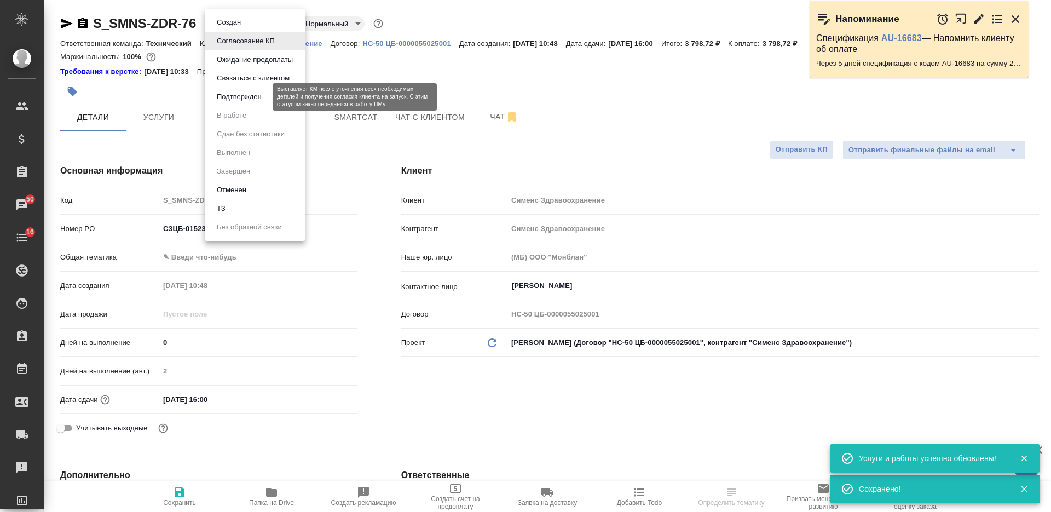
click at [242, 97] on button "Подтвержден" at bounding box center [238, 97] width 51 height 12
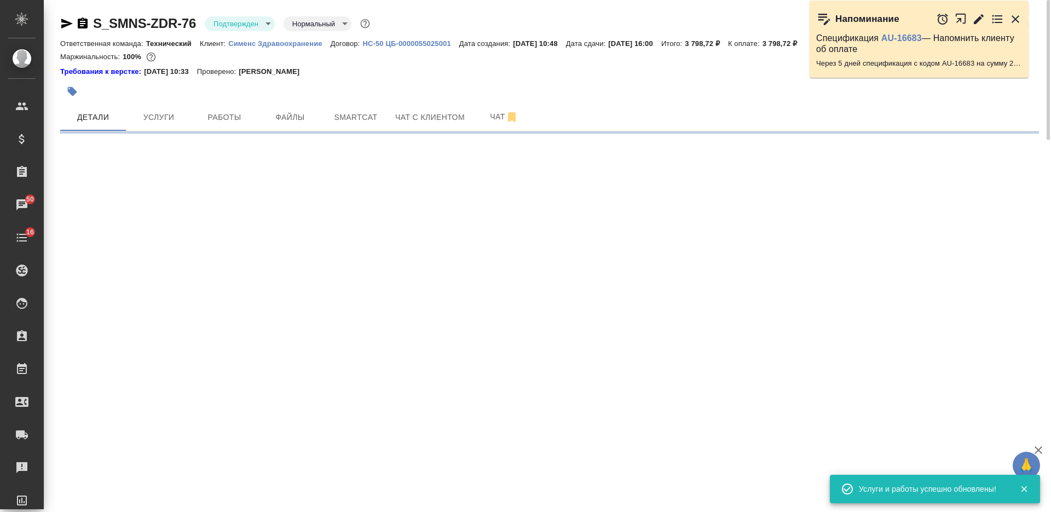
select select "RU"
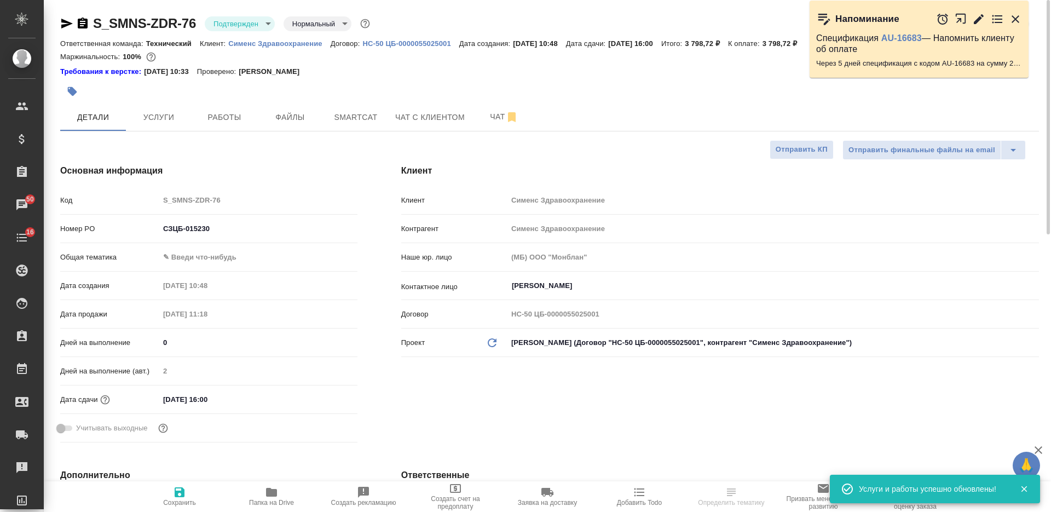
type textarea "x"
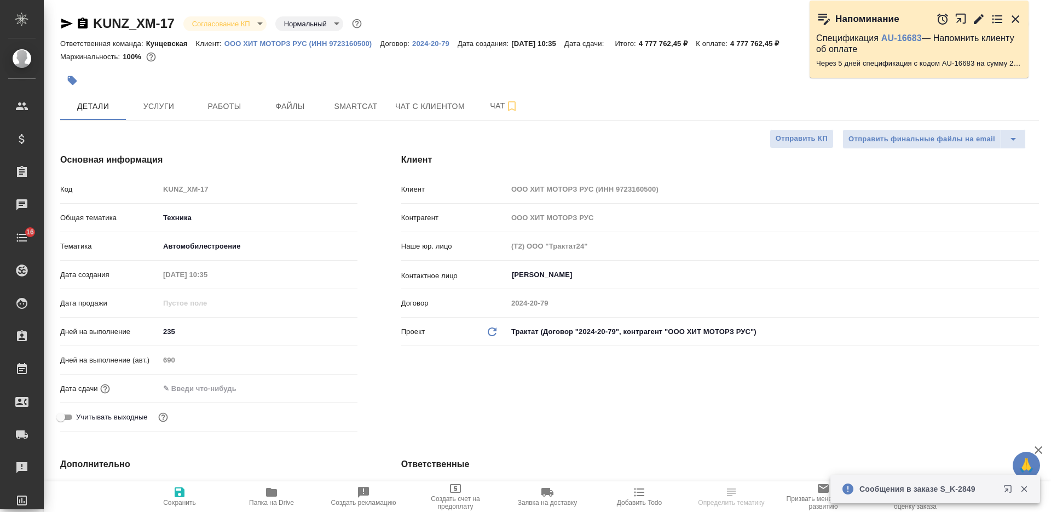
select select "RU"
type textarea "x"
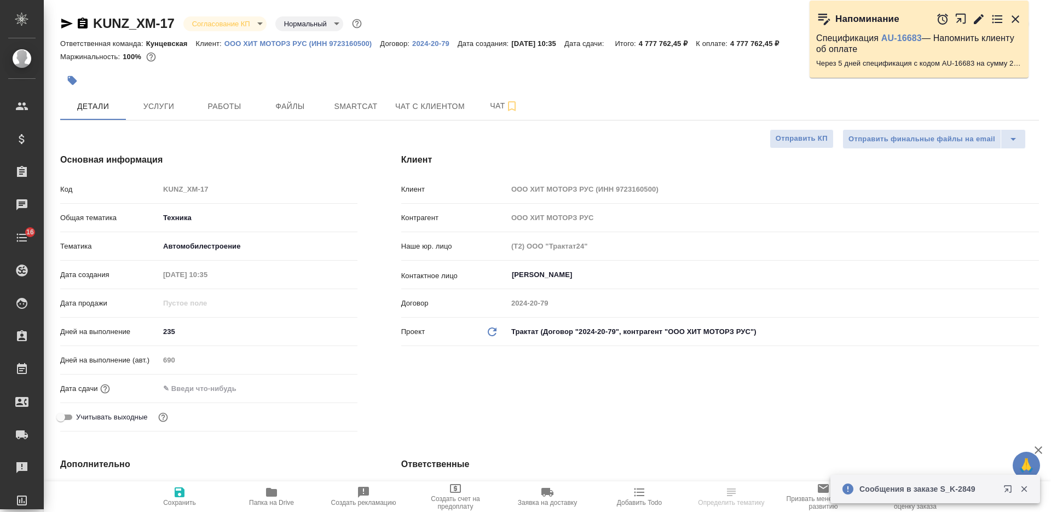
type textarea "x"
click at [162, 114] on button "Услуги" at bounding box center [159, 106] width 66 height 27
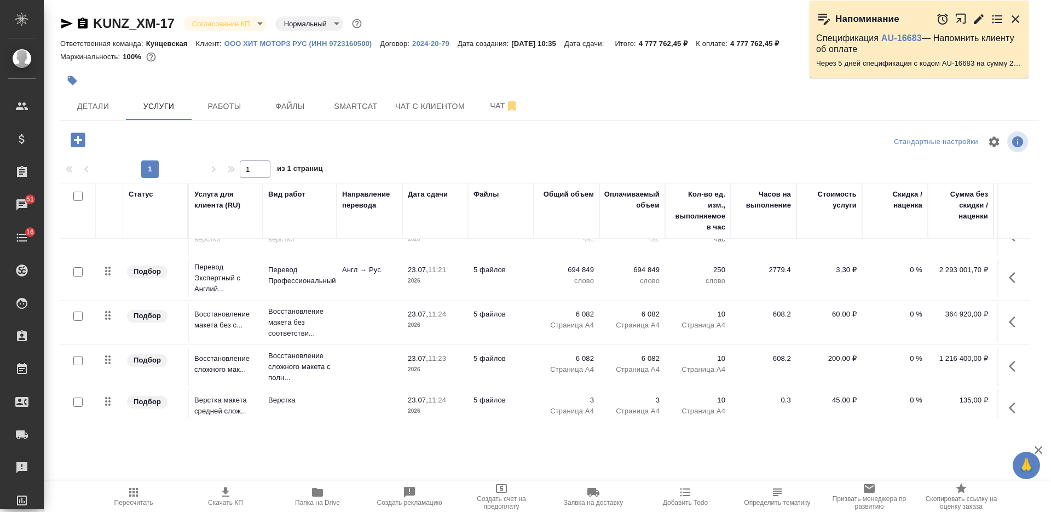
scroll to position [415, 0]
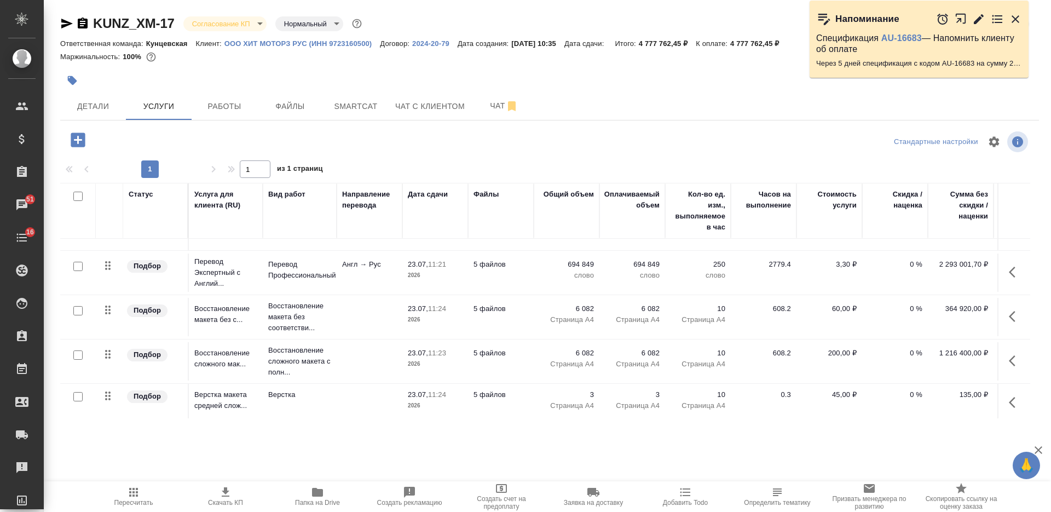
click at [79, 267] on input "checkbox" at bounding box center [77, 266] width 9 height 9
checkbox input "true"
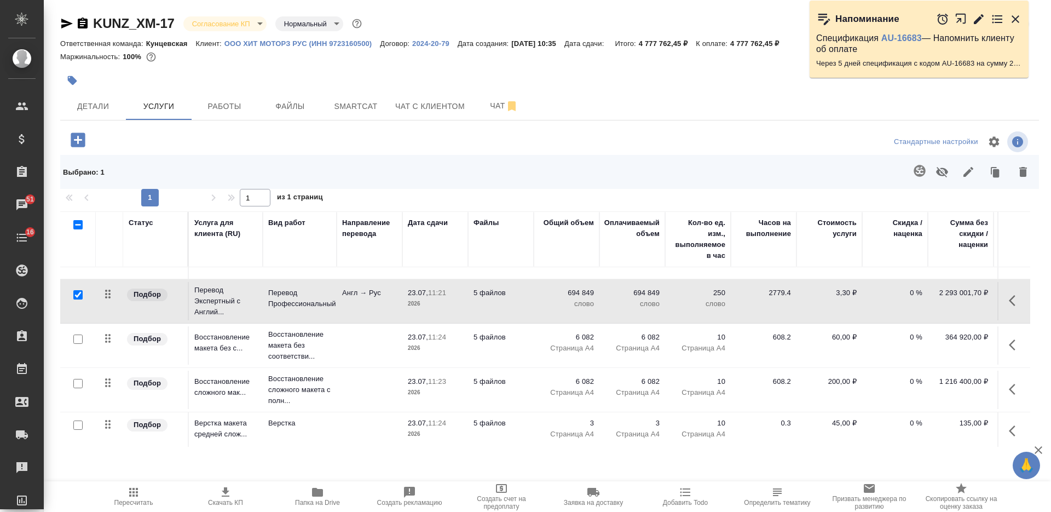
click at [78, 338] on input "checkbox" at bounding box center [77, 338] width 9 height 9
checkbox input "true"
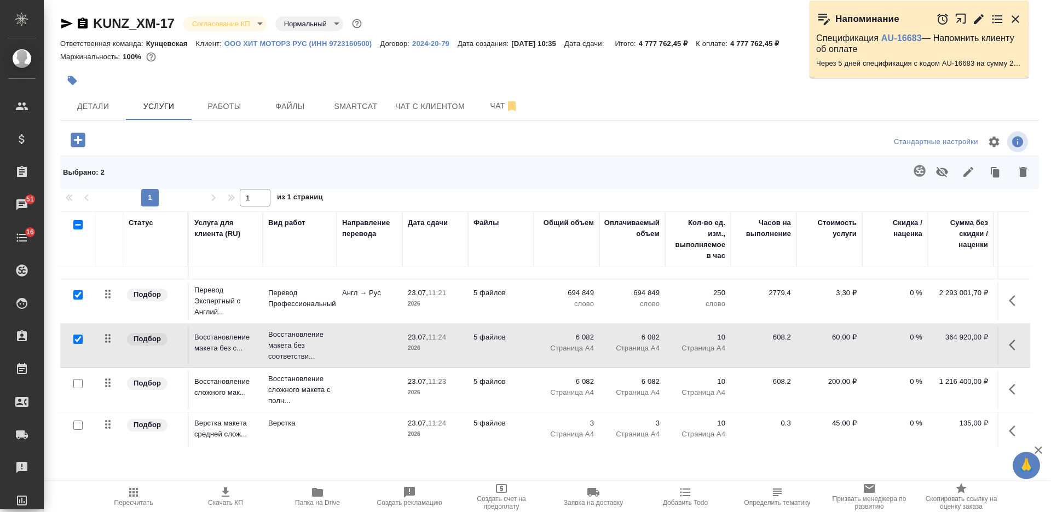
click at [77, 382] on input "checkbox" at bounding box center [77, 383] width 9 height 9
checkbox input "true"
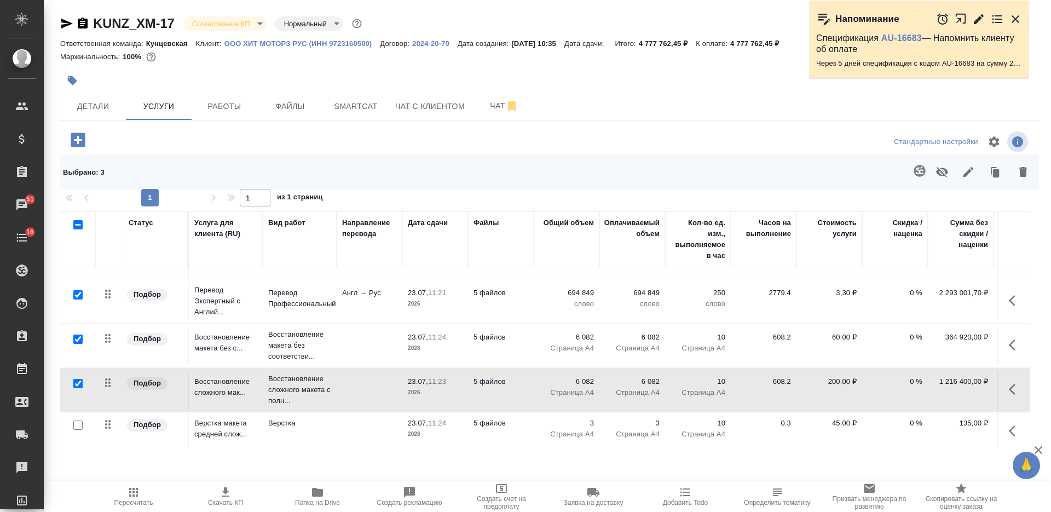
scroll to position [484, 0]
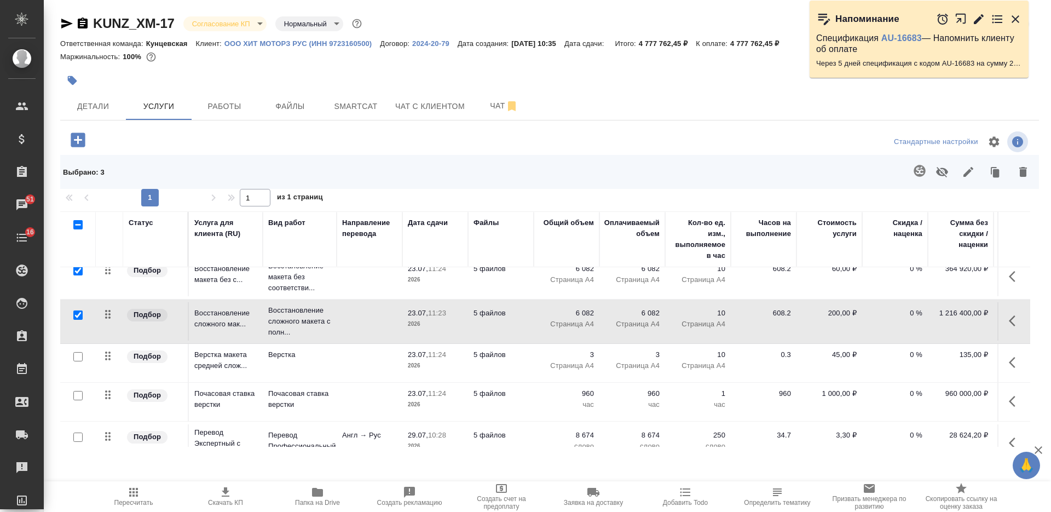
click at [79, 357] on input "checkbox" at bounding box center [77, 356] width 9 height 9
checkbox input "true"
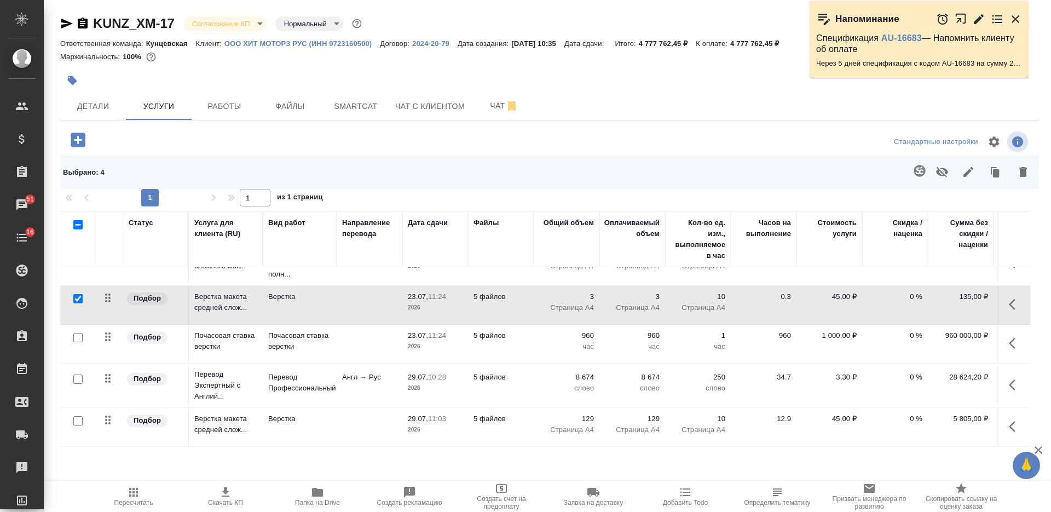
scroll to position [552, 0]
click at [80, 333] on input "checkbox" at bounding box center [77, 337] width 9 height 9
checkbox input "true"
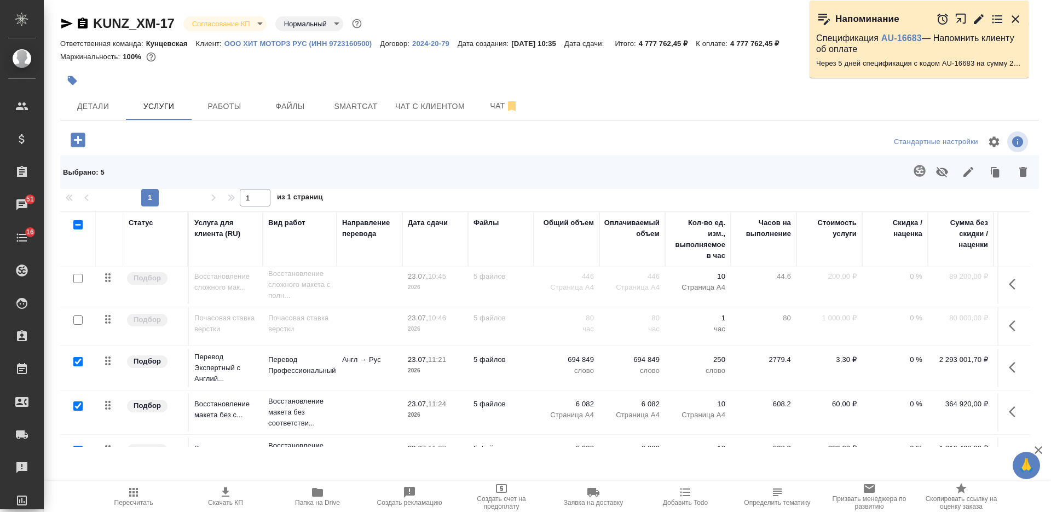
scroll to position [347, 0]
click at [940, 171] on icon "button" at bounding box center [942, 172] width 12 height 10
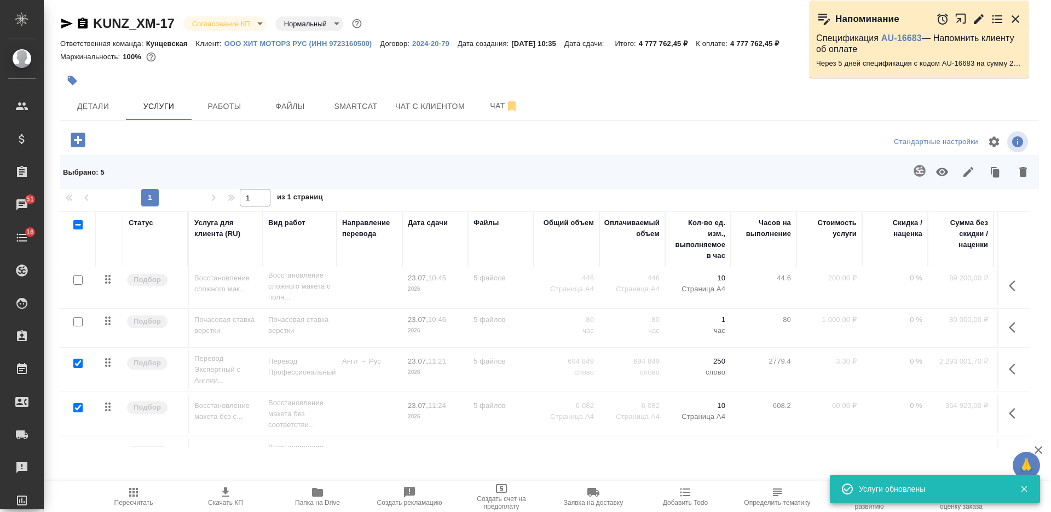
click at [76, 322] on input "checkbox" at bounding box center [77, 321] width 9 height 9
checkbox input "true"
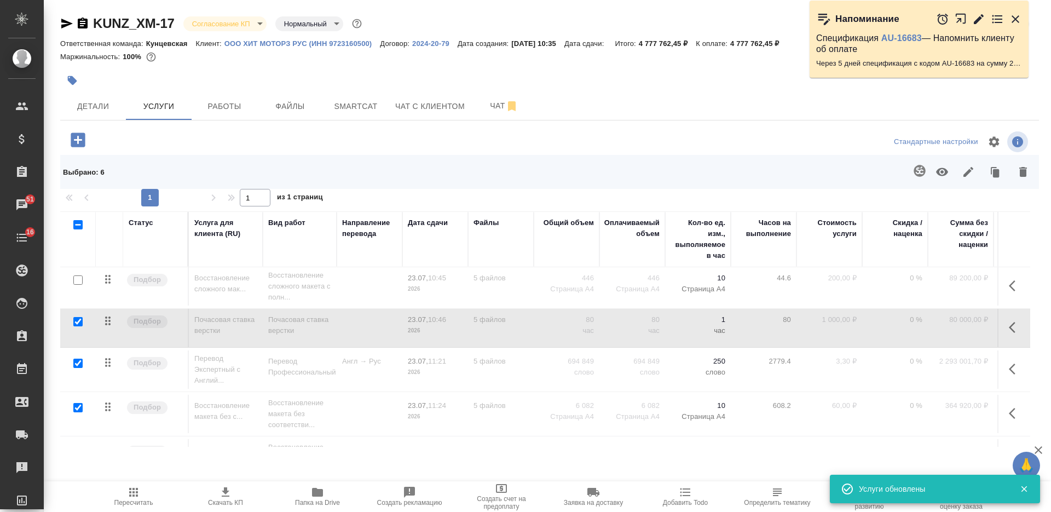
click at [77, 361] on input "checkbox" at bounding box center [77, 363] width 9 height 9
checkbox input "false"
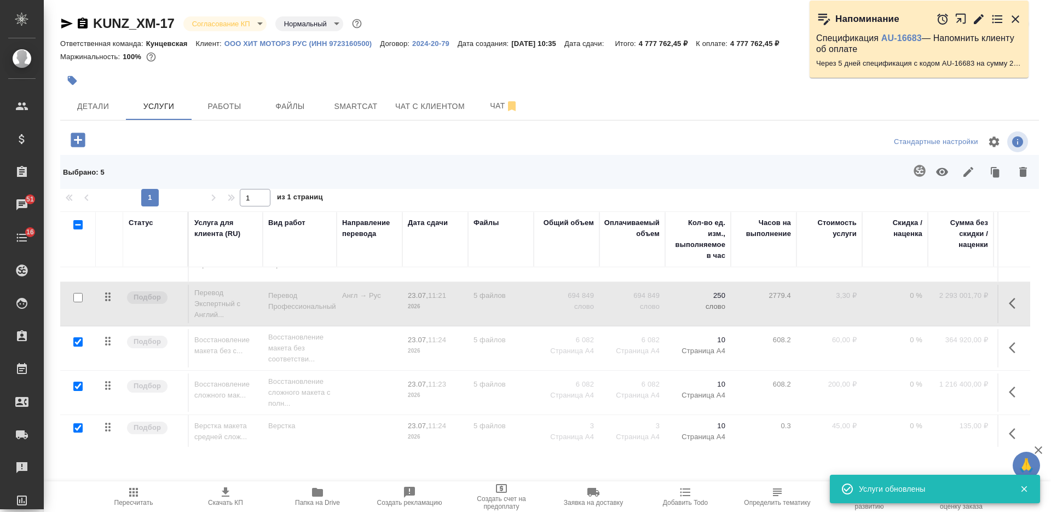
scroll to position [415, 0]
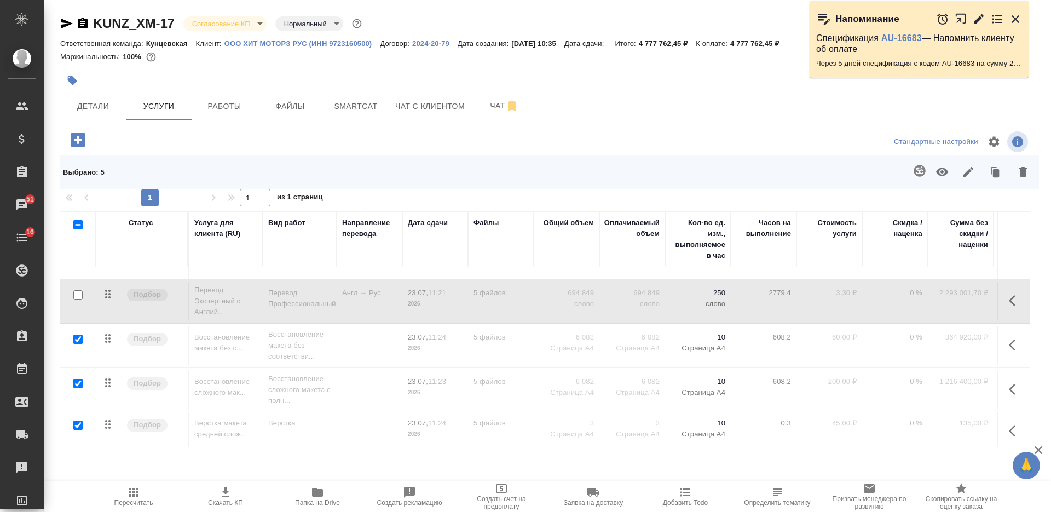
click at [79, 338] on input "checkbox" at bounding box center [77, 338] width 9 height 9
checkbox input "false"
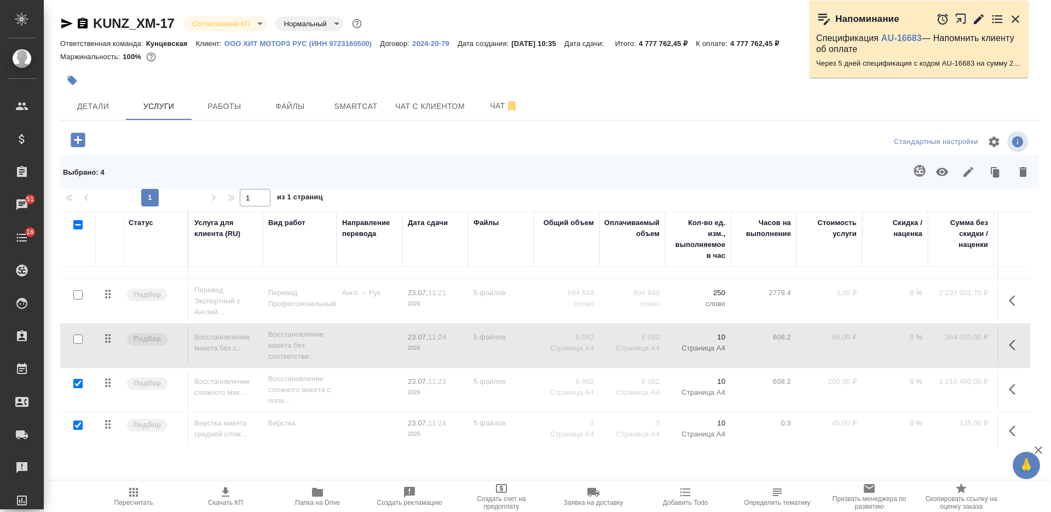
click at [76, 383] on input "checkbox" at bounding box center [77, 383] width 9 height 9
checkbox input "false"
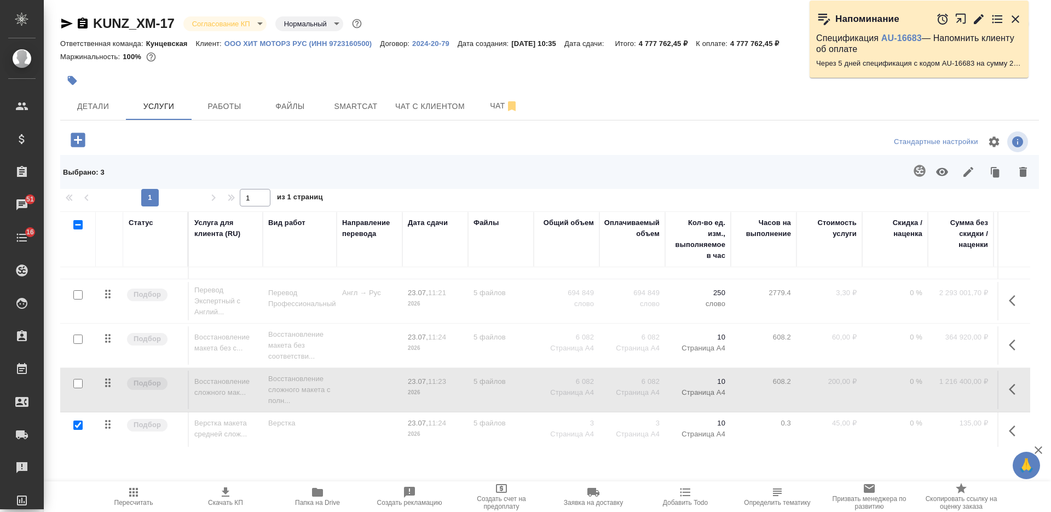
click at [77, 425] on input "checkbox" at bounding box center [77, 424] width 9 height 9
checkbox input "false"
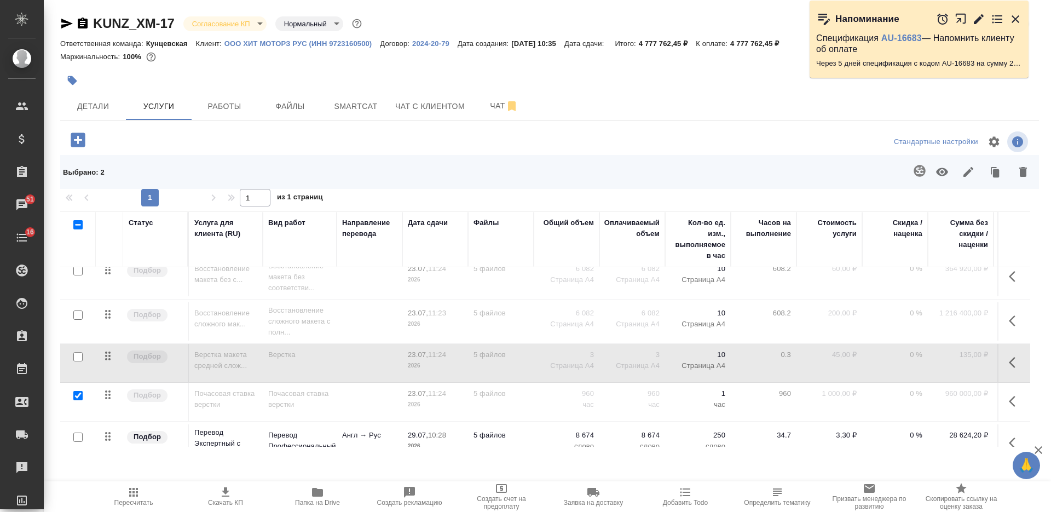
click at [78, 397] on input "checkbox" at bounding box center [77, 395] width 9 height 9
checkbox input "false"
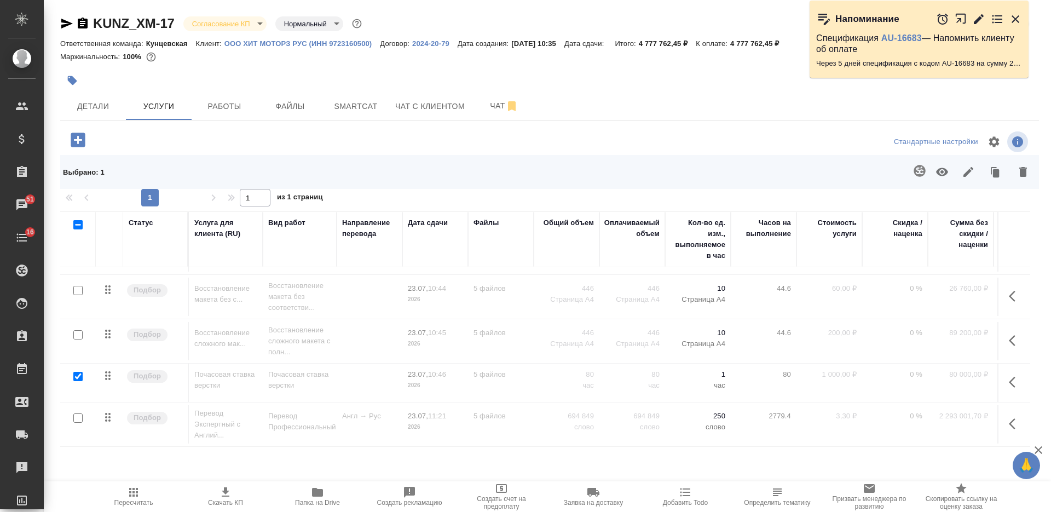
scroll to position [279, 0]
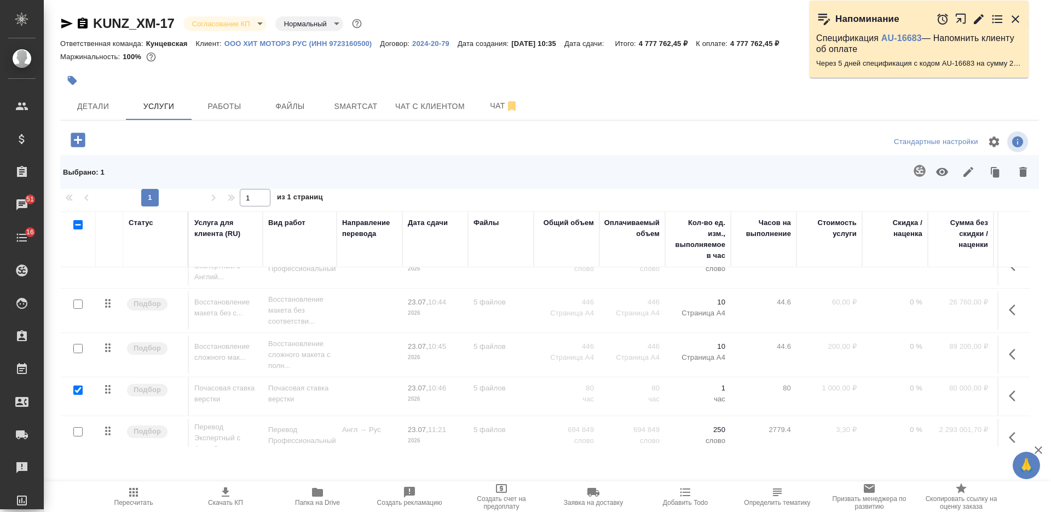
click at [78, 349] on input "checkbox" at bounding box center [77, 348] width 9 height 9
checkbox input "true"
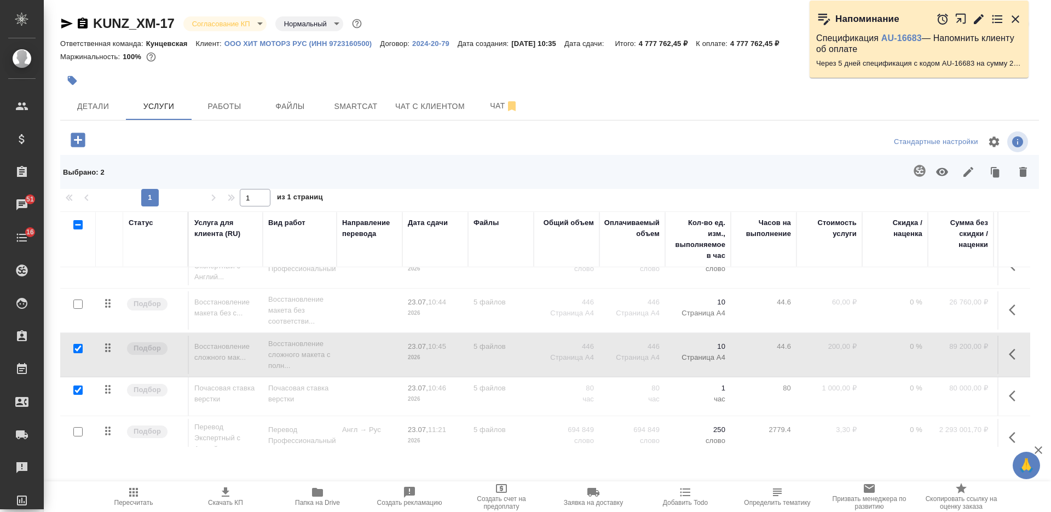
click at [80, 302] on input "checkbox" at bounding box center [77, 303] width 9 height 9
checkbox input "true"
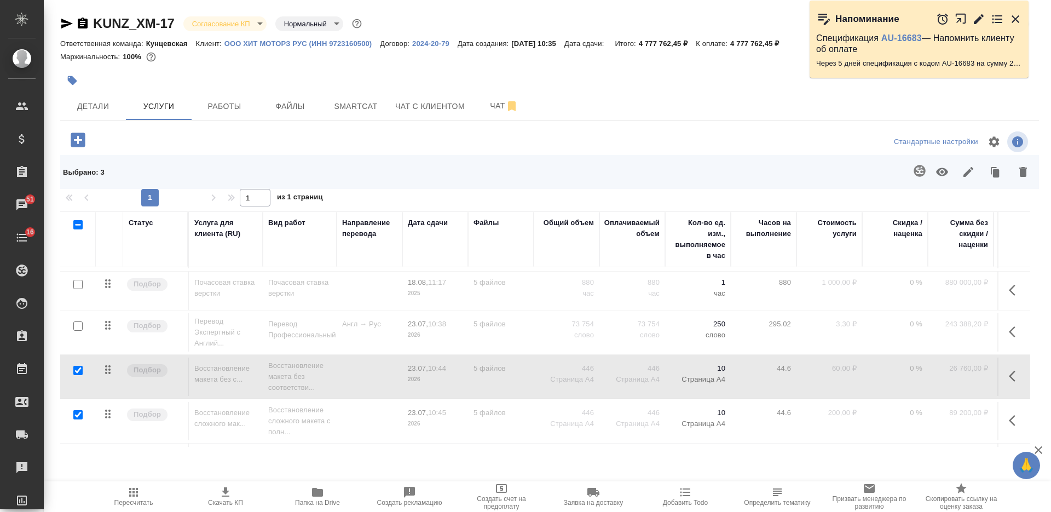
scroll to position [210, 0]
click at [81, 326] on input "checkbox" at bounding box center [77, 327] width 9 height 9
checkbox input "true"
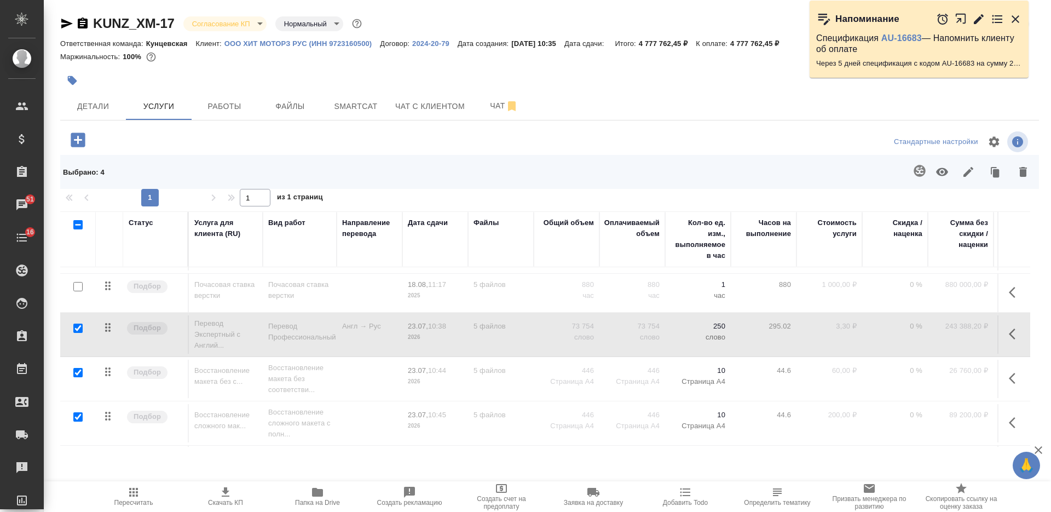
click at [77, 287] on input "checkbox" at bounding box center [77, 286] width 9 height 9
checkbox input "true"
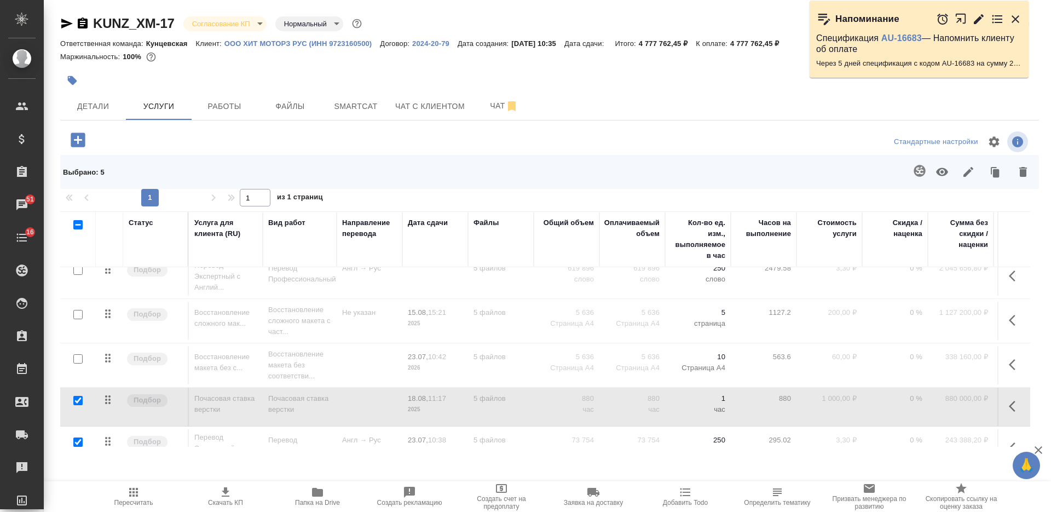
scroll to position [73, 0]
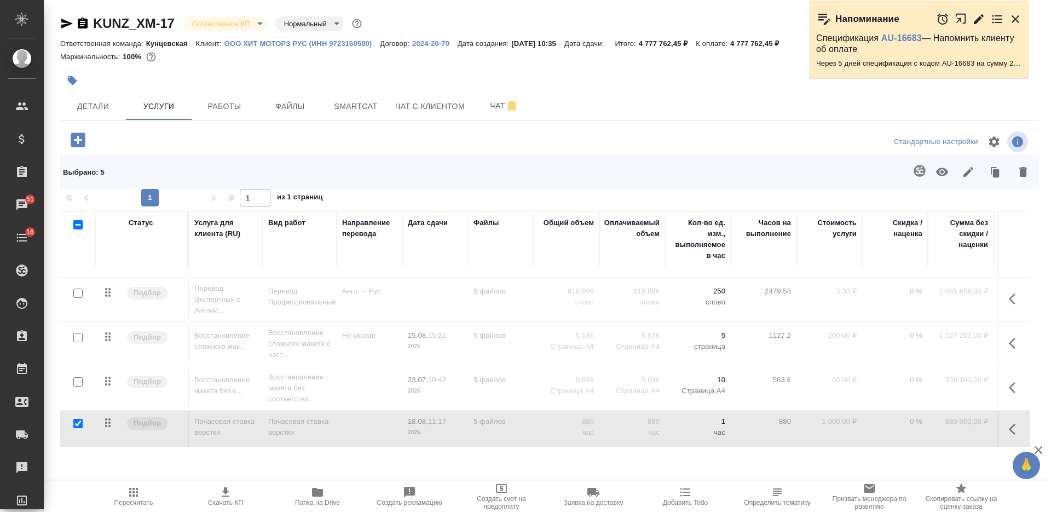
click at [77, 381] on input "checkbox" at bounding box center [77, 381] width 9 height 9
checkbox input "true"
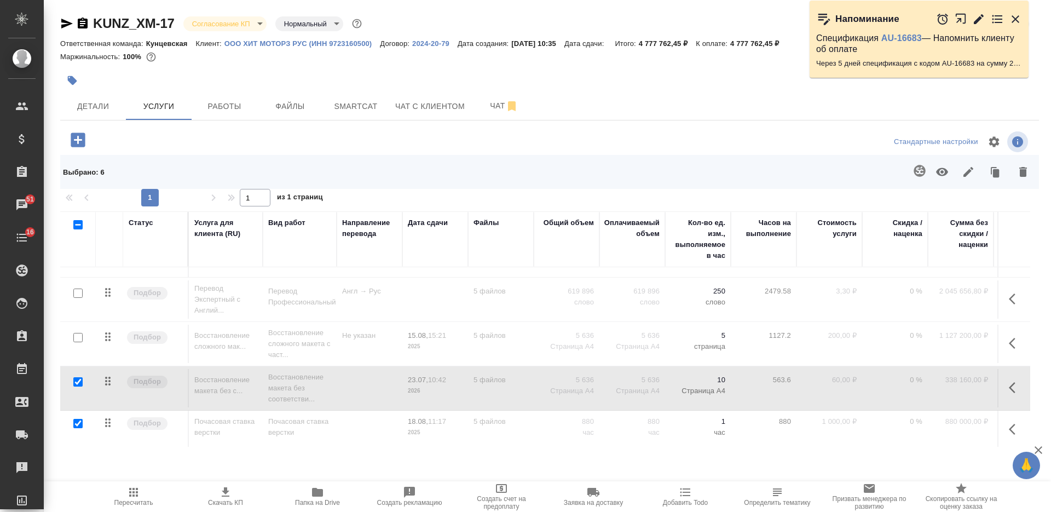
click at [76, 336] on input "checkbox" at bounding box center [77, 337] width 9 height 9
checkbox input "true"
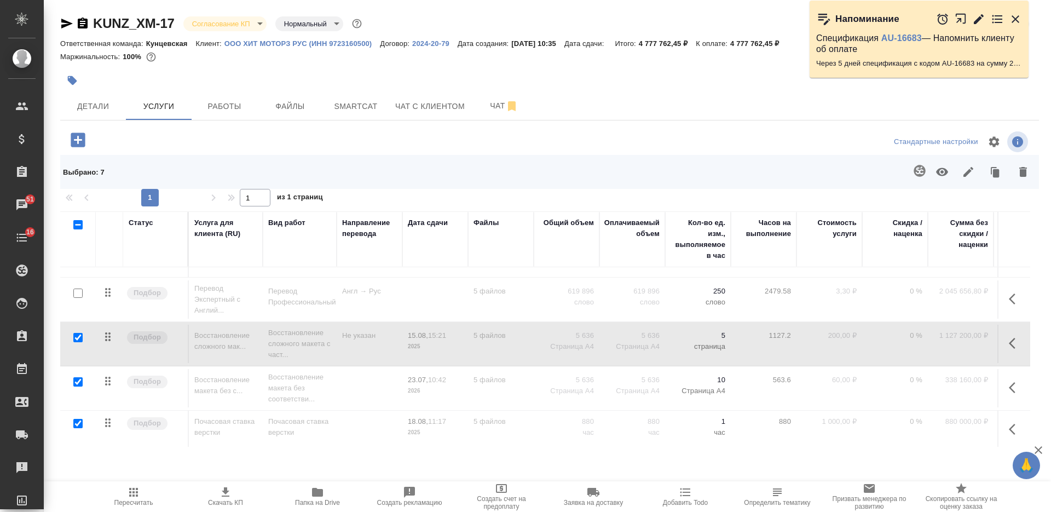
click at [77, 293] on input "checkbox" at bounding box center [77, 292] width 9 height 9
checkbox input "true"
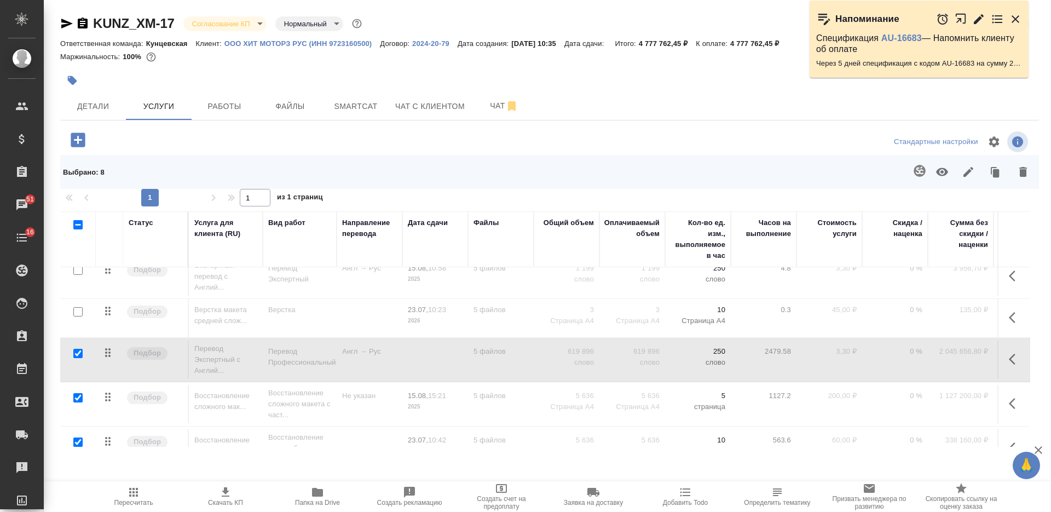
scroll to position [0, 0]
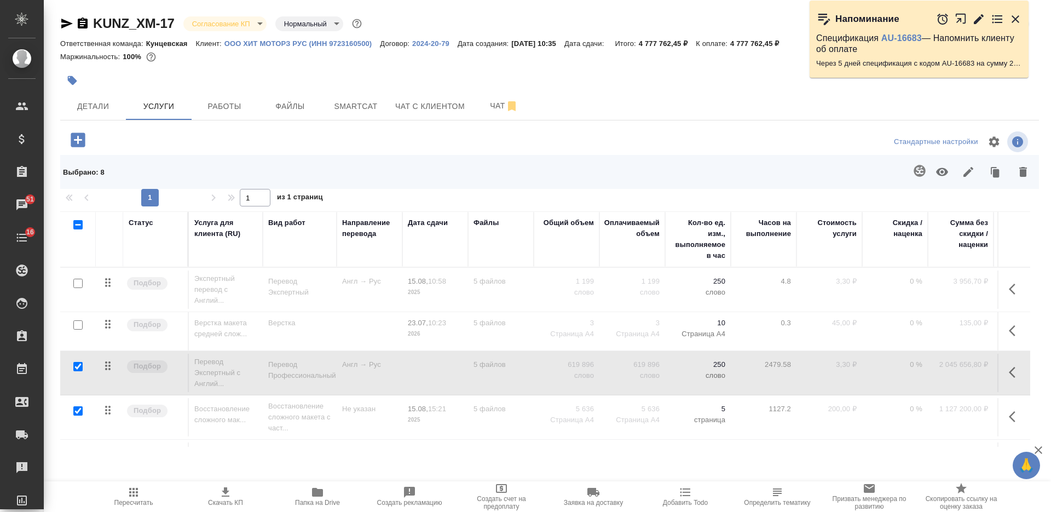
click at [78, 323] on input "checkbox" at bounding box center [77, 324] width 9 height 9
checkbox input "true"
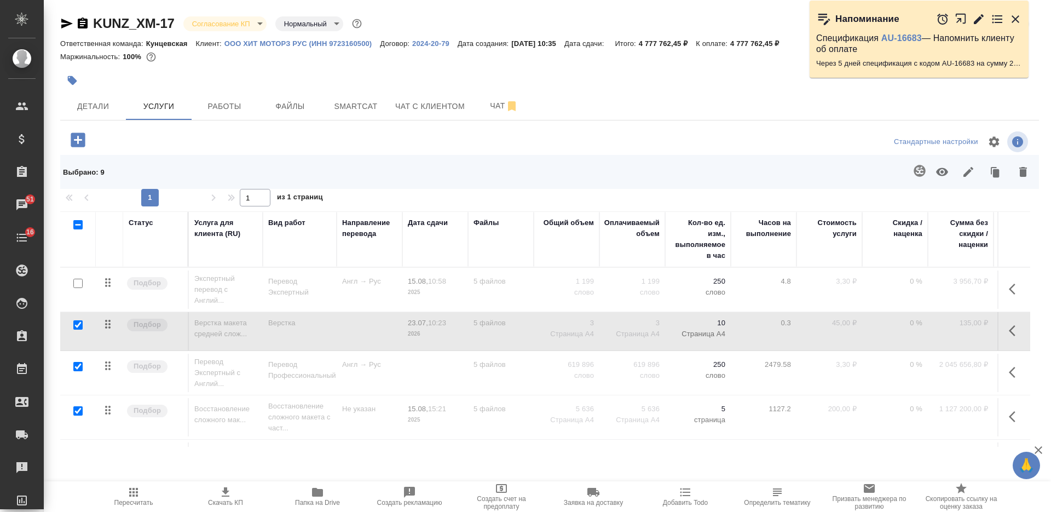
click at [75, 281] on input "checkbox" at bounding box center [77, 283] width 9 height 9
checkbox input "true"
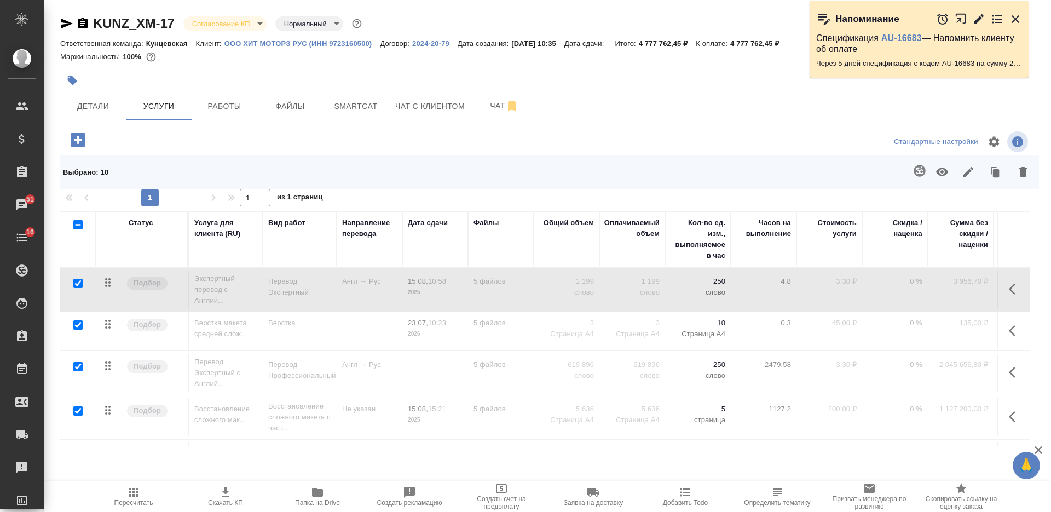
click at [941, 172] on icon "button" at bounding box center [942, 172] width 12 height 8
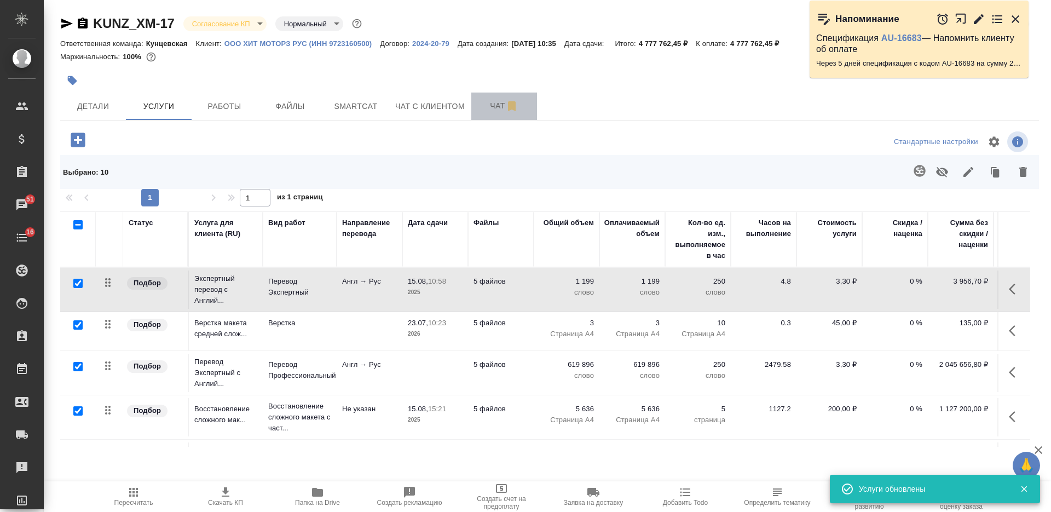
click at [492, 109] on span "Чат" at bounding box center [504, 106] width 53 height 14
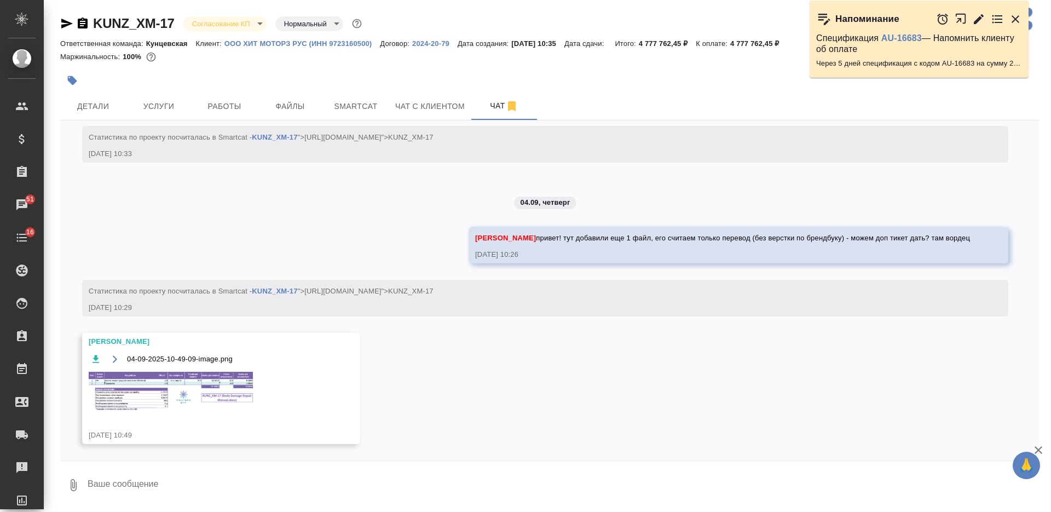
scroll to position [7696, 0]
click at [70, 485] on icon "button" at bounding box center [73, 484] width 13 height 13
click at [107, 431] on span "С локального диска" at bounding box center [69, 427] width 74 height 14
click at [0, 0] on input "С локального диска" at bounding box center [0, 0] width 0 height 0
click at [217, 486] on textarea at bounding box center [553, 484] width 934 height 37
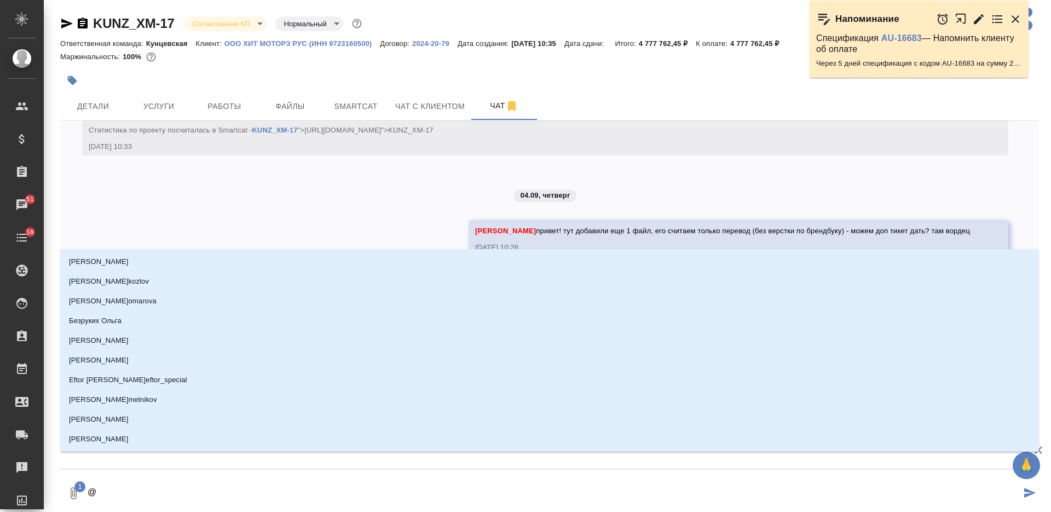
type textarea "@З"
type input "З"
type textarea "@За"
type input "За"
type textarea "@Заб"
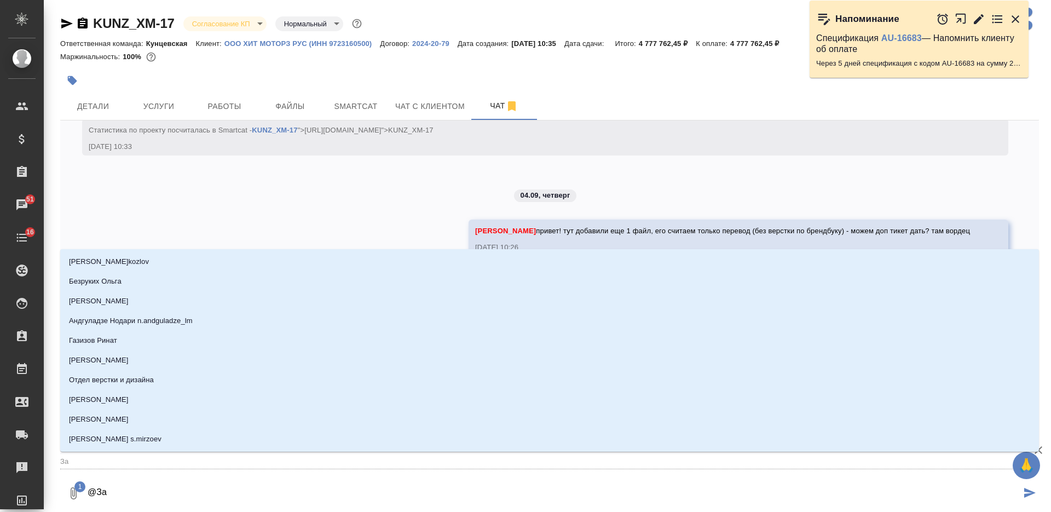
type input "Заб"
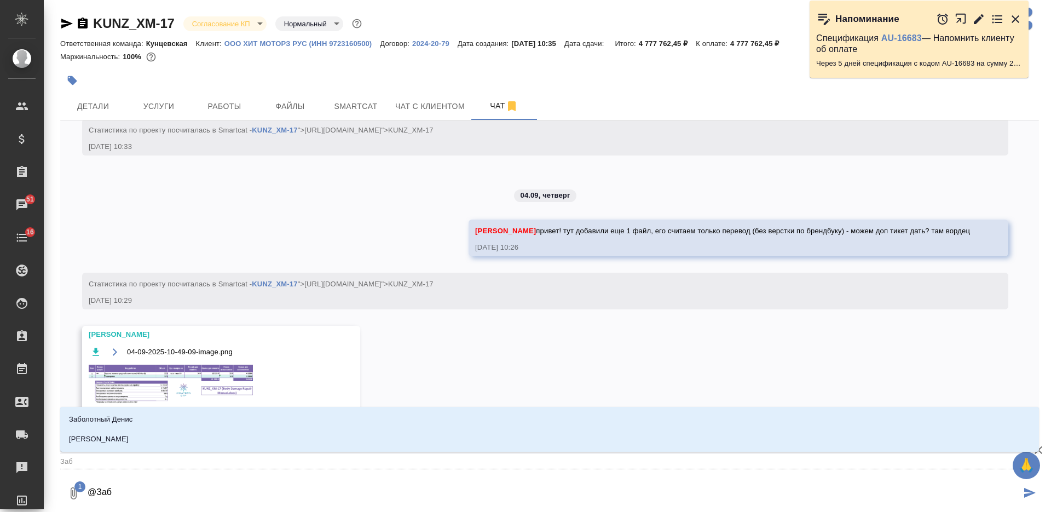
type textarea "@Забо"
type input "Забо"
type textarea "@Забор"
type input "Забор"
type textarea "@Заборо"
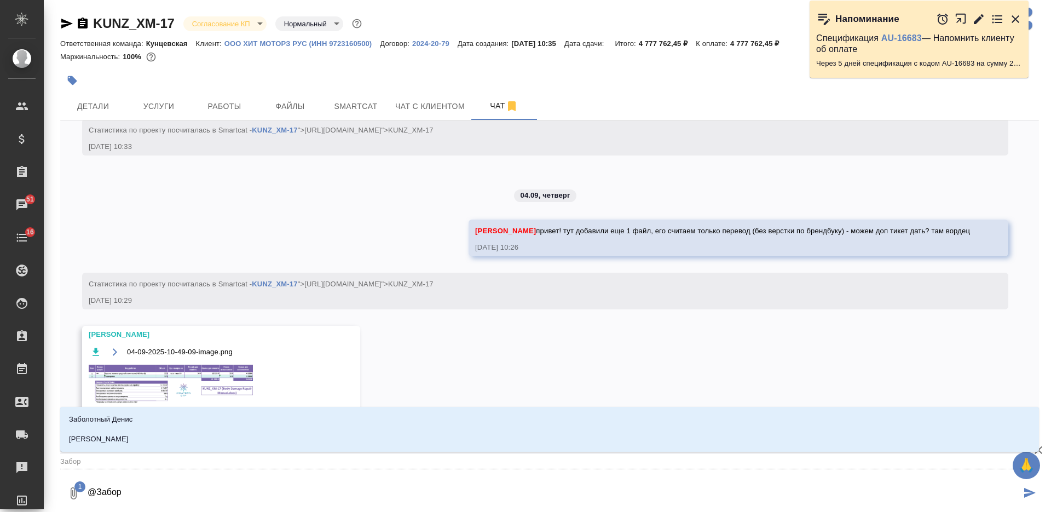
type input "Заборо"
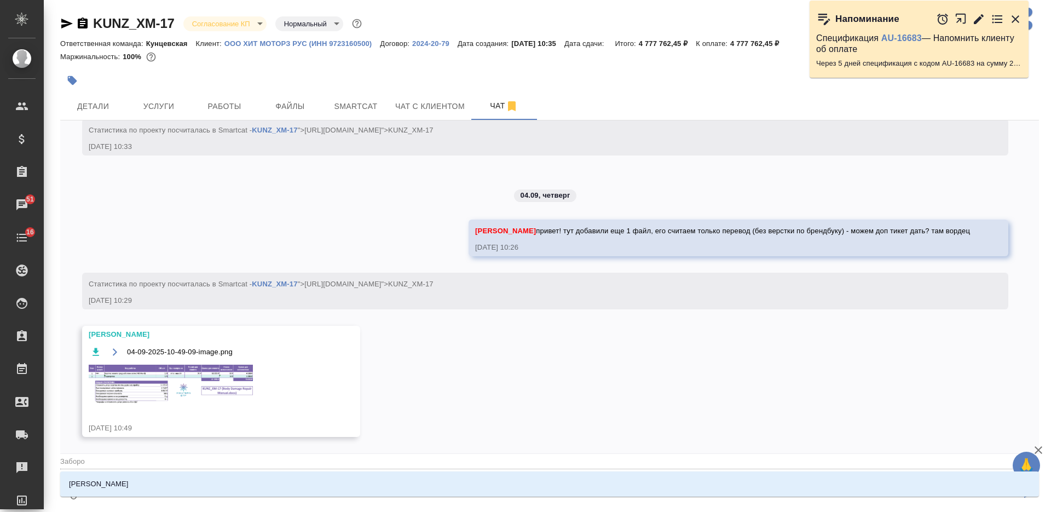
click at [216, 483] on li "[PERSON_NAME]" at bounding box center [549, 484] width 979 height 20
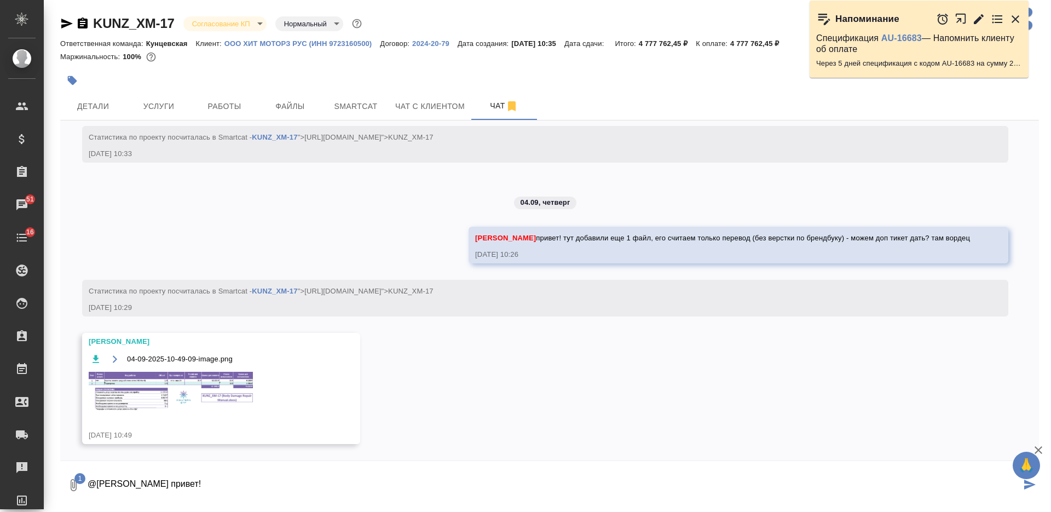
paste textarea "[PERSON_NAME] собрали более точную информацию по редактированию иллюстраций (во…"
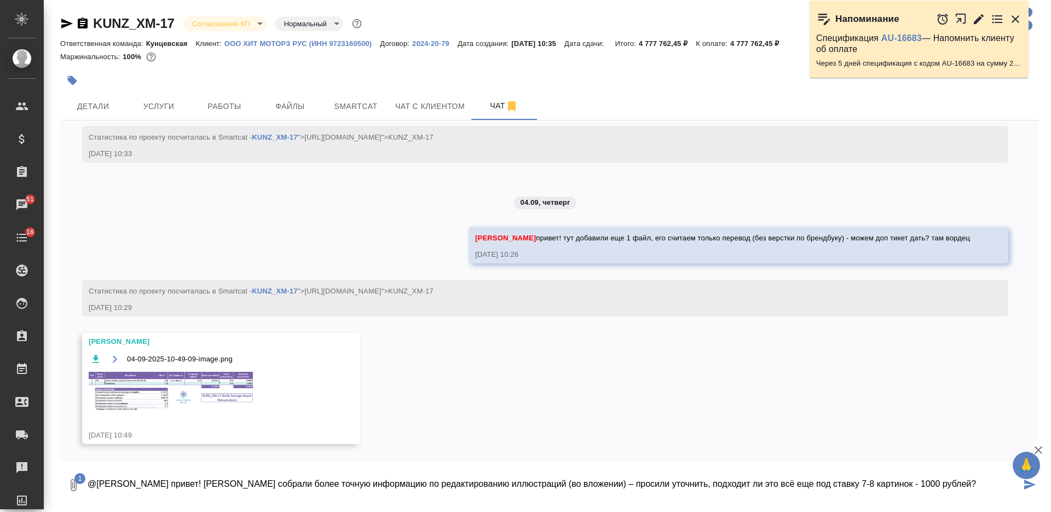
type textarea "@[PERSON_NAME] привет! [PERSON_NAME] собрали более точную информацию по редакти…"
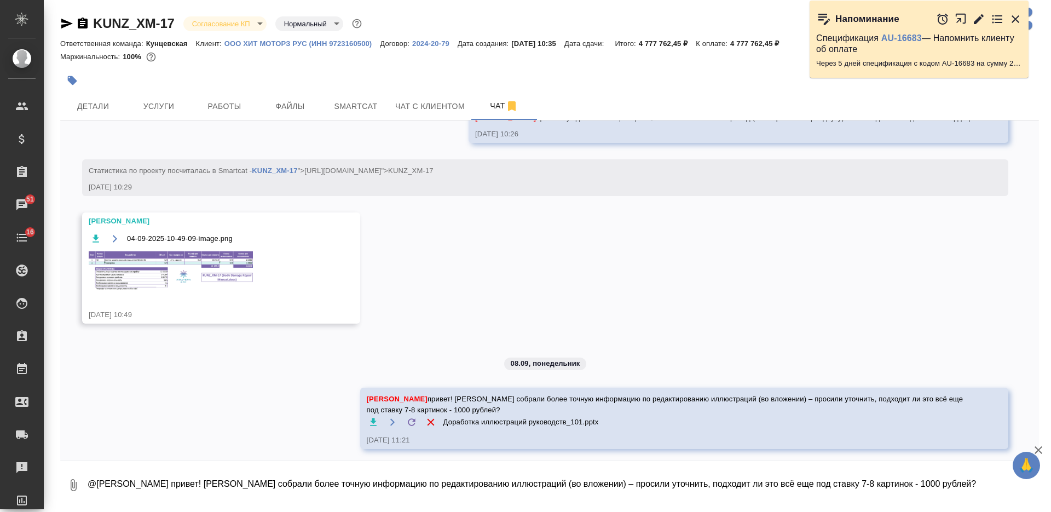
scroll to position [7860, 0]
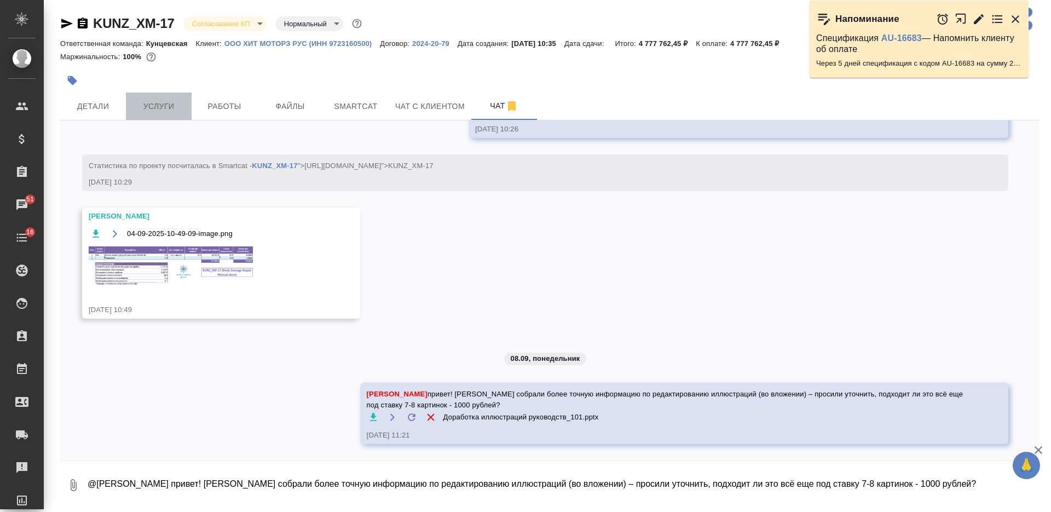
click at [181, 107] on span "Услуги" at bounding box center [158, 107] width 53 height 14
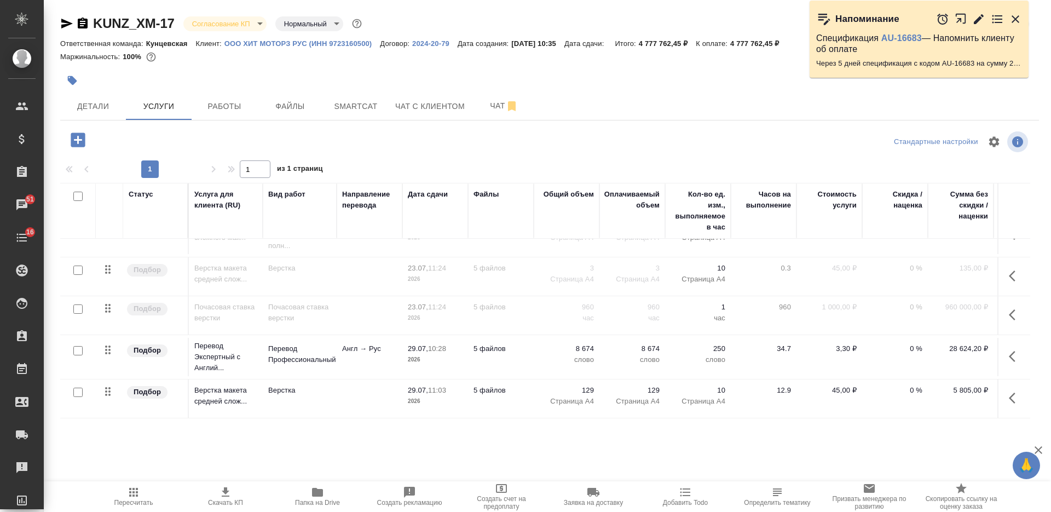
scroll to position [552, 0]
click at [137, 490] on icon "button" at bounding box center [133, 491] width 13 height 13
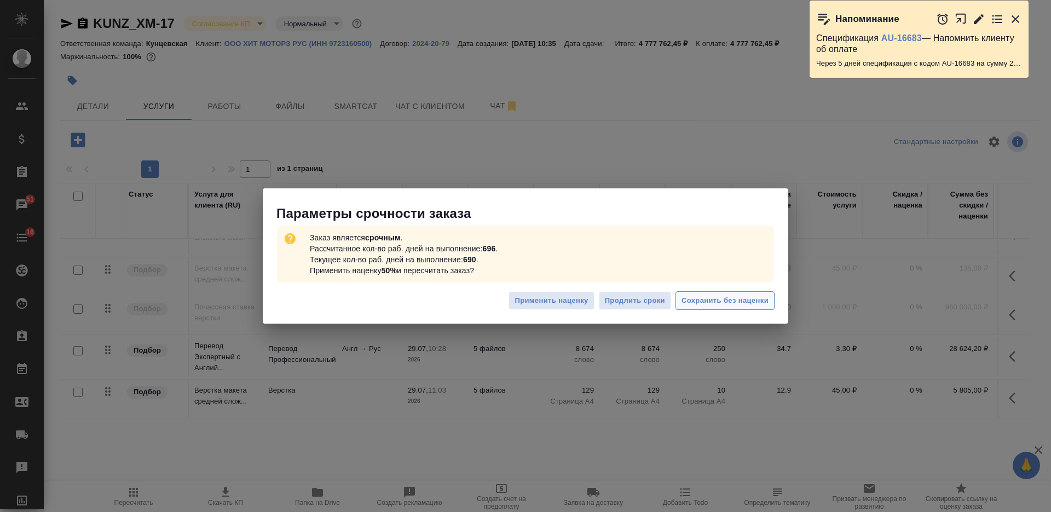
click at [702, 299] on span "Сохранить без наценки" at bounding box center [724, 300] width 87 height 13
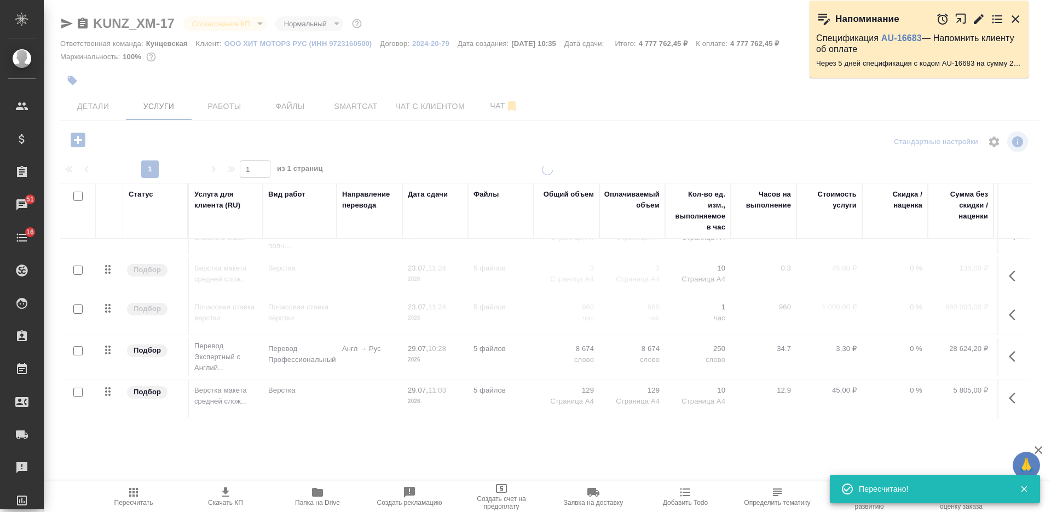
type input "urgent"
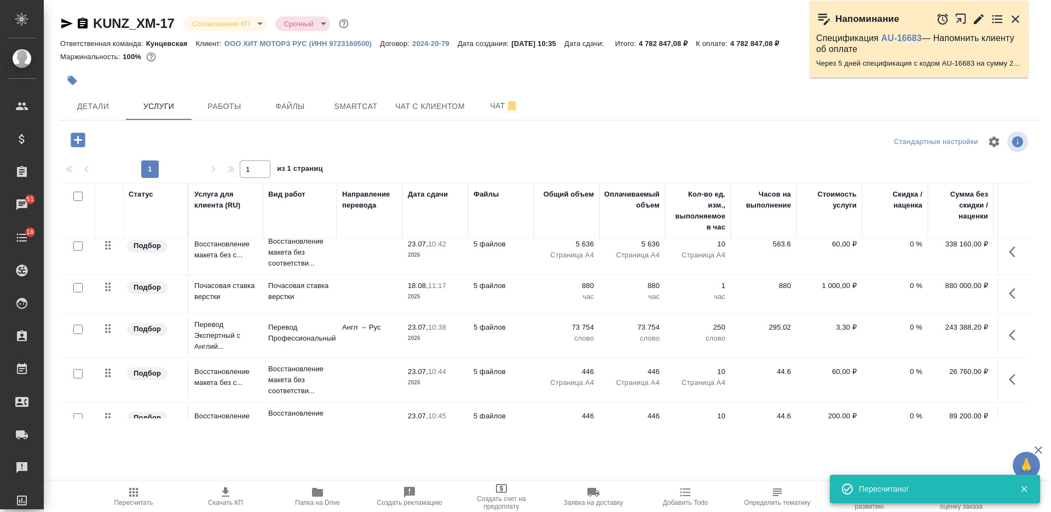
scroll to position [142, 0]
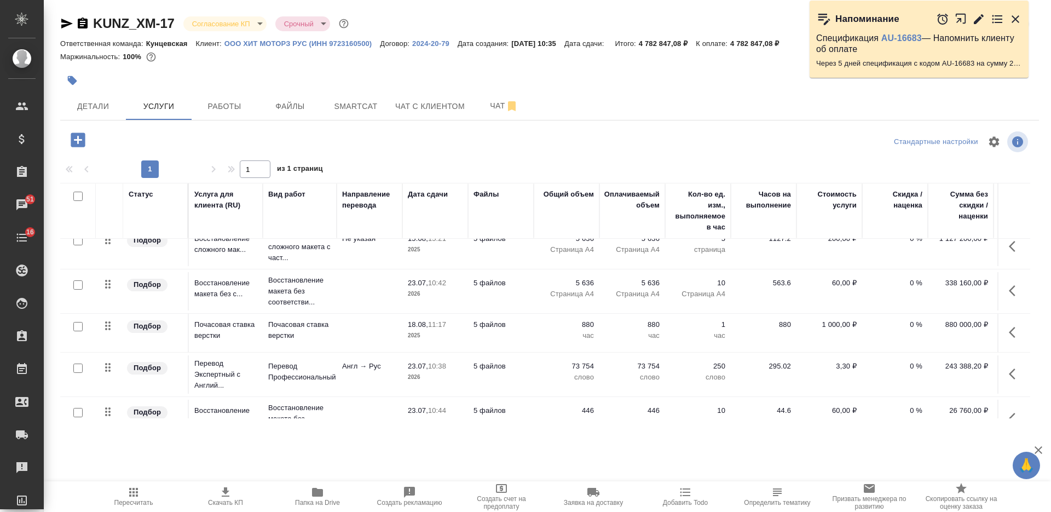
click at [380, 291] on td at bounding box center [370, 291] width 66 height 38
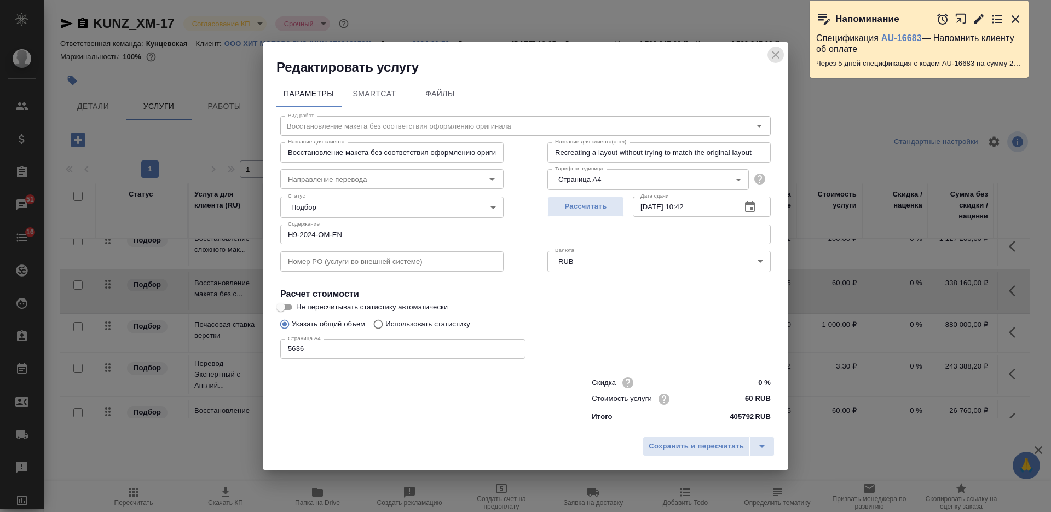
click at [772, 54] on icon "close" at bounding box center [775, 54] width 13 height 13
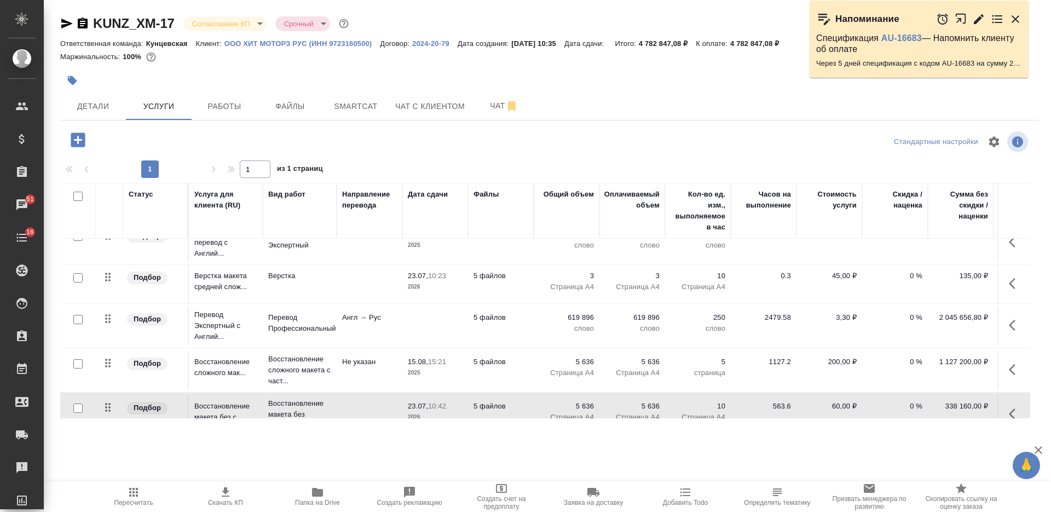
scroll to position [0, 0]
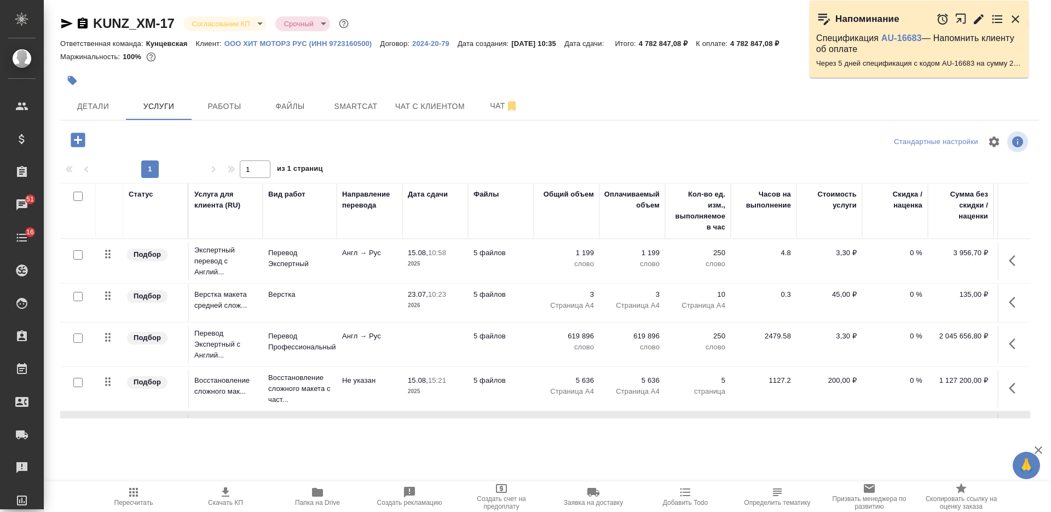
click at [78, 253] on input "checkbox" at bounding box center [77, 254] width 9 height 9
checkbox input "true"
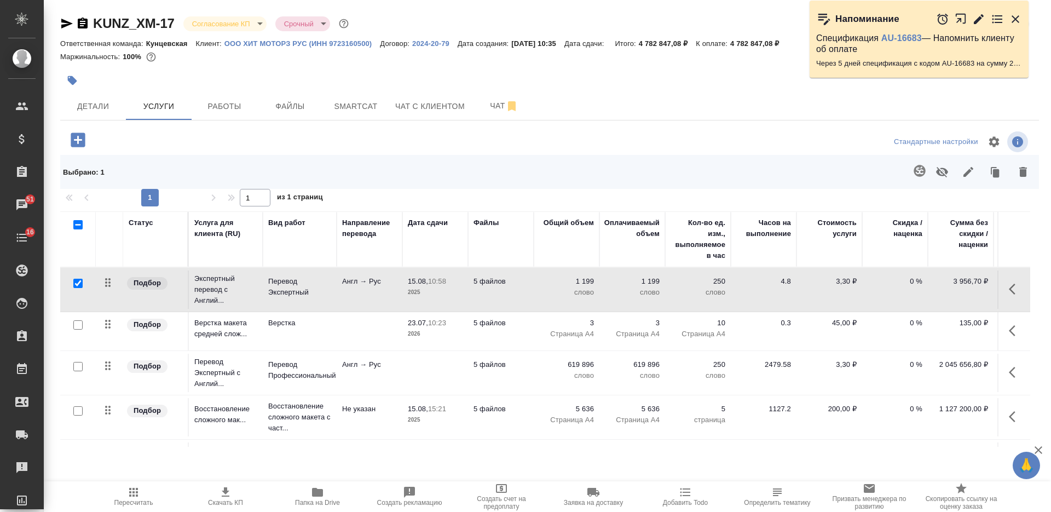
click at [79, 322] on input "checkbox" at bounding box center [77, 324] width 9 height 9
checkbox input "true"
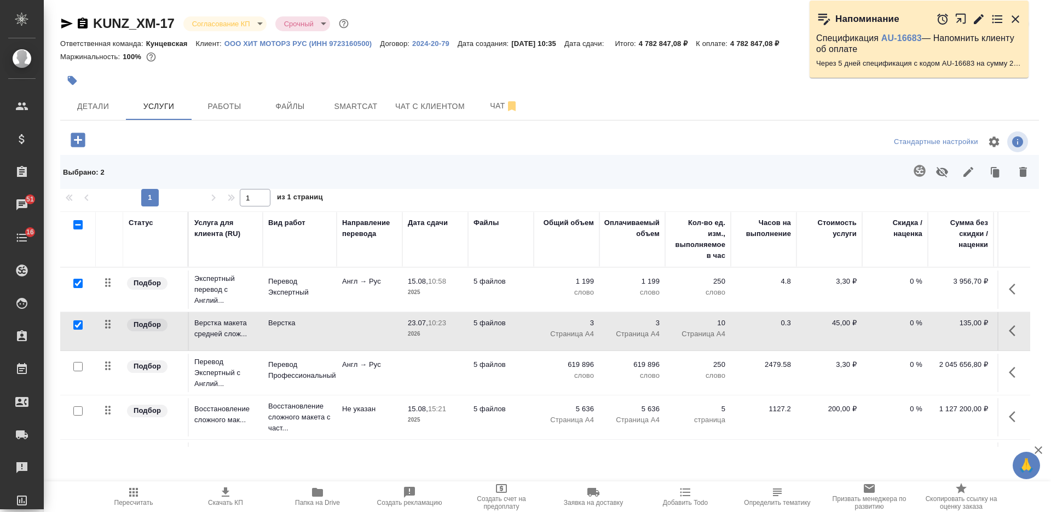
click at [79, 366] on input "checkbox" at bounding box center [77, 366] width 9 height 9
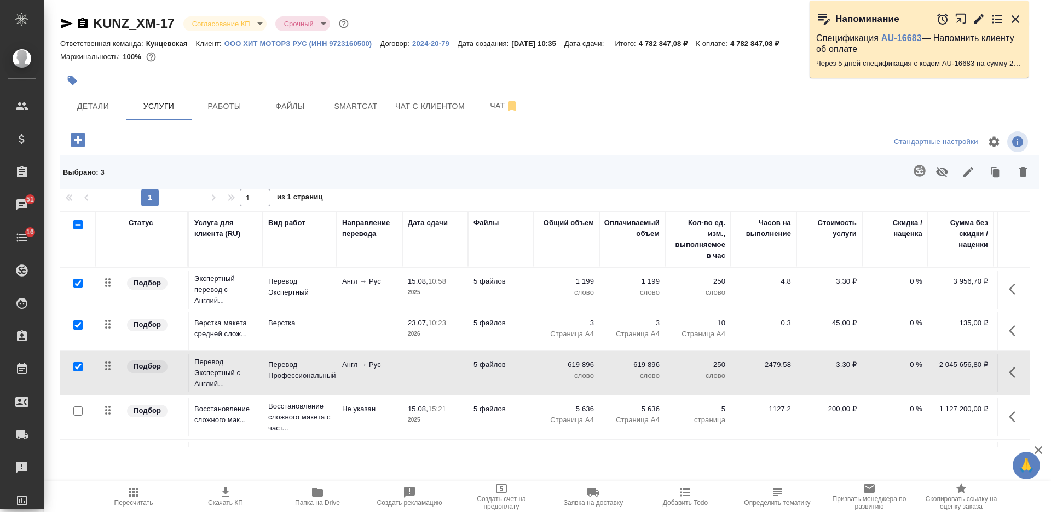
click at [76, 365] on input "checkbox" at bounding box center [77, 366] width 9 height 9
checkbox input "false"
click at [974, 170] on icon "button" at bounding box center [968, 171] width 13 height 13
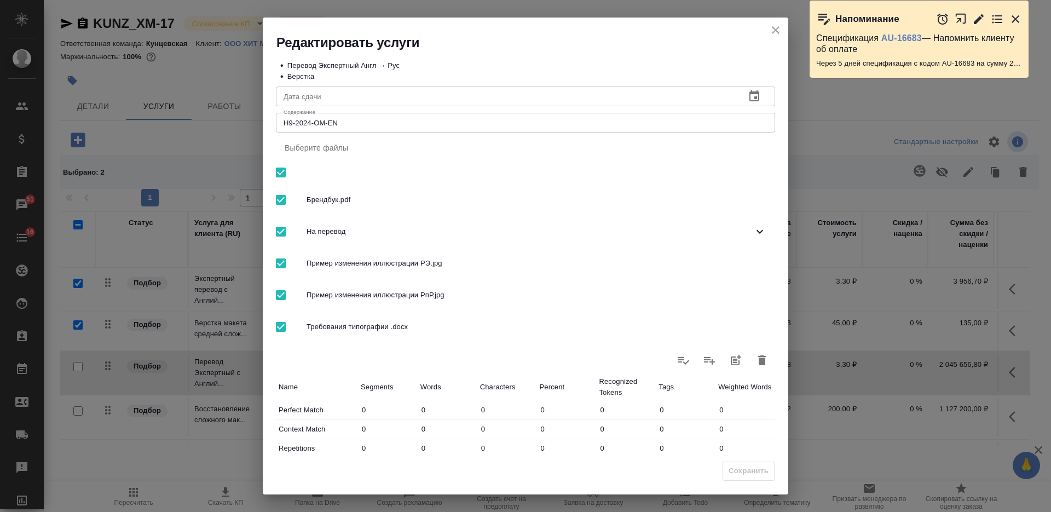
click at [441, 123] on textarea "H9-2024-OM-EN" at bounding box center [526, 123] width 484 height 8
paste textarea "PDI Inspection Record Sheet-"
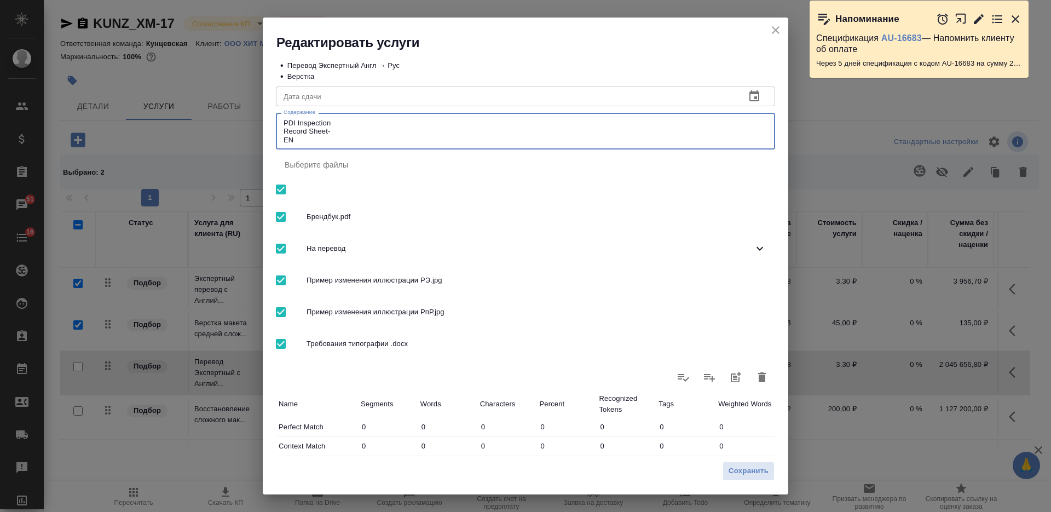
click at [379, 124] on textarea "PDI Inspection Record Sheet- EN" at bounding box center [526, 131] width 484 height 25
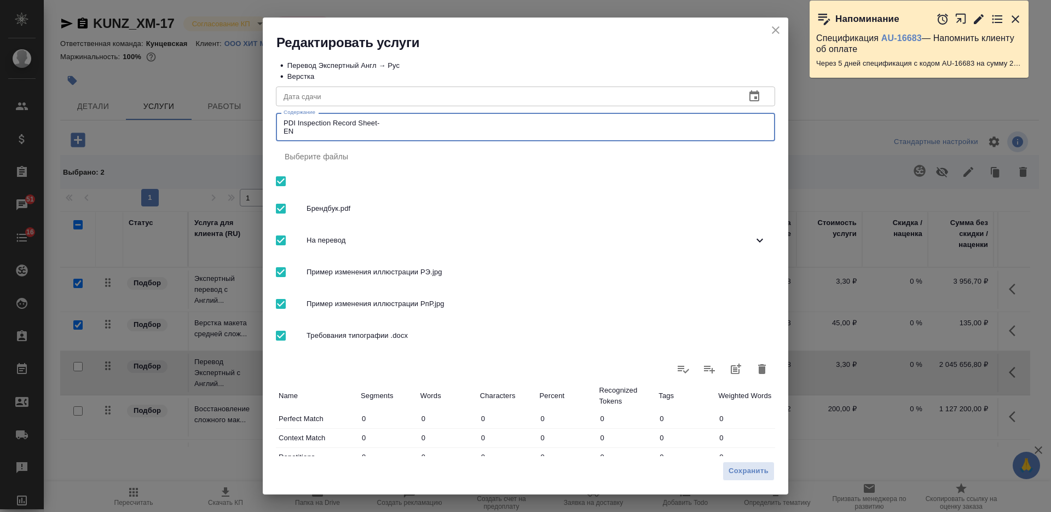
click at [397, 122] on textarea "PDI Inspection Record Sheet- EN" at bounding box center [526, 127] width 484 height 17
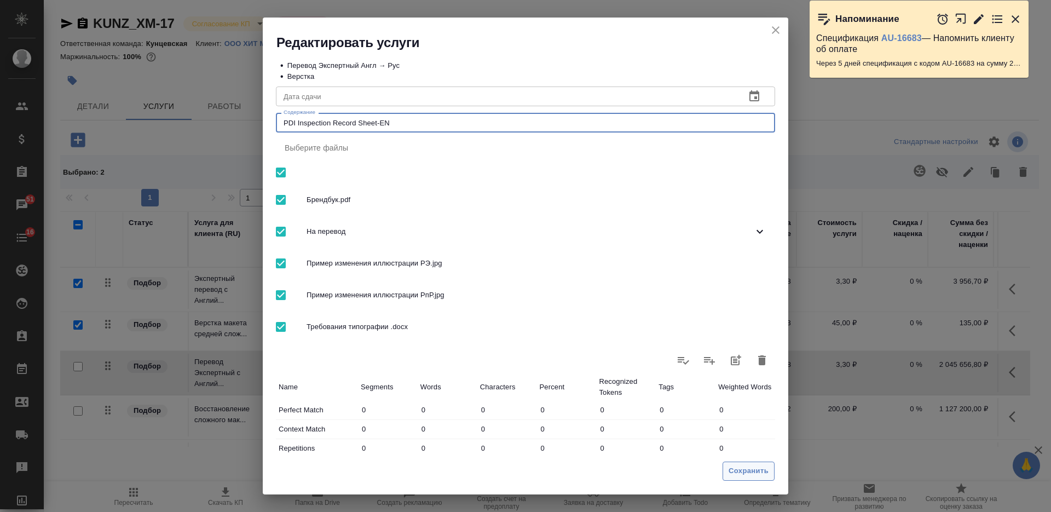
type textarea "PDI Inspection Record Sheet-EN"
click at [757, 471] on span "Сохранить" at bounding box center [749, 471] width 40 height 13
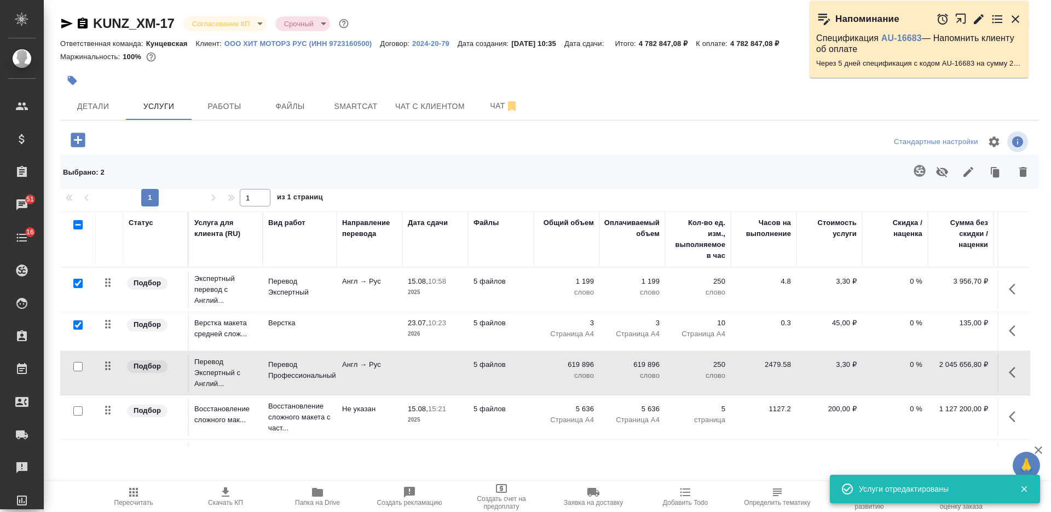
click at [77, 321] on input "checkbox" at bounding box center [77, 324] width 9 height 9
checkbox input "false"
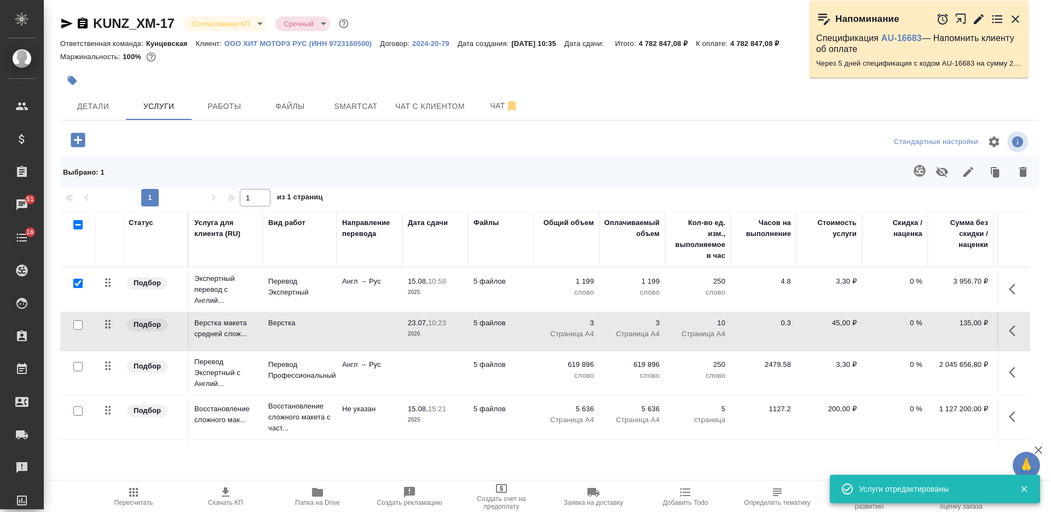
click at [78, 283] on input "checkbox" at bounding box center [77, 283] width 9 height 9
checkbox input "false"
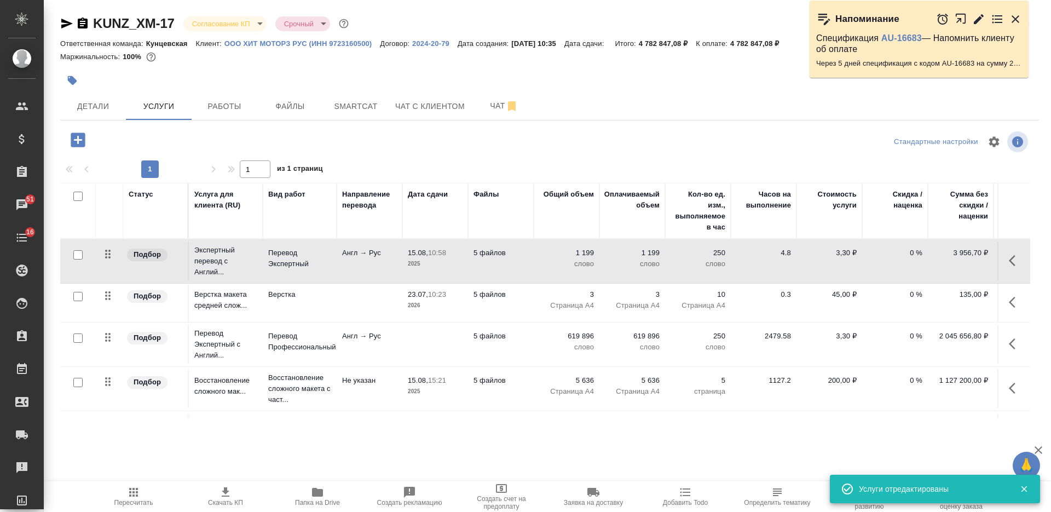
click at [80, 336] on input "checkbox" at bounding box center [77, 337] width 9 height 9
checkbox input "true"
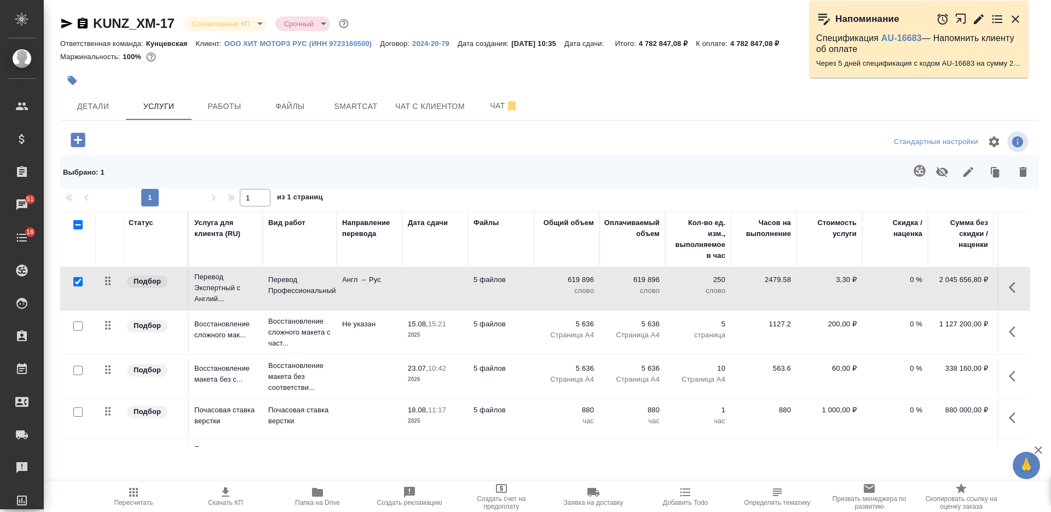
scroll to position [137, 0]
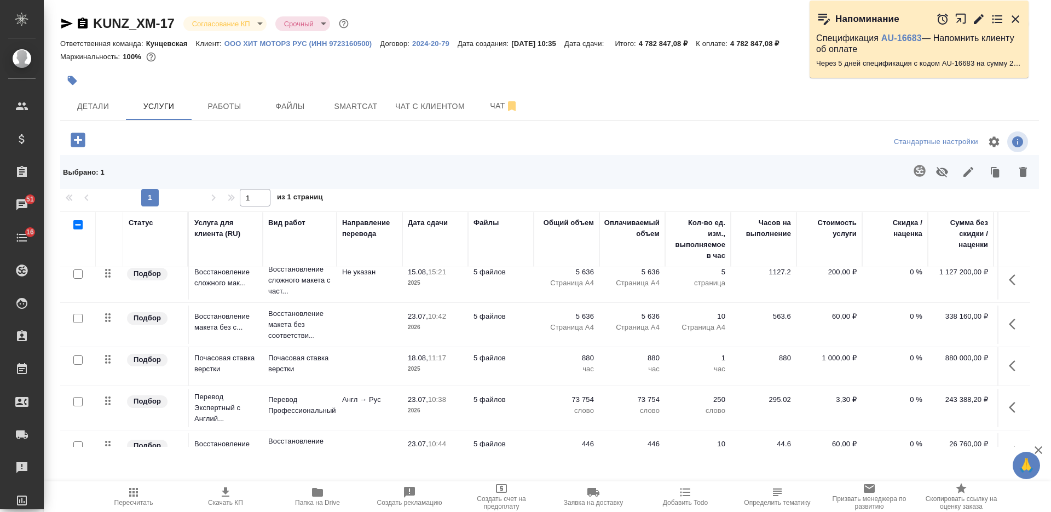
click at [79, 277] on input "checkbox" at bounding box center [77, 273] width 9 height 9
checkbox input "true"
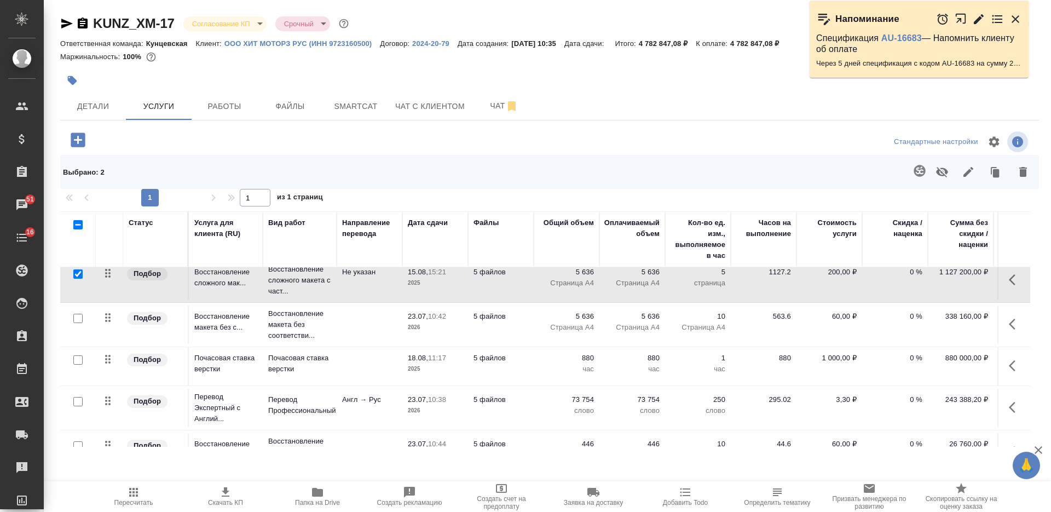
click at [77, 318] on input "checkbox" at bounding box center [77, 318] width 9 height 9
checkbox input "true"
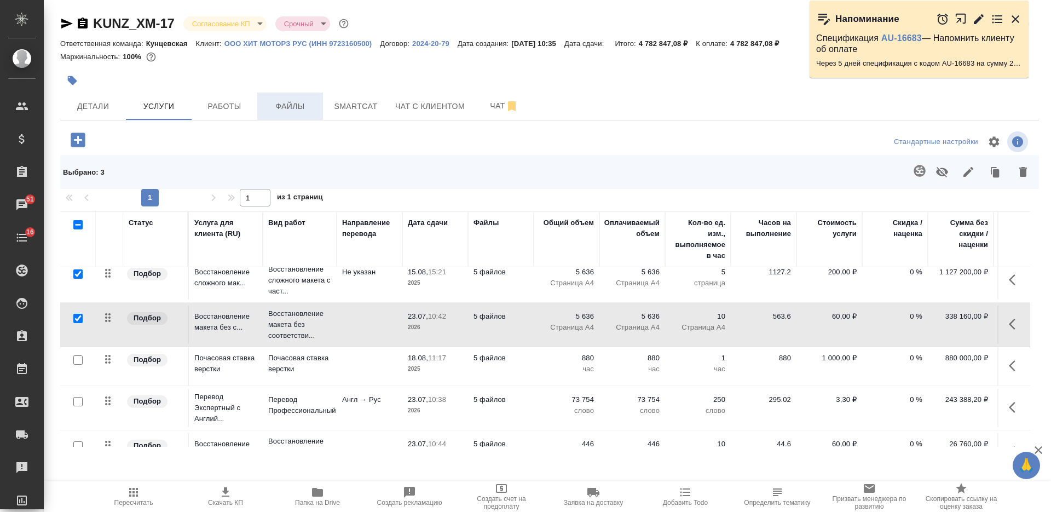
click at [78, 361] on input "checkbox" at bounding box center [77, 359] width 9 height 9
checkbox input "true"
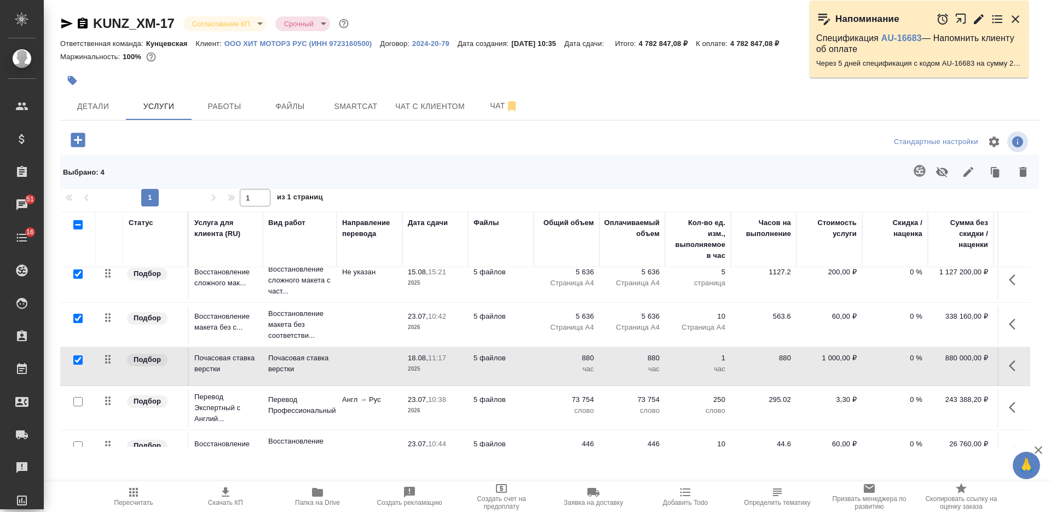
click at [968, 174] on icon "button" at bounding box center [968, 172] width 10 height 10
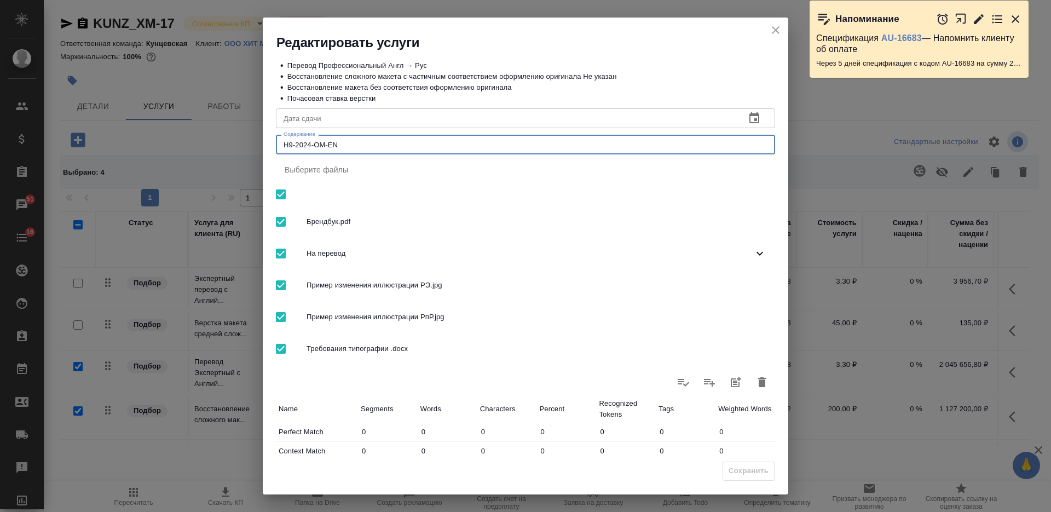
scroll to position [137, 0]
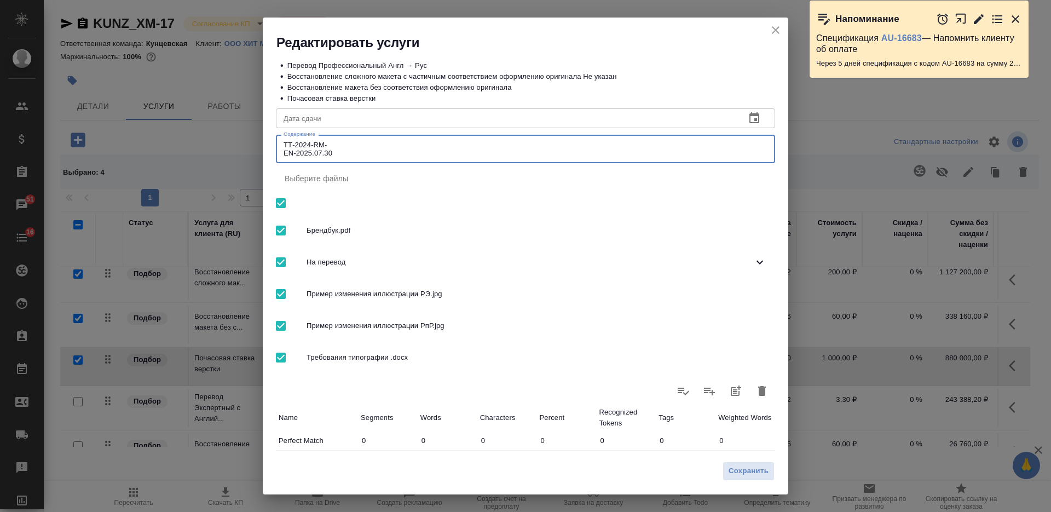
click at [351, 141] on textarea "ТТ-2024-RM- EN-2025.07.30" at bounding box center [526, 149] width 484 height 17
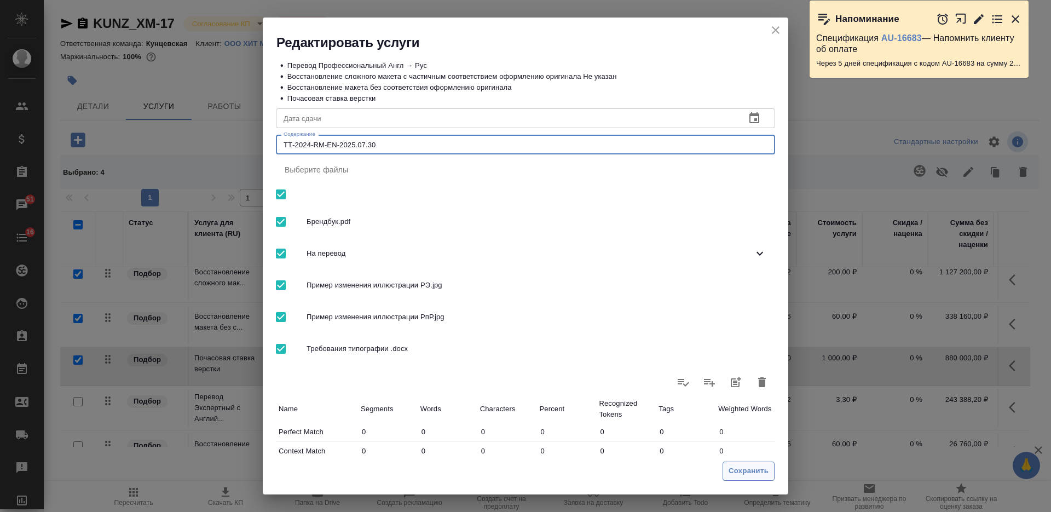
type textarea "ТТ-2024-RM-EN-2025.07.30"
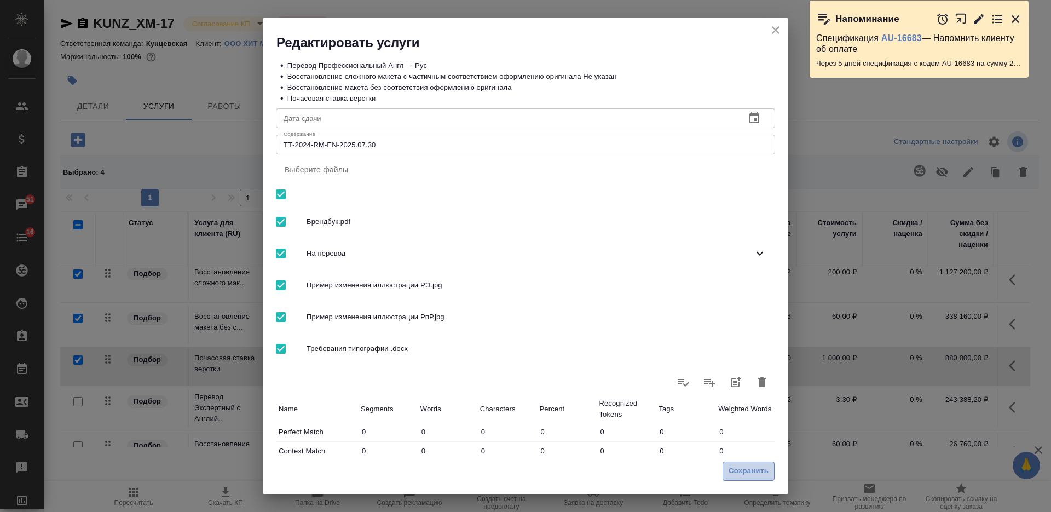
click at [753, 471] on span "Сохранить" at bounding box center [749, 471] width 40 height 13
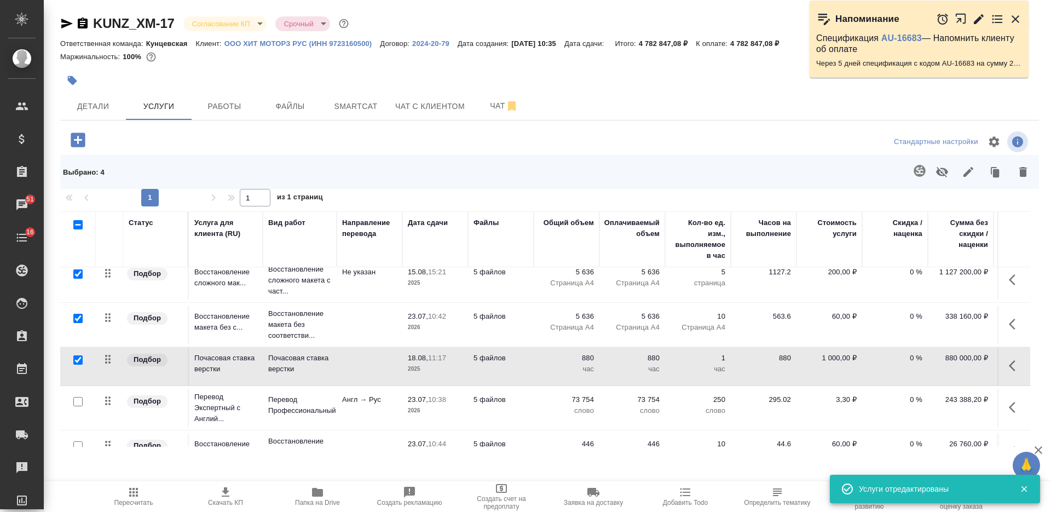
click at [74, 403] on input "checkbox" at bounding box center [77, 401] width 9 height 9
checkbox input "true"
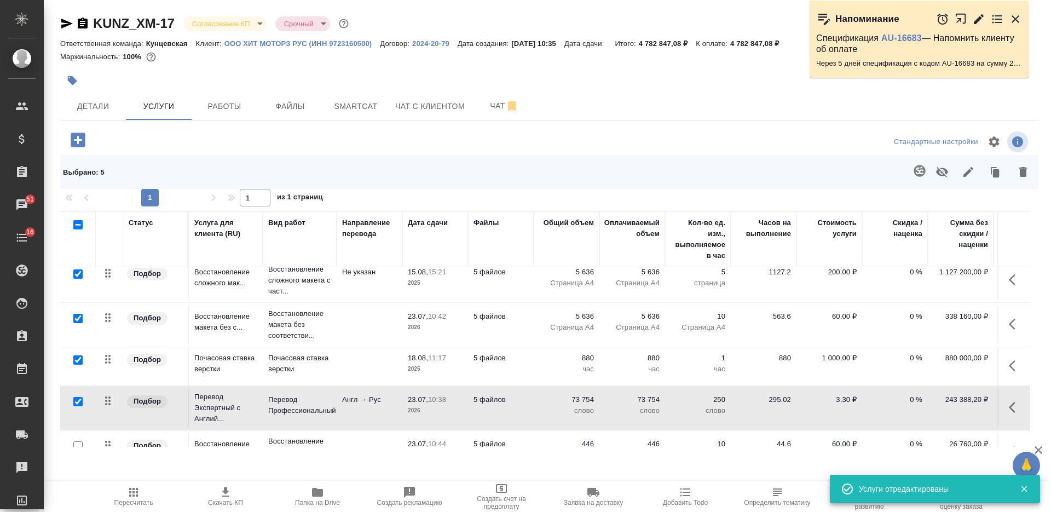
click at [78, 361] on input "checkbox" at bounding box center [77, 359] width 9 height 9
checkbox input "false"
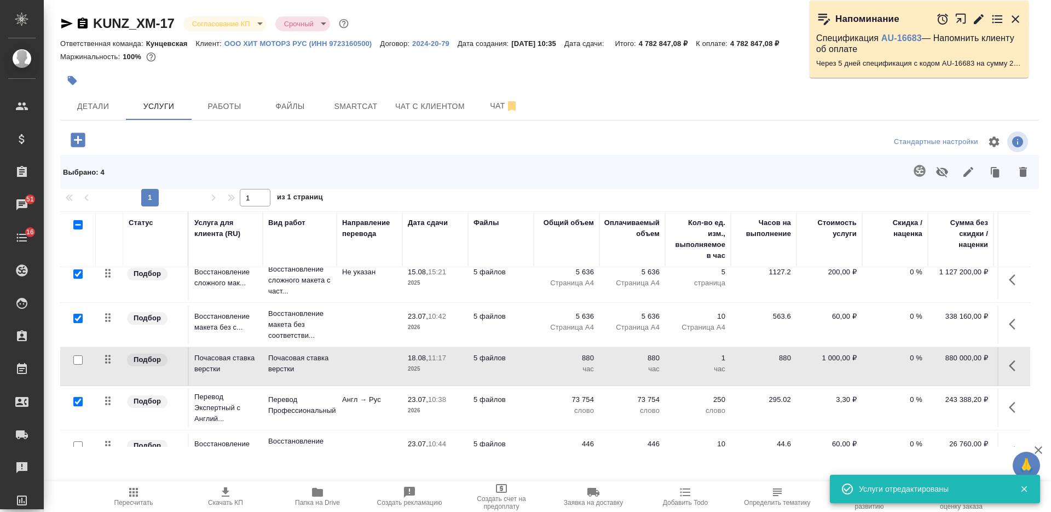
click at [78, 320] on input "checkbox" at bounding box center [77, 318] width 9 height 9
checkbox input "false"
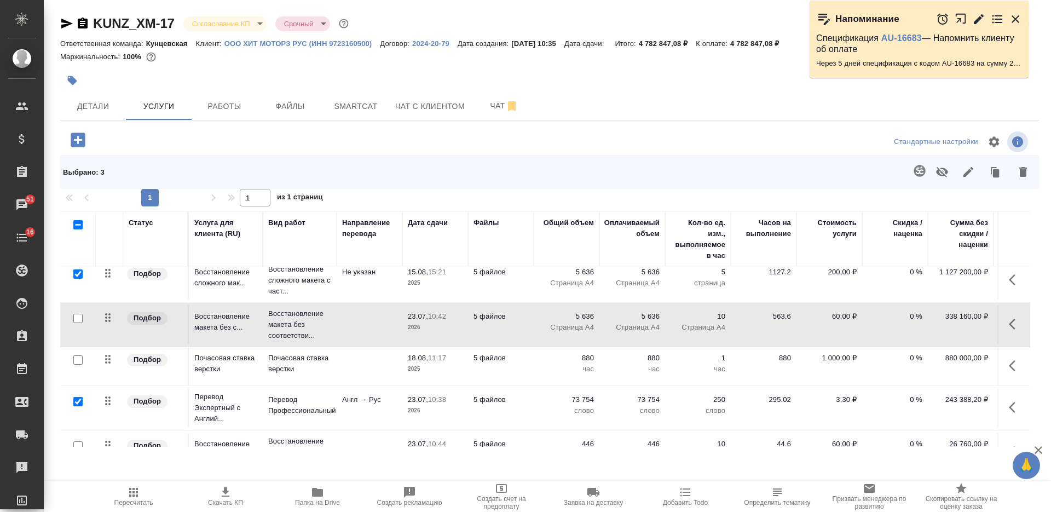
click at [79, 274] on input "checkbox" at bounding box center [77, 273] width 9 height 9
checkbox input "false"
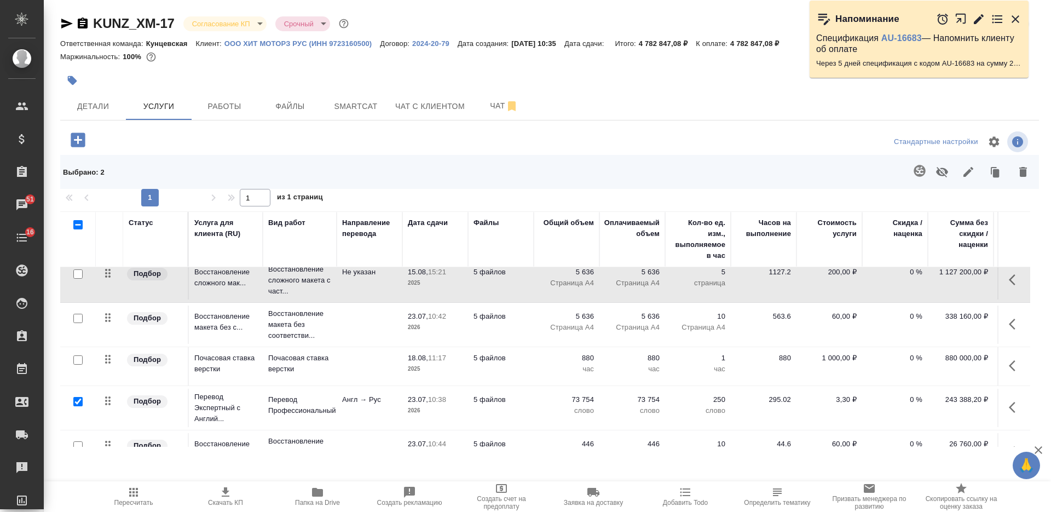
scroll to position [68, 0]
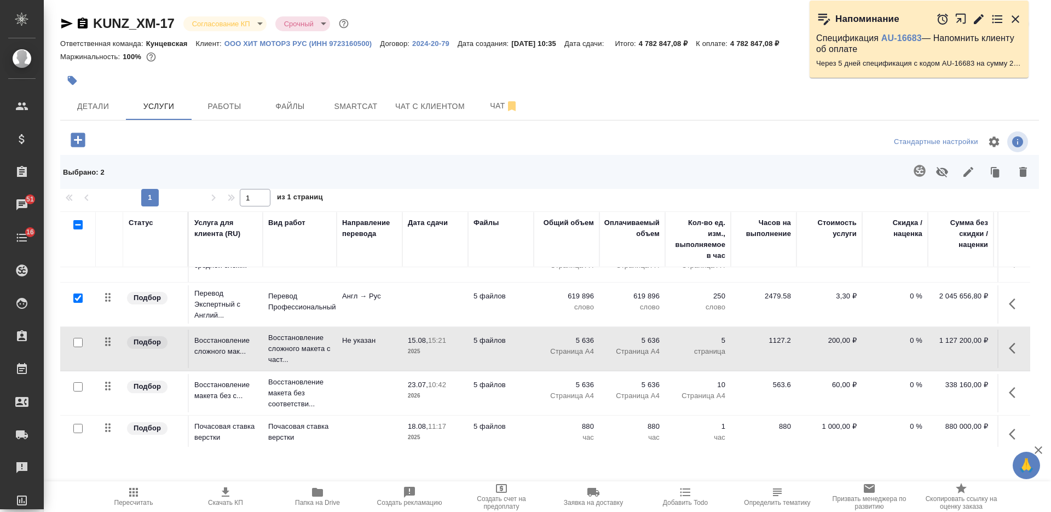
click at [77, 296] on input "checkbox" at bounding box center [77, 297] width 9 height 9
checkbox input "false"
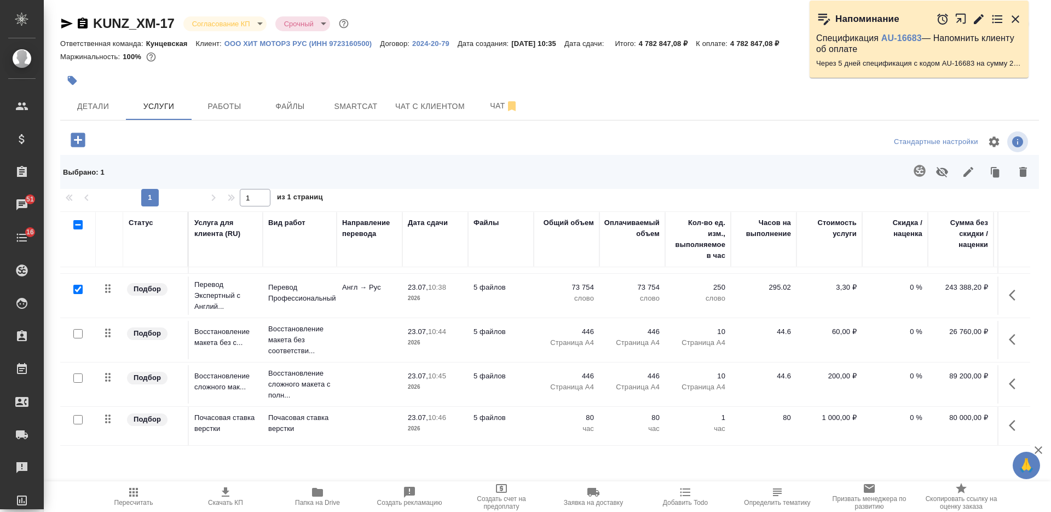
scroll to position [274, 0]
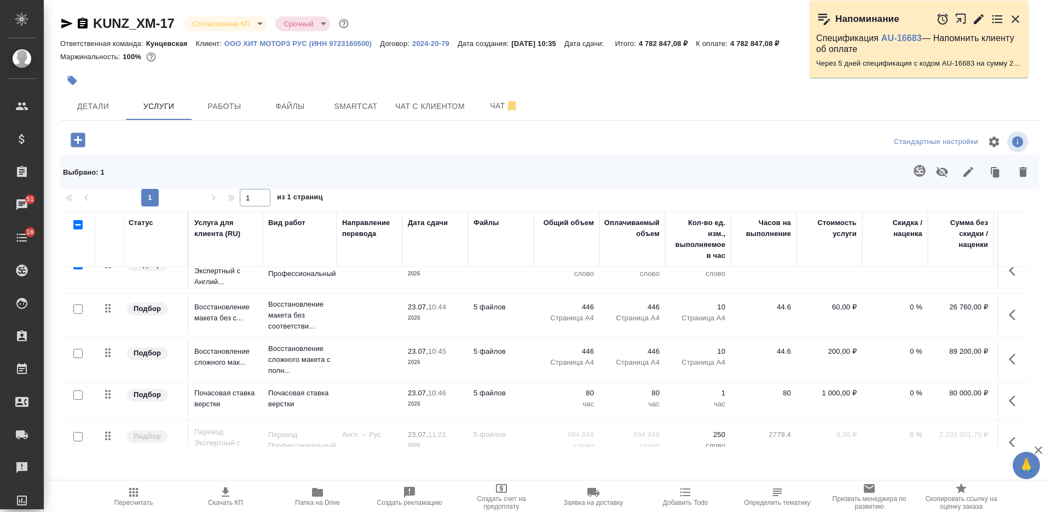
click at [77, 312] on input "checkbox" at bounding box center [77, 308] width 9 height 9
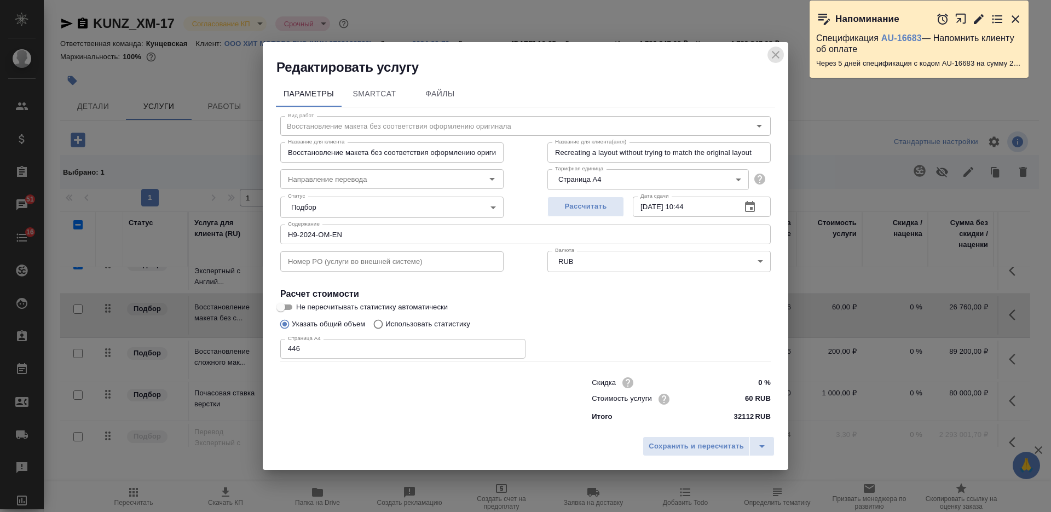
click at [776, 59] on icon "close" at bounding box center [775, 54] width 13 height 13
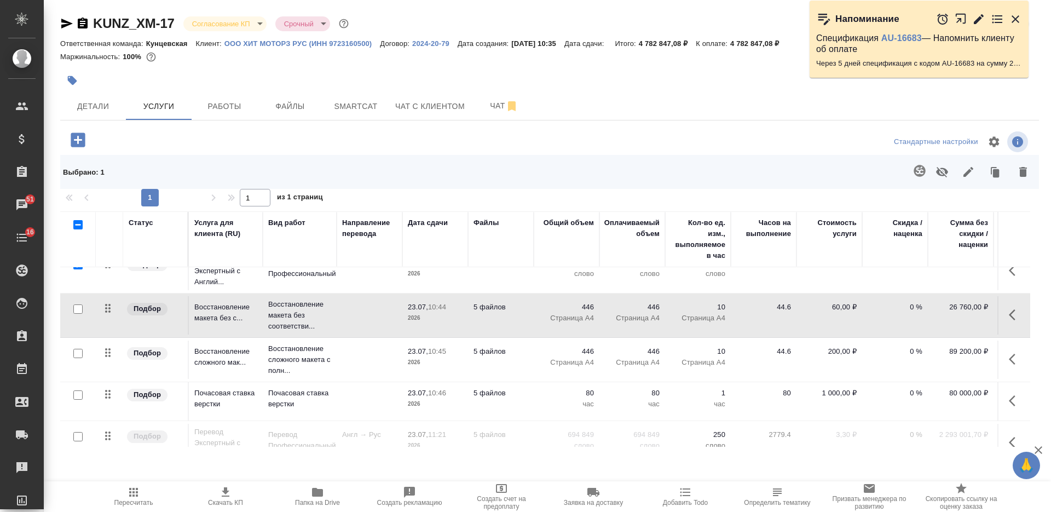
click at [79, 308] on input "checkbox" at bounding box center [77, 308] width 9 height 9
checkbox input "true"
click at [76, 355] on input "checkbox" at bounding box center [77, 353] width 9 height 9
checkbox input "true"
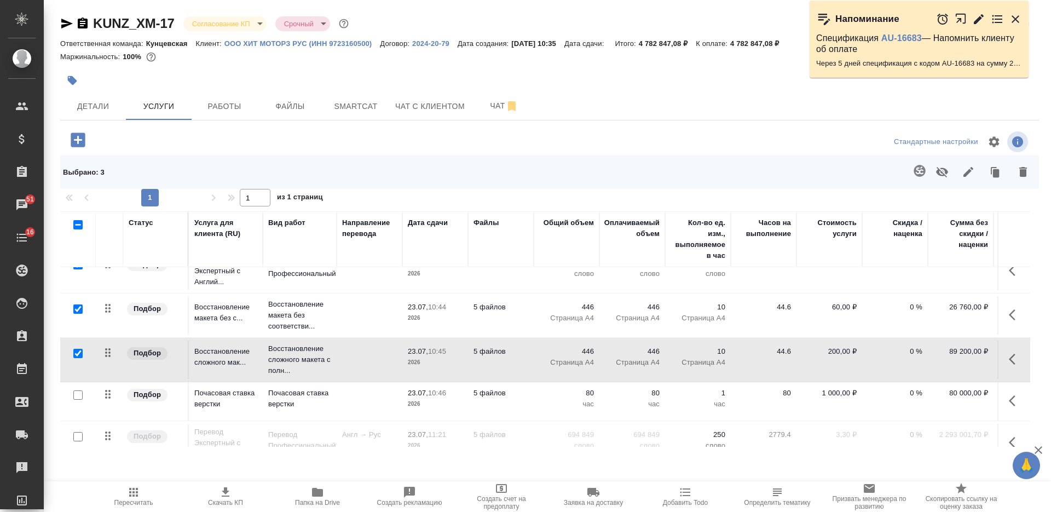
click at [77, 395] on input "checkbox" at bounding box center [77, 394] width 9 height 9
checkbox input "true"
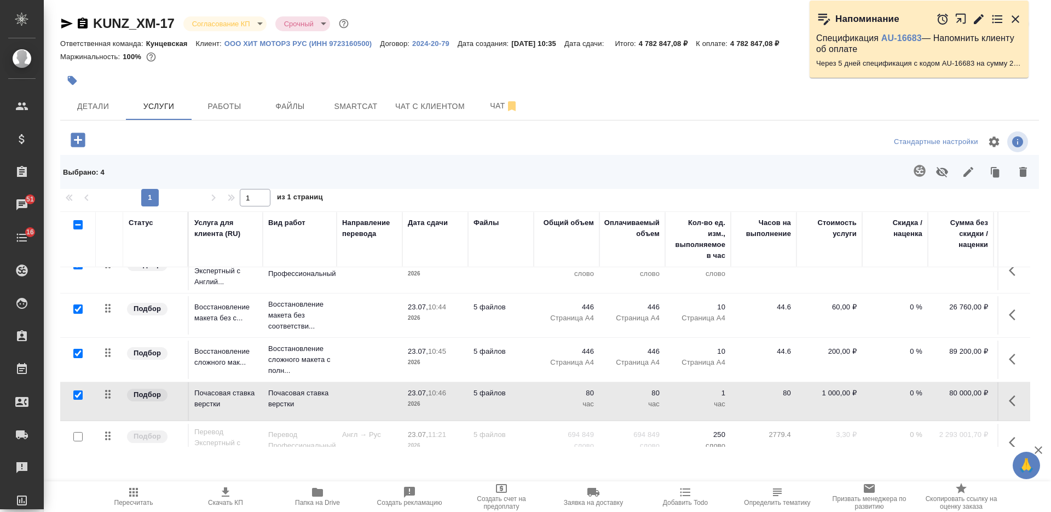
click at [965, 171] on icon "button" at bounding box center [968, 171] width 13 height 13
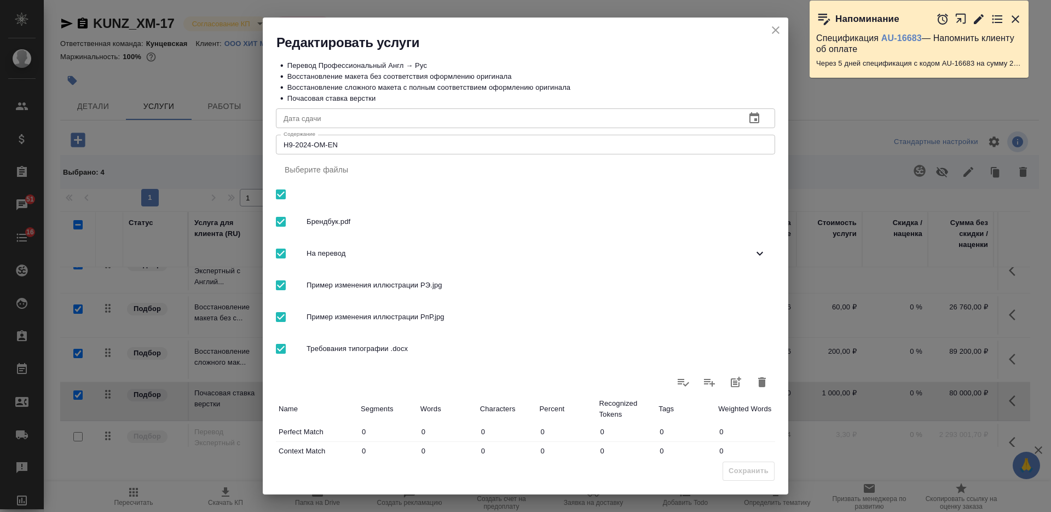
click at [479, 141] on textarea "H9-2024-OM-EN" at bounding box center [526, 145] width 484 height 8
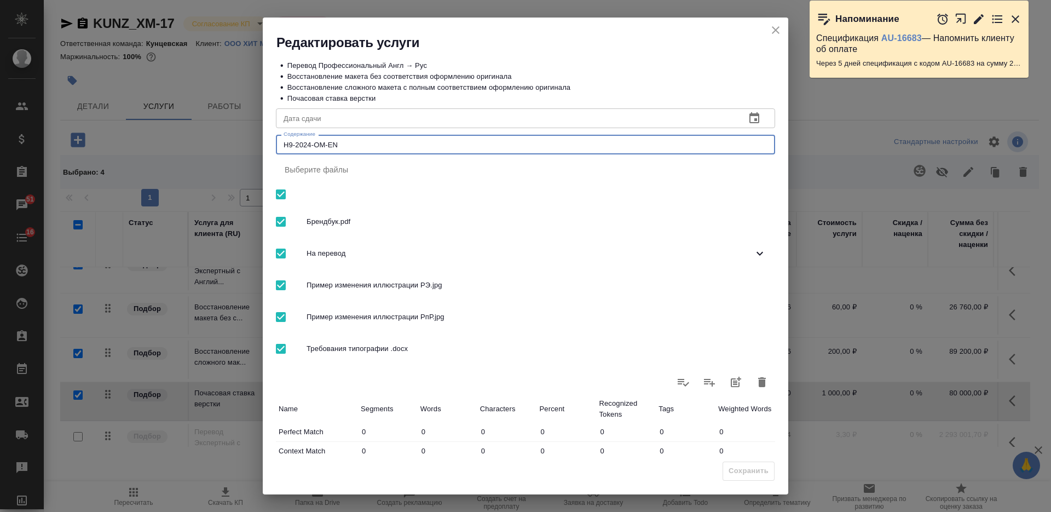
paste textarea "101-1 _"
type textarea "101-1 _ OM-EN"
click at [762, 472] on span "Сохранить" at bounding box center [749, 471] width 40 height 13
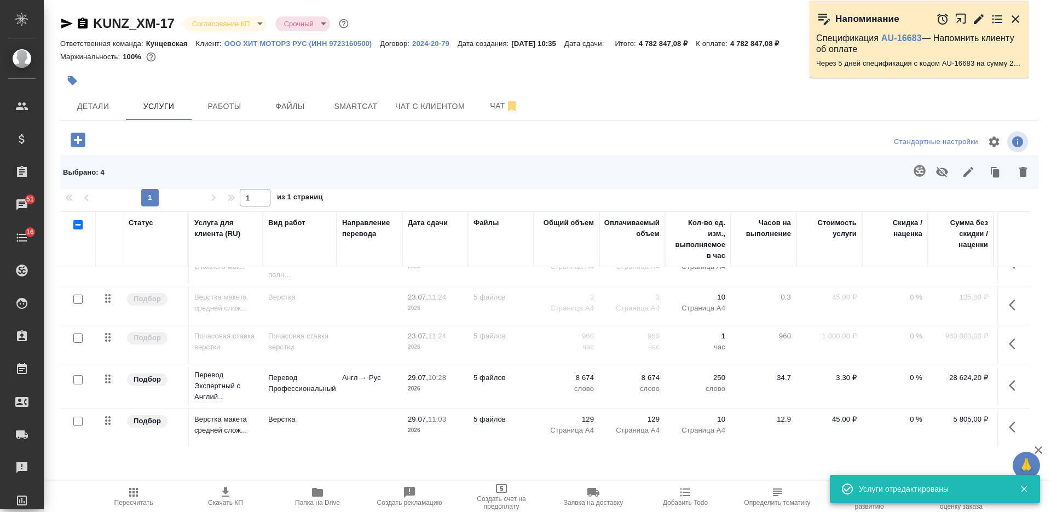
scroll to position [547, 0]
click at [394, 377] on td "Англ → Рус" at bounding box center [370, 385] width 66 height 38
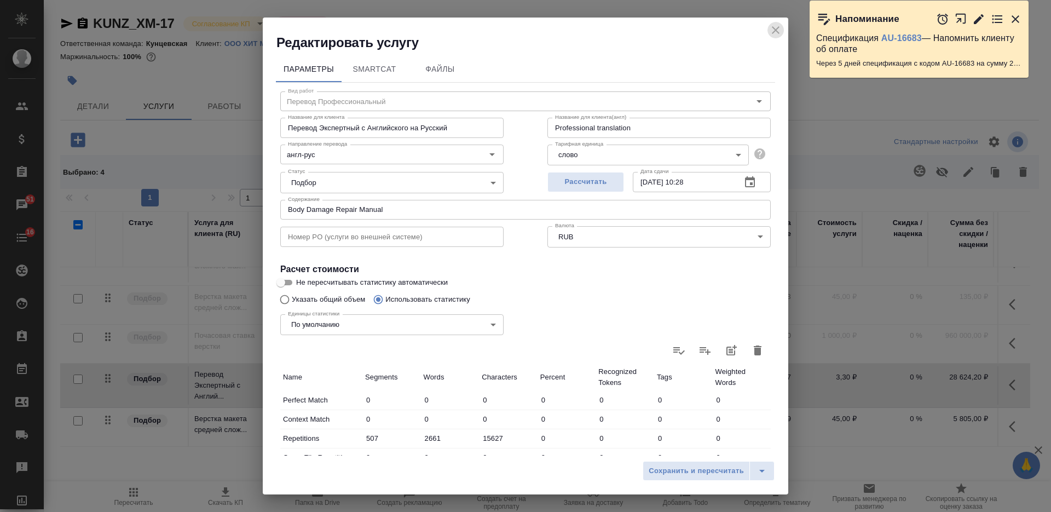
click at [772, 30] on icon "close" at bounding box center [775, 30] width 13 height 13
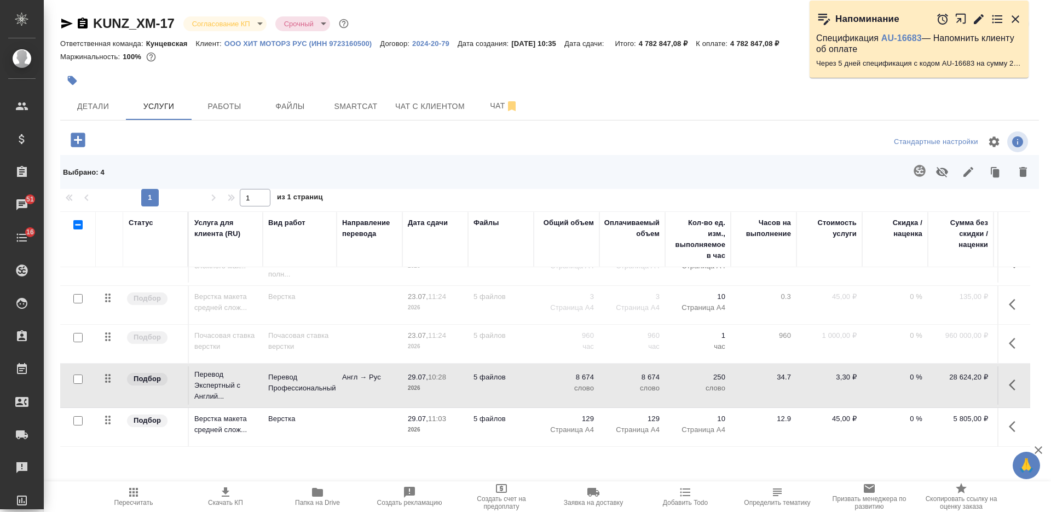
click at [226, 494] on icon "button" at bounding box center [226, 491] width 8 height 9
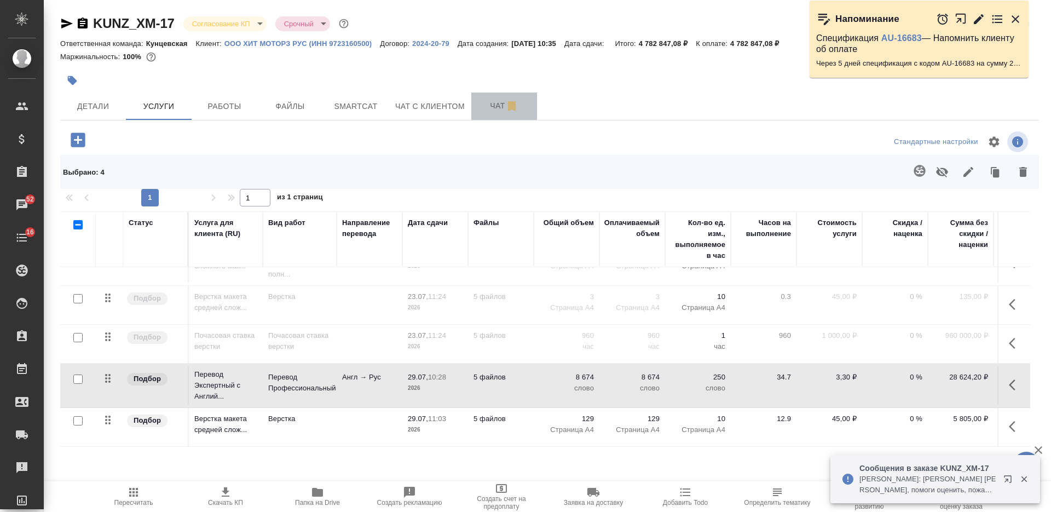
click at [489, 106] on span "Чат" at bounding box center [504, 106] width 53 height 14
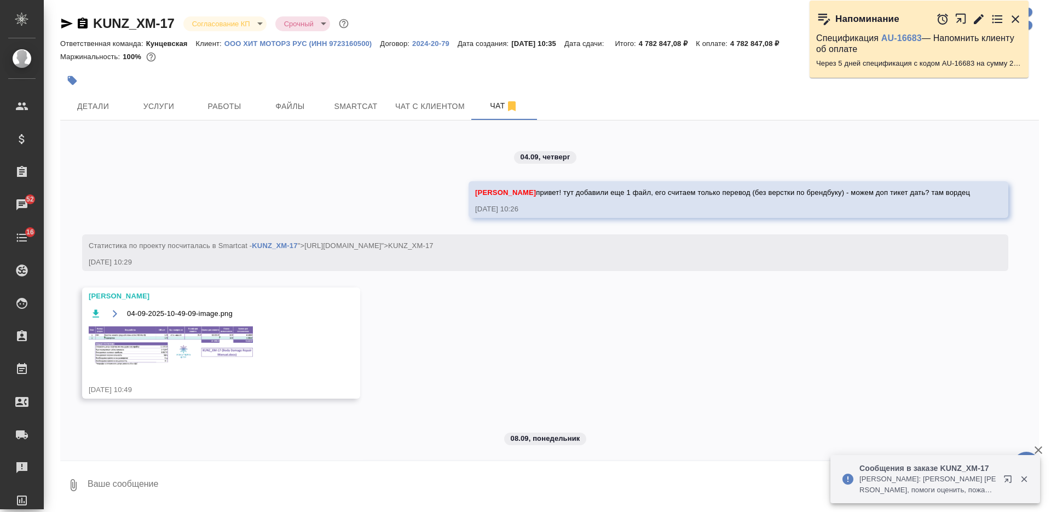
scroll to position [7965, 0]
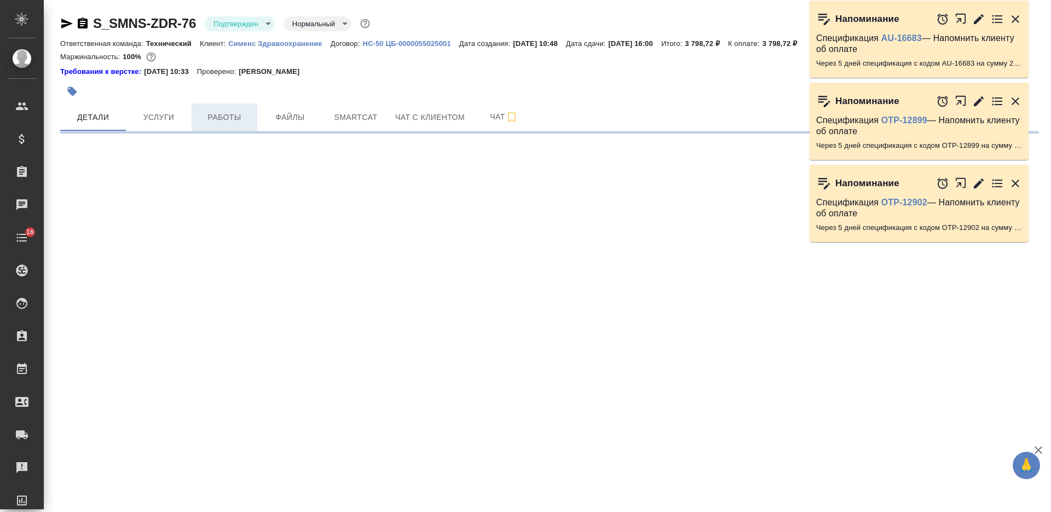
select select "RU"
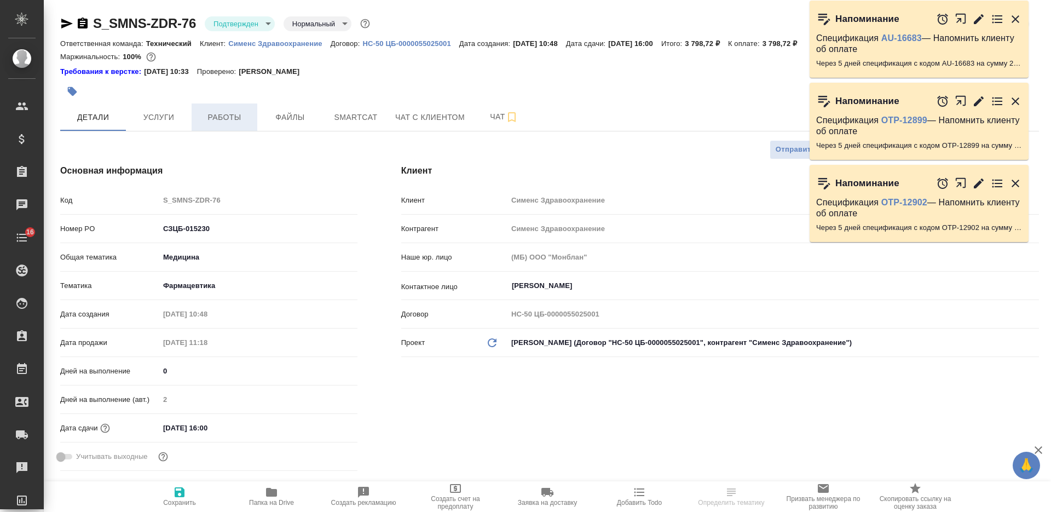
click at [236, 119] on span "Работы" at bounding box center [224, 118] width 53 height 14
type textarea "x"
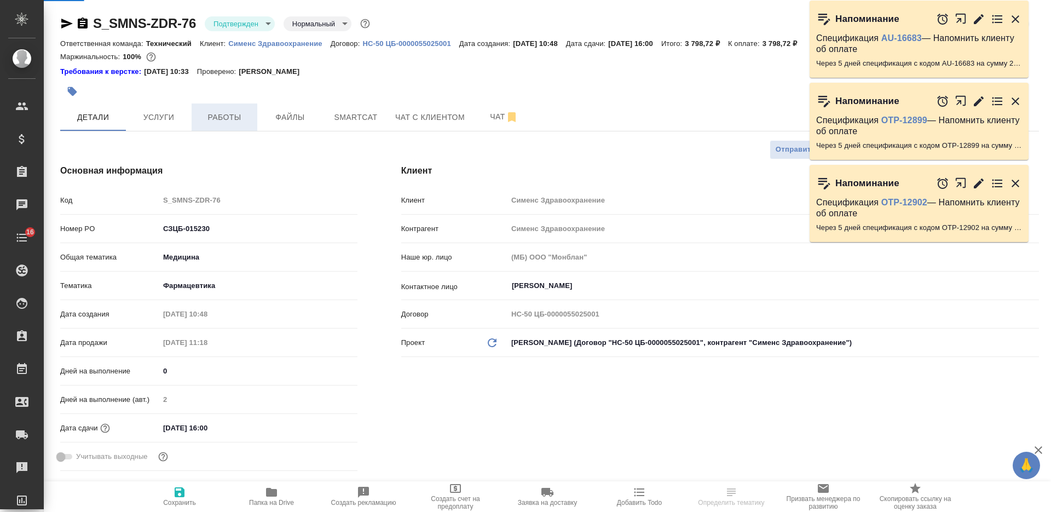
type textarea "x"
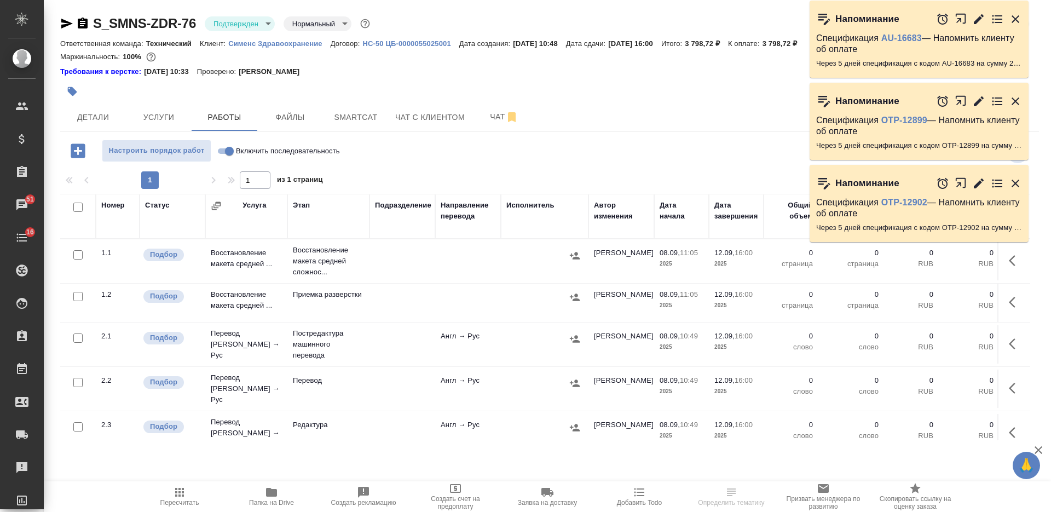
click at [248, 22] on body "🙏 .cls-1 fill:#fff; AWATERA Nikiforova Valeria Клиенты Спецификации Заказы 51 Ч…" at bounding box center [525, 256] width 1051 height 512
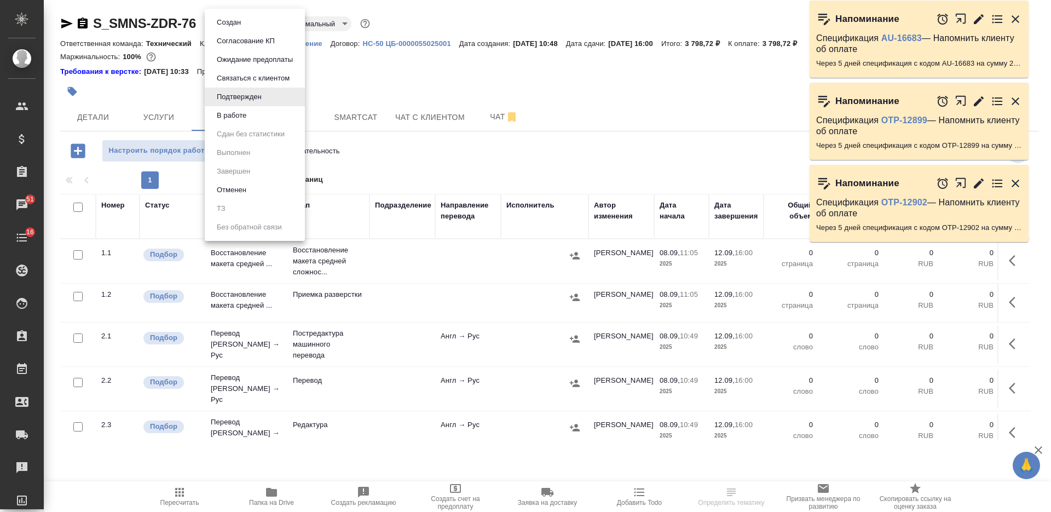
click at [248, 44] on button "Согласование КП" at bounding box center [245, 41] width 65 height 12
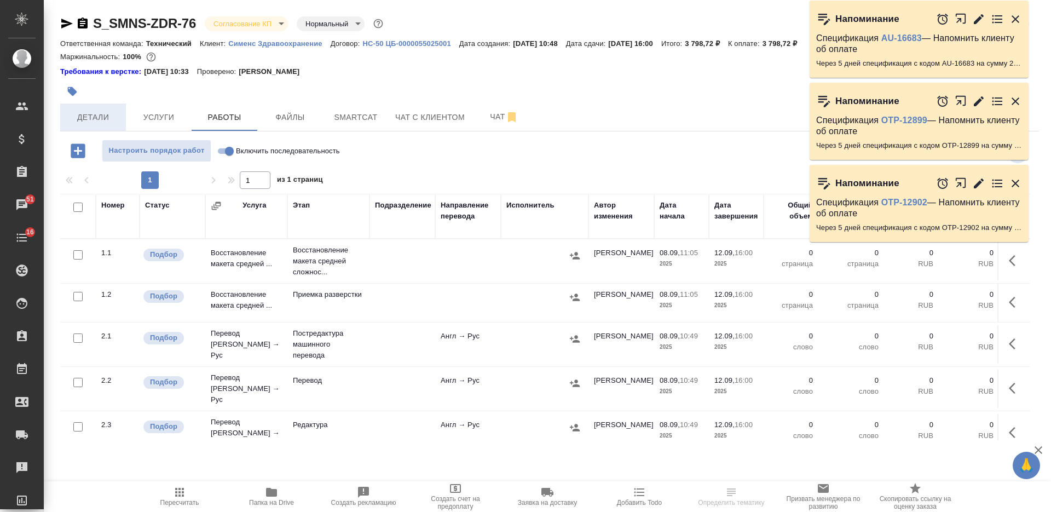
click at [99, 124] on span "Детали" at bounding box center [93, 118] width 53 height 14
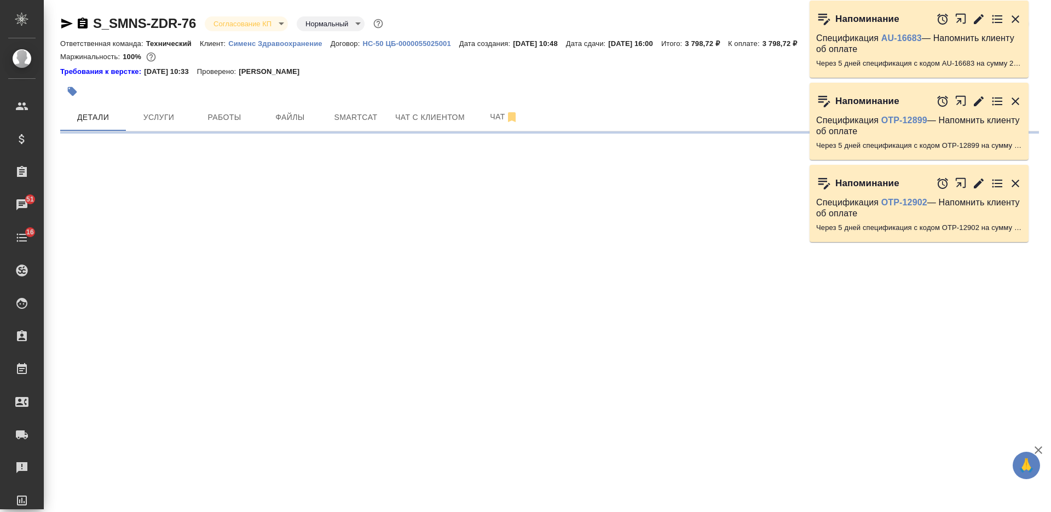
select select "RU"
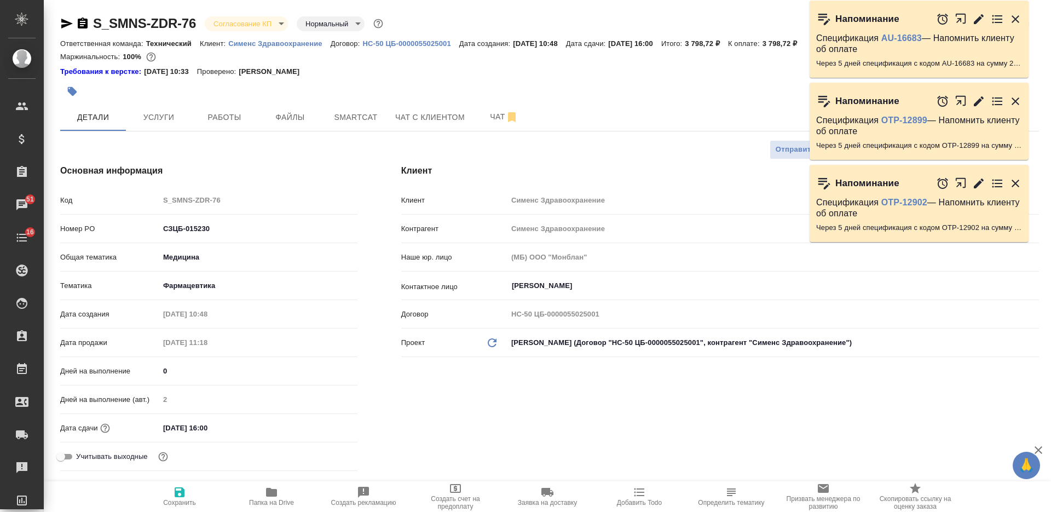
type textarea "x"
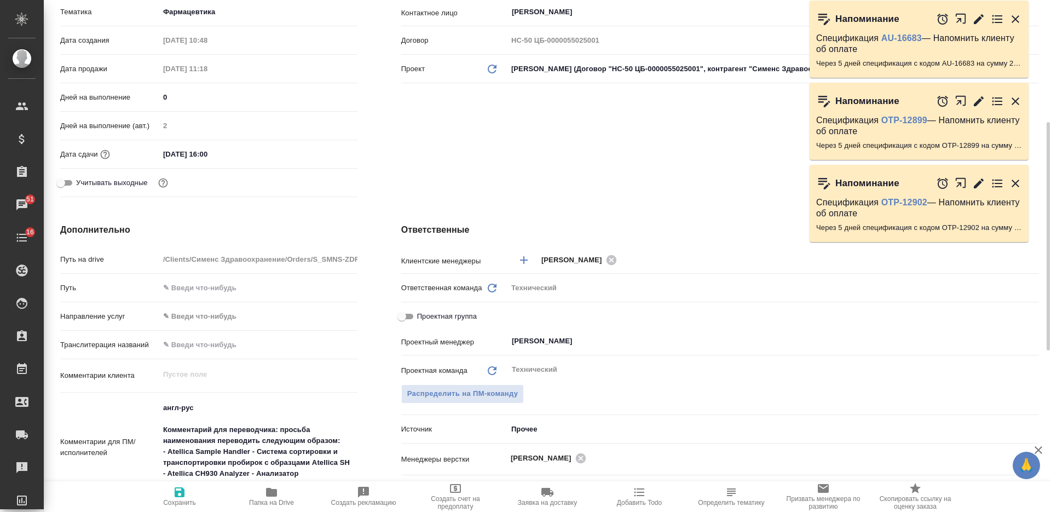
scroll to position [342, 0]
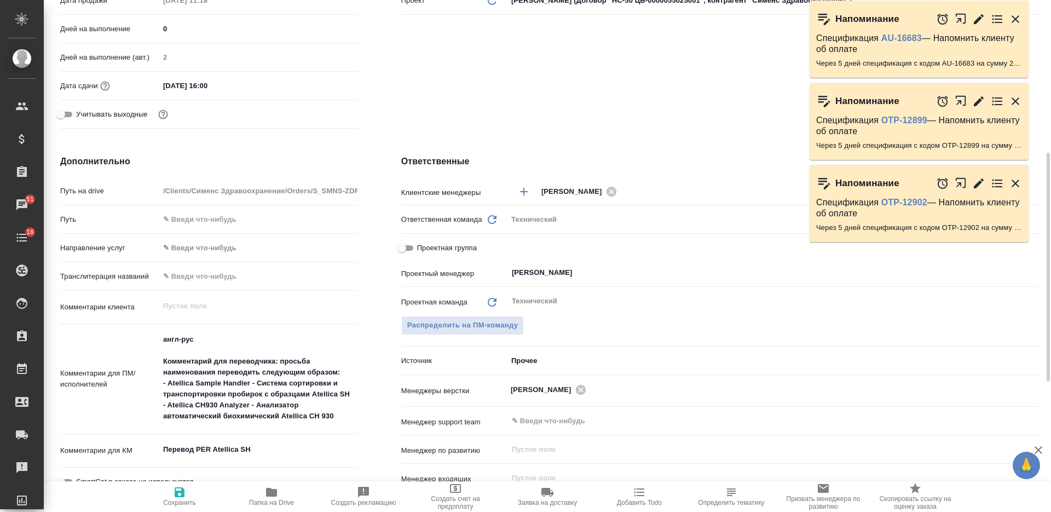
type textarea "x"
click at [344, 418] on textarea "англ-рус Комментарий для переводчика: просьба наименования переводить следующим…" at bounding box center [258, 377] width 198 height 95
type textarea "x"
type textarea "англ-рус Комментарий для переводчика: просьба наименования переводить следующим…"
type textarea "x"
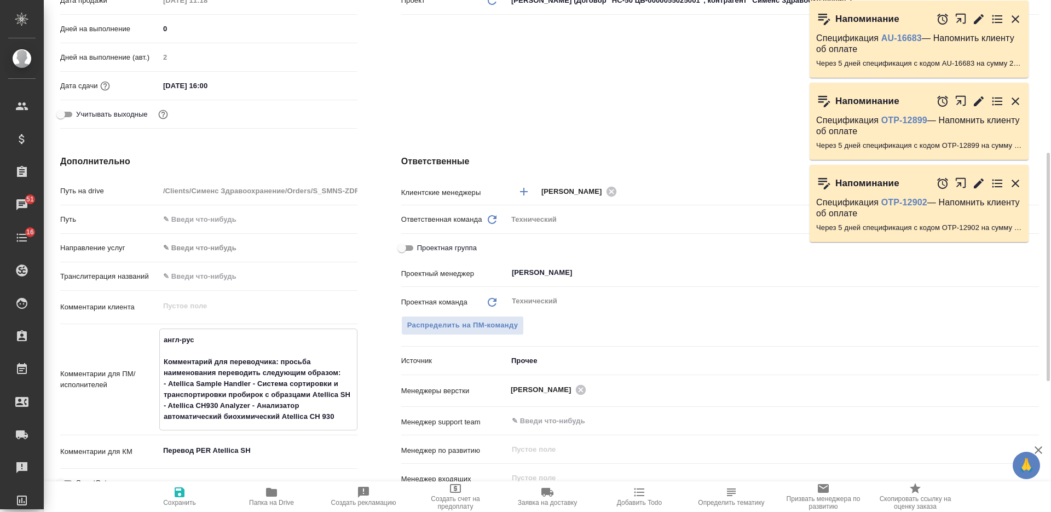
type textarea "x"
type textarea "англ-рус Комментарий для переводчика: просьба наименования переводить следующим…"
type textarea "x"
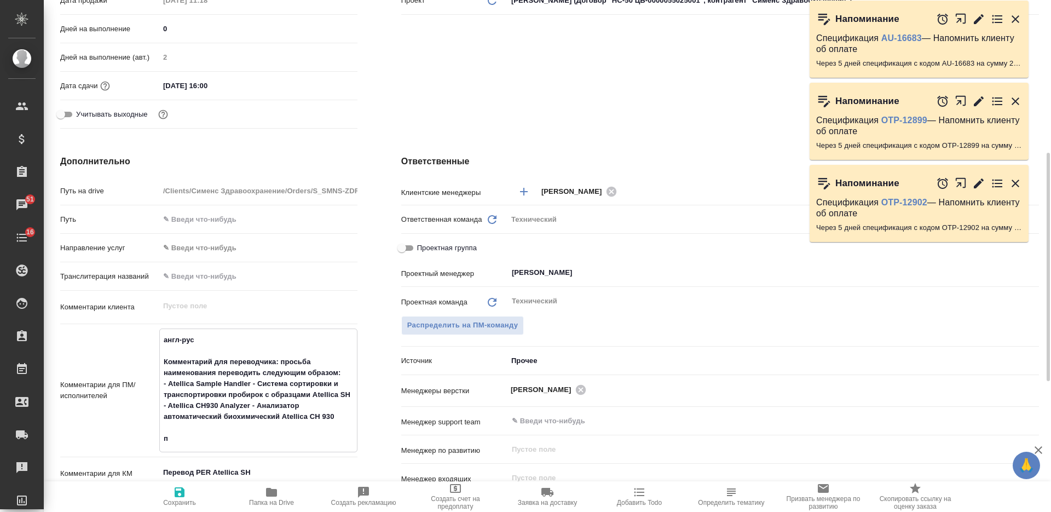
type textarea "англ-рус Комментарий для переводчика: просьба наименования переводить следующим…"
type textarea "x"
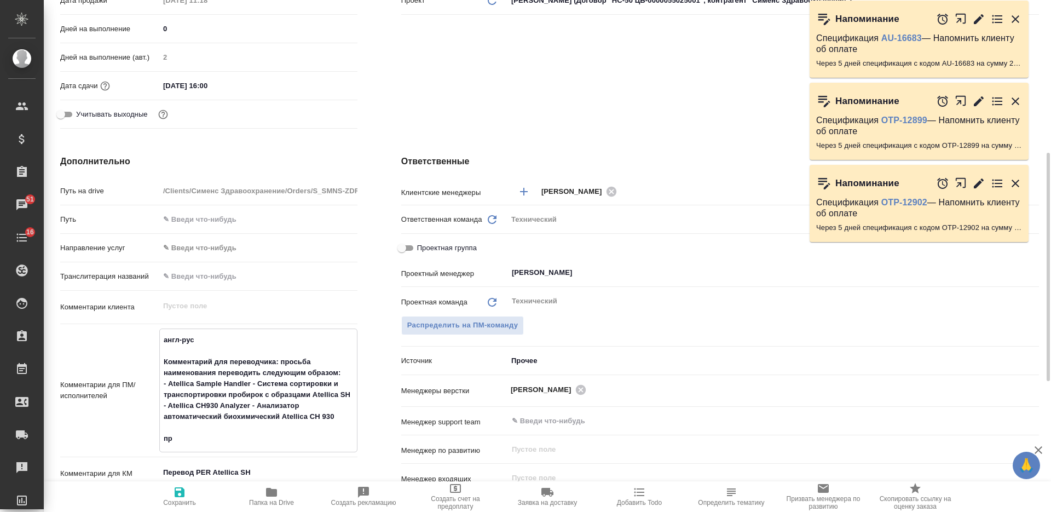
type textarea "англ-рус Комментарий для переводчика: просьба наименования переводить следующим…"
type textarea "x"
type textarea "англ-рус Комментарий для переводчика: просьба наименования переводить следующим…"
type textarea "x"
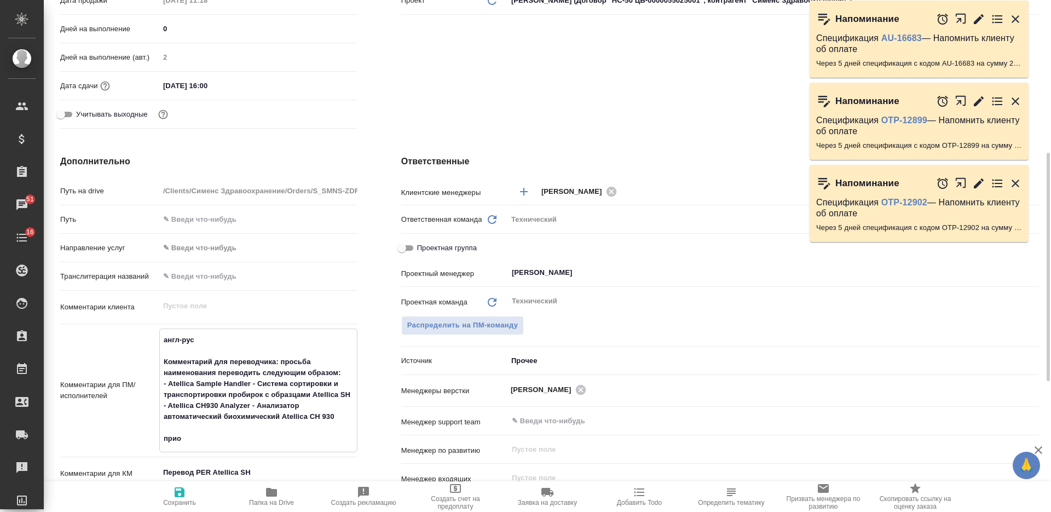
type textarea "x"
type textarea "англ-рус Комментарий для переводчика: просьба наименования переводить следующим…"
type textarea "x"
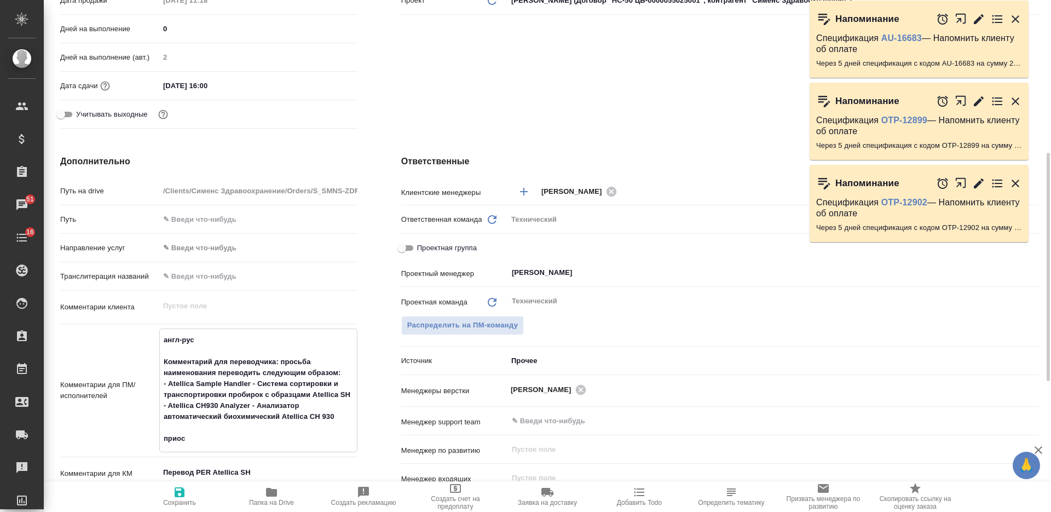
type textarea "x"
type textarea "англ-рус Комментарий для переводчика: просьба наименования переводить следующим…"
type textarea "x"
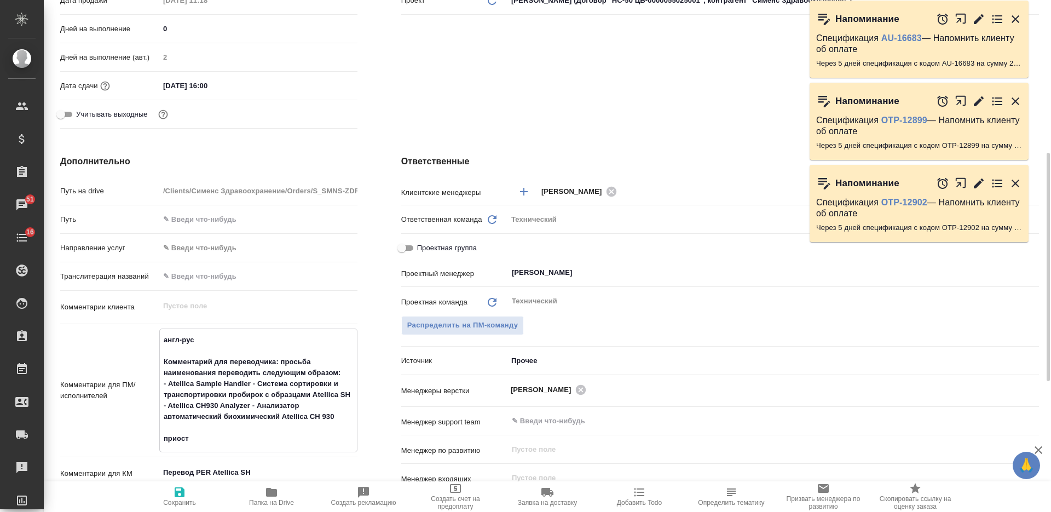
type textarea "x"
type textarea "англ-рус Комментарий для переводчика: просьба наименования переводить следующим…"
type textarea "x"
type textarea "англ-рус Комментарий для переводчика: просьба наименования переводить следующим…"
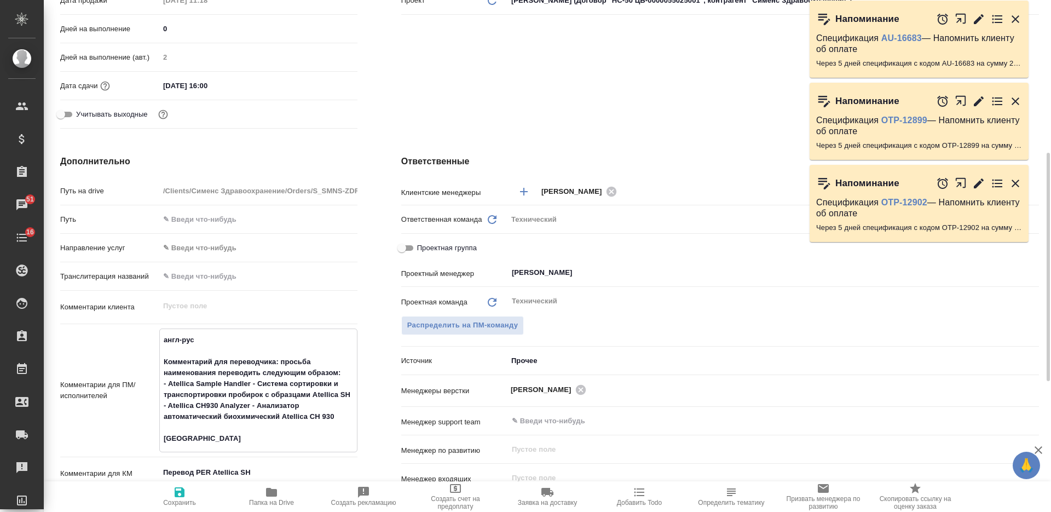
type textarea "x"
type textarea "англ-рус Комментарий для переводчика: просьба наименования переводить следующим…"
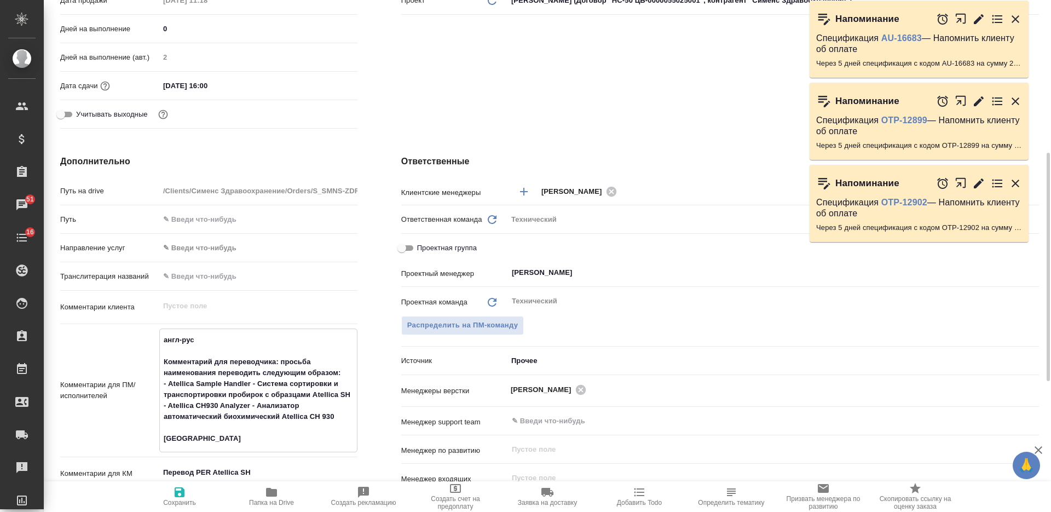
type textarea "x"
type textarea "англ-рус Комментарий для переводчика: просьба наименования переводить следующим…"
type textarea "x"
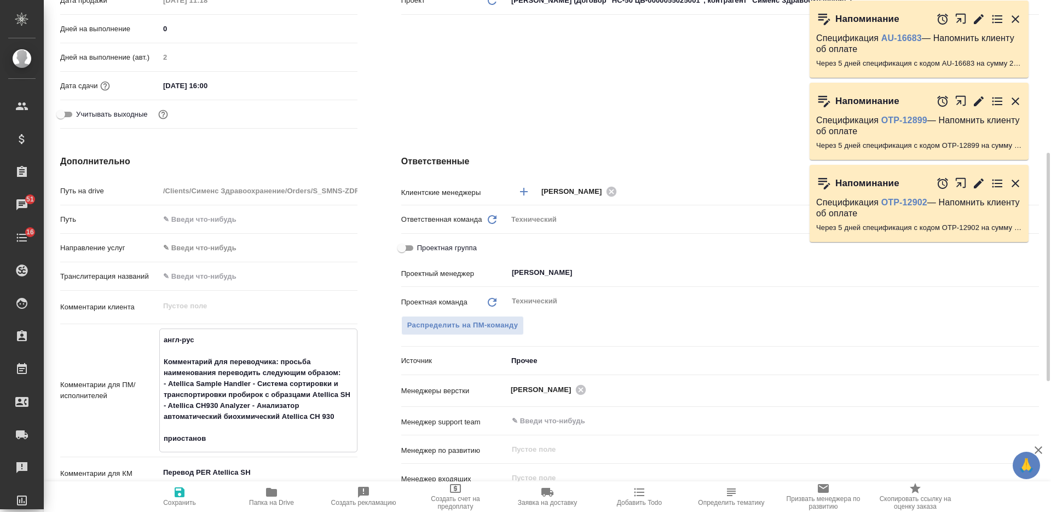
type textarea "x"
type textarea "англ-рус Комментарий для переводчика: просьба наименования переводить следующим…"
type textarea "x"
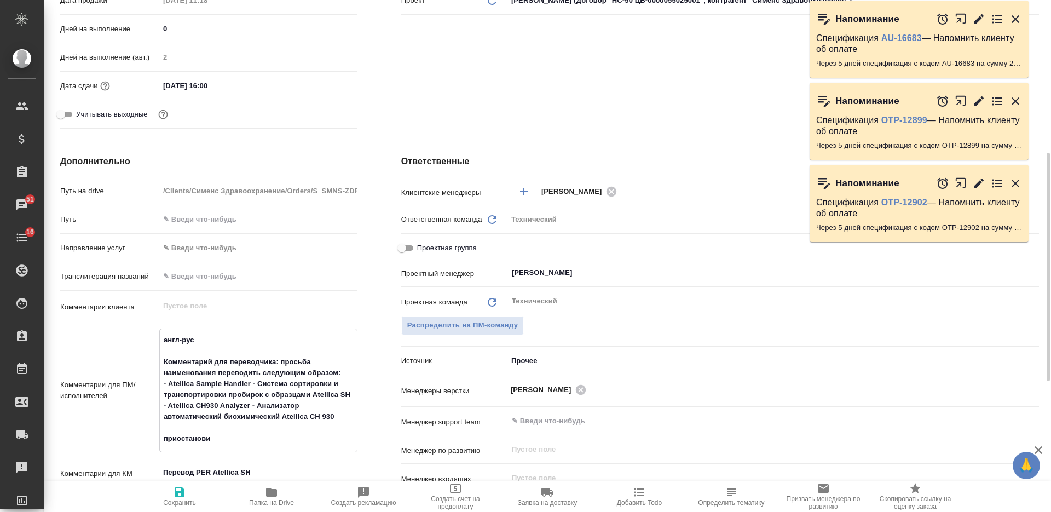
type textarea "x"
type textarea "англ-рус Комментарий для переводчика: просьба наименования переводить следующим…"
type textarea "x"
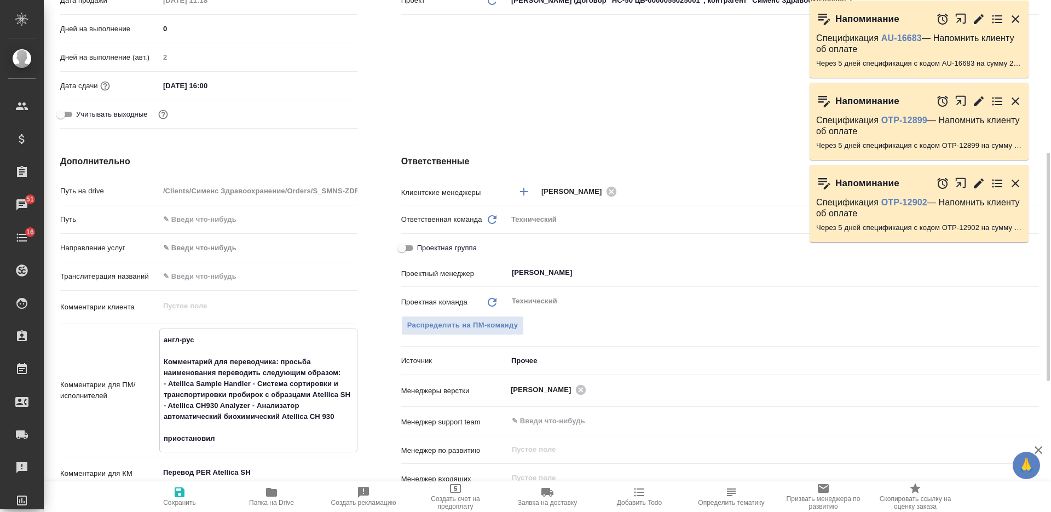
type textarea "англ-рус Комментарий для переводчика: просьба наименования переводить следующим…"
type textarea "x"
type textarea "англ-рус Комментарий для переводчика: просьба наименования переводить следующим…"
type textarea "x"
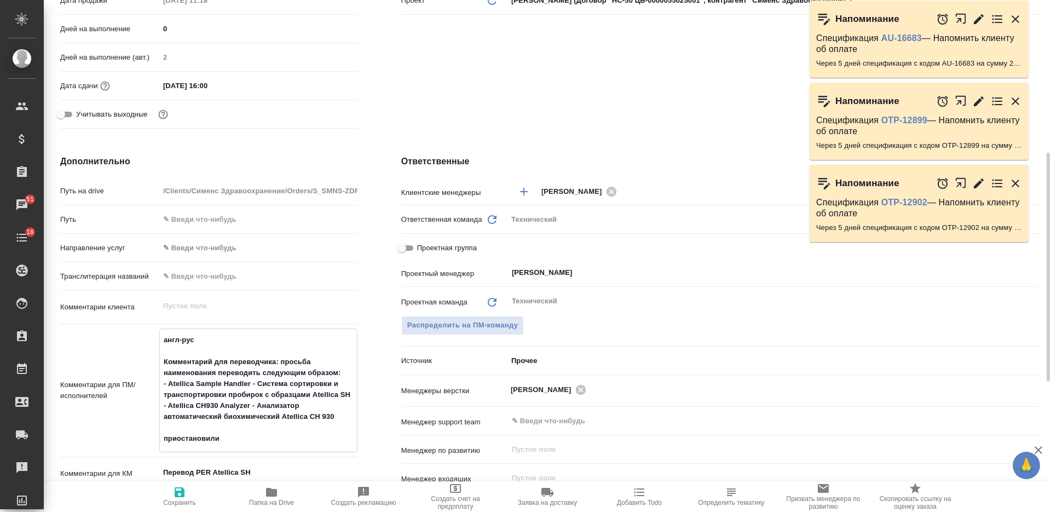
type textarea "x"
type textarea "англ-рус Комментарий для переводчика: просьба наименования переводить следующим…"
type textarea "x"
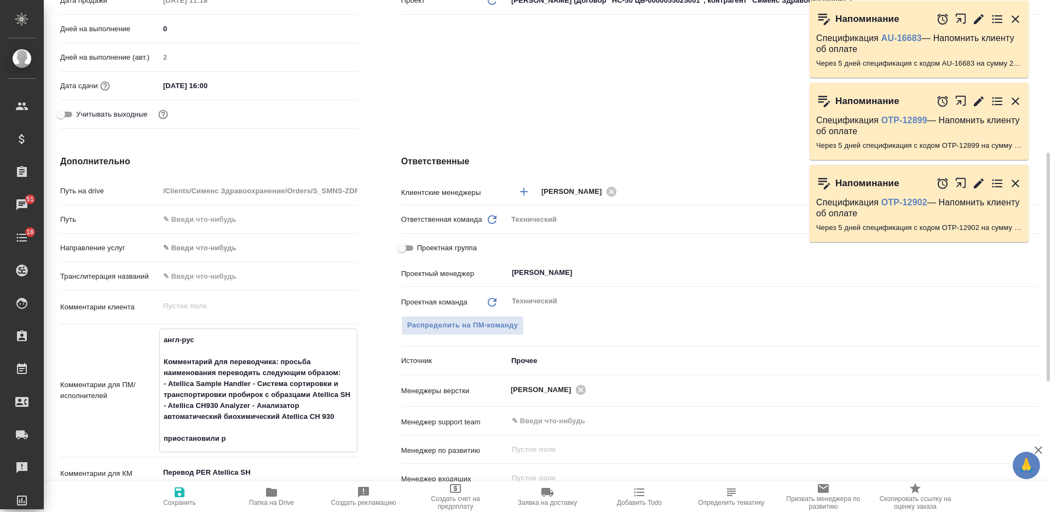
type textarea "x"
type textarea "англ-рус Комментарий для переводчика: просьба наименования переводить следующим…"
type textarea "x"
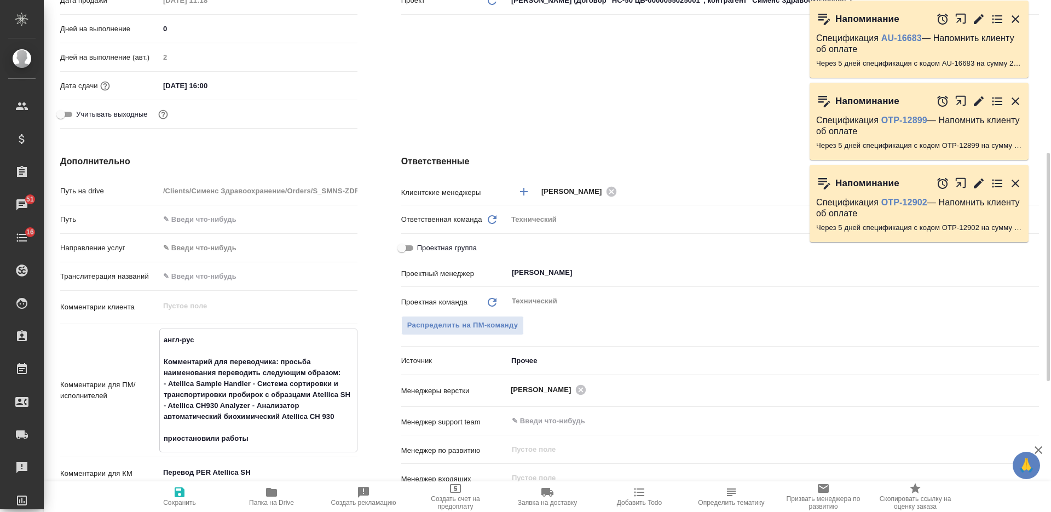
type textarea "англ-рус Комментарий для переводчика: просьба наименования переводить следующим…"
type textarea "x"
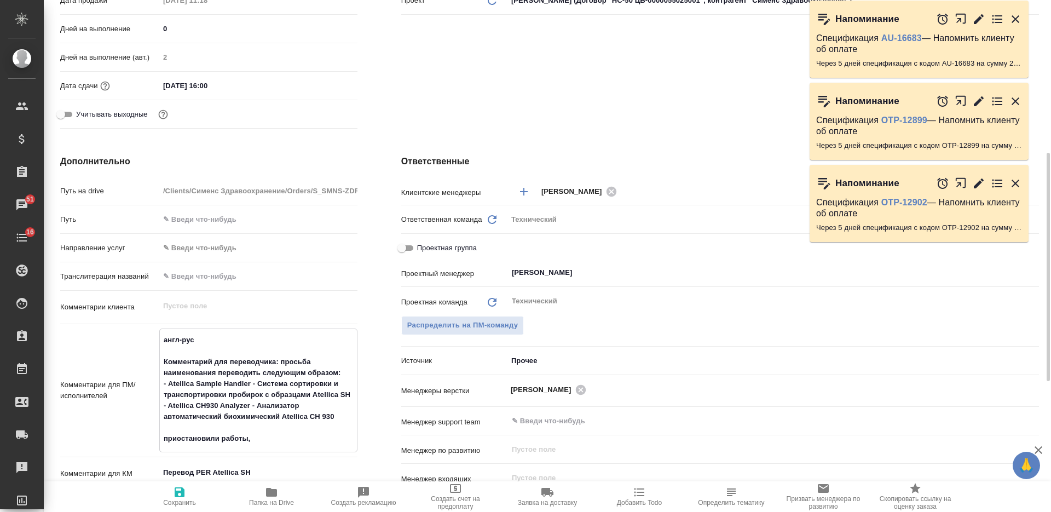
type textarea "англ-рус Комментарий для переводчика: просьба наименования переводить следующим…"
type textarea "x"
type textarea "англ-рус Комментарий для переводчика: просьба наименования переводить следующим…"
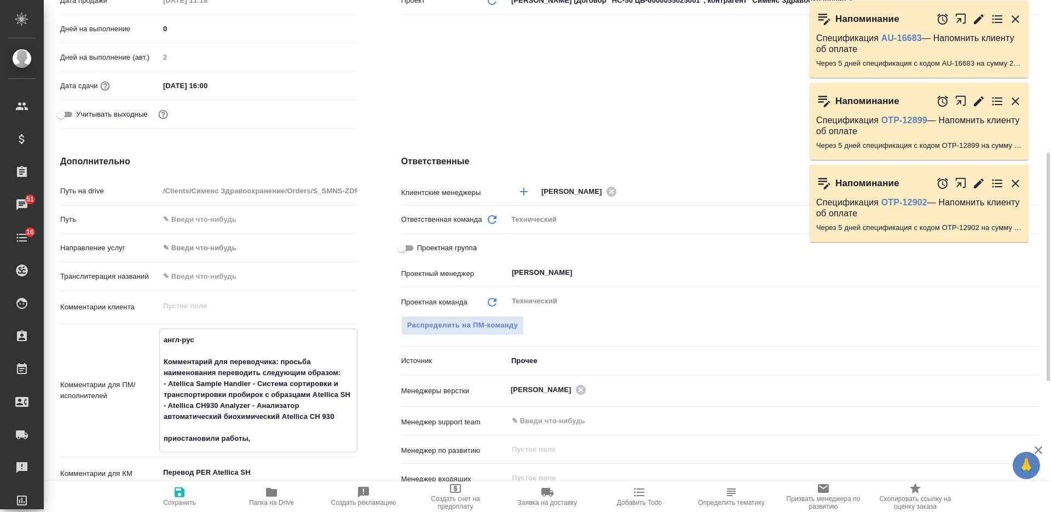
type textarea "x"
type textarea "англ-рус Комментарий для переводчика: просьба наименования переводить следующим…"
type textarea "x"
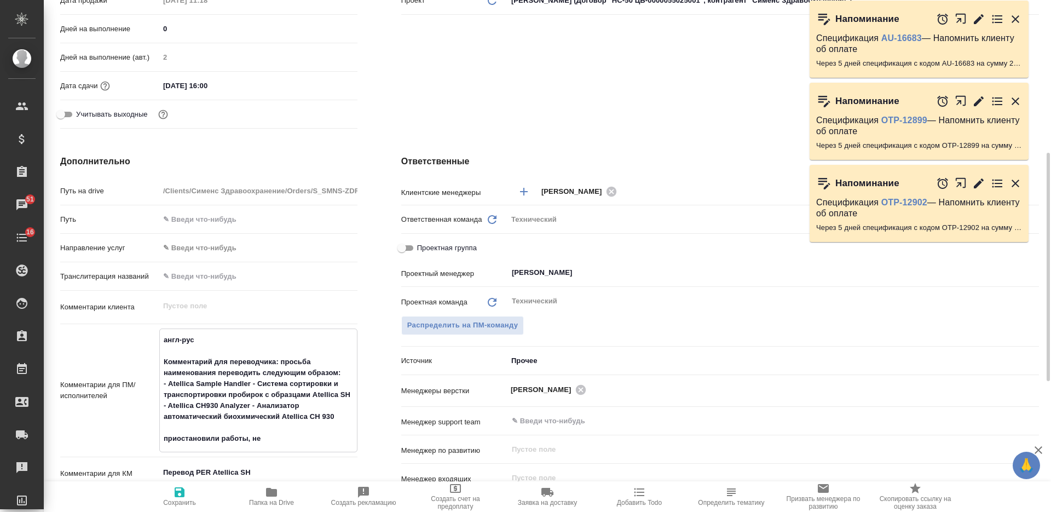
type textarea "x"
type textarea "англ-рус Комментарий для переводчика: просьба наименования переводить следующим…"
type textarea "x"
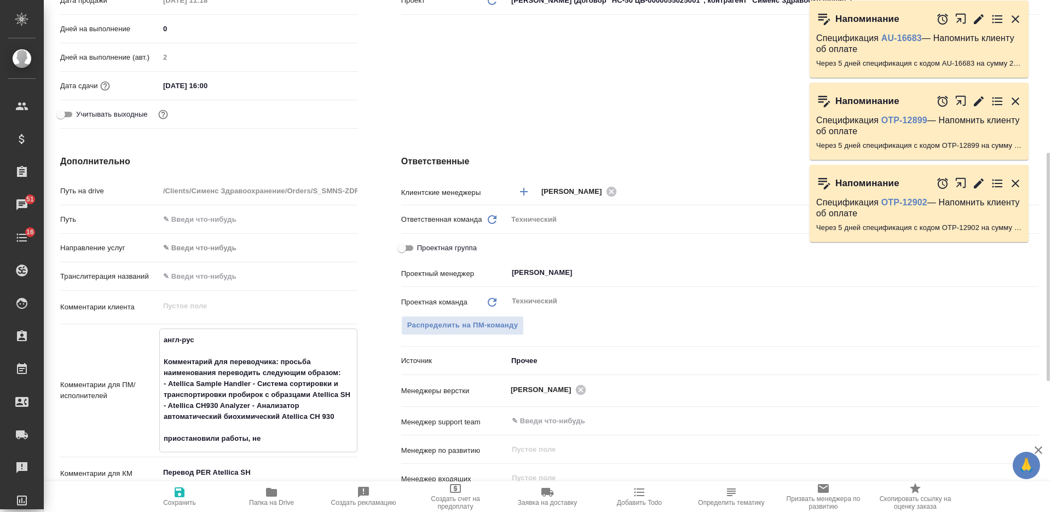
type textarea "англ-рус Комментарий для переводчика: просьба наименования переводить следующим…"
type textarea "x"
type textarea "англ-рус Комментарий для переводчика: просьба наименования переводить следующим…"
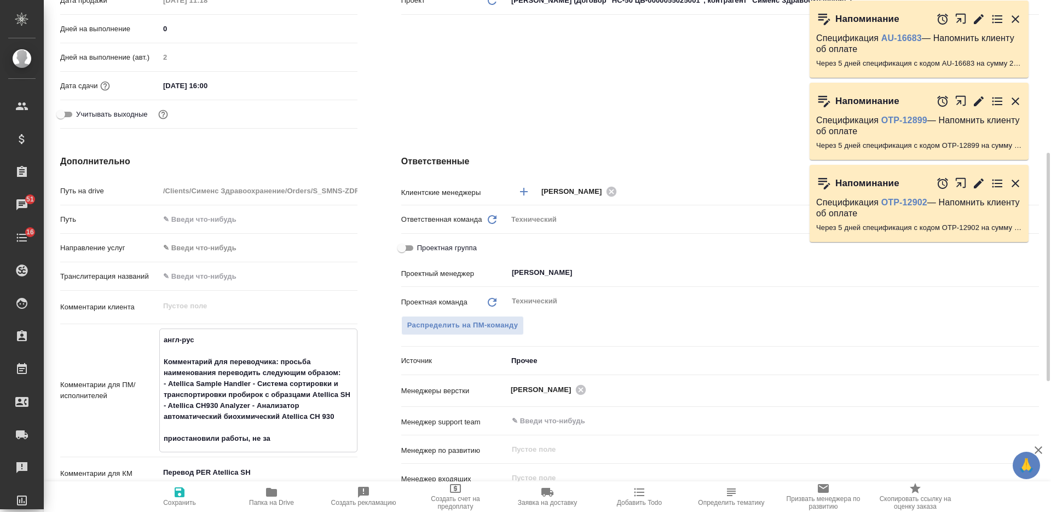
type textarea "x"
type textarea "англ-рус Комментарий для переводчика: просьба наименования переводить следующим…"
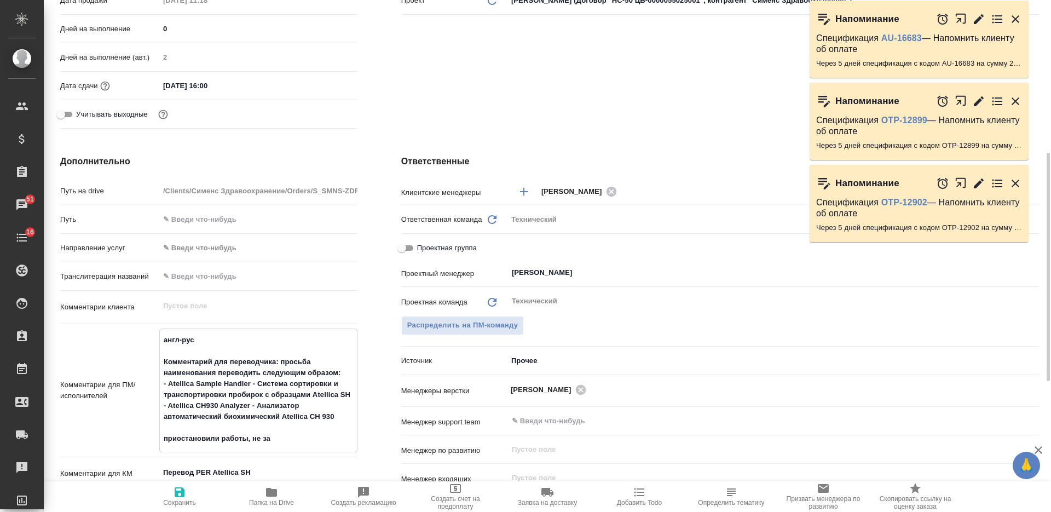
type textarea "x"
type textarea "англ-рус Комментарий для переводчика: просьба наименования переводить следующим…"
type textarea "x"
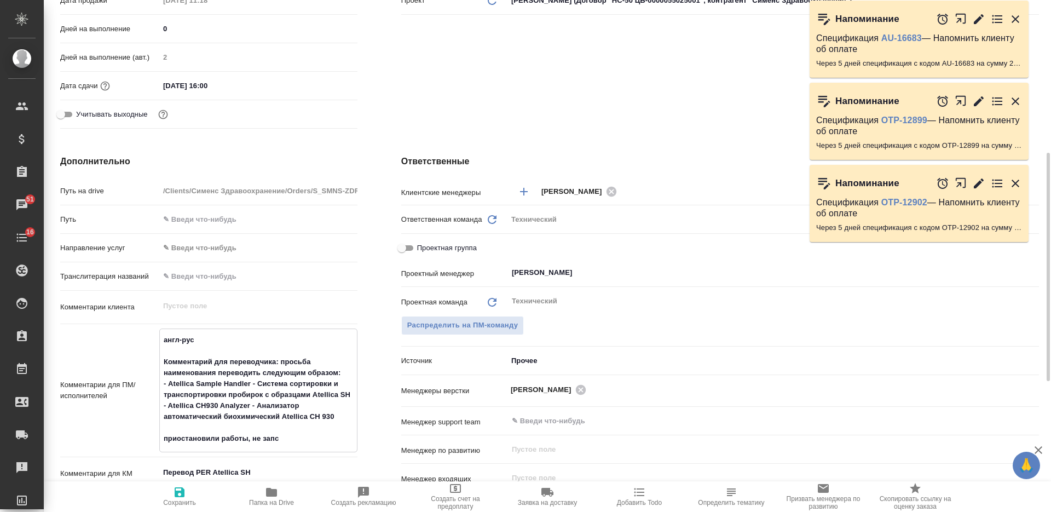
type textarea "x"
type textarea "англ-рус Комментарий для переводчика: просьба наименования переводить следующим…"
type textarea "x"
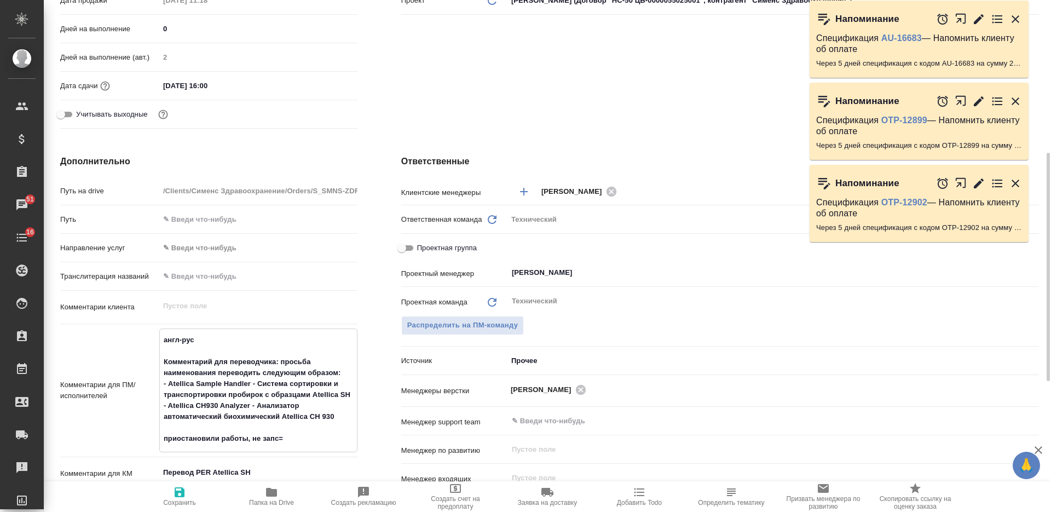
type textarea "англ-рус Комментарий для переводчика: просьба наименования переводить следующим…"
type textarea "x"
type textarea "англ-рус Комментарий для переводчика: просьба наименования переводить следующим…"
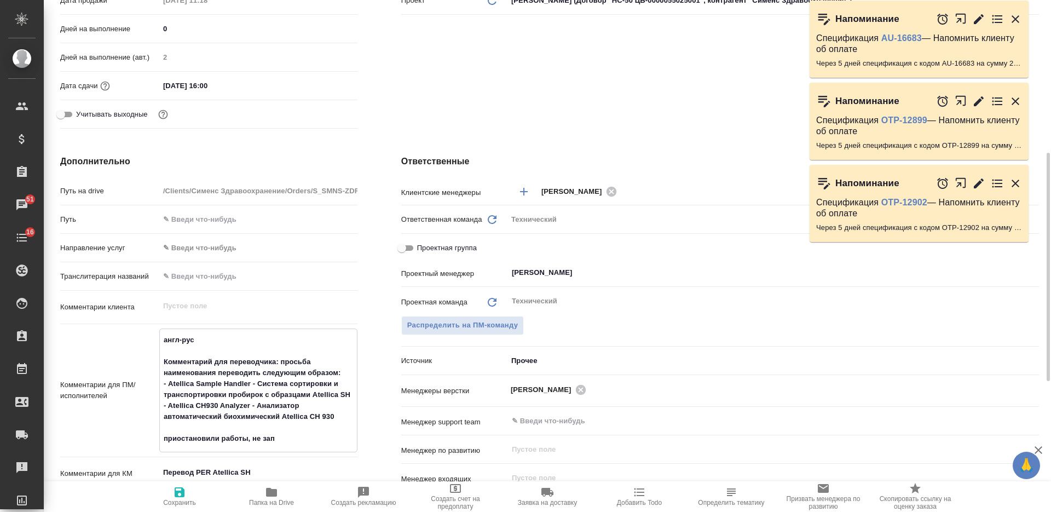
type textarea "x"
type textarea "англ-рус Комментарий для переводчика: просьба наименования переводить следующим…"
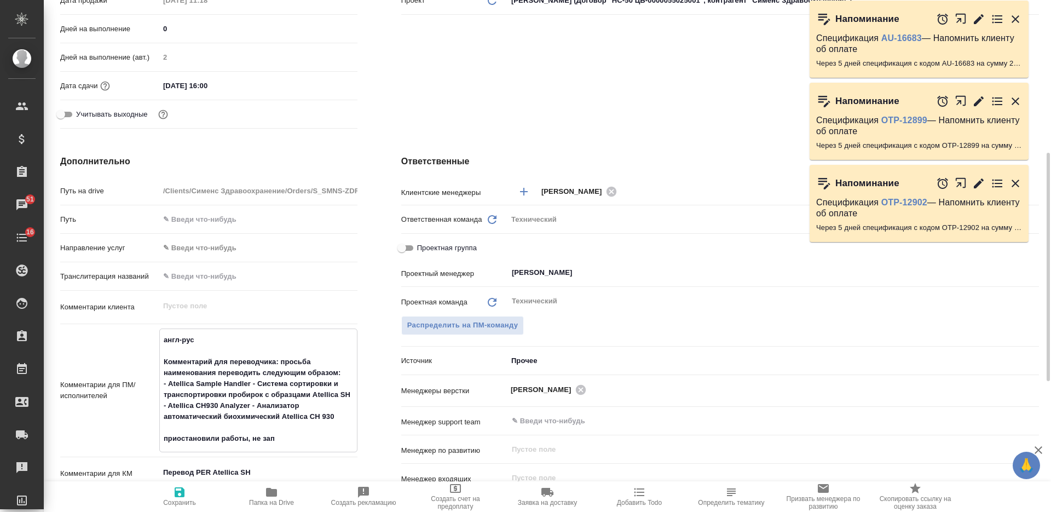
type textarea "x"
type textarea "англ-рус Комментарий для переводчика: просьба наименования переводить следующим…"
type textarea "x"
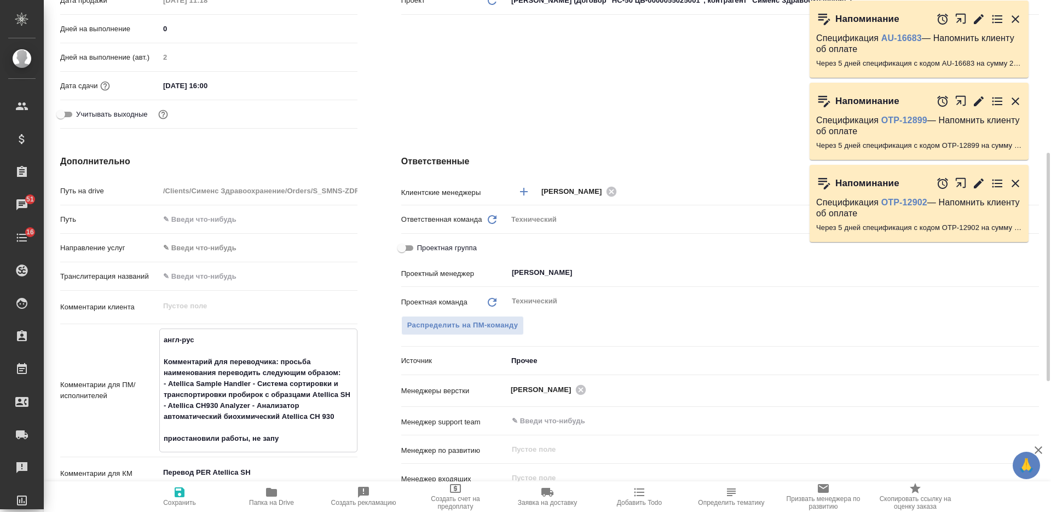
type textarea "x"
type textarea "англ-рус Комментарий для переводчика: просьба наименования переводить следующим…"
type textarea "x"
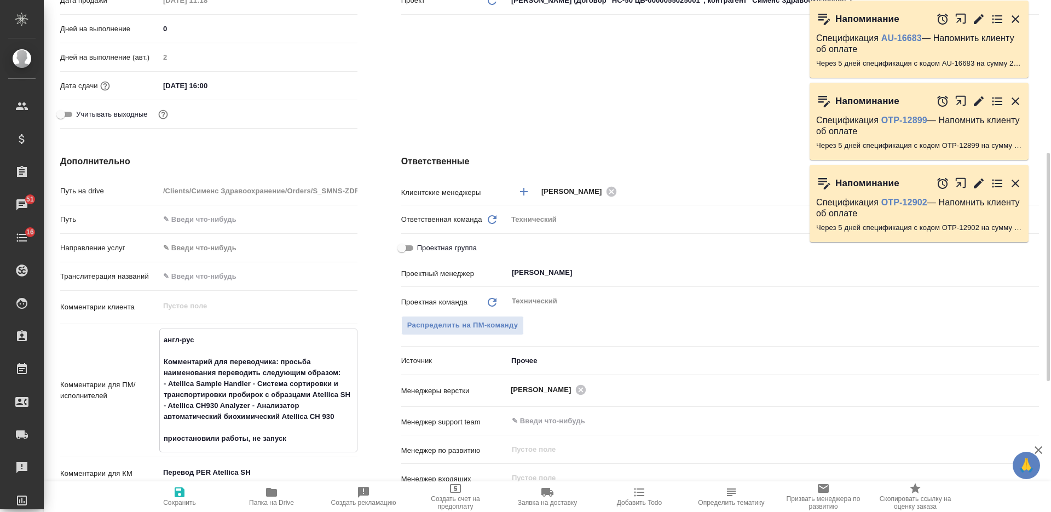
type textarea "англ-рус Комментарий для переводчика: просьба наименования переводить следующим…"
type textarea "x"
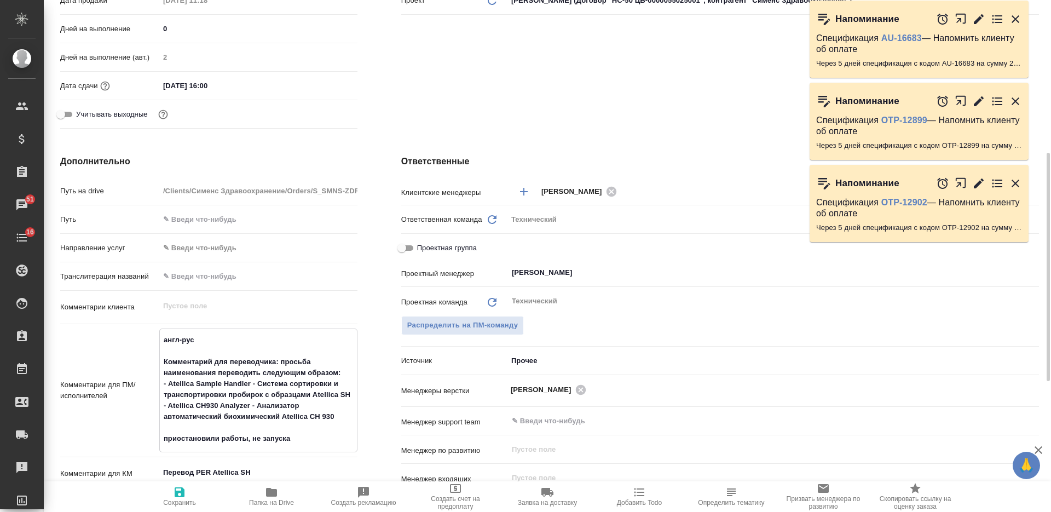
type textarea "англ-рус Комментарий для переводчика: просьба наименования переводить следующим…"
type textarea "x"
type textarea "англ-рус Комментарий для переводчика: просьба наименования переводить следующим…"
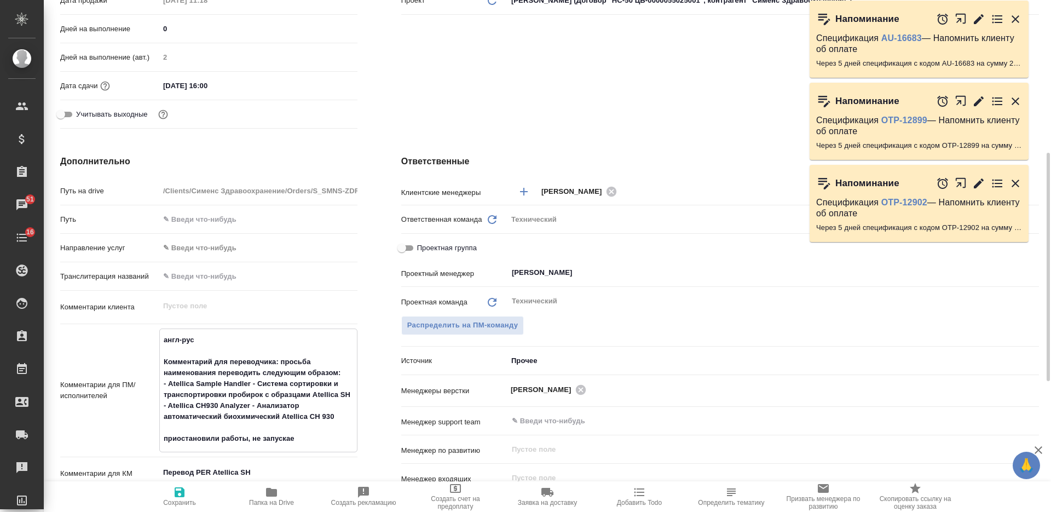
type textarea "x"
type textarea "англ-рус Комментарий для переводчика: просьба наименования переводить следующим…"
type textarea "x"
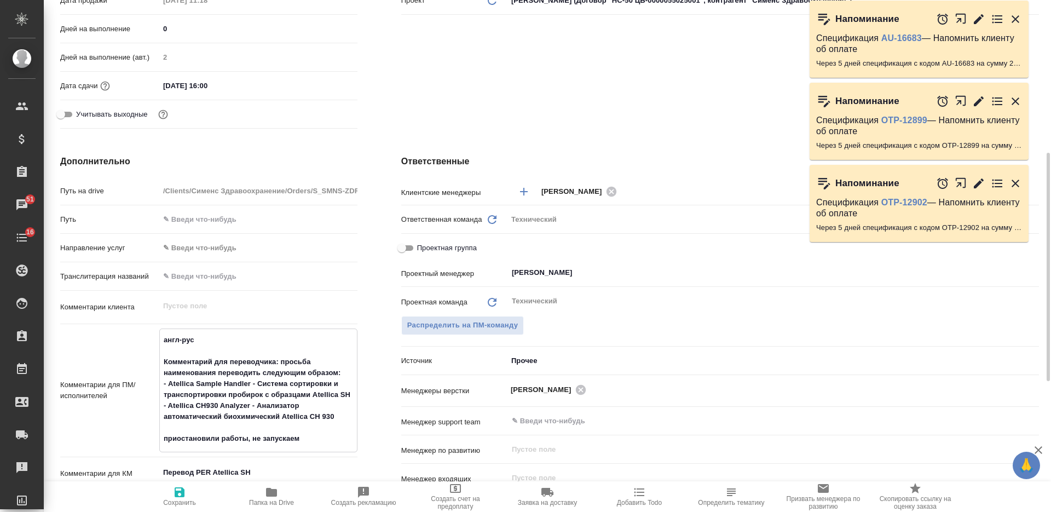
type textarea "x"
type textarea "англ-рус Комментарий для переводчика: просьба наименования переводить следующим…"
type textarea "x"
type textarea "англ-рус Комментарий для переводчика: просьба наименования переводить следующим…"
type textarea "x"
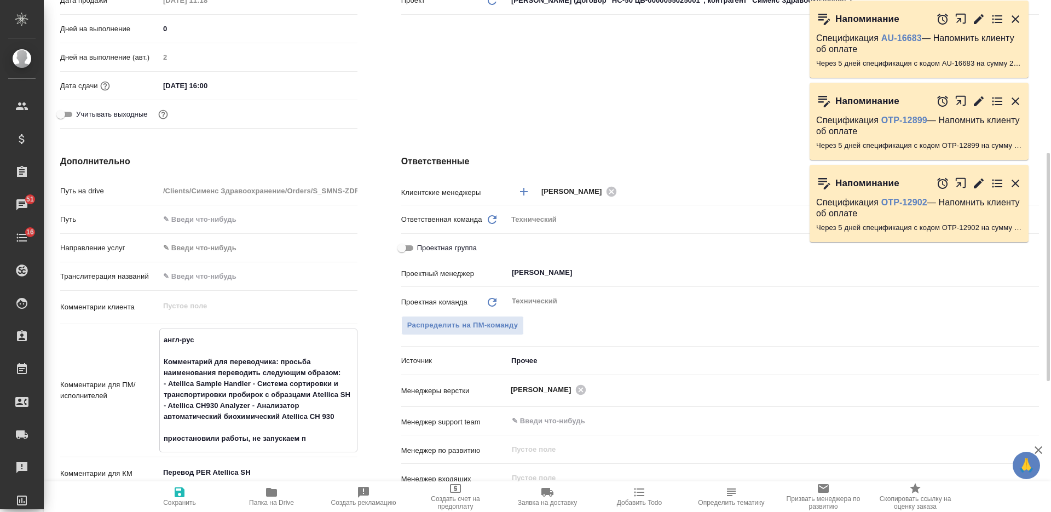
type textarea "x"
type textarea "англ-рус Комментарий для переводчика: просьба наименования переводить следующим…"
type textarea "x"
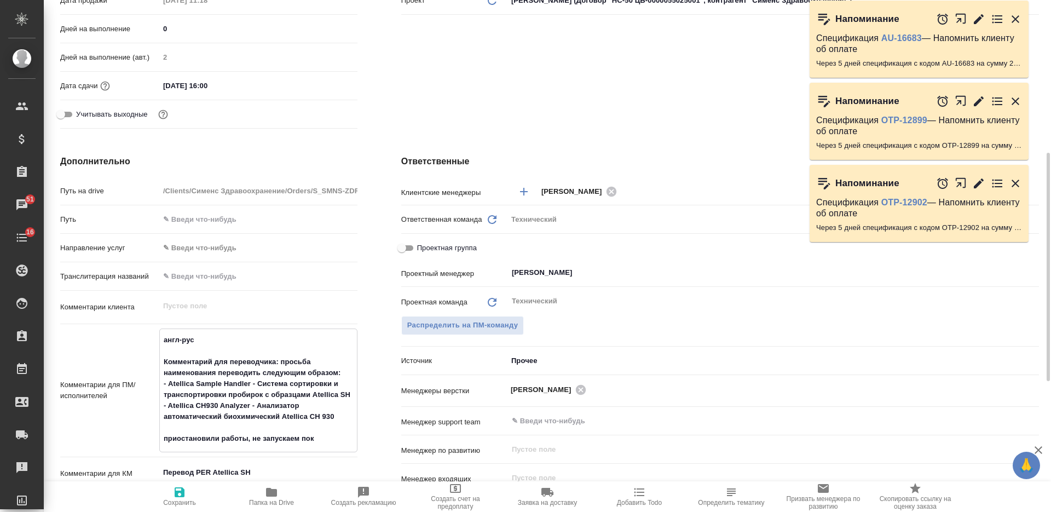
type textarea "x"
type textarea "англ-рус Комментарий для переводчика: просьба наименования переводить следующим…"
type textarea "x"
type textarea "англ-рус Комментарий для переводчика: просьба наименования переводить следующим…"
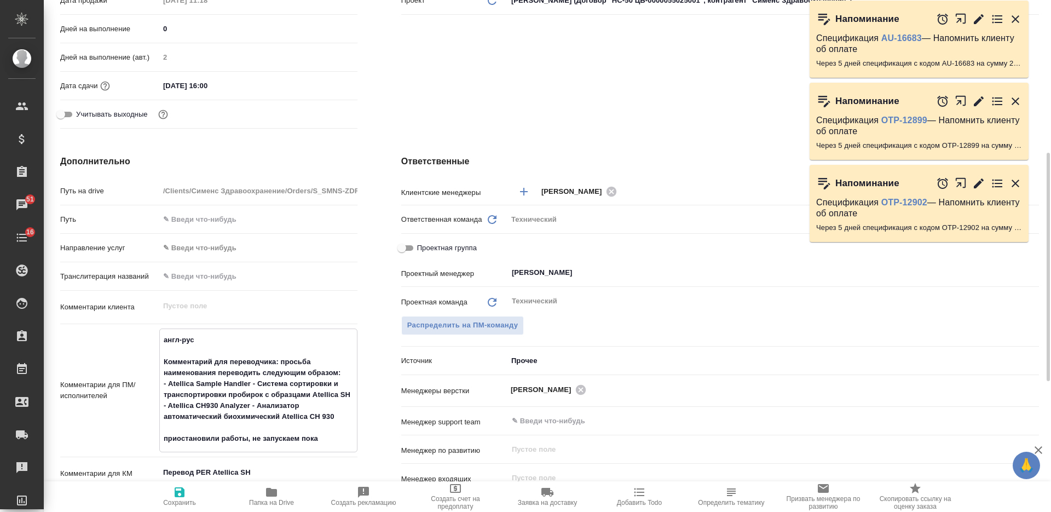
type textarea "x"
click at [163, 494] on span "Сохранить" at bounding box center [179, 495] width 79 height 21
type textarea "x"
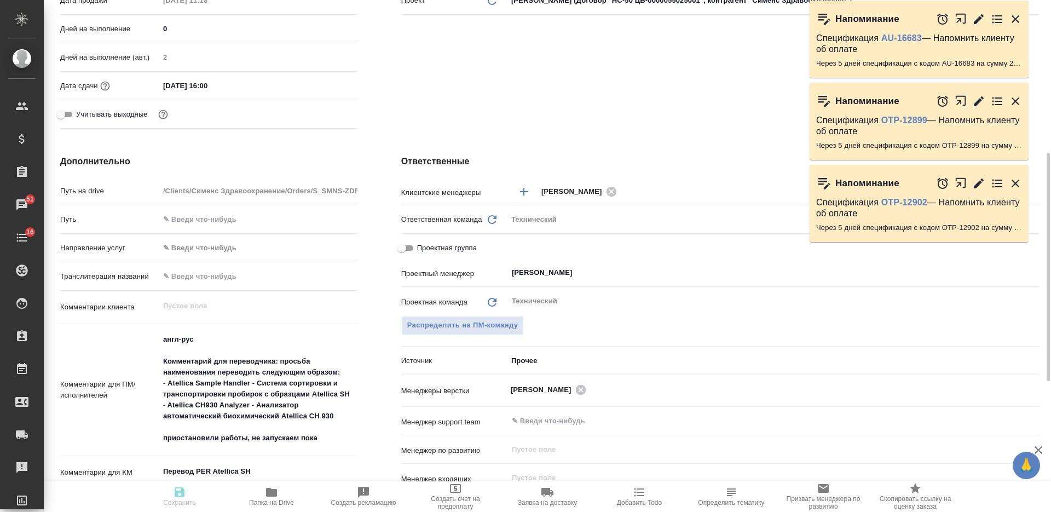
type textarea "x"
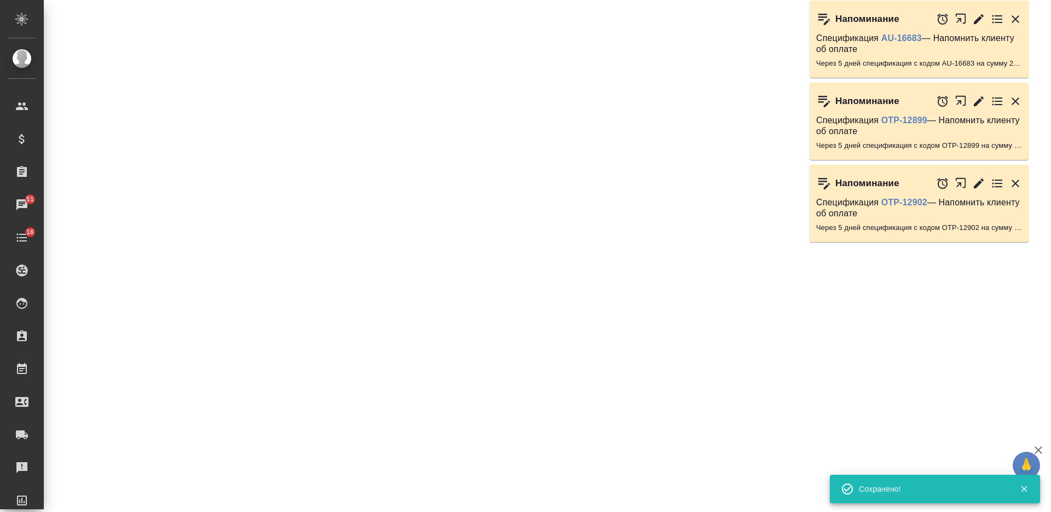
select select "RU"
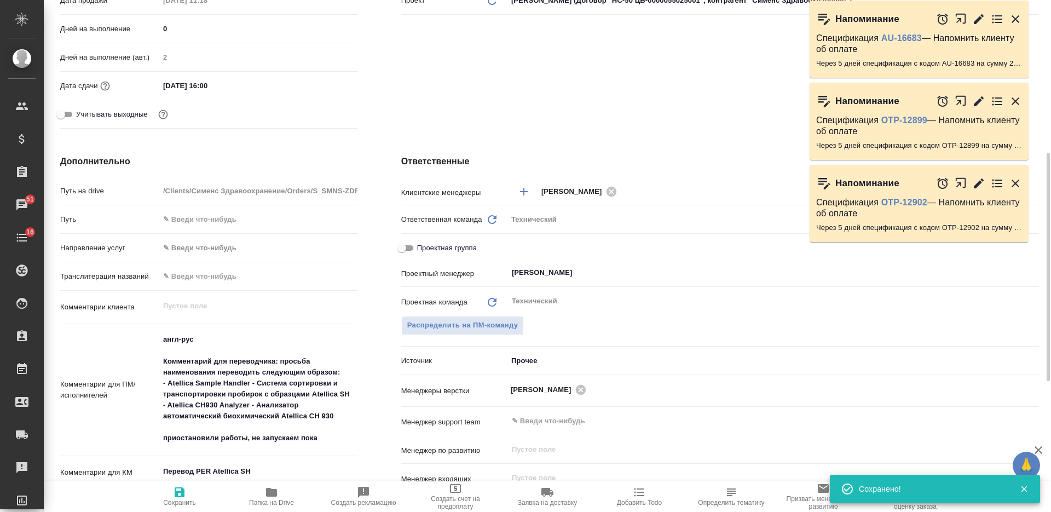
type textarea "x"
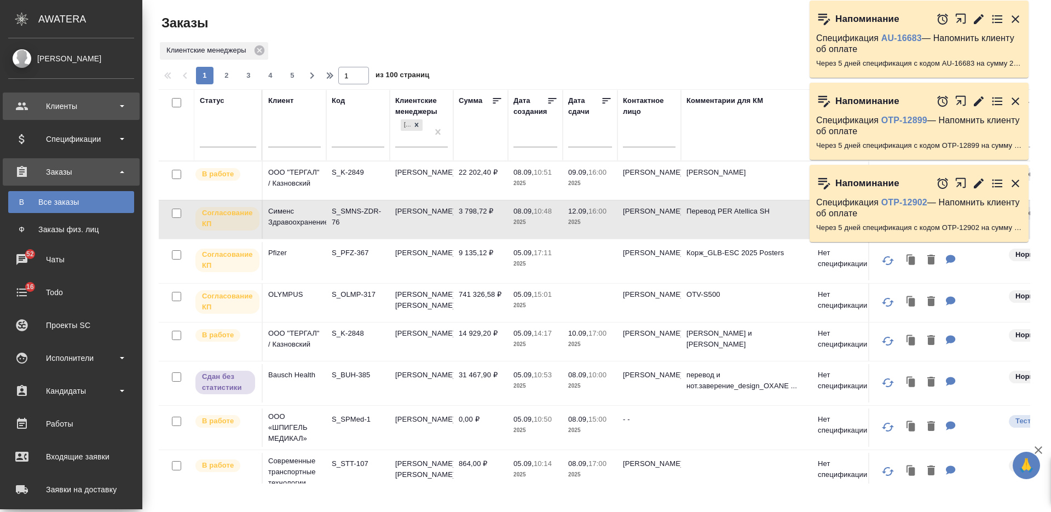
click at [24, 107] on div "Клиенты" at bounding box center [71, 106] width 137 height 27
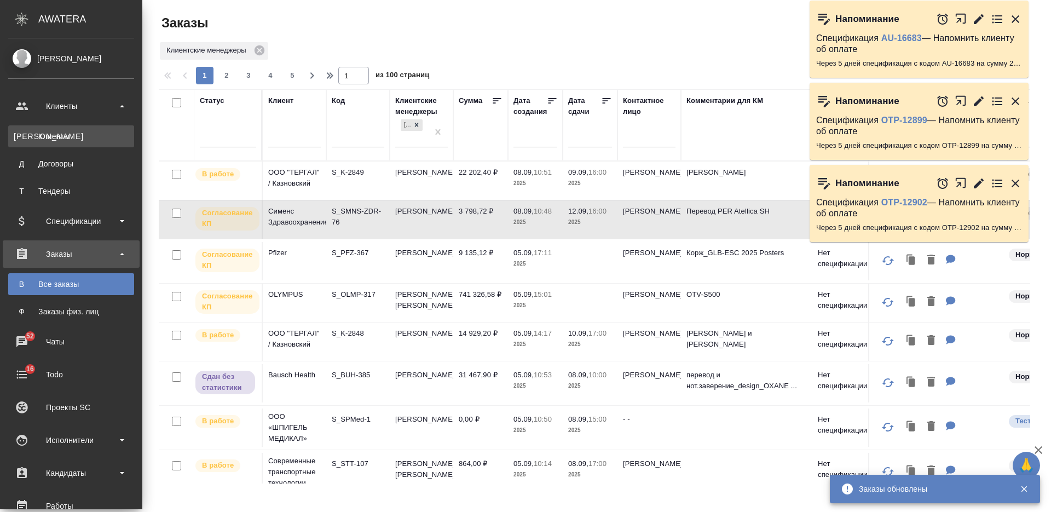
click at [43, 134] on div "Клиенты" at bounding box center [71, 136] width 115 height 11
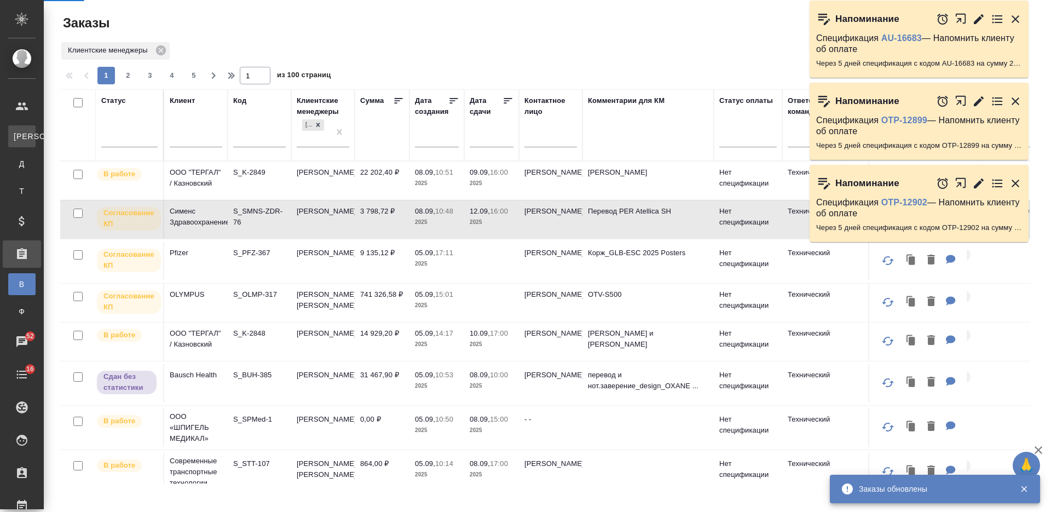
select select "RU"
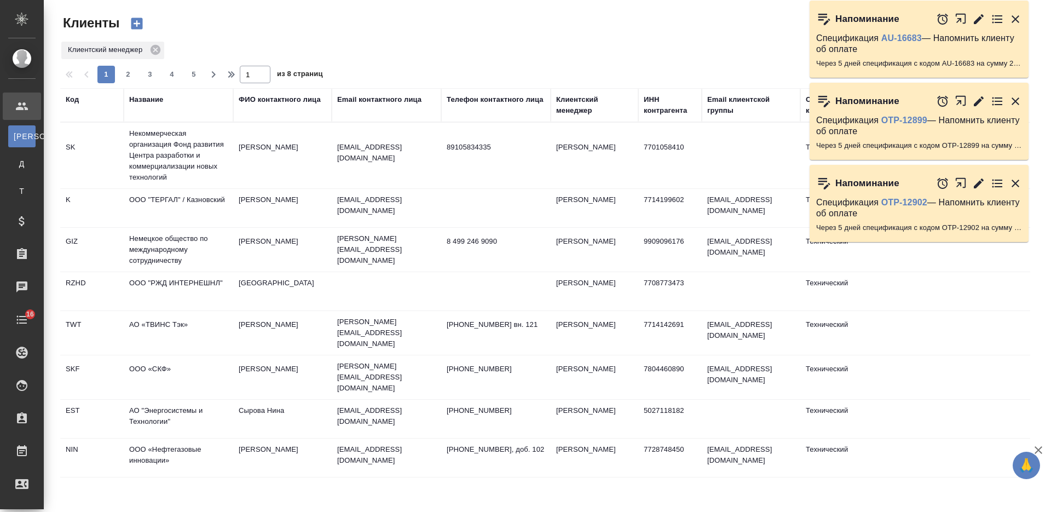
click at [156, 96] on div "Название" at bounding box center [146, 99] width 34 height 11
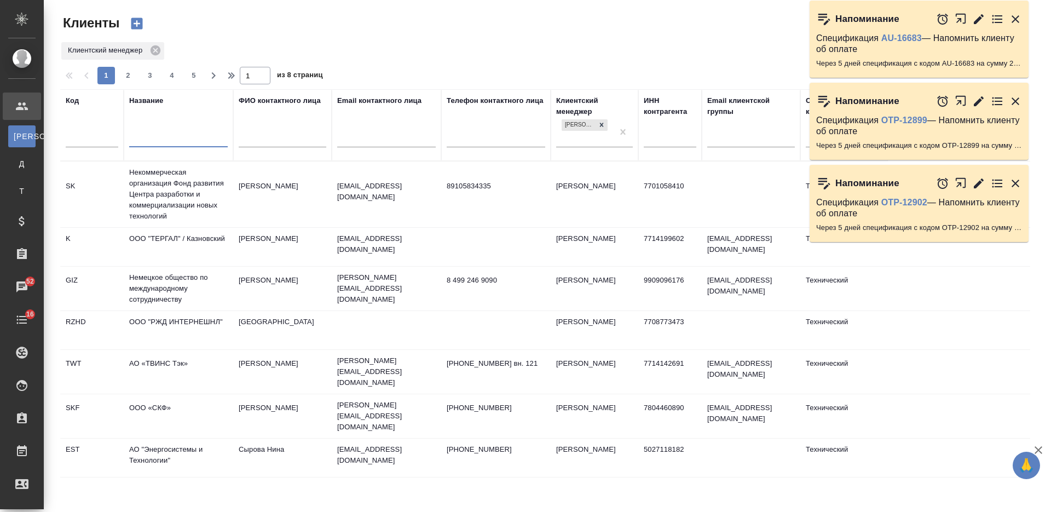
click at [174, 135] on input "text" at bounding box center [178, 140] width 99 height 14
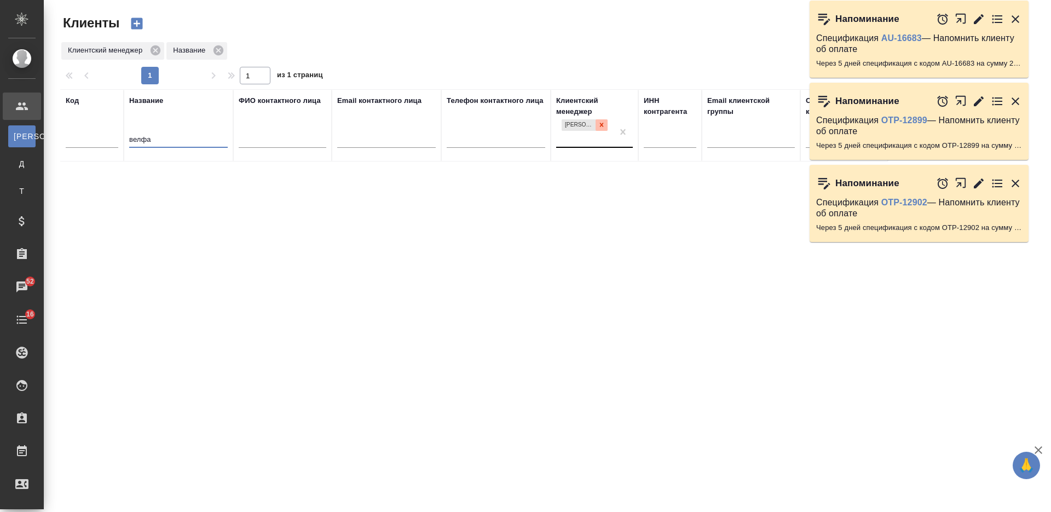
click at [600, 122] on icon at bounding box center [602, 125] width 8 height 8
type input "велфа"
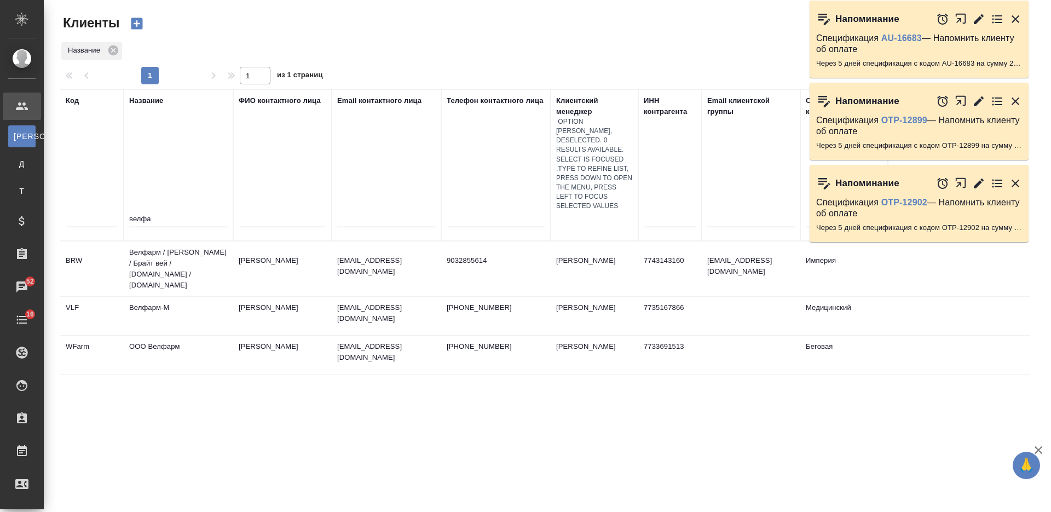
click at [200, 297] on td "Велфарм-М" at bounding box center [178, 316] width 109 height 38
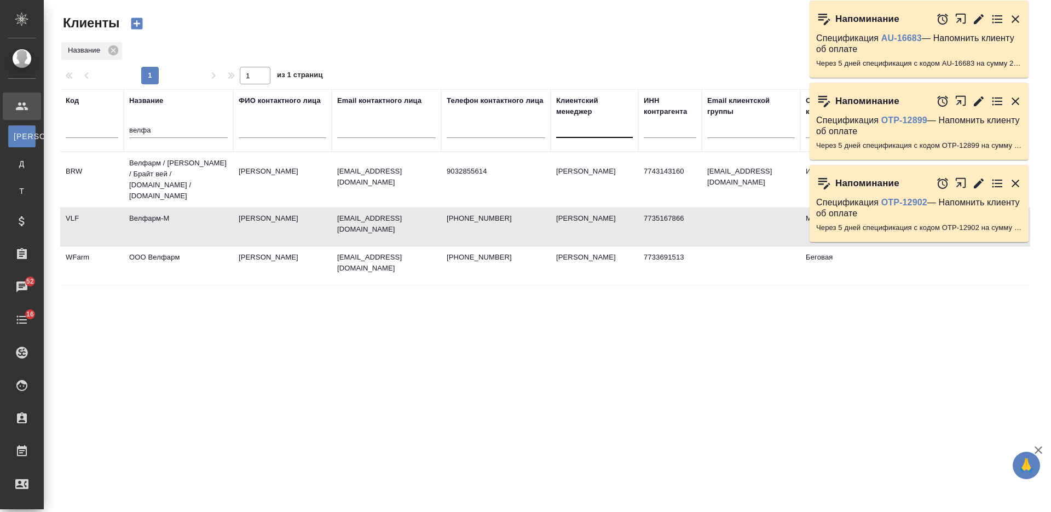
click at [200, 212] on td "Велфарм-М" at bounding box center [178, 226] width 109 height 38
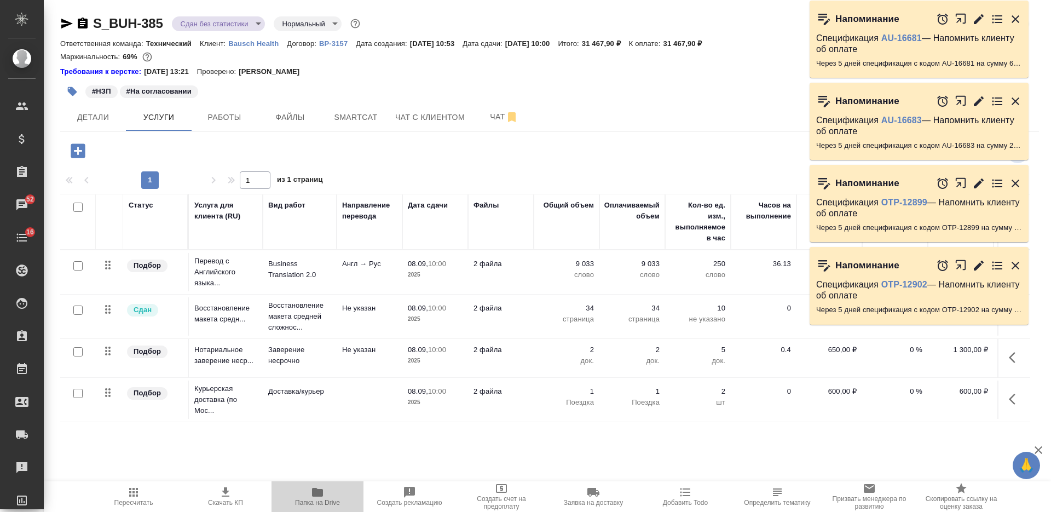
click at [315, 489] on icon "button" at bounding box center [317, 492] width 11 height 9
click at [72, 96] on icon "button" at bounding box center [72, 91] width 11 height 11
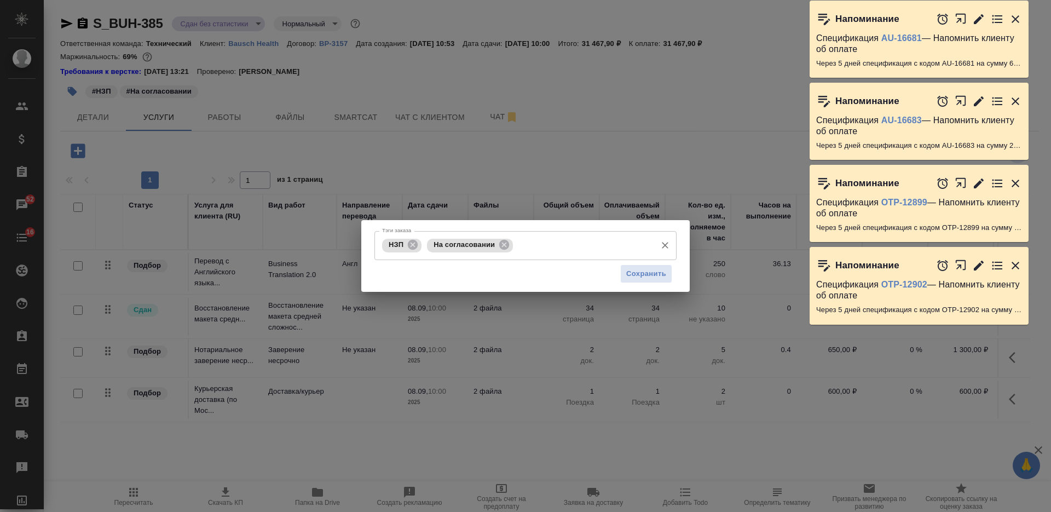
click at [496, 243] on span "На согласовании" at bounding box center [464, 244] width 74 height 8
click at [502, 246] on icon at bounding box center [504, 245] width 10 height 10
click at [505, 246] on input "Тэги заказа" at bounding box center [537, 245] width 227 height 19
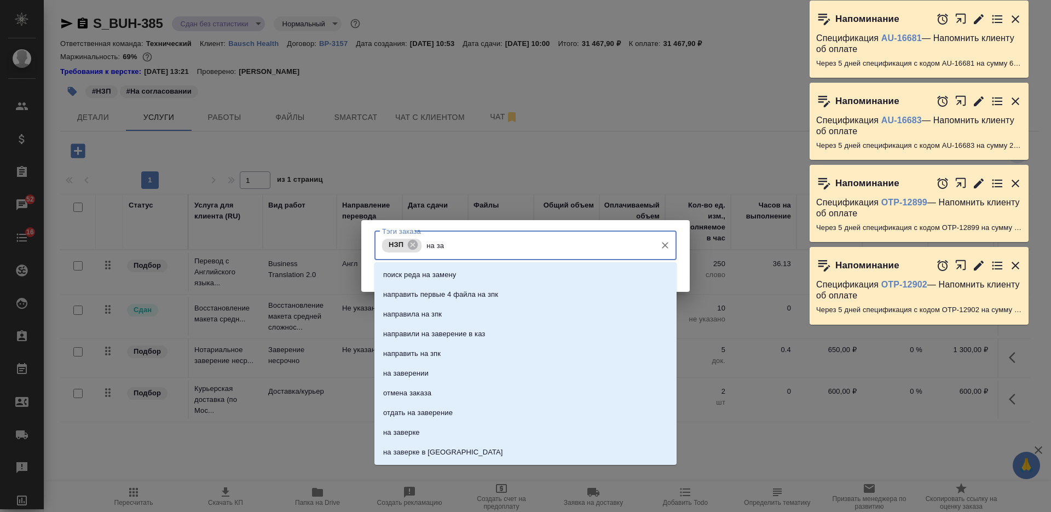
type input "на зав"
click at [504, 288] on li "на заверении" at bounding box center [525, 295] width 302 height 20
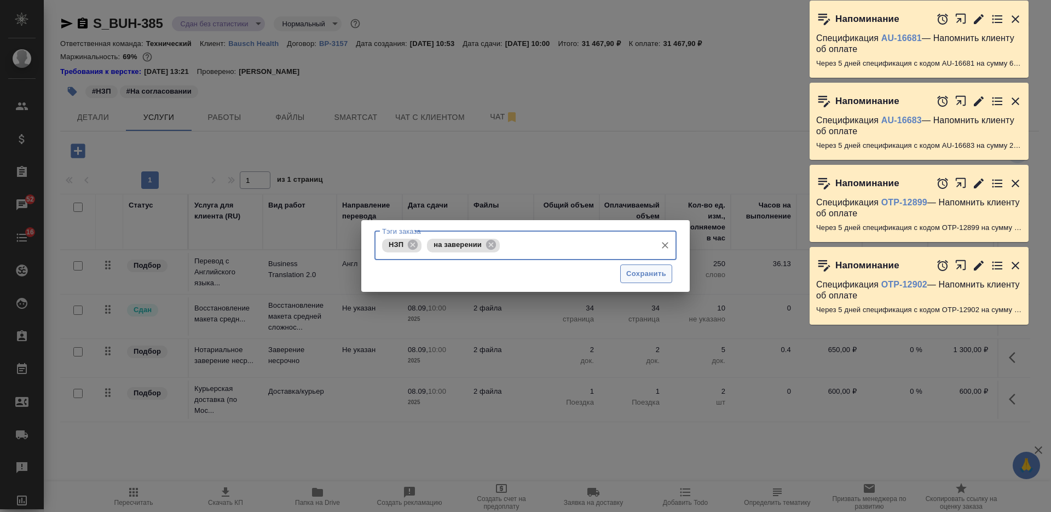
click at [628, 271] on span "Сохранить" at bounding box center [646, 274] width 40 height 13
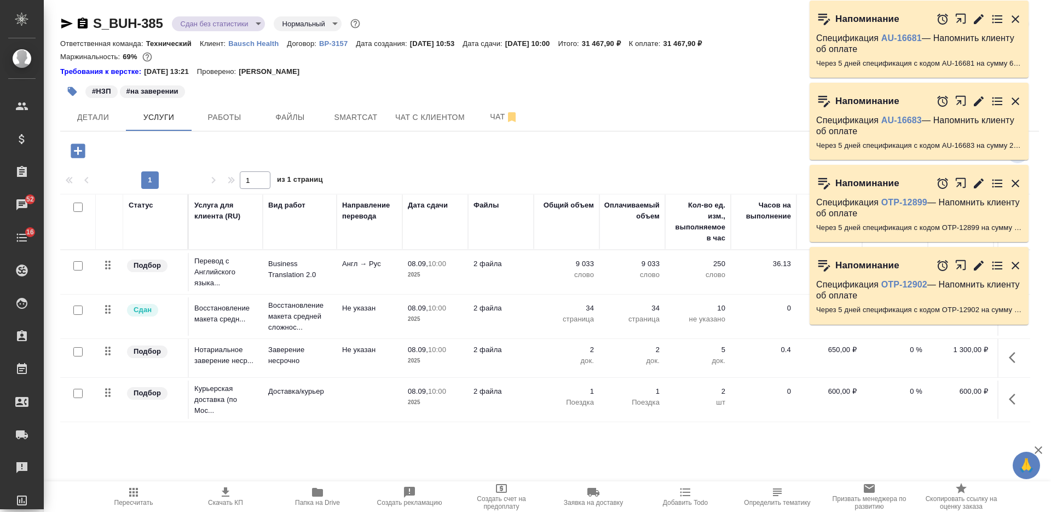
click at [86, 19] on icon "button" at bounding box center [83, 23] width 10 height 11
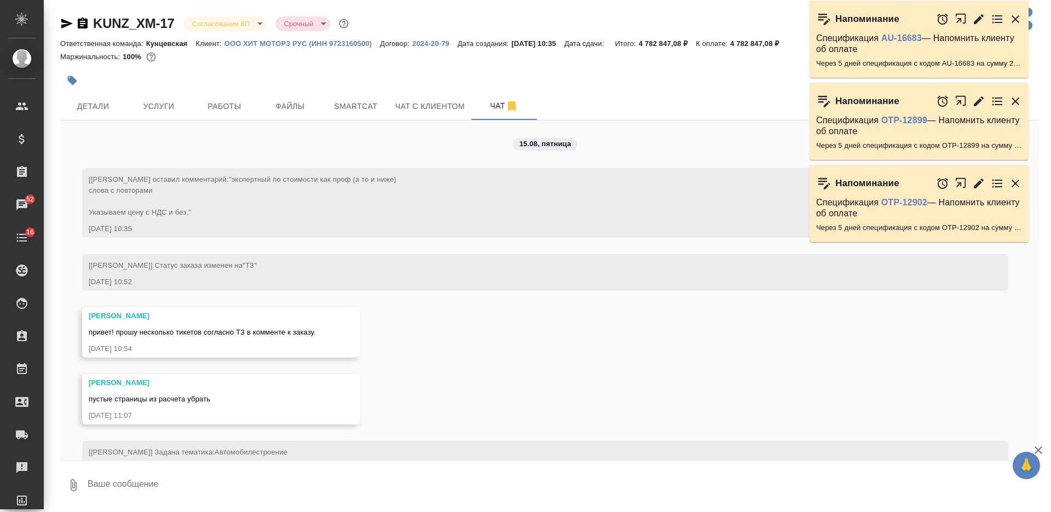
scroll to position [7965, 0]
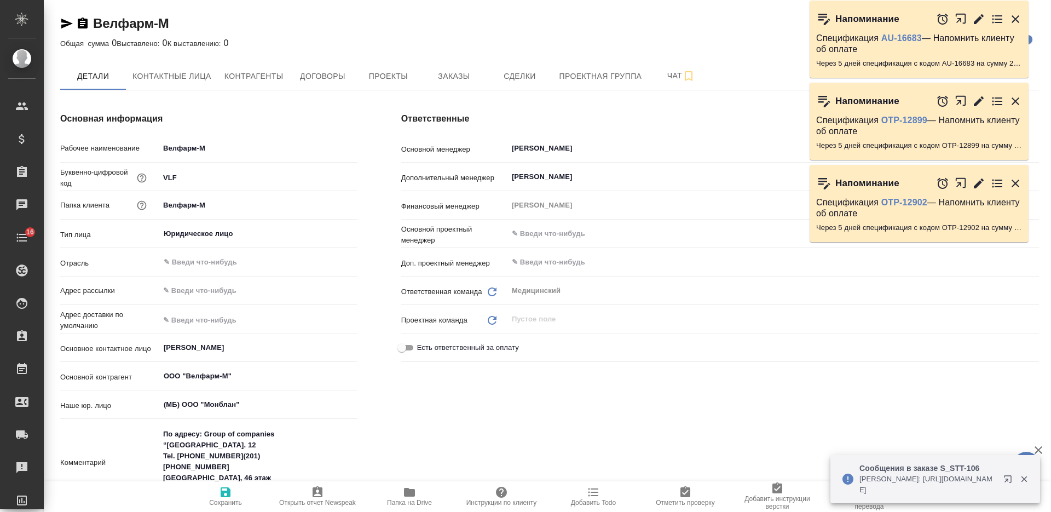
type textarea "x"
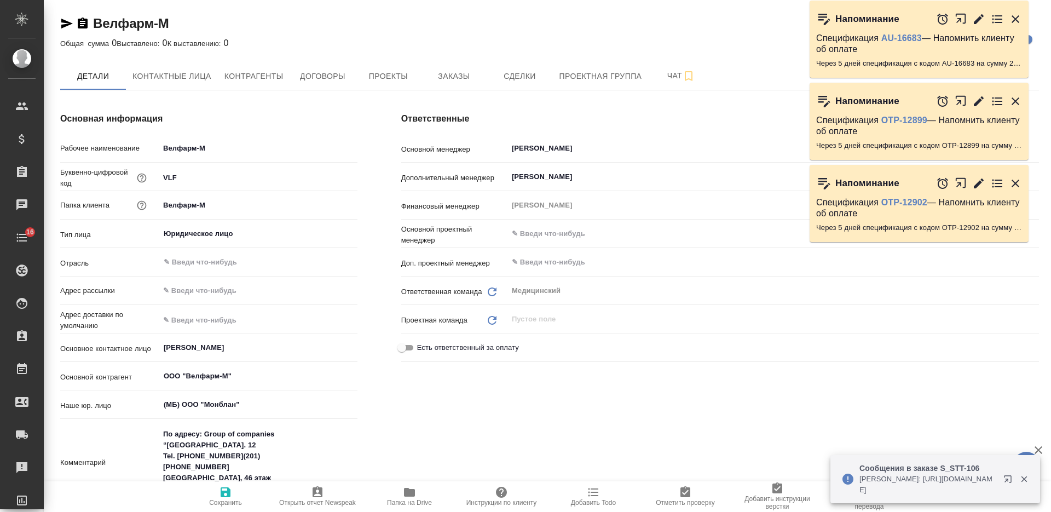
type textarea "x"
click at [445, 73] on span "Заказы" at bounding box center [453, 77] width 53 height 14
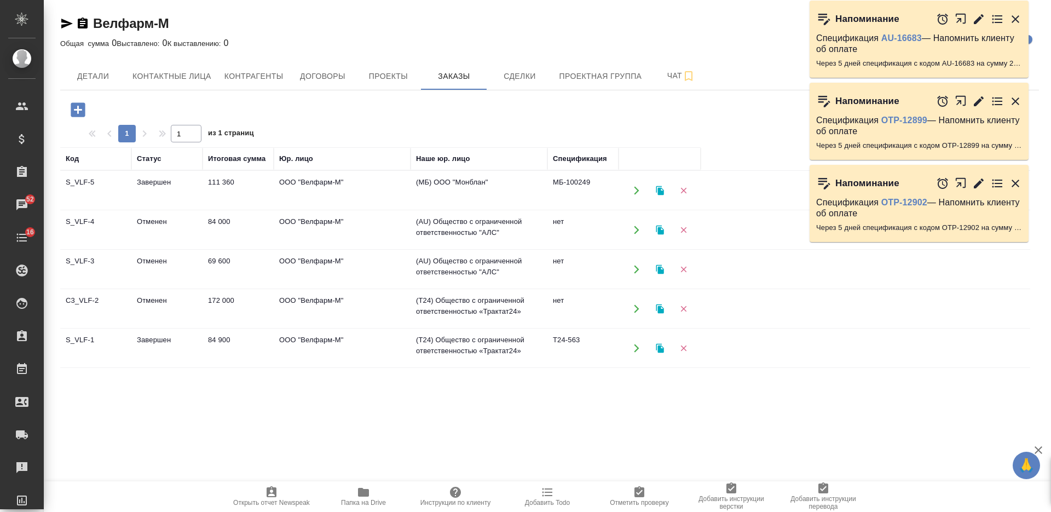
click at [338, 190] on td "ООО "Велфарм-М"" at bounding box center [342, 190] width 137 height 38
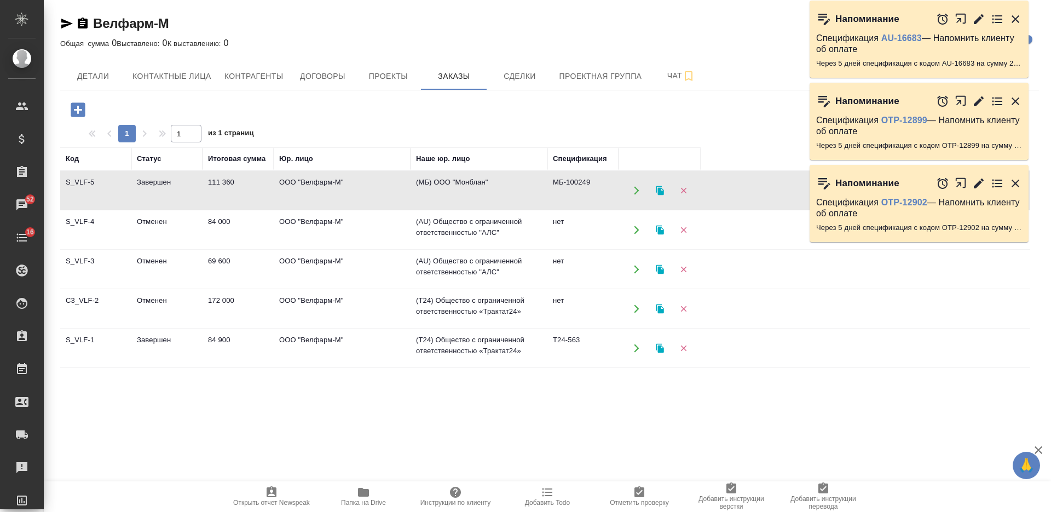
click at [75, 116] on icon "button" at bounding box center [78, 109] width 14 height 14
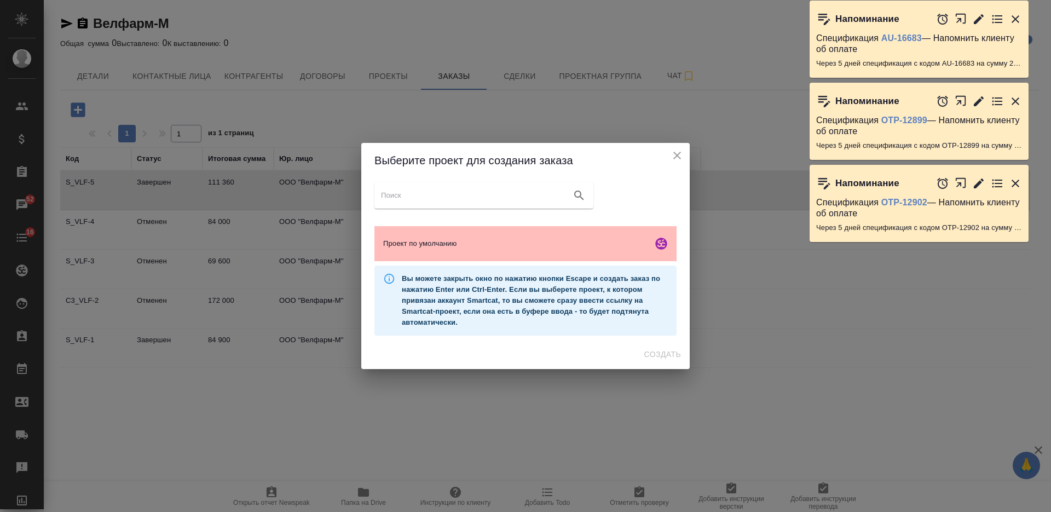
click at [492, 256] on div "Проект по умолчанию" at bounding box center [525, 243] width 302 height 35
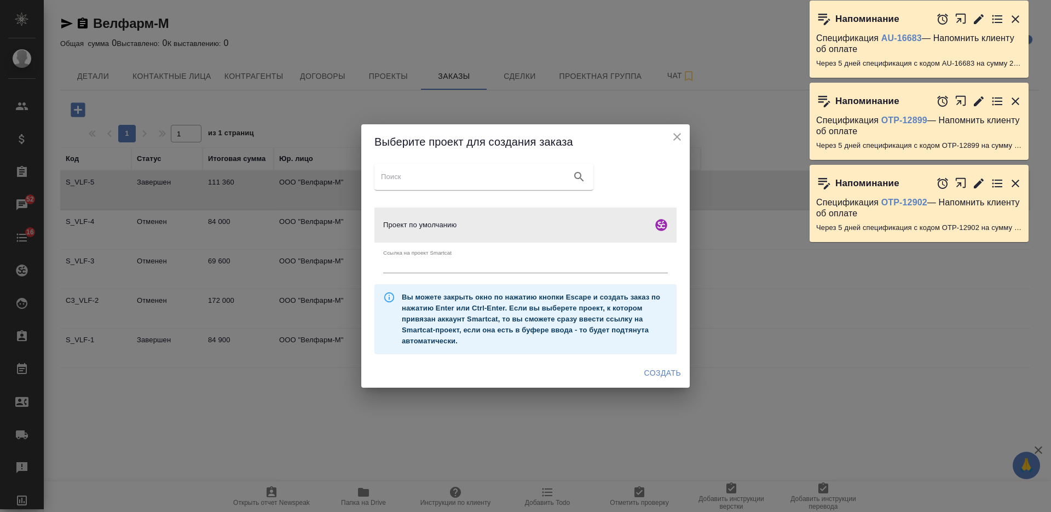
click at [658, 374] on span "Создать" at bounding box center [662, 373] width 37 height 14
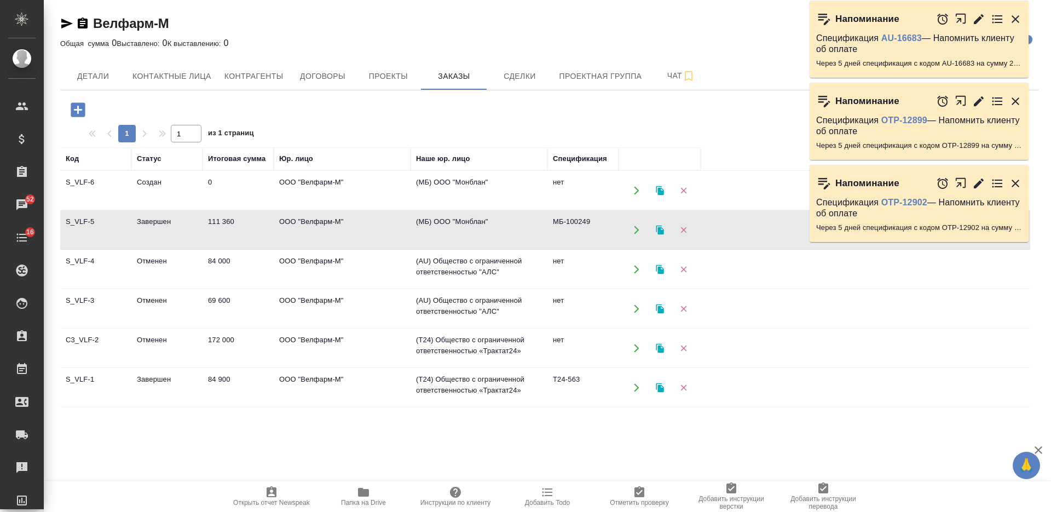
click at [384, 218] on td "ООО "Велфарм-М"" at bounding box center [342, 230] width 137 height 38
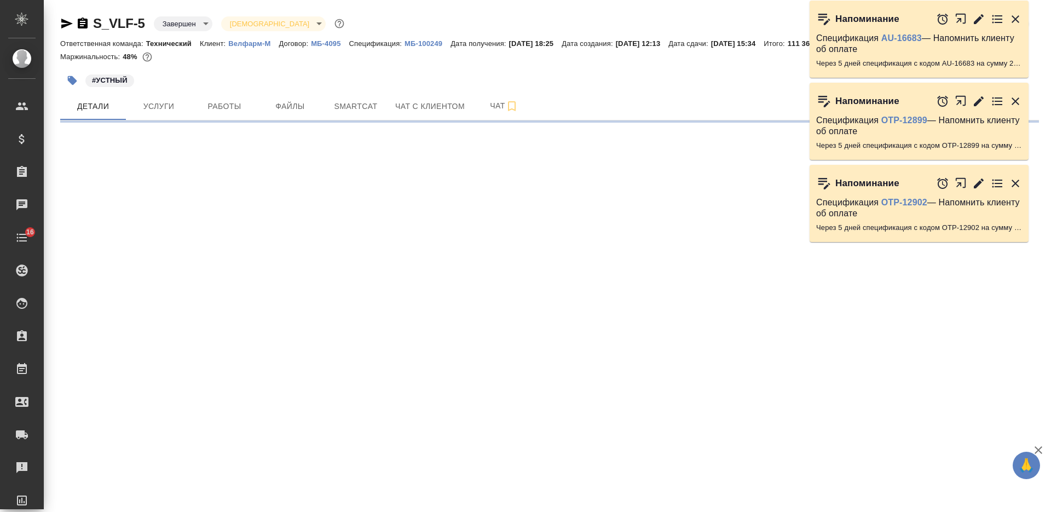
select select "RU"
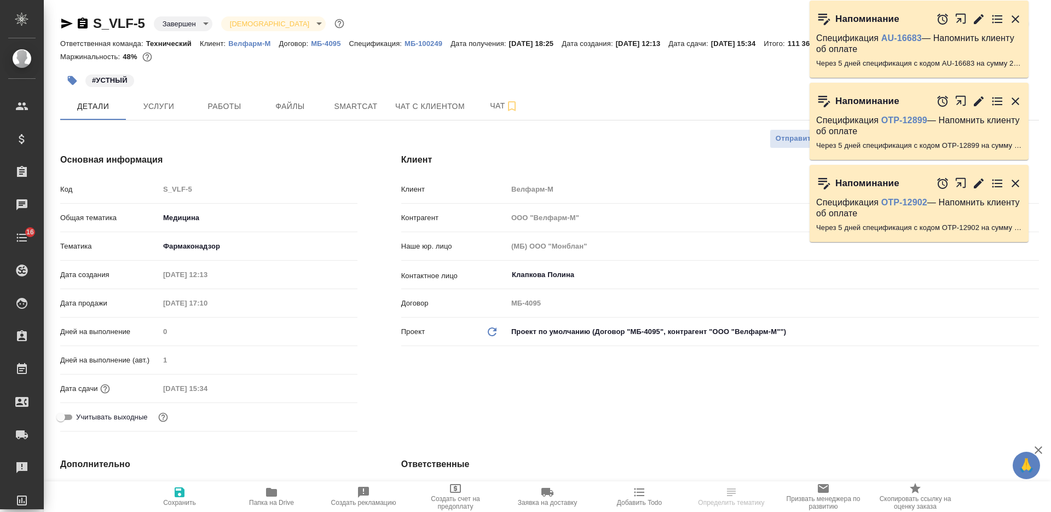
type textarea "x"
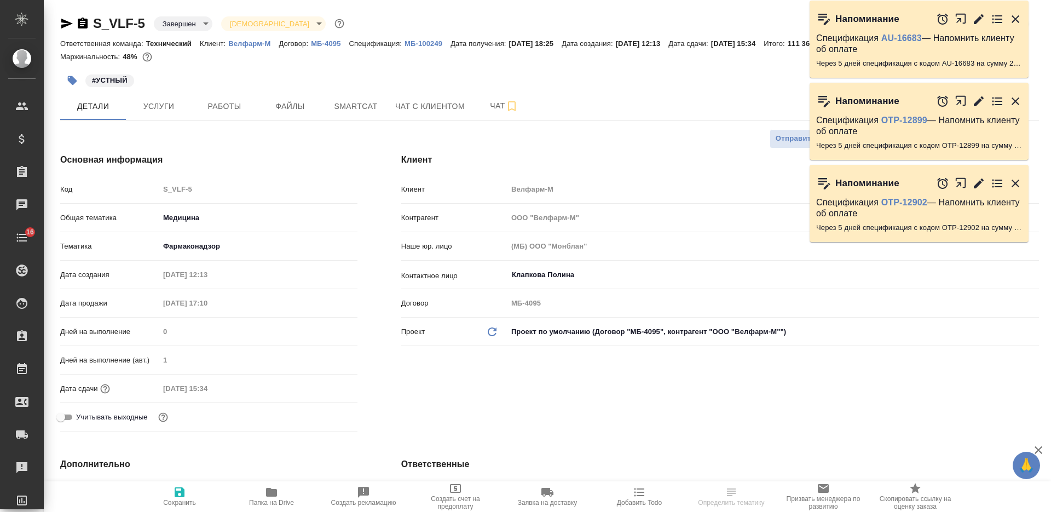
type textarea "x"
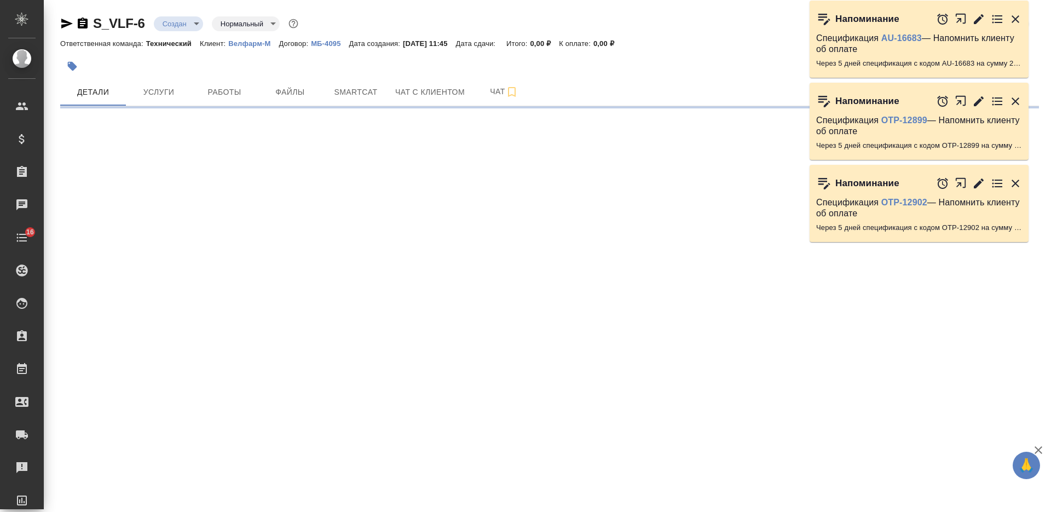
select select "RU"
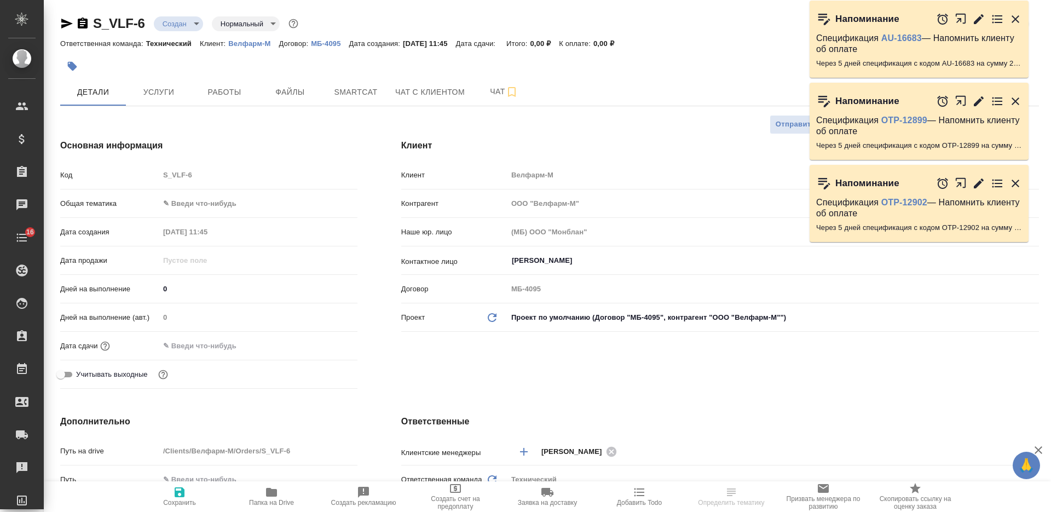
type textarea "x"
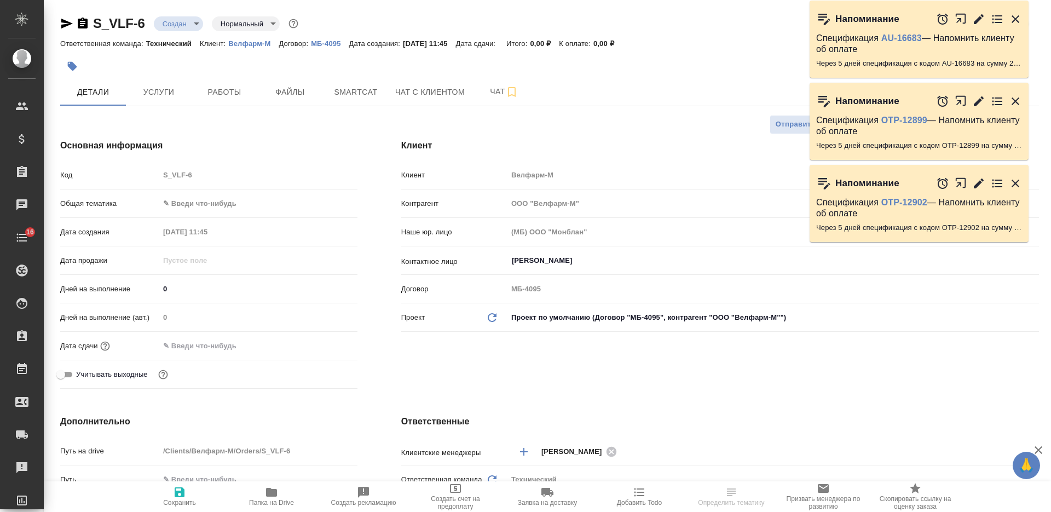
type textarea "x"
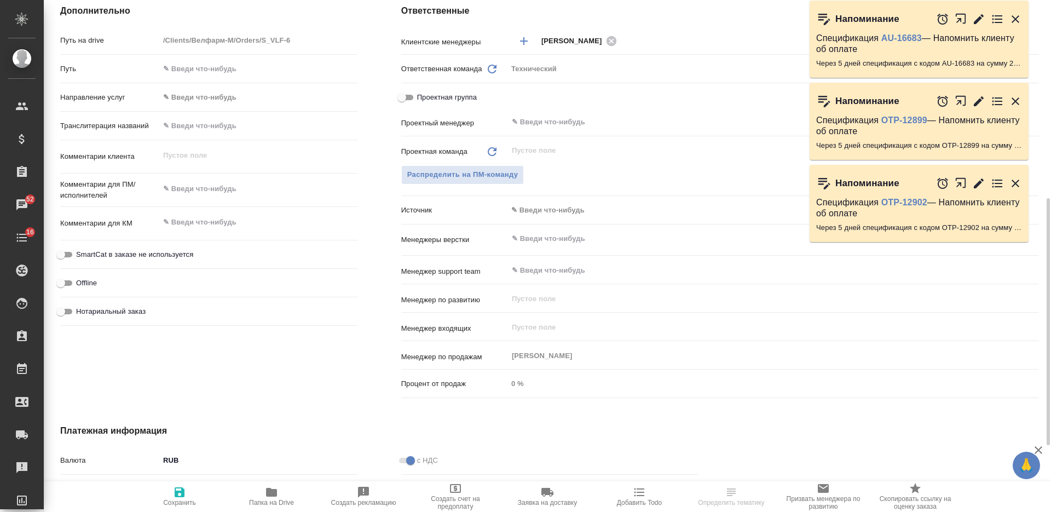
scroll to position [274, 0]
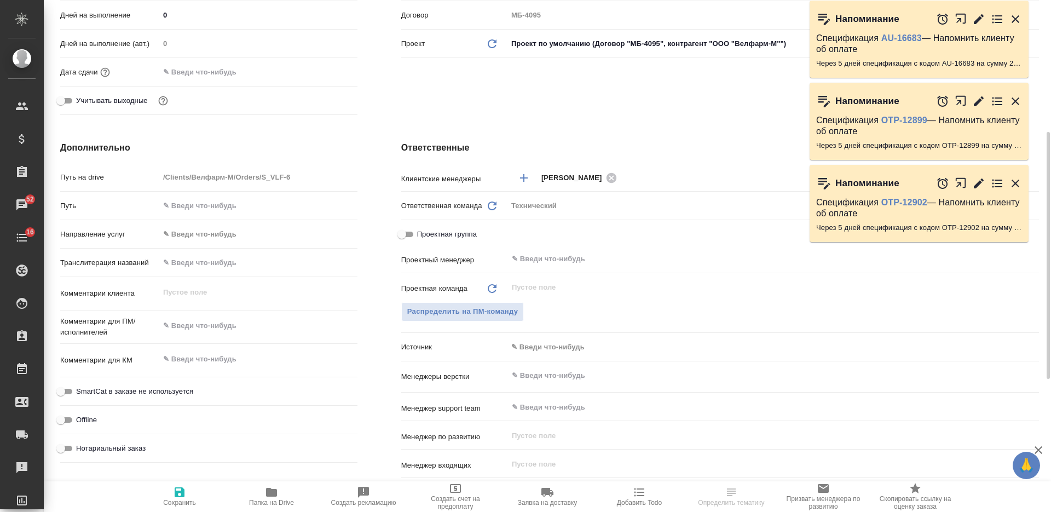
type textarea "x"
select select "RU"
type textarea "x"
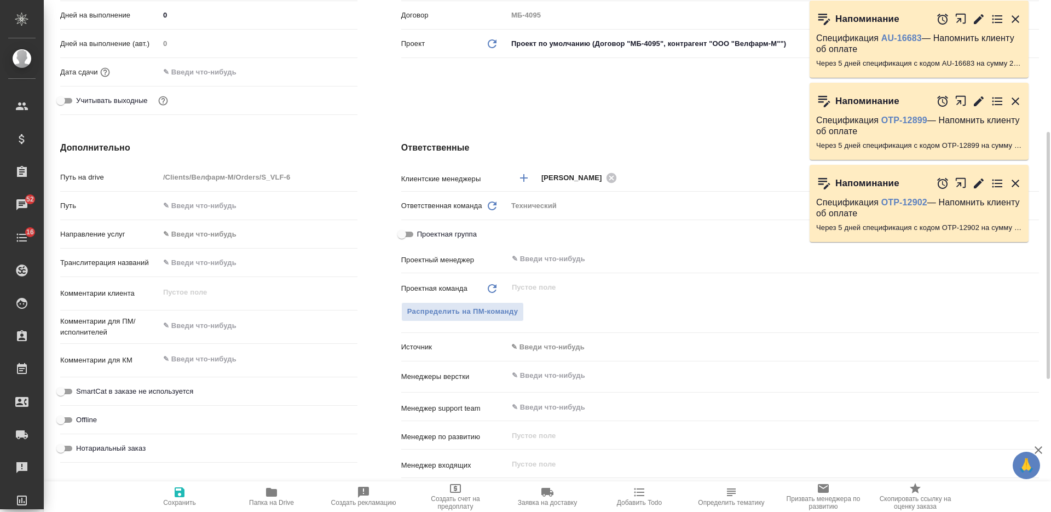
type textarea "x"
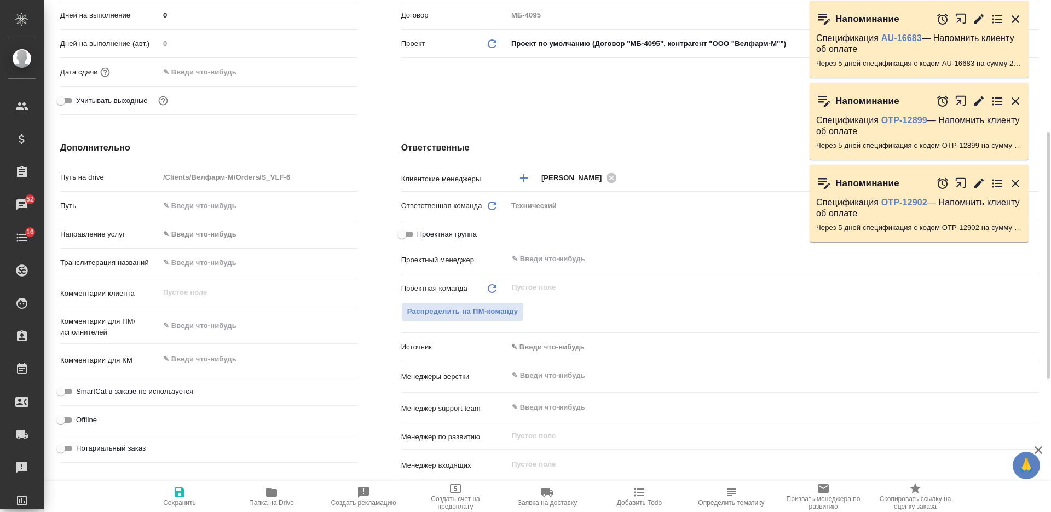
scroll to position [68, 0]
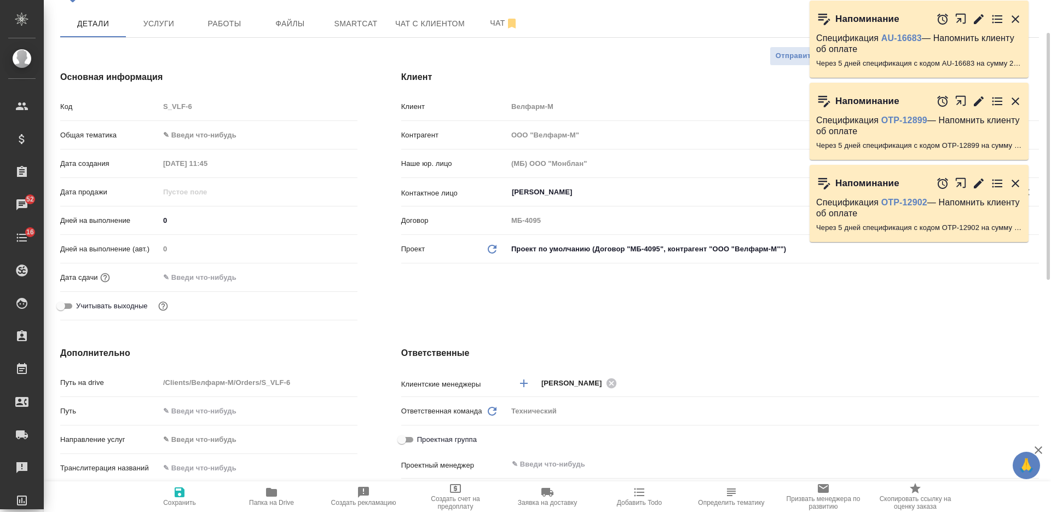
click at [574, 190] on input "Ратникова Екатерина" at bounding box center [755, 192] width 488 height 13
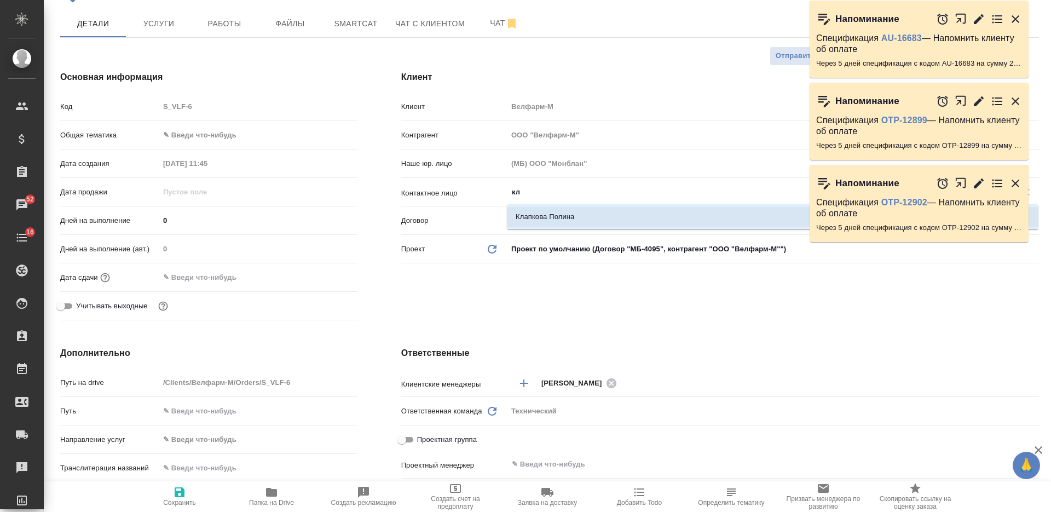
click at [559, 213] on li "Клапкова Полина" at bounding box center [772, 217] width 531 height 20
type input "Клапкова Полина"
type textarea "x"
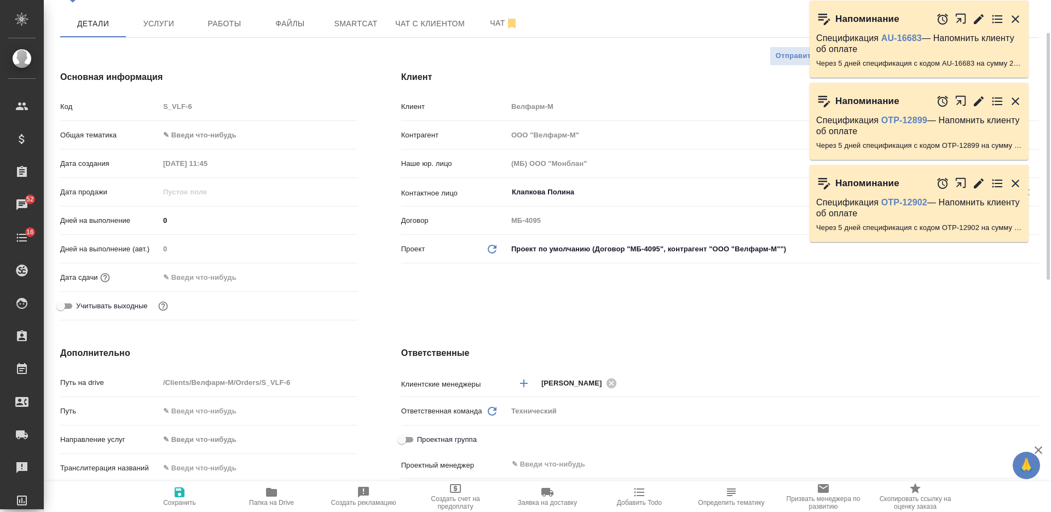
type input "Клапкова Полина"
drag, startPoint x: 195, startPoint y: 497, endPoint x: 210, endPoint y: 494, distance: 14.6
click at [195, 498] on span "Сохранить" at bounding box center [179, 495] width 79 height 21
type textarea "x"
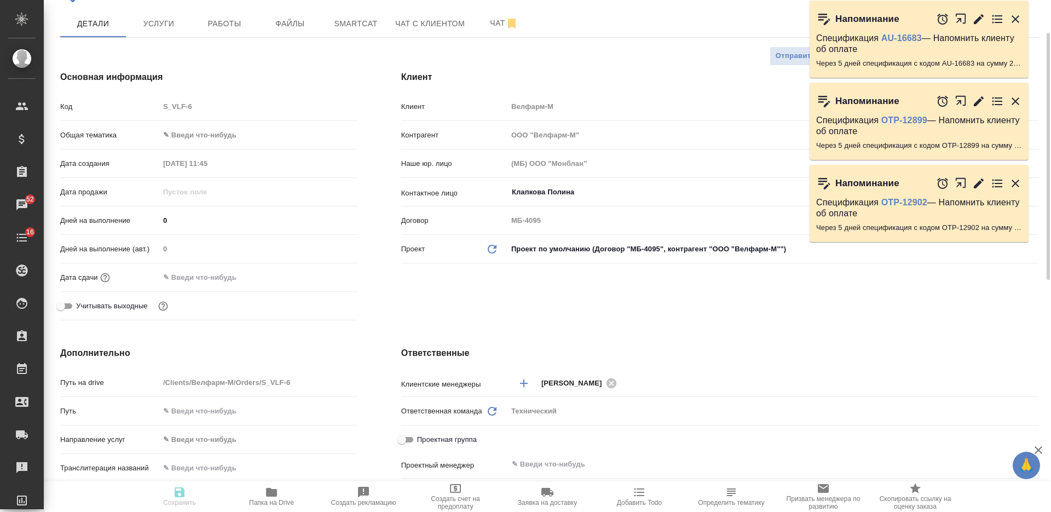
type textarea "x"
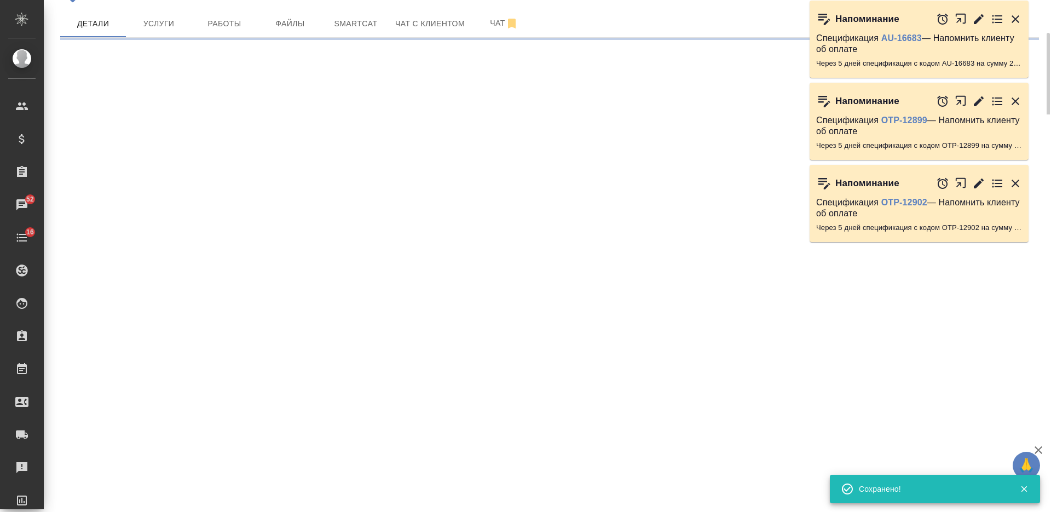
type input "holyTrinity"
select select "RU"
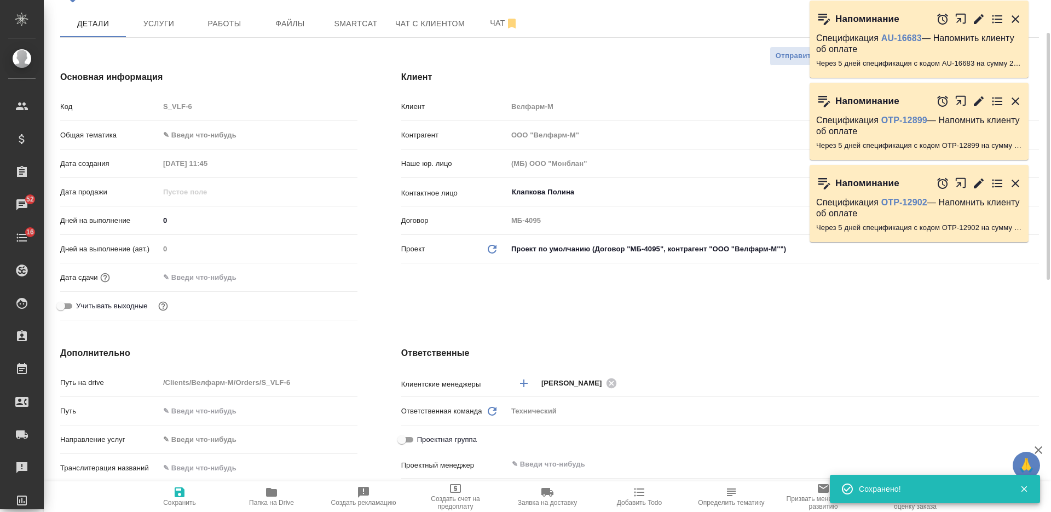
type textarea "x"
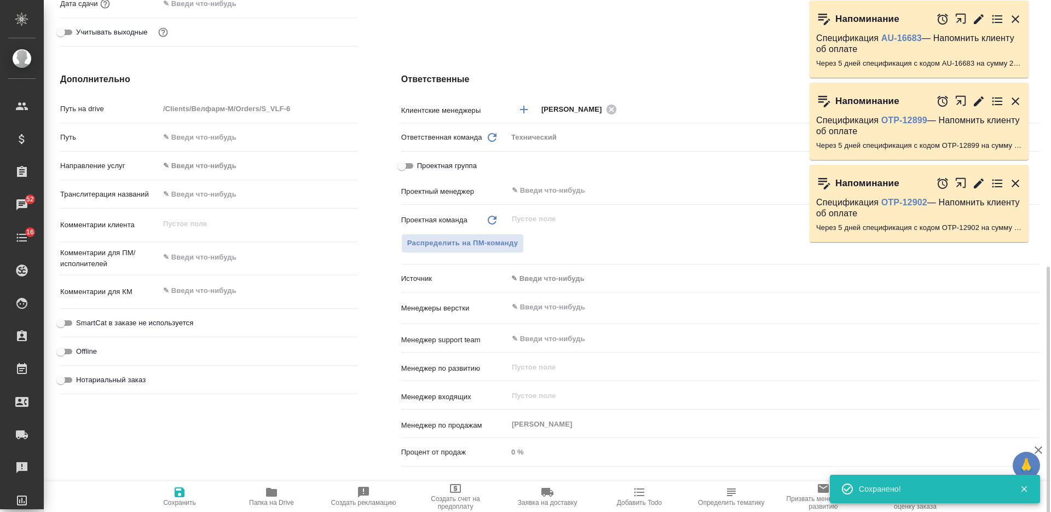
scroll to position [411, 0]
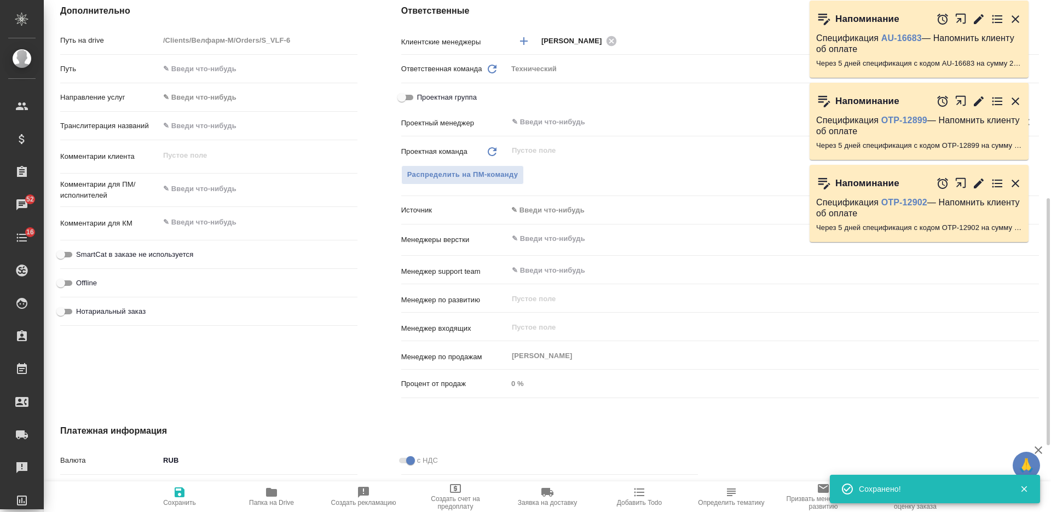
click at [552, 126] on input "text" at bounding box center [755, 121] width 488 height 13
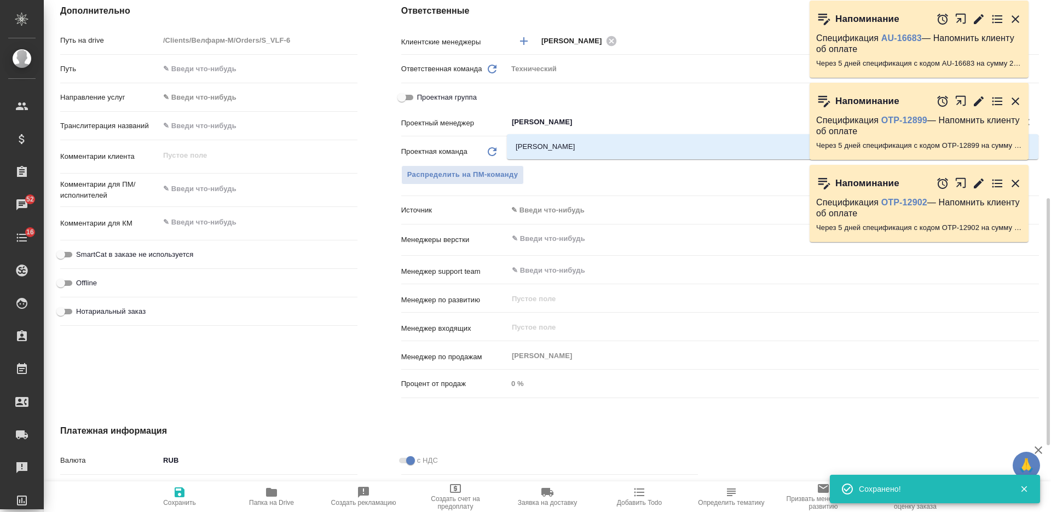
type input "федотова"
click at [558, 152] on li "Федотова Ирина" at bounding box center [772, 147] width 531 height 20
type textarea "x"
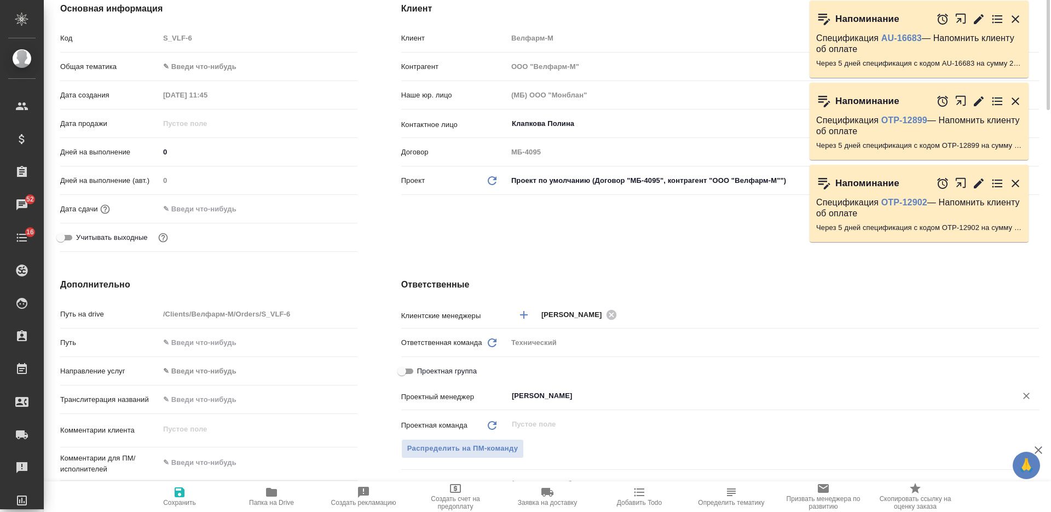
scroll to position [0, 0]
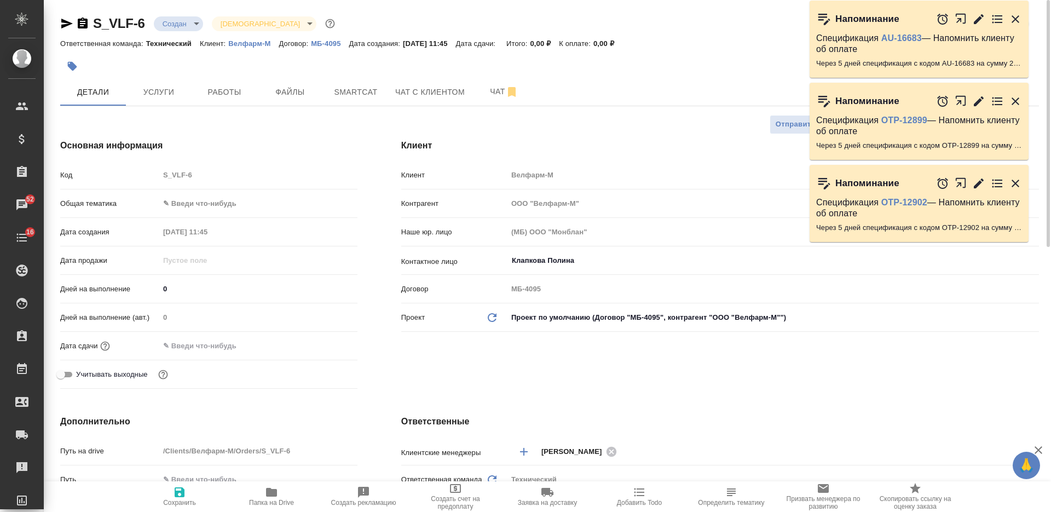
type input "Федотова Ирина"
click at [78, 57] on button "button" at bounding box center [72, 66] width 24 height 24
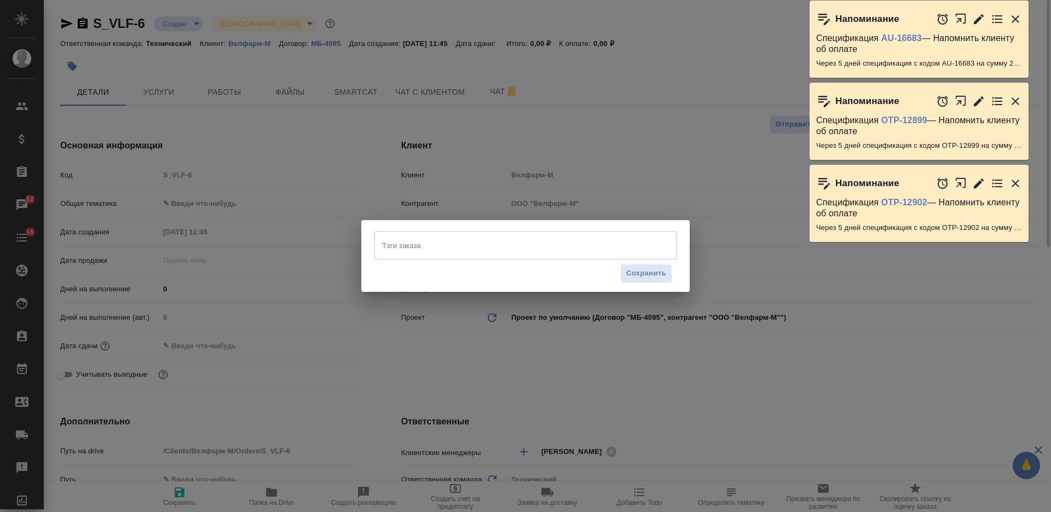
click at [79, 63] on div "Тэги заказа Тэги заказа Сохранить" at bounding box center [525, 256] width 1051 height 512
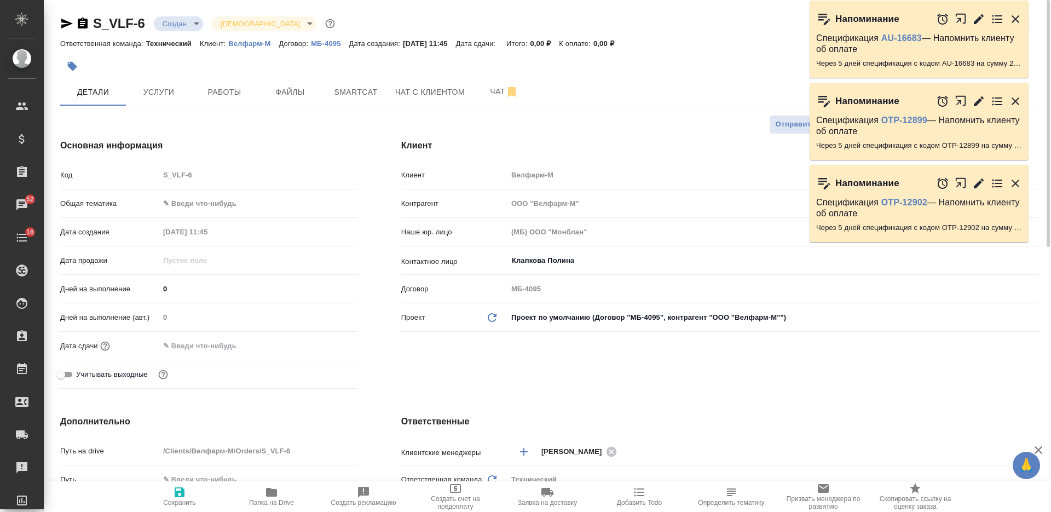
click at [67, 73] on button "button" at bounding box center [72, 66] width 24 height 24
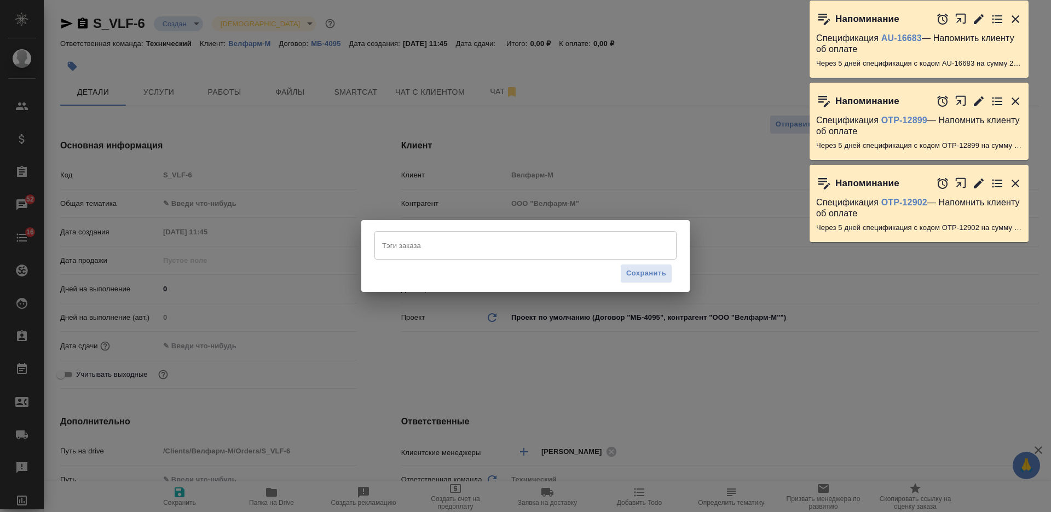
click at [426, 241] on input "Тэги заказа" at bounding box center [514, 245] width 271 height 19
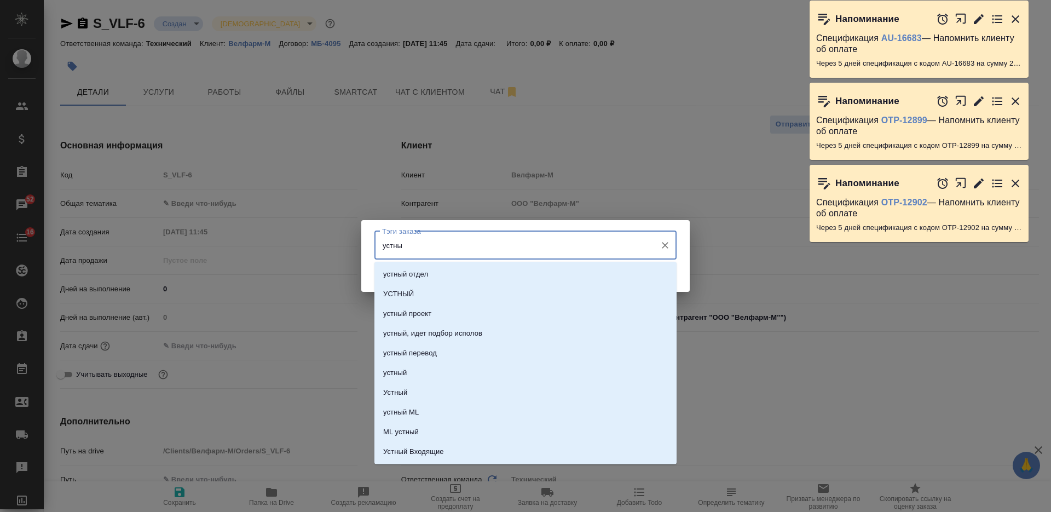
type input "устный"
click at [464, 289] on li "УСТНЫЙ" at bounding box center [525, 294] width 302 height 20
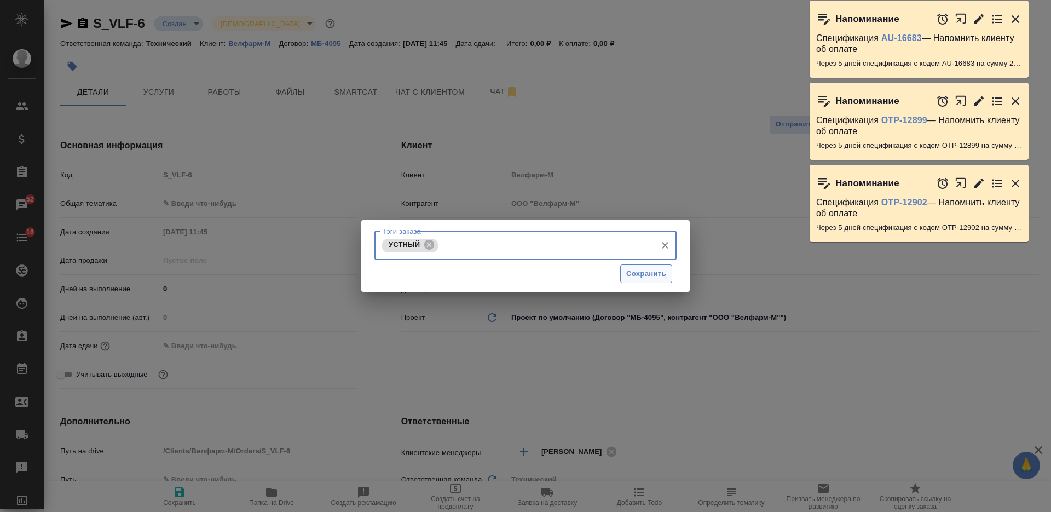
click at [638, 279] on span "Сохранить" at bounding box center [646, 274] width 40 height 13
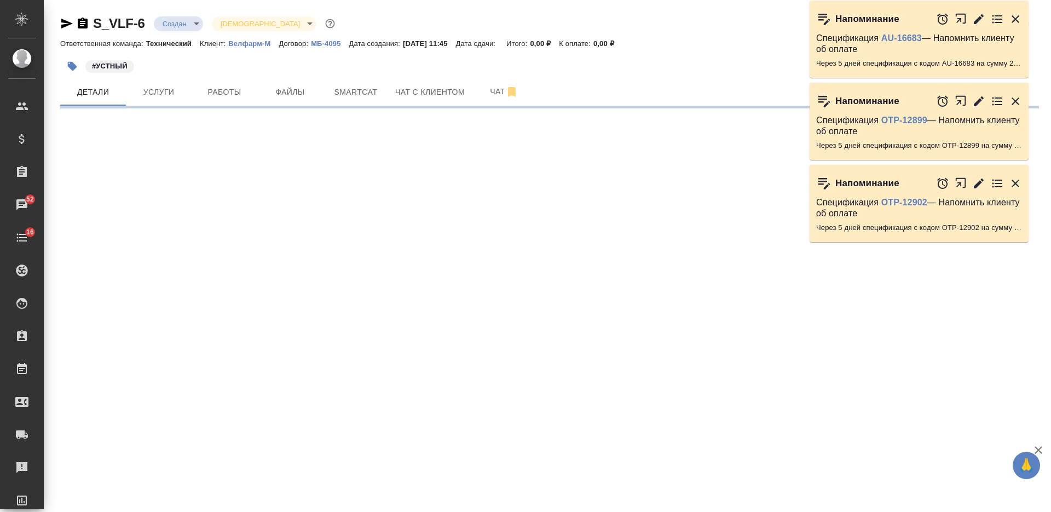
select select "RU"
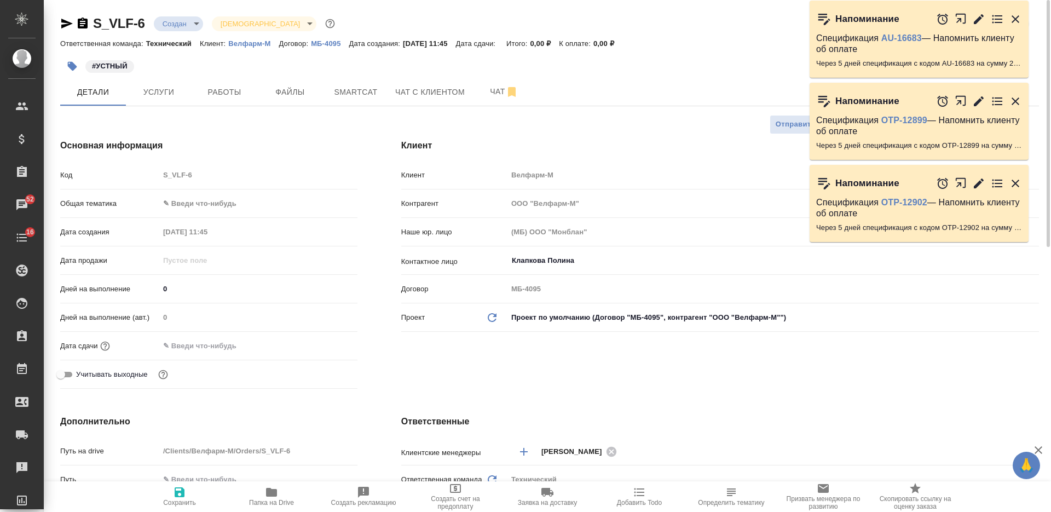
type textarea "x"
click at [169, 493] on span "Сохранить" at bounding box center [179, 495] width 79 height 21
type textarea "x"
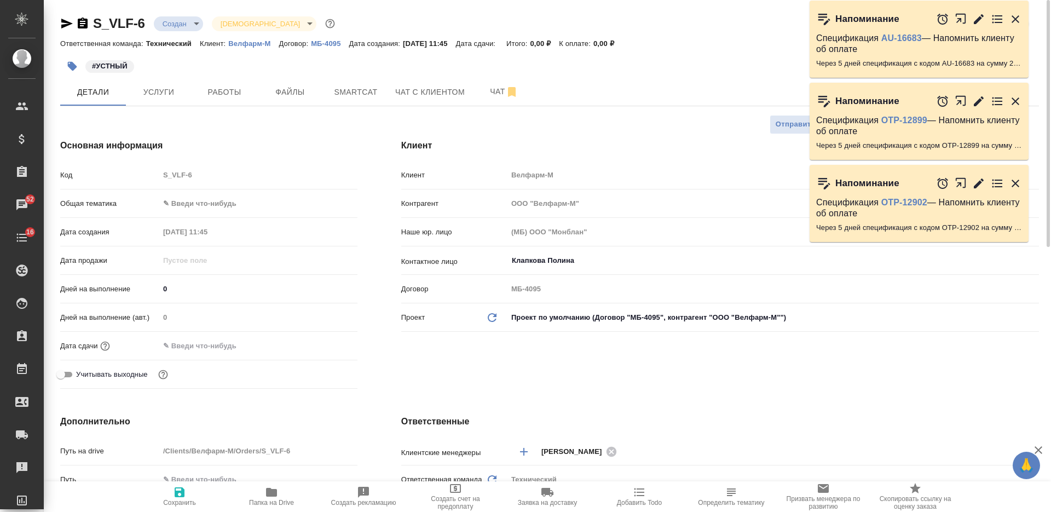
type textarea "x"
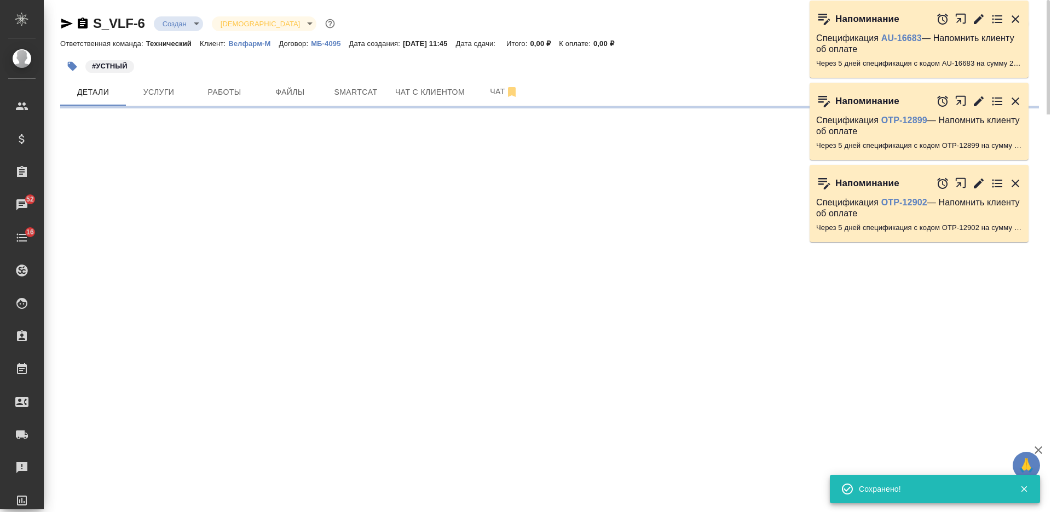
select select "RU"
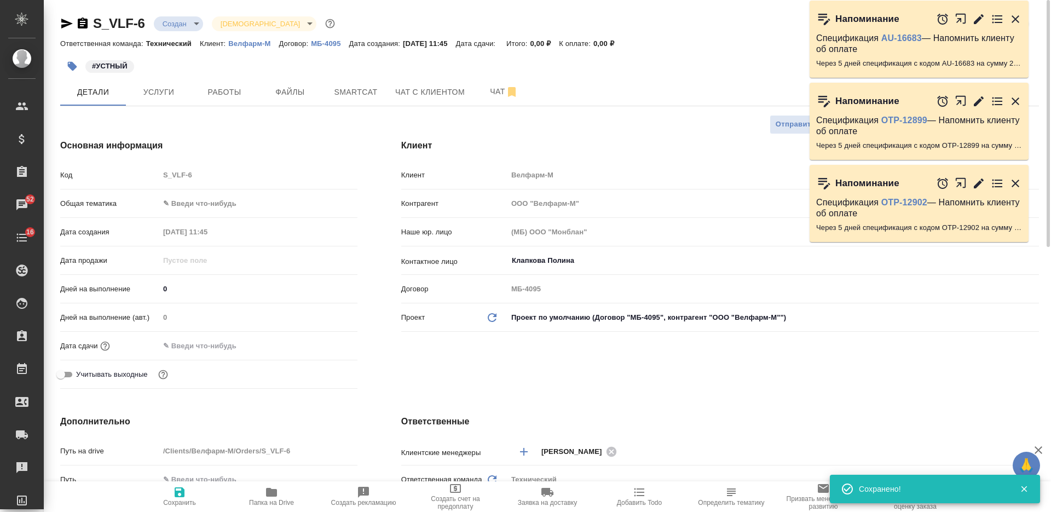
type textarea "x"
click at [499, 102] on button "Чат" at bounding box center [504, 91] width 66 height 27
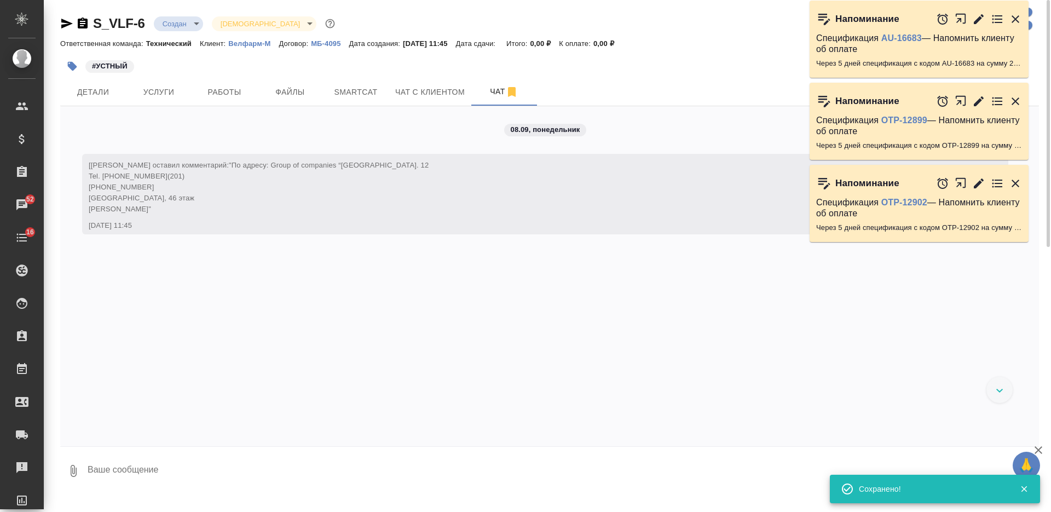
click at [356, 465] on textarea at bounding box center [562, 470] width 952 height 37
paste textarea "Запрос от клиента: 1. Переводчик с испанского, 17 сентября 2. С 10:00 до 15:30.…"
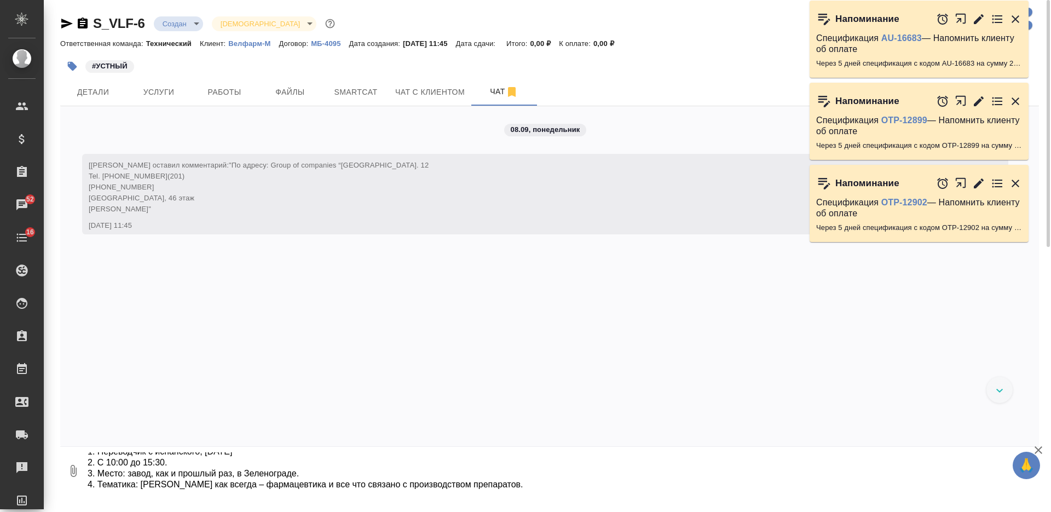
type textarea "Запрос от клиента: 1. Переводчик с испанского, 17 сентября 2. С 10:00 до 15:30.…"
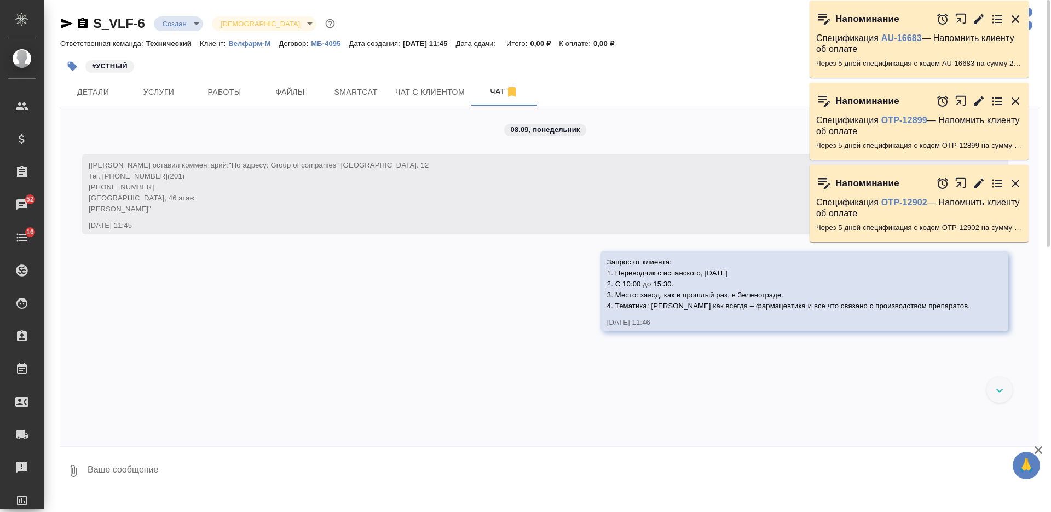
paste textarea "Супер переводчик не нужен, тут не gmp инспекция. У нас прошлый раз был испански…"
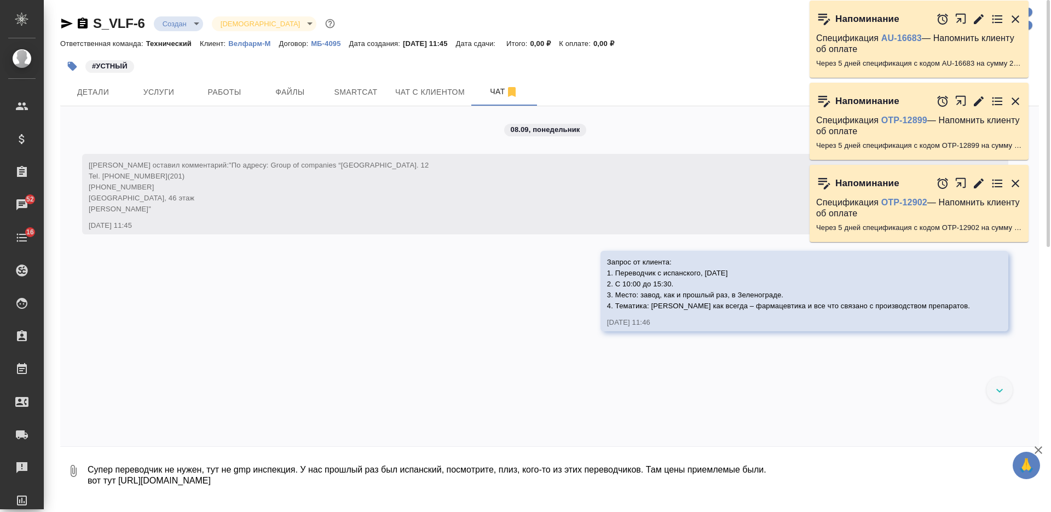
type textarea "Супер переводчик не нужен, тут не gmp инспекция. У нас прошлый раз был испански…"
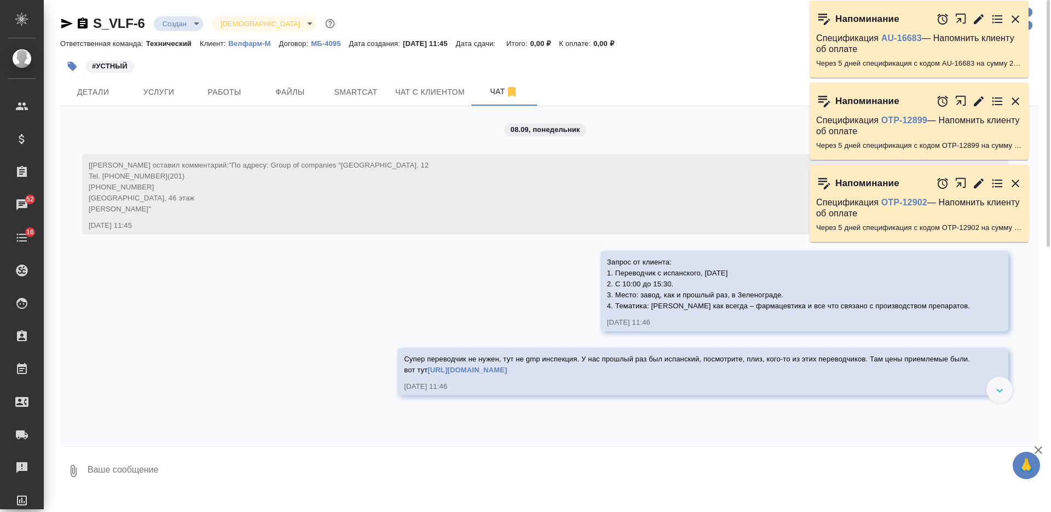
paste textarea "там не аудит, видимо гости опять. Но опыту прошлого заказа, тоже гости приезжал…"
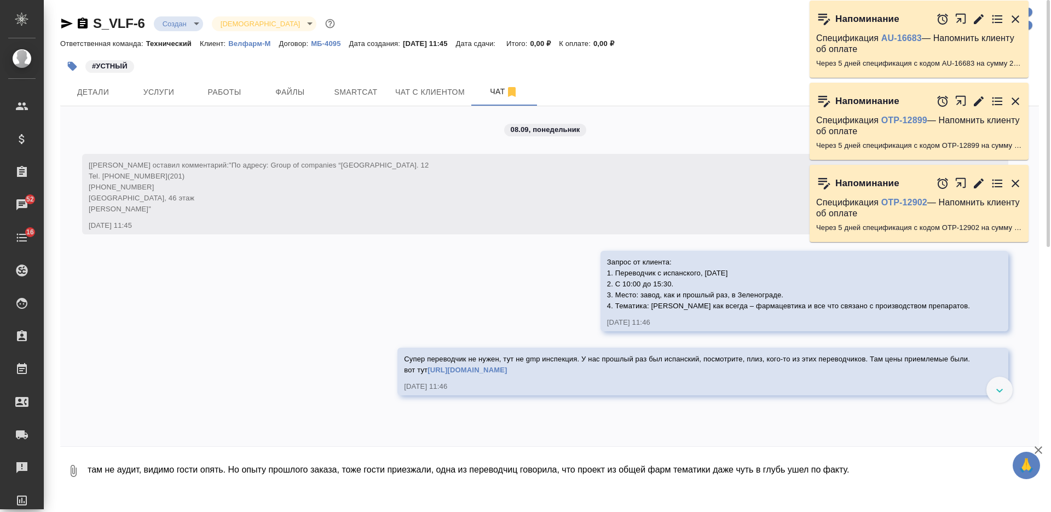
type textarea "там не аудит, видимо гости опять. Но опыту прошлого заказа, тоже гости приезжал…"
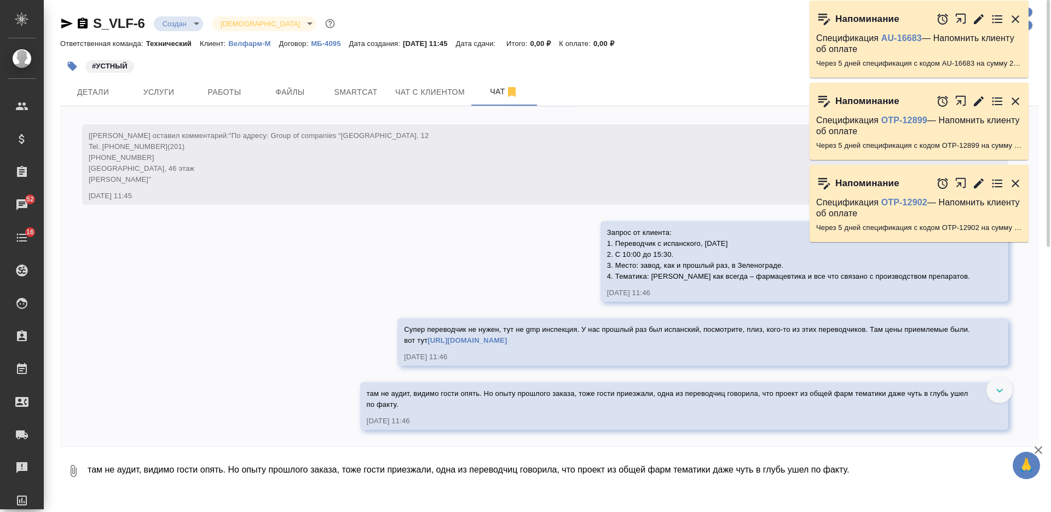
scroll to position [41, 0]
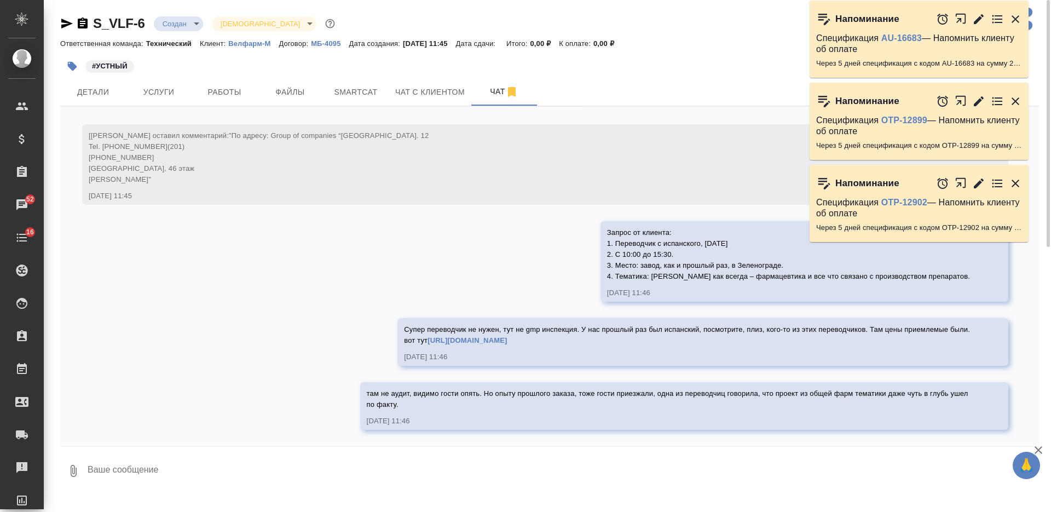
click at [297, 470] on textarea at bounding box center [562, 470] width 952 height 37
paste textarea "Да, было дело, фуршет был заказан для гостей и перков в него не включили, вот т…"
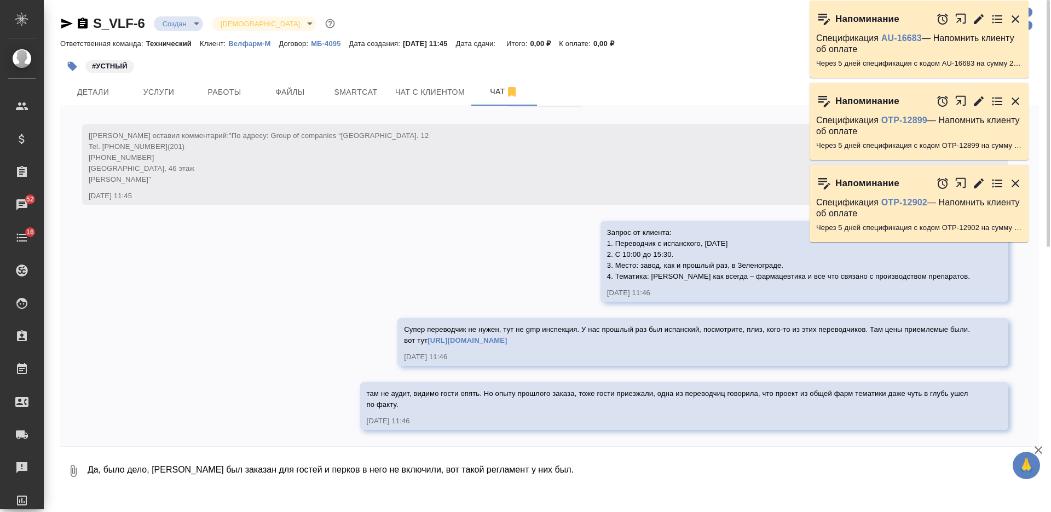
type textarea "Да, было дело, фуршет был заказан для гостей и перков в него не включили, вот т…"
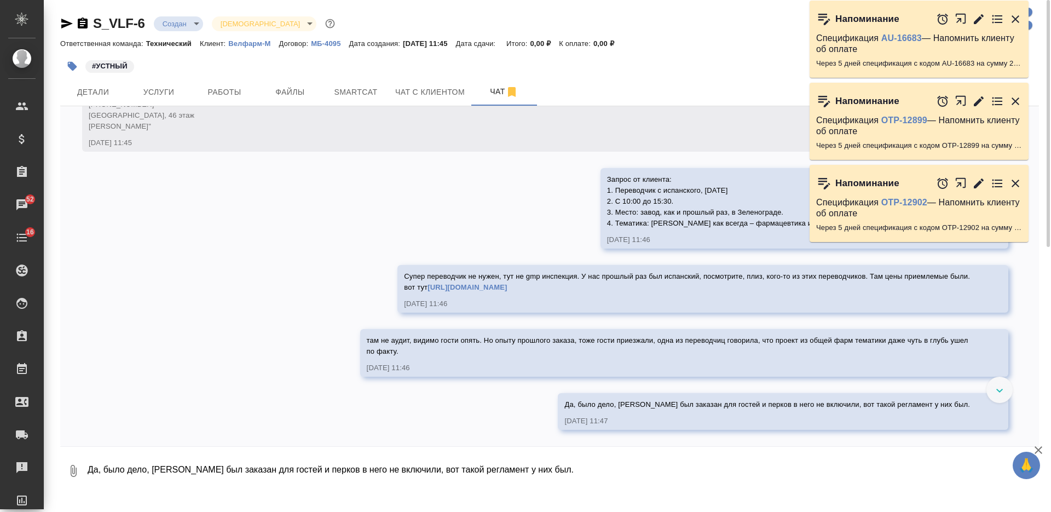
scroll to position [94, 0]
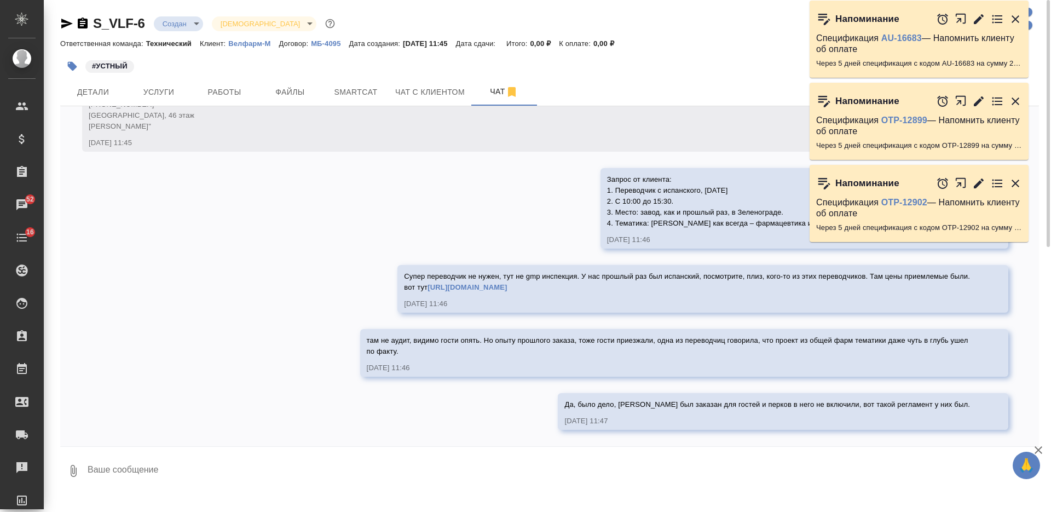
paste textarea "Перевод 1 пер-к (6 часов): 6000 руб*6 = 36 000 руб без ндс Трансфер (2 поездки)…"
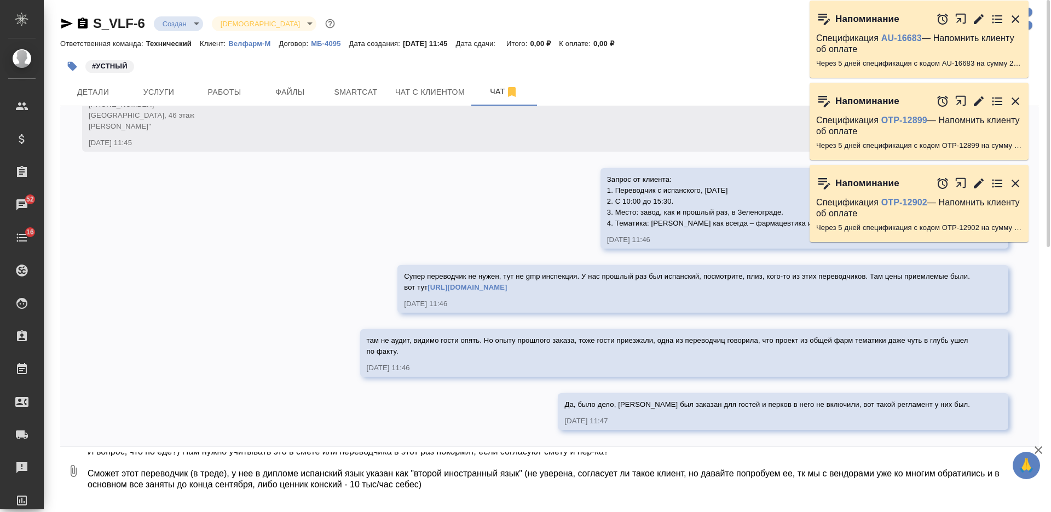
type textarea "Перевод 1 пер-к (6 часов): 6000 руб*6 = 36 000 руб без ндс Трансфер (2 поездки)…"
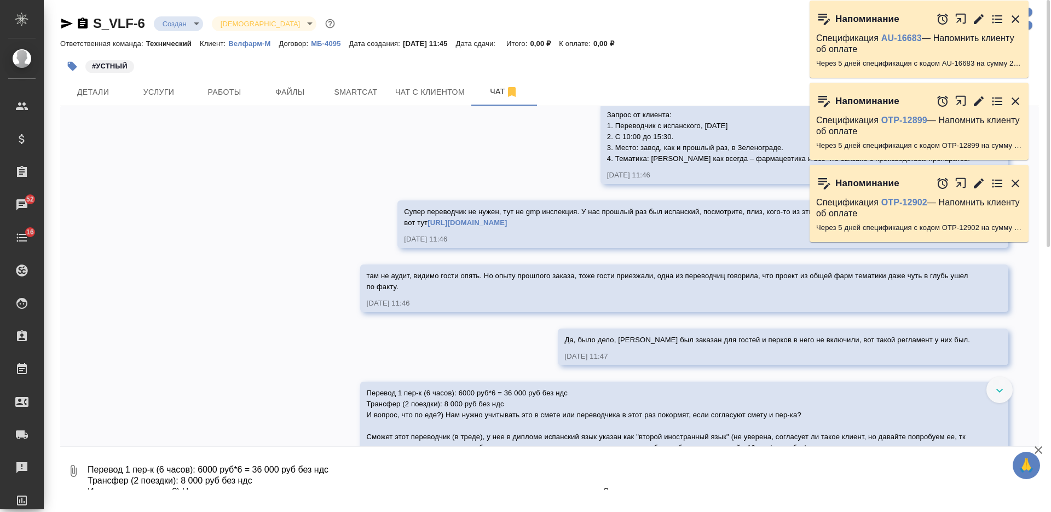
scroll to position [201, 0]
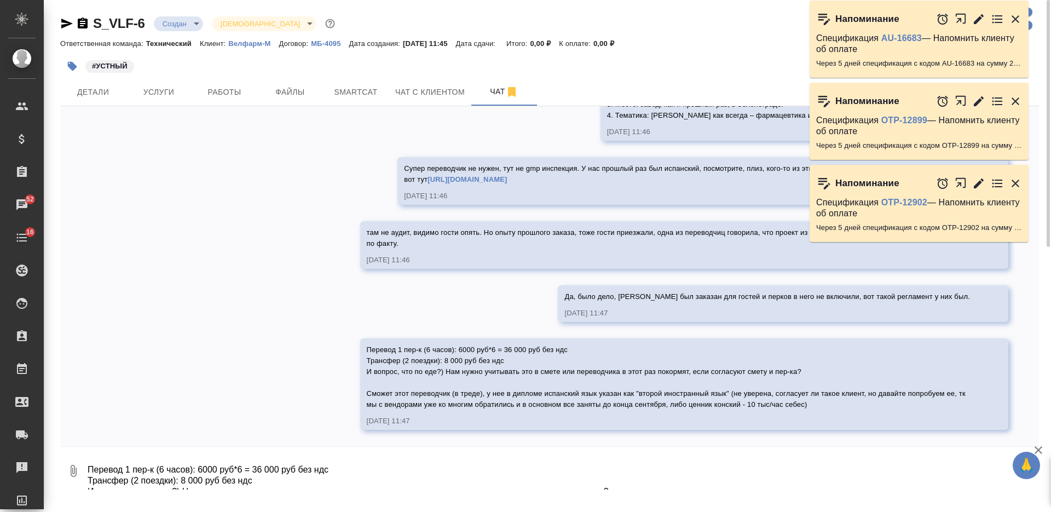
click at [437, 465] on textarea "Перевод 1 пер-к (6 часов): 6000 руб*6 = 36 000 руб без ндс Трансфер (2 поездки)…" at bounding box center [562, 470] width 952 height 37
paste textarea "По стоимости 2 переводчика выходят: Перевод 2 пер-к (6 часов): 6000 руб*6ч*2 пе…"
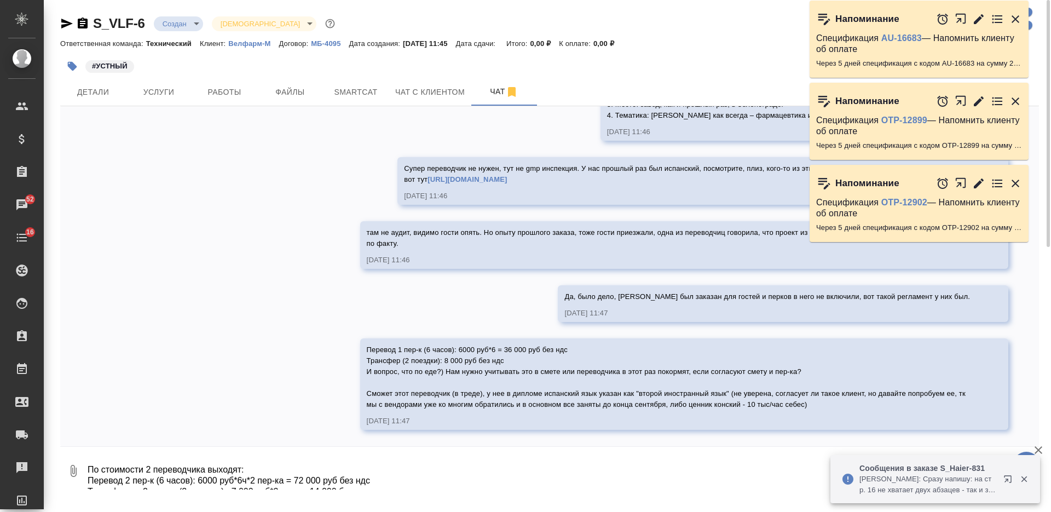
scroll to position [7, 0]
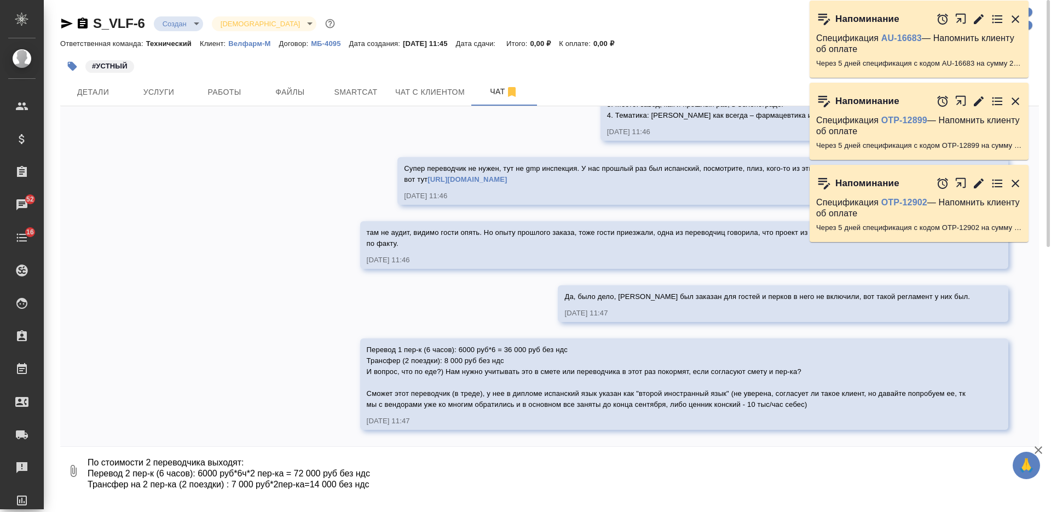
type textarea "По стоимости 2 переводчика выходят: Перевод 2 пер-к (6 часов): 6000 руб*6ч*2 пе…"
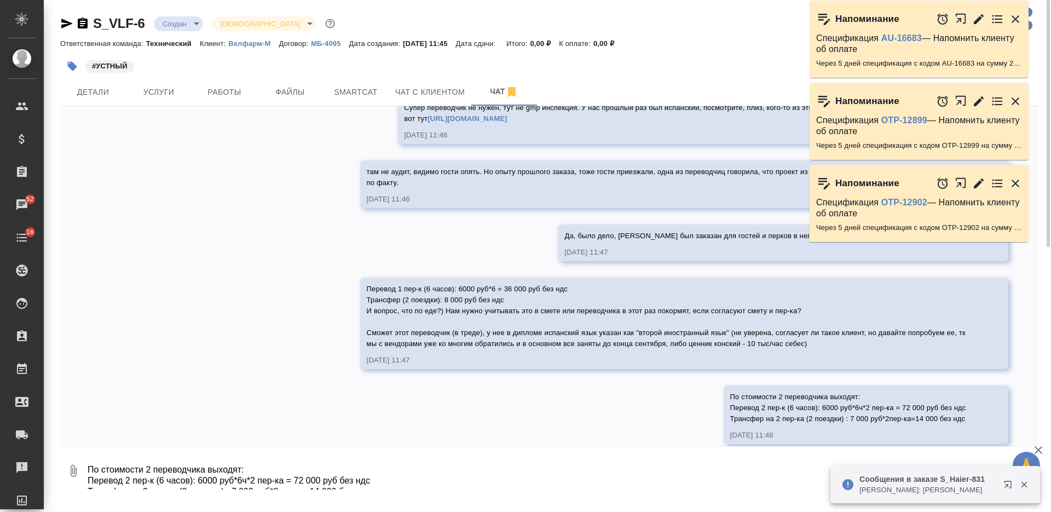
scroll to position [276, 0]
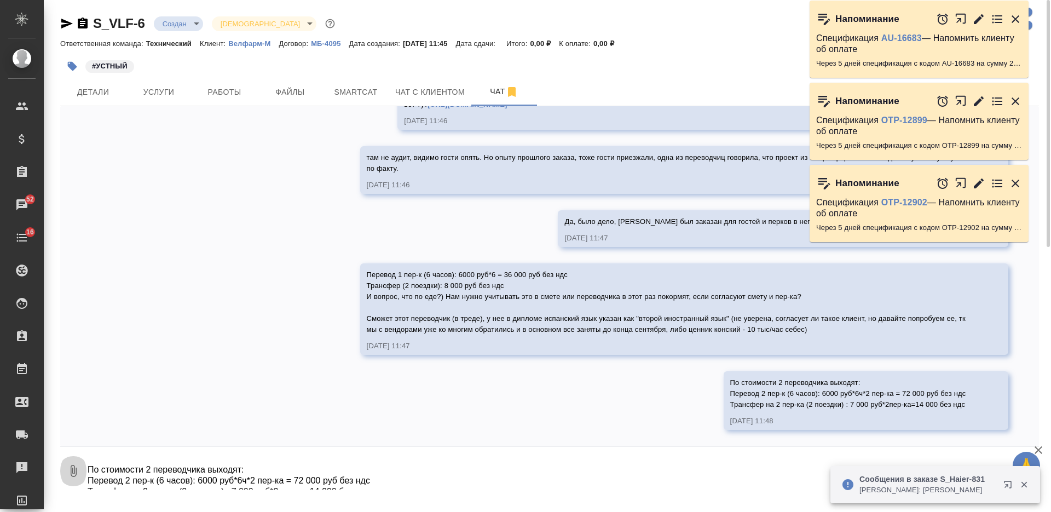
click at [77, 471] on icon "button" at bounding box center [73, 470] width 13 height 13
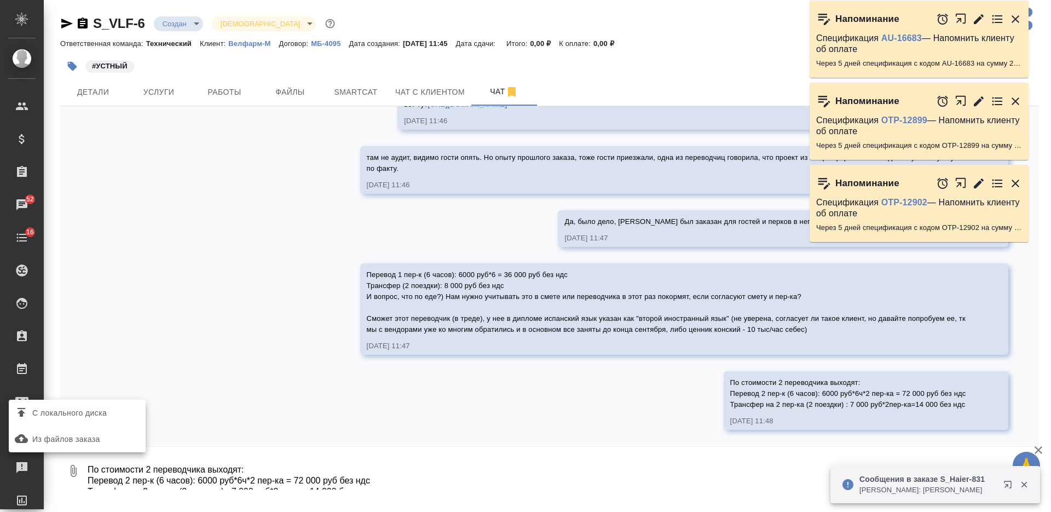
click at [111, 417] on span "С локального диска" at bounding box center [77, 413] width 128 height 14
click at [0, 0] on input "С локального диска" at bounding box center [0, 0] width 0 height 0
click at [349, 394] on div at bounding box center [525, 256] width 1051 height 512
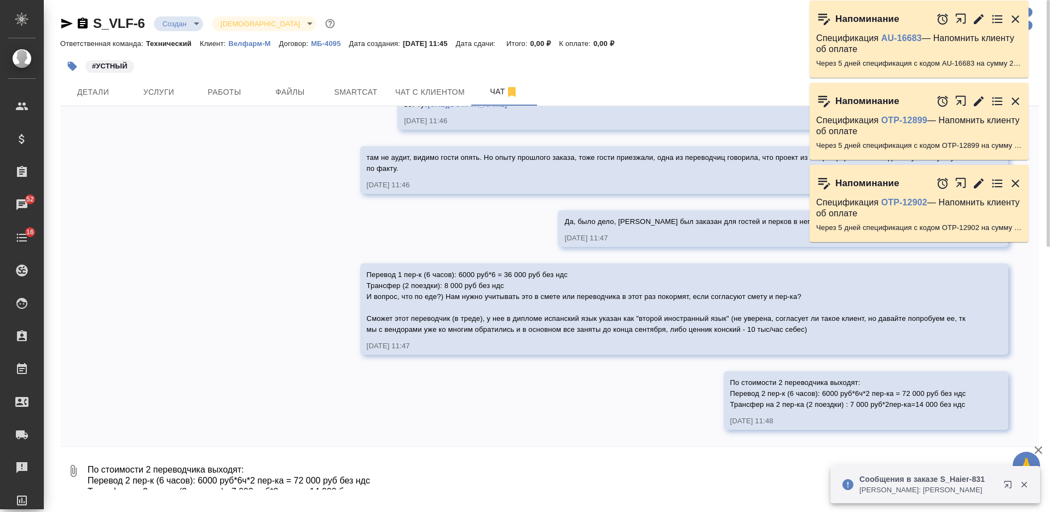
click at [74, 470] on icon "button" at bounding box center [74, 471] width 6 height 12
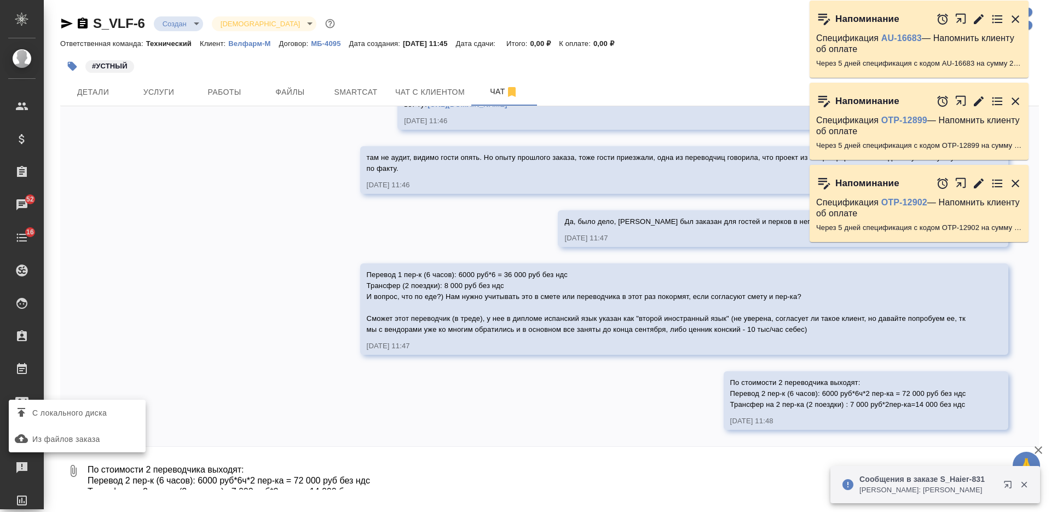
click at [80, 409] on span "С локального диска" at bounding box center [69, 413] width 74 height 14
click at [0, 0] on input "С локального диска" at bounding box center [0, 0] width 0 height 0
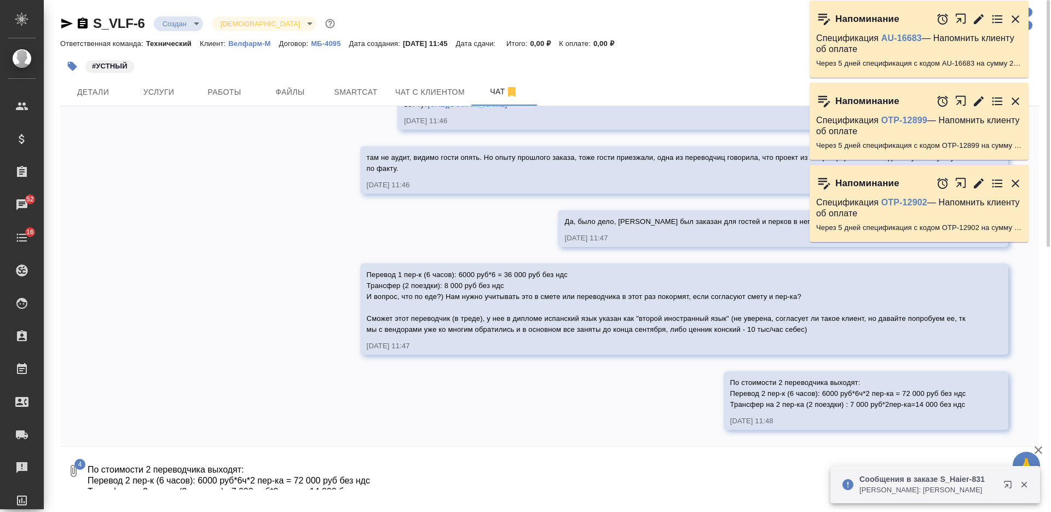
click at [267, 467] on textarea "По стоимости 2 переводчика выходят: Перевод 2 пер-к (6 часов): 6000 руб*6ч*2 пе…" at bounding box center [553, 470] width 934 height 37
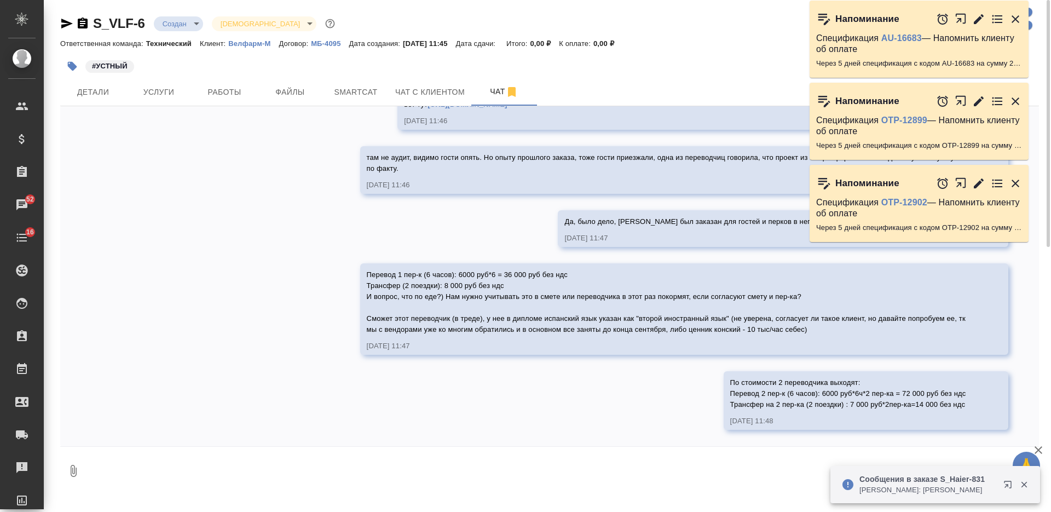
click at [72, 470] on icon "button" at bounding box center [73, 470] width 13 height 13
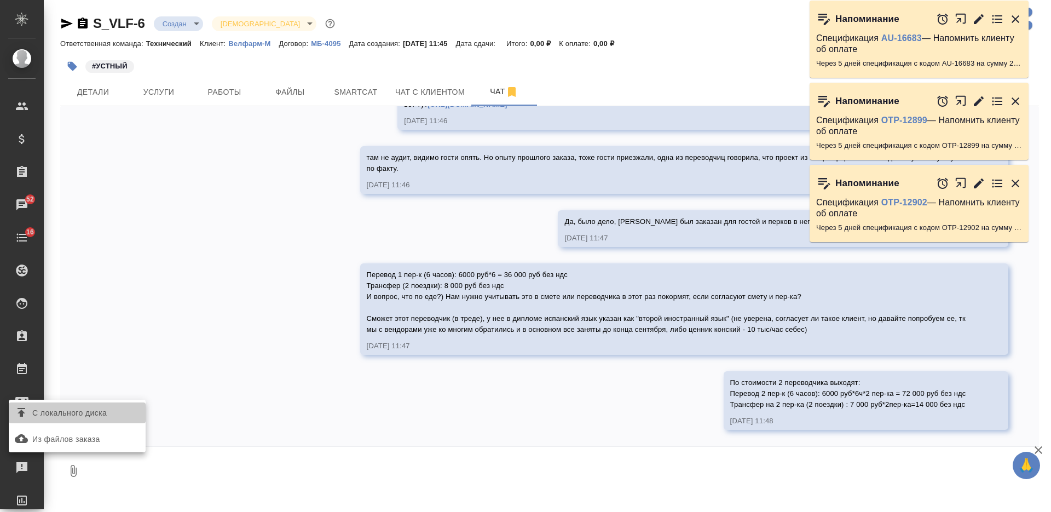
click at [88, 417] on span "С локального диска" at bounding box center [69, 413] width 74 height 14
click at [0, 0] on input "С локального диска" at bounding box center [0, 0] width 0 height 0
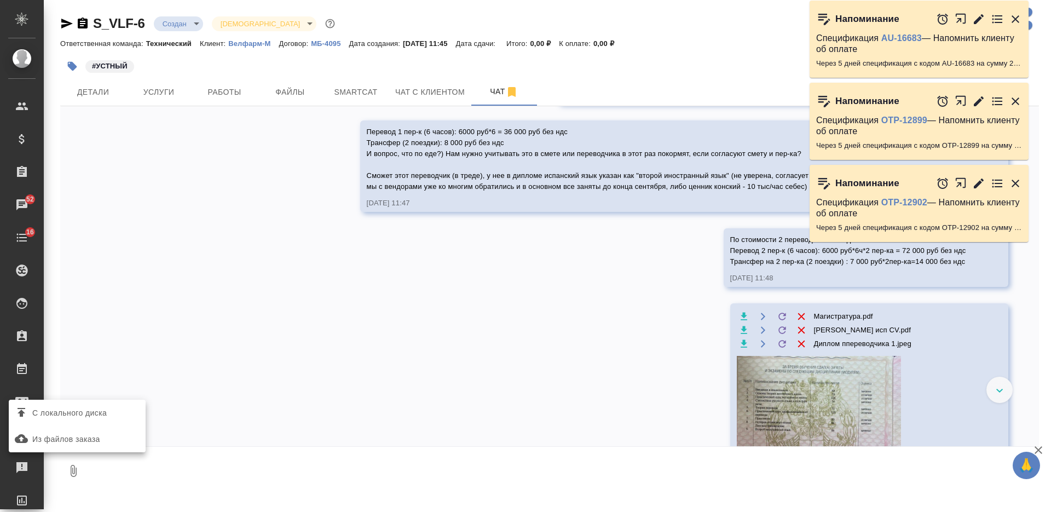
scroll to position [412, 0]
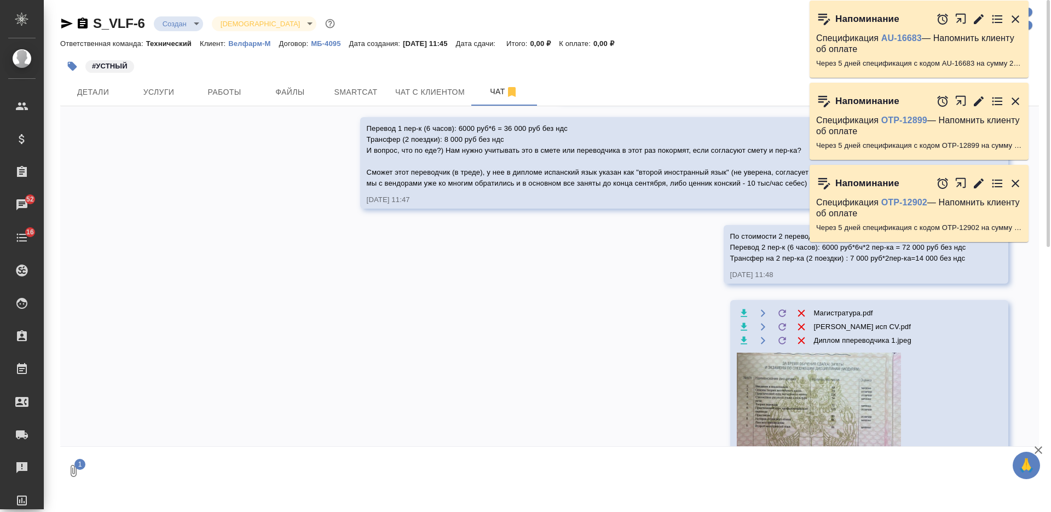
click at [194, 465] on textarea at bounding box center [553, 470] width 934 height 37
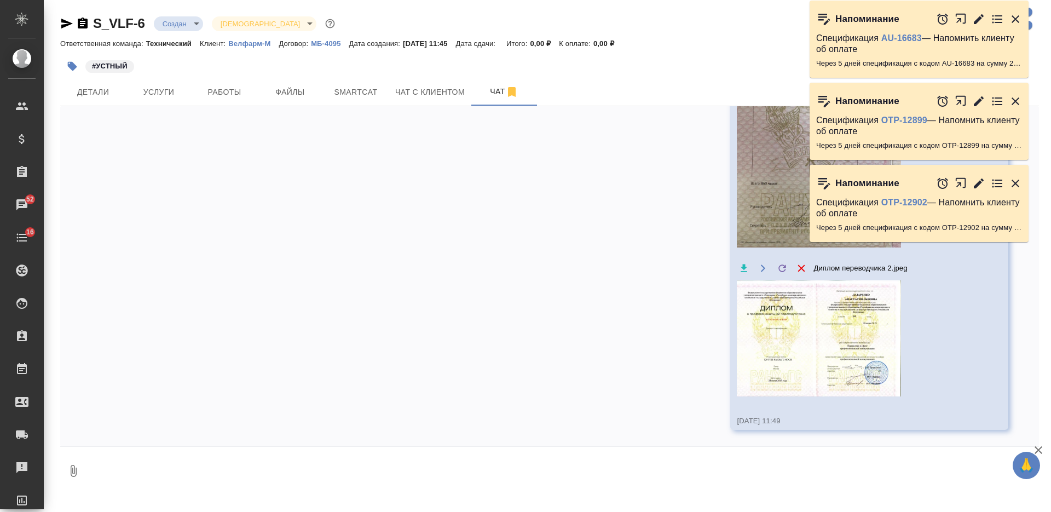
scroll to position [747, 0]
click at [75, 469] on icon "button" at bounding box center [74, 471] width 6 height 12
click at [107, 407] on span "С локального диска" at bounding box center [77, 413] width 128 height 14
click at [0, 0] on input "С локального диска" at bounding box center [0, 0] width 0 height 0
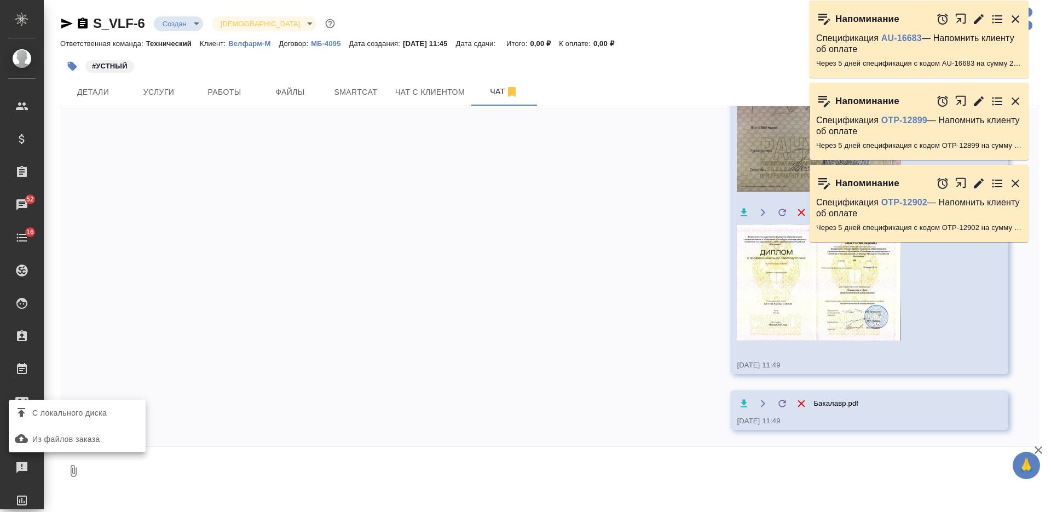
scroll to position [802, 0]
click at [265, 459] on textarea at bounding box center [553, 470] width 934 height 37
click at [80, 470] on button "0" at bounding box center [73, 470] width 26 height 37
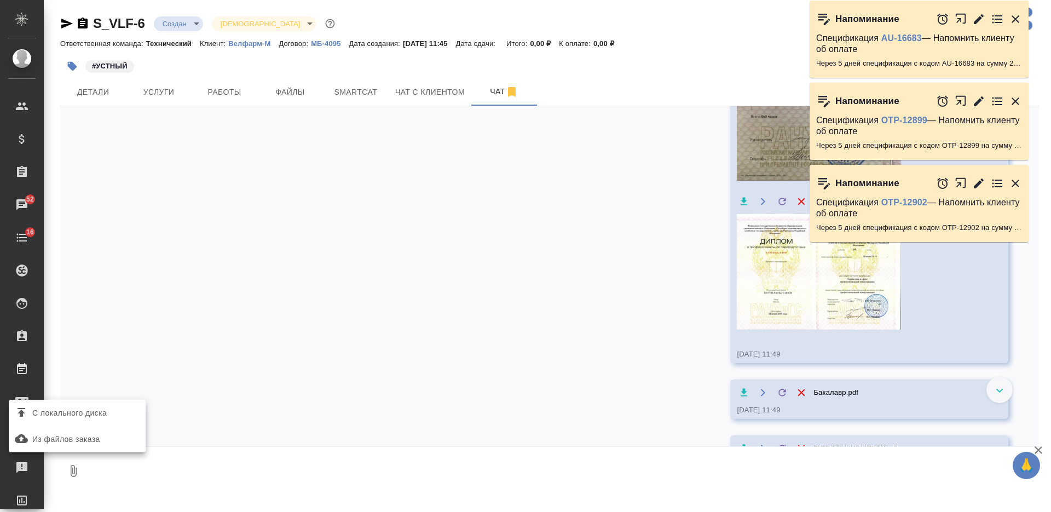
scroll to position [858, 0]
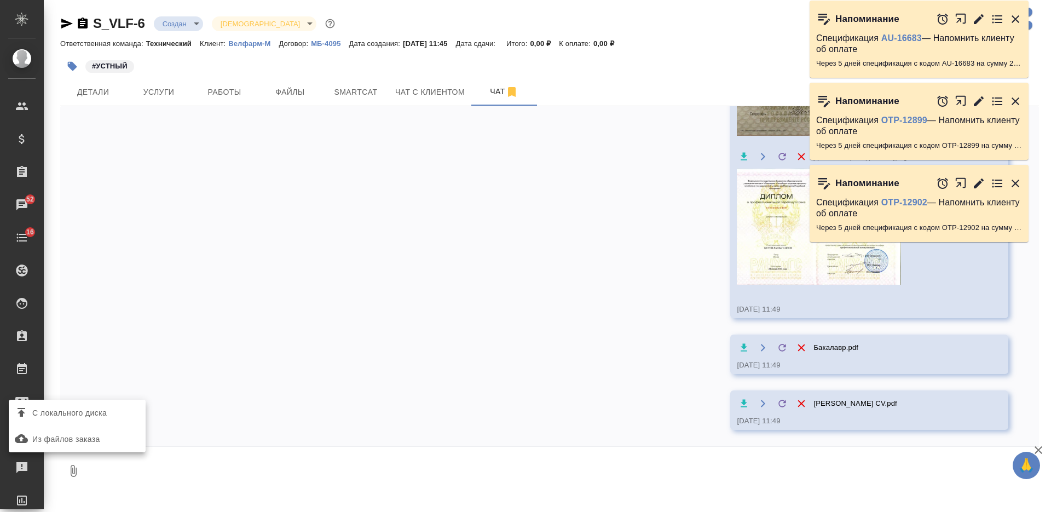
click at [101, 409] on span "С локального диска" at bounding box center [69, 413] width 74 height 14
click at [0, 0] on input "С локального диска" at bounding box center [0, 0] width 0 height 0
click at [377, 458] on textarea at bounding box center [553, 470] width 934 height 37
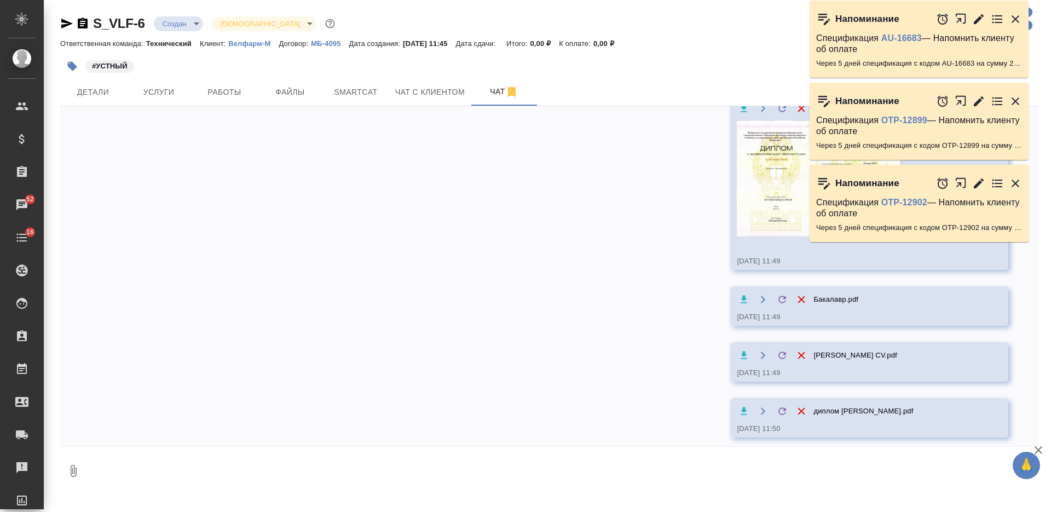
scroll to position [914, 0]
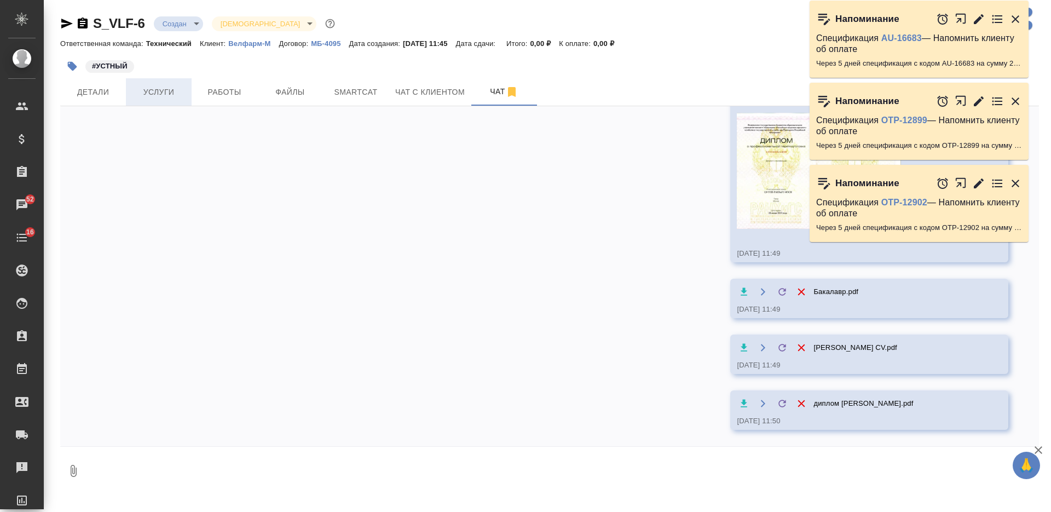
click at [165, 102] on button "Услуги" at bounding box center [159, 91] width 66 height 27
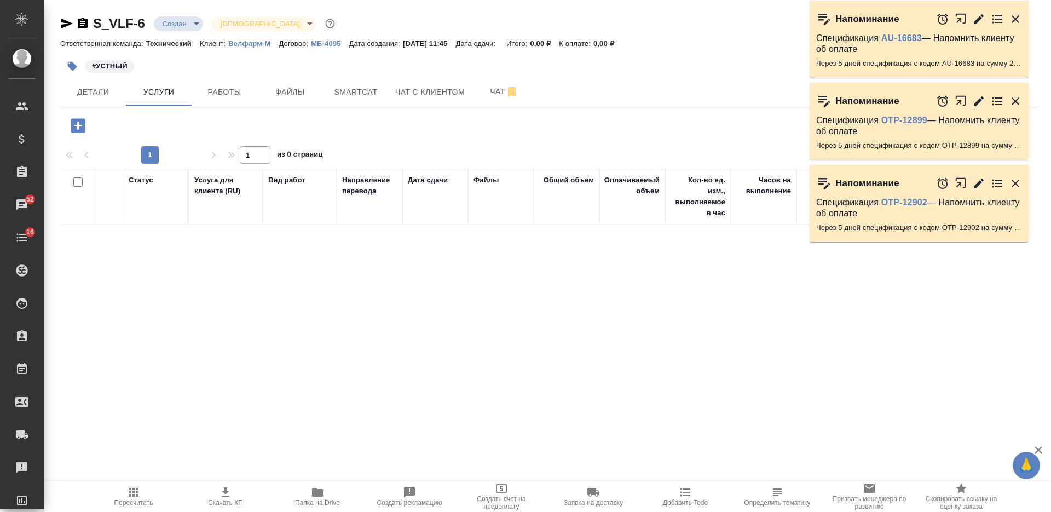
click at [86, 131] on icon "button" at bounding box center [77, 125] width 19 height 19
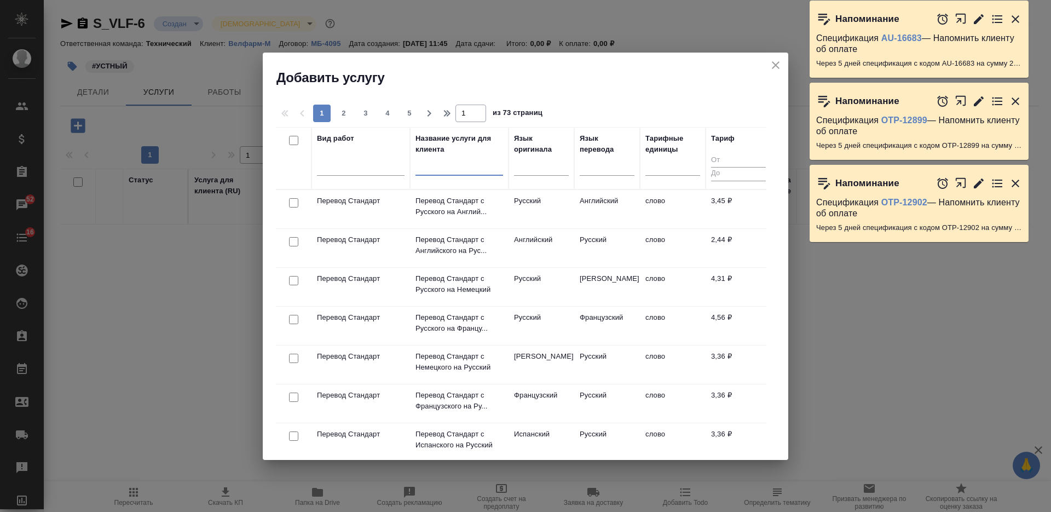
click at [471, 167] on input "text" at bounding box center [459, 168] width 88 height 14
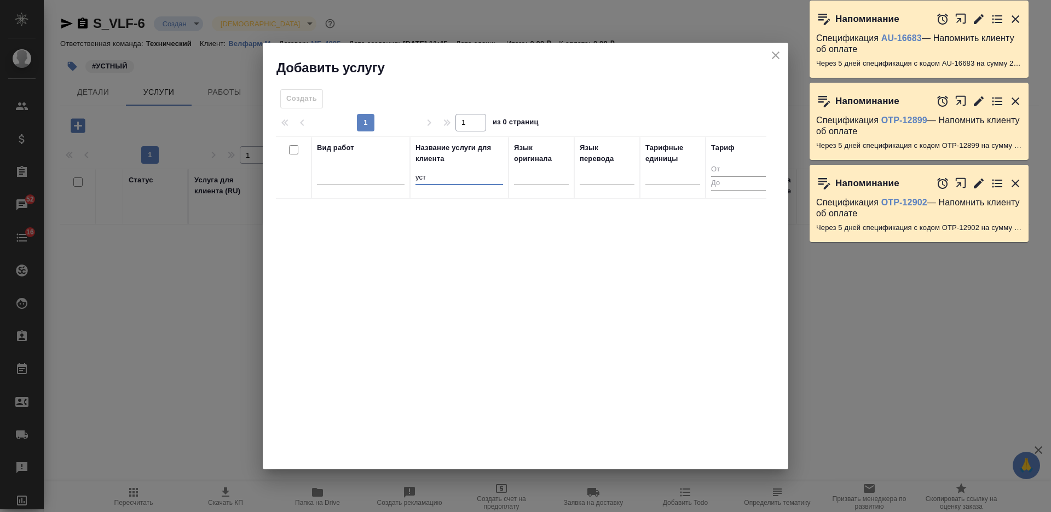
type input "устн"
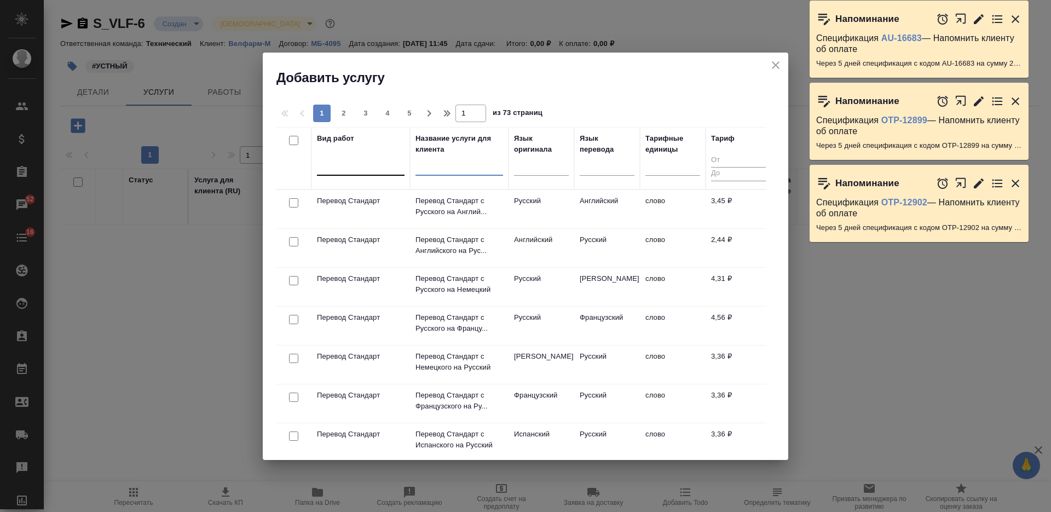
click at [367, 167] on div at bounding box center [361, 165] width 88 height 16
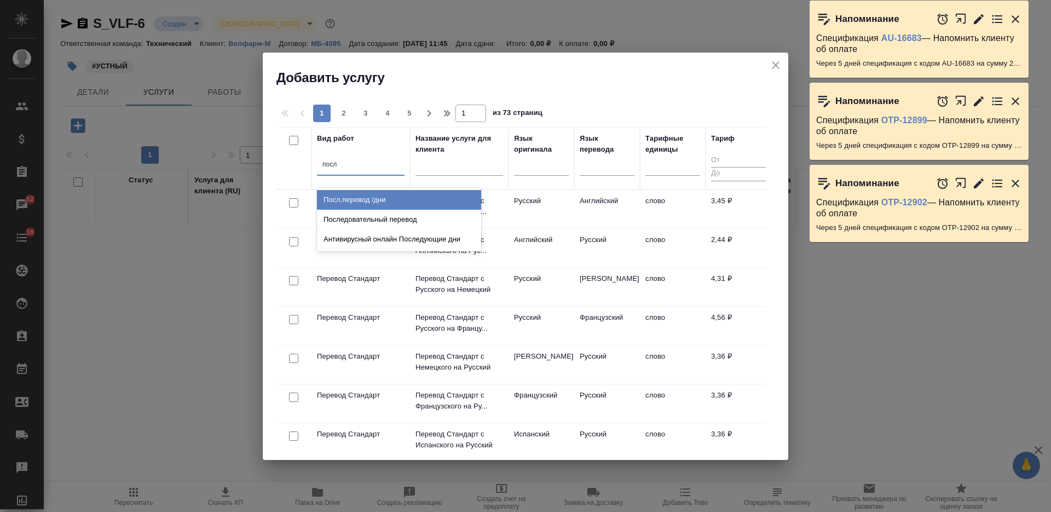
type input "после"
click at [391, 194] on div "Последовательный перевод" at bounding box center [399, 200] width 164 height 20
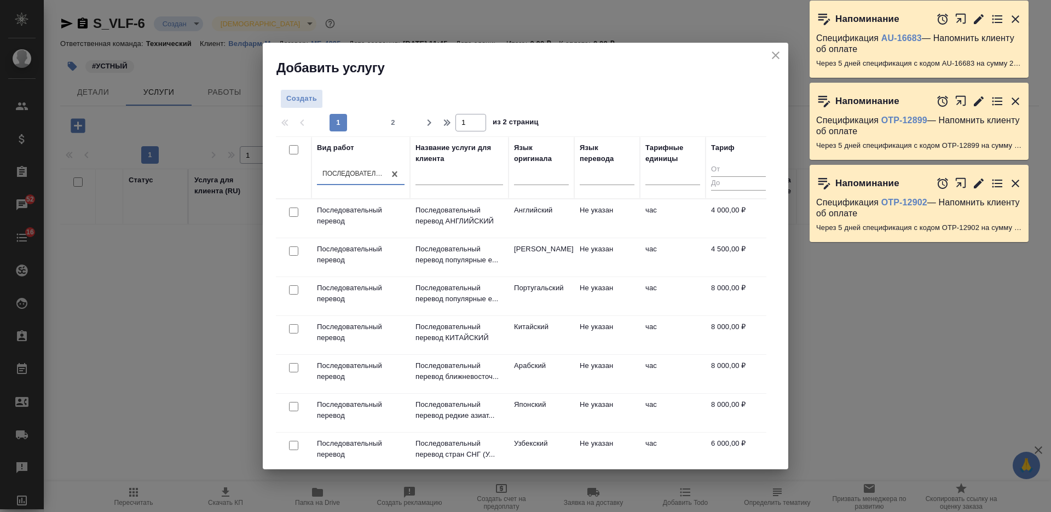
click at [643, 106] on div at bounding box center [692, 98] width 166 height 19
click at [534, 176] on div at bounding box center [541, 174] width 55 height 16
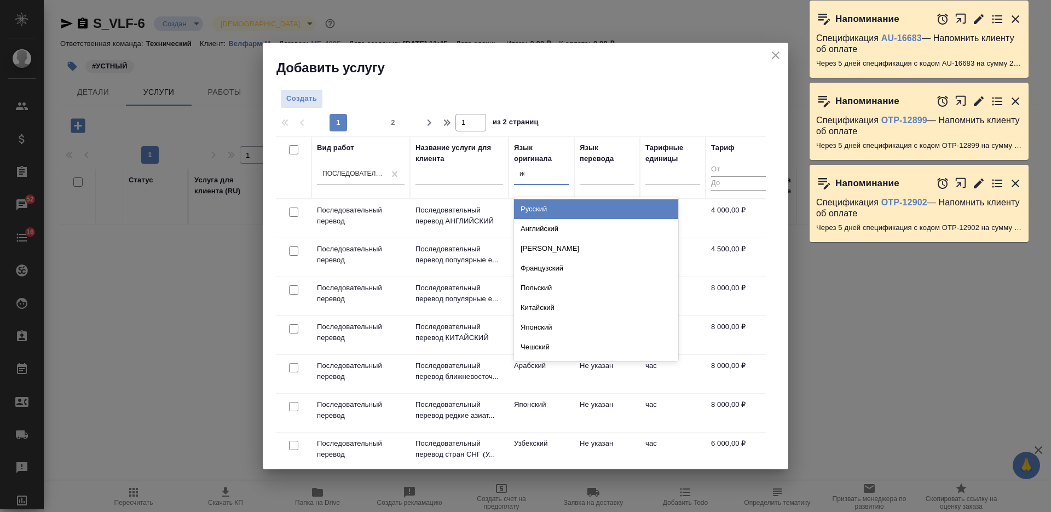
type input "исп"
click at [552, 209] on div "Испанский" at bounding box center [596, 209] width 164 height 20
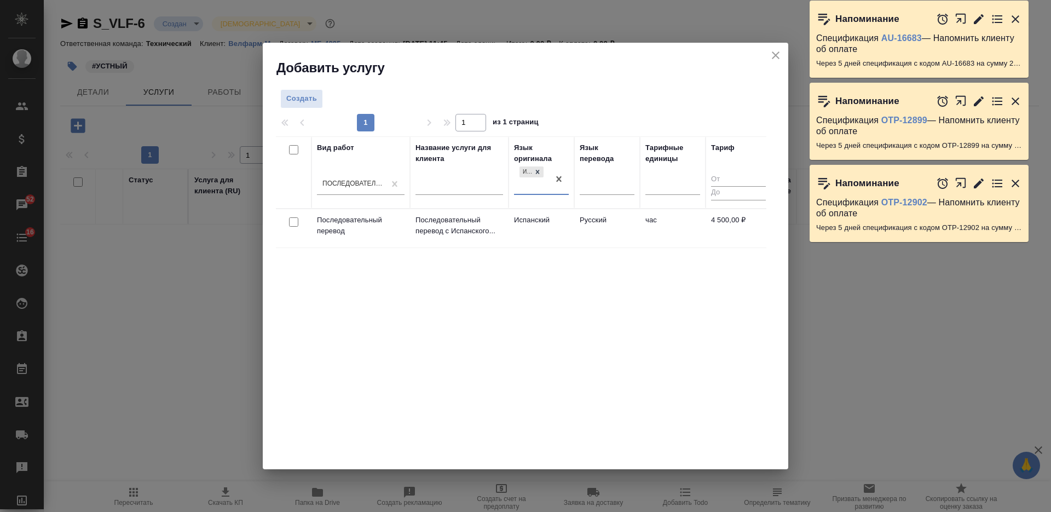
click at [294, 223] on input "checkbox" at bounding box center [293, 221] width 9 height 9
checkbox input "true"
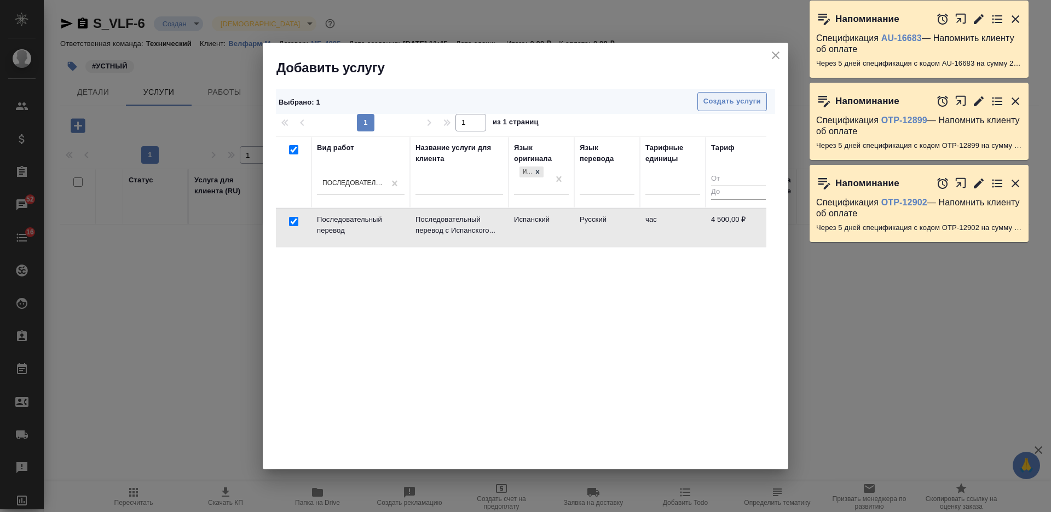
click at [719, 93] on button "Создать услуги" at bounding box center [732, 101] width 70 height 19
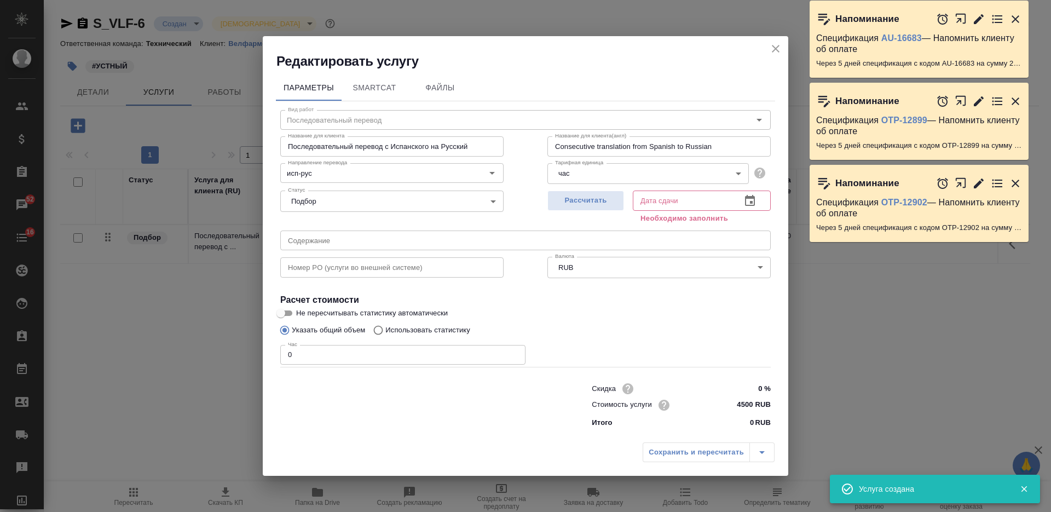
click at [741, 406] on input "4500 RUB" at bounding box center [750, 405] width 41 height 16
type input "6000 RUB"
click at [594, 202] on span "Рассчитать" at bounding box center [585, 200] width 65 height 13
type input "08.09.2025 11:50"
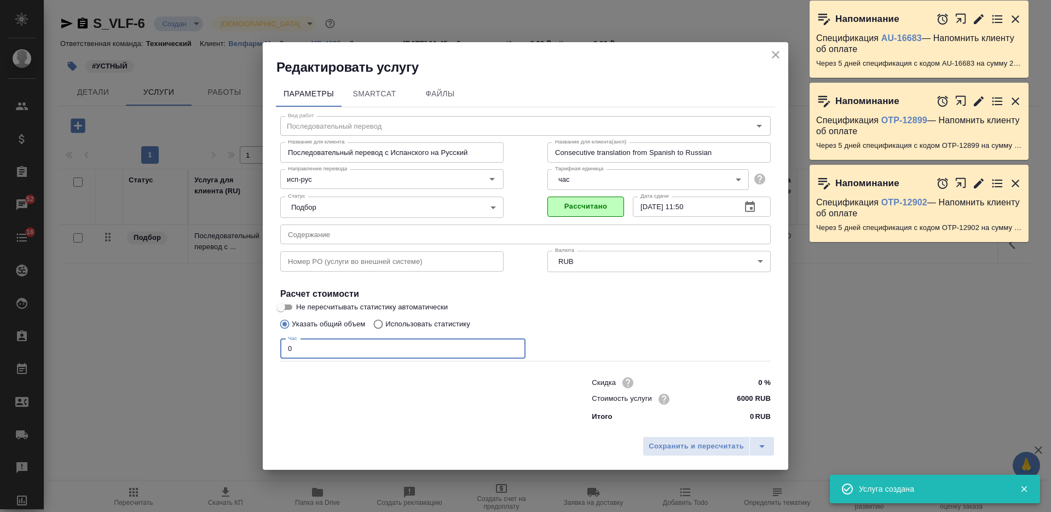
drag, startPoint x: 313, startPoint y: 353, endPoint x: 251, endPoint y: 349, distance: 62.5
click at [253, 351] on div "Редактировать услугу Параметры SmartCat Файлы Вид работ Последовательный перево…" at bounding box center [525, 256] width 1051 height 512
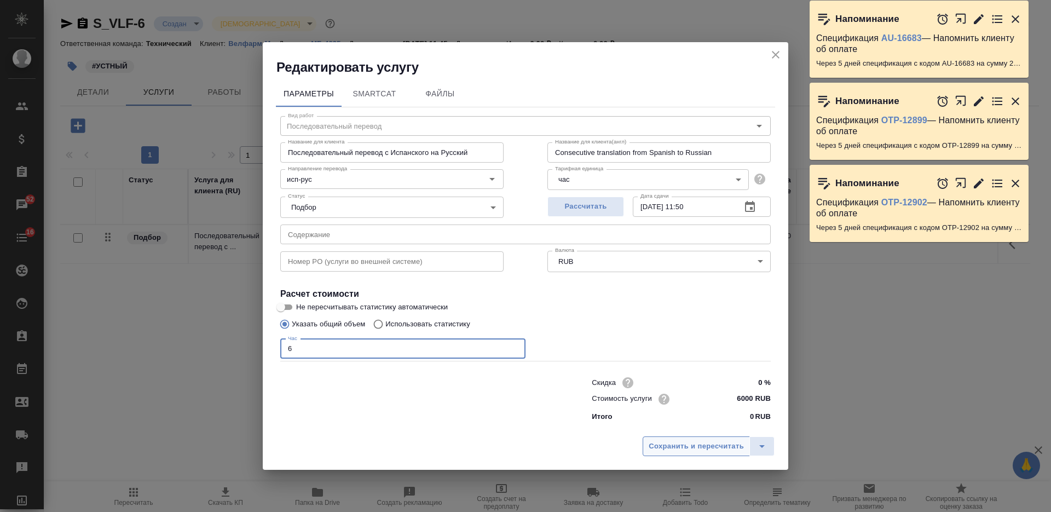
type input "6"
click at [645, 443] on button "Сохранить и пересчитать" at bounding box center [696, 446] width 107 height 20
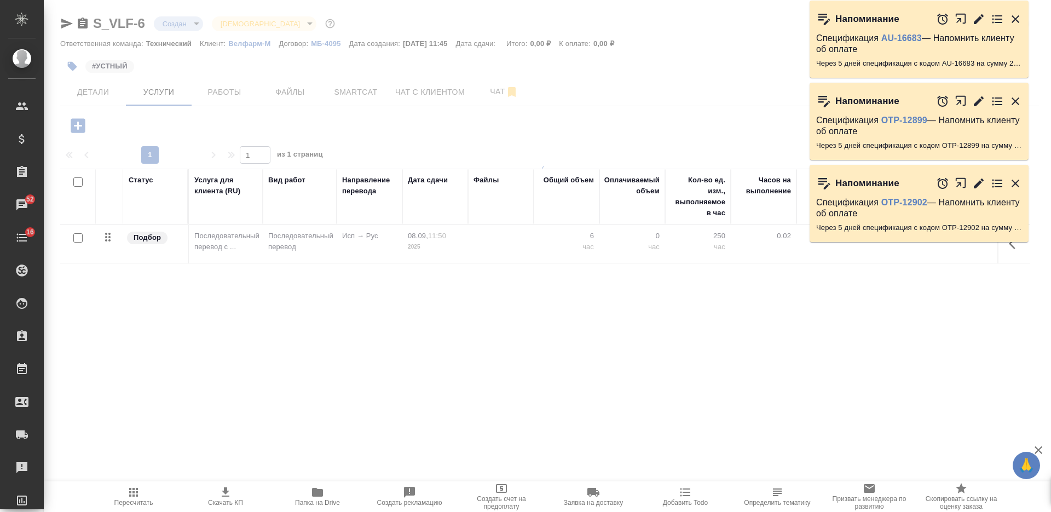
click at [1016, 183] on icon "button" at bounding box center [1015, 183] width 13 height 13
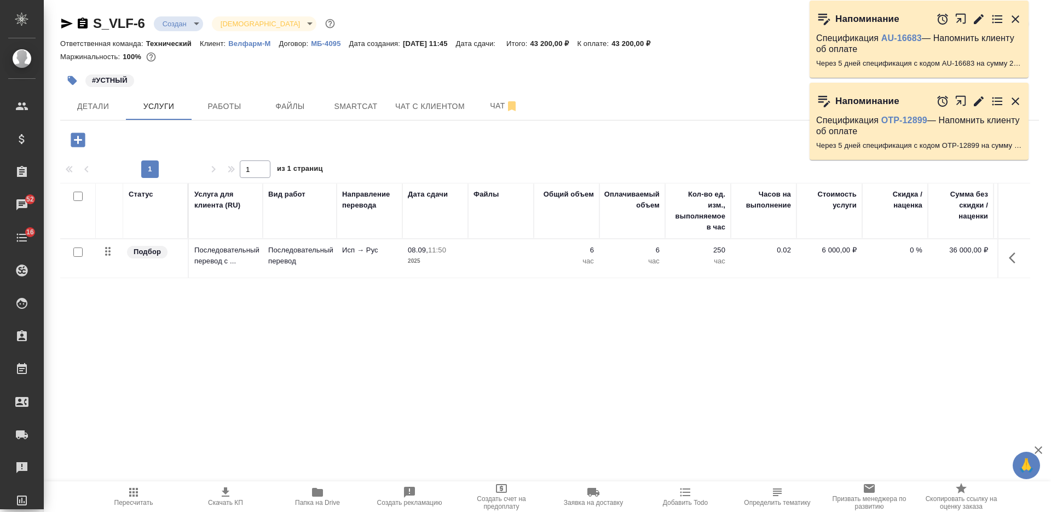
click at [1014, 99] on icon "button" at bounding box center [1015, 101] width 13 height 13
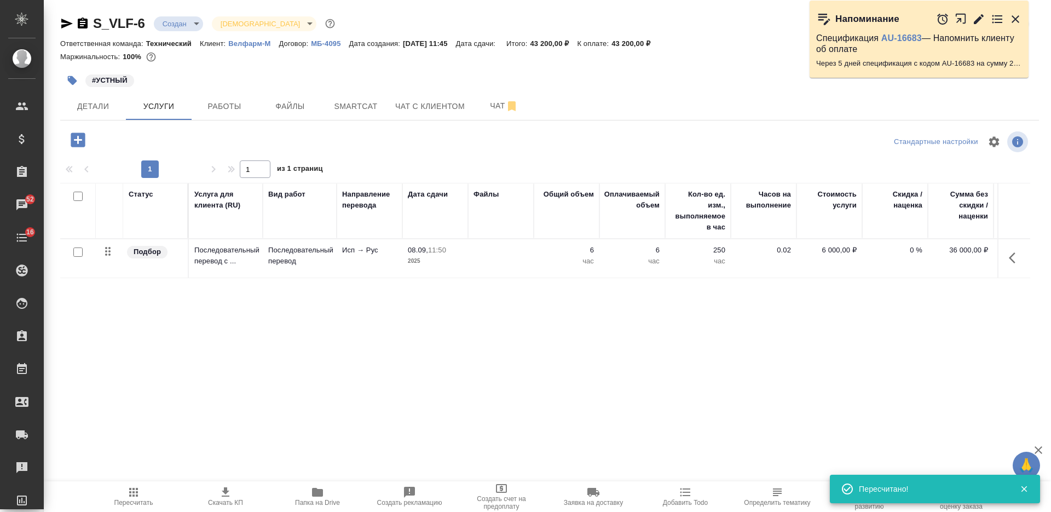
click at [1014, 254] on icon "button" at bounding box center [1012, 257] width 7 height 11
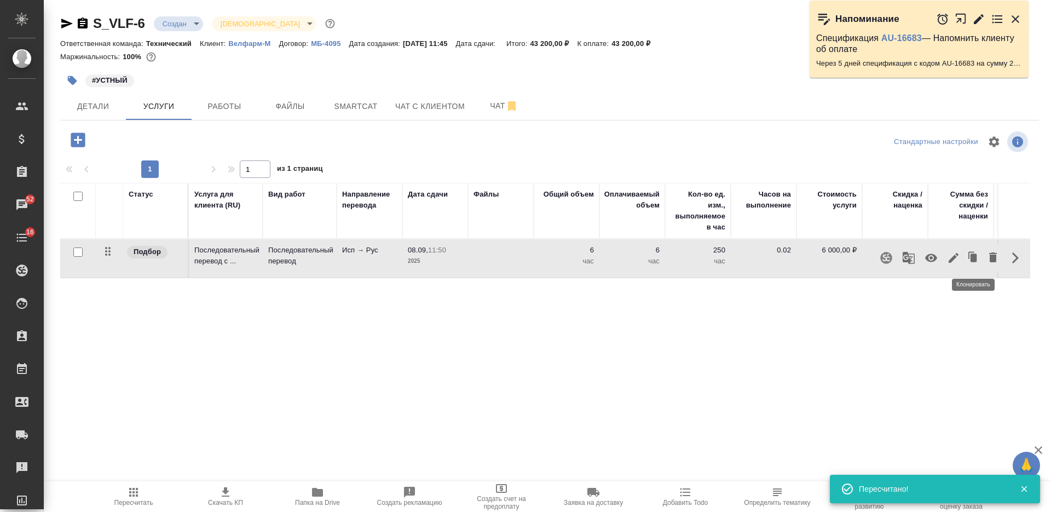
click at [973, 253] on icon "button" at bounding box center [973, 257] width 15 height 15
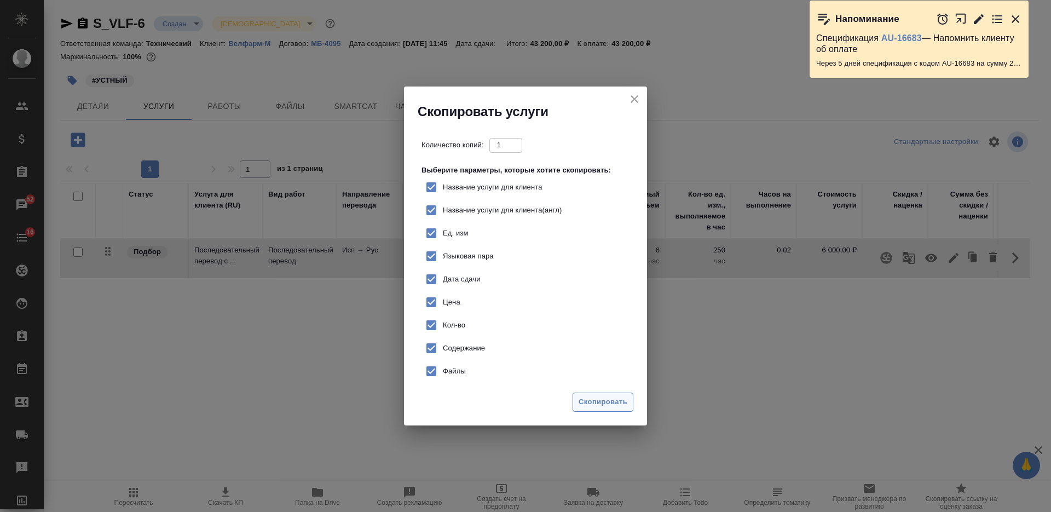
click at [609, 402] on span "Скопировать" at bounding box center [603, 402] width 49 height 13
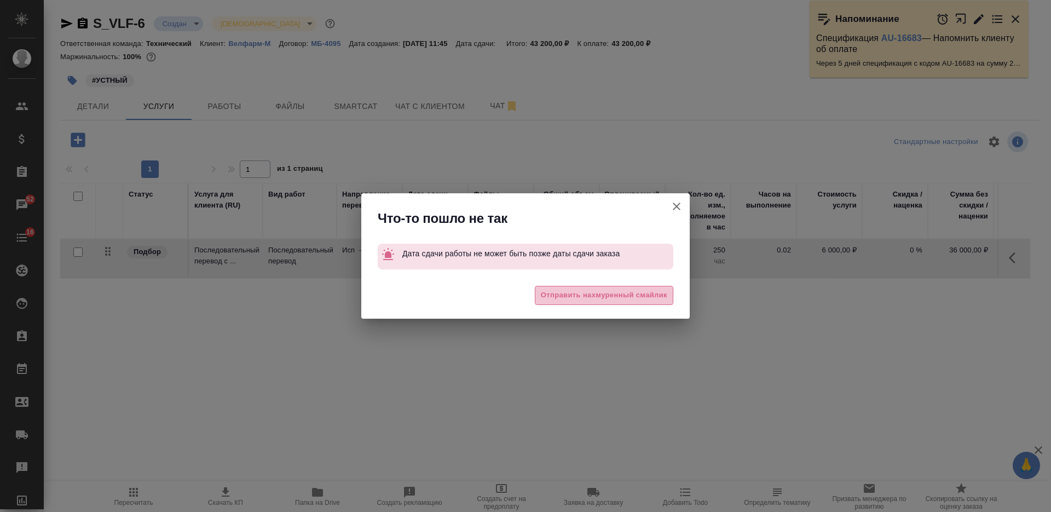
click at [580, 299] on span "Отправить нахмуренный смайлик" at bounding box center [604, 295] width 126 height 13
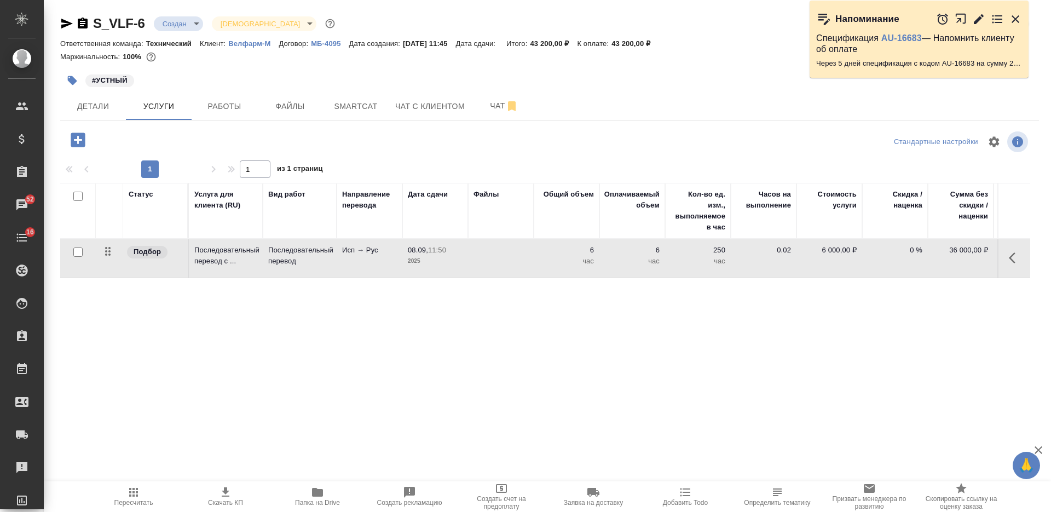
click at [141, 494] on span "Пересчитать" at bounding box center [133, 495] width 79 height 21
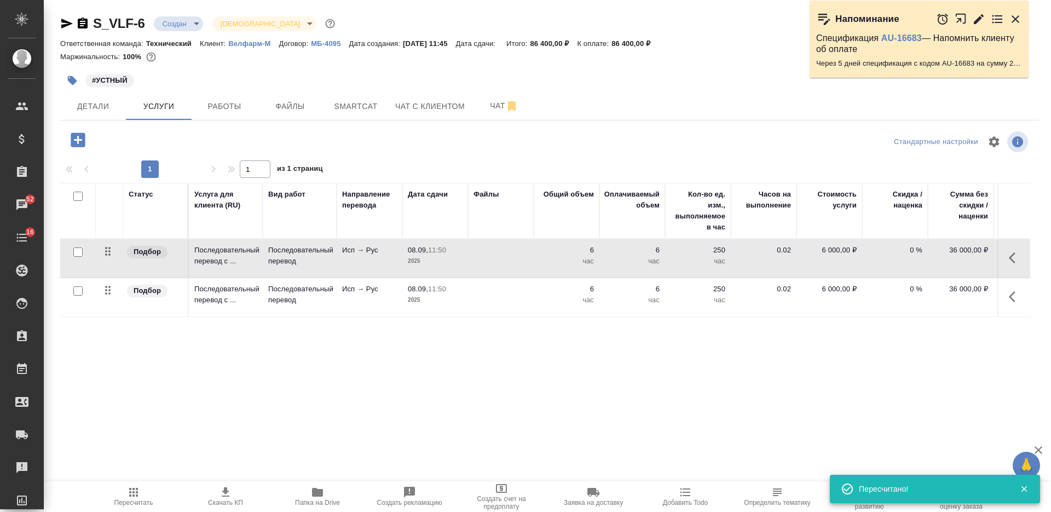
click at [502, 300] on td at bounding box center [501, 297] width 66 height 38
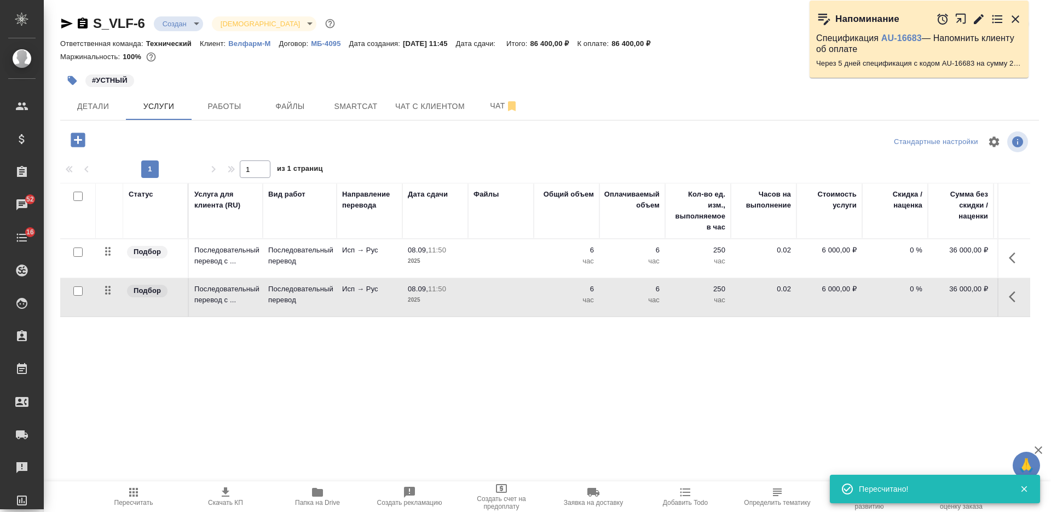
click at [502, 300] on td at bounding box center [501, 297] width 66 height 38
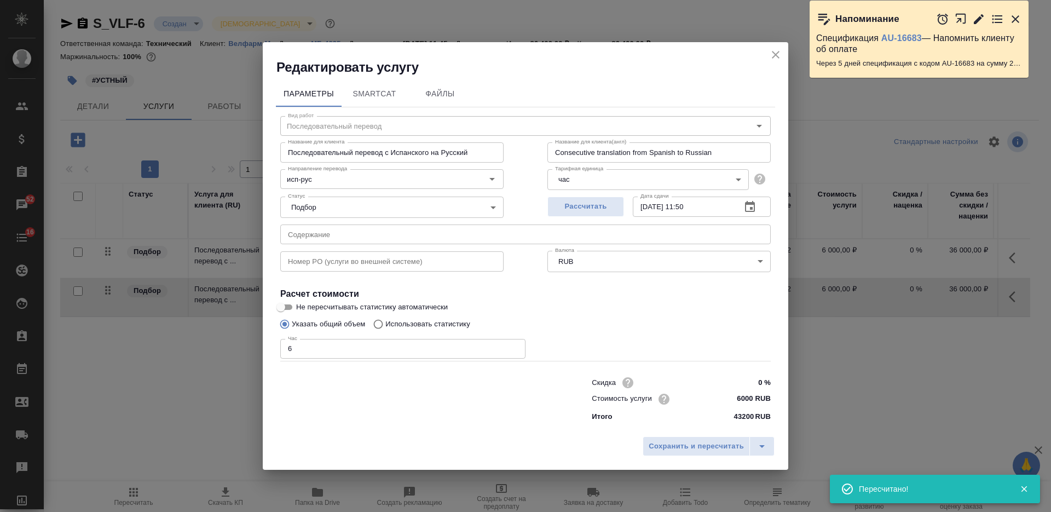
click at [773, 56] on icon "close" at bounding box center [775, 54] width 13 height 13
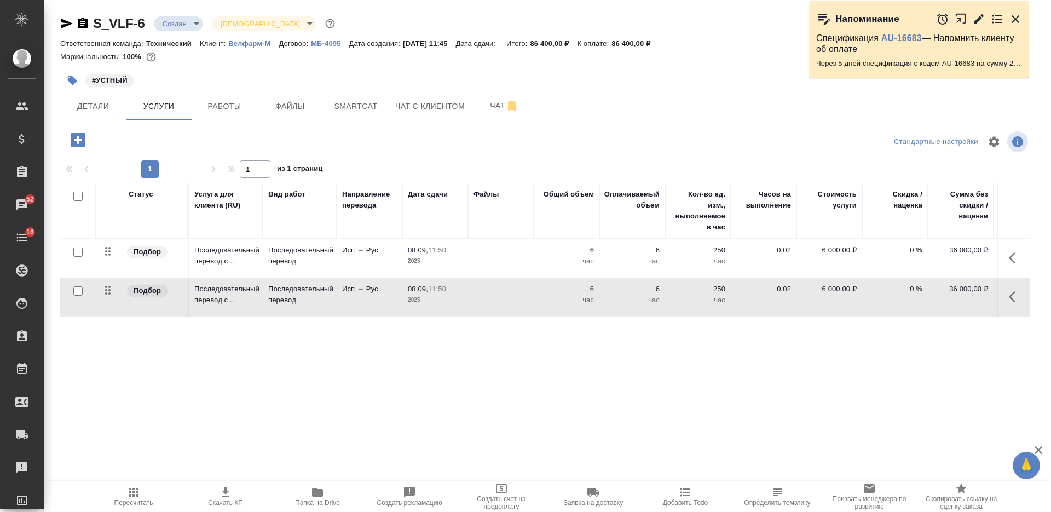
click at [496, 252] on td at bounding box center [501, 258] width 66 height 38
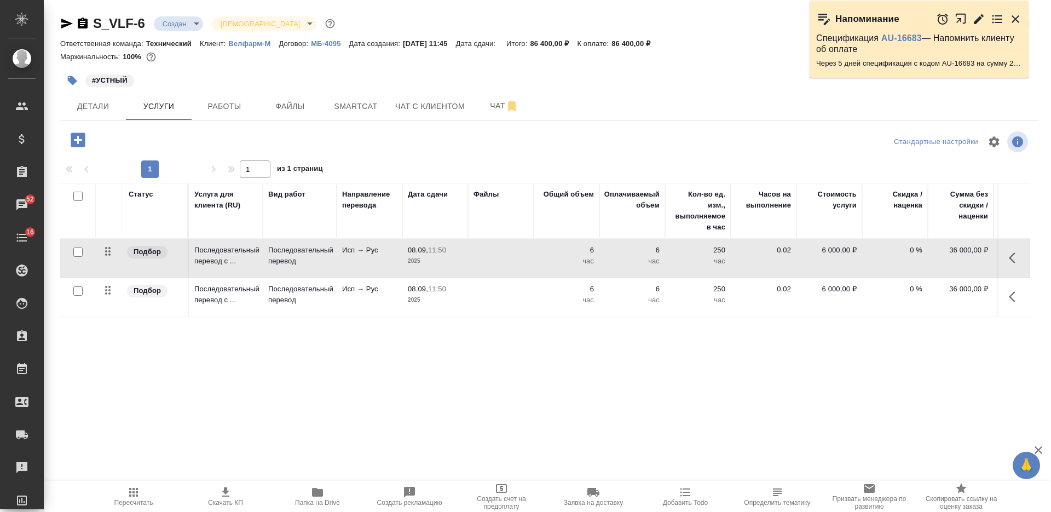
click at [496, 252] on td at bounding box center [501, 258] width 66 height 38
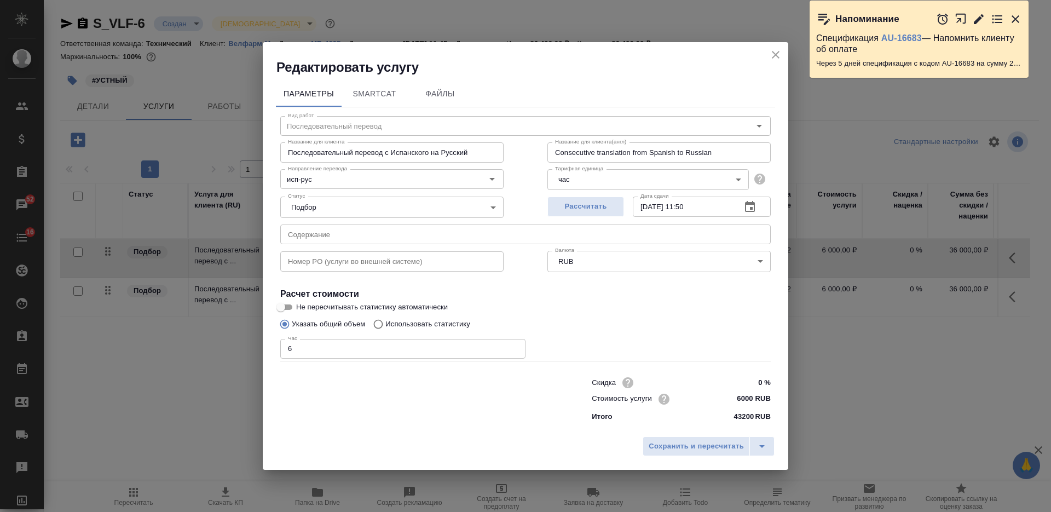
click at [403, 233] on input "text" at bounding box center [525, 234] width 490 height 20
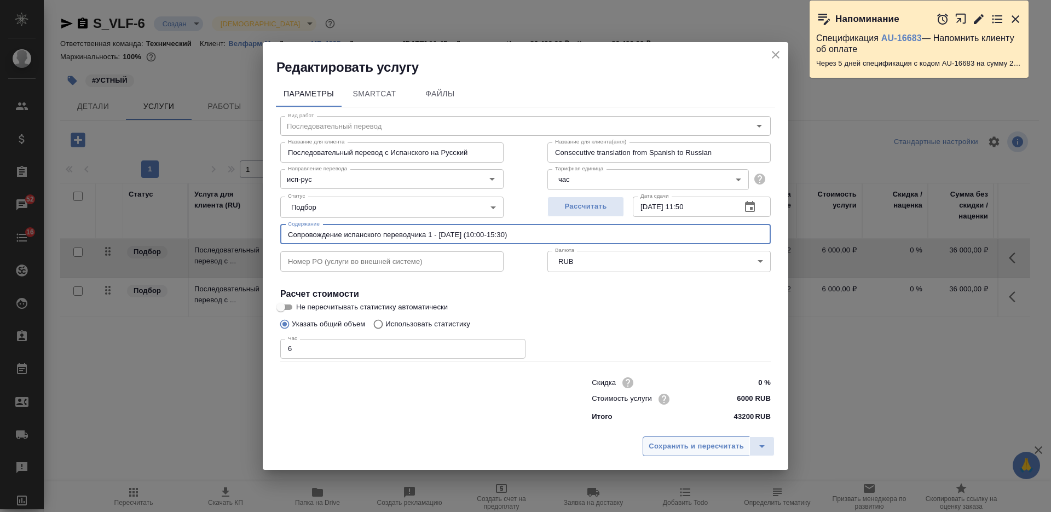
type input "Сопровождение испанского переводчика 1 - 17.09.2025 (10:00-15:30)"
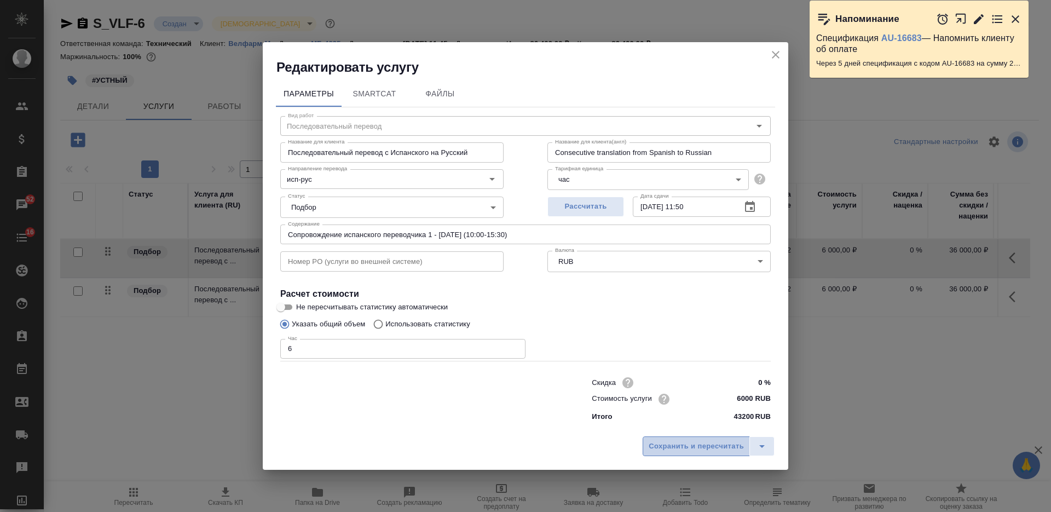
click at [657, 441] on span "Сохранить и пересчитать" at bounding box center [696, 446] width 95 height 13
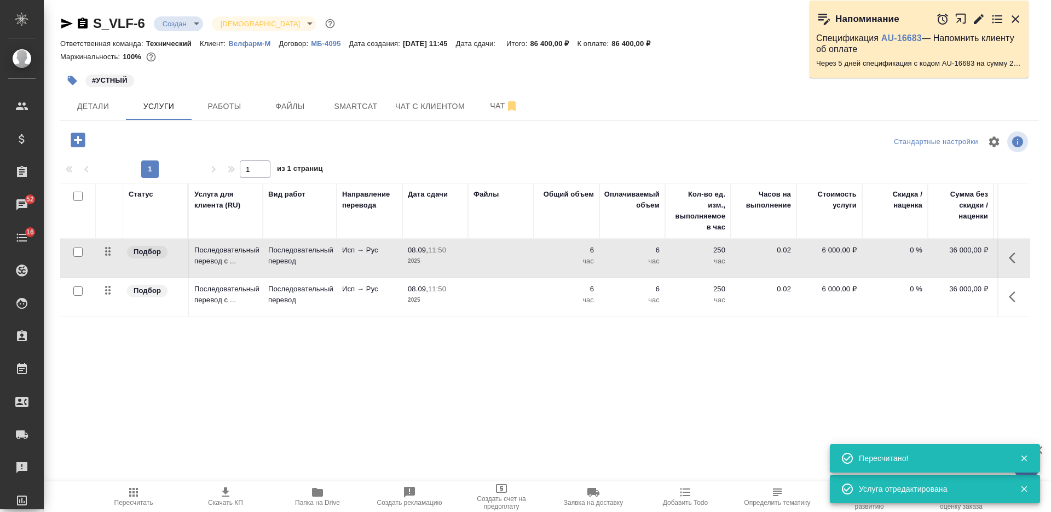
click at [484, 293] on td at bounding box center [501, 297] width 66 height 38
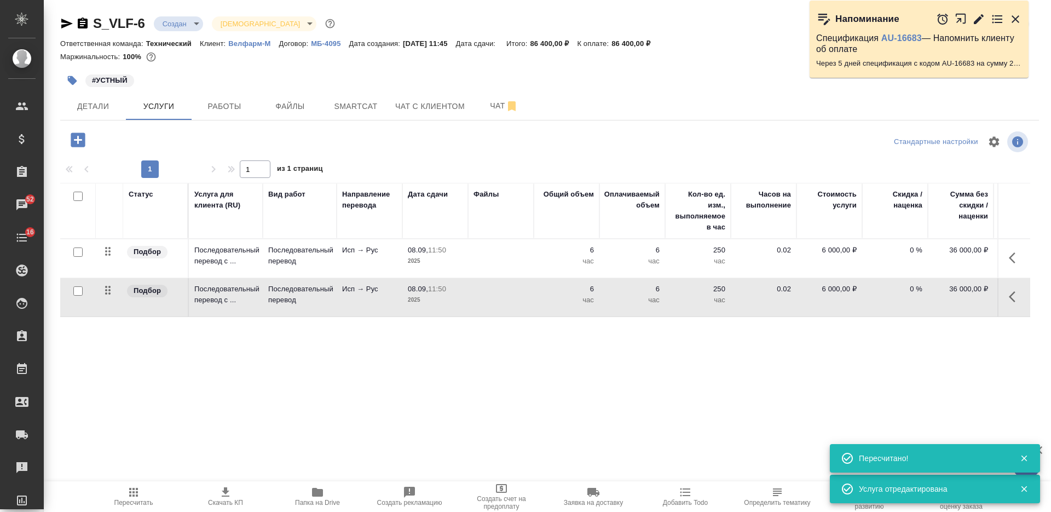
click at [484, 293] on td at bounding box center [501, 297] width 66 height 38
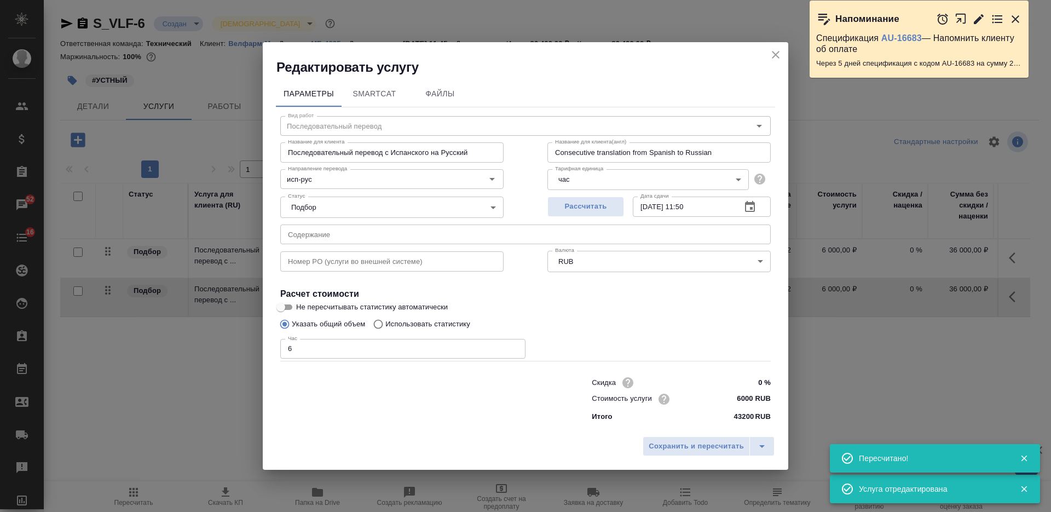
click at [445, 236] on input "text" at bounding box center [525, 234] width 490 height 20
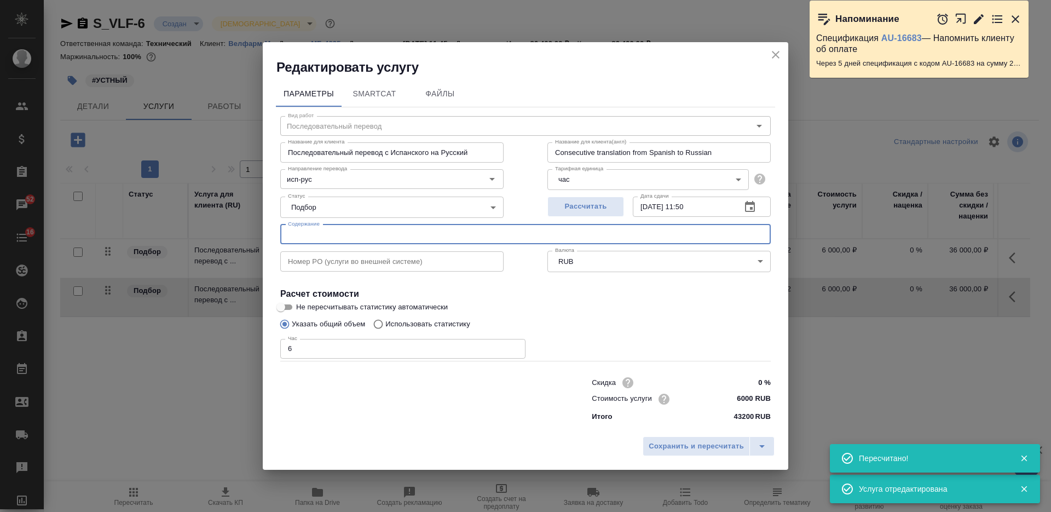
paste input "Сопровождение испанского переводчика 1 - 17.09.2025 (10:00-15:30)"
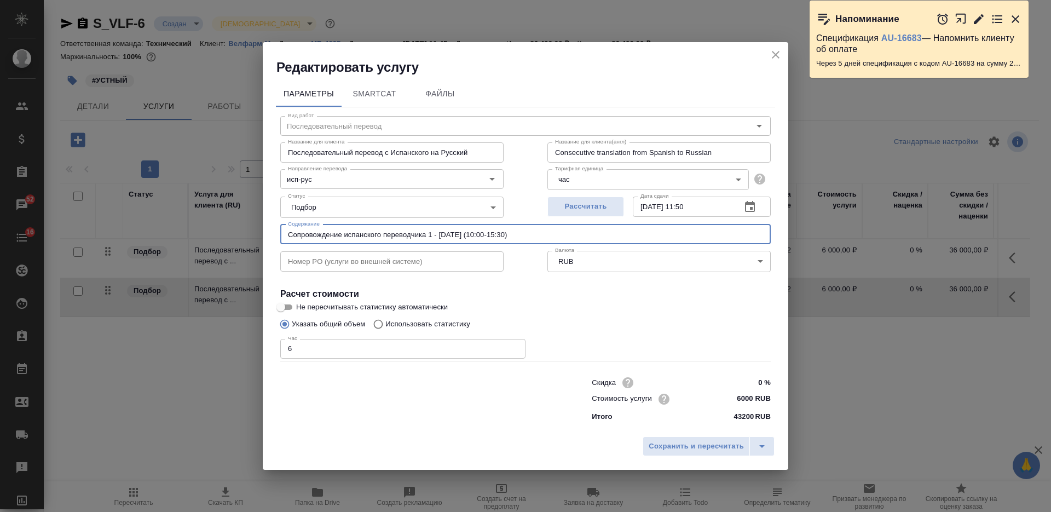
click at [429, 234] on input "Сопровождение испанского переводчика 1 - 17.09.2025 (10:00-15:30)" at bounding box center [525, 234] width 490 height 20
click at [432, 238] on input "Сопровождение испанского переводчика 1 - 17.09.2025 (10:00-15:30)" at bounding box center [525, 234] width 490 height 20
type input "Сопровождение испанского переводчика 2 - 17.09.2025 (10:00-15:30)"
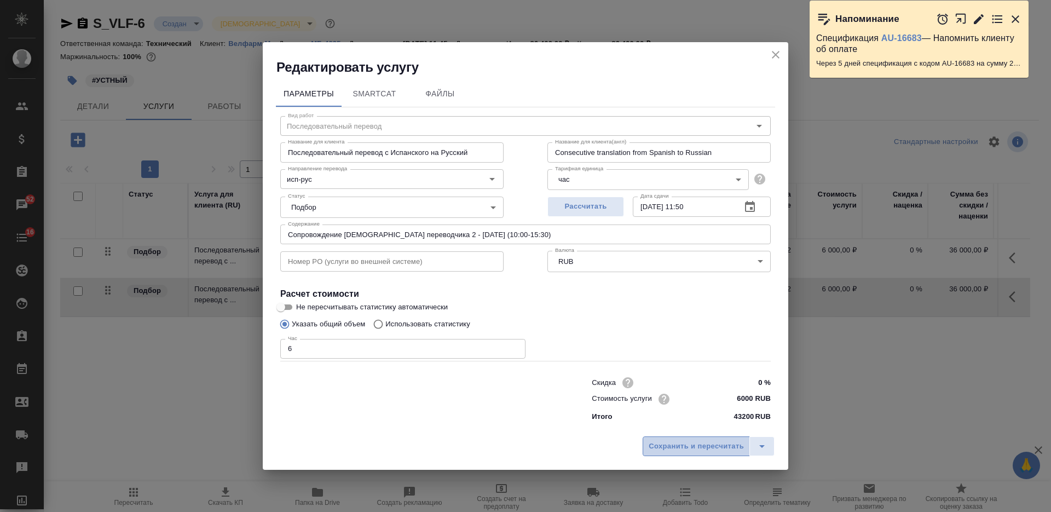
click at [693, 444] on span "Сохранить и пересчитать" at bounding box center [696, 446] width 95 height 13
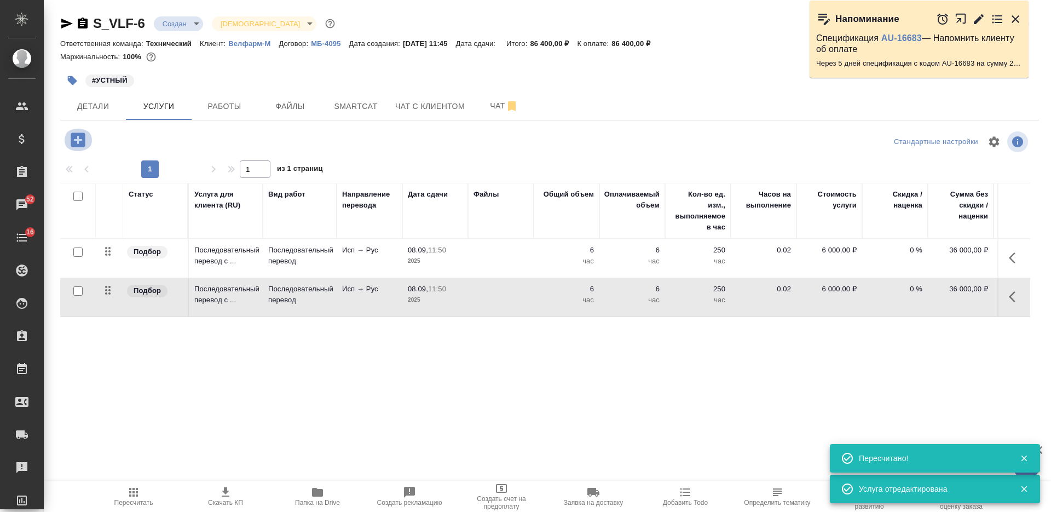
click at [84, 137] on icon "button" at bounding box center [78, 139] width 14 height 14
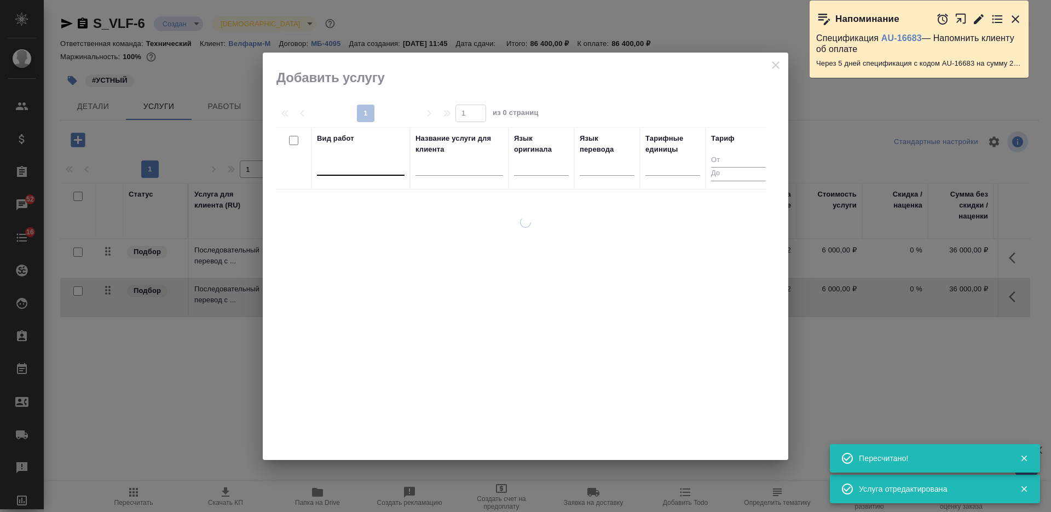
click at [356, 165] on div at bounding box center [361, 165] width 88 height 16
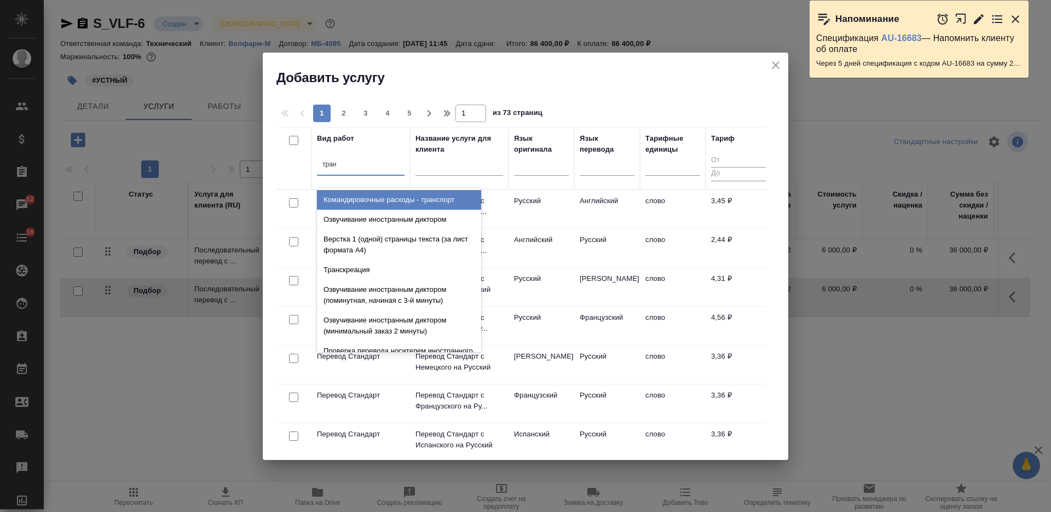
type input "транс"
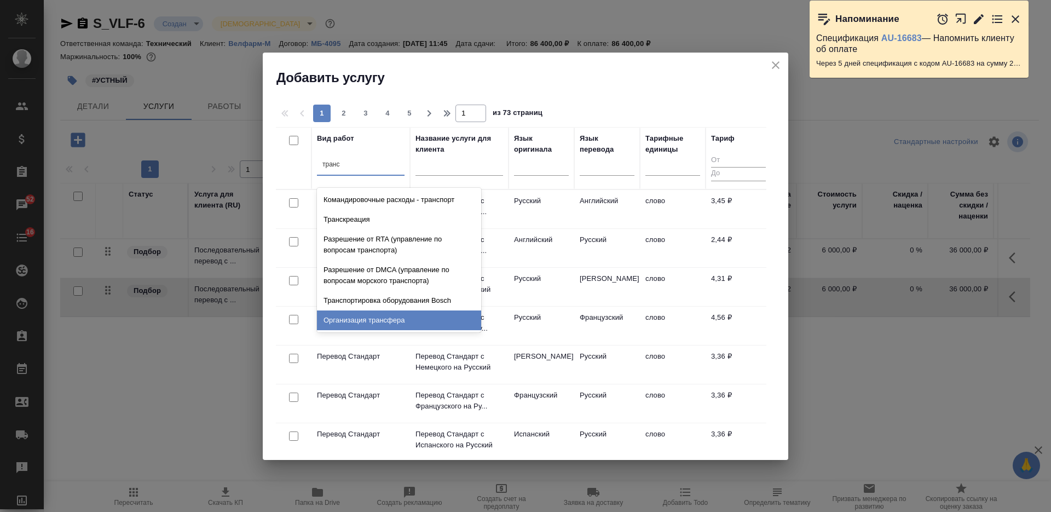
click at [379, 323] on div "Организация трансфера" at bounding box center [399, 320] width 164 height 20
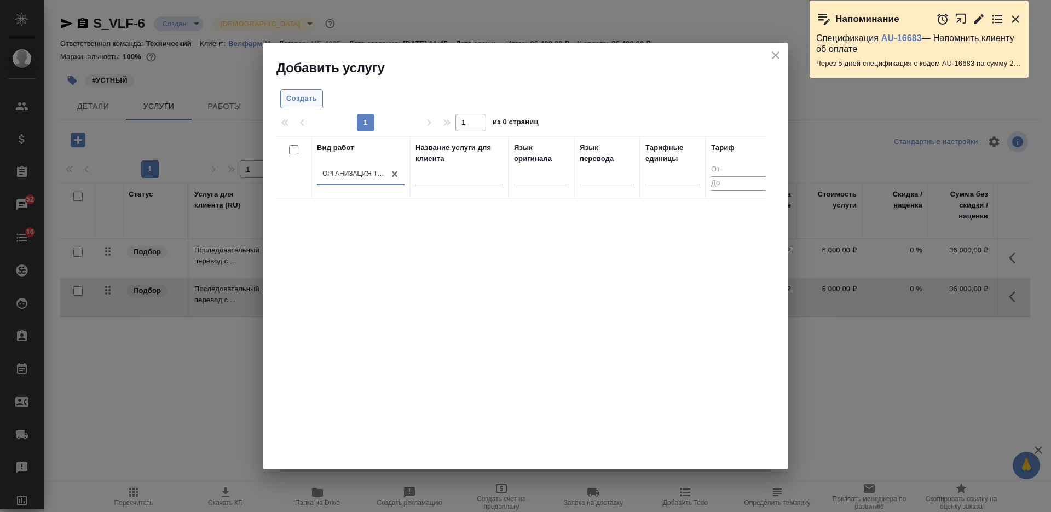
click at [297, 97] on span "Создать" at bounding box center [301, 99] width 31 height 13
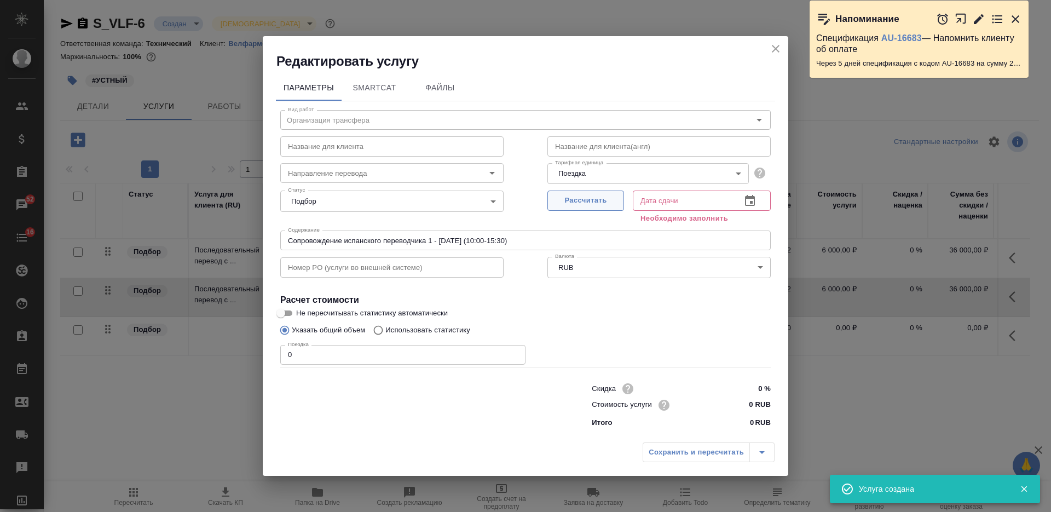
click at [592, 195] on span "Рассчитать" at bounding box center [585, 200] width 65 height 13
type input "08.09.2025 11:52"
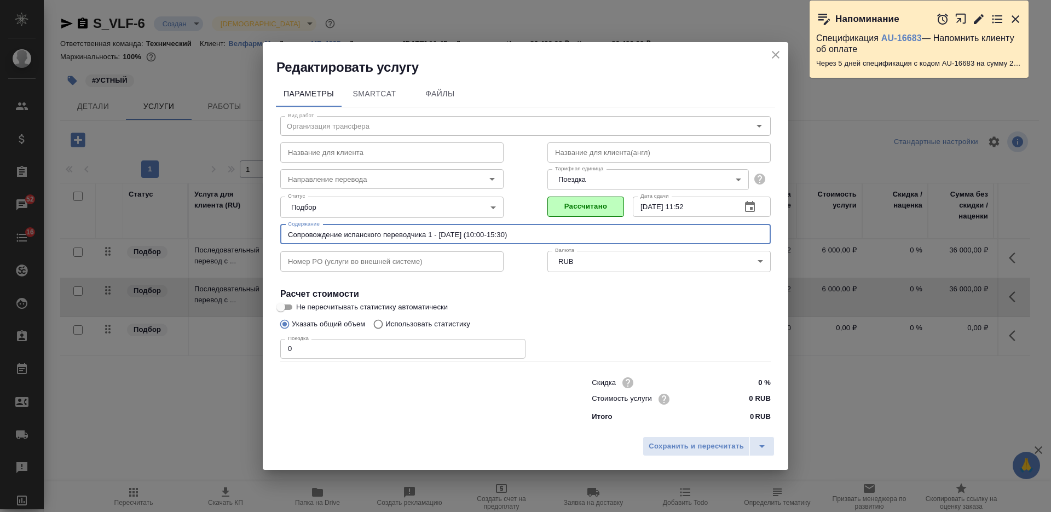
click at [431, 238] on input "Сопровождение испанского переводчика 1 - 17.09.2025 (10:00-15:30)" at bounding box center [525, 234] width 490 height 20
type input "Сопровождение испанского переводчика (1 и 2) - 17.09.2025 (10:00-15:30)"
drag, startPoint x: 304, startPoint y: 356, endPoint x: 290, endPoint y: 355, distance: 14.3
click at [290, 355] on input "0" at bounding box center [402, 349] width 245 height 20
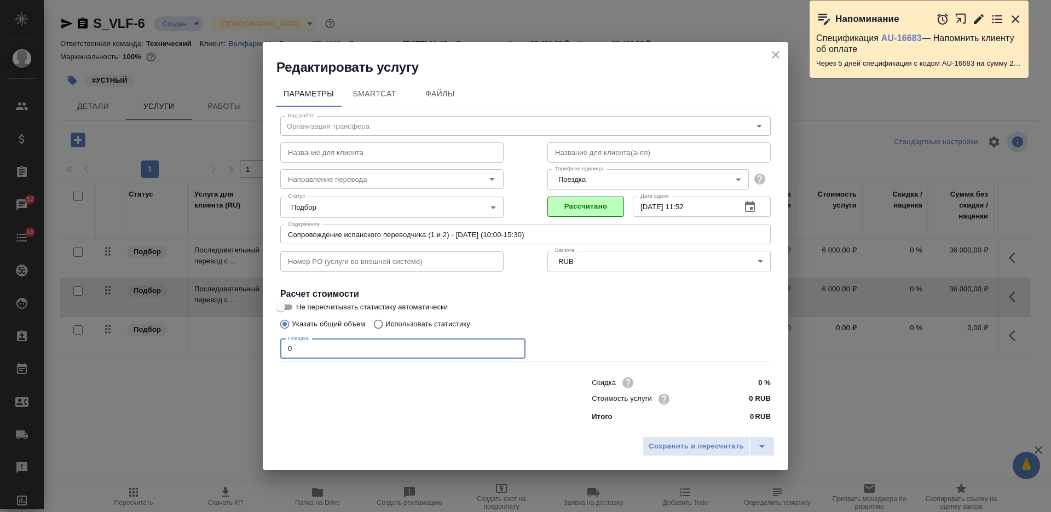
drag, startPoint x: 292, startPoint y: 353, endPoint x: 280, endPoint y: 351, distance: 11.7
click at [280, 351] on input "0" at bounding box center [402, 349] width 245 height 20
type input "2"
click at [748, 396] on input "0 RUB" at bounding box center [750, 399] width 41 height 16
type input "7000 RUB"
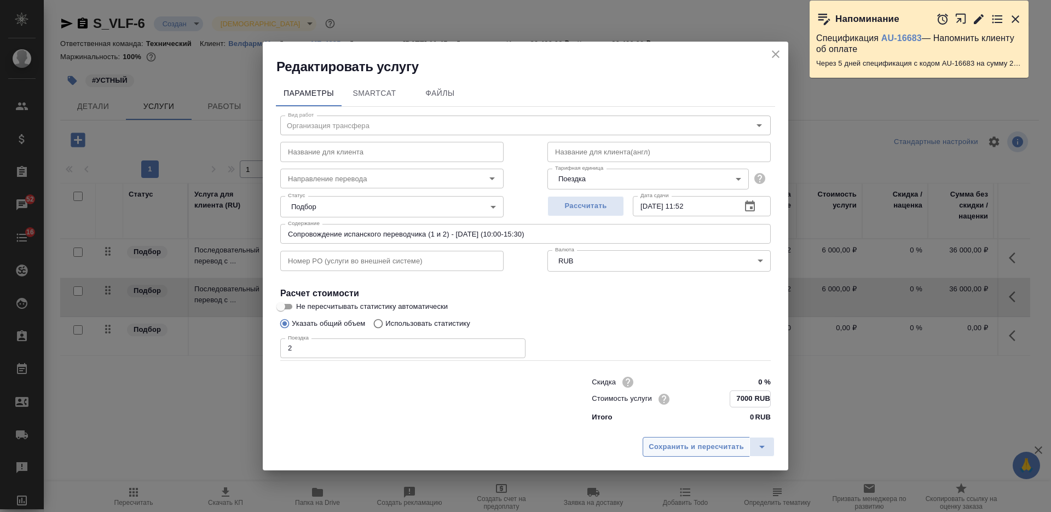
click at [716, 443] on span "Сохранить и пересчитать" at bounding box center [696, 447] width 95 height 13
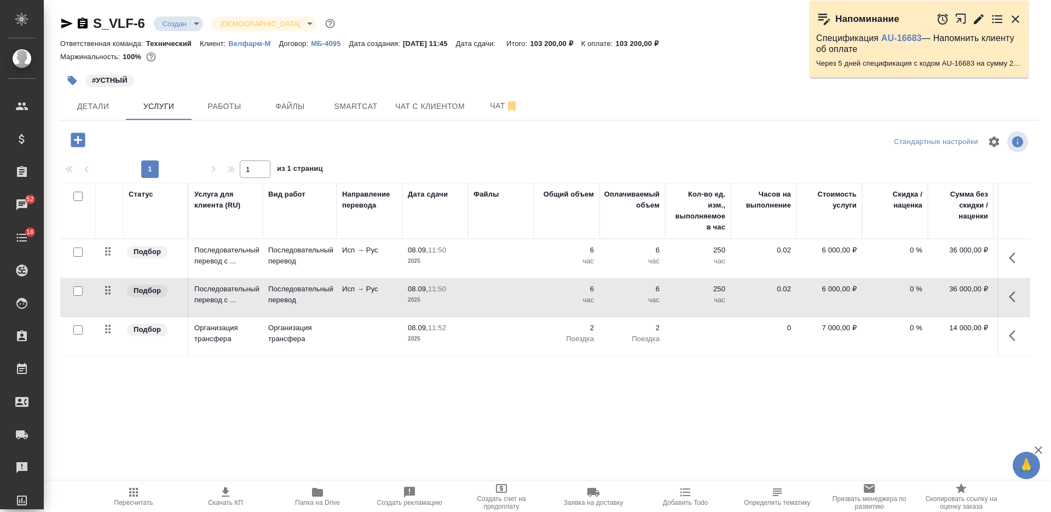
click at [141, 488] on span "Пересчитать" at bounding box center [133, 495] width 79 height 21
click at [106, 105] on span "Детали" at bounding box center [93, 107] width 53 height 14
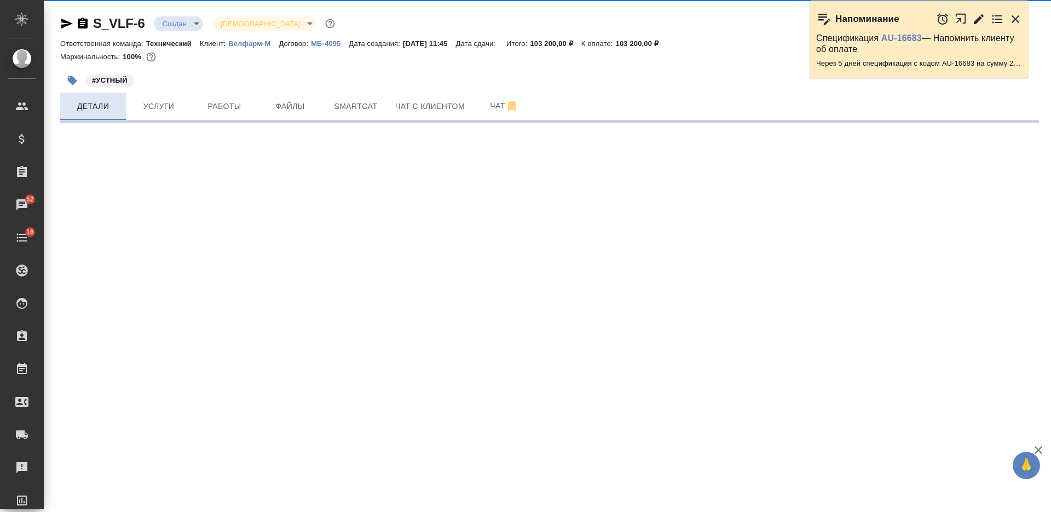
select select "RU"
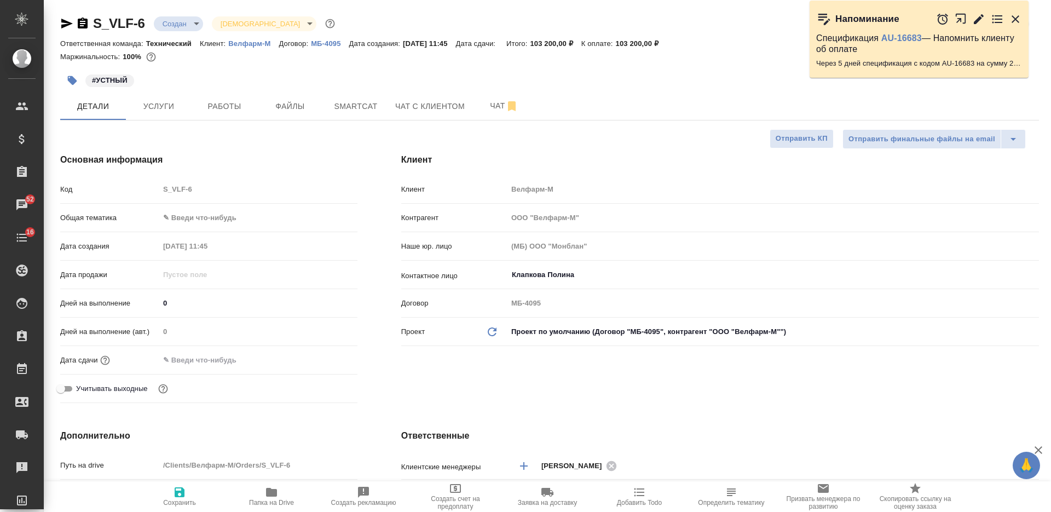
type textarea "x"
click at [213, 362] on input "text" at bounding box center [207, 360] width 96 height 16
type input "1_.__.____ __:__"
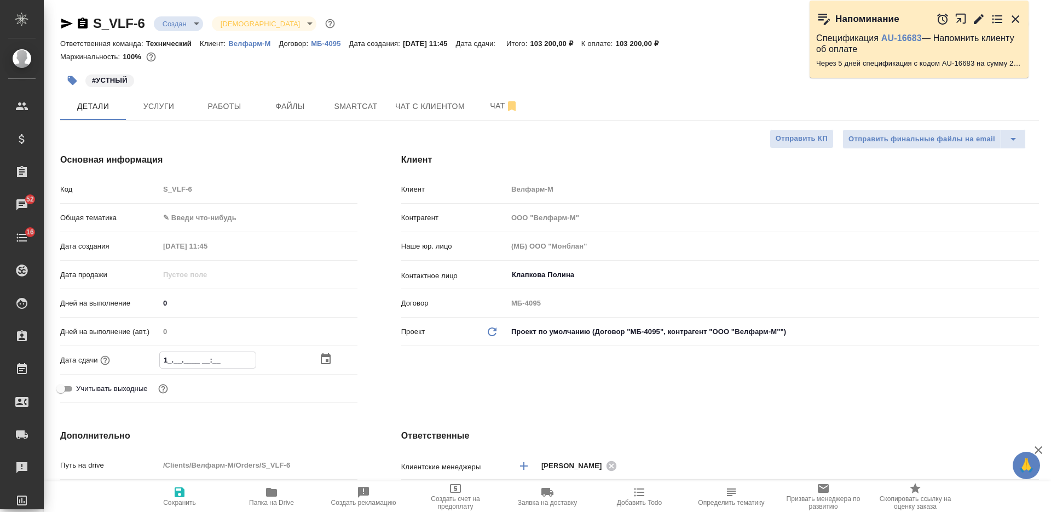
type textarea "x"
type input "17.__.____ __:__"
type textarea "x"
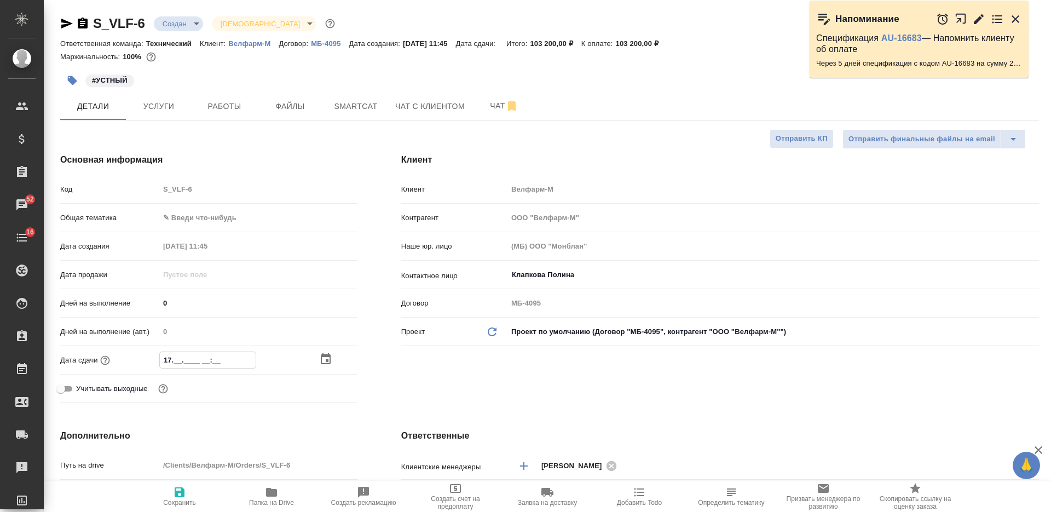
type textarea "x"
type input "17.0_.____ __:__"
type textarea "x"
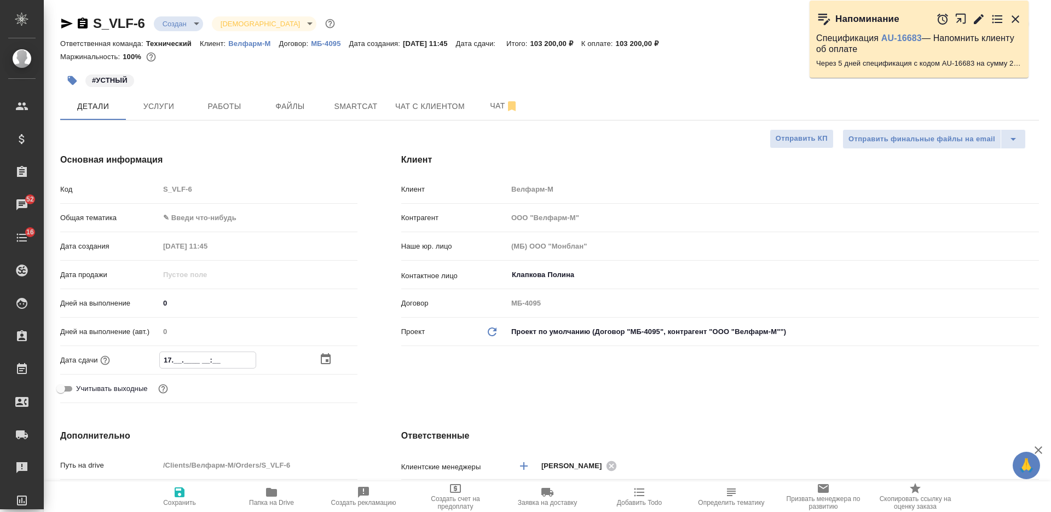
type textarea "x"
type input "17.09.____ __:__"
type textarea "x"
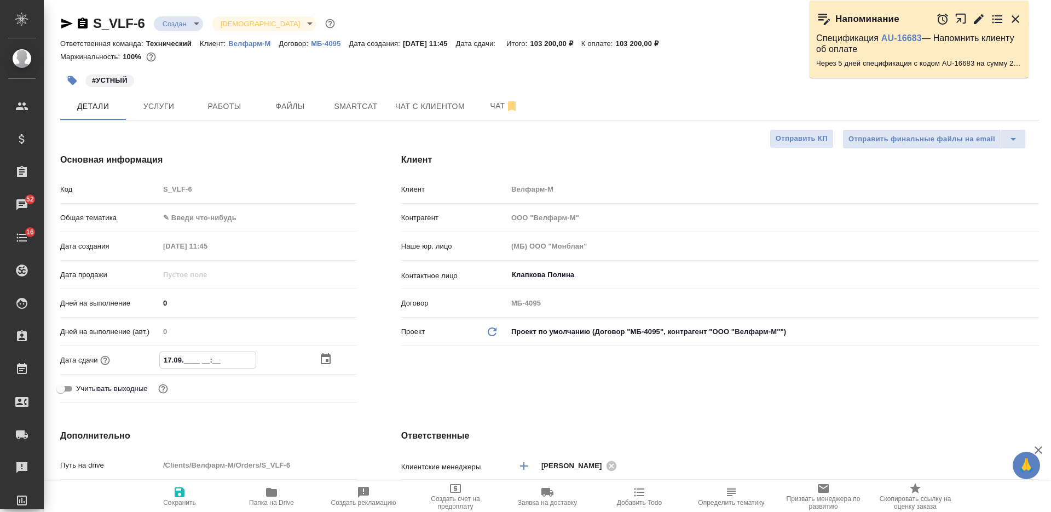
type input "17.09.2___ __:__"
type textarea "x"
type input "17.09.20__ __:__"
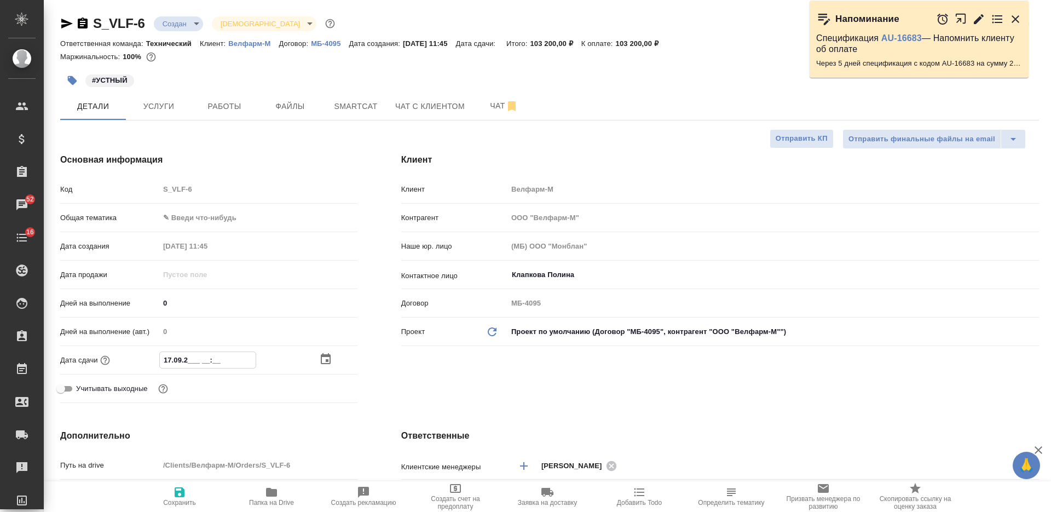
type textarea "x"
type input "17.09.202_ __:__"
type textarea "x"
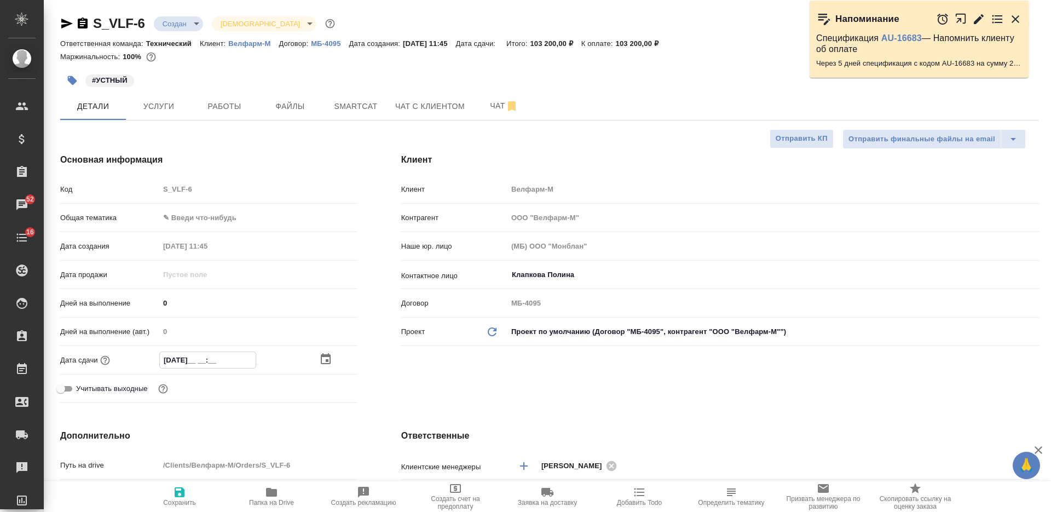
type textarea "x"
type input "17.09.2025 17:0_"
type textarea "x"
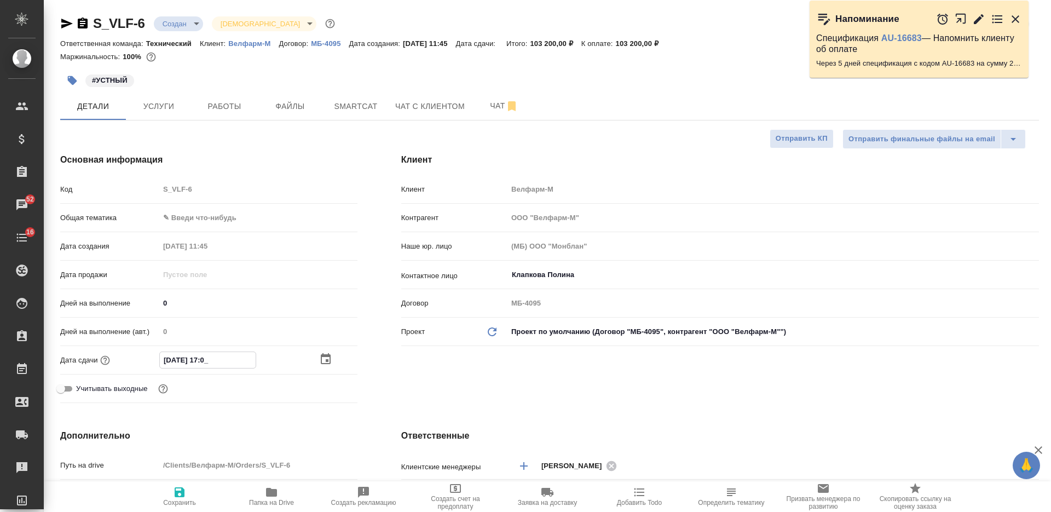
type textarea "x"
type input "17.09.2025 17:00"
type textarea "x"
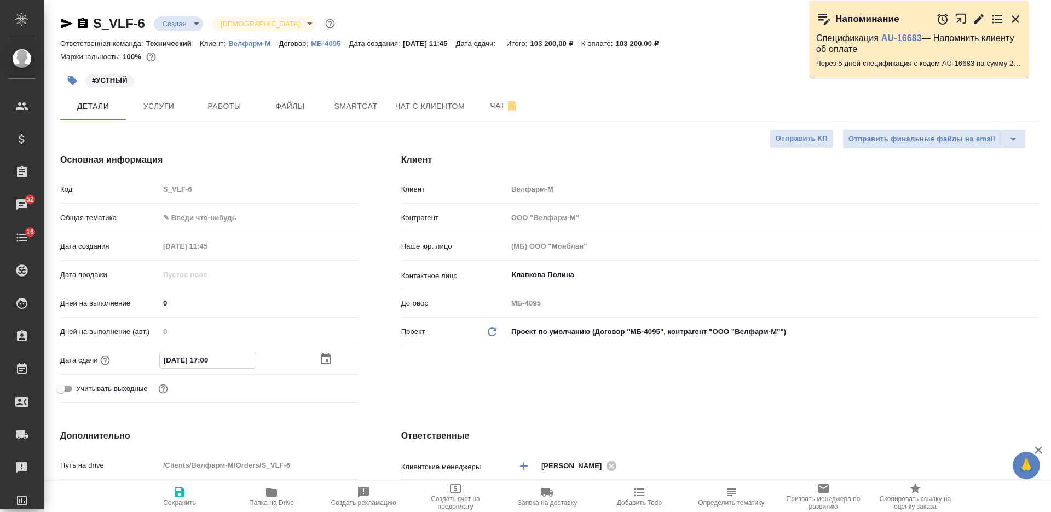
type input "17.09.2025 17:0_"
type textarea "x"
type input "17.09.2025 17:__"
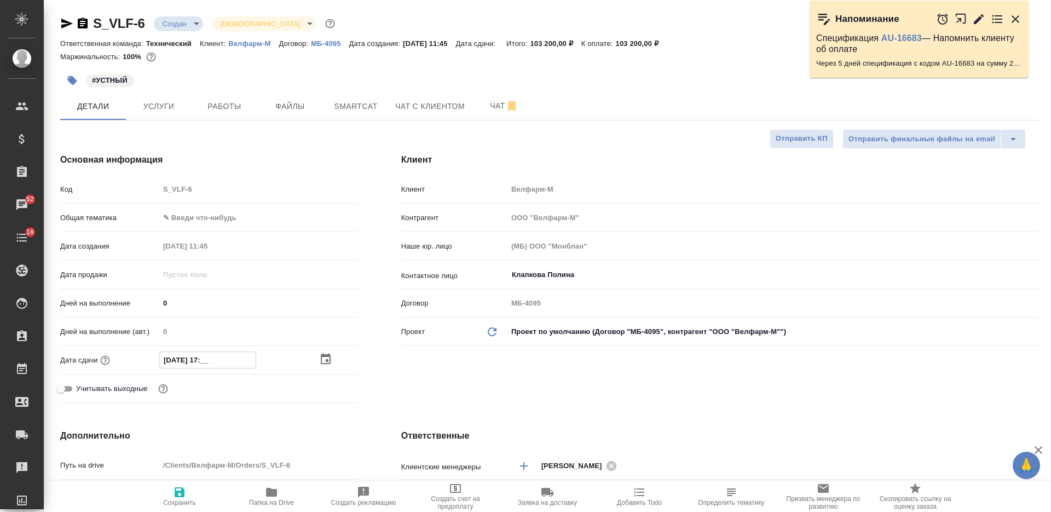
type textarea "x"
type input "17.09.2025 1_:__"
type textarea "x"
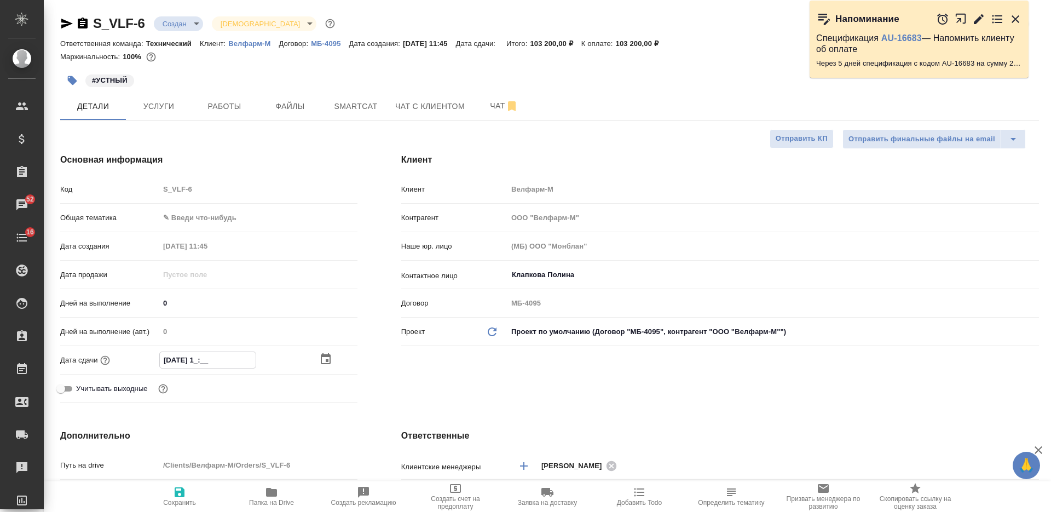
type textarea "x"
type input "17.09.2025 15:__"
type textarea "x"
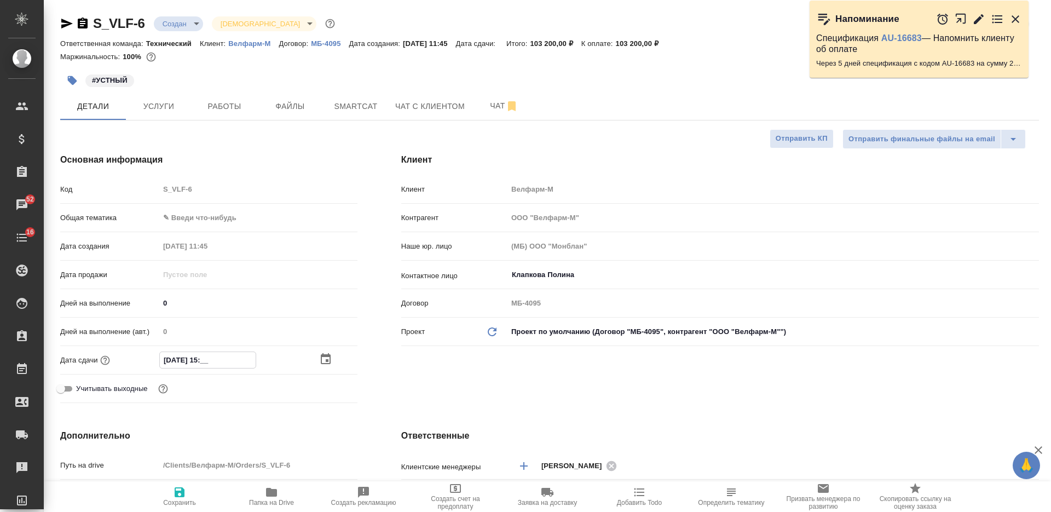
type textarea "x"
type input "17.09.2025 15:3_"
type textarea "x"
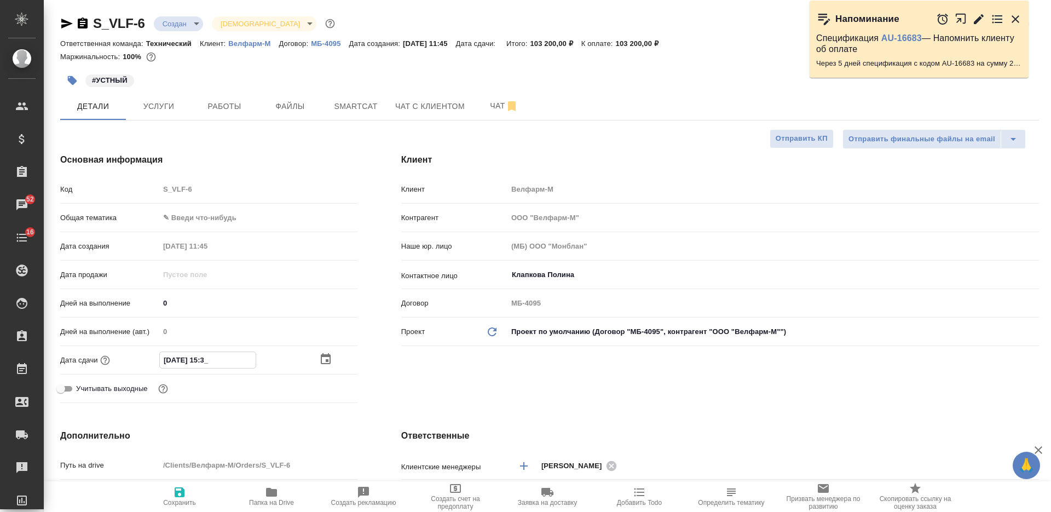
type input "17.09.2025 15:30"
type textarea "x"
type input "17.09.2025 15:30"
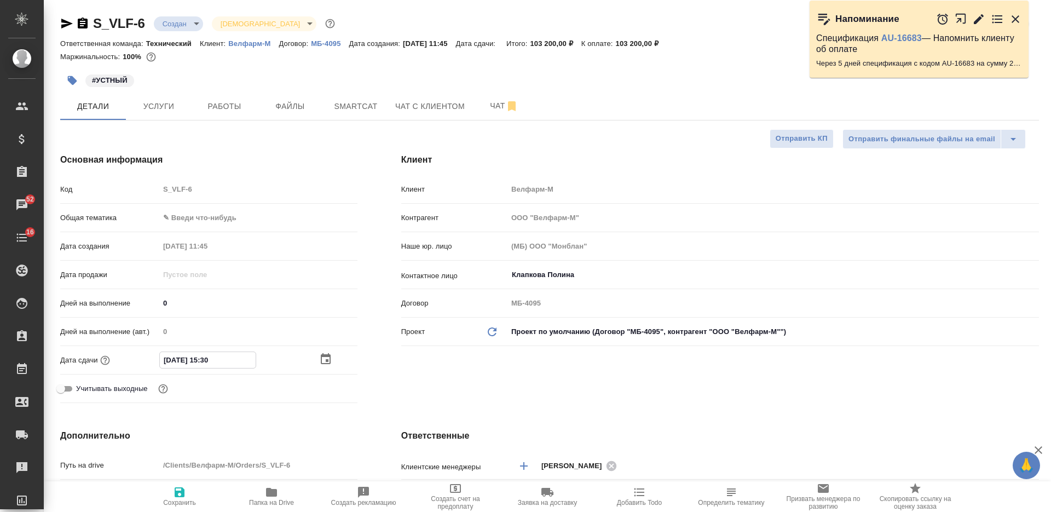
click at [192, 495] on span "Сохранить" at bounding box center [179, 495] width 79 height 21
type textarea "x"
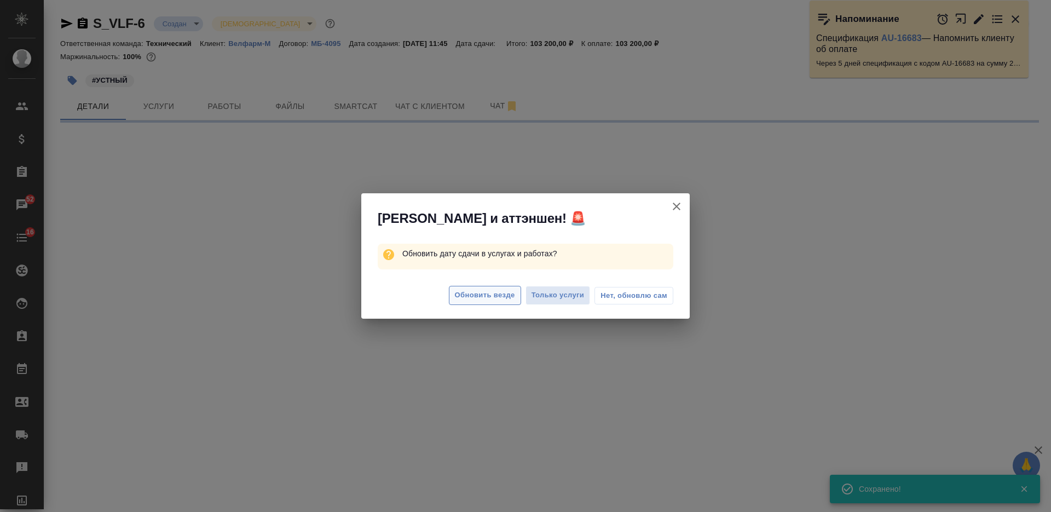
select select "RU"
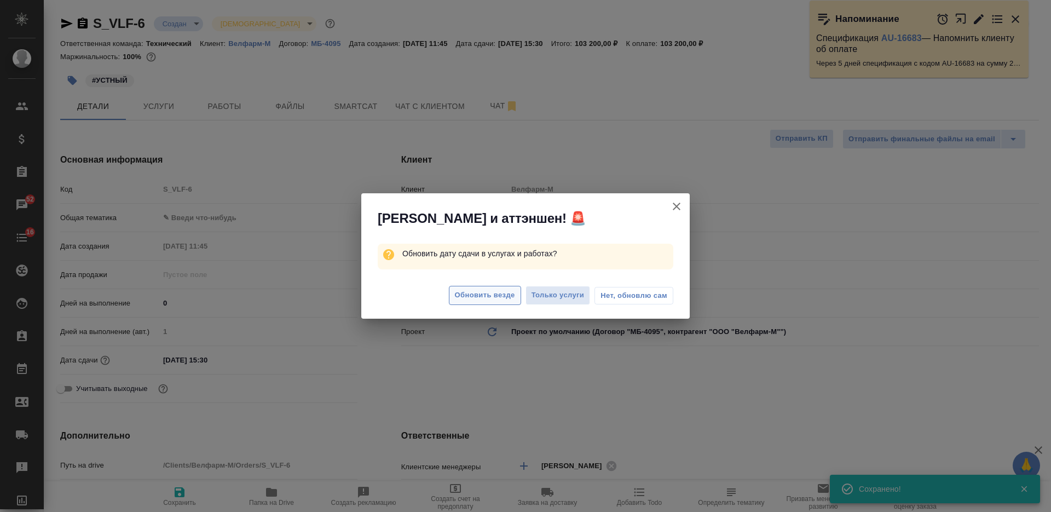
type textarea "x"
click at [475, 292] on span "Обновить везде" at bounding box center [485, 295] width 60 height 13
type textarea "x"
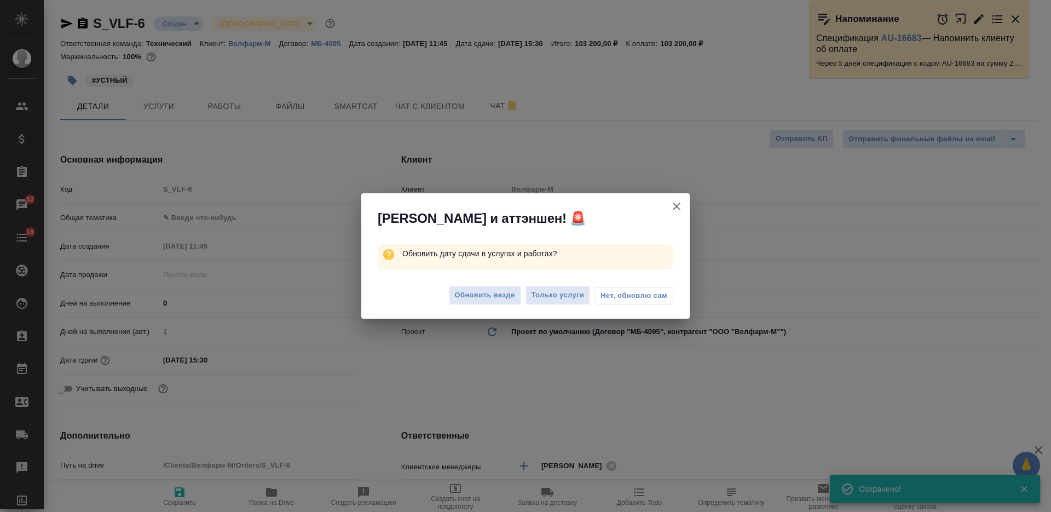
type textarea "x"
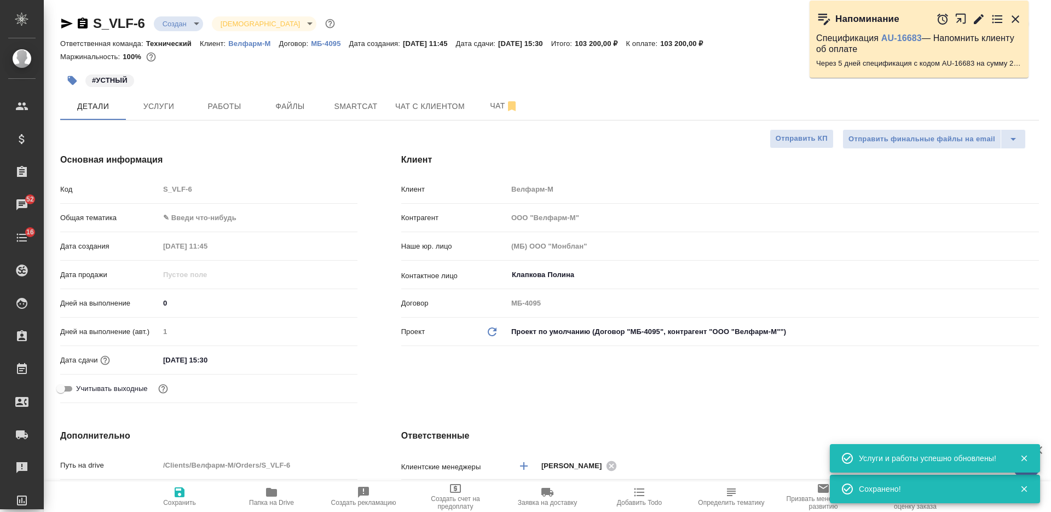
click at [159, 109] on span "Услуги" at bounding box center [158, 107] width 53 height 14
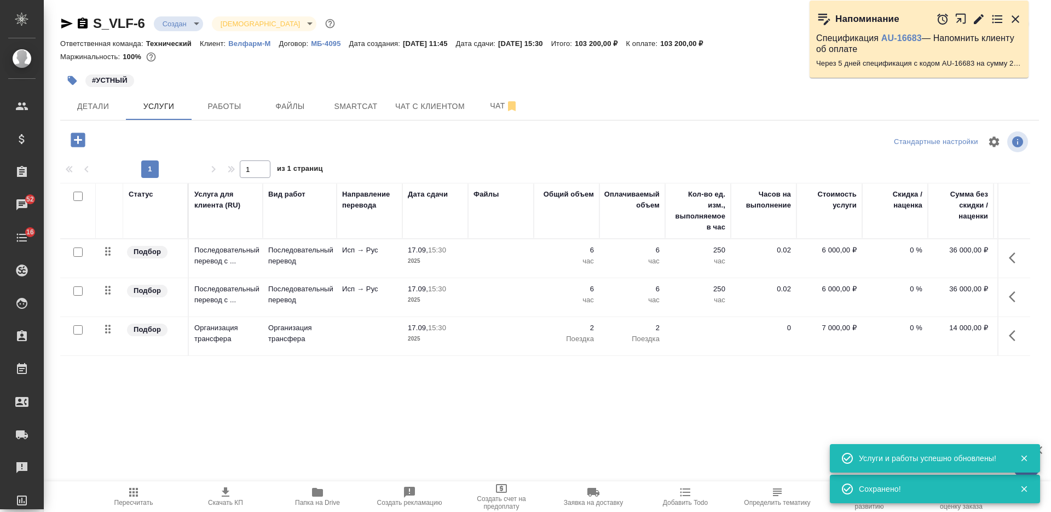
click at [229, 497] on icon "button" at bounding box center [225, 491] width 13 height 13
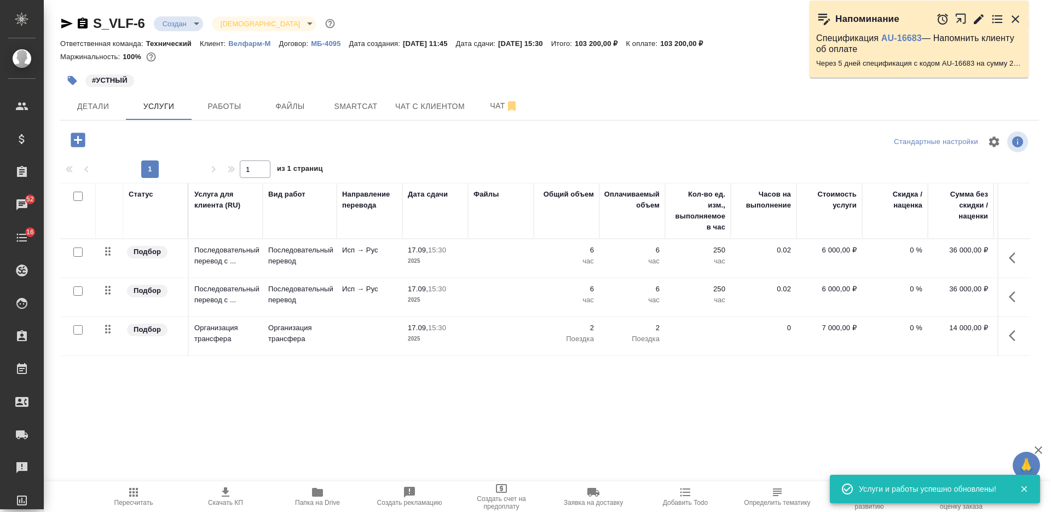
click at [66, 25] on icon "button" at bounding box center [66, 24] width 11 height 10
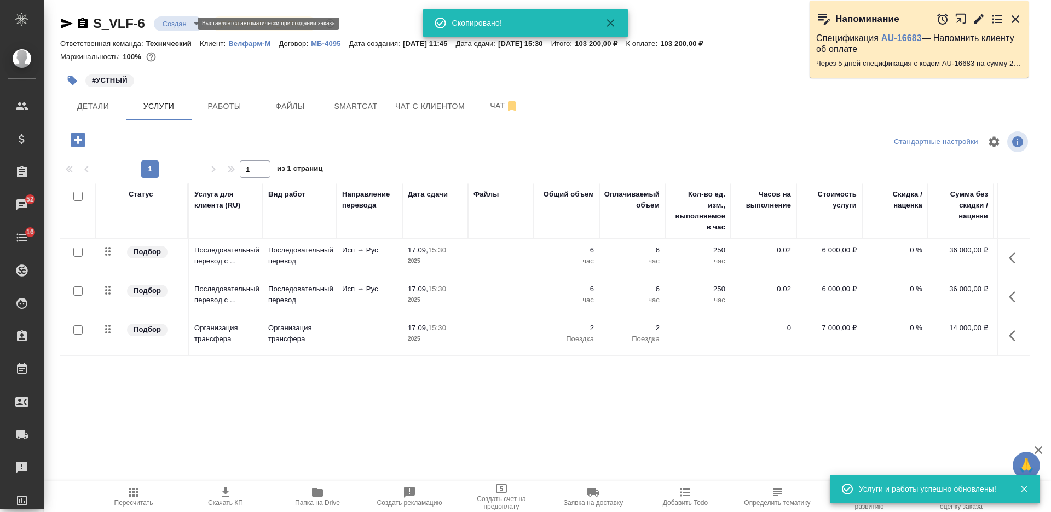
click at [177, 21] on body "🙏 .cls-1 fill:#fff; AWATERA Nikiforova Valeria Клиенты Спецификации Заказы 52 Ч…" at bounding box center [525, 256] width 1051 height 512
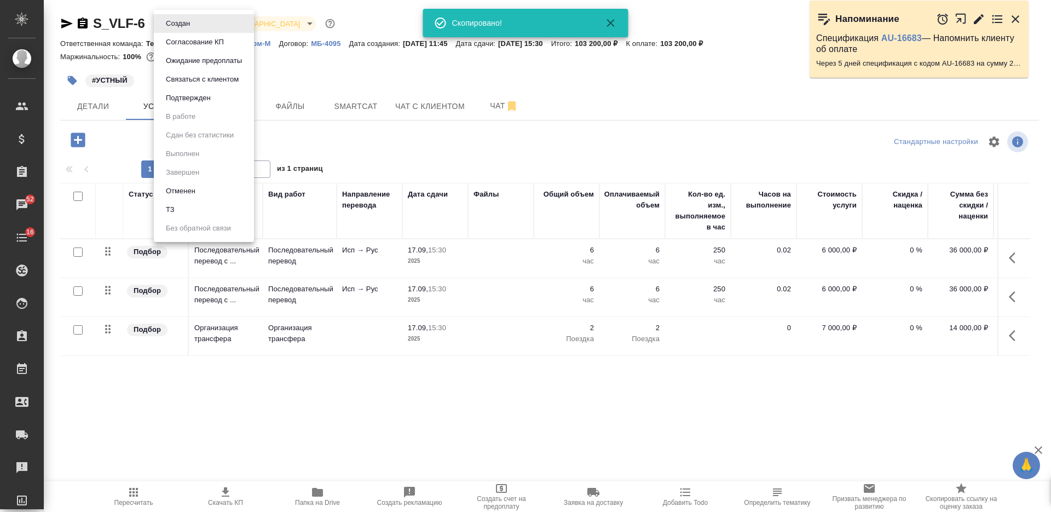
click at [191, 45] on button "Согласование КП" at bounding box center [195, 42] width 65 height 12
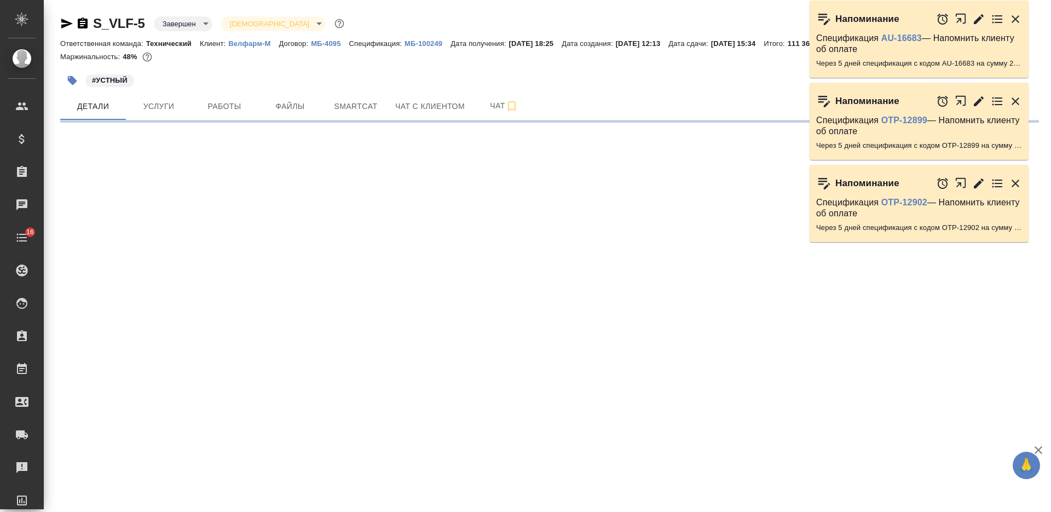
select select "RU"
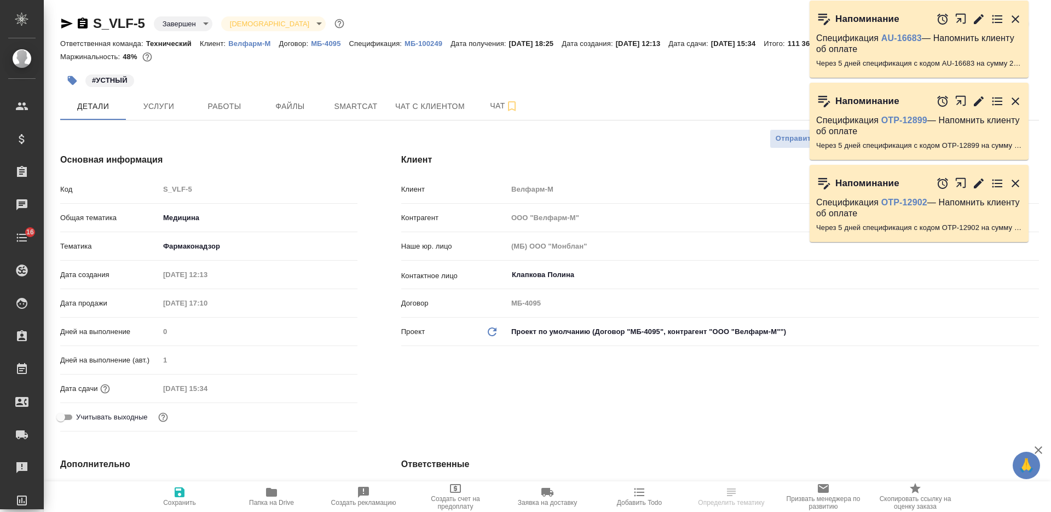
type textarea "x"
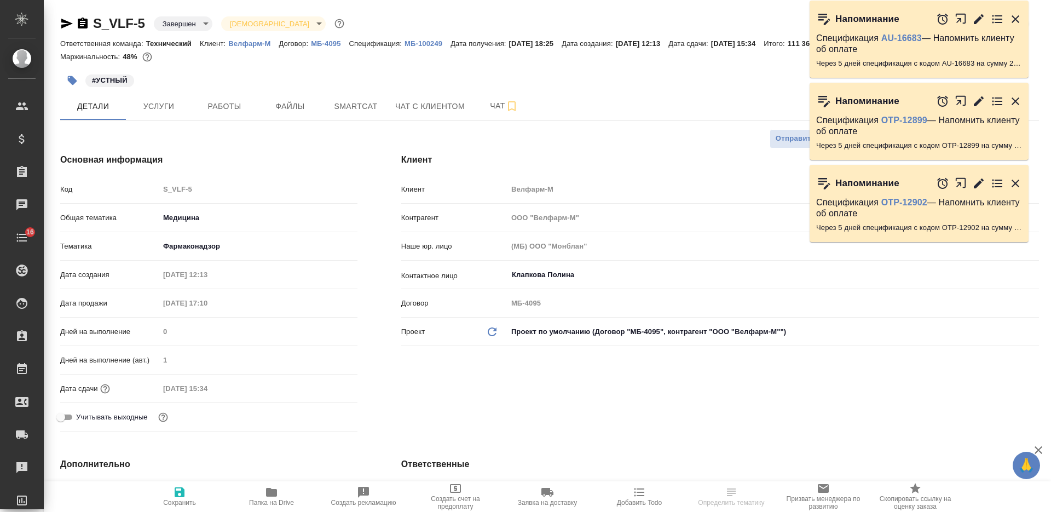
type textarea "x"
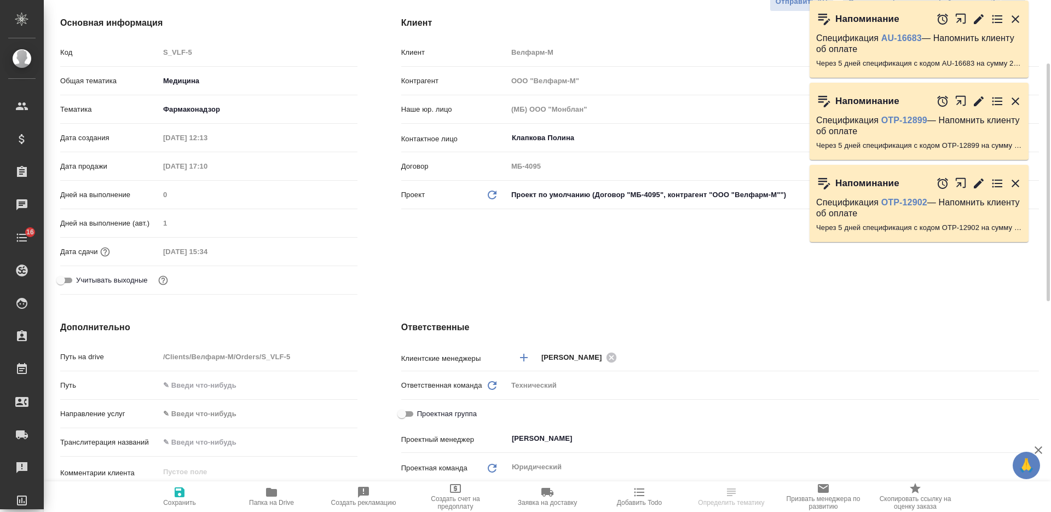
scroll to position [68, 0]
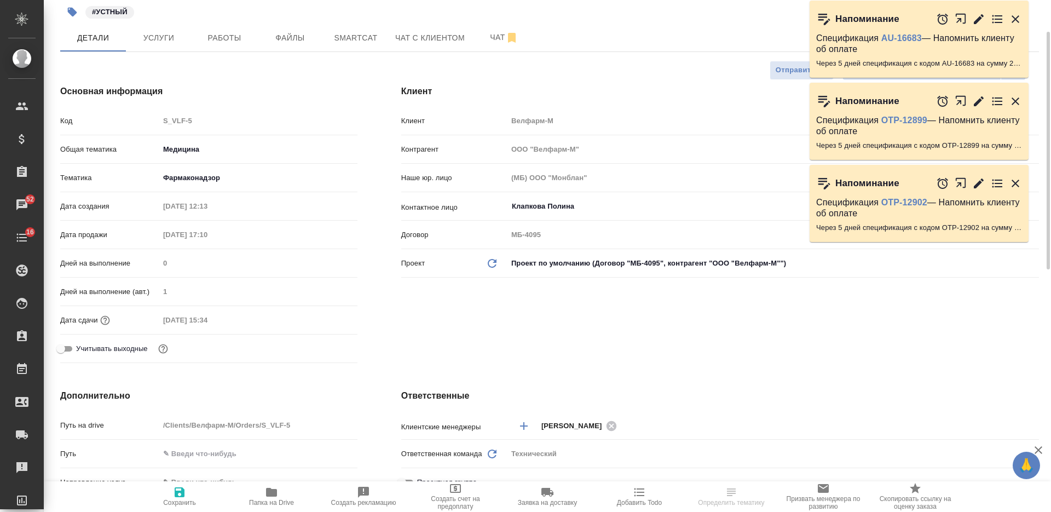
type textarea "x"
select select "RU"
type textarea "x"
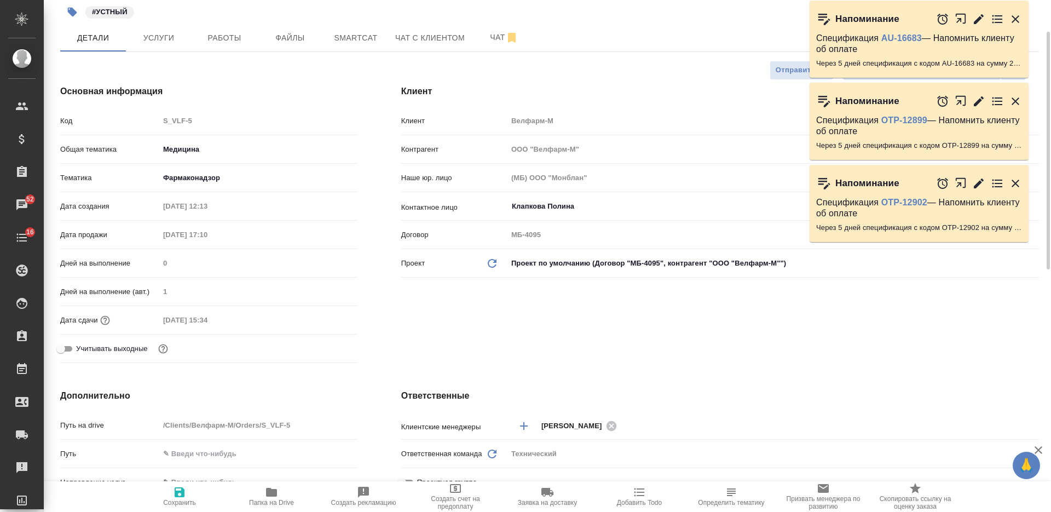
type textarea "x"
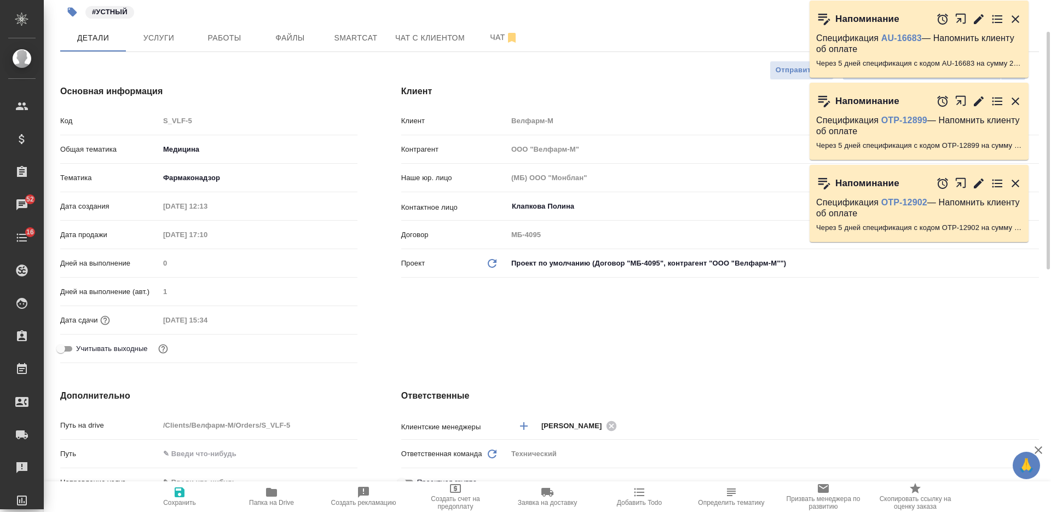
type textarea "x"
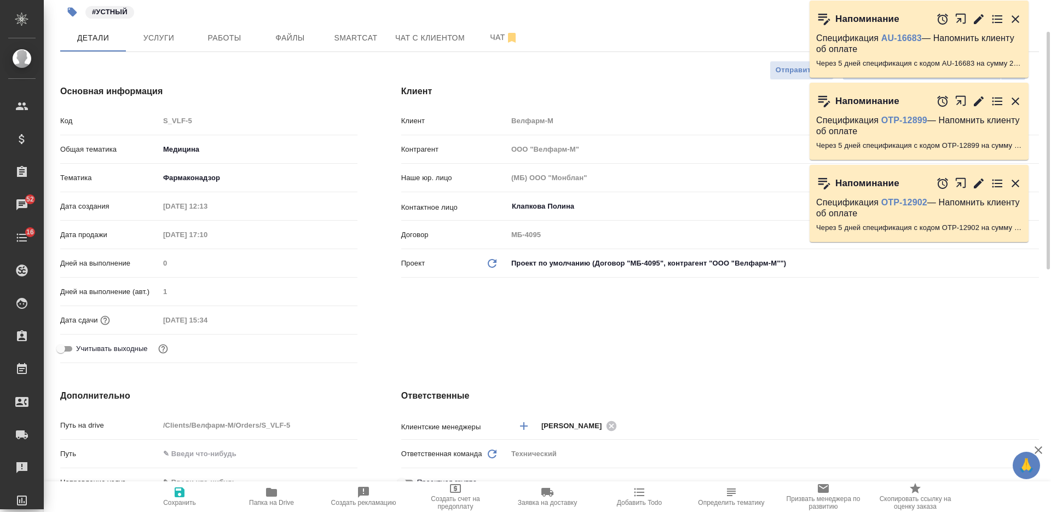
type textarea "x"
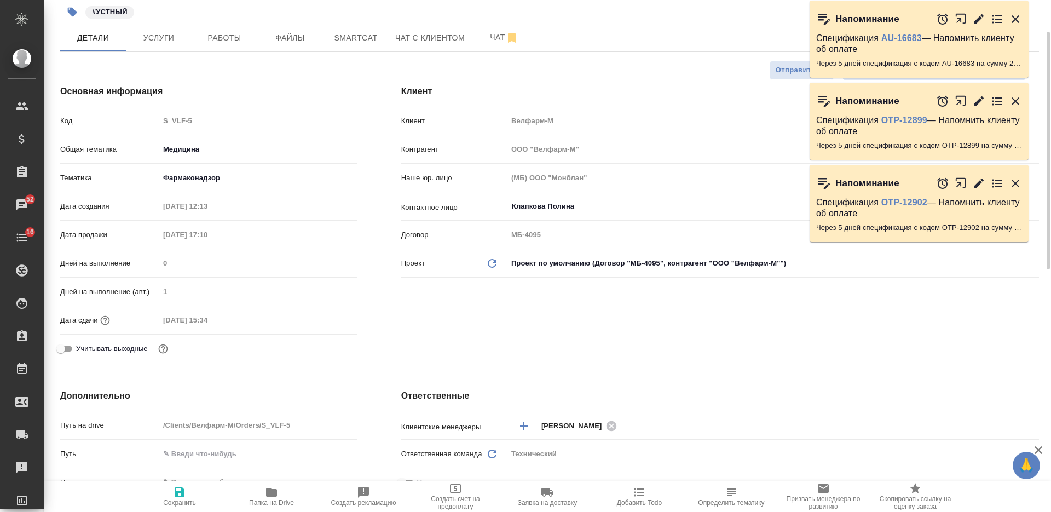
type textarea "x"
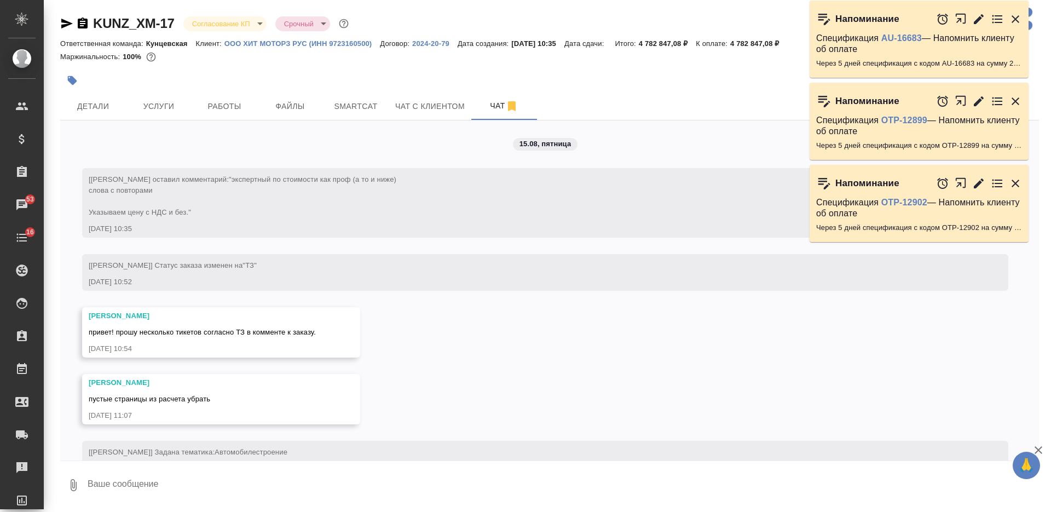
scroll to position [7965, 0]
